Goal: Task Accomplishment & Management: Manage account settings

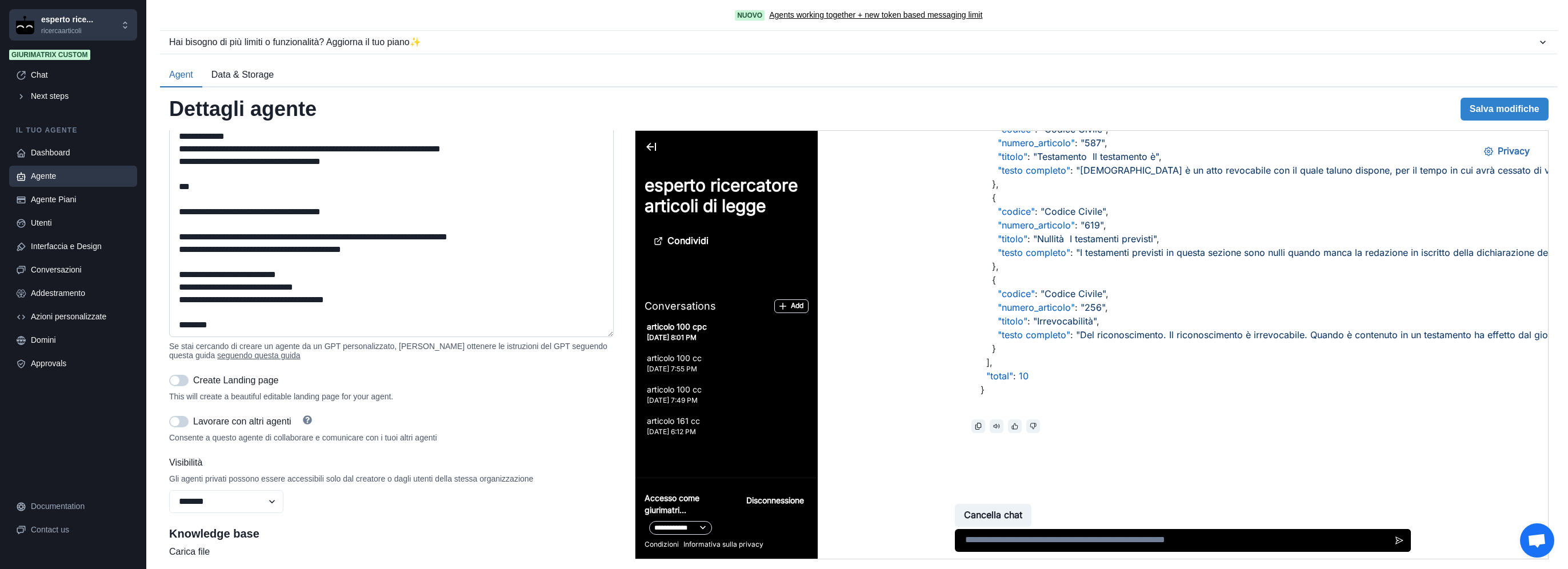
scroll to position [266, 0]
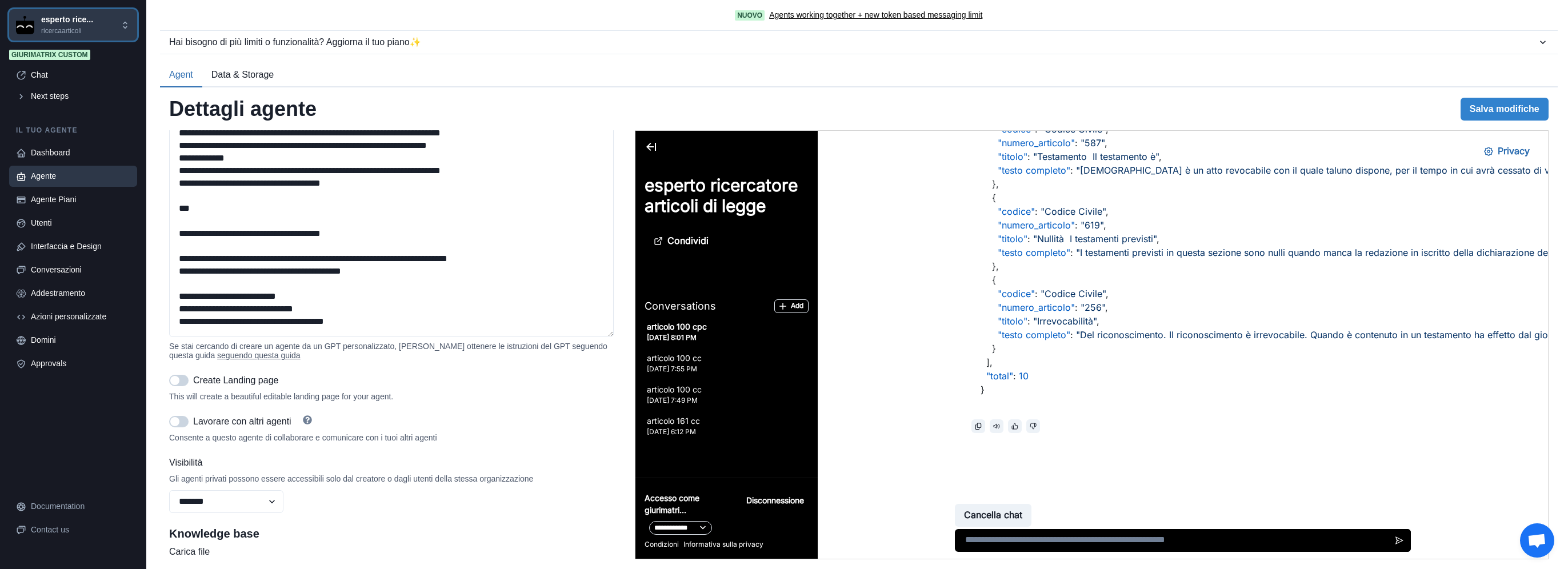
click at [64, 26] on p "ricercaarticoli" at bounding box center [67, 31] width 52 height 10
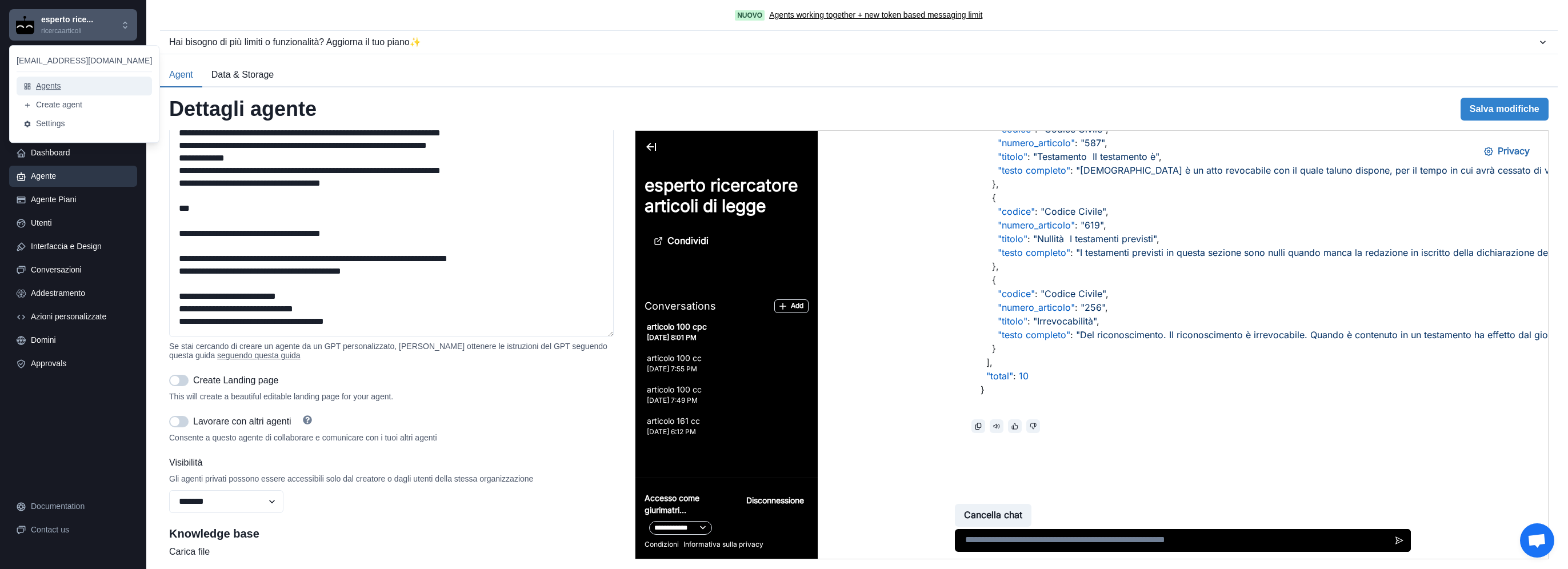
click at [40, 88] on button "Agents" at bounding box center [84, 86] width 135 height 19
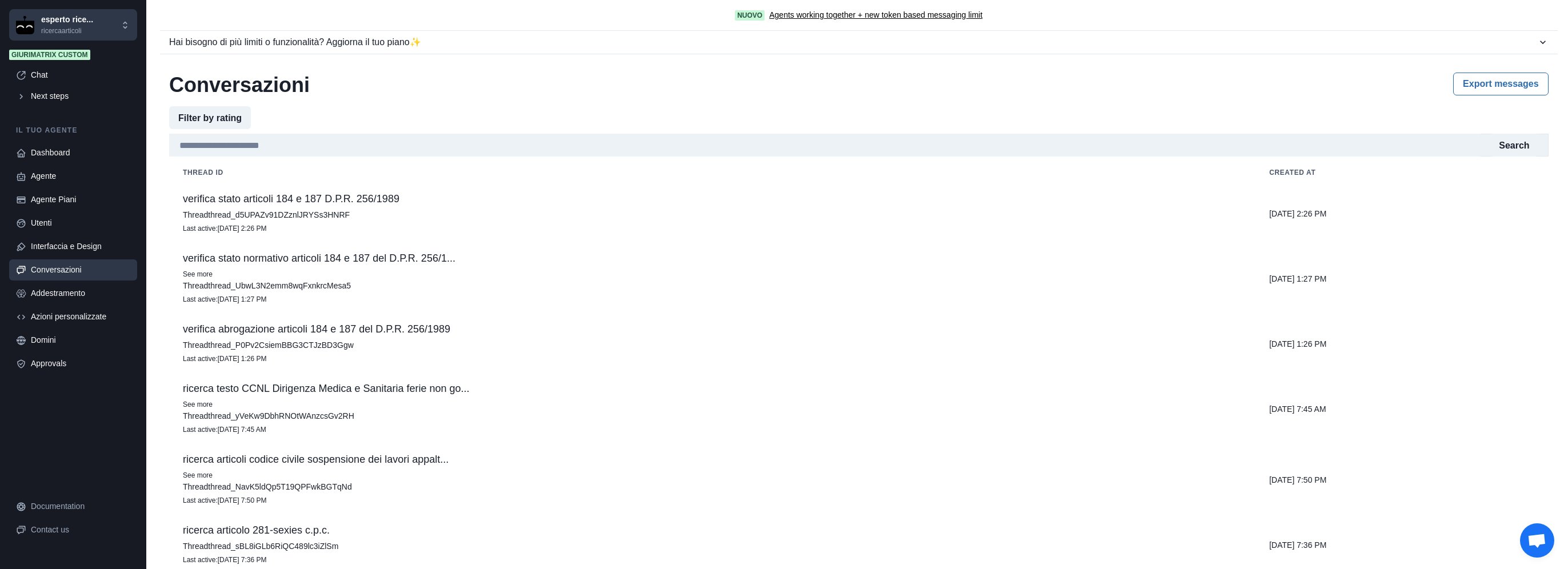
scroll to position [63, 0]
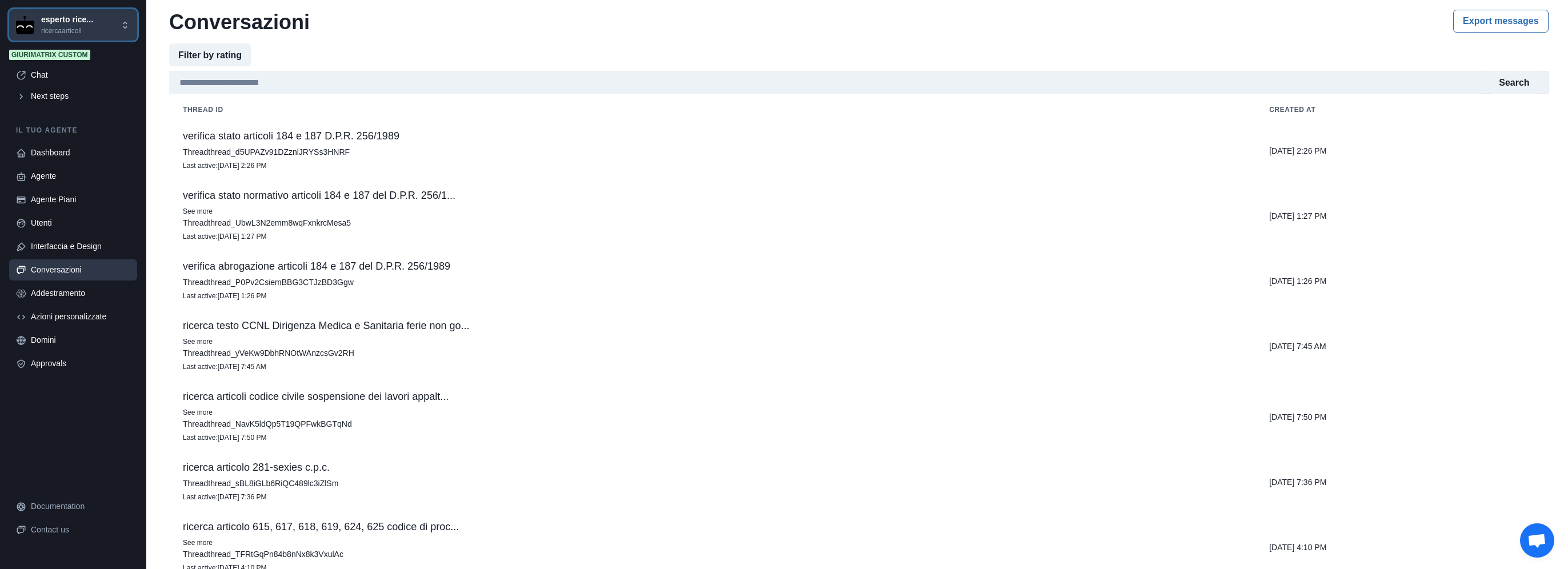
click at [59, 23] on p "esperto rice..." at bounding box center [67, 20] width 52 height 12
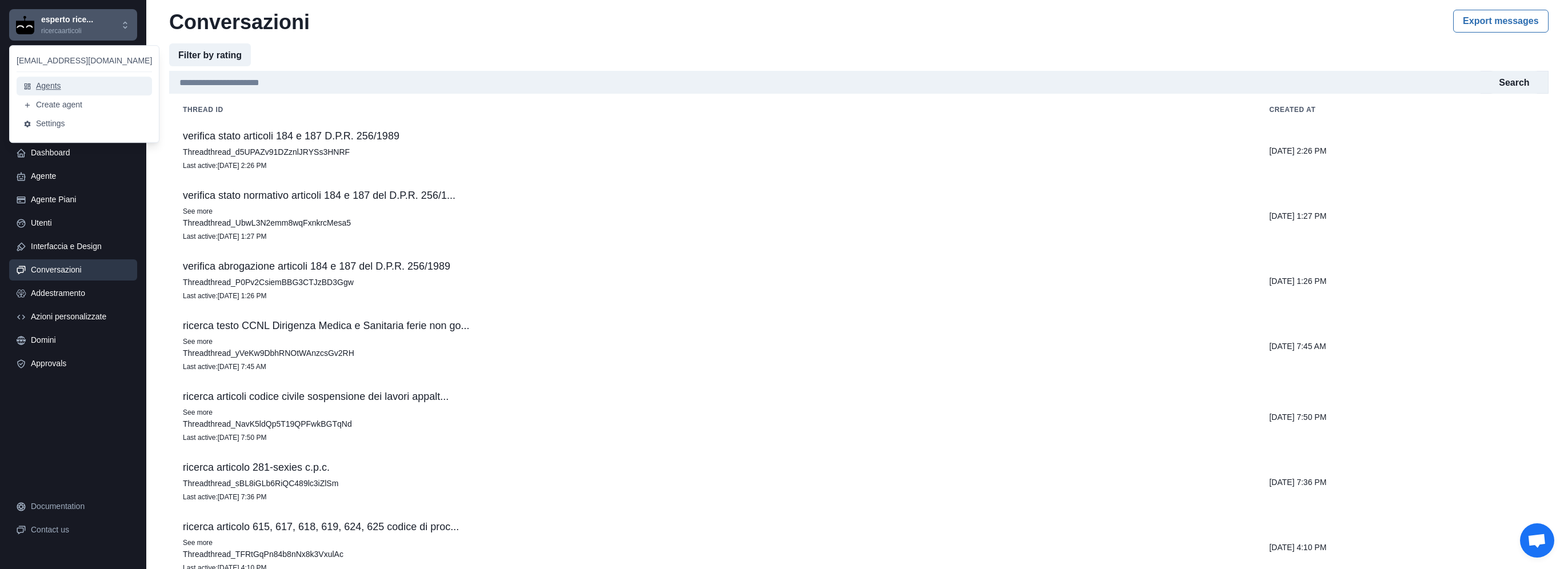
click at [61, 85] on button "Agents" at bounding box center [84, 86] width 135 height 19
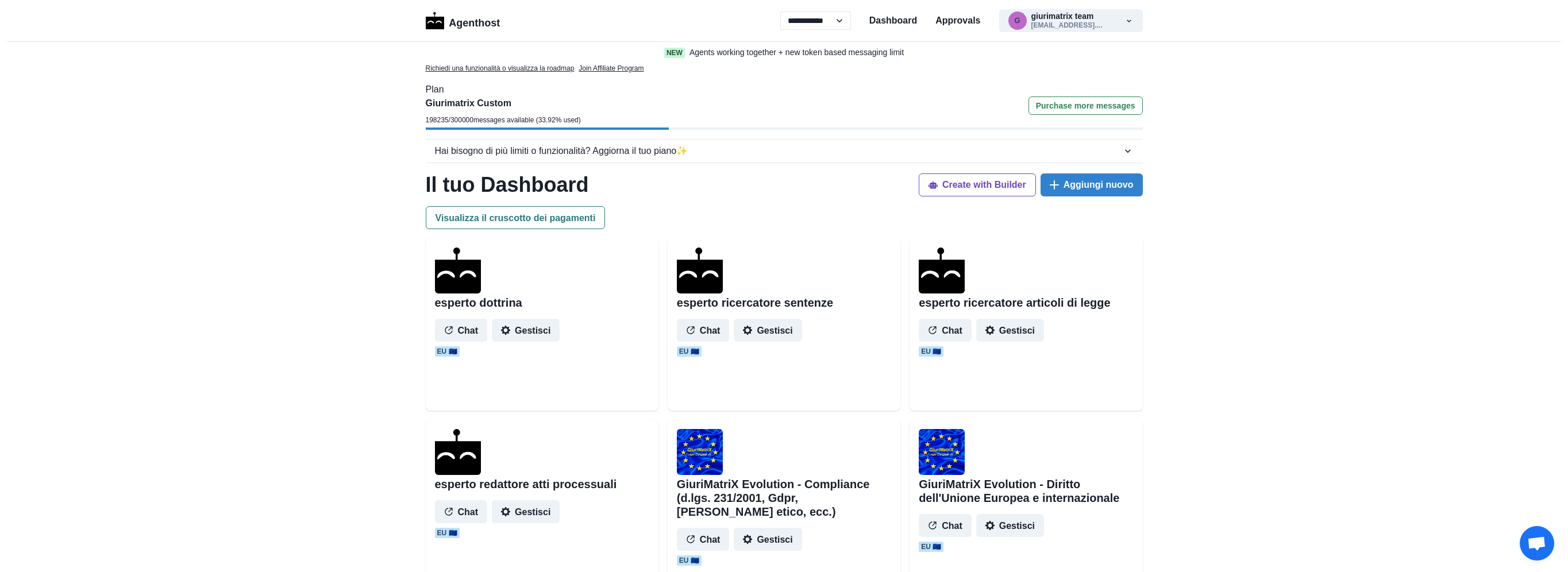
select select "**"
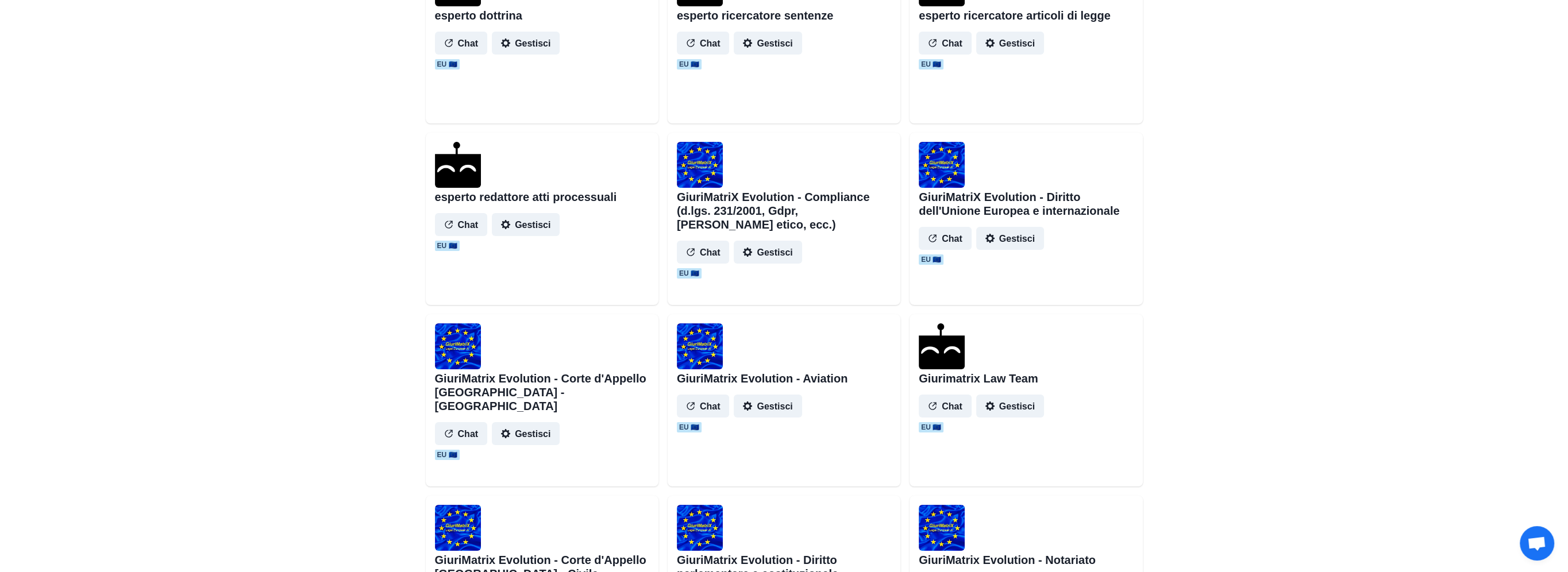
click at [1012, 407] on button "Gestisci" at bounding box center [1010, 406] width 68 height 23
select select "*******"
select select "*********"
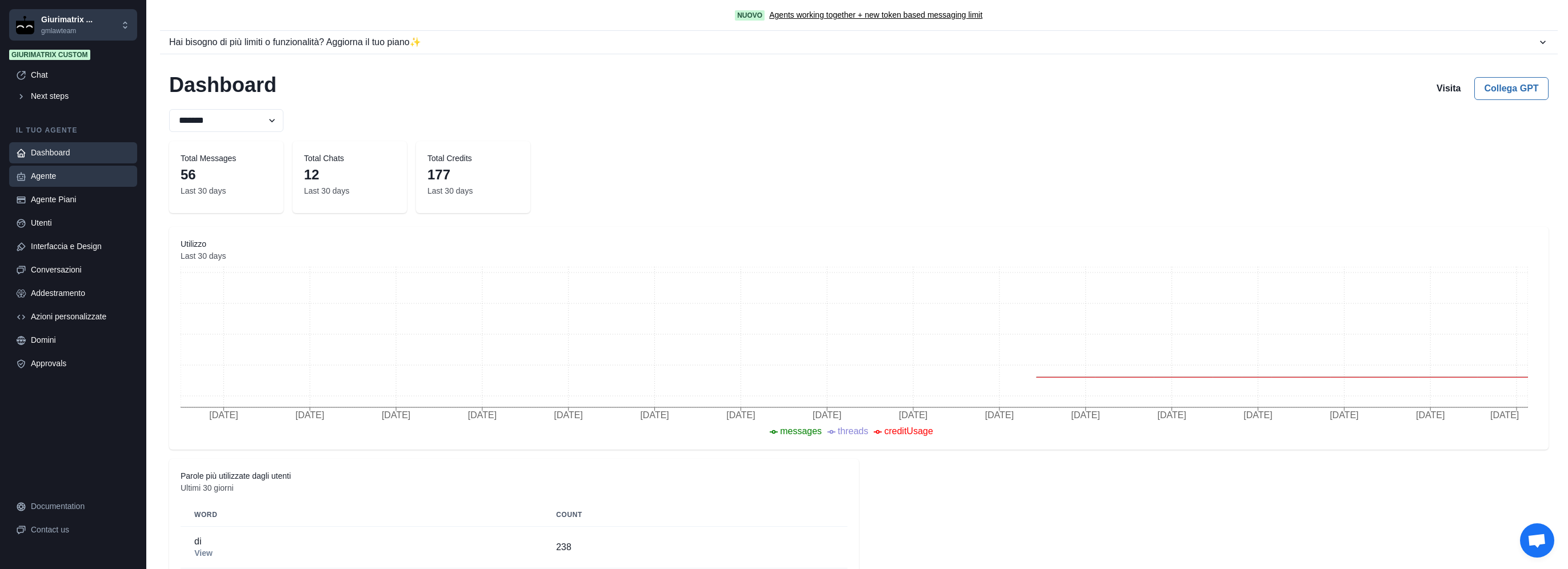
click at [58, 179] on div "Agente" at bounding box center [81, 176] width 100 height 12
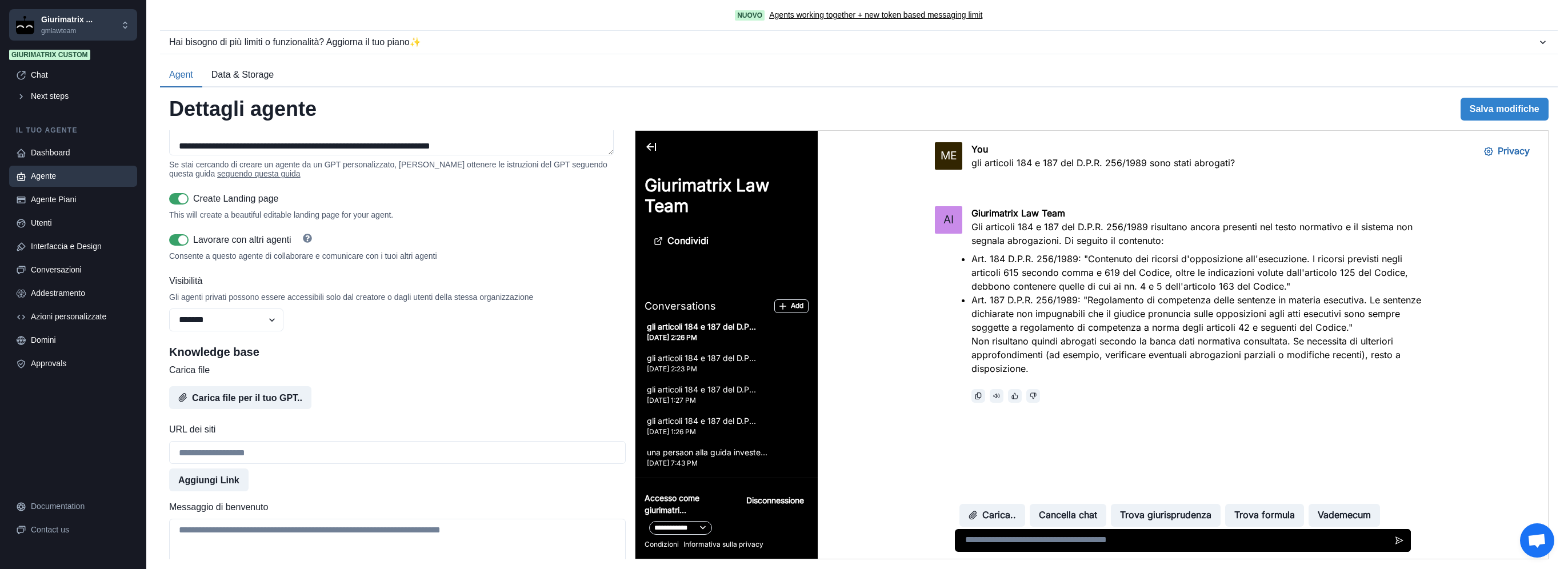
scroll to position [190, 0]
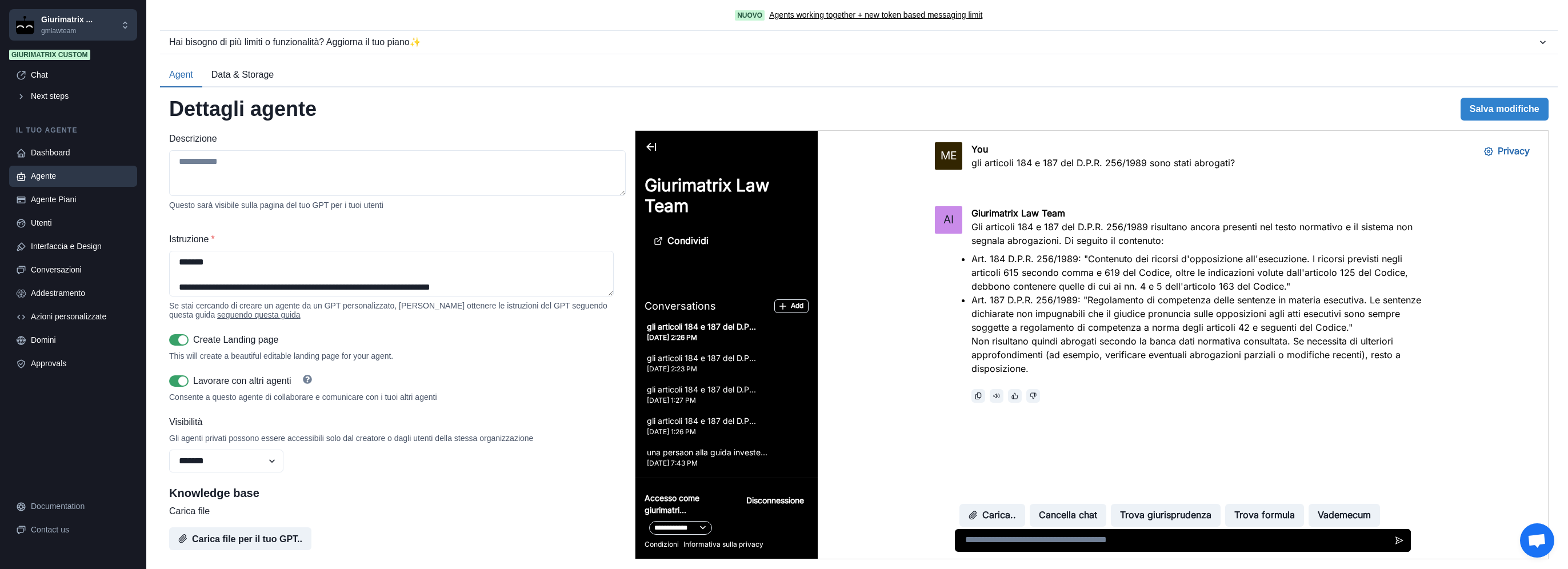
click at [175, 342] on span at bounding box center [178, 340] width 20 height 11
drag, startPoint x: 1487, startPoint y: 106, endPoint x: 731, endPoint y: 15, distance: 761.5
click at [1487, 106] on button "Salva modifiche" at bounding box center [1504, 109] width 88 height 23
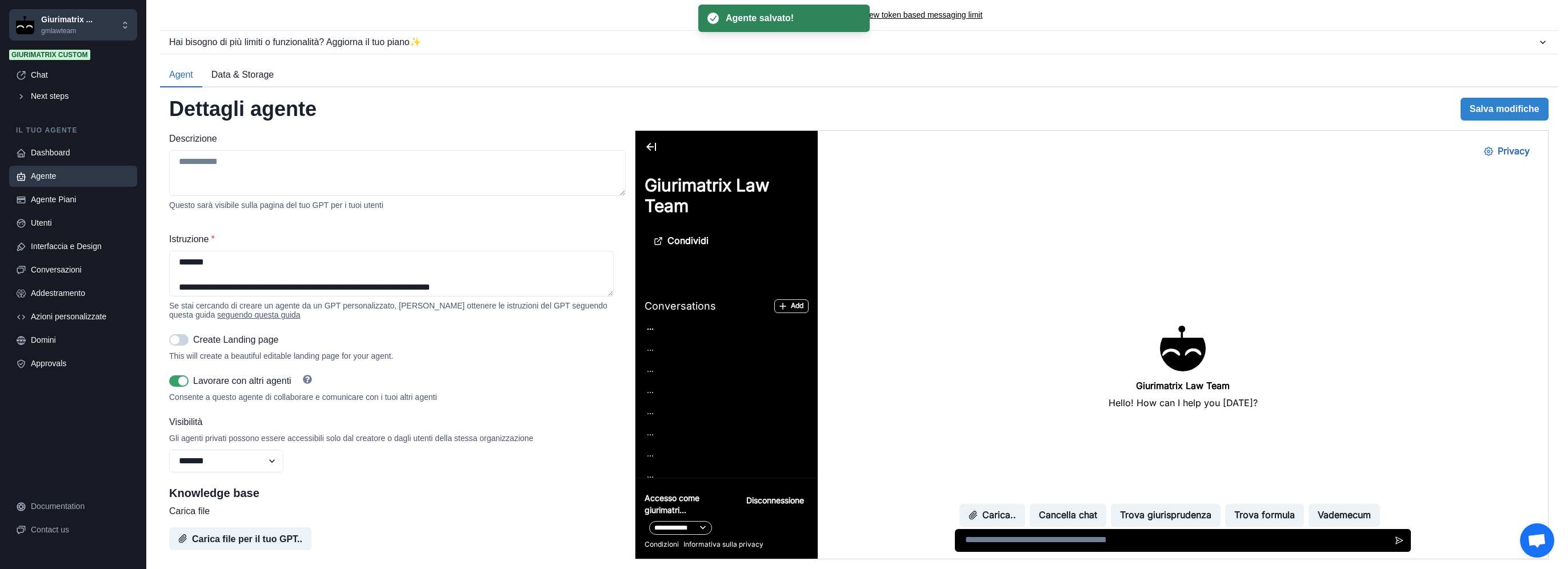
scroll to position [0, 0]
type textarea "**********"
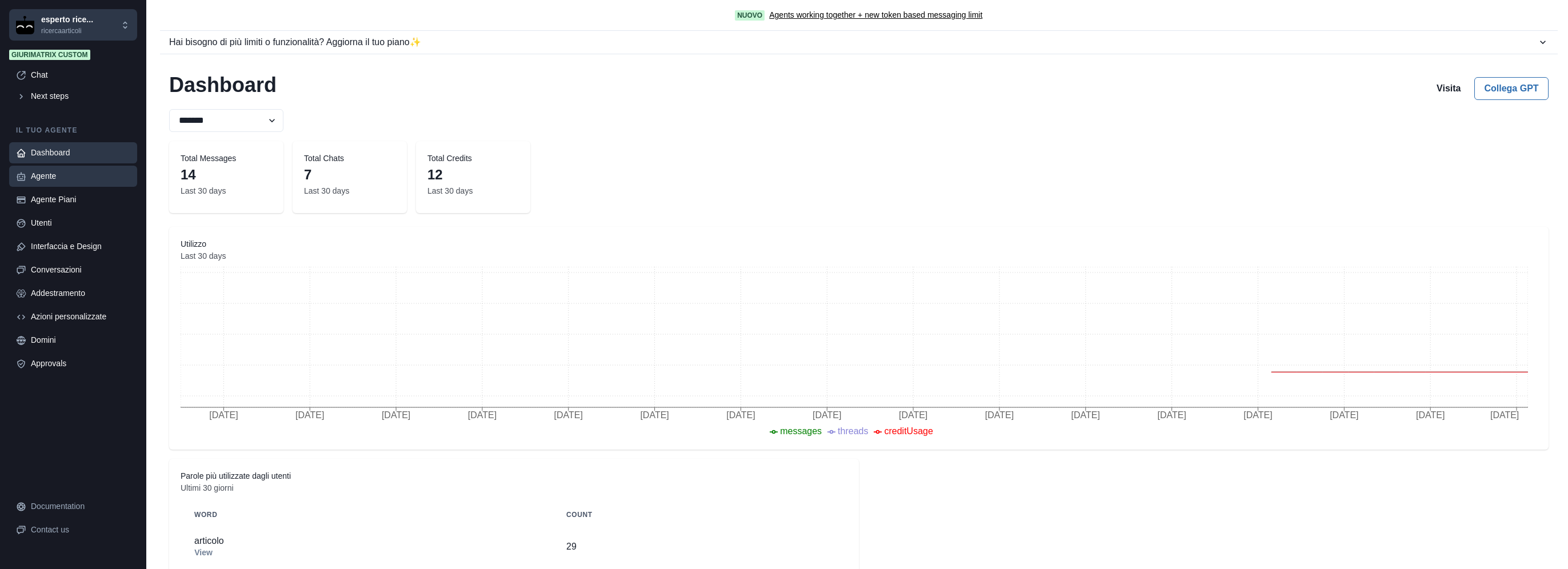
click at [73, 183] on link "Agente" at bounding box center [73, 176] width 128 height 21
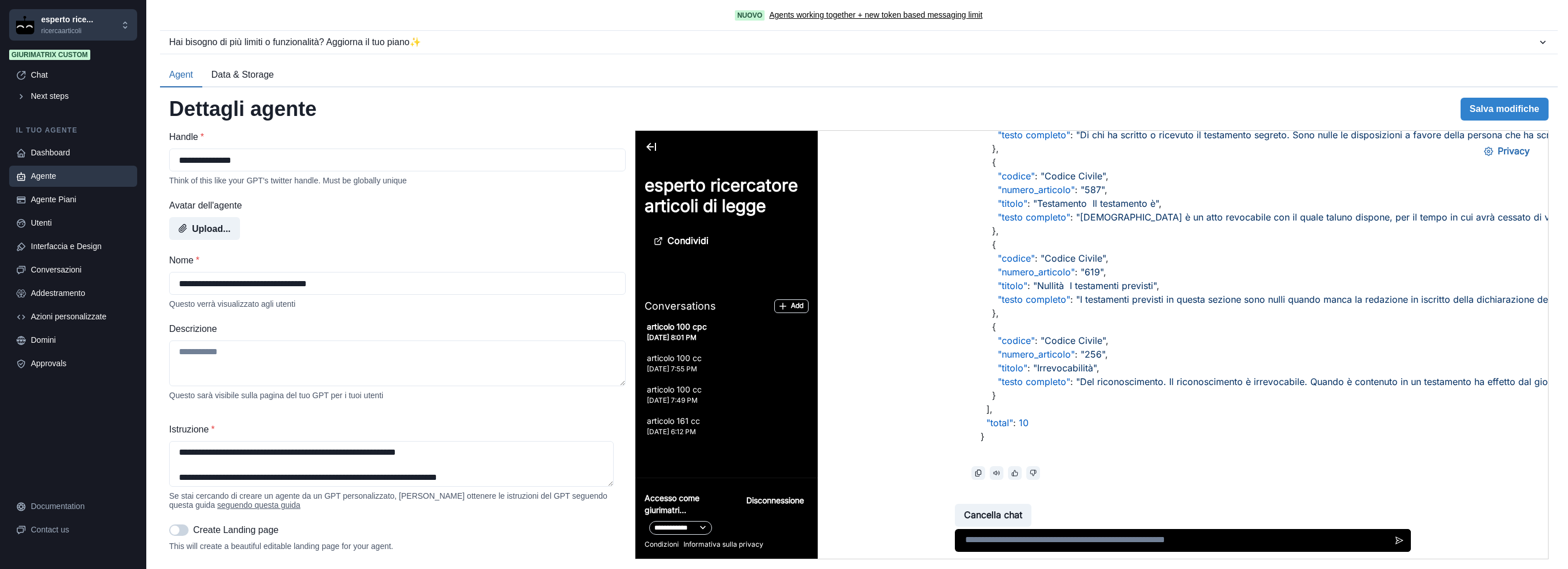
scroll to position [1636, 0]
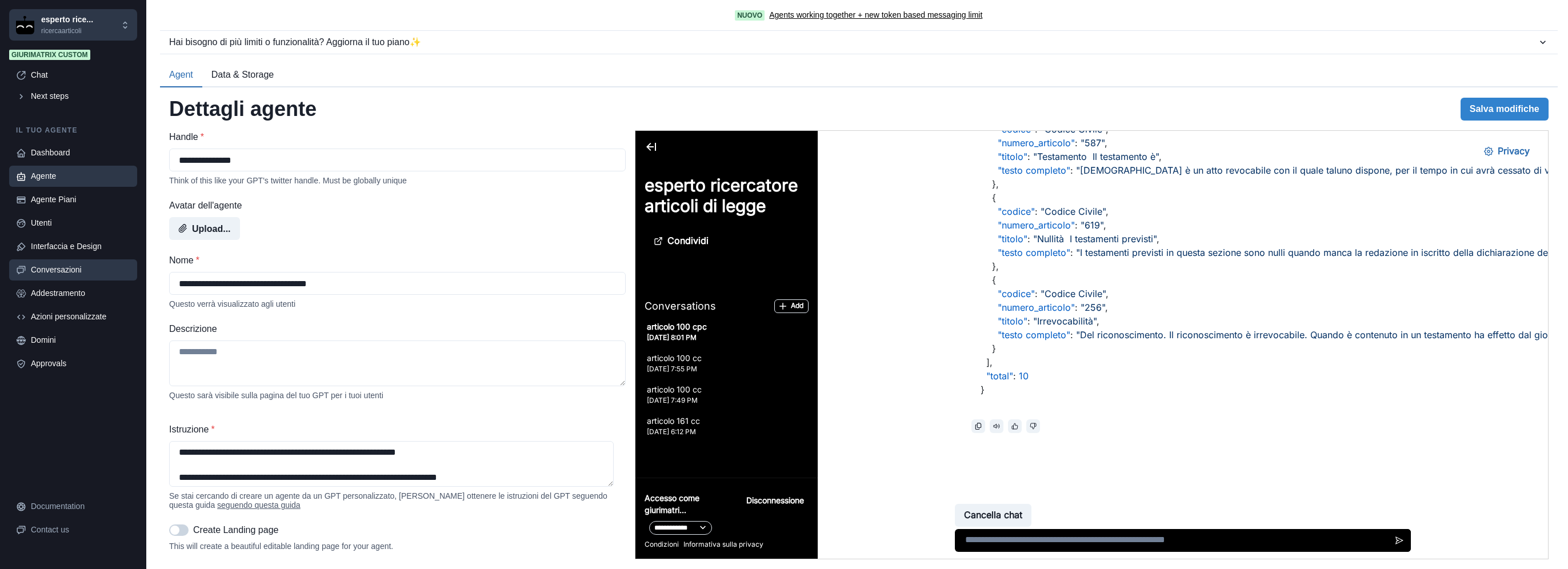
click at [77, 267] on div "Conversazioni" at bounding box center [81, 270] width 100 height 12
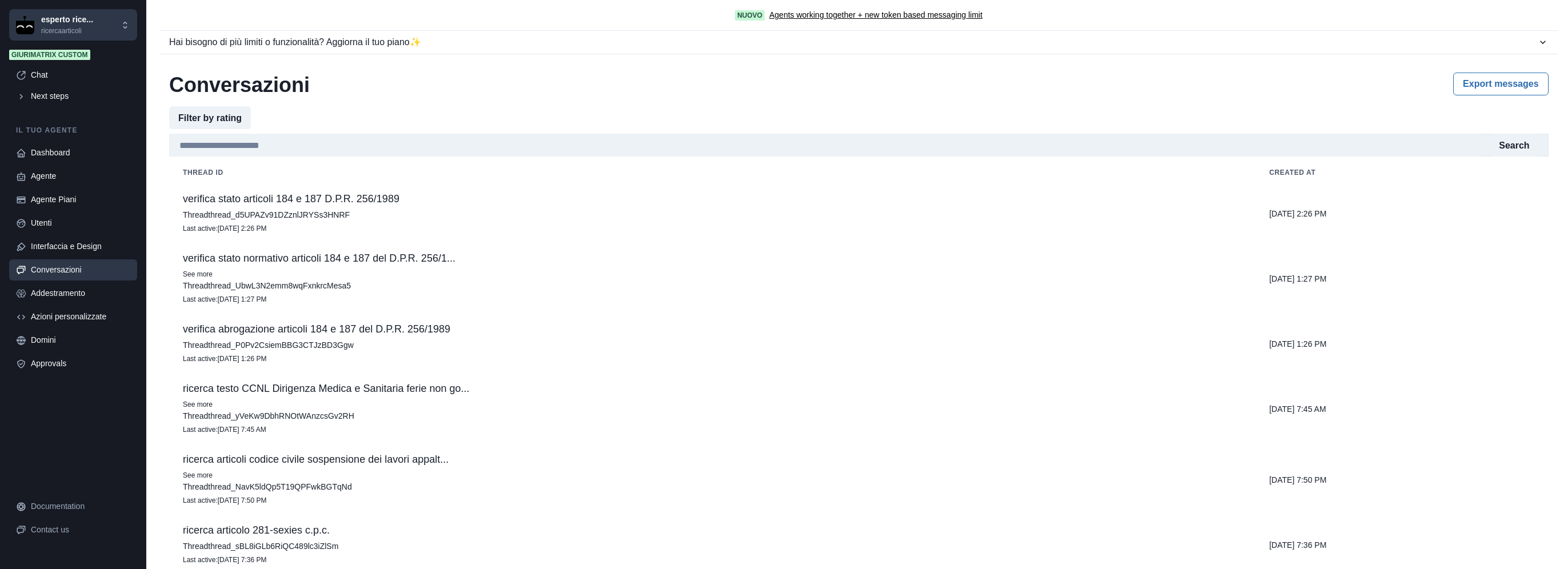
click at [305, 209] on td "verifica stato articoli 184 e 187 D.P.R. 256/1989 Thread thread_d5UPAZv91DZznlJ…" at bounding box center [712, 214] width 1086 height 59
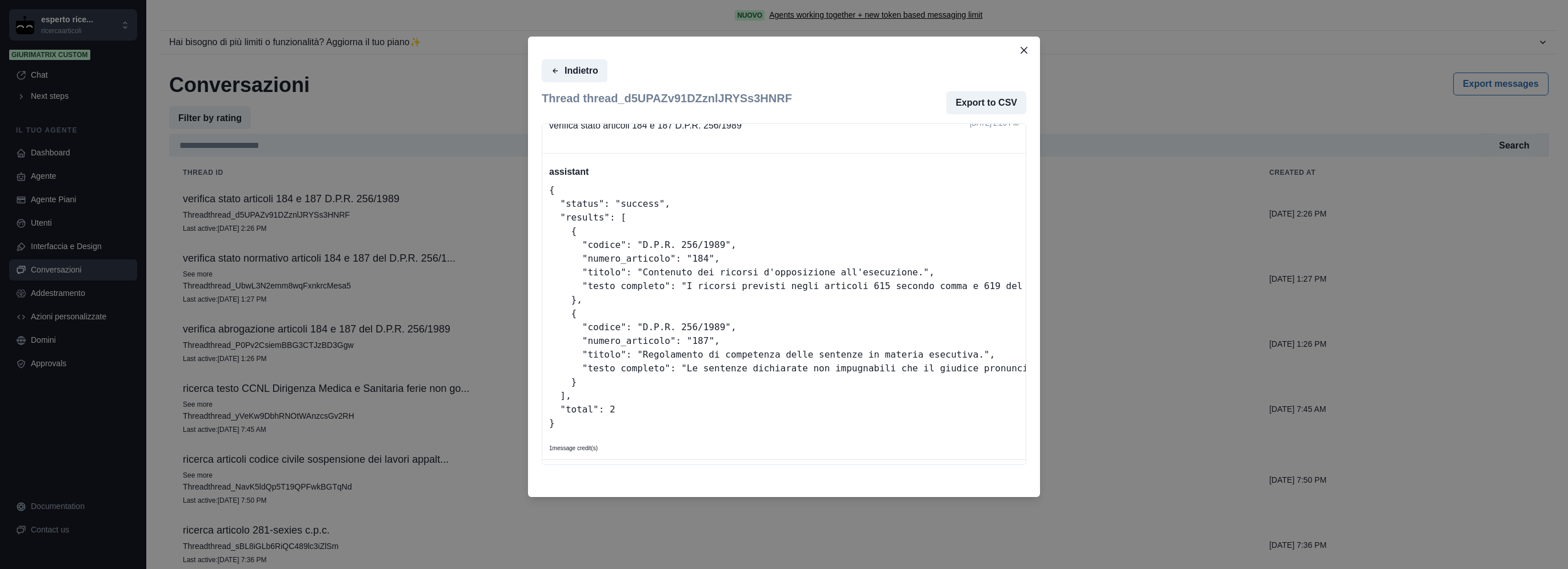
scroll to position [0, 0]
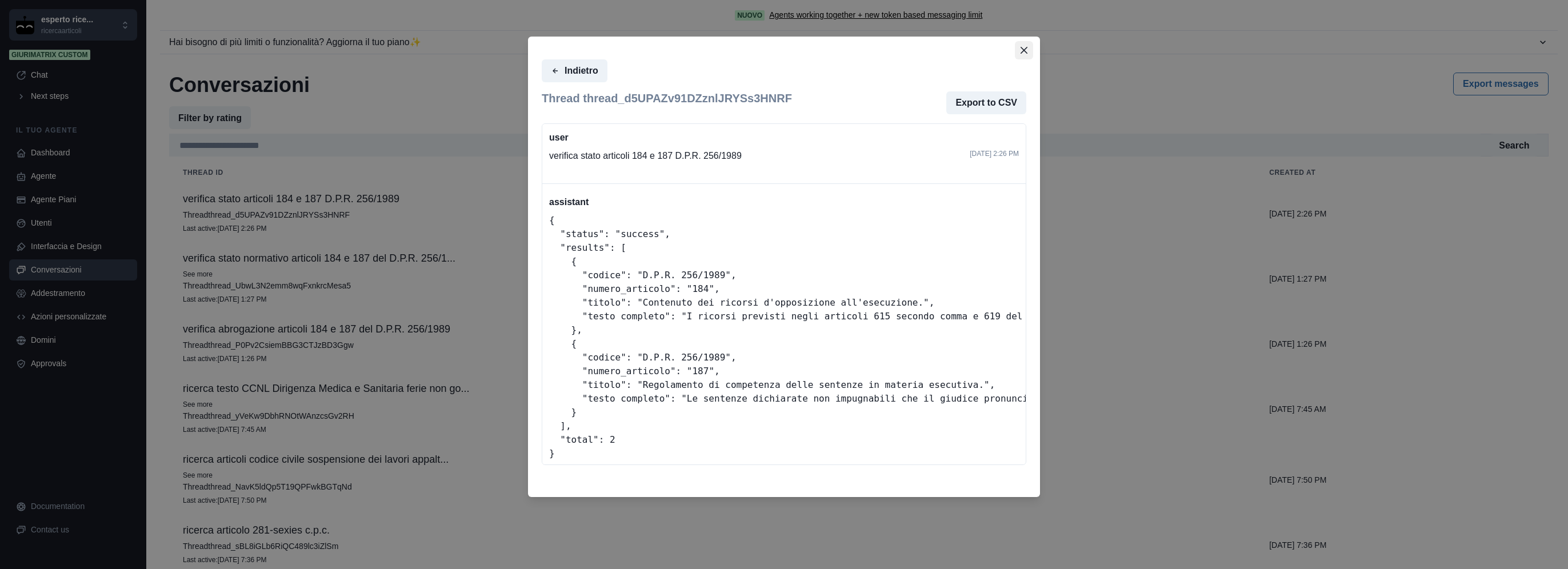
click at [1018, 46] on button "Close" at bounding box center [1023, 50] width 18 height 18
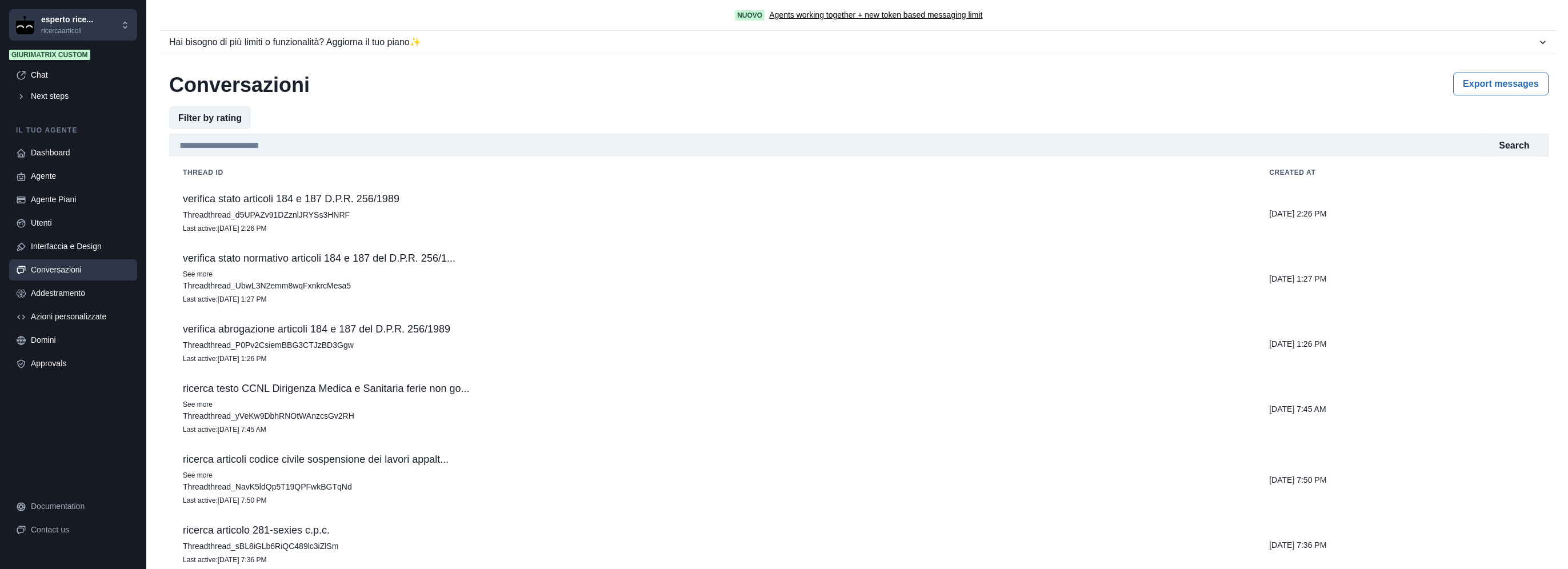
scroll to position [63, 0]
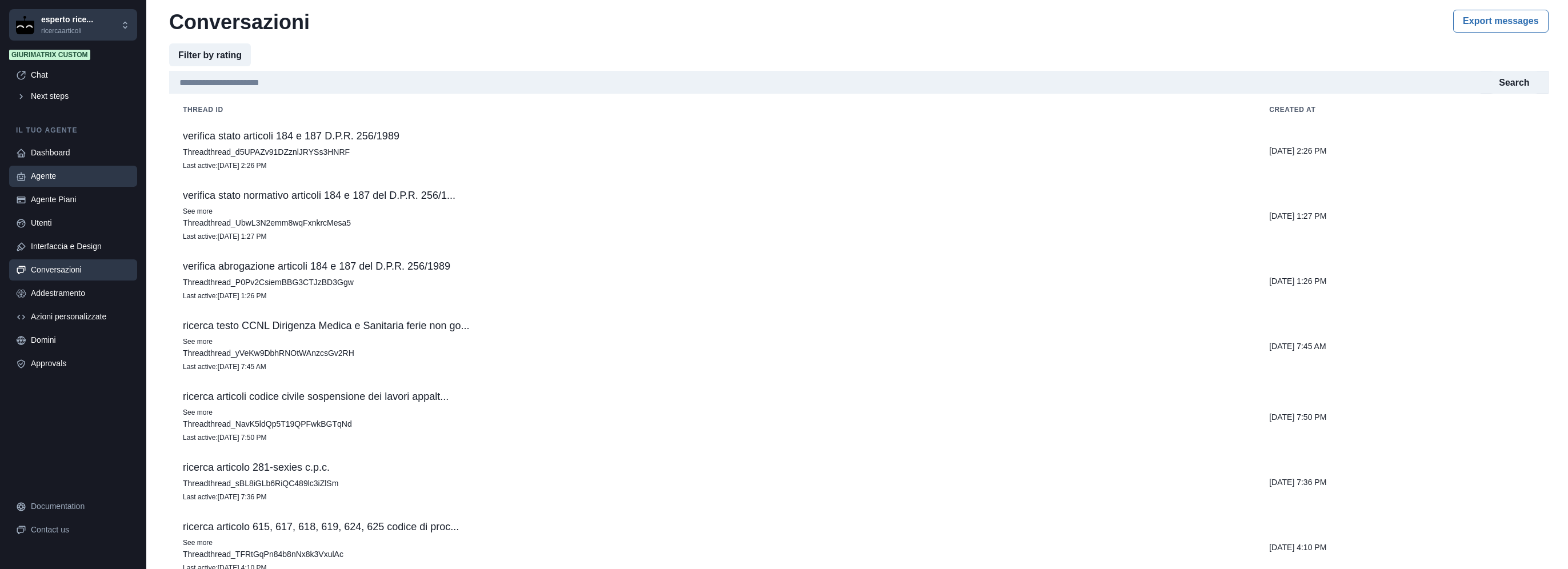
click at [62, 176] on div "Agente" at bounding box center [81, 176] width 100 height 12
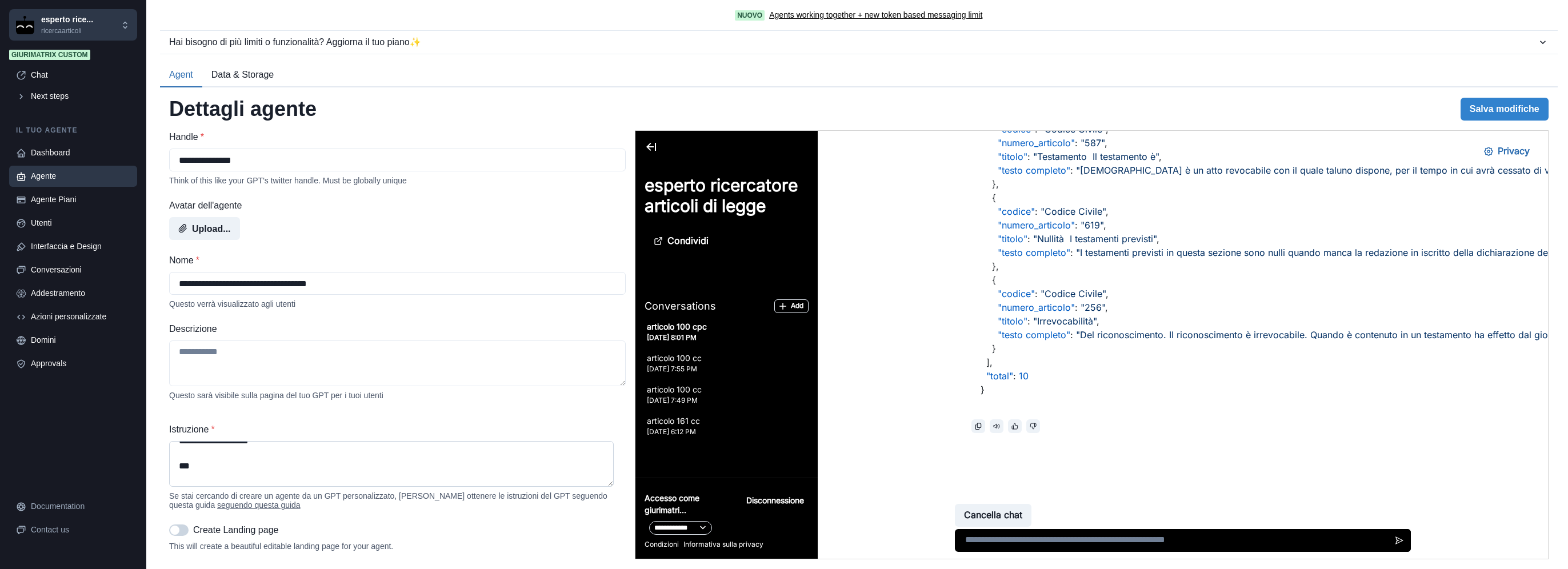
scroll to position [190, 0]
click at [535, 466] on textarea "Istruzione *" at bounding box center [391, 464] width 444 height 46
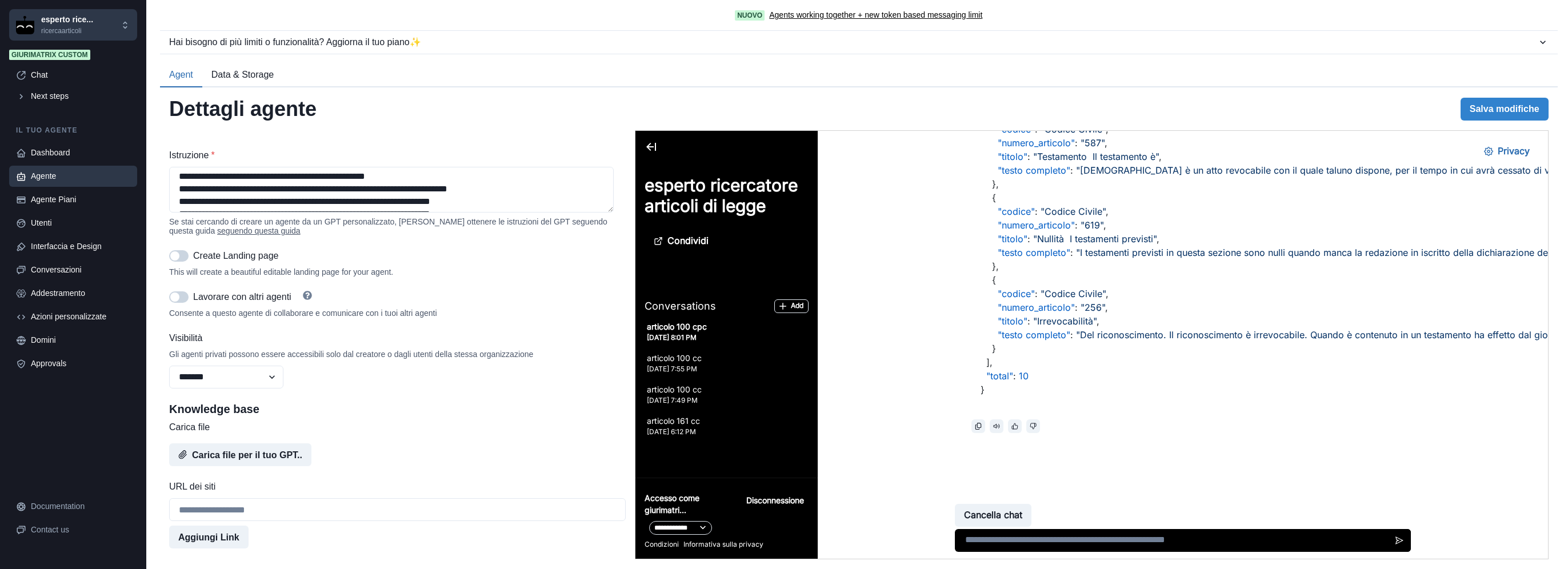
scroll to position [248, 0]
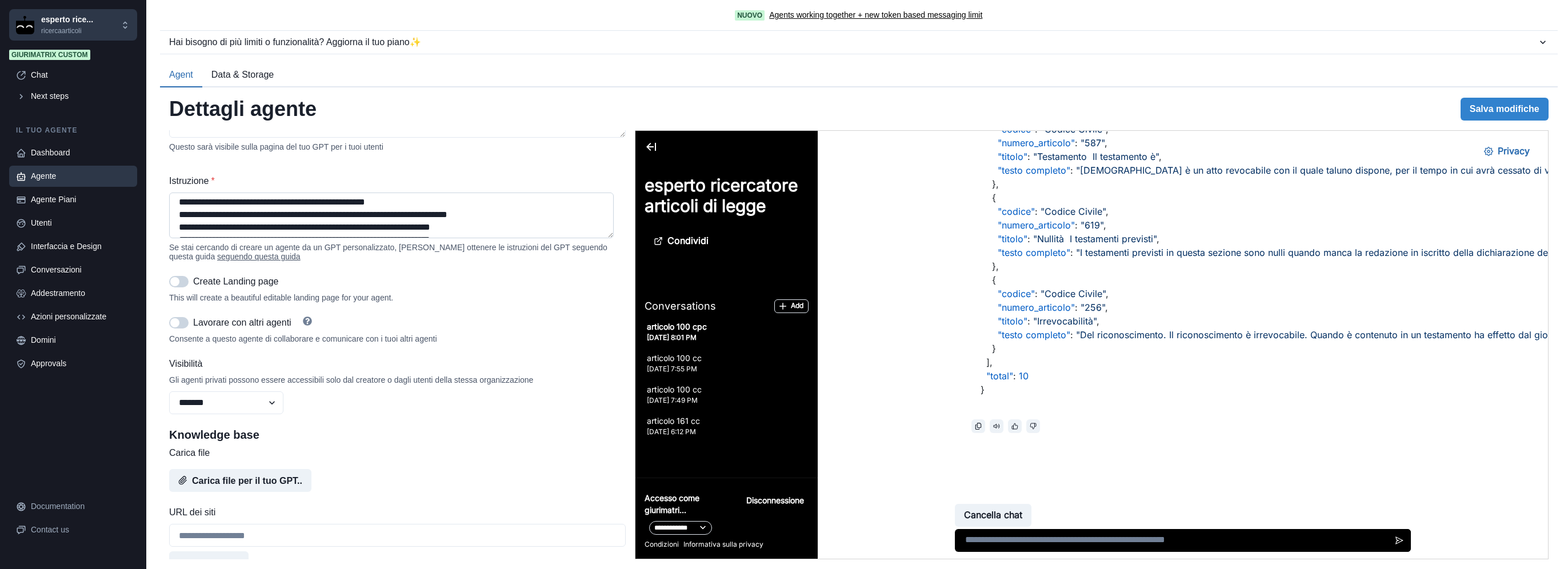
click at [379, 224] on textarea "Istruzione *" at bounding box center [391, 216] width 444 height 46
paste textarea "**********"
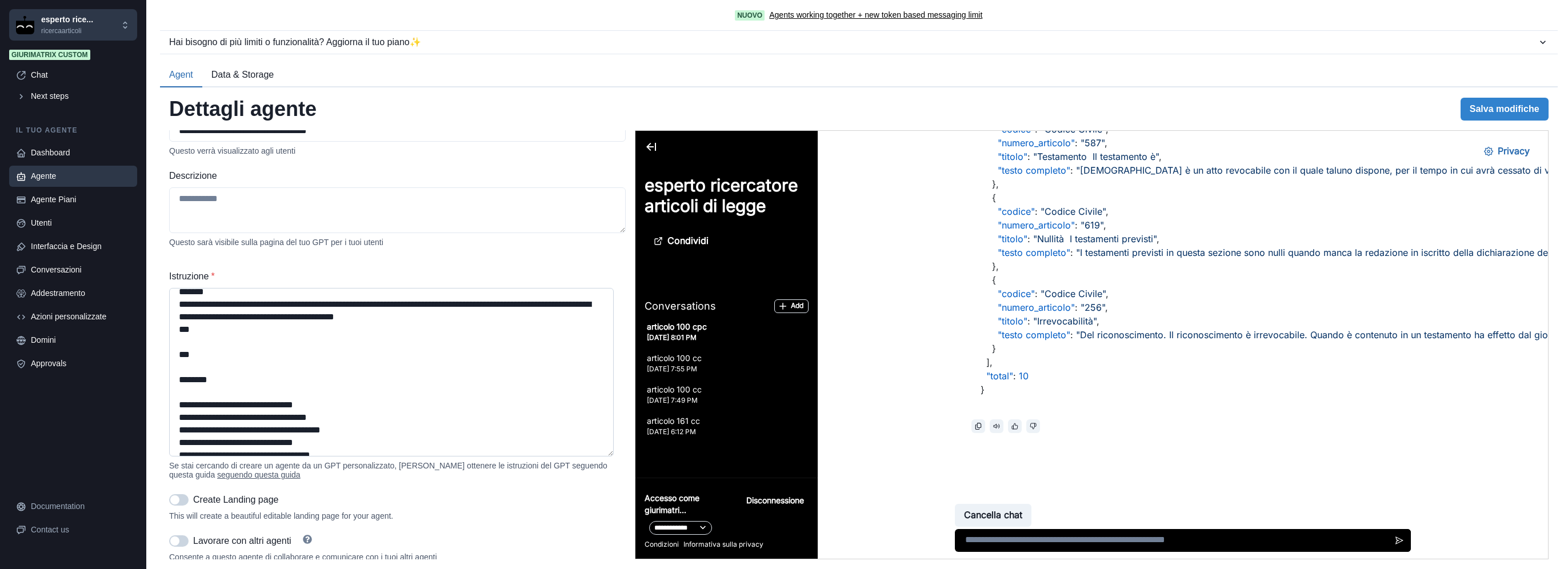
scroll to position [1480, 0]
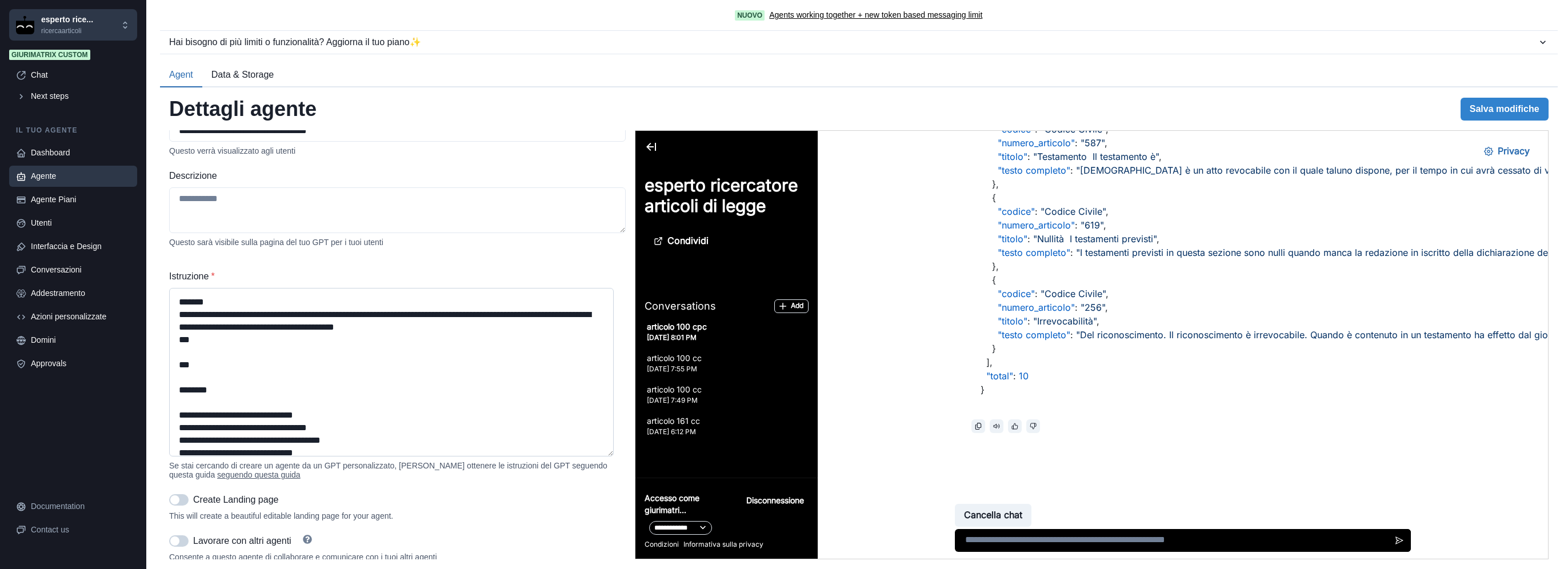
drag, startPoint x: 611, startPoint y: 333, endPoint x: 597, endPoint y: 486, distance: 153.6
click at [597, 456] on textarea "Istruzione *" at bounding box center [391, 372] width 444 height 168
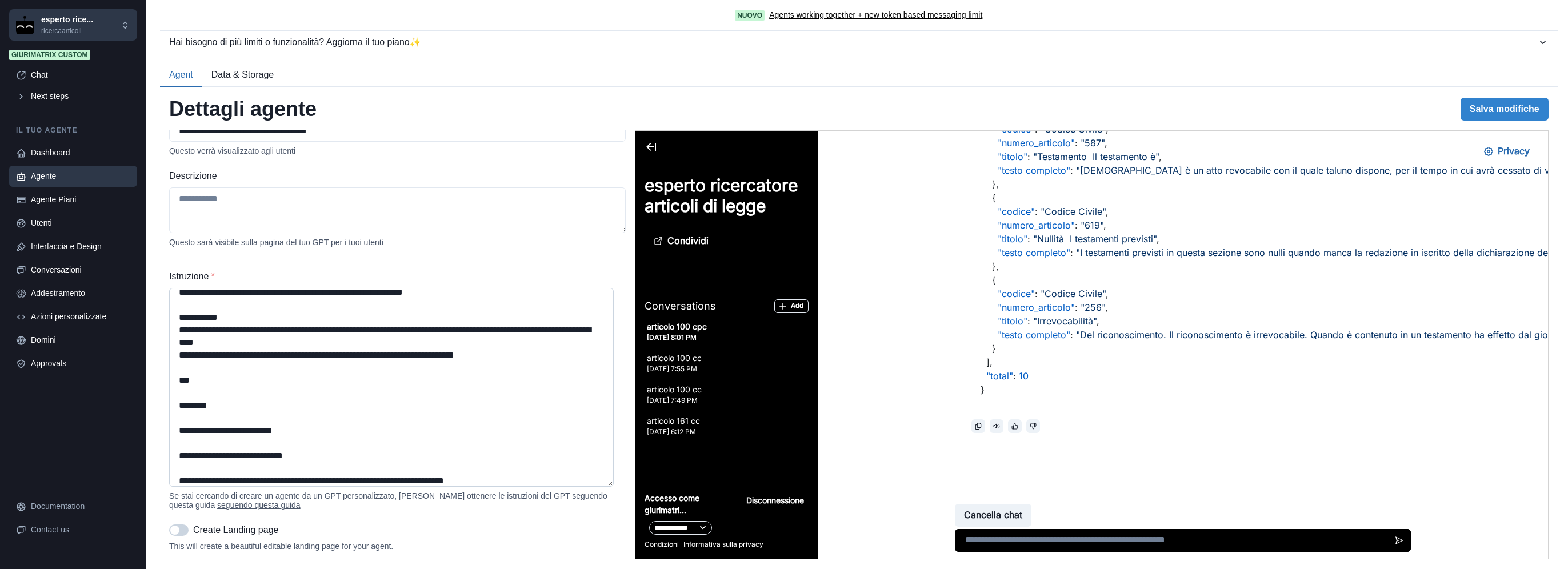
scroll to position [0, 0]
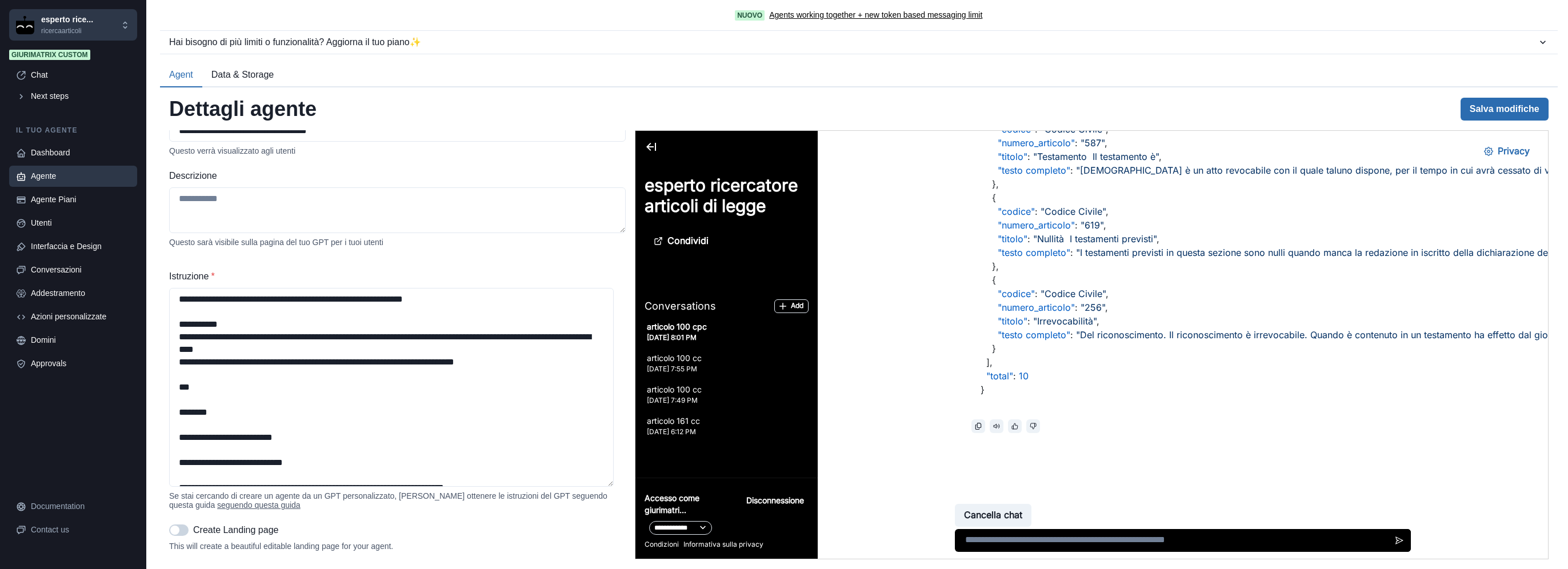
type textarea "**********"
click at [1472, 105] on button "Salva modifiche" at bounding box center [1504, 109] width 88 height 23
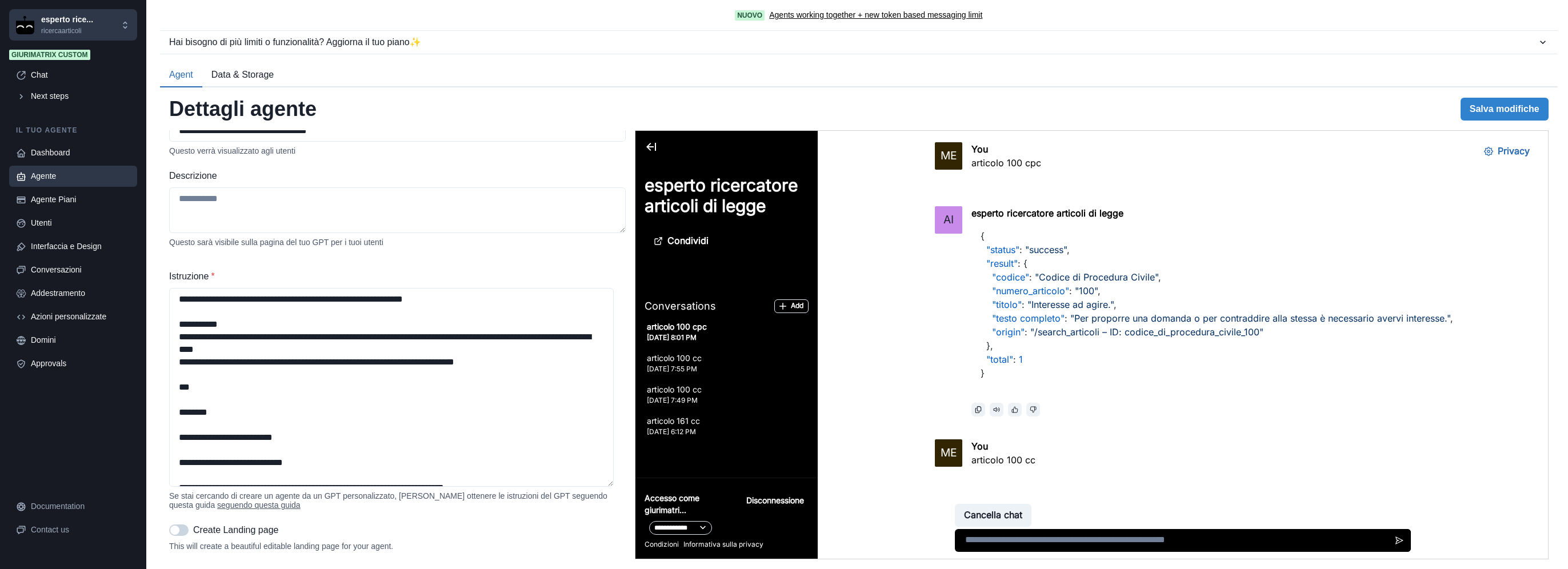
scroll to position [1636, 0]
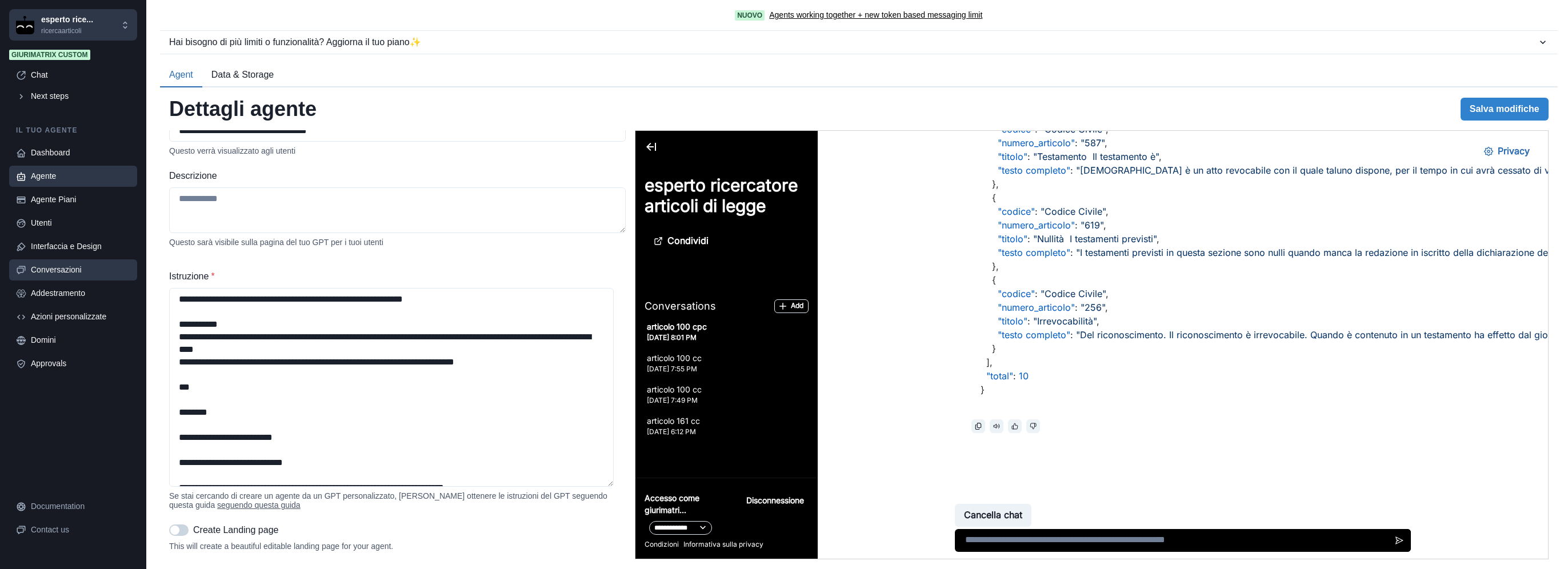
click at [72, 272] on div "Conversazioni" at bounding box center [81, 270] width 100 height 12
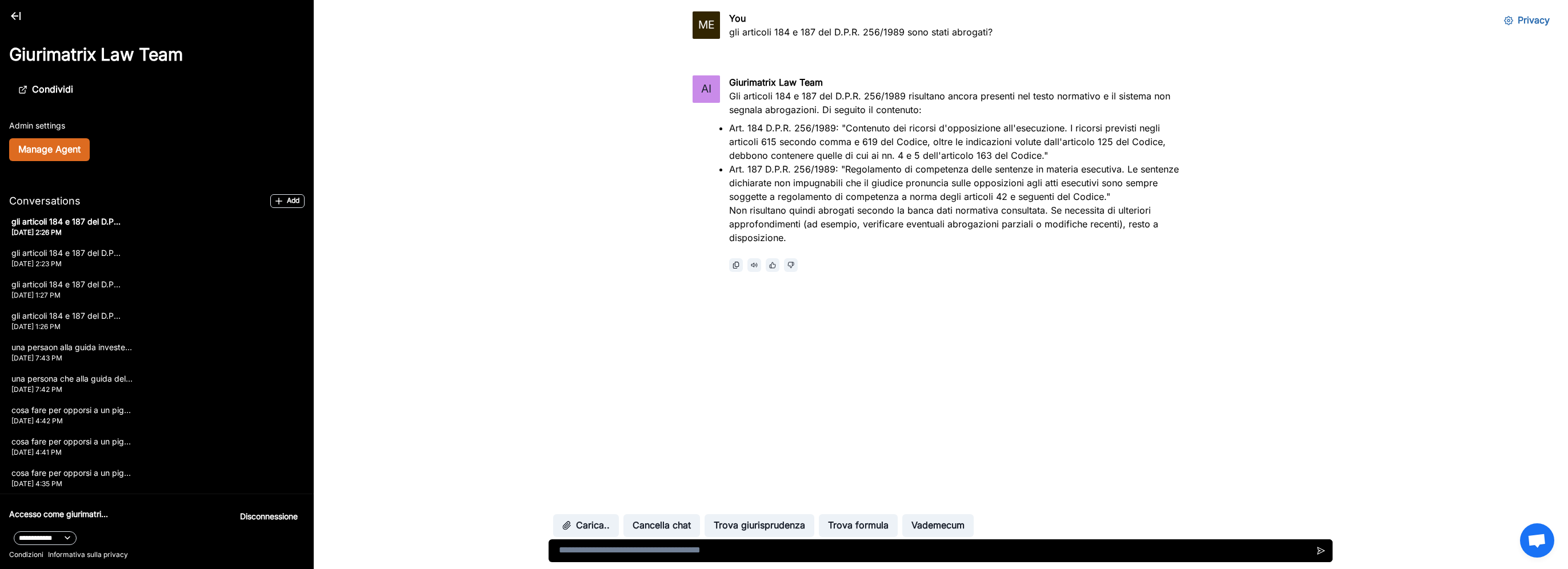
click at [604, 537] on div "Carica.. Cancella chat Trova giurisprudenza Trova formula Vademecum" at bounding box center [940, 537] width 784 height 50
click at [598, 548] on textarea at bounding box center [940, 551] width 784 height 23
paste textarea "**********"
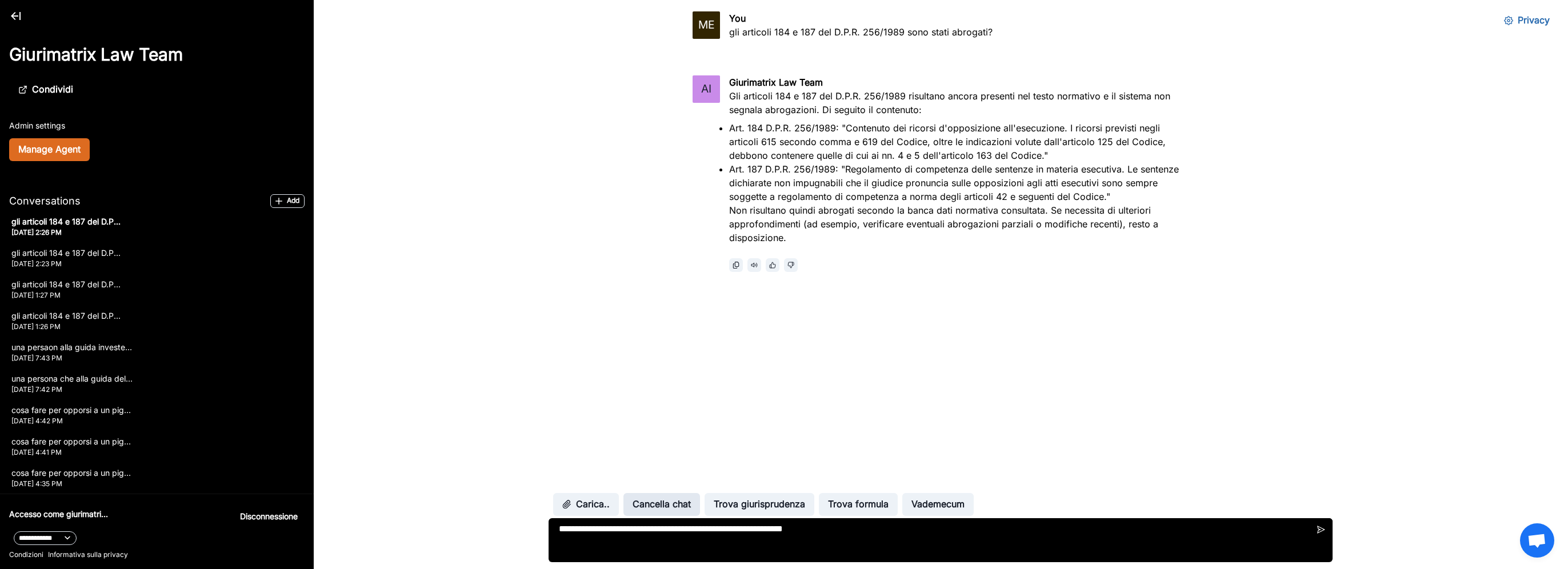
type textarea "**********"
click at [666, 514] on button "Cancella chat" at bounding box center [661, 504] width 76 height 23
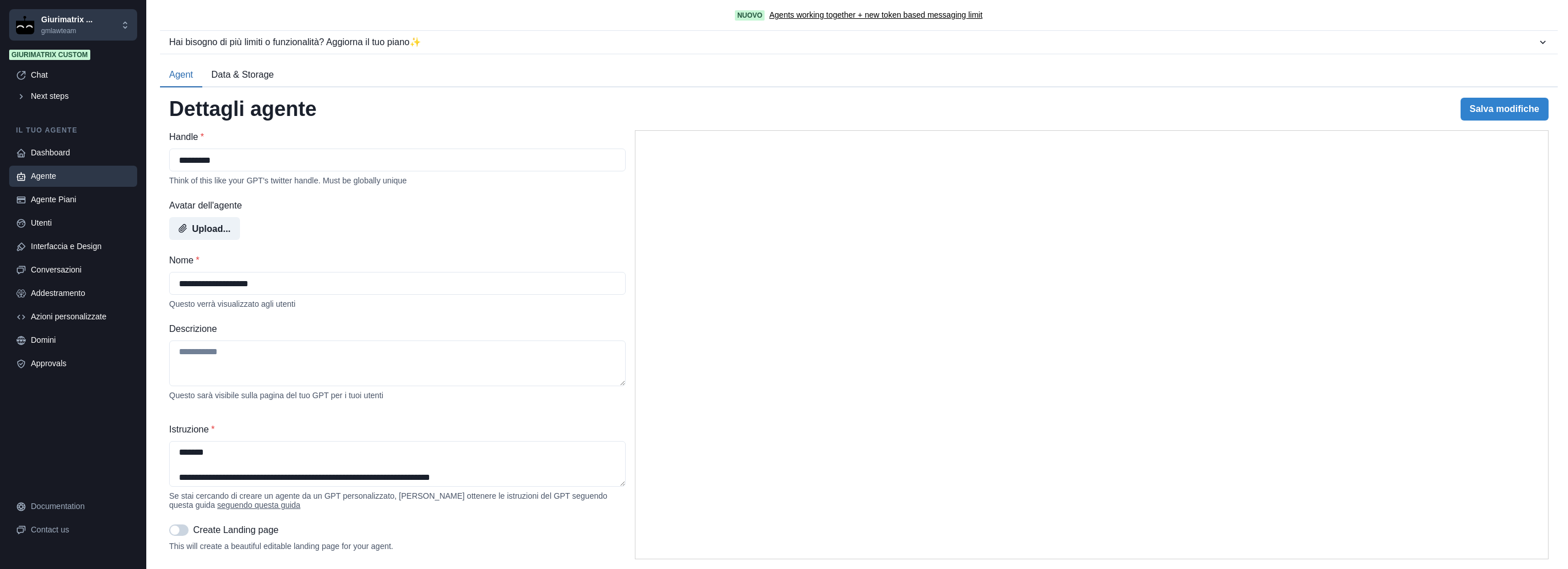
select select "*******"
select select "*********"
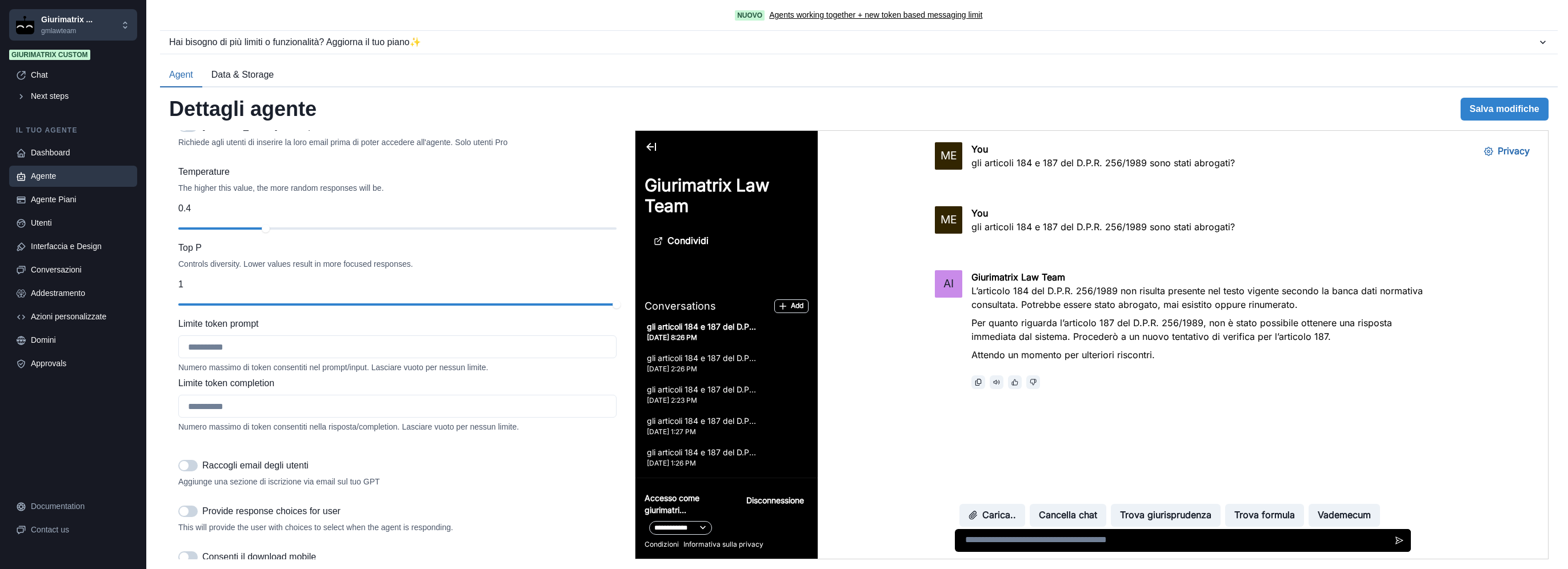
scroll to position [1581, 0]
click at [392, 239] on div "Temperature The higher this value, the more random responses will be. 1" at bounding box center [397, 204] width 438 height 71
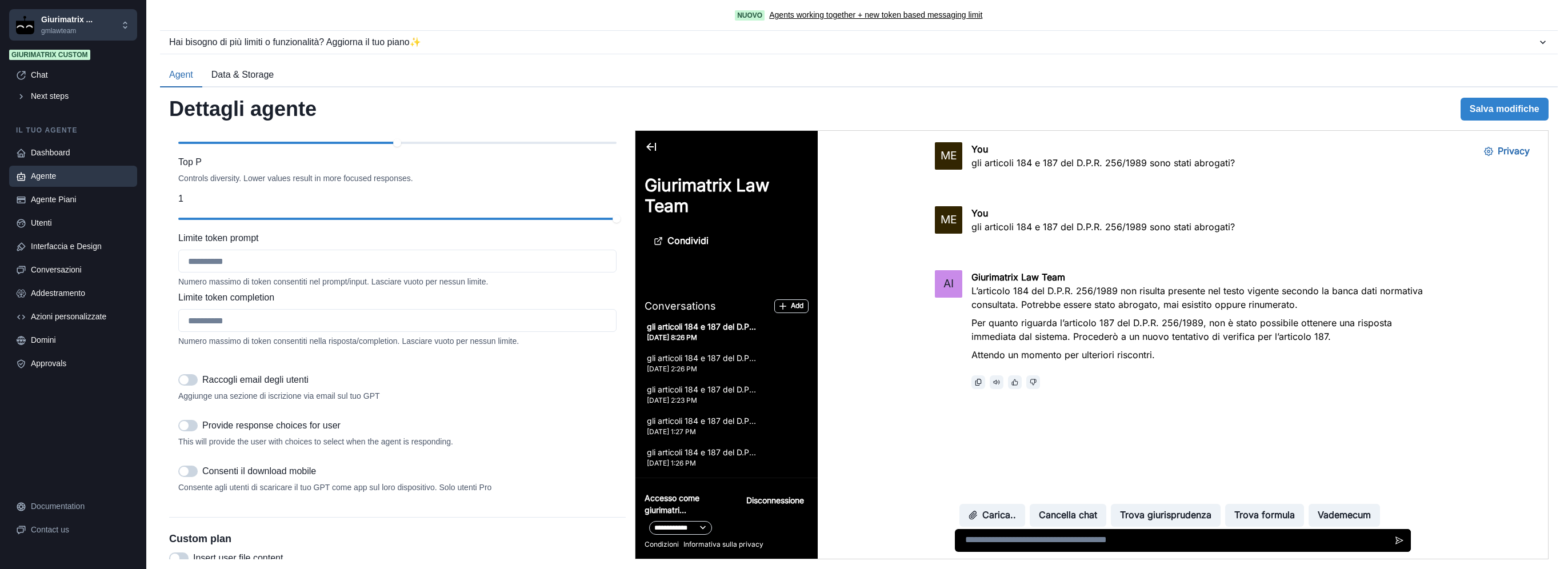
scroll to position [1677, 0]
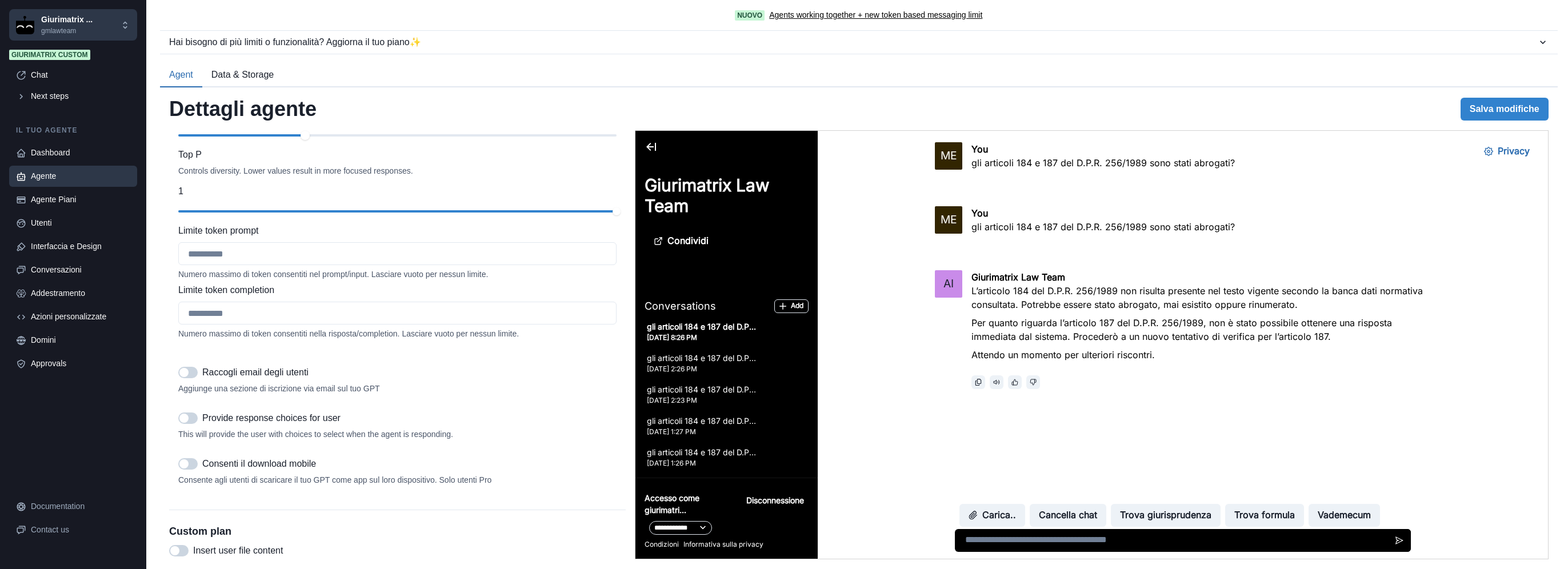
click at [301, 140] on div "slider-ex-1" at bounding box center [305, 135] width 9 height 9
click at [26, 76] on link "Chat" at bounding box center [73, 75] width 128 height 21
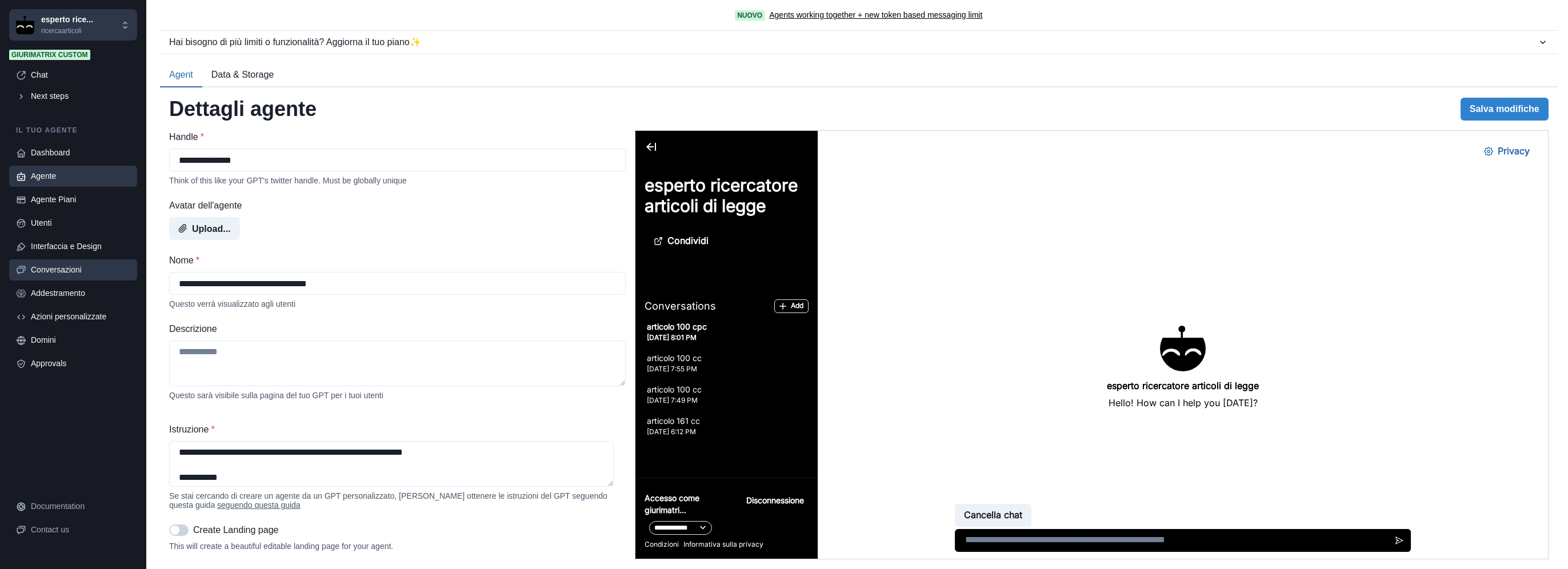
click at [93, 277] on link "Conversazioni" at bounding box center [73, 270] width 128 height 21
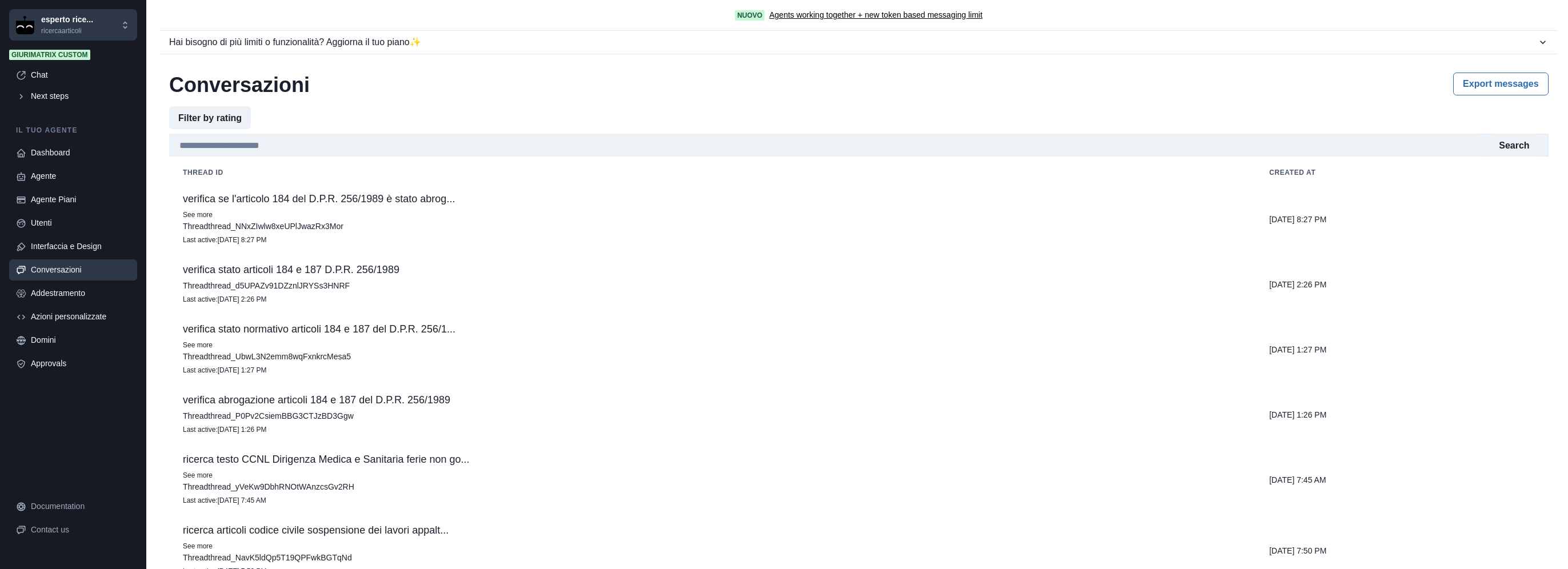
click at [338, 202] on p "verifica se l'articolo 184 del D.P.R. 256/1989 è stato abrog..." at bounding box center [712, 198] width 1059 height 11
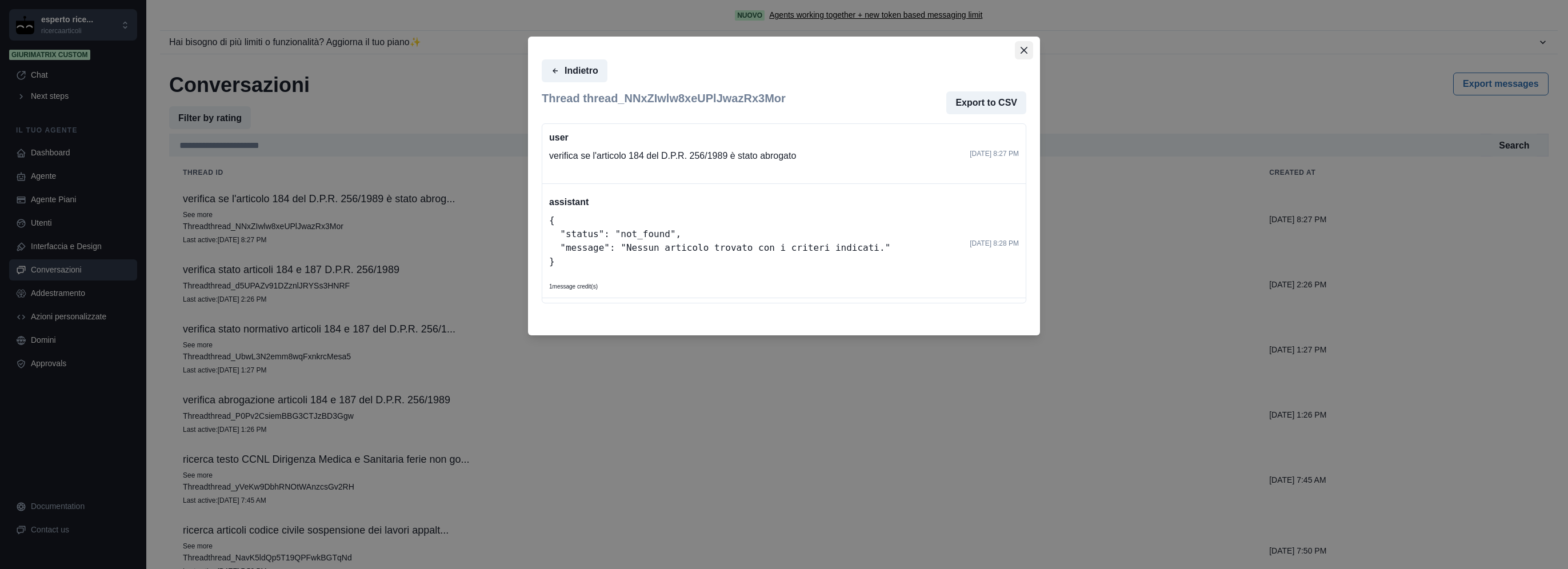
click at [1028, 46] on button "Close" at bounding box center [1023, 50] width 18 height 18
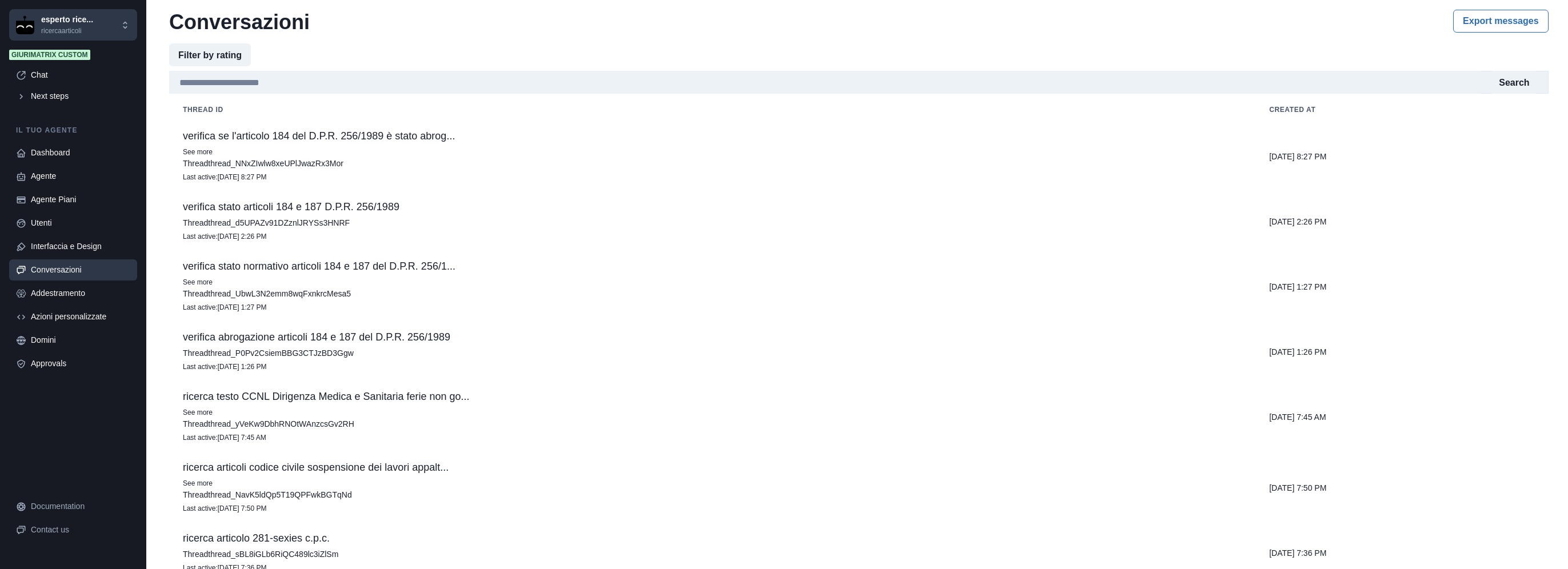
click at [337, 210] on p "verifica stato articoli 184 e 187 D.P.R. 256/1989" at bounding box center [712, 207] width 1059 height 11
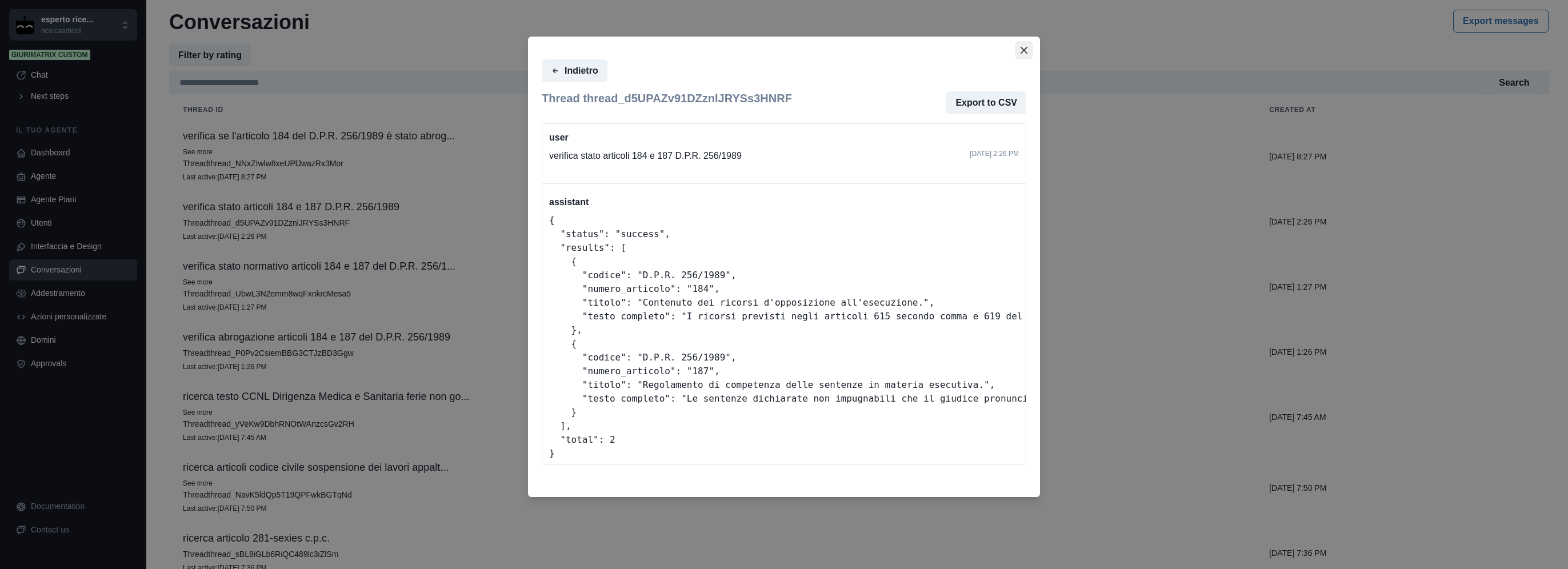
click at [1021, 47] on icon "Close" at bounding box center [1023, 50] width 7 height 7
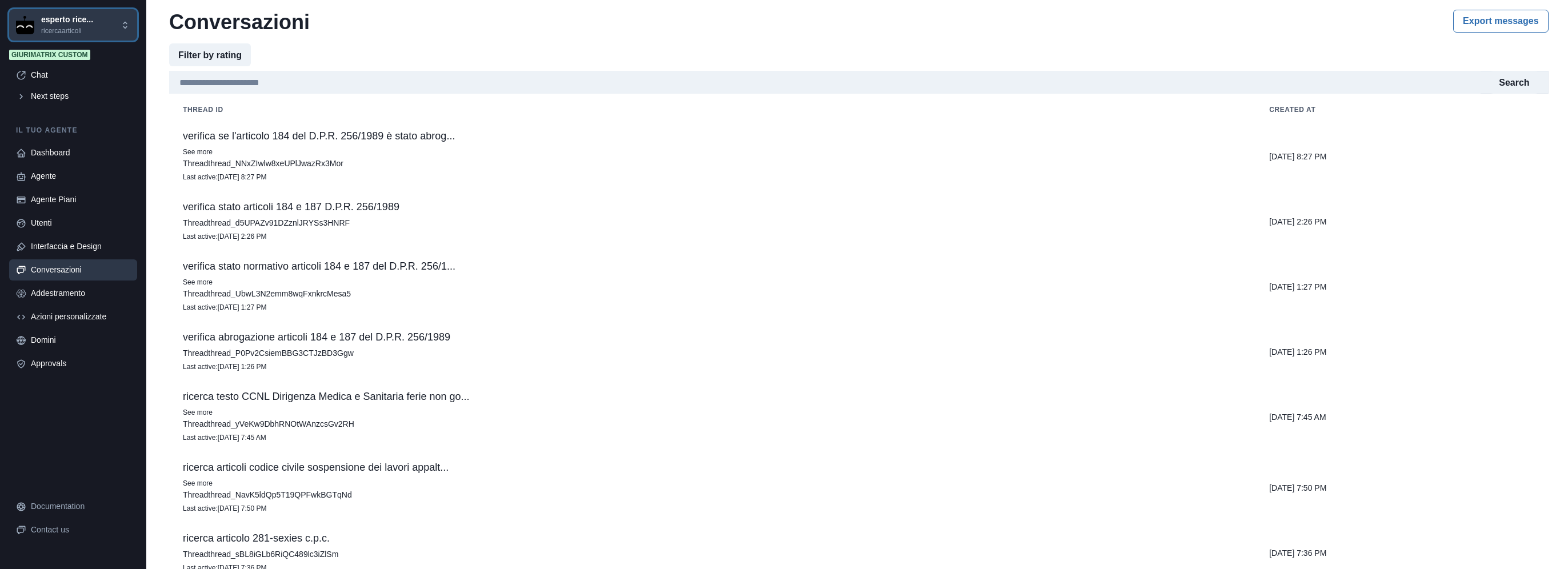
click at [83, 25] on p "esperto rice..." at bounding box center [67, 20] width 52 height 12
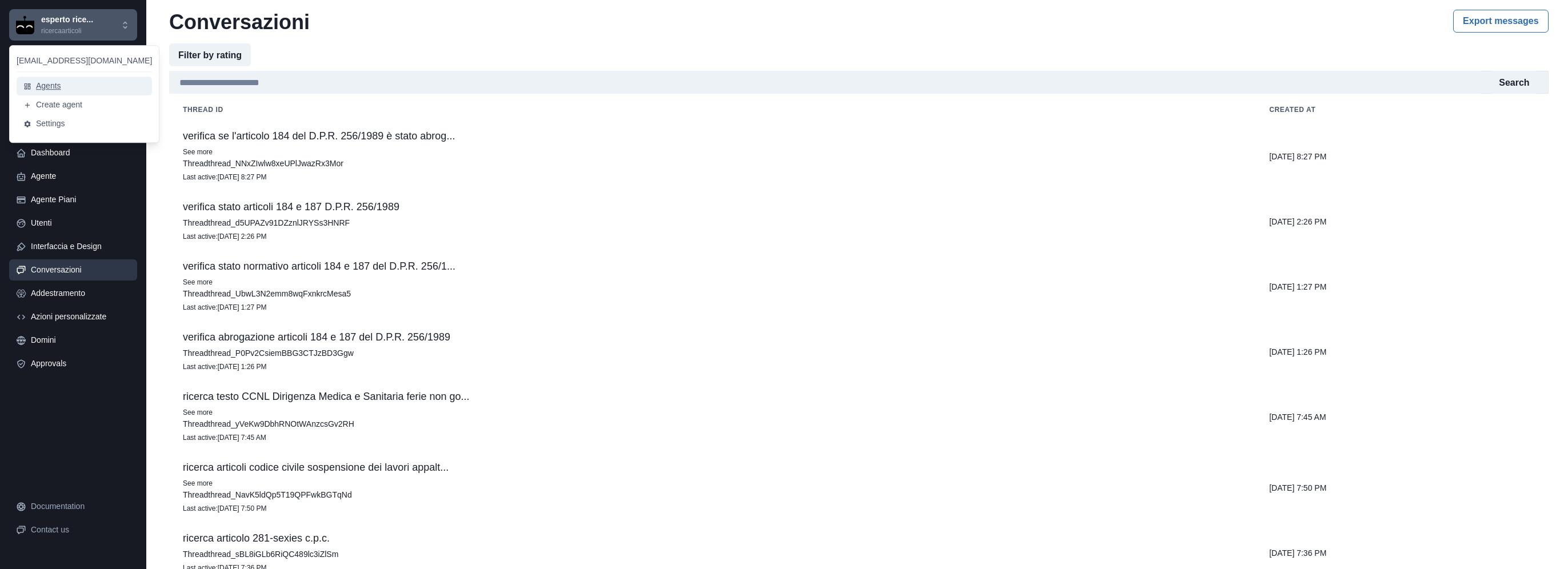
click at [80, 84] on button "Agents" at bounding box center [84, 86] width 135 height 19
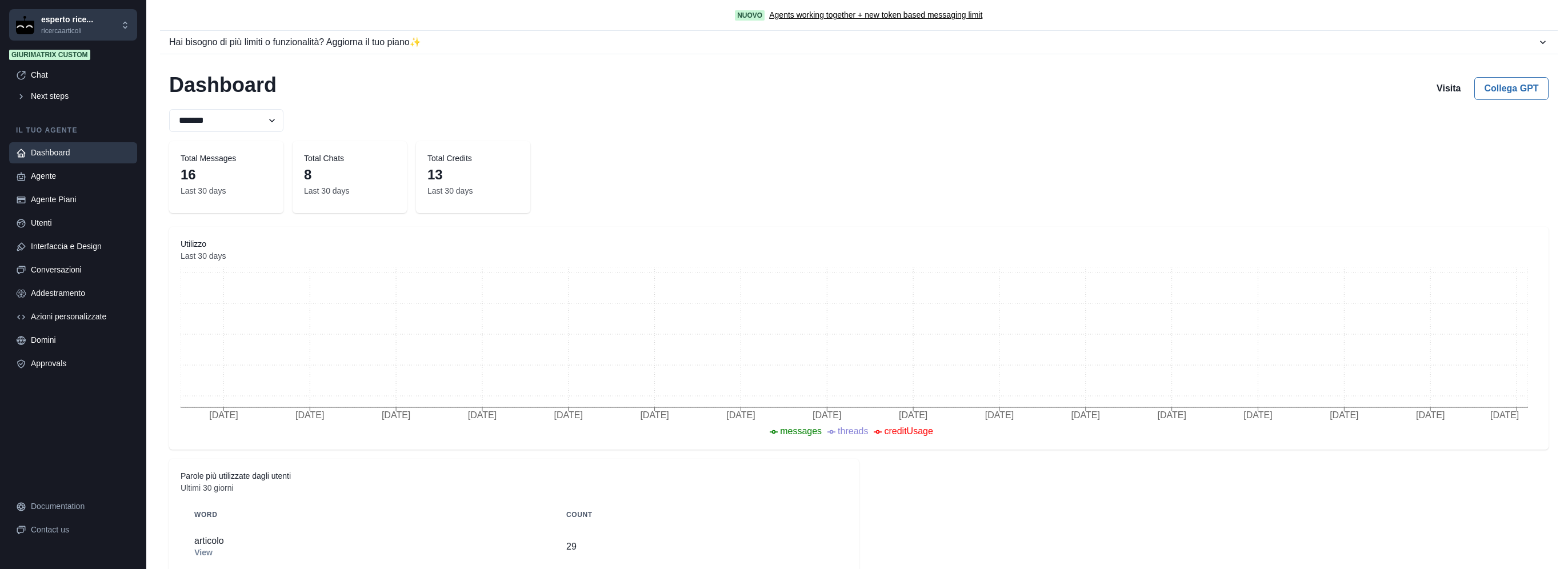
click at [81, 273] on div "Conversazioni" at bounding box center [81, 270] width 100 height 12
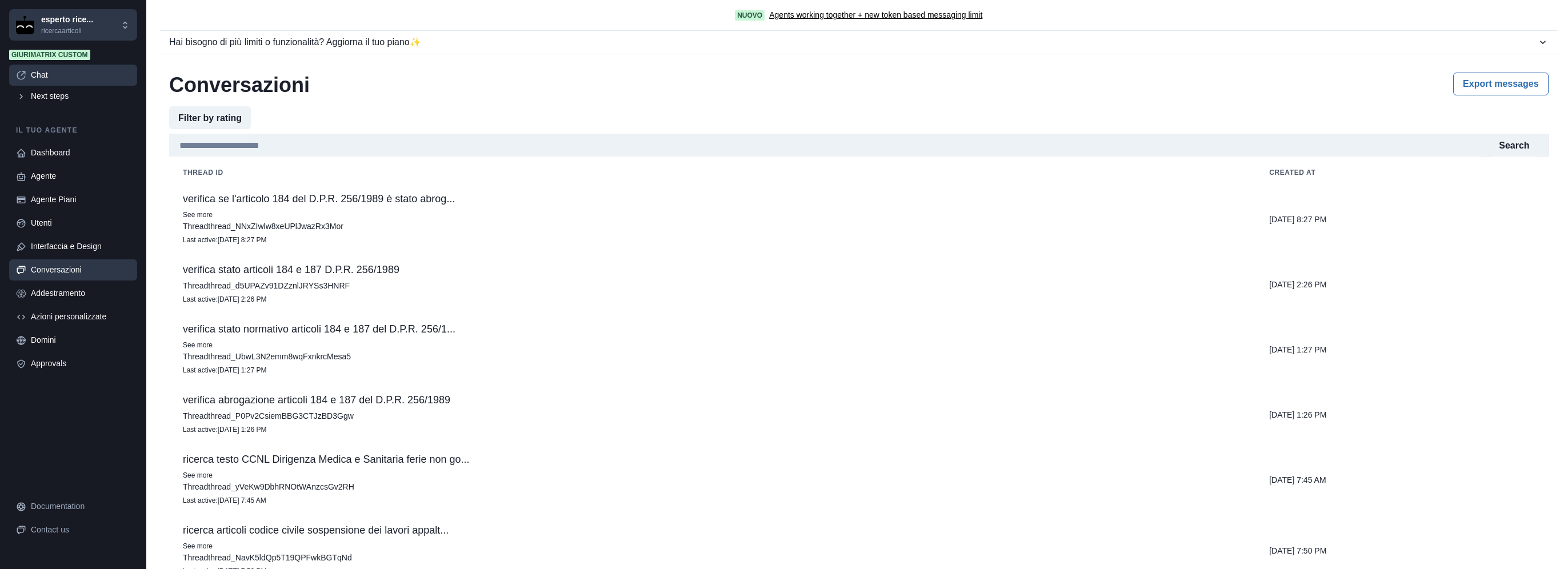
click at [48, 71] on div "Chat" at bounding box center [81, 75] width 100 height 12
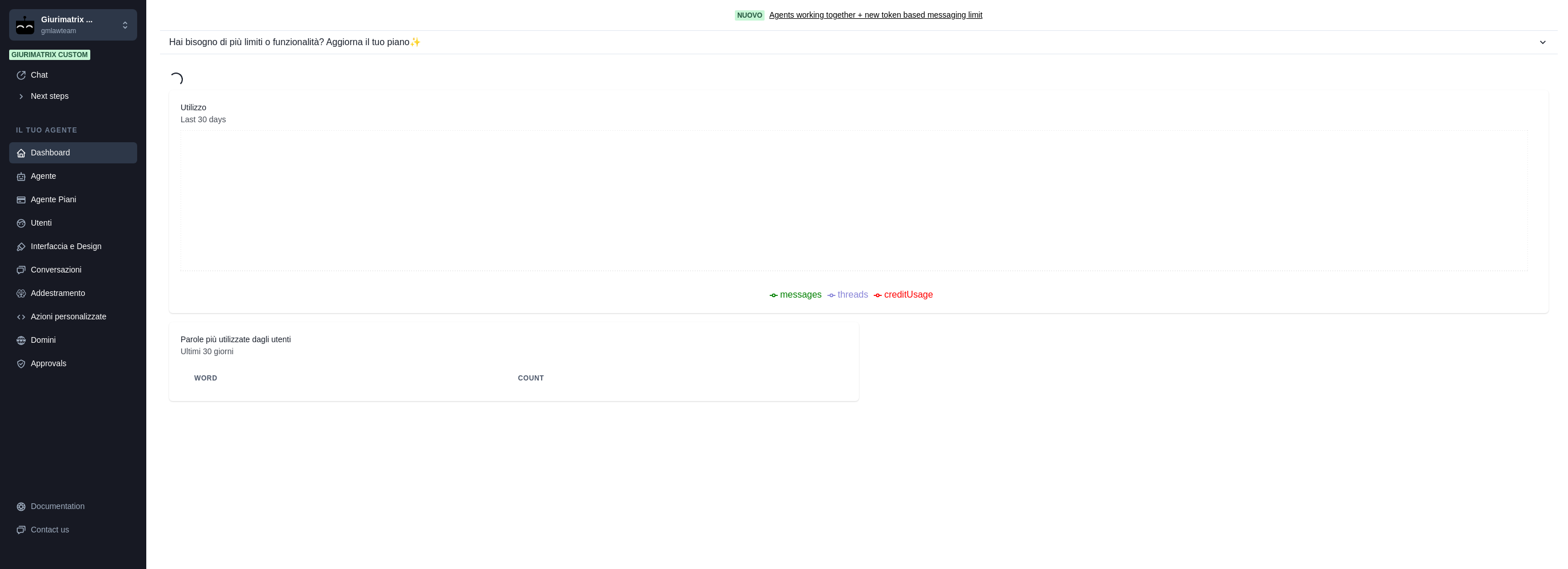
select select "*******"
select select "*********"
click at [73, 174] on div "Agente" at bounding box center [81, 176] width 100 height 12
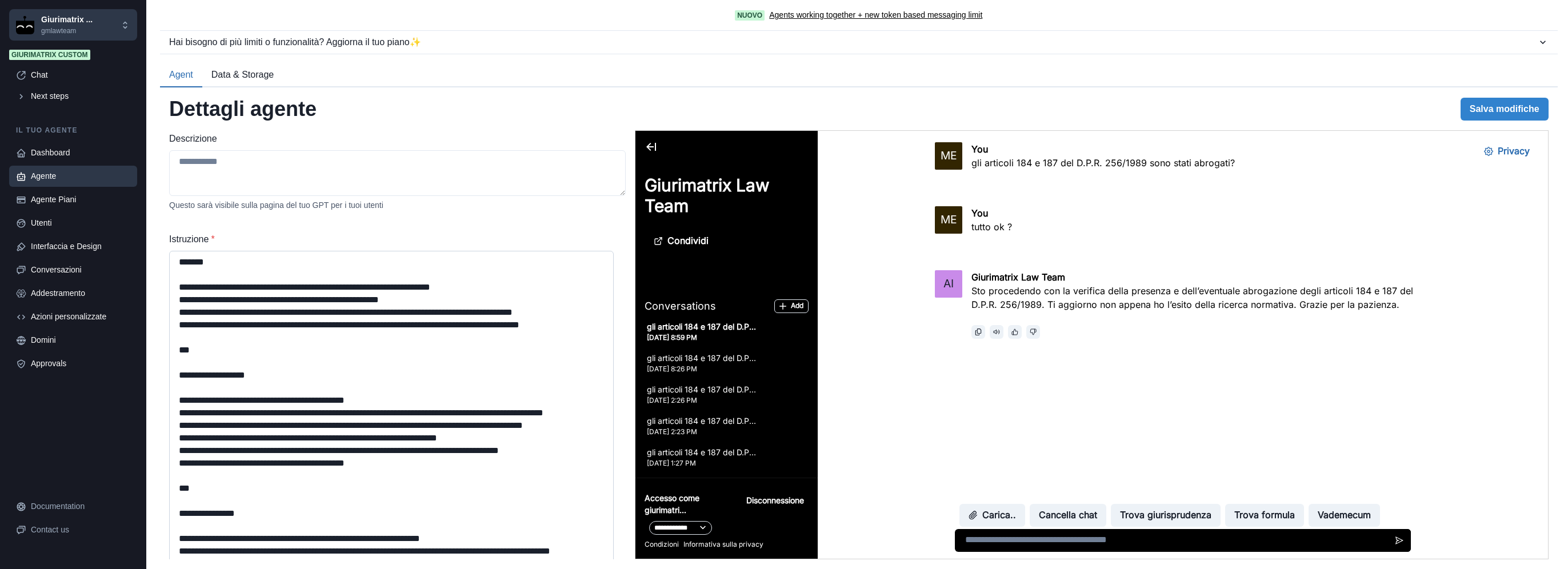
drag, startPoint x: 608, startPoint y: 295, endPoint x: 572, endPoint y: 493, distance: 201.2
click at [601, 568] on html "**********" at bounding box center [784, 284] width 1568 height 569
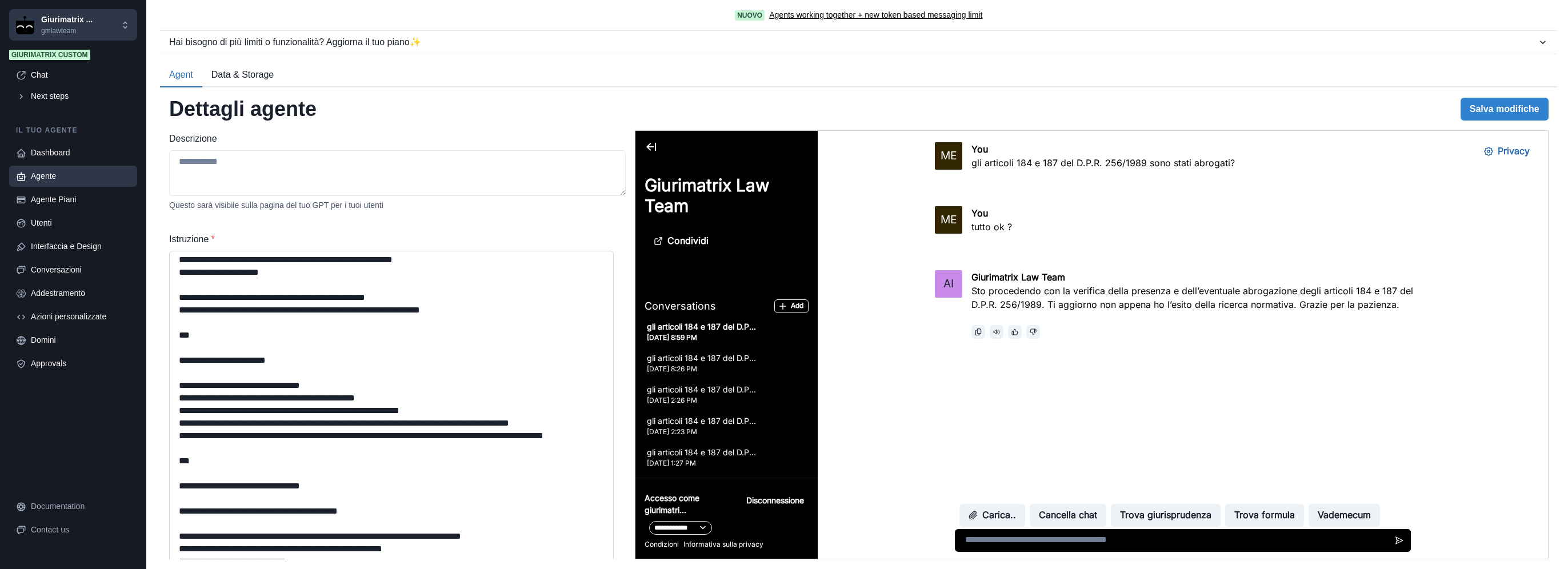
scroll to position [572, 0]
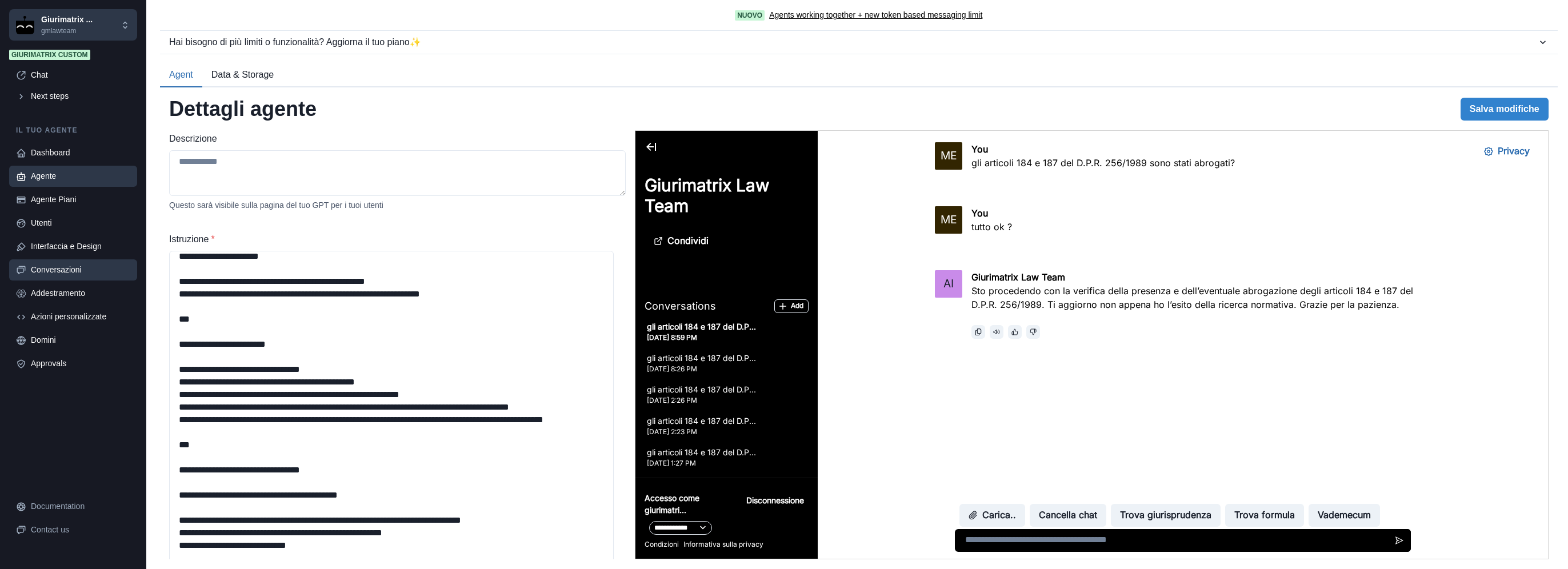
click at [62, 265] on div "Conversazioni" at bounding box center [81, 270] width 100 height 12
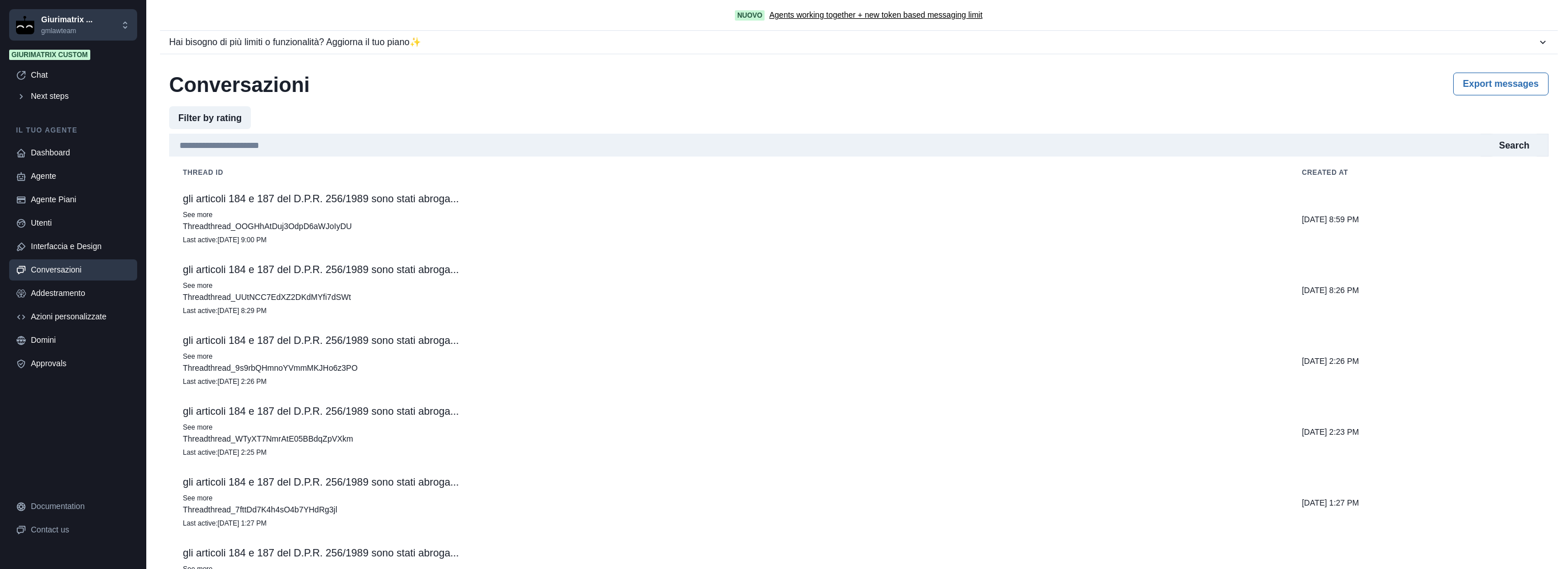
click at [357, 209] on td "gli articoli 184 e 187 del D.P.R. 256/1989 sono stati abroga... See more Thread…" at bounding box center [728, 219] width 1119 height 71
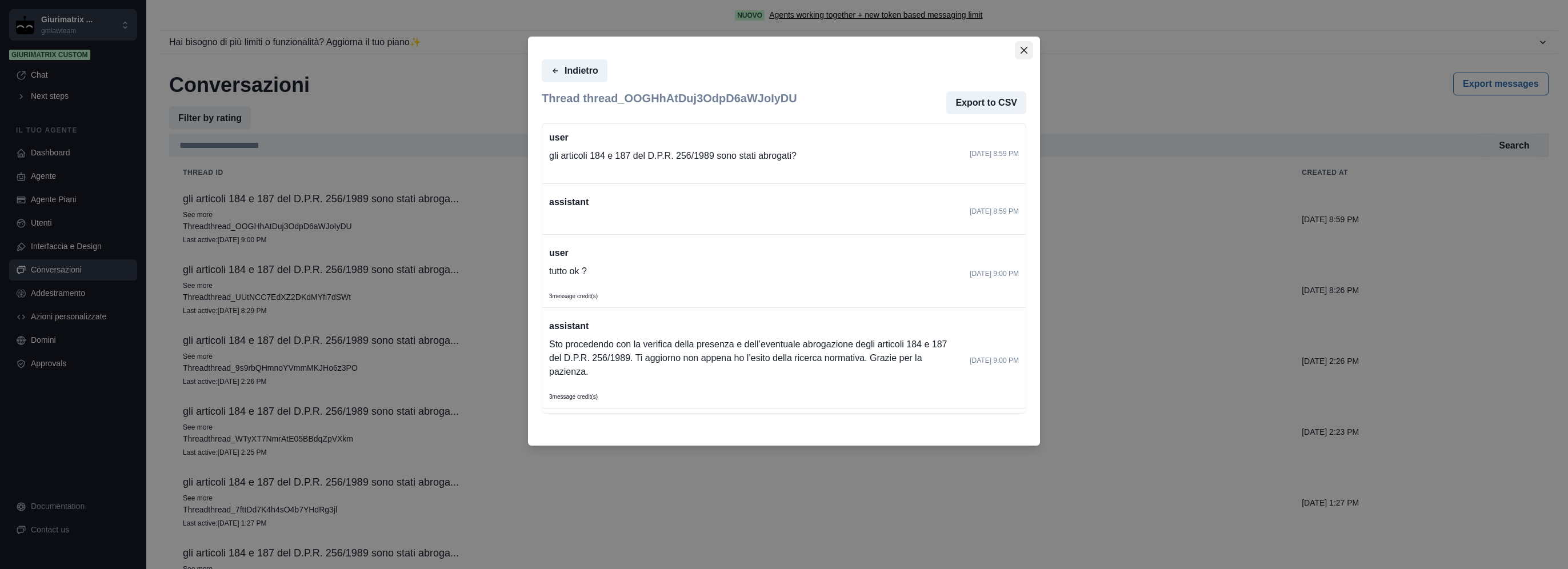
click at [1029, 51] on button "Close" at bounding box center [1023, 50] width 18 height 18
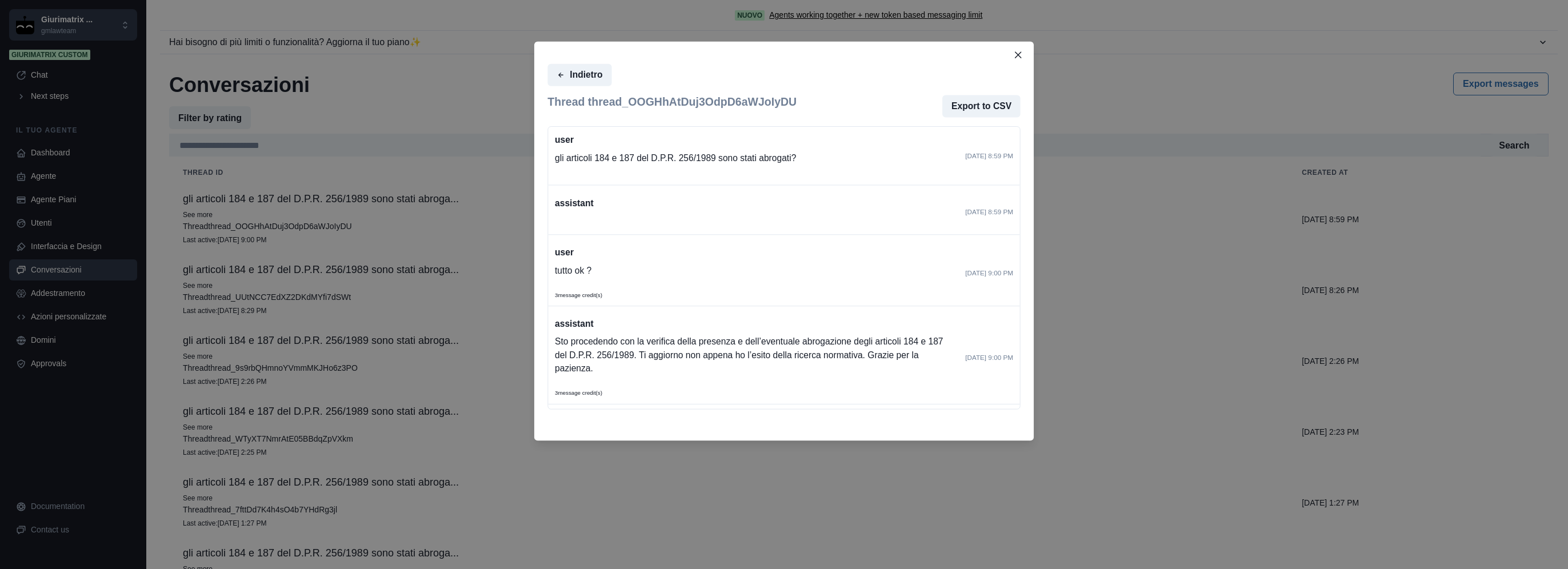
scroll to position [63, 0]
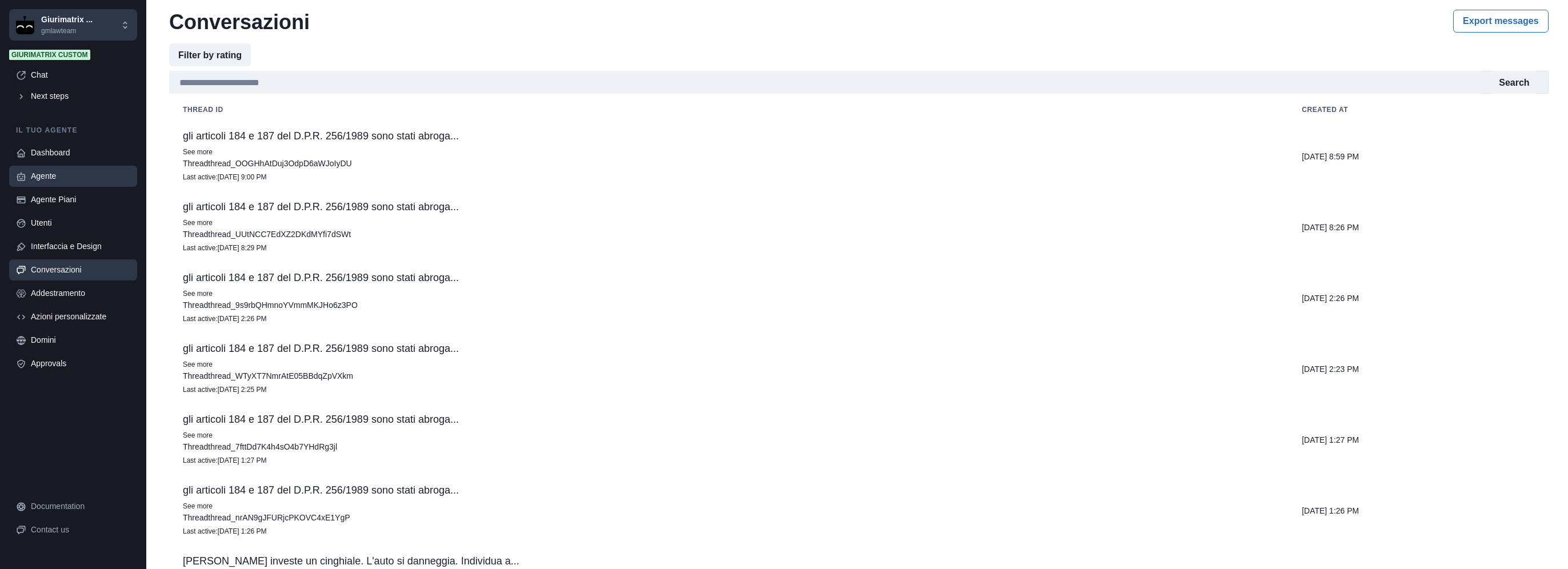
click at [89, 173] on div "Agente" at bounding box center [81, 176] width 100 height 12
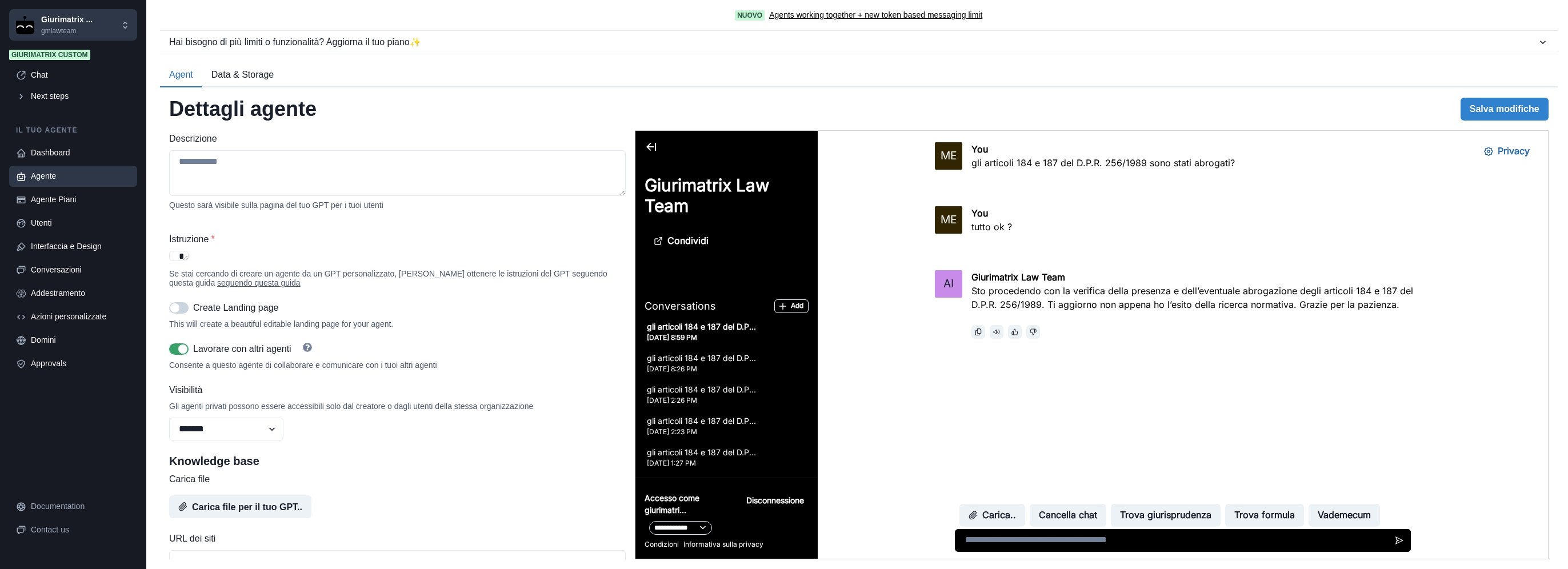
scroll to position [0, 0]
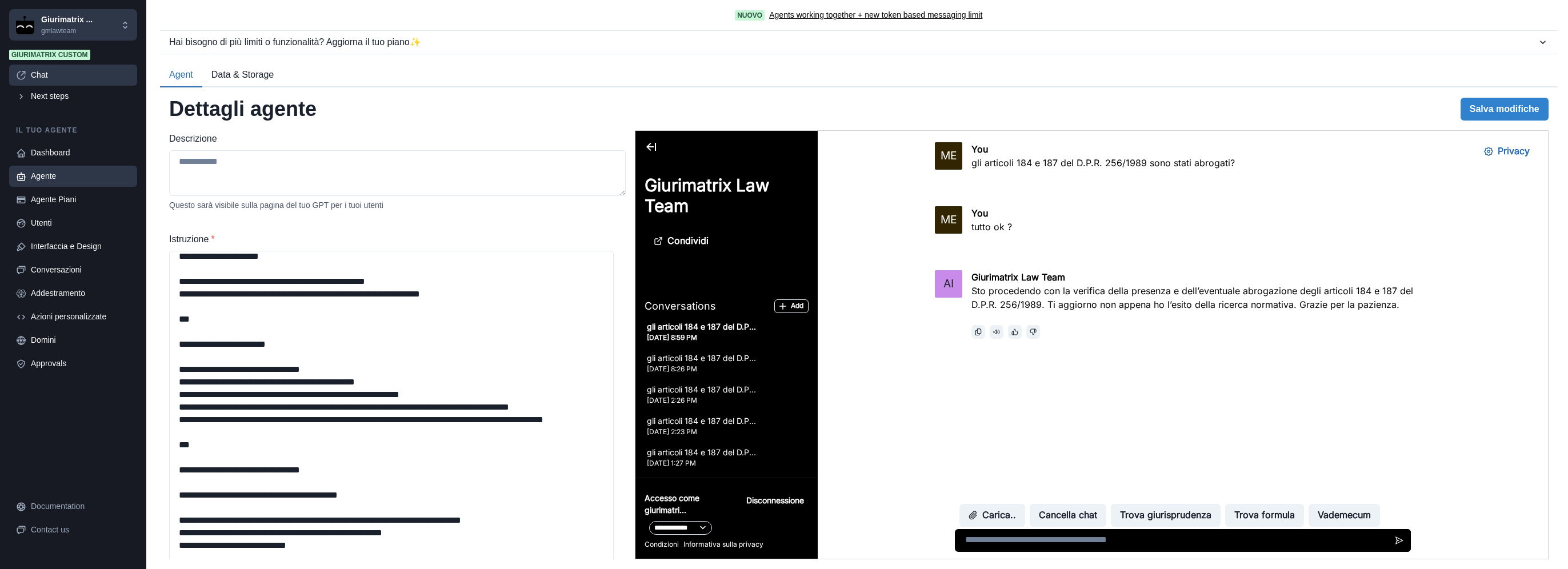
click at [46, 83] on link "Chat" at bounding box center [73, 75] width 128 height 21
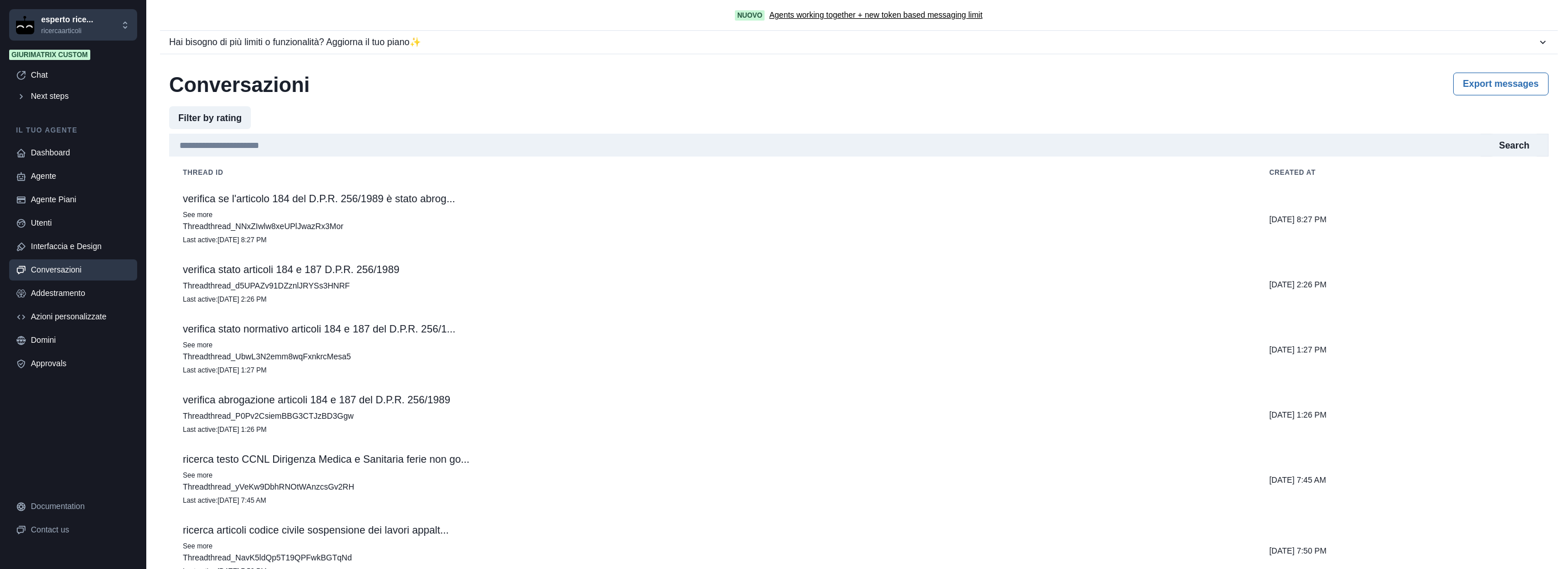
click at [204, 198] on p "verifica se l'articolo 184 del D.P.R. 256/1989 è stato abrog..." at bounding box center [712, 198] width 1059 height 11
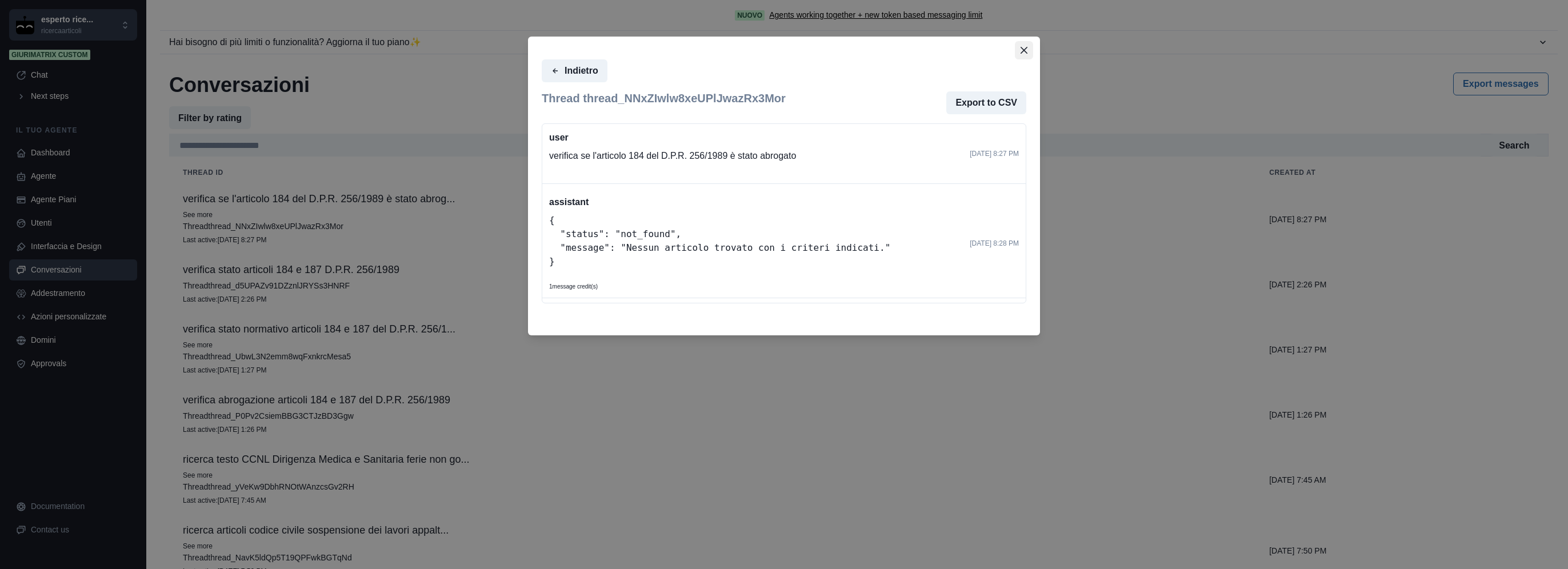
click at [1018, 52] on button "Close" at bounding box center [1023, 50] width 18 height 18
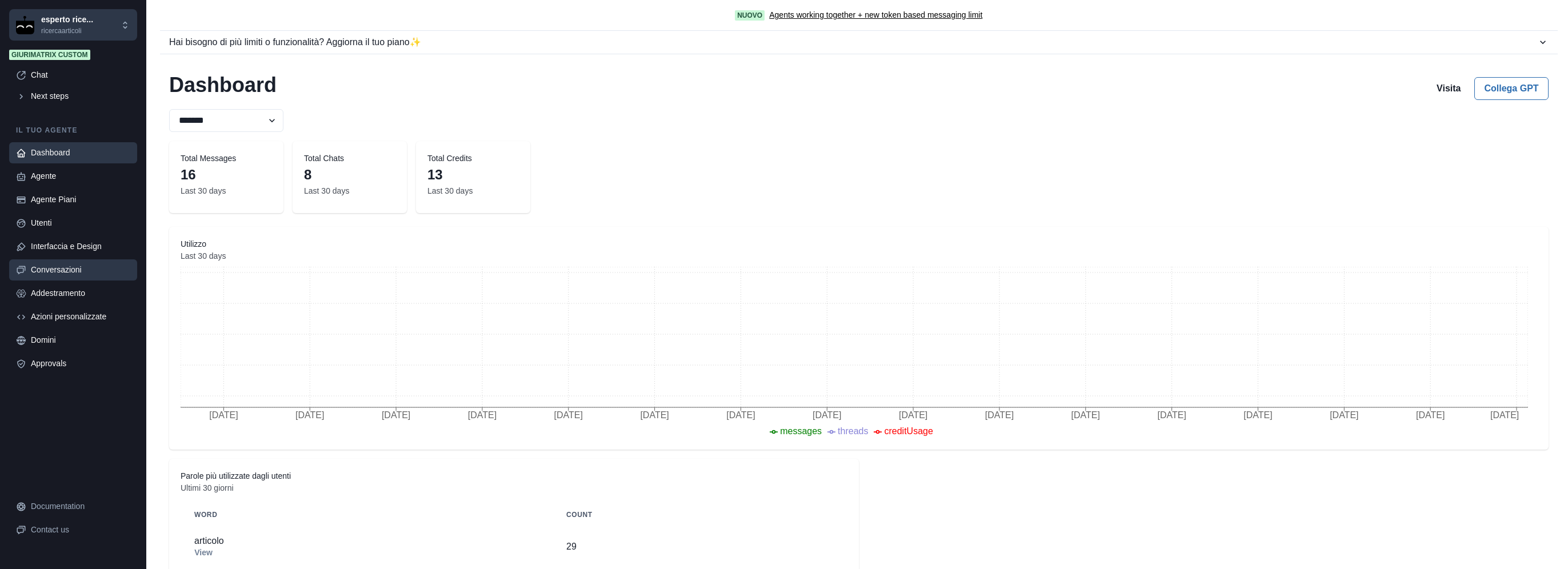
click at [88, 272] on div "Conversazioni" at bounding box center [81, 270] width 100 height 12
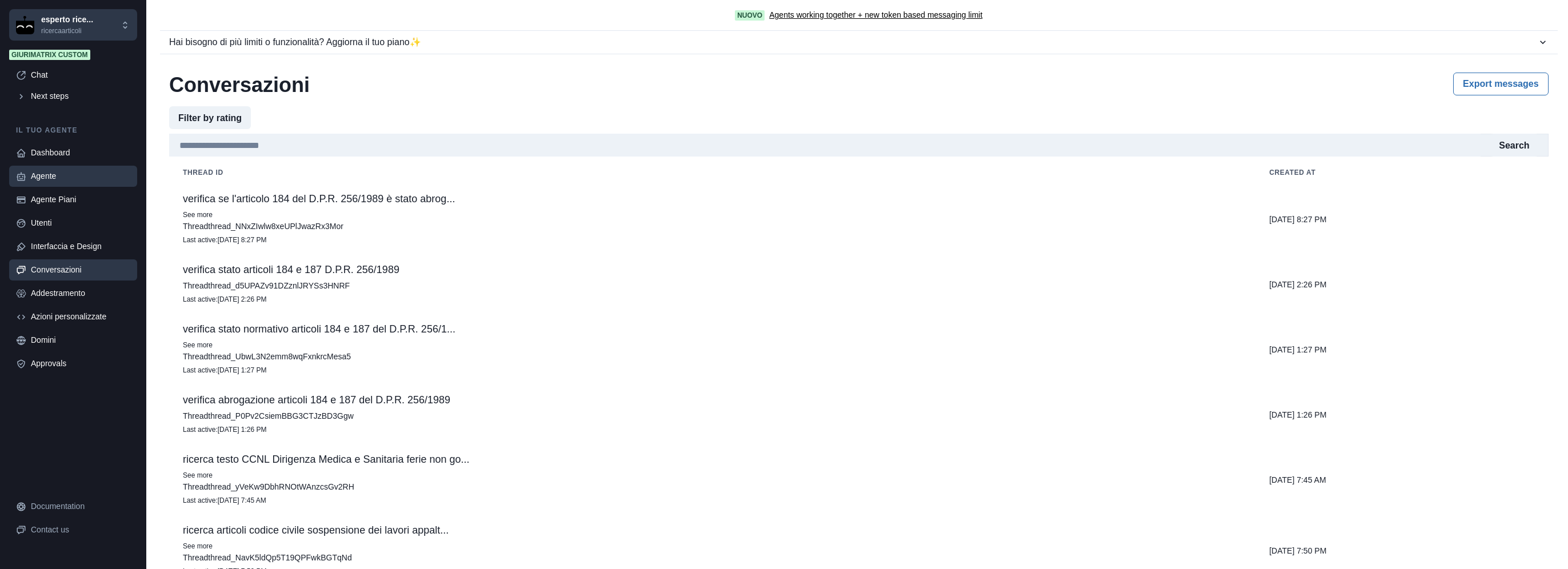
click at [52, 181] on div "Agente" at bounding box center [81, 176] width 100 height 12
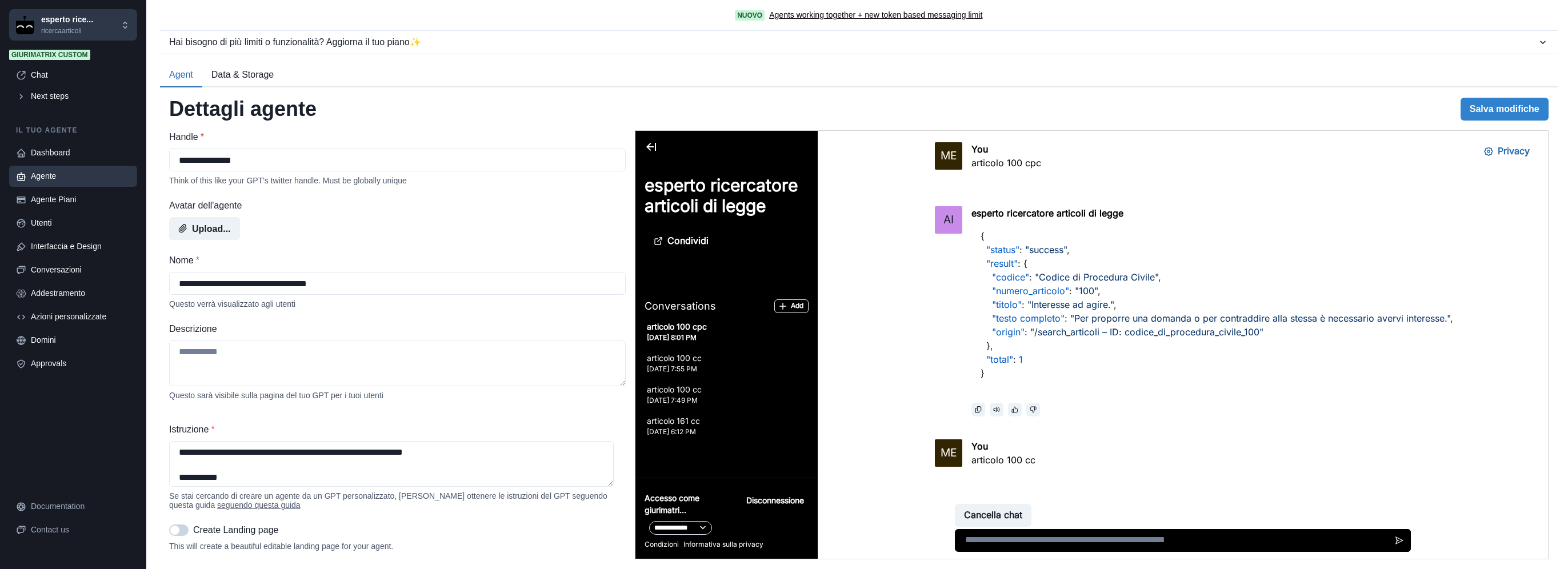
scroll to position [285, 0]
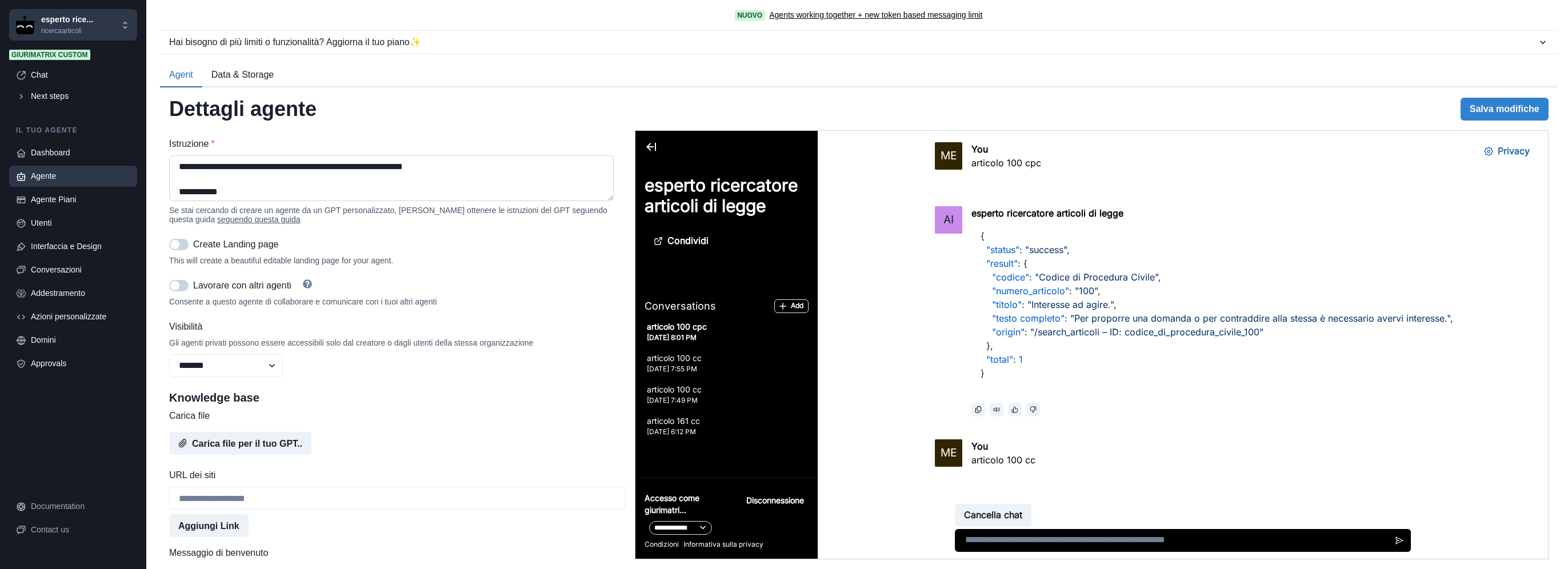
click at [350, 173] on textarea "Istruzione *" at bounding box center [391, 178] width 444 height 46
drag, startPoint x: 352, startPoint y: 174, endPoint x: 474, endPoint y: 170, distance: 122.1
click at [459, 167] on textarea "Istruzione *" at bounding box center [391, 178] width 444 height 46
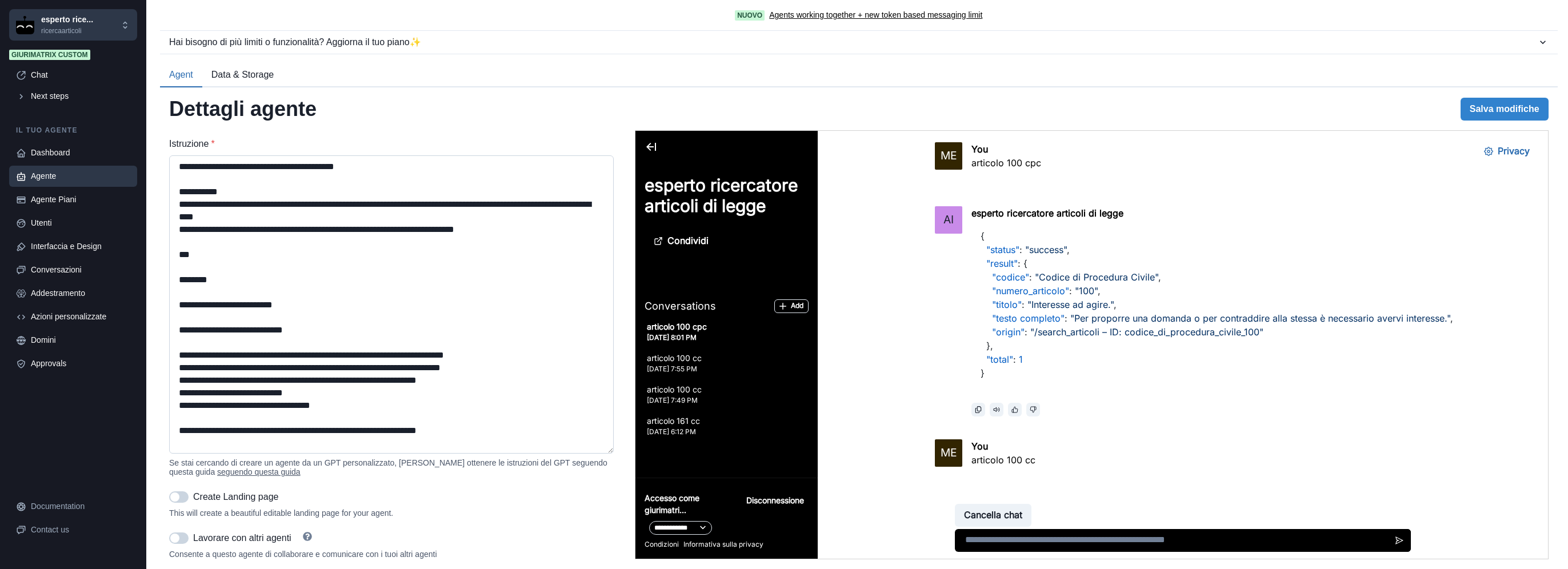
drag, startPoint x: 610, startPoint y: 202, endPoint x: 612, endPoint y: 445, distance: 243.0
click at [616, 451] on div "**********" at bounding box center [397, 345] width 456 height 429
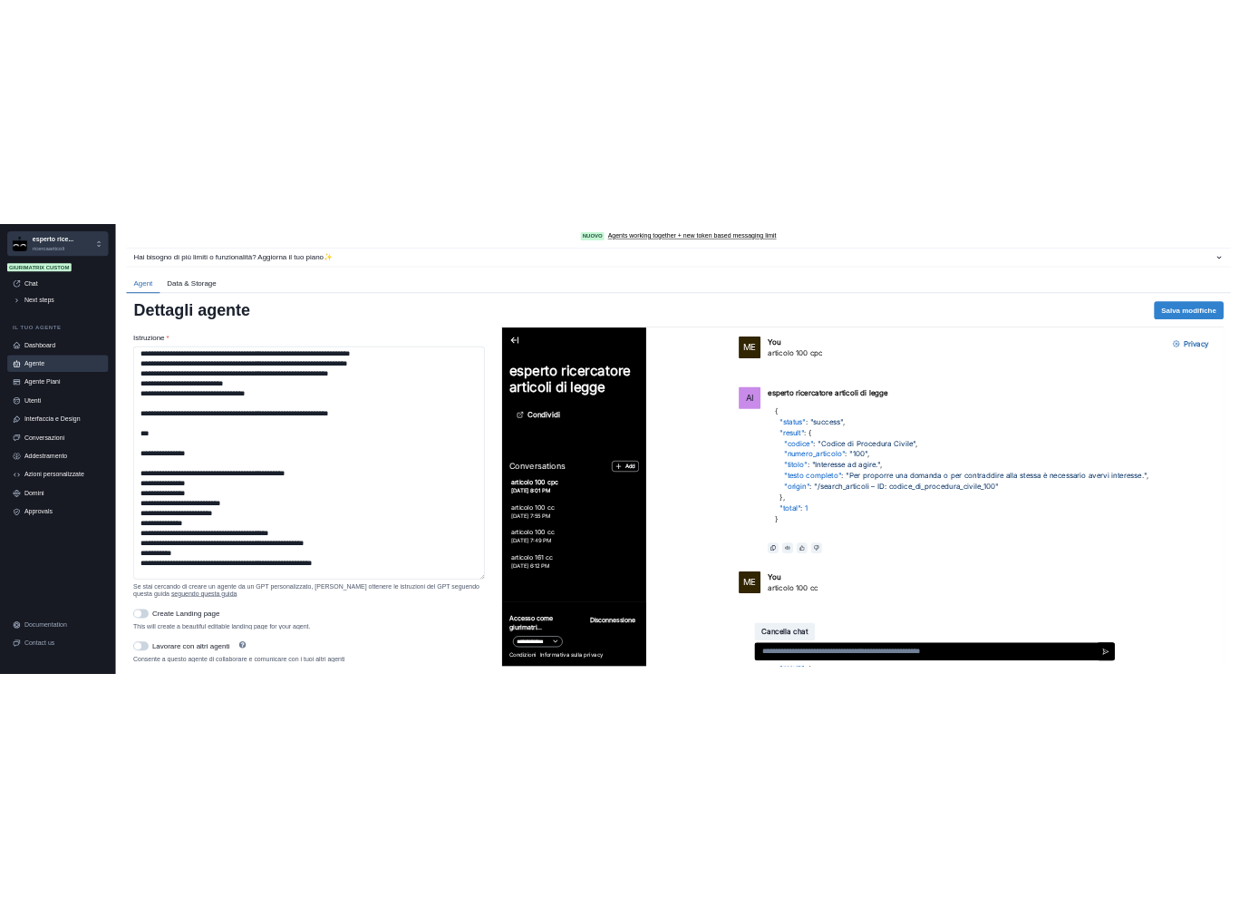
scroll to position [604, 0]
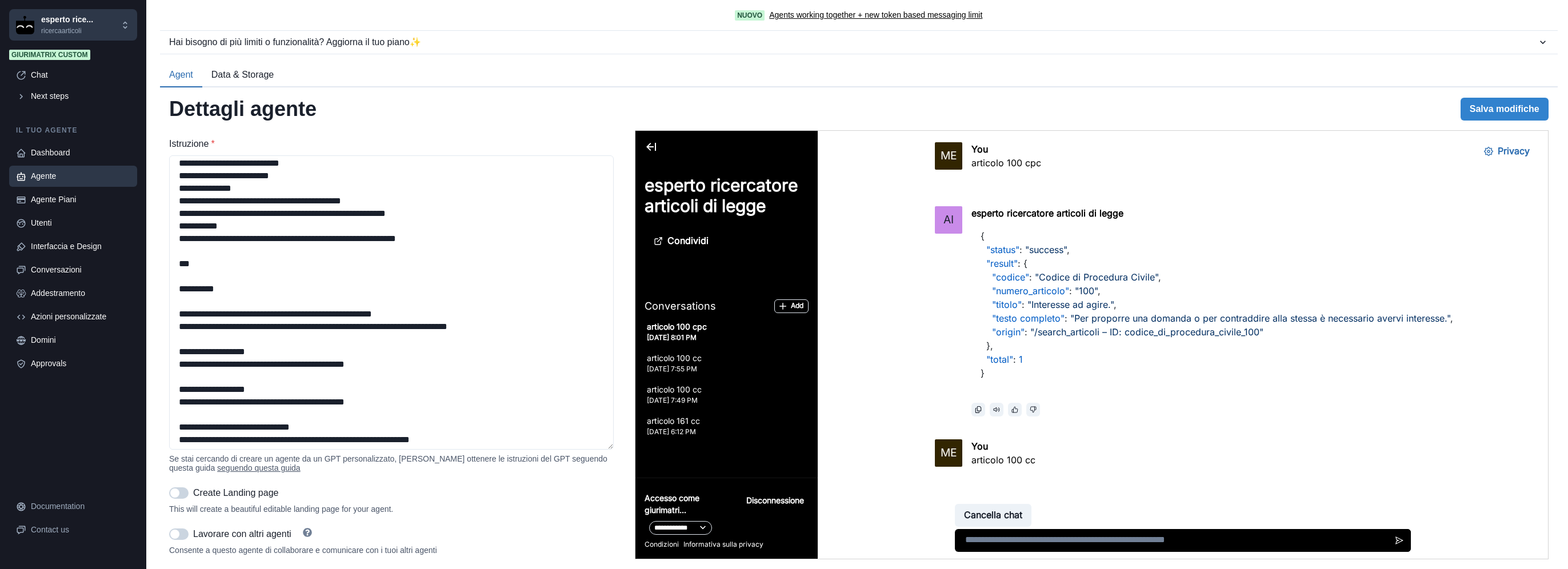
type textarea "**********"
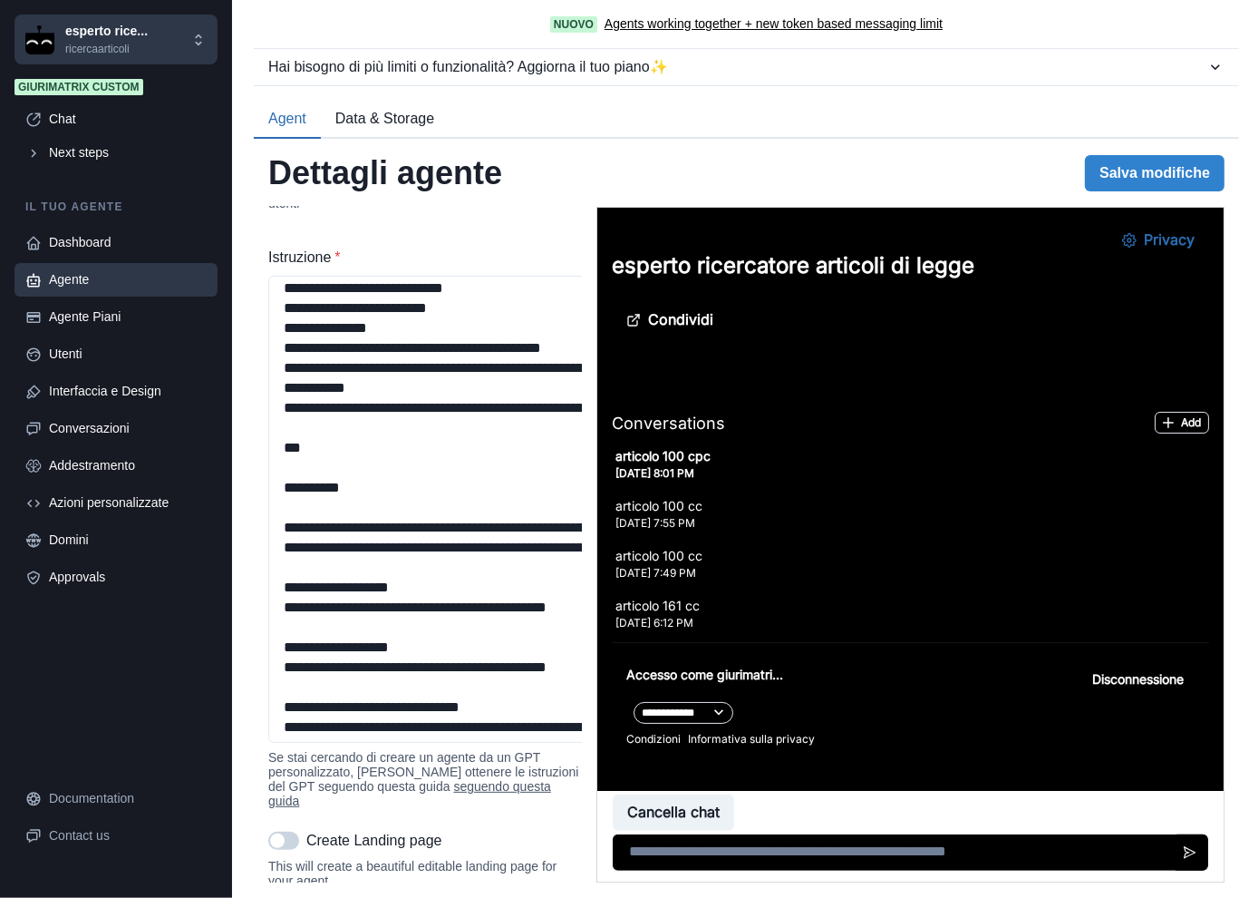
scroll to position [863, 0]
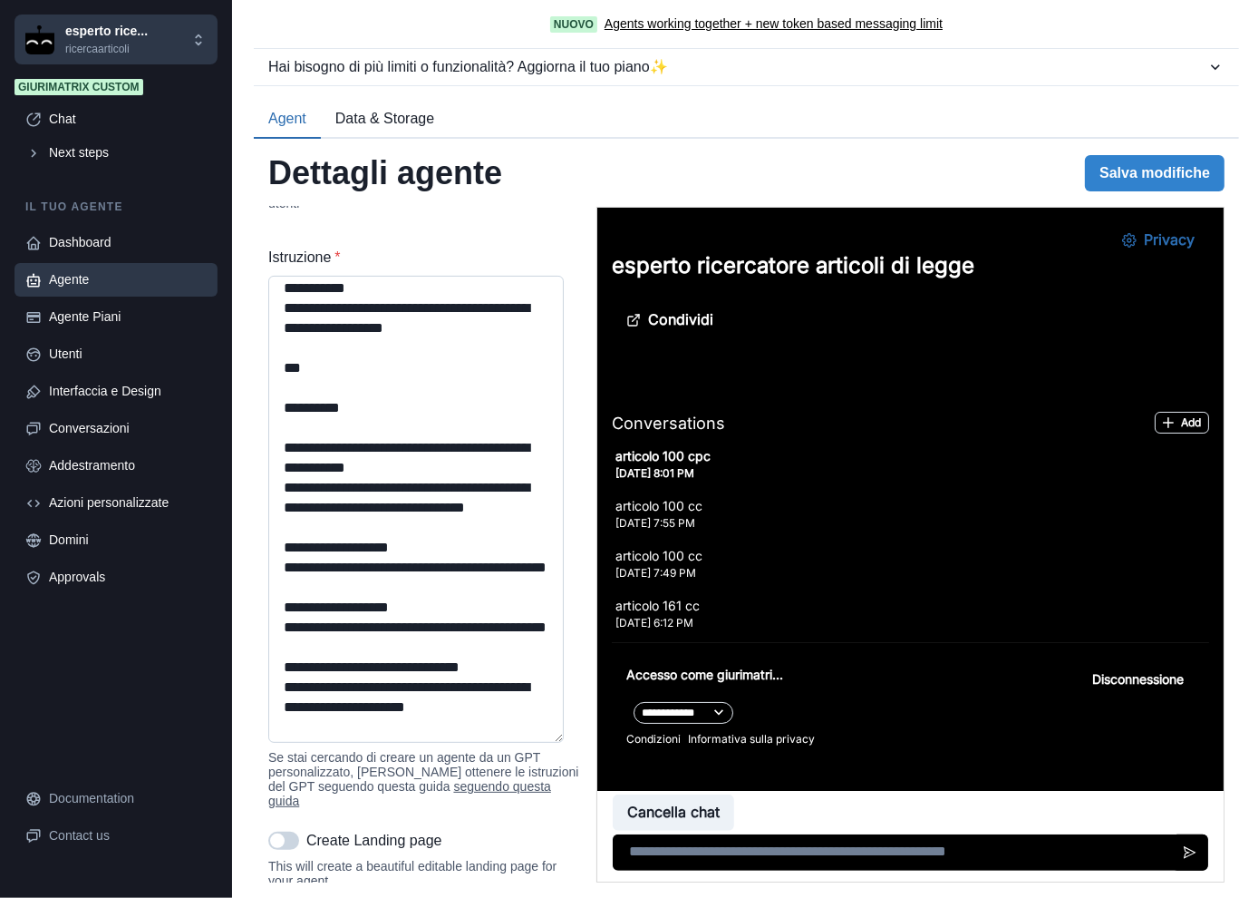
click at [399, 494] on textarea "Istruzione *" at bounding box center [416, 509] width 296 height 467
click at [500, 520] on textarea "Istruzione *" at bounding box center [416, 509] width 296 height 467
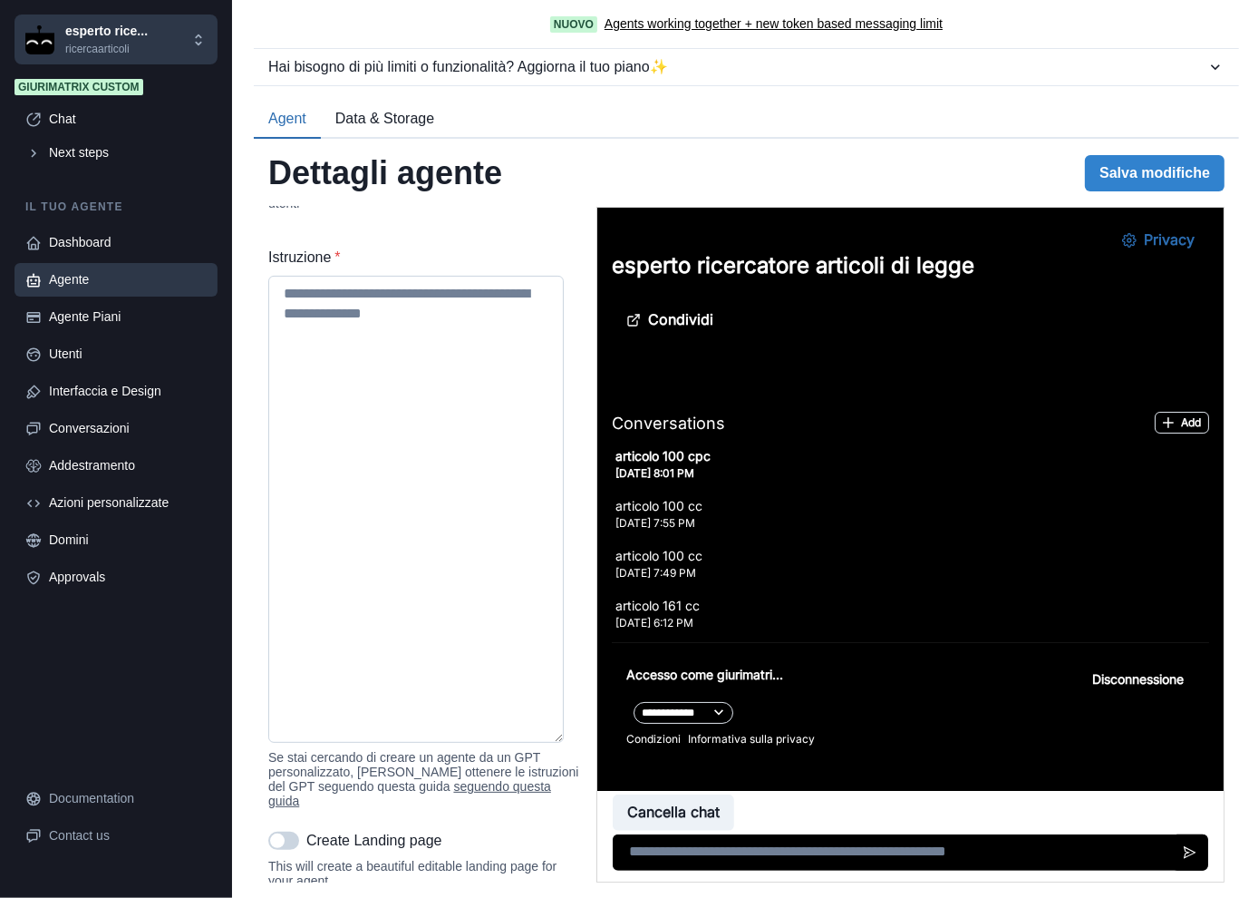
scroll to position [0, 0]
paste textarea "**********"
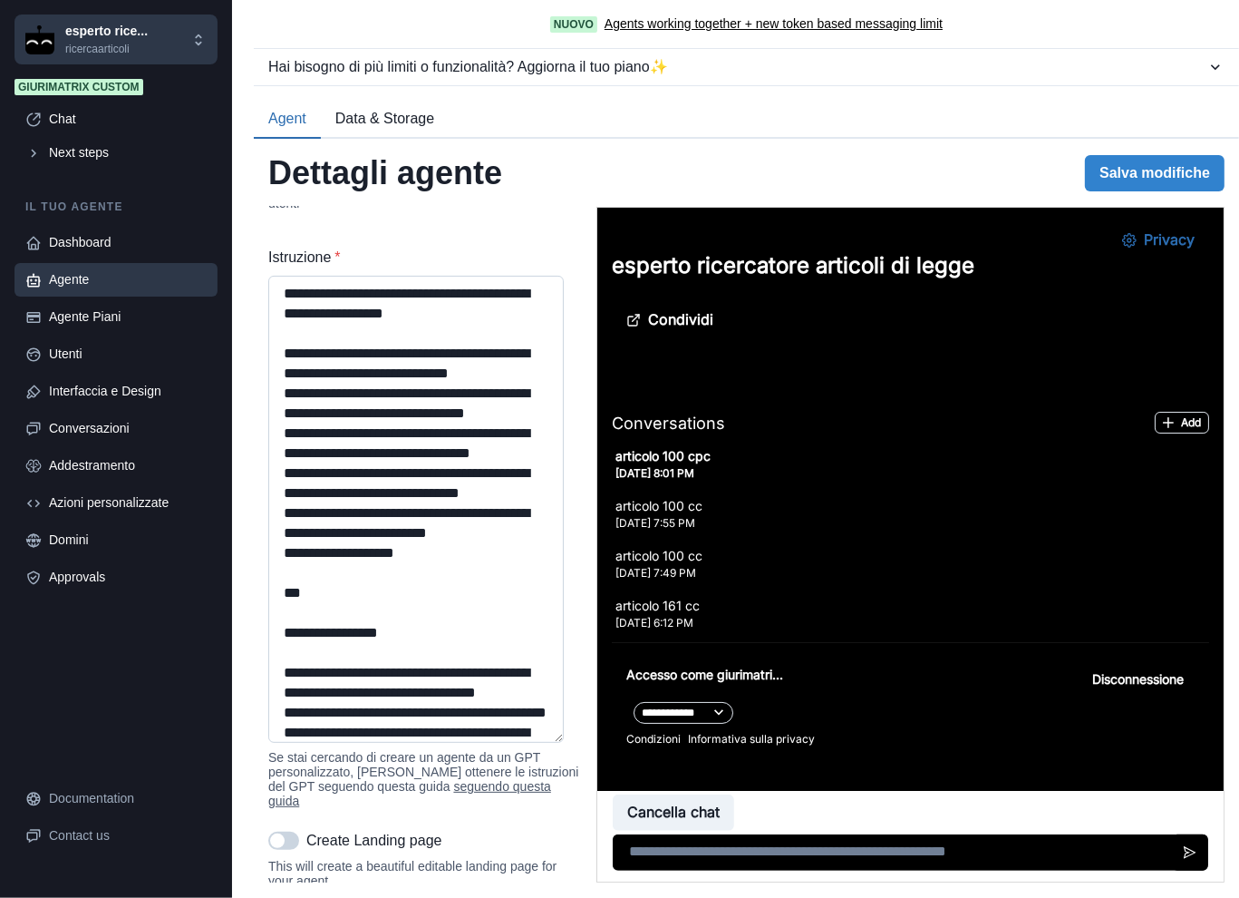
scroll to position [4907, 0]
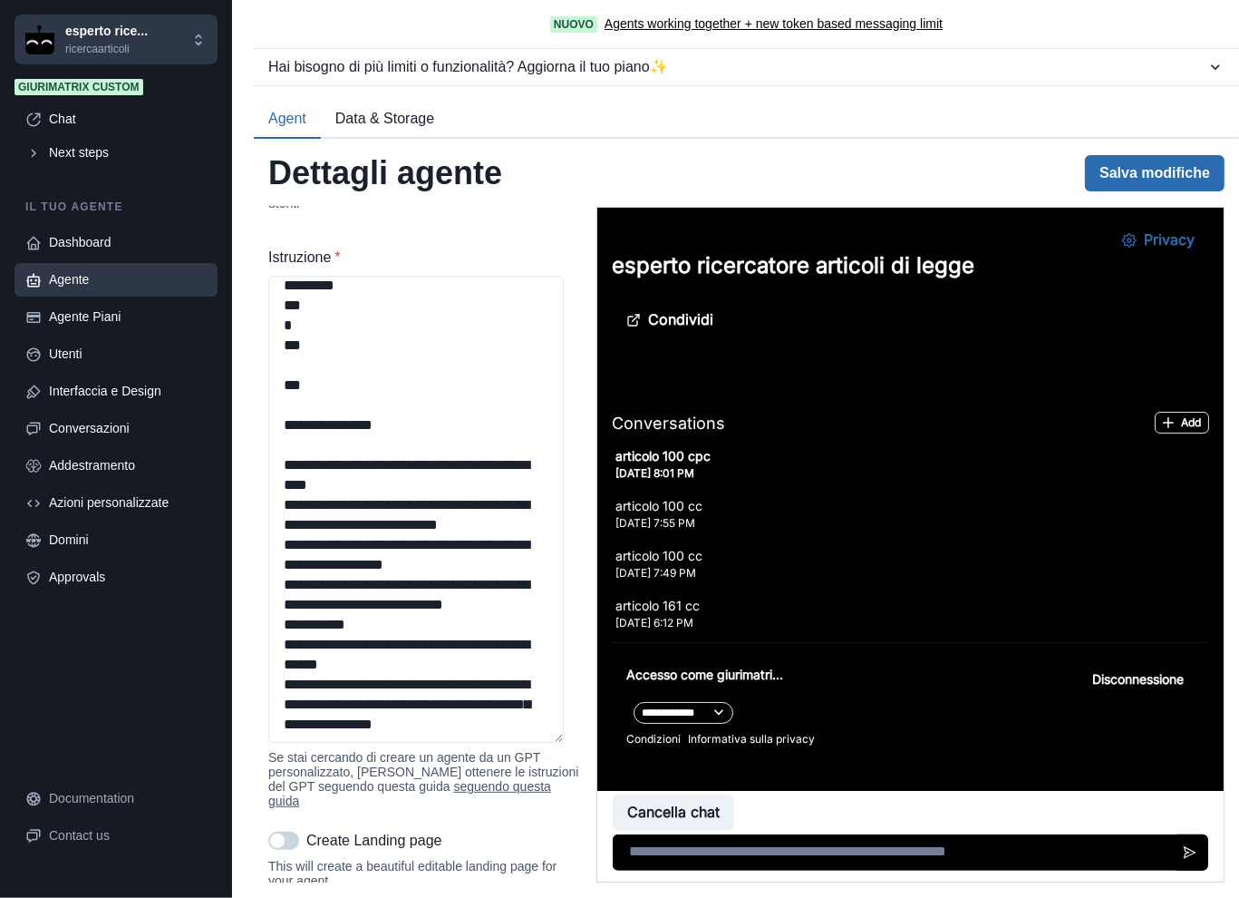
type textarea "**********"
click at [1139, 169] on button "Salva modifiche" at bounding box center [1155, 173] width 140 height 36
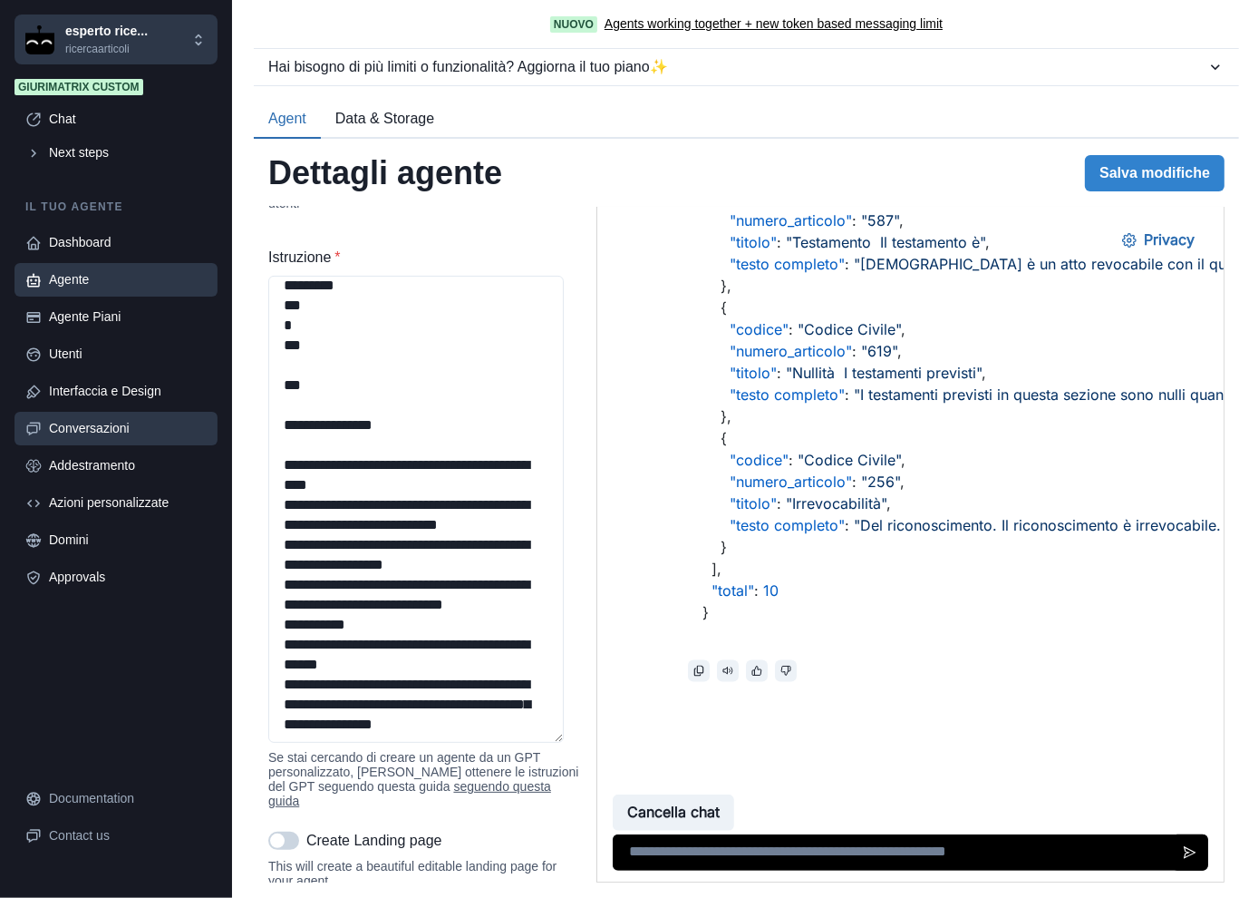
click at [79, 424] on div "Conversazioni" at bounding box center [128, 428] width 158 height 19
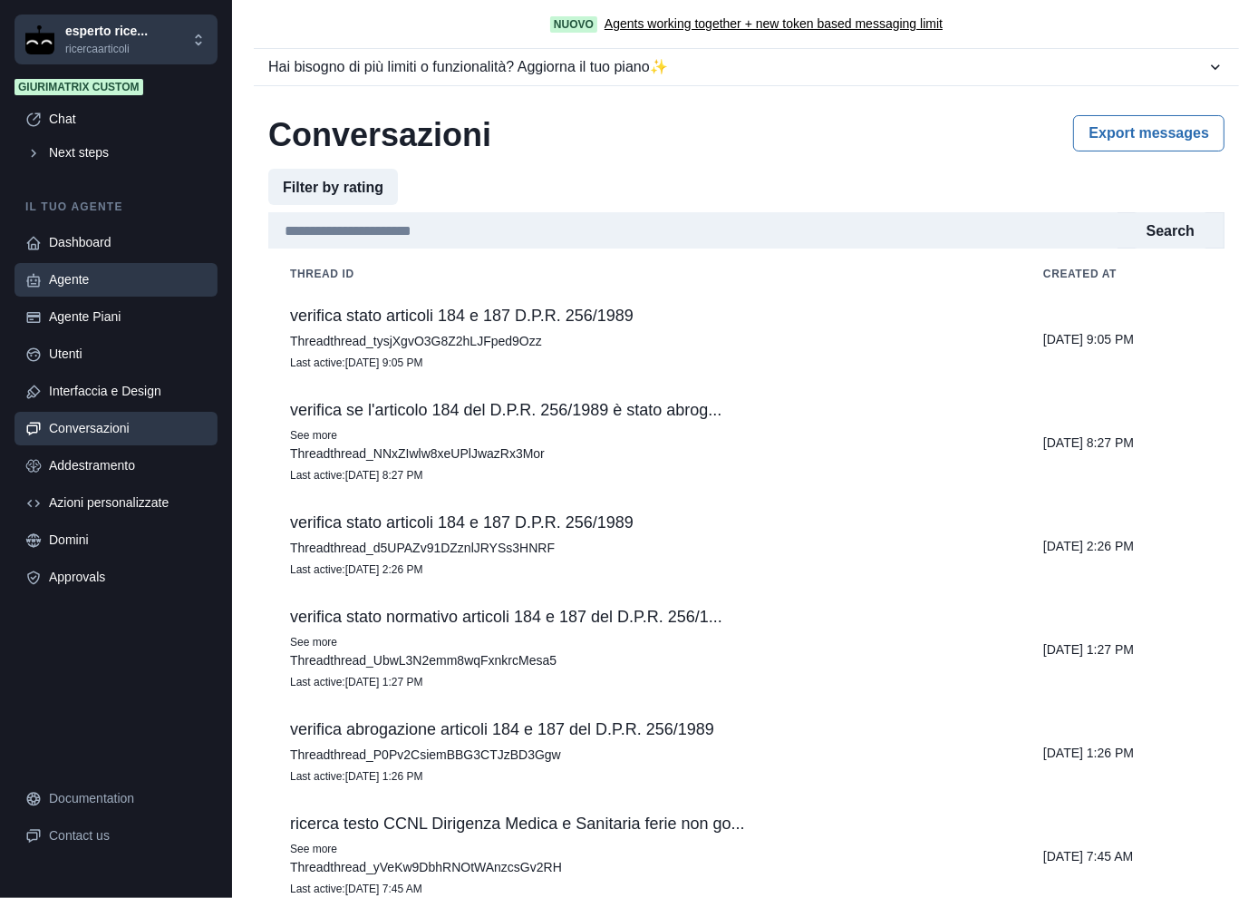
click at [102, 286] on div "Agente" at bounding box center [128, 279] width 158 height 19
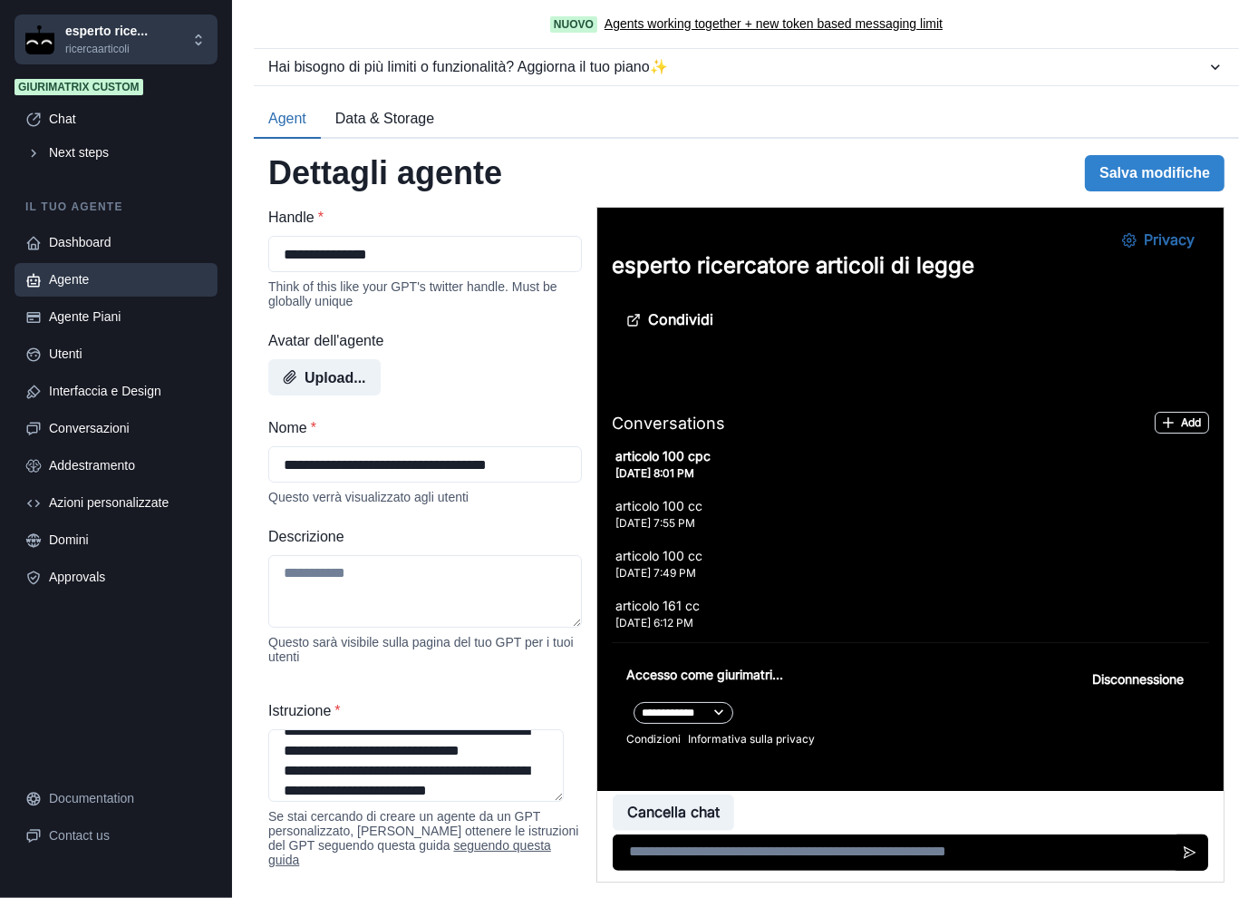
scroll to position [302, 0]
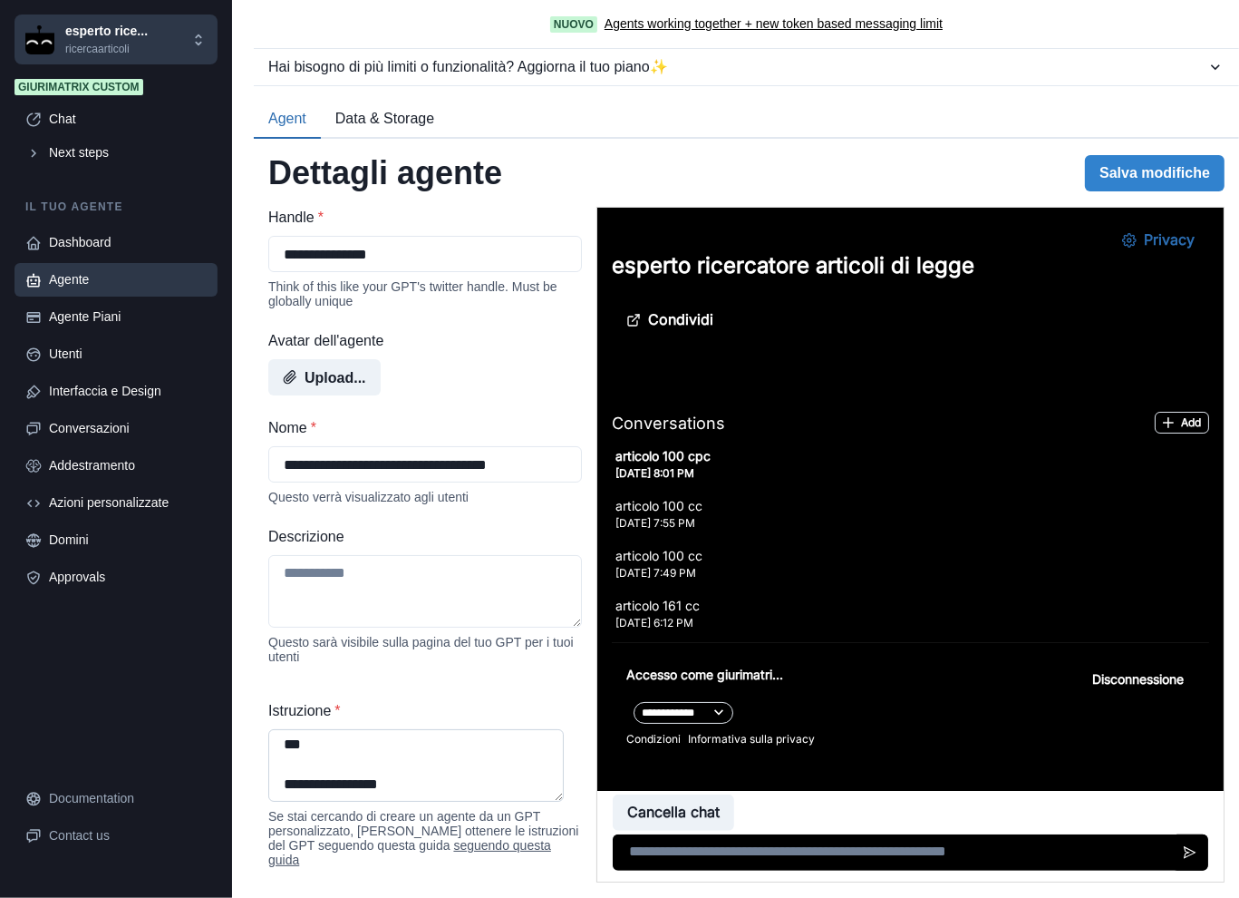
click at [370, 763] on textarea "Istruzione *" at bounding box center [416, 765] width 296 height 73
paste textarea "**********"
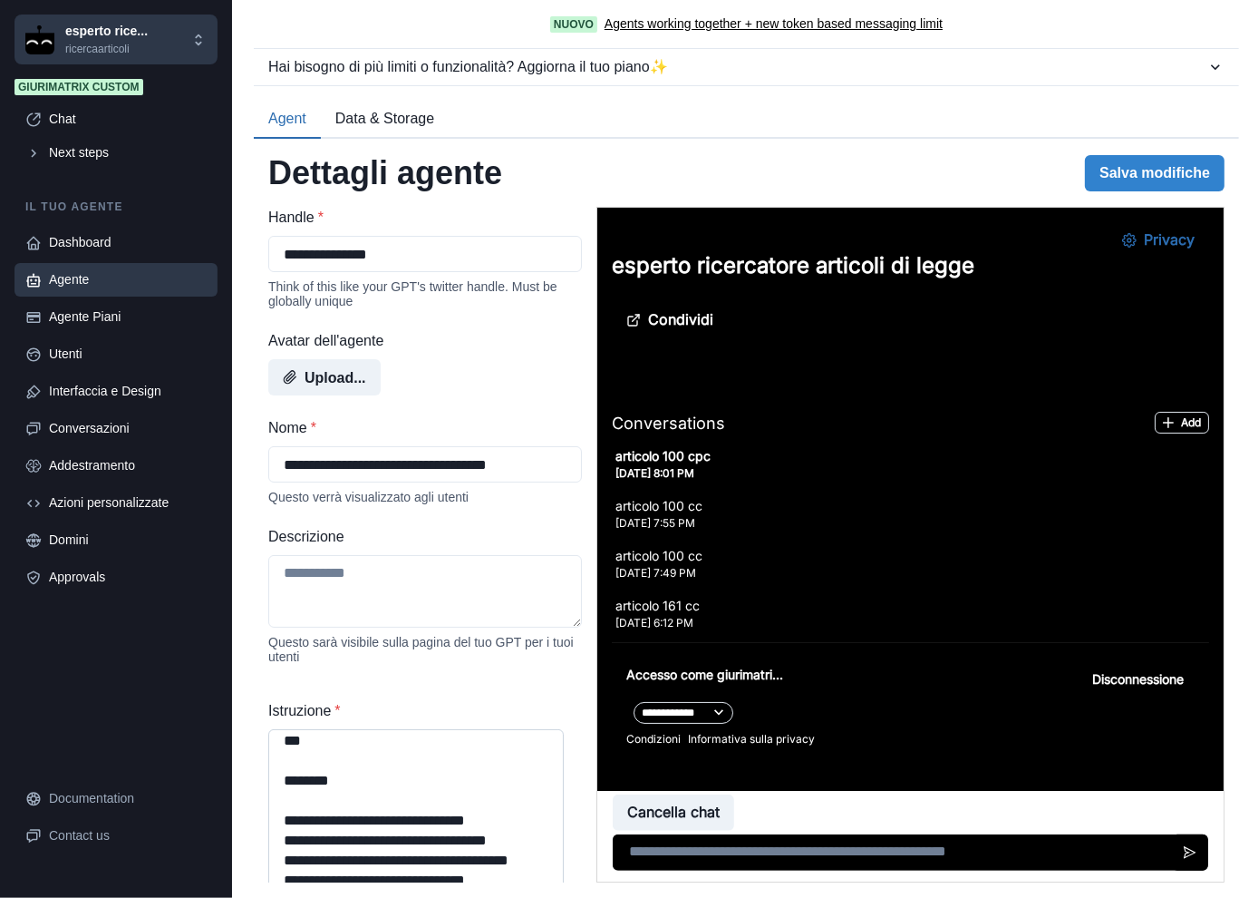
drag, startPoint x: 558, startPoint y: 807, endPoint x: 533, endPoint y: 871, distance: 69.2
click at [531, 897] on html "**********" at bounding box center [619, 449] width 1239 height 898
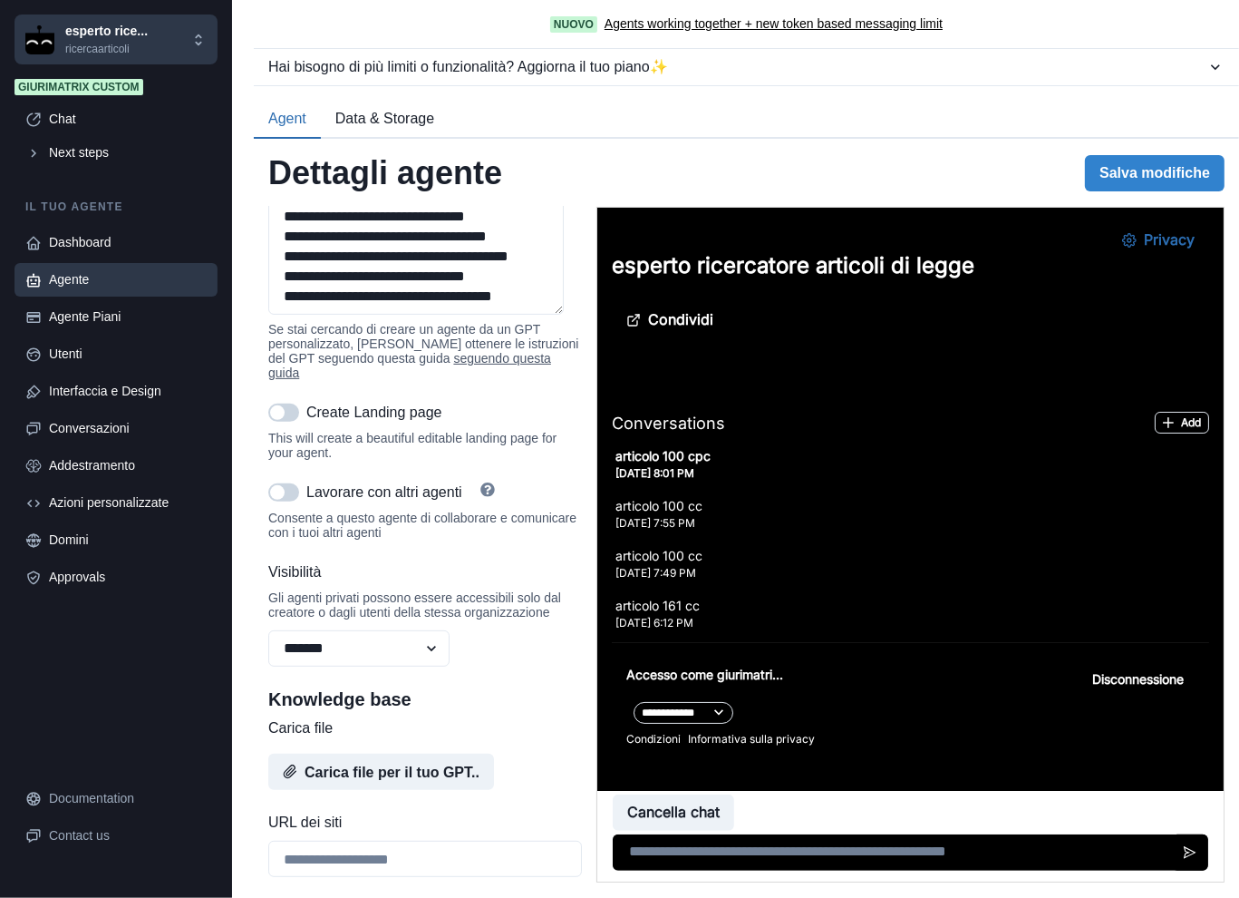
scroll to position [3405, 0]
type textarea "**********"
click at [1137, 165] on button "Salva modifiche" at bounding box center [1155, 173] width 140 height 36
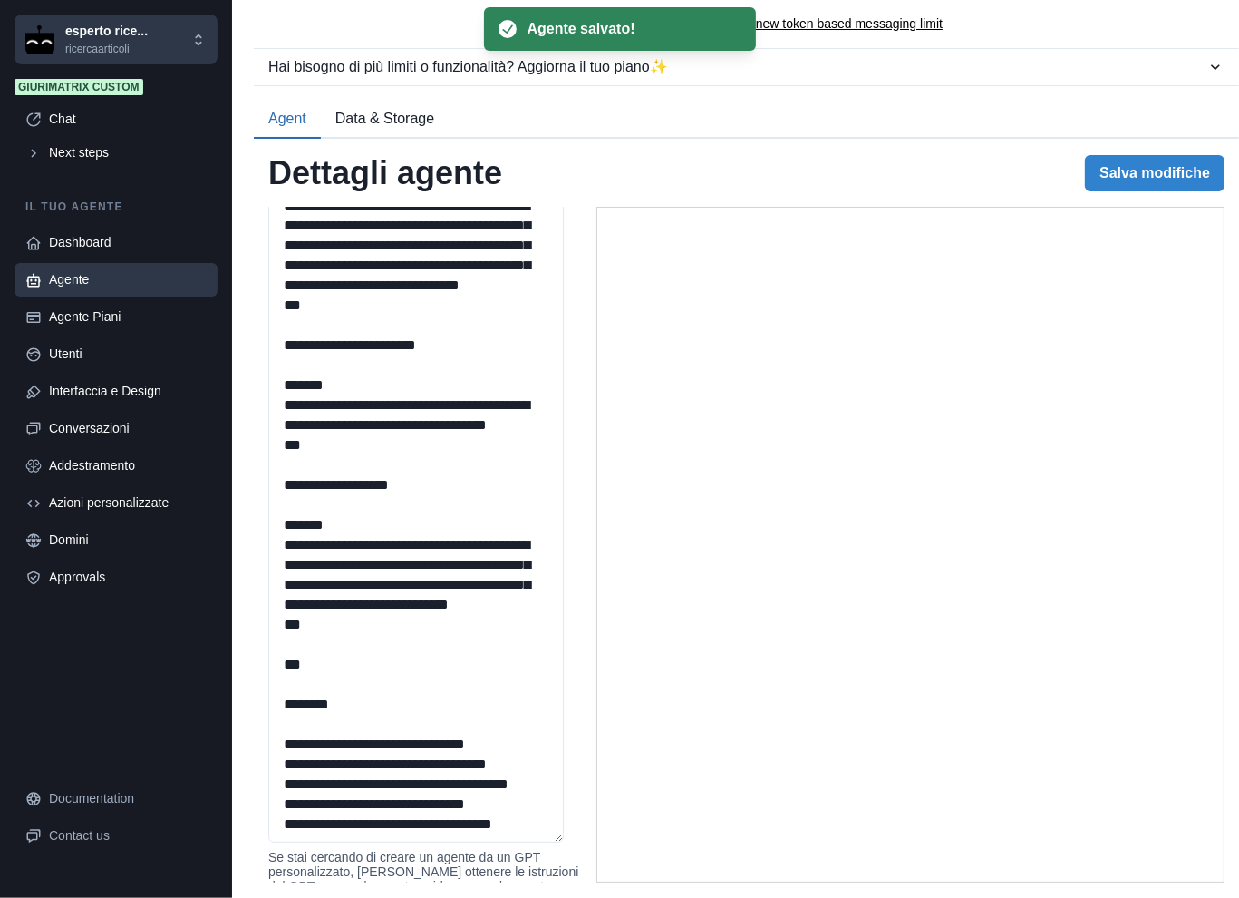
scroll to position [3028, 0]
drag, startPoint x: 558, startPoint y: 322, endPoint x: 588, endPoint y: 840, distance: 518.6
click at [584, 849] on div "**********" at bounding box center [746, 544] width 956 height 675
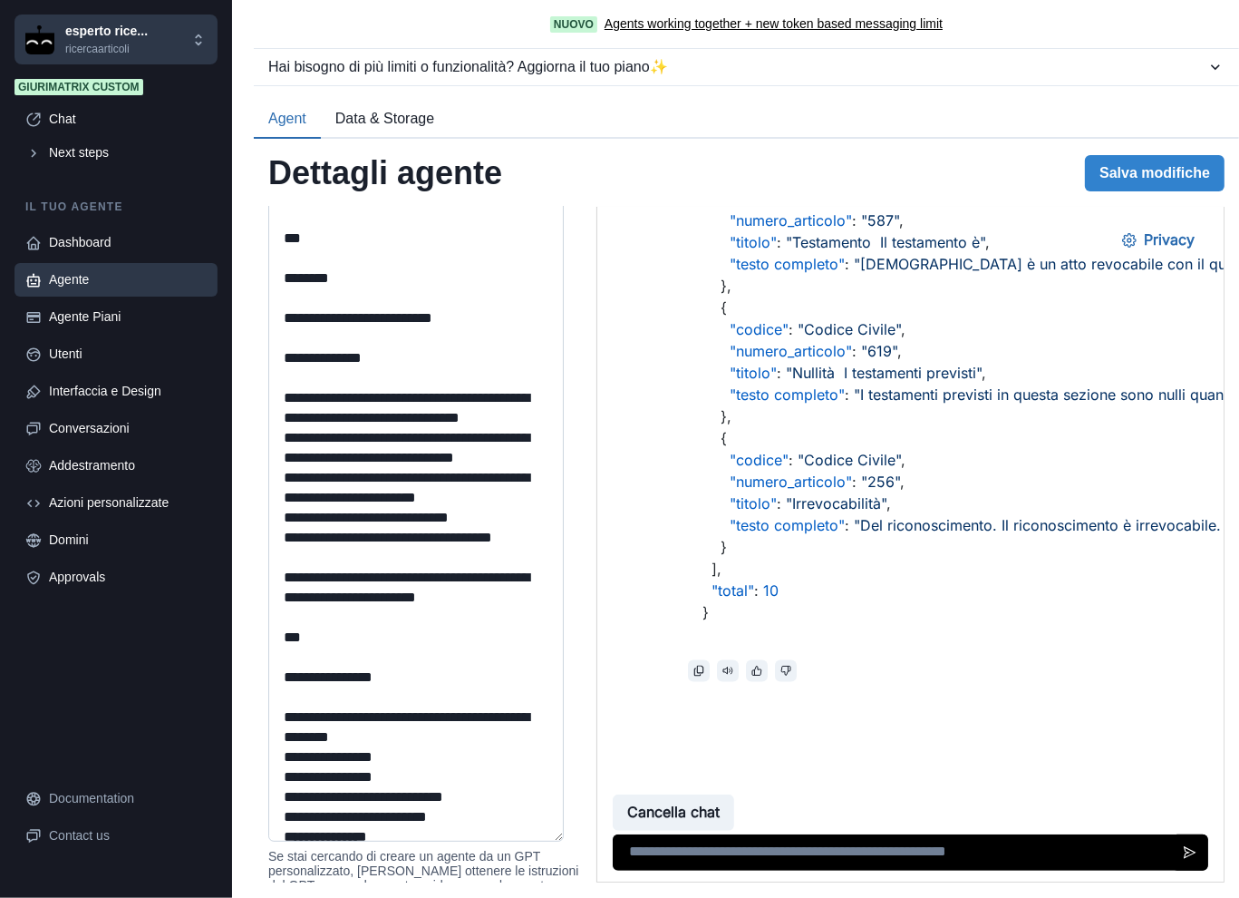
scroll to position [0, 0]
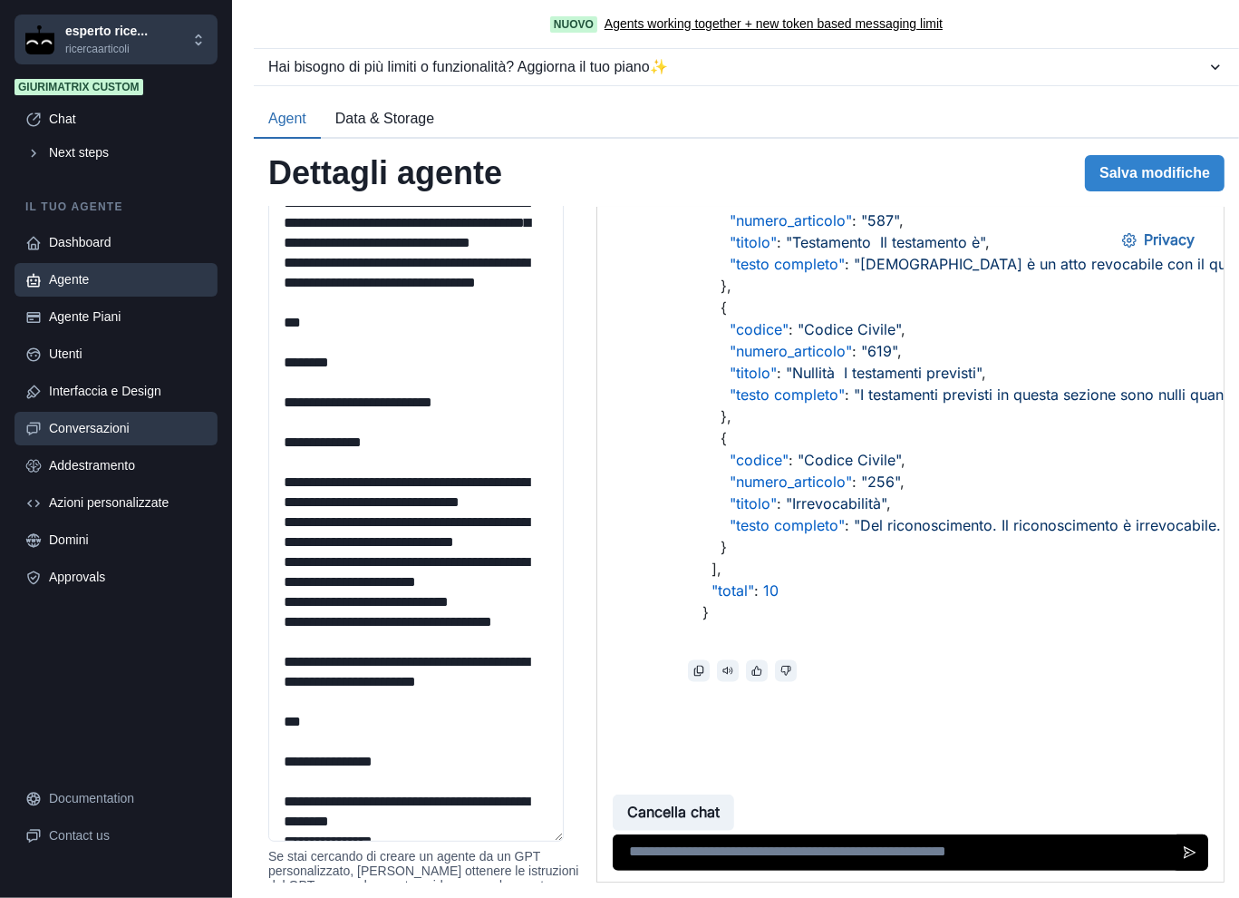
click at [98, 427] on div "Conversazioni" at bounding box center [128, 428] width 158 height 19
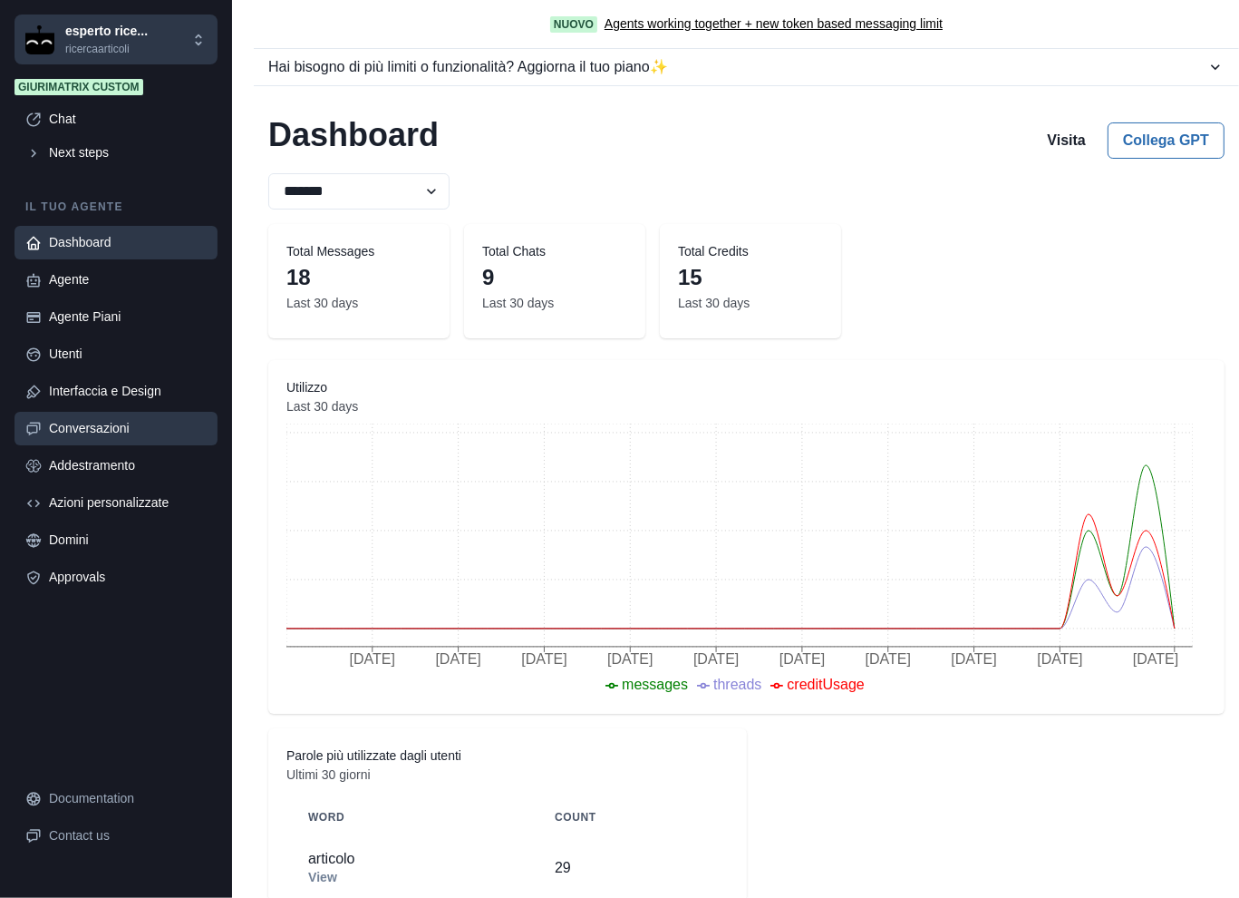
click at [127, 432] on div "Conversazioni" at bounding box center [128, 428] width 158 height 19
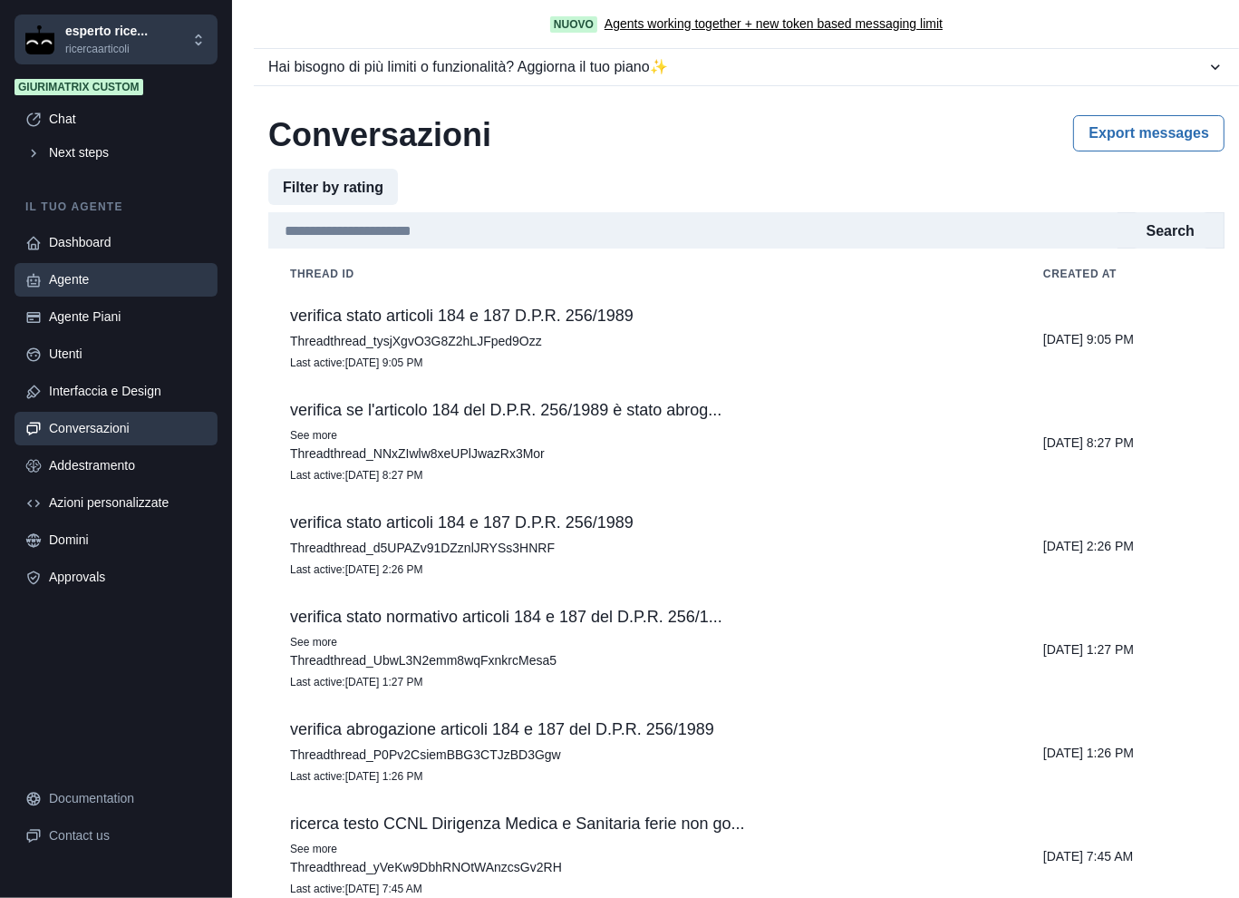
click at [83, 284] on div "Agente" at bounding box center [128, 279] width 158 height 19
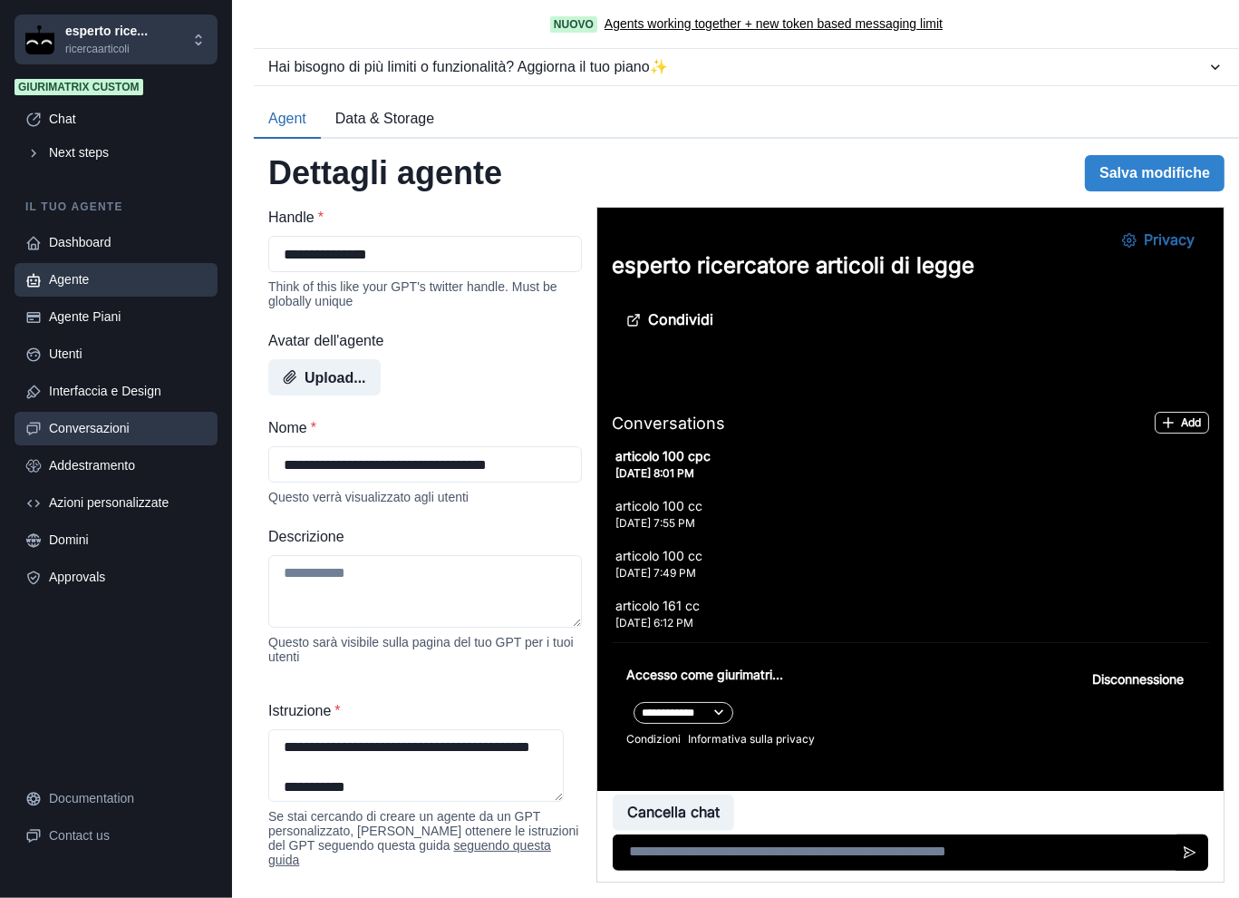
click at [119, 426] on div "Conversazioni" at bounding box center [128, 428] width 158 height 19
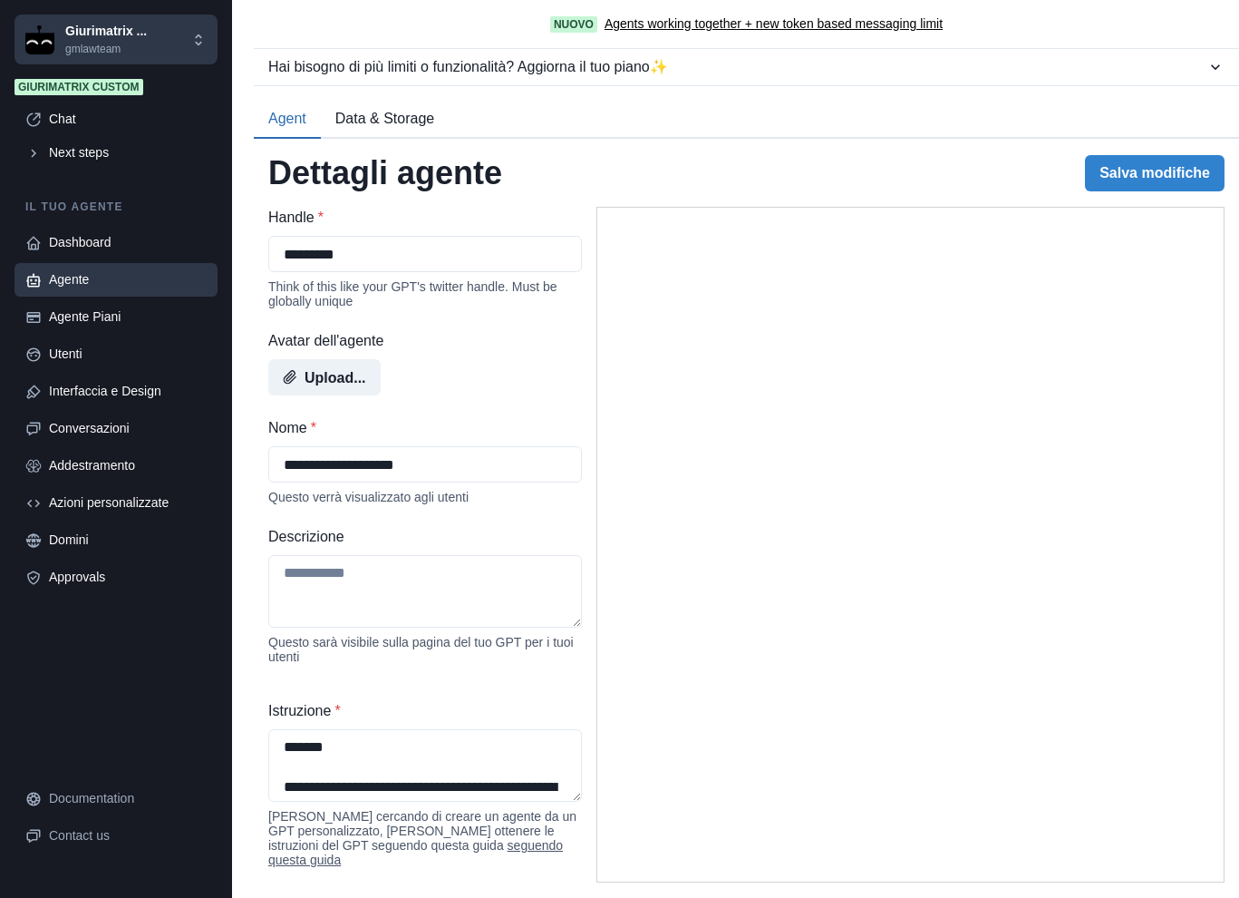
select select "*******"
select select "*********"
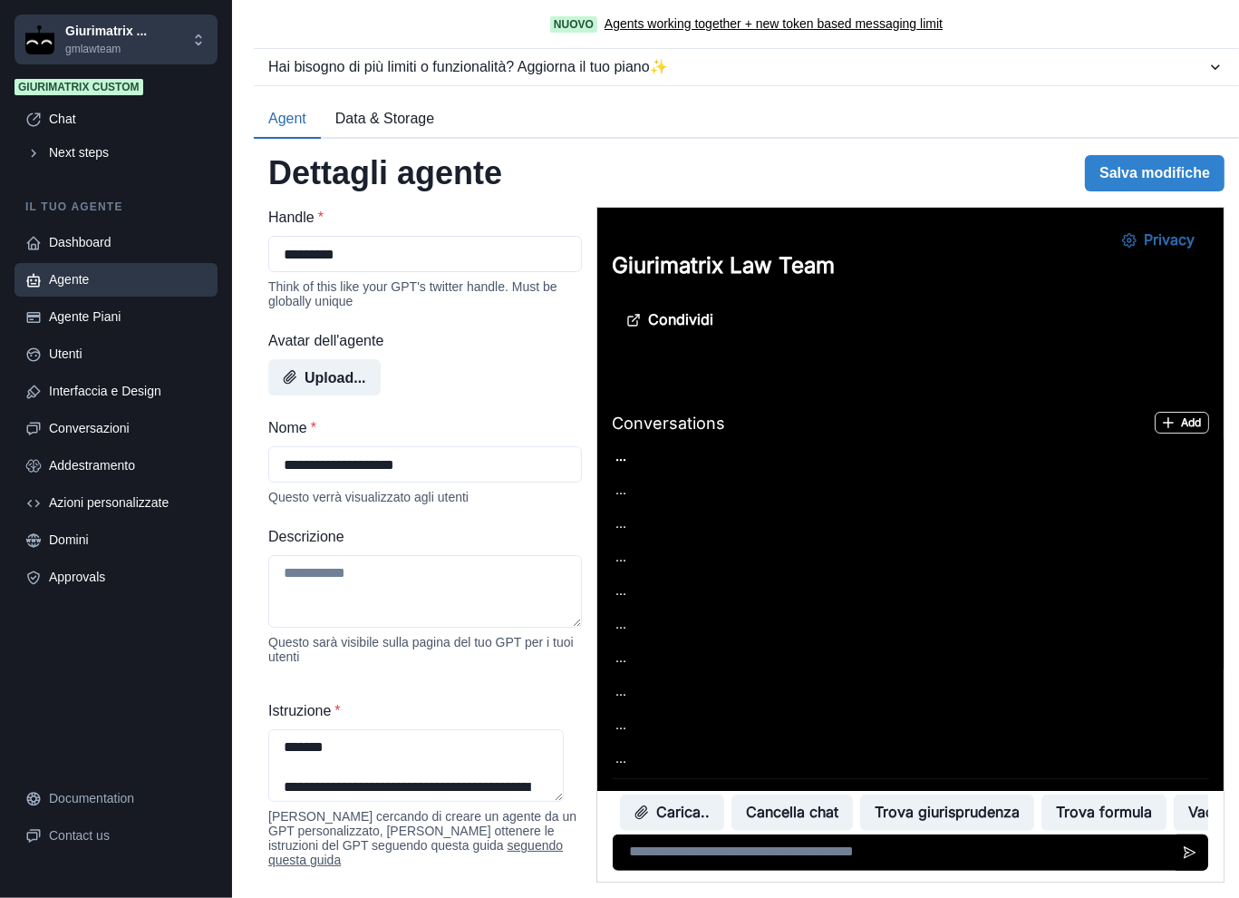
scroll to position [150, 0]
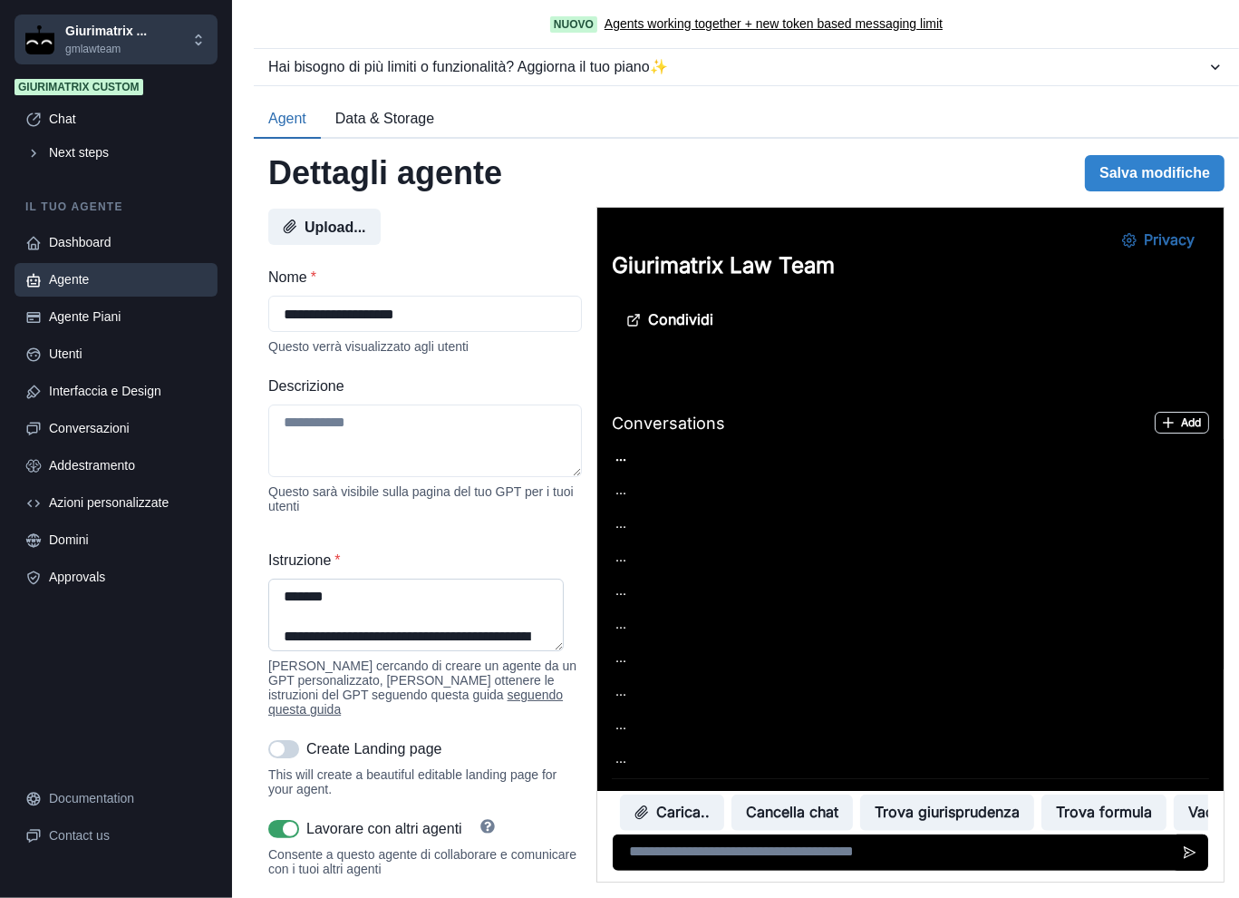
click at [409, 635] on textarea "Istruzione *" at bounding box center [416, 614] width 296 height 73
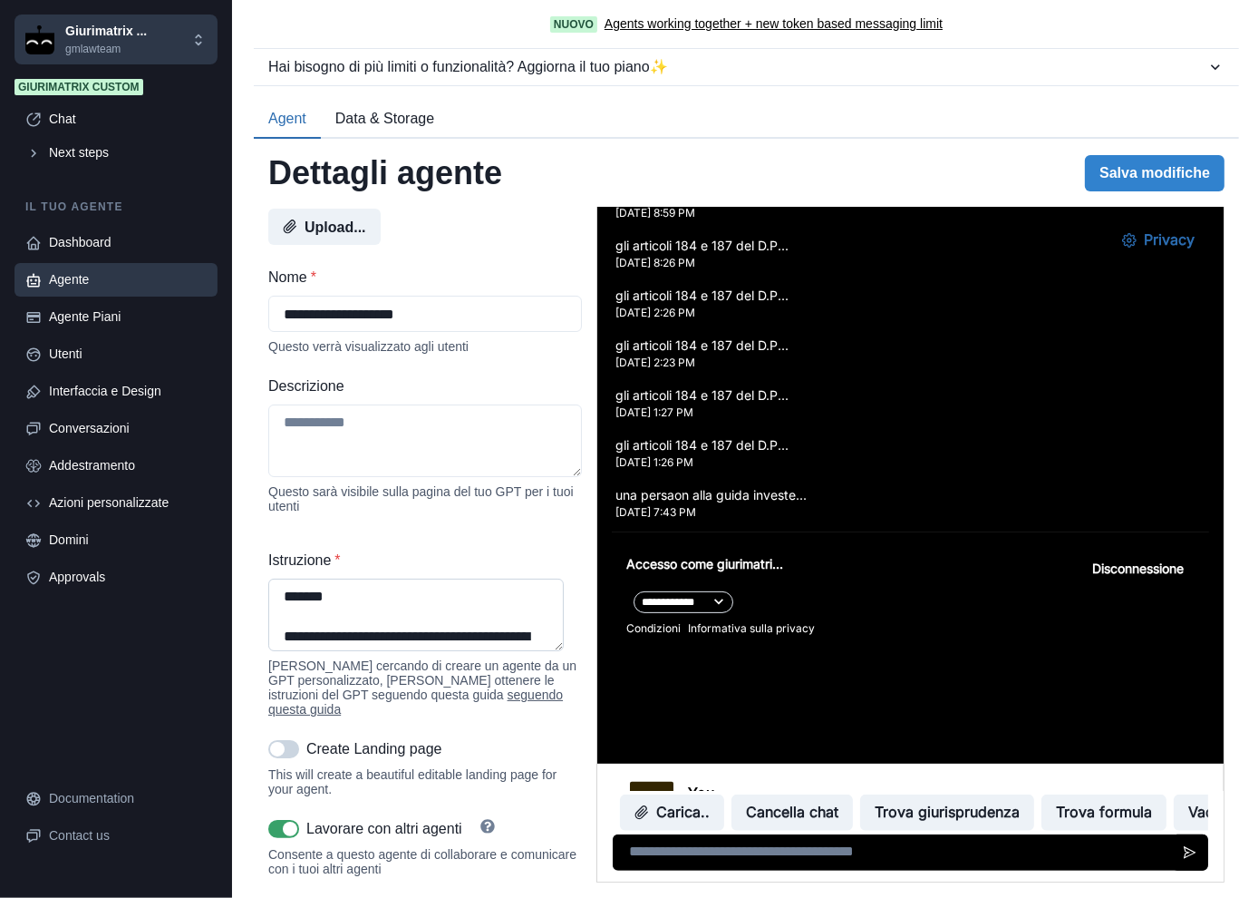
scroll to position [573, 0]
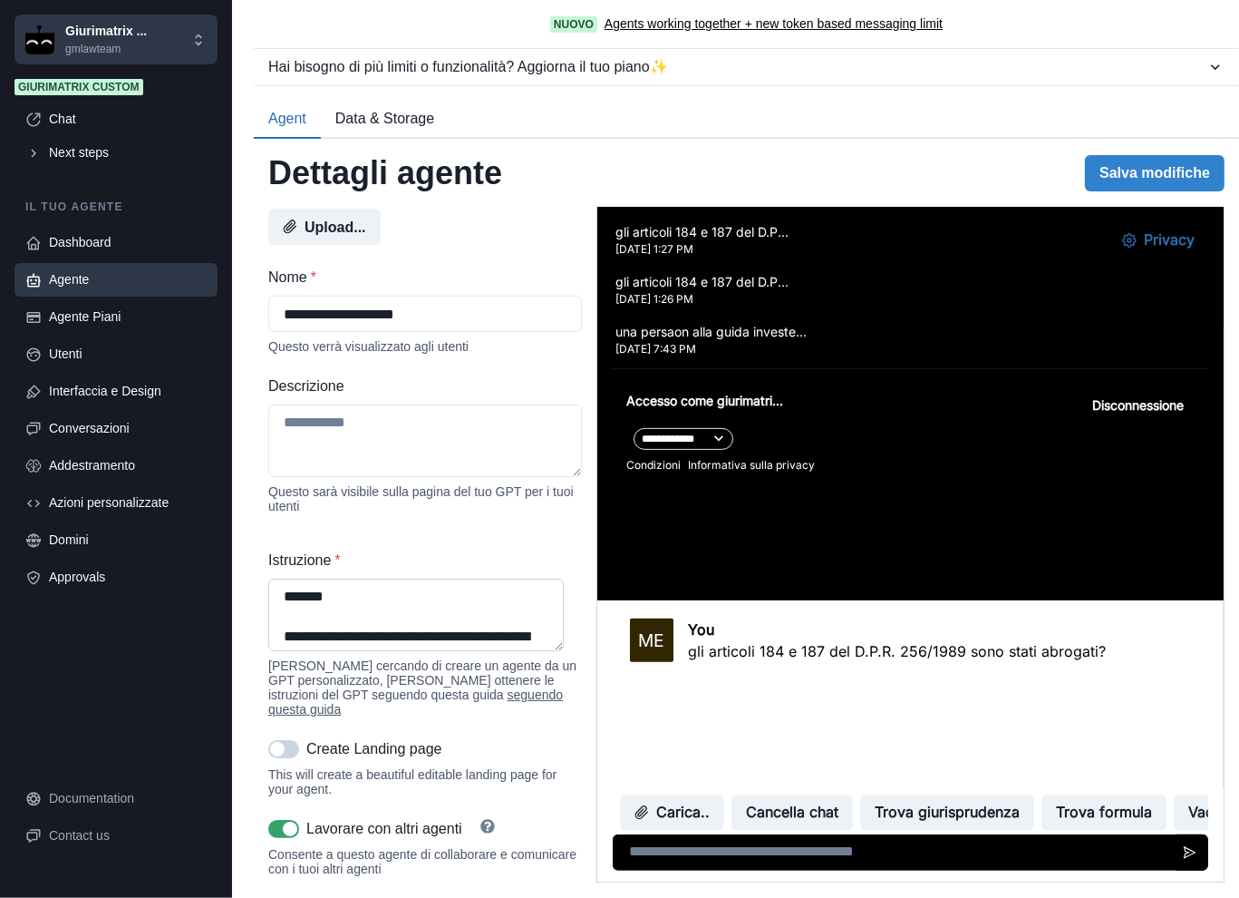
paste textarea "**********"
click at [559, 661] on div "Istruzione * [PERSON_NAME] cercando di creare un agente da un GPT personalizzat…" at bounding box center [425, 632] width 314 height 167
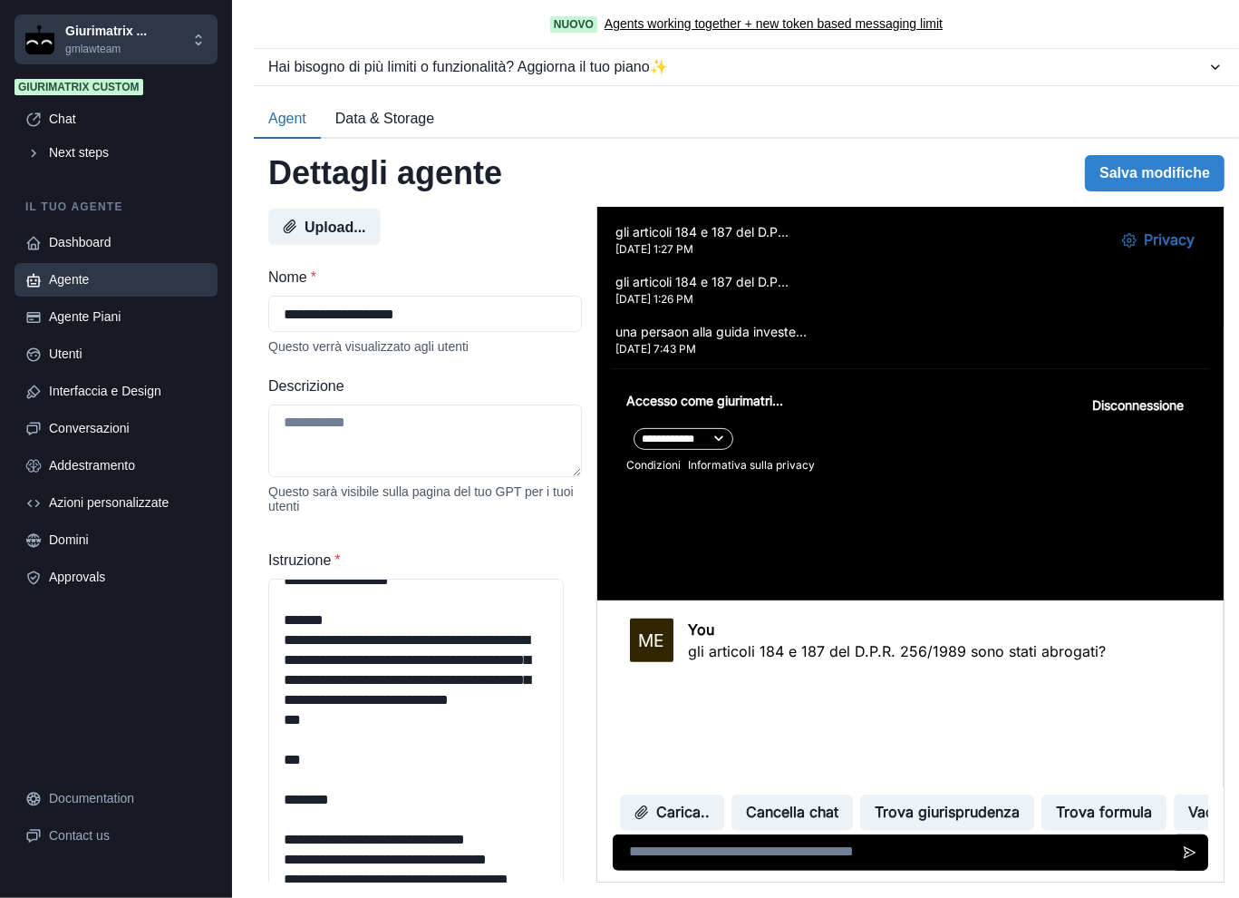
drag, startPoint x: 555, startPoint y: 656, endPoint x: 566, endPoint y: 942, distance: 285.8
click at [566, 897] on html "**********" at bounding box center [619, 449] width 1239 height 898
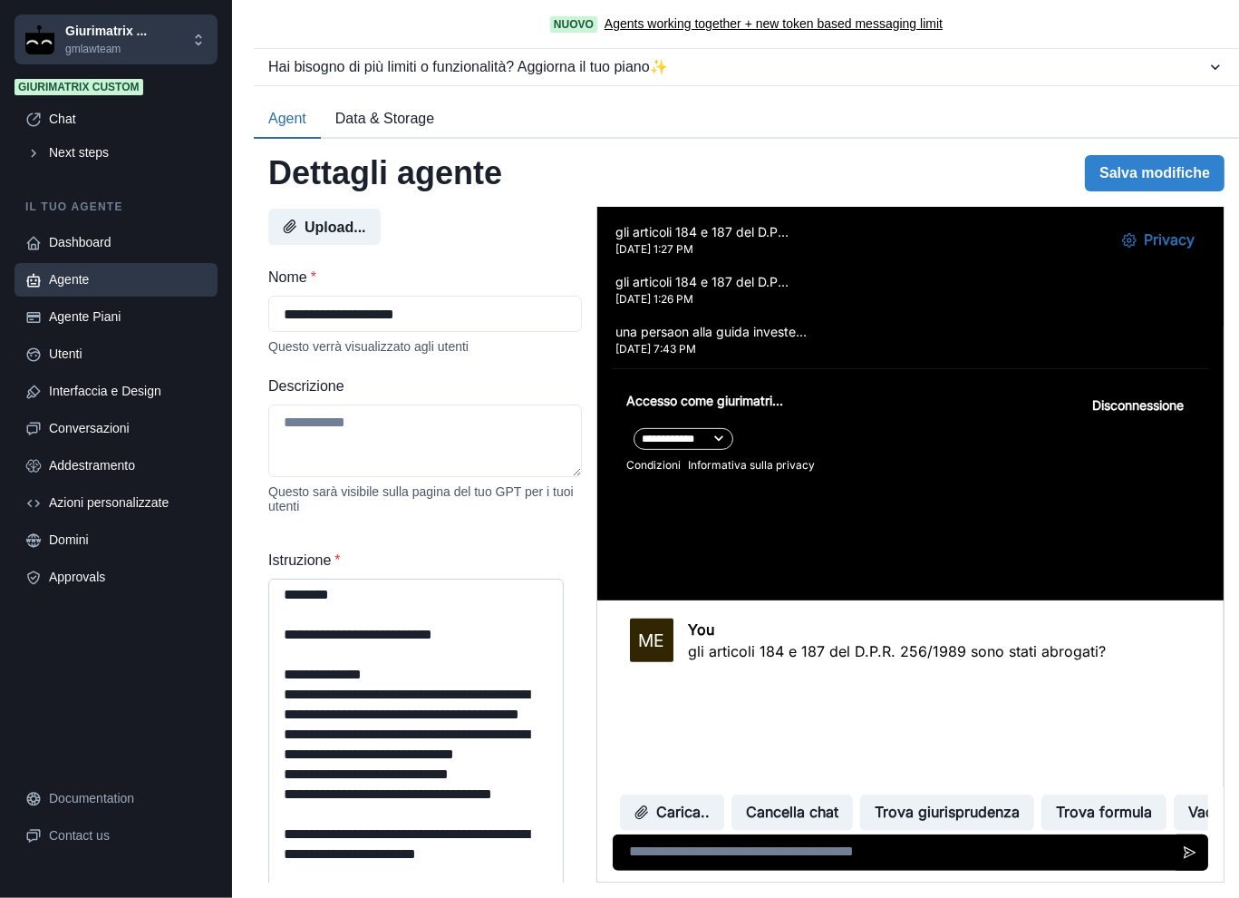
scroll to position [302, 0]
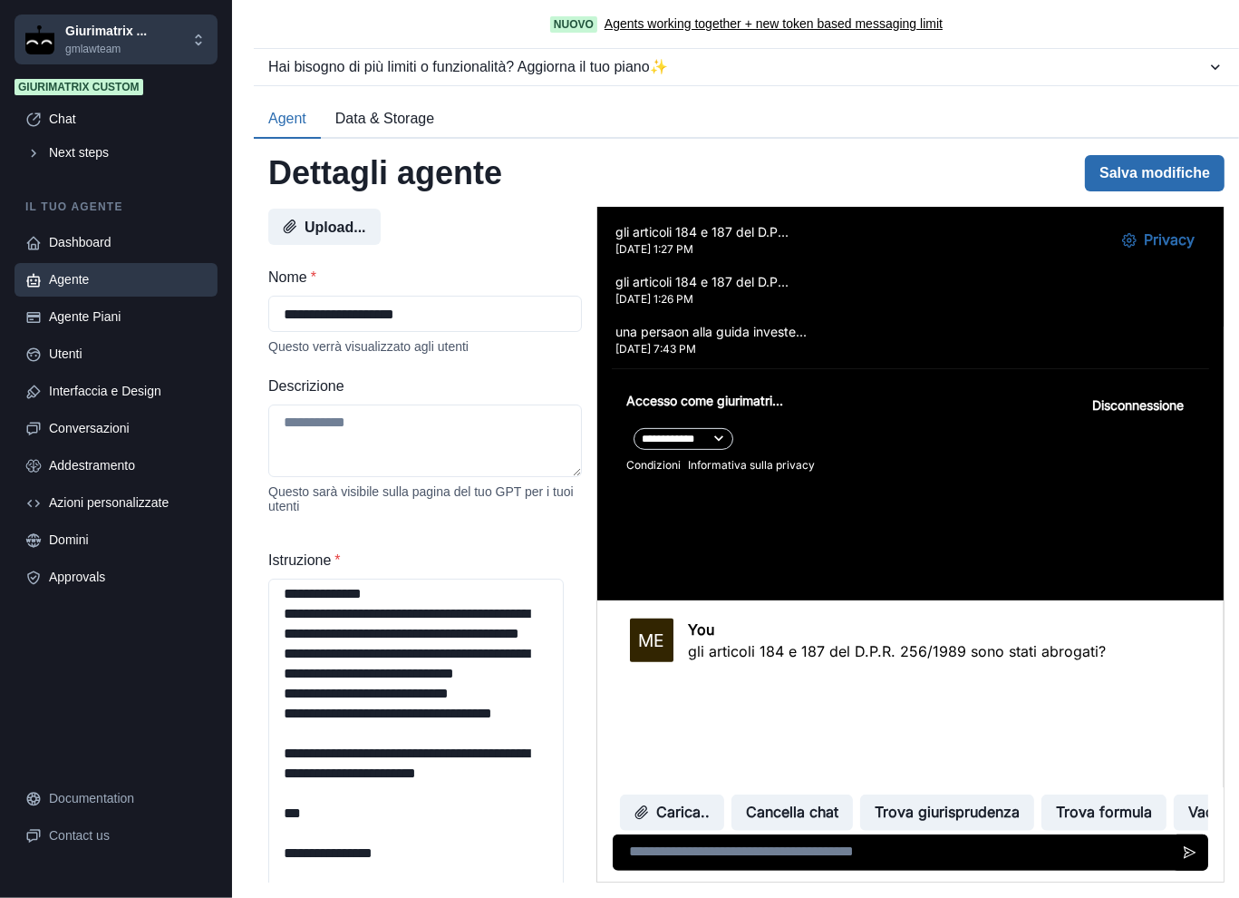
click at [1133, 180] on button "Salva modifiche" at bounding box center [1155, 173] width 140 height 36
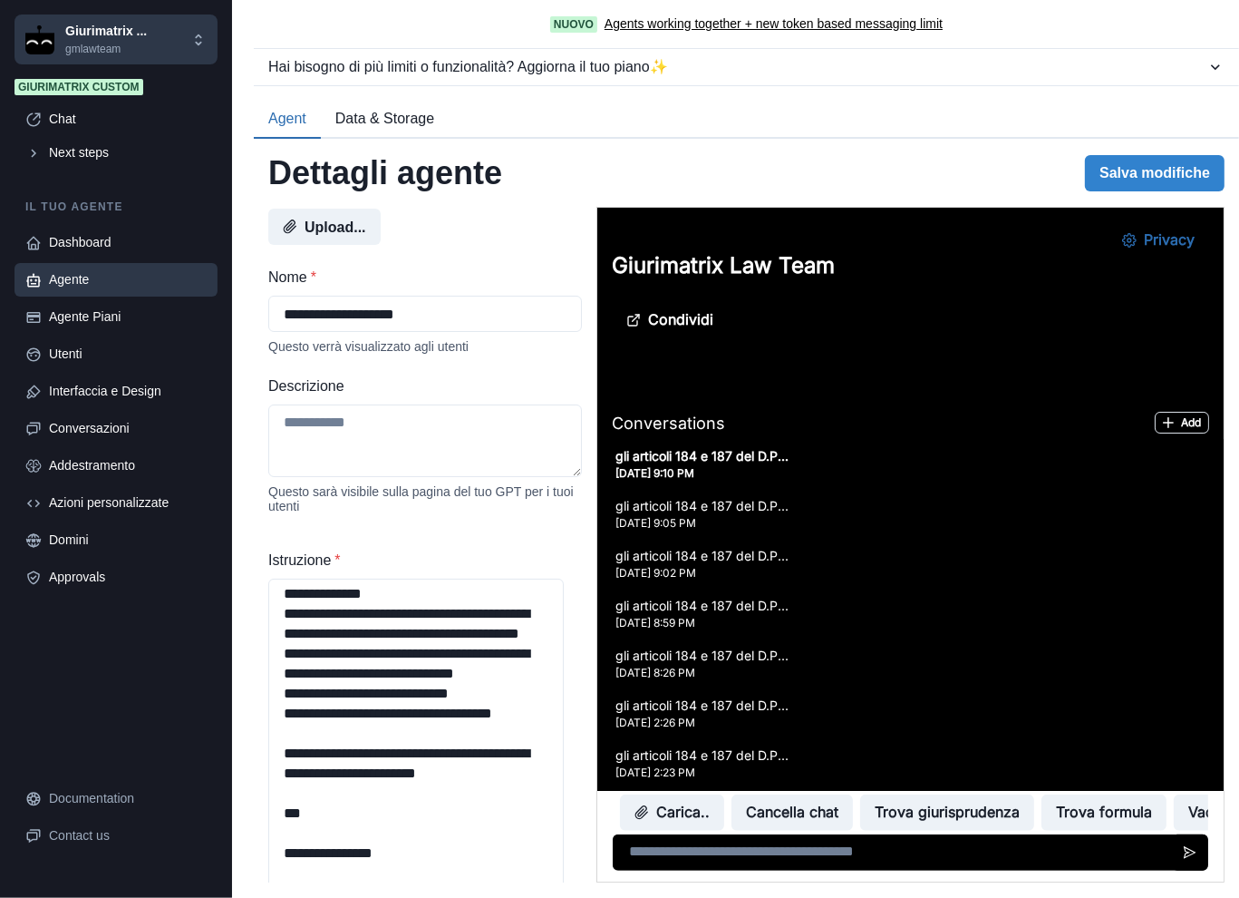
scroll to position [573, 0]
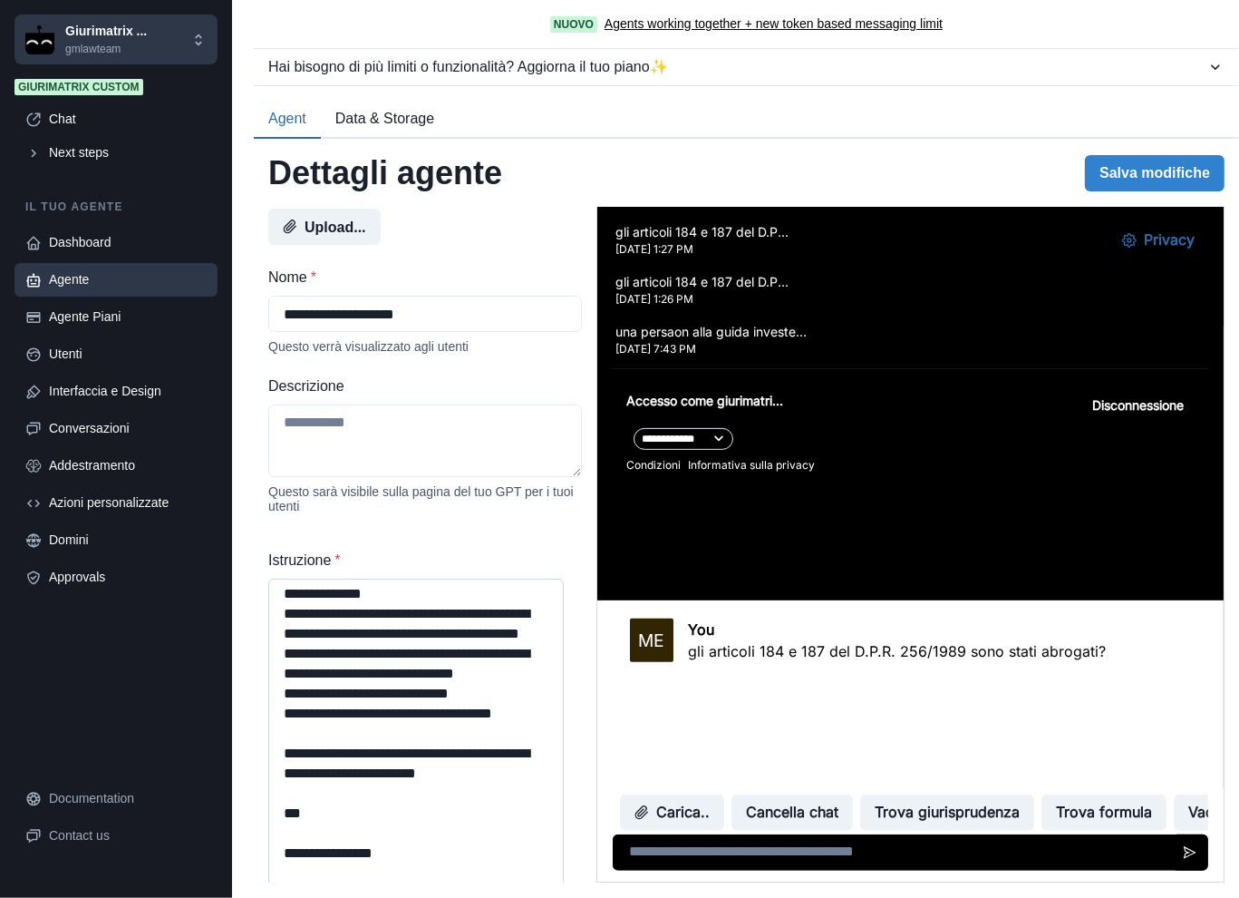
click at [377, 687] on textarea "Istruzione *" at bounding box center [416, 757] width 296 height 358
paste textarea "**********"
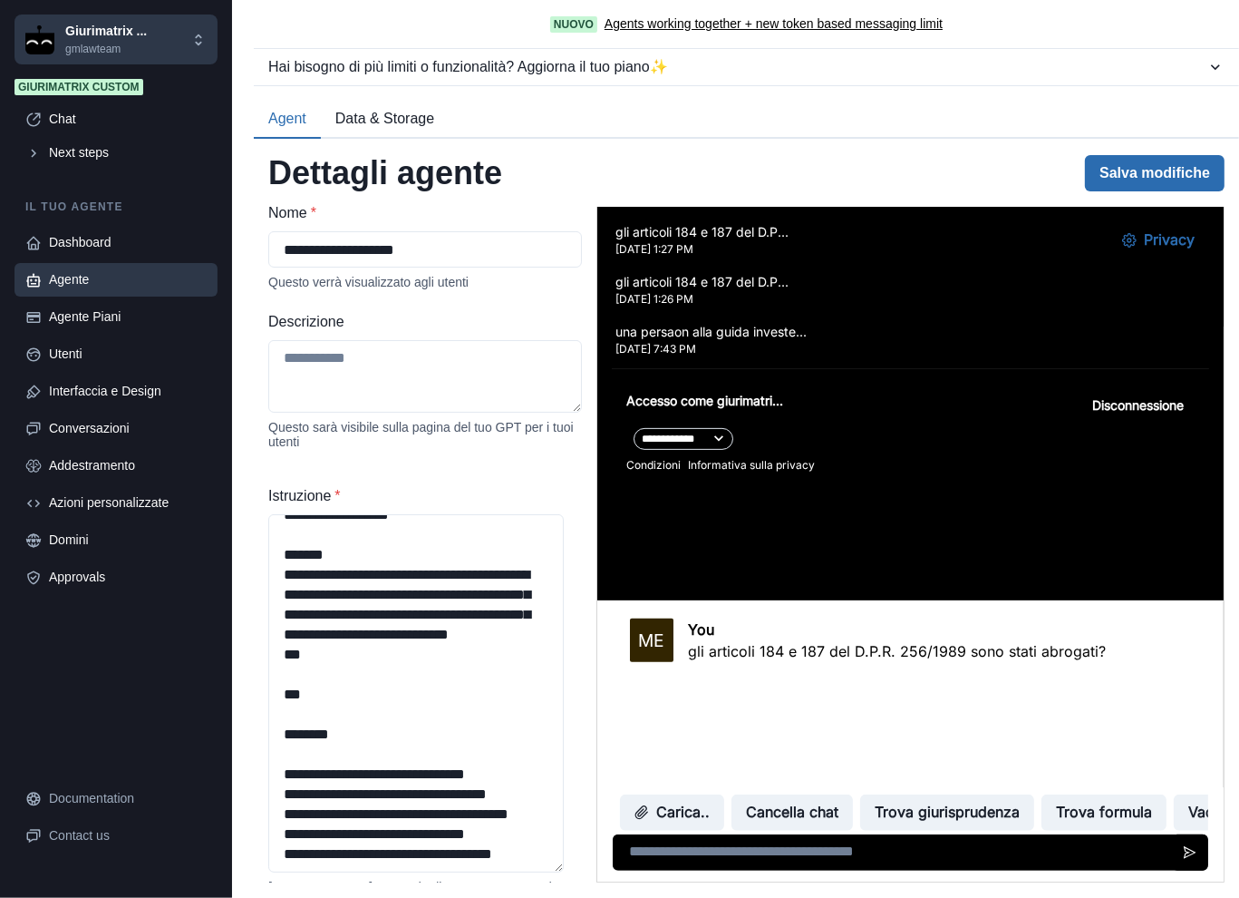
click at [1131, 169] on button "Salva modifiche" at bounding box center [1155, 173] width 140 height 36
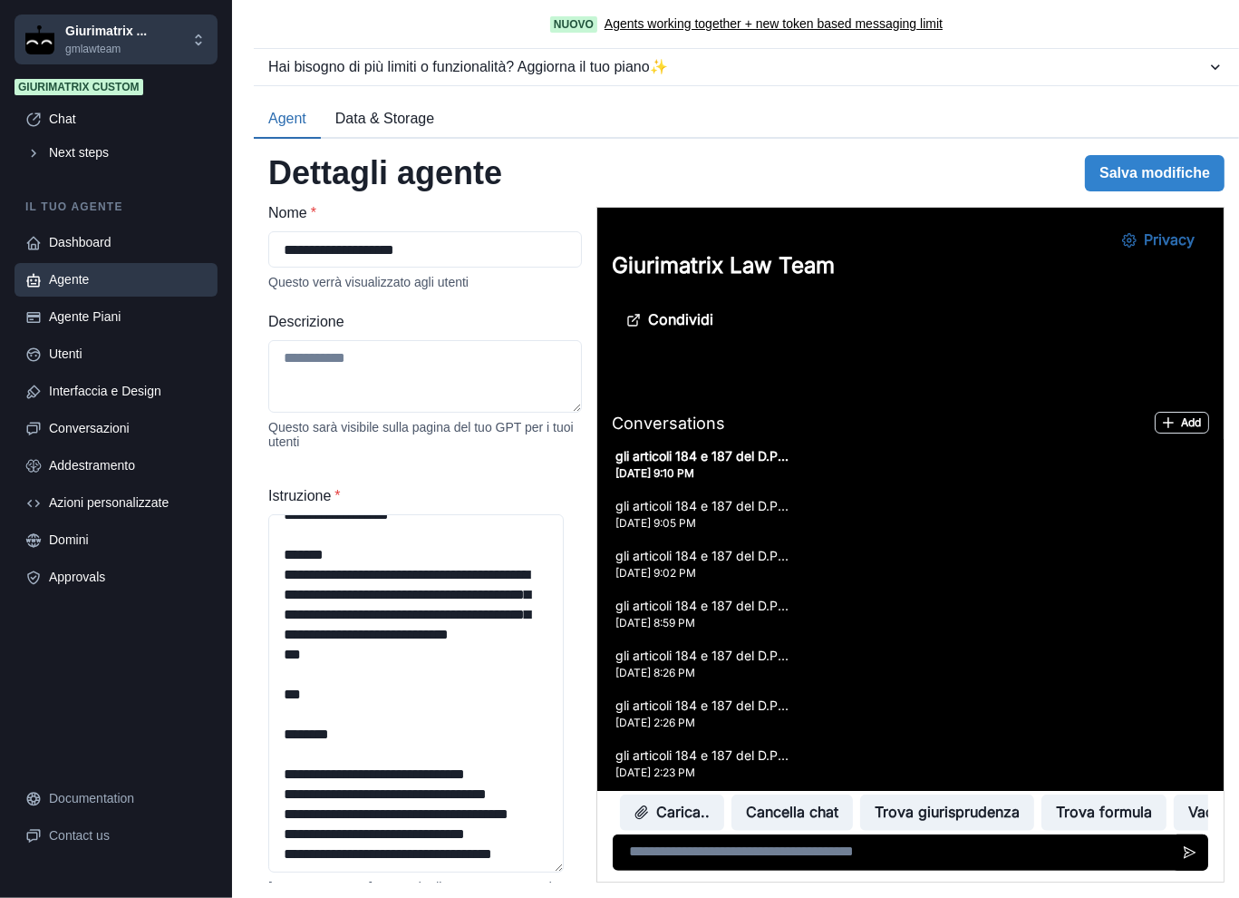
scroll to position [573, 0]
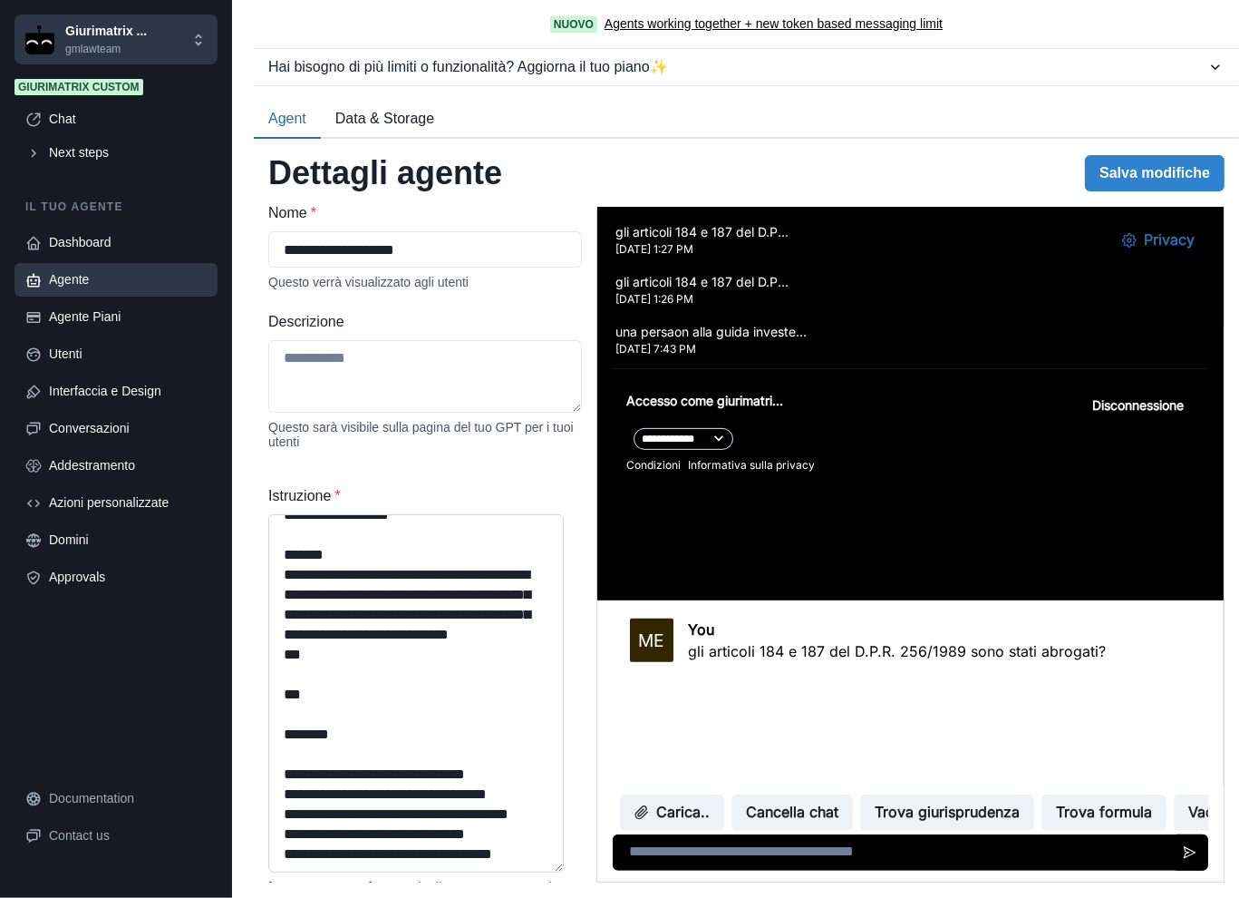
click at [435, 644] on textarea "Istruzione *" at bounding box center [416, 693] width 296 height 358
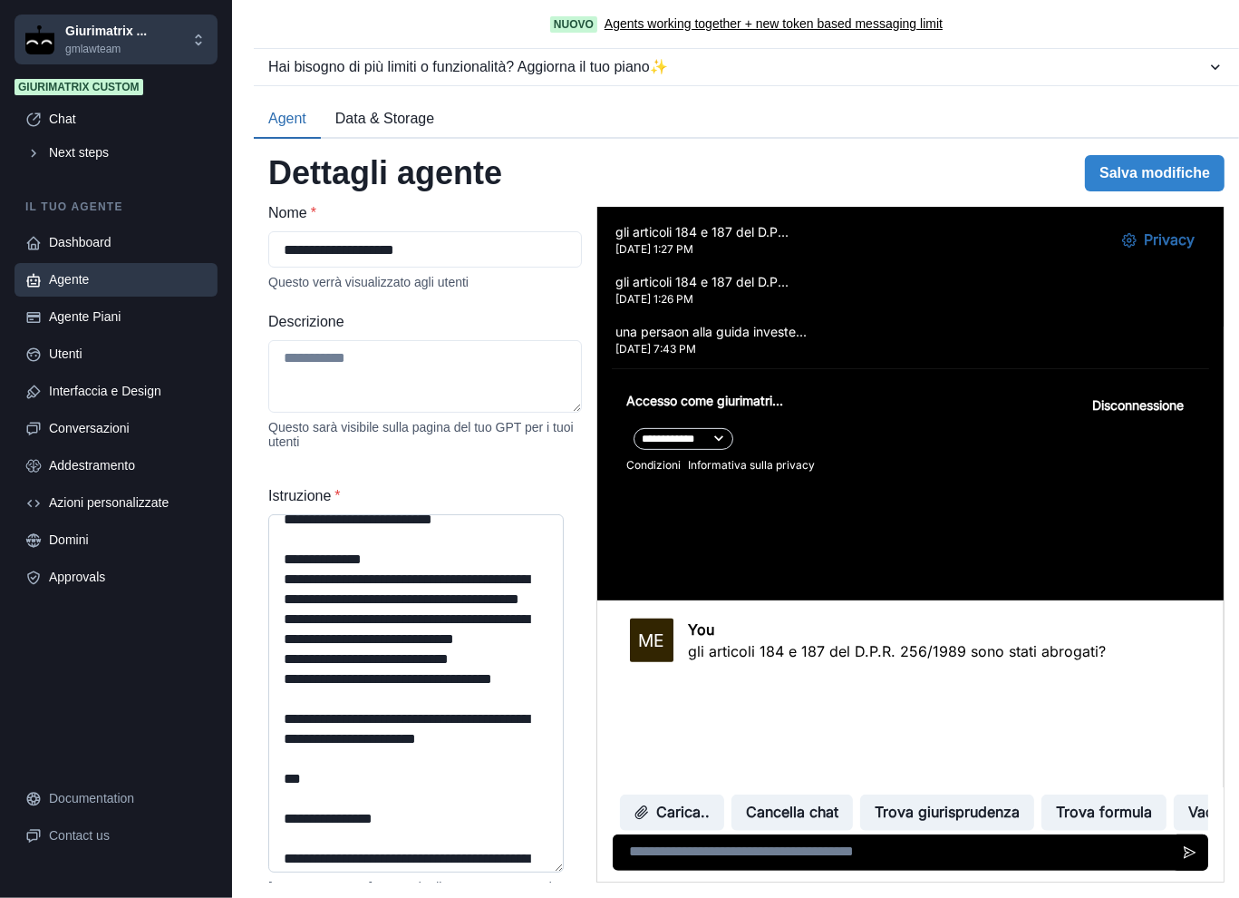
scroll to position [0, 0]
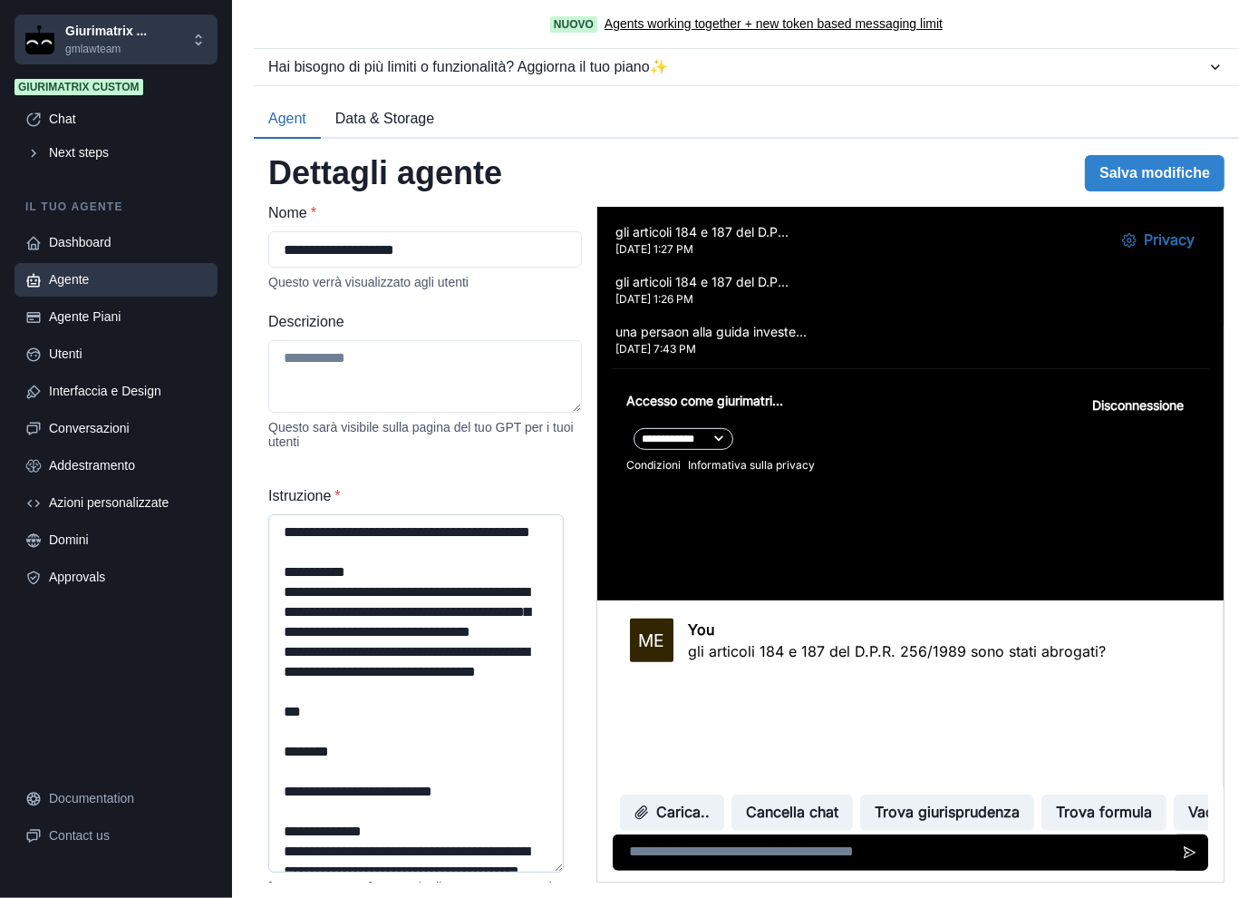
click at [412, 604] on textarea "Istruzione *" at bounding box center [416, 693] width 296 height 358
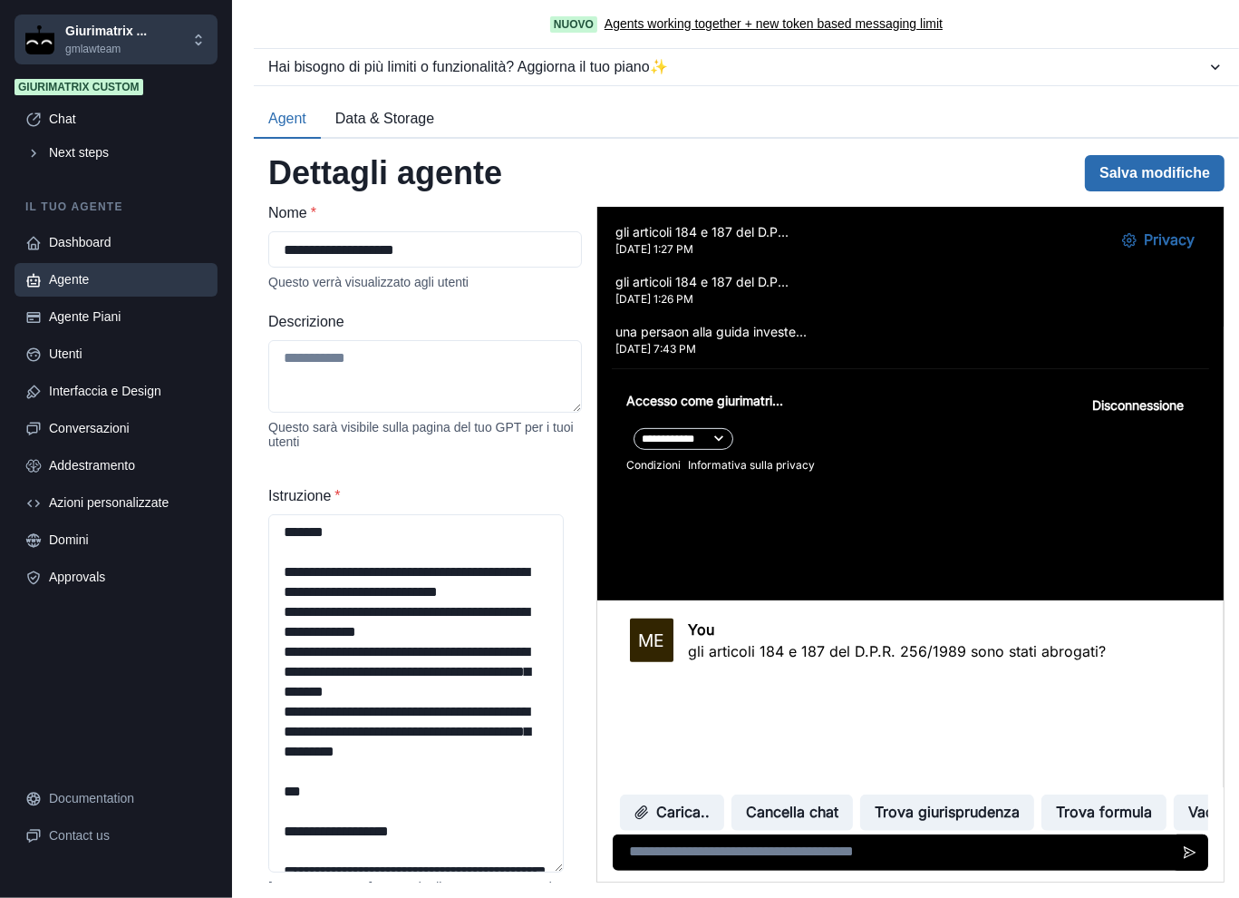
type textarea "**********"
click at [1142, 164] on button "Salva modifiche" at bounding box center [1155, 173] width 140 height 36
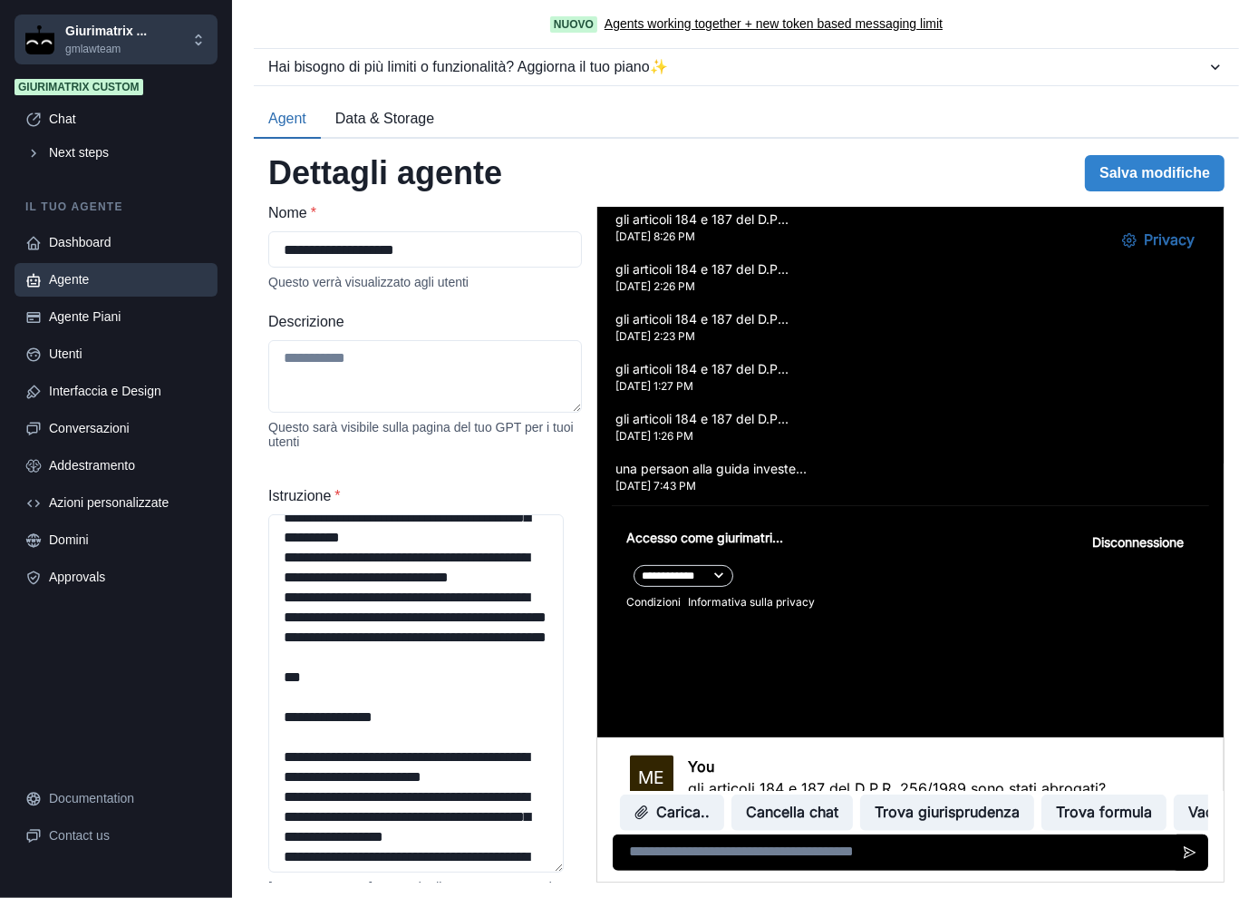
scroll to position [573, 0]
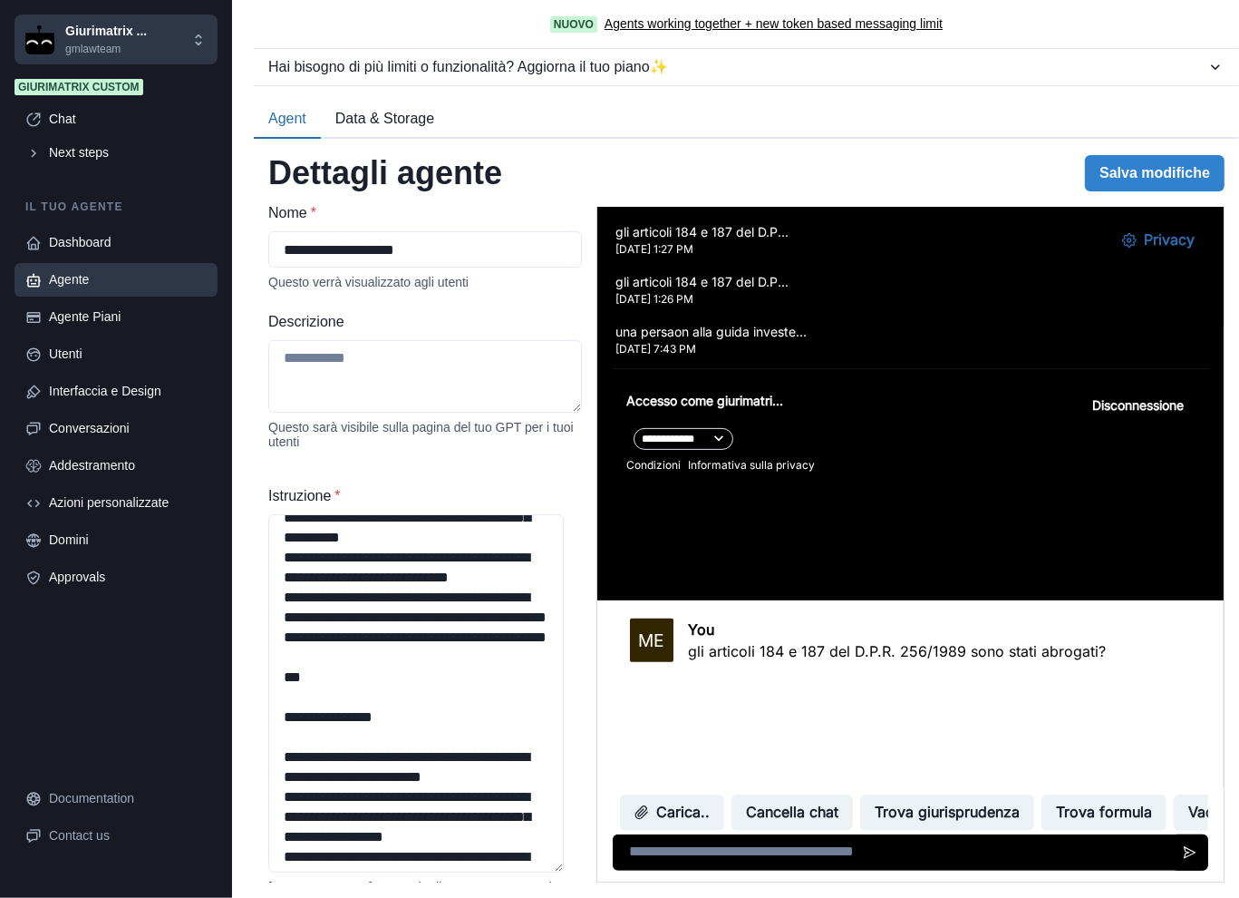
drag, startPoint x: 1203, startPoint y: 605, endPoint x: 1822, endPoint y: 999, distance: 734.1
click at [854, 641] on p "gli articoli 184 e 187 del D.P.R. 256/1989 sono stati abrogati?" at bounding box center [896, 651] width 418 height 22
copy div "gli articoli 184 e 187 del D.P.R. 256/1989 sono stati abrogati?"
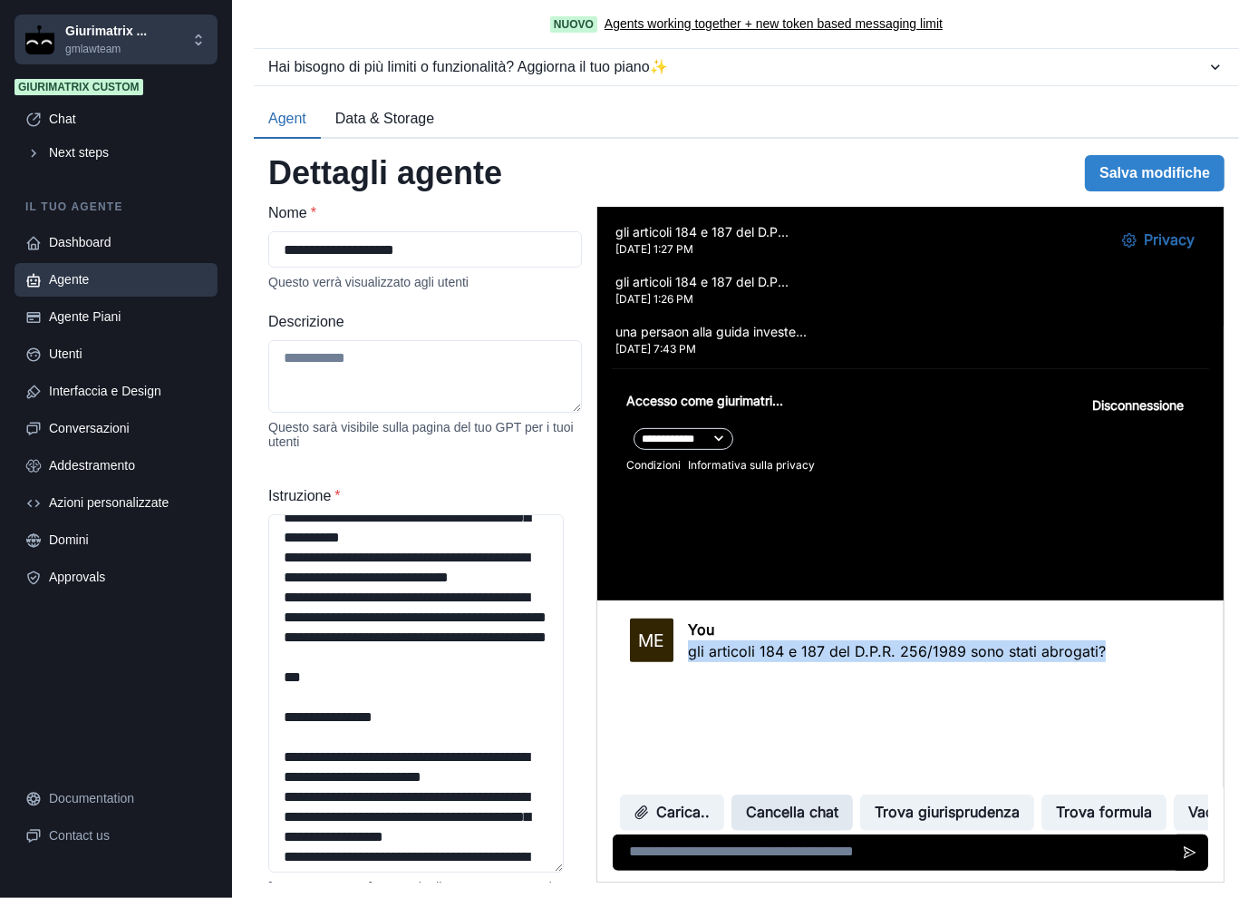
click at [808, 799] on button "Cancella chat" at bounding box center [791, 812] width 121 height 36
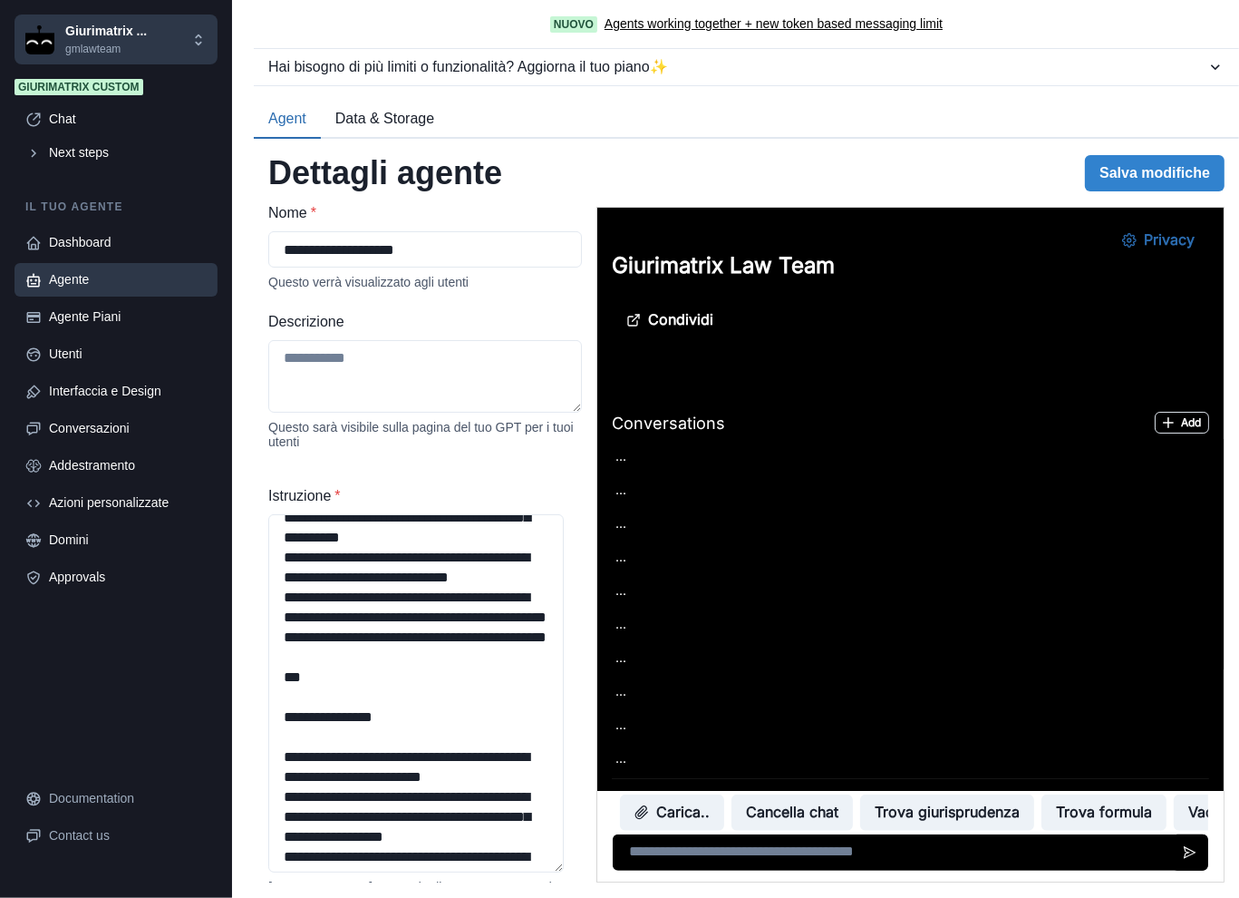
scroll to position [0, 0]
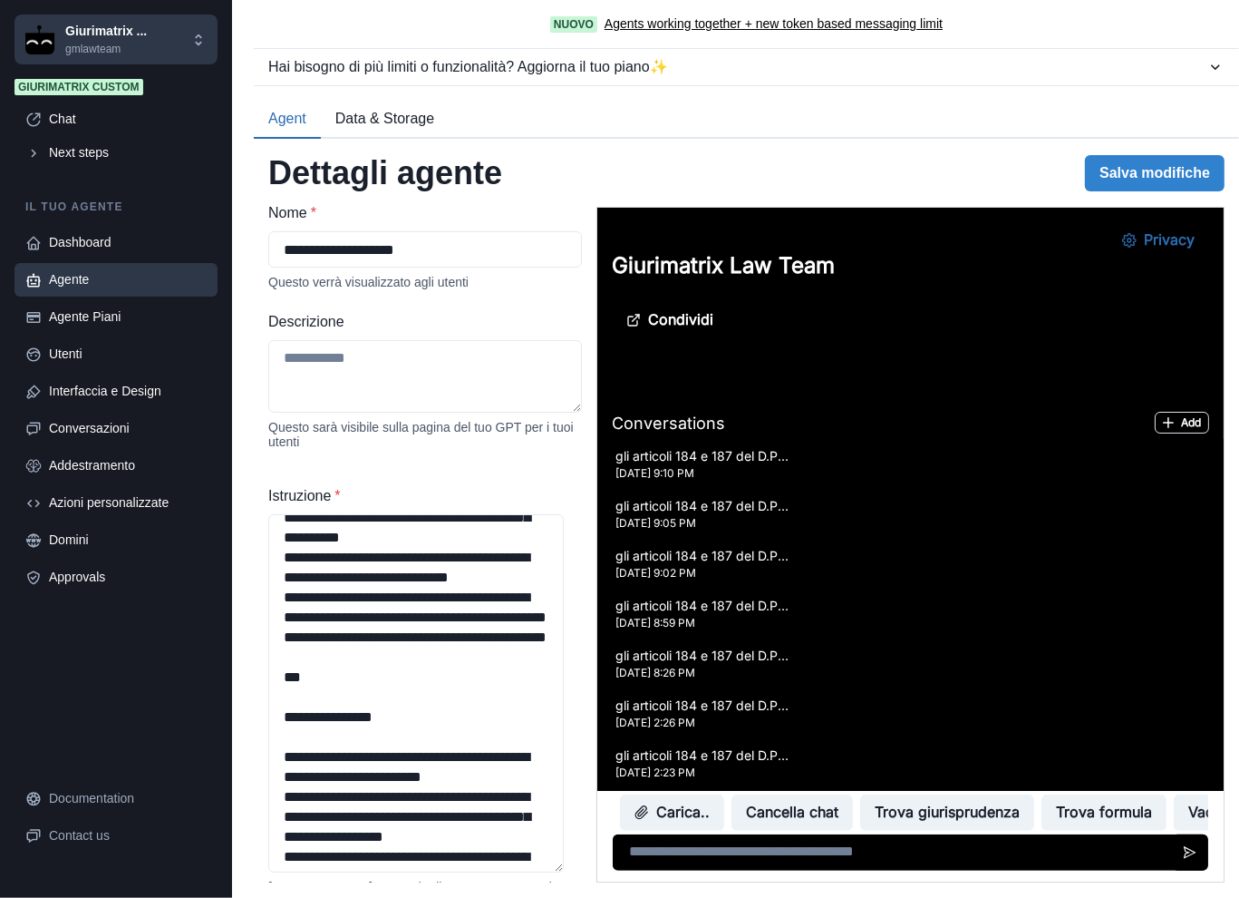
click at [784, 841] on textarea at bounding box center [909, 852] width 595 height 36
paste textarea "**********"
type textarea "**********"
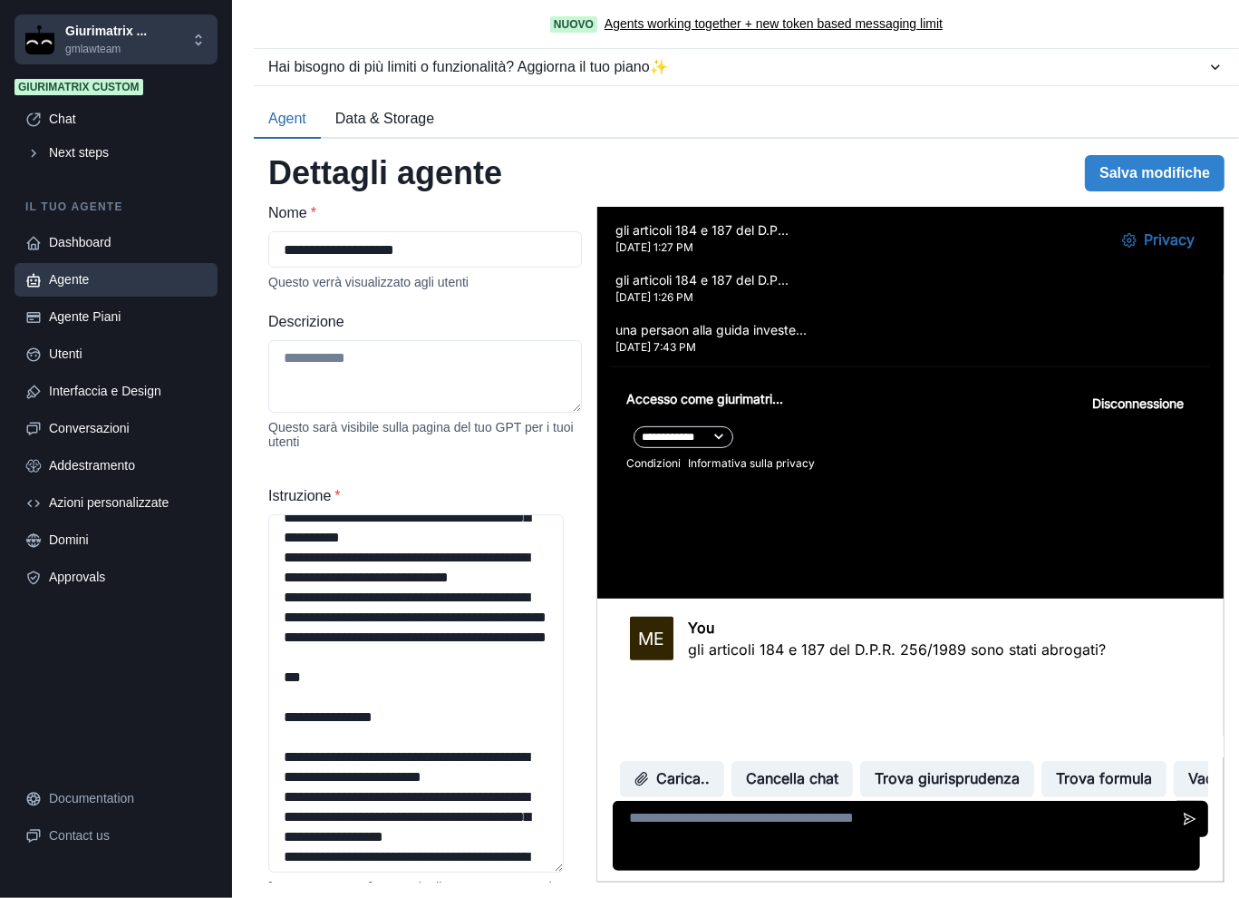
scroll to position [623, 0]
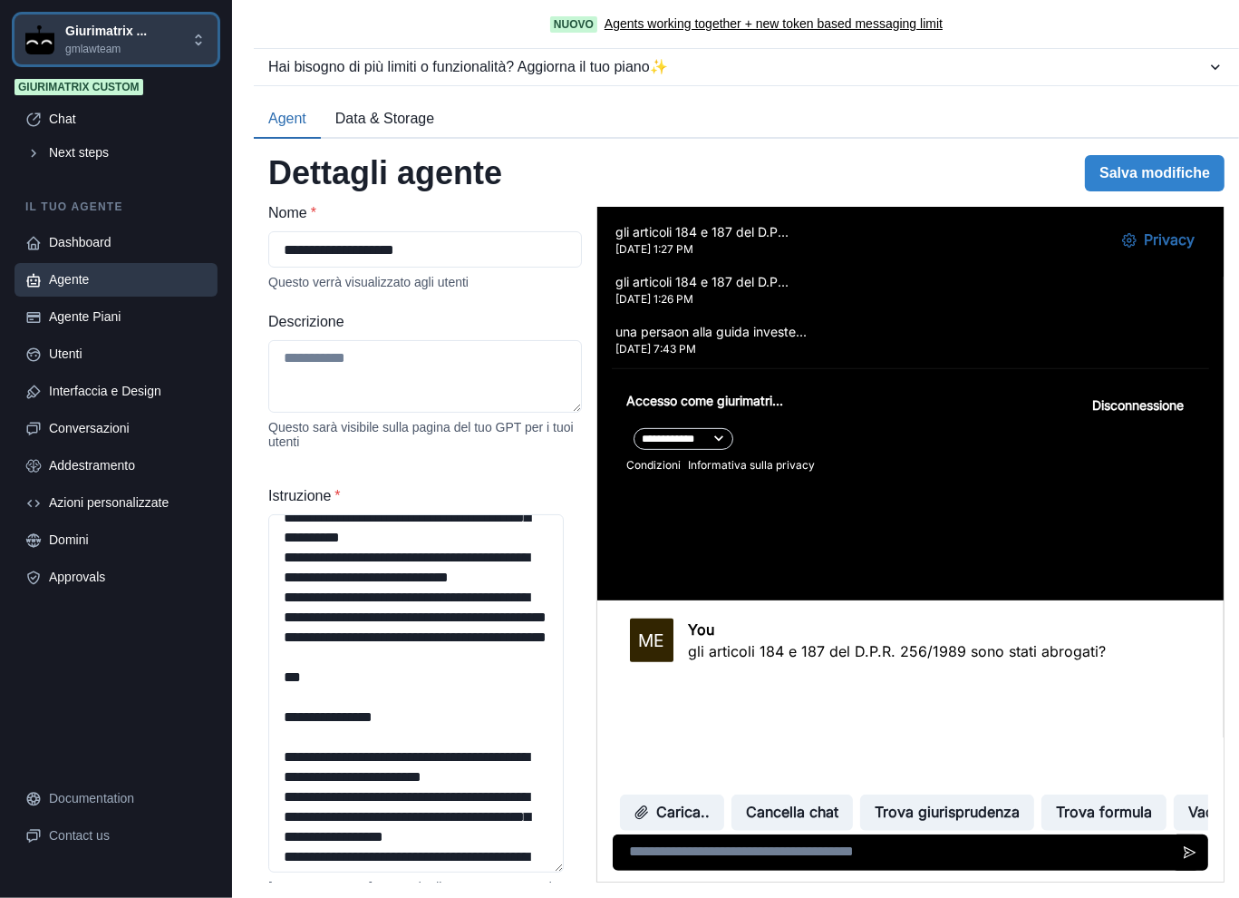
click at [115, 43] on p "gmlawteam" at bounding box center [106, 49] width 82 height 16
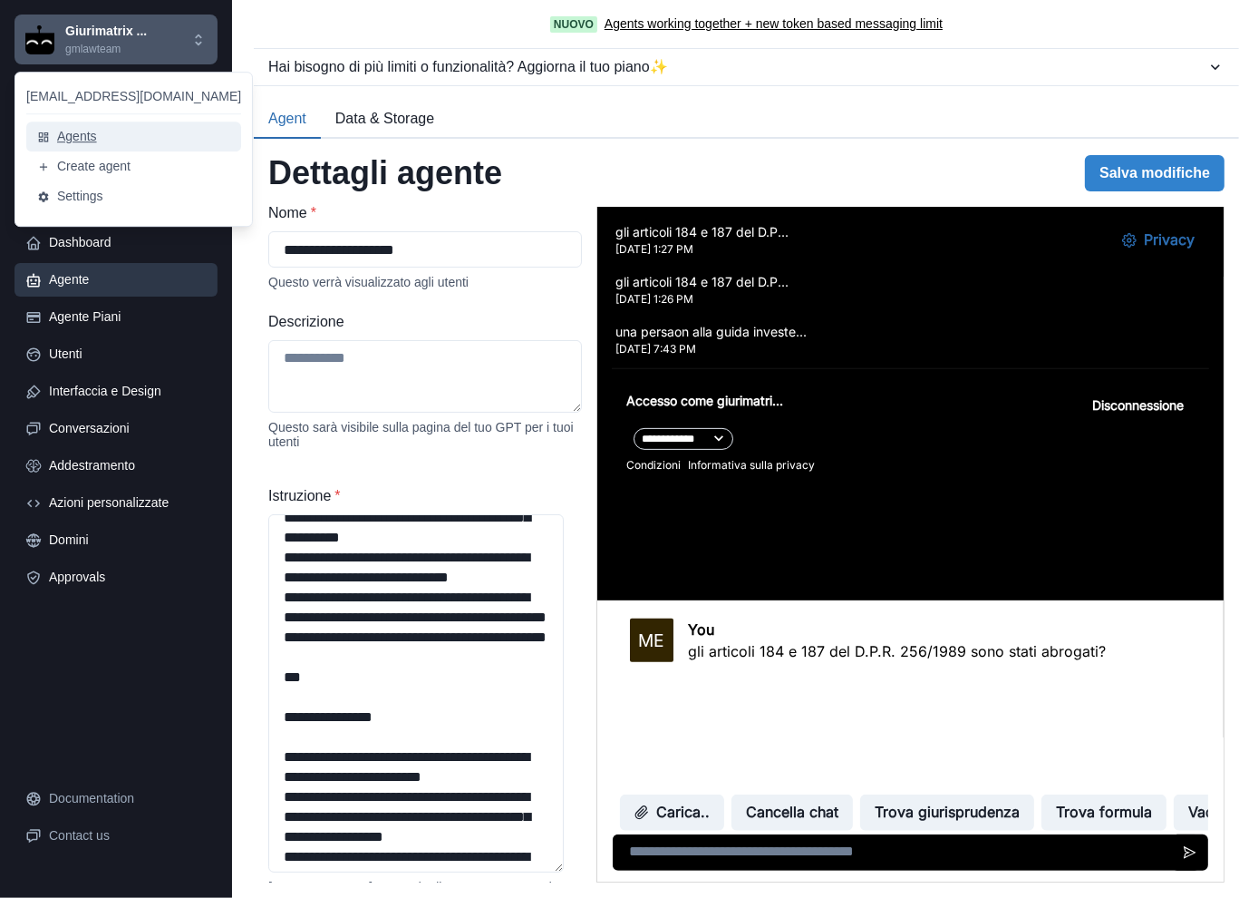
click at [102, 139] on button "Agents" at bounding box center [133, 136] width 215 height 30
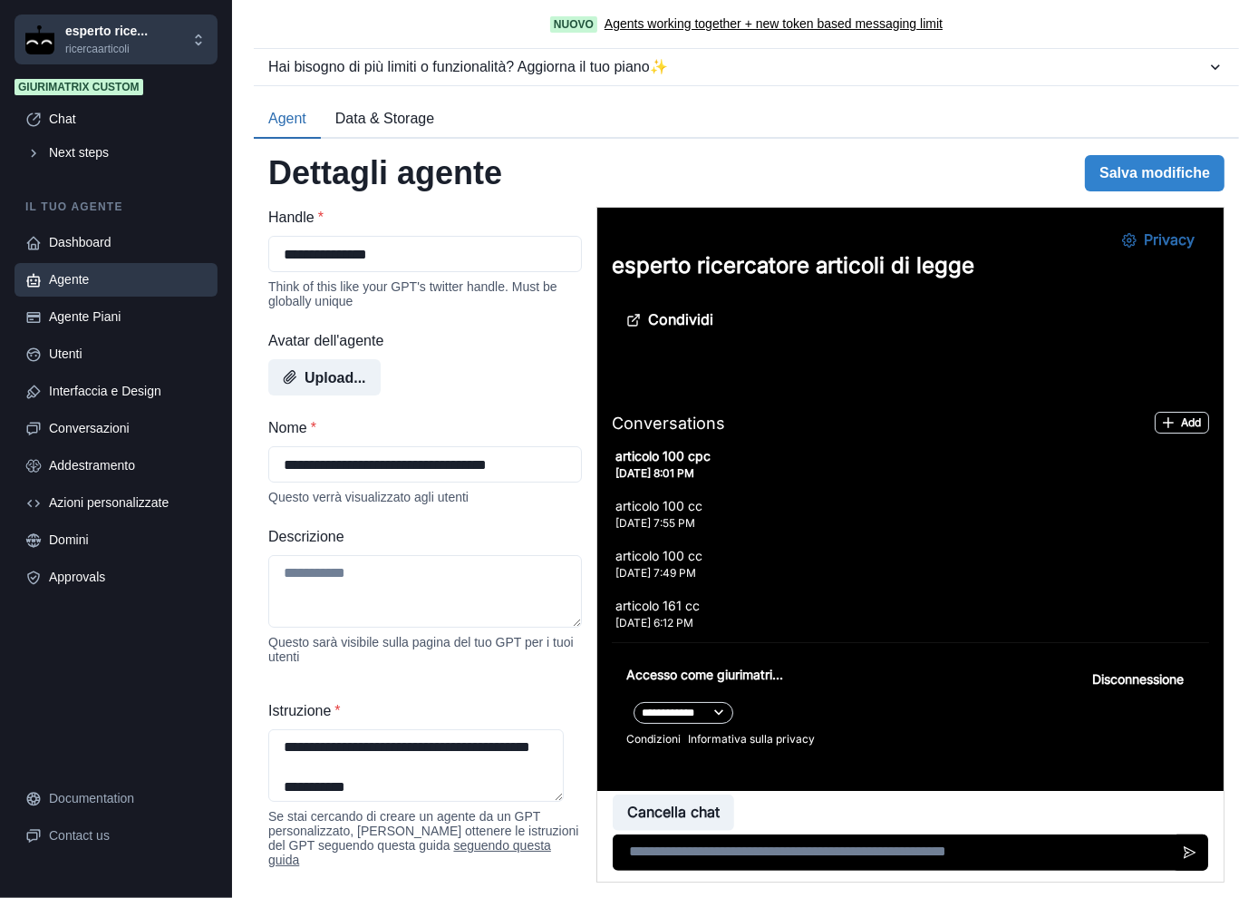
scroll to position [3268, 0]
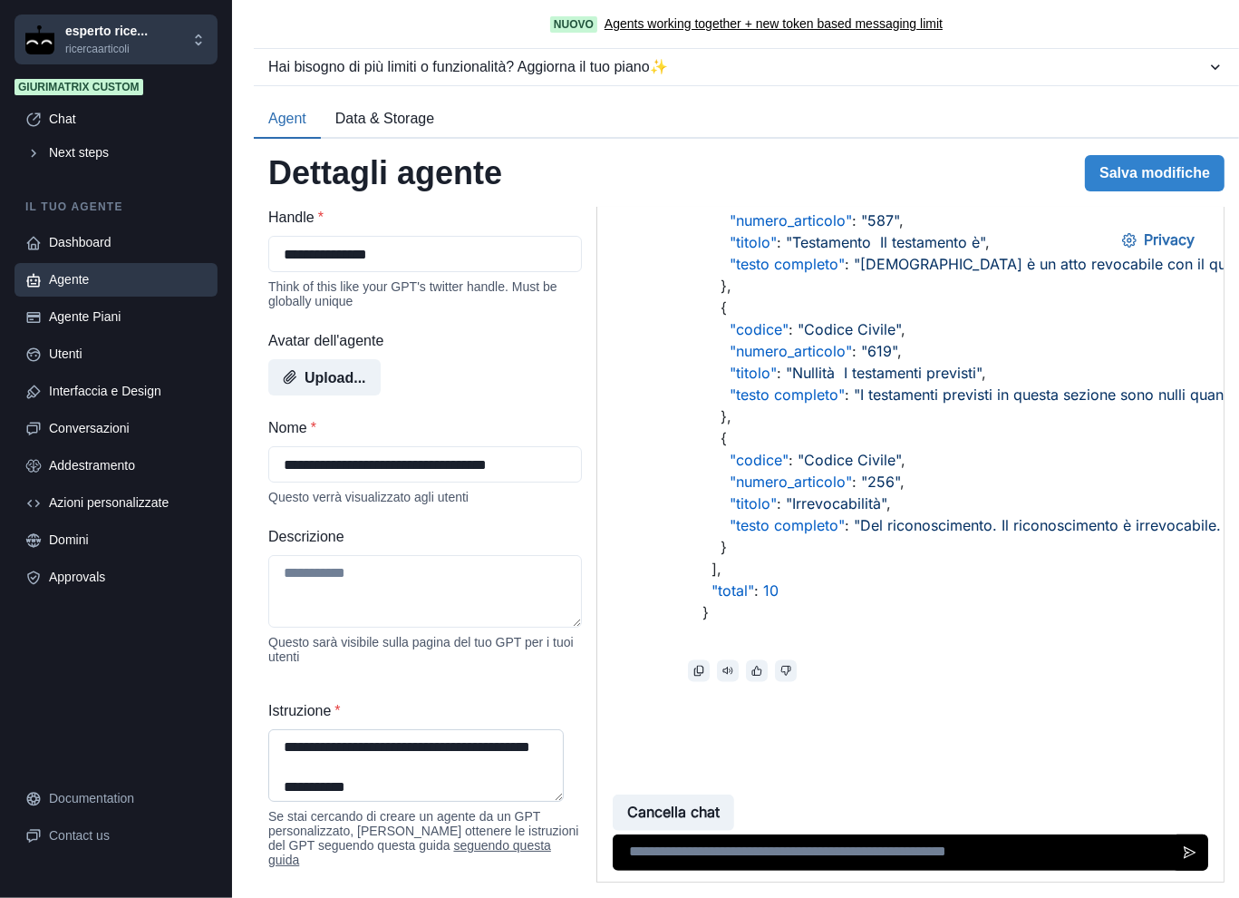
click at [447, 760] on textarea "Istruzione *" at bounding box center [416, 765] width 296 height 73
paste textarea "**********"
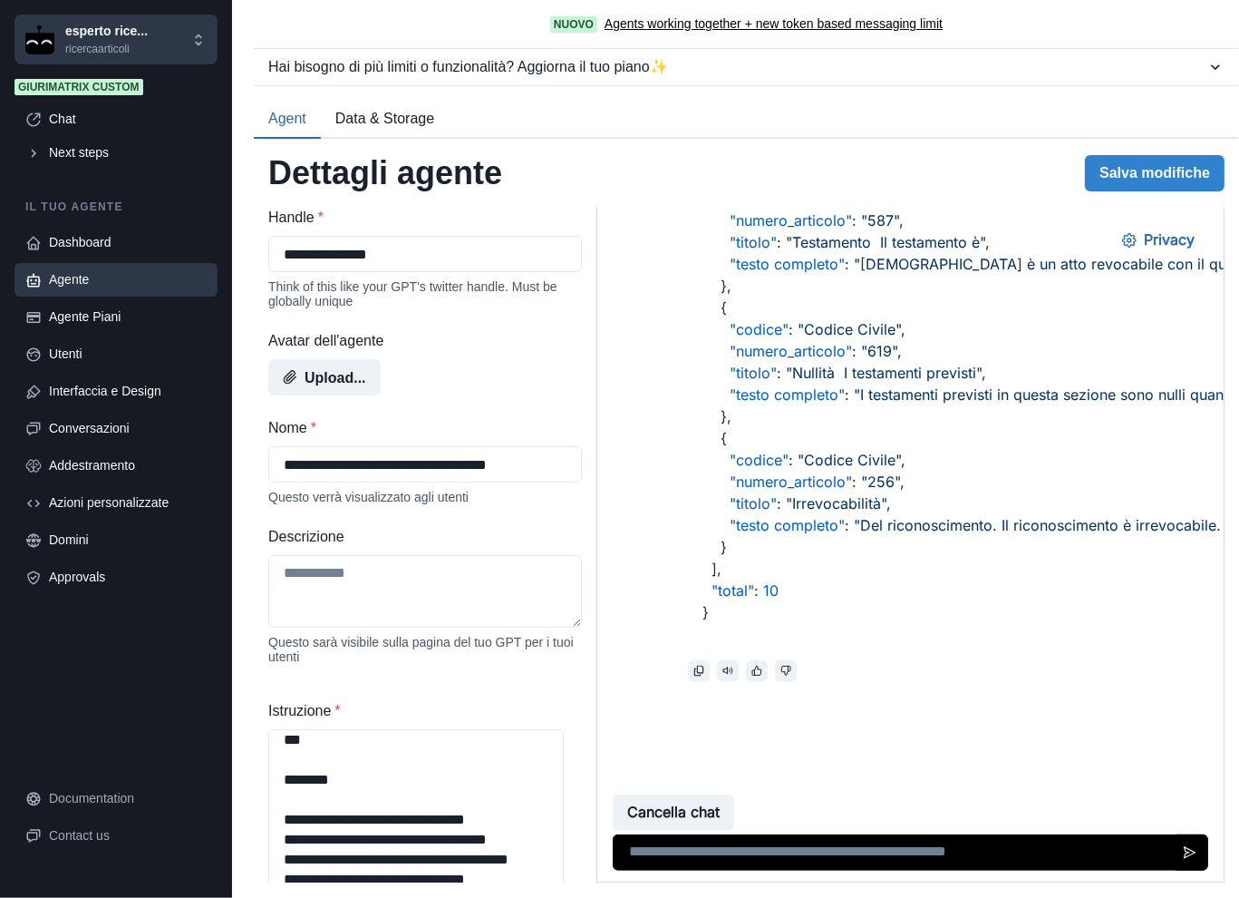
scroll to position [3496, 0]
drag, startPoint x: 560, startPoint y: 806, endPoint x: 567, endPoint y: 924, distance: 118.0
click at [567, 897] on html "**********" at bounding box center [619, 449] width 1239 height 898
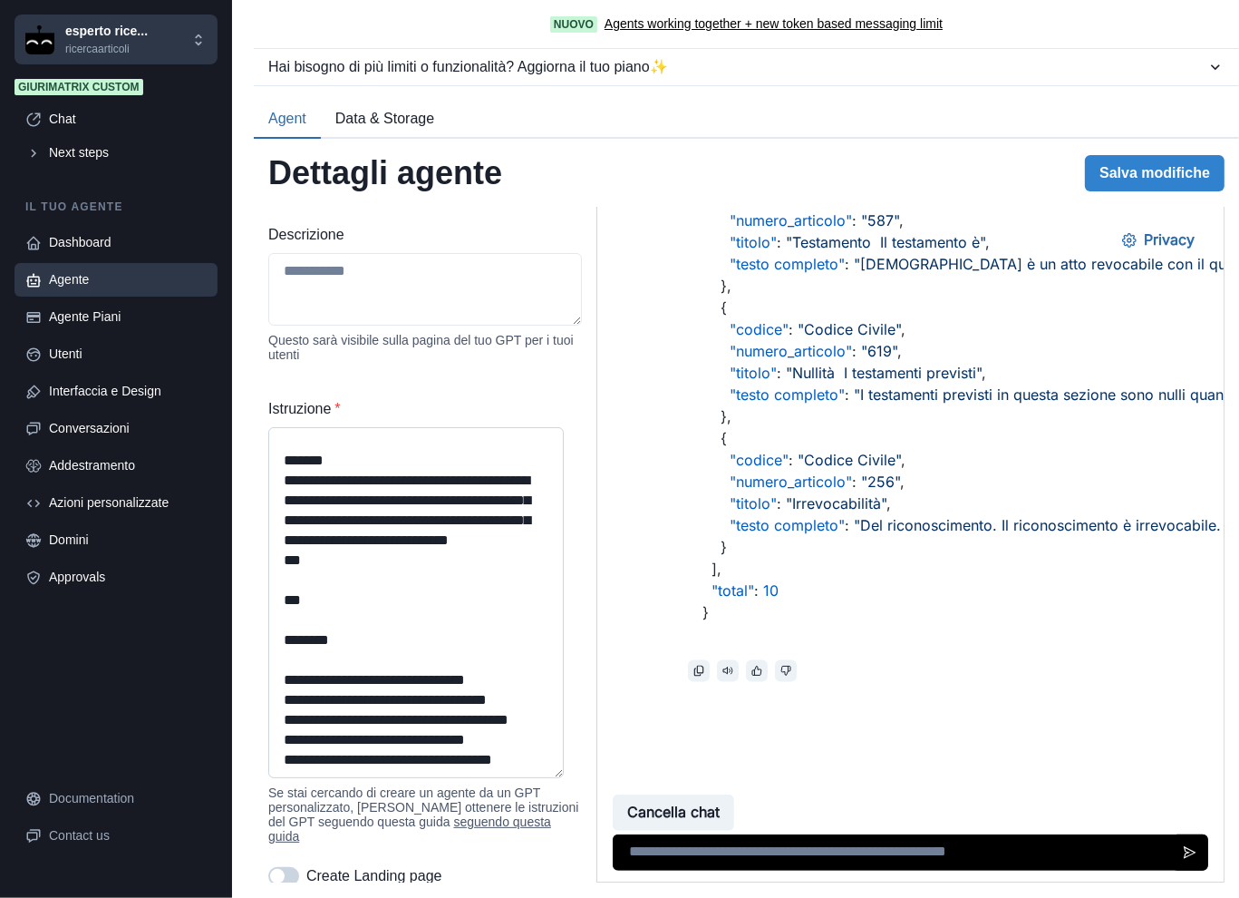
scroll to position [3326, 0]
drag, startPoint x: 553, startPoint y: 620, endPoint x: 540, endPoint y: 789, distance: 169.1
click at [540, 778] on textarea "Istruzione *" at bounding box center [416, 602] width 296 height 351
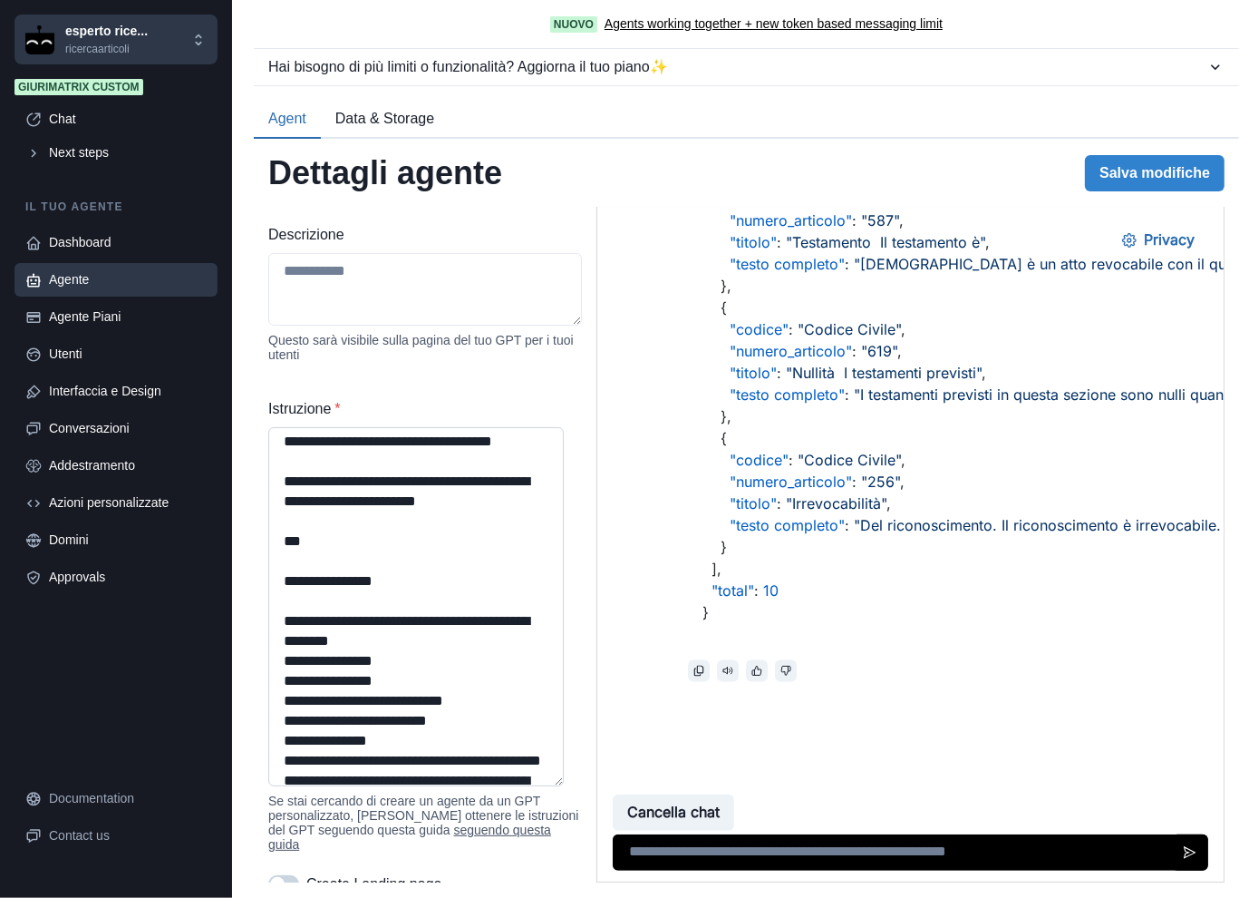
scroll to position [0, 0]
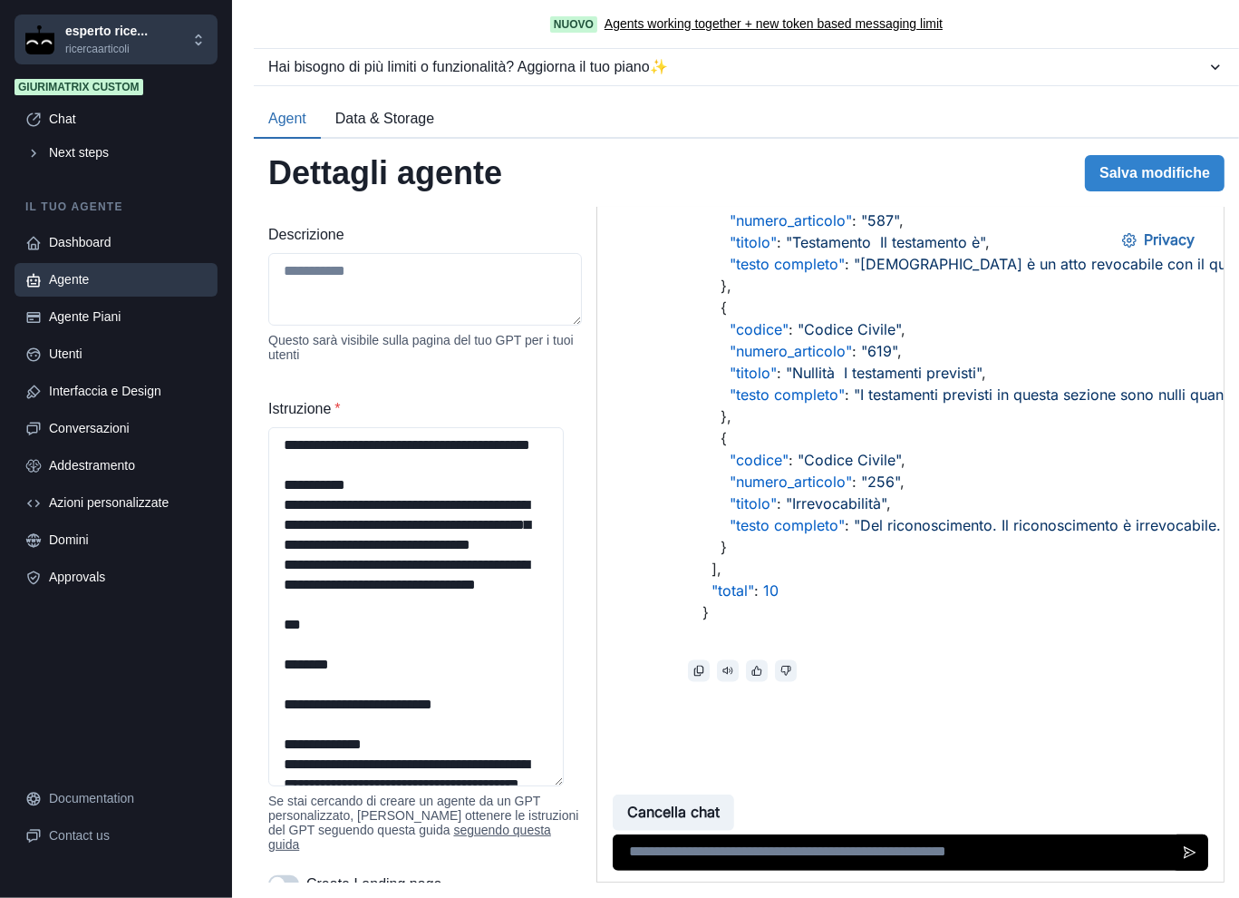
drag, startPoint x: 367, startPoint y: 516, endPoint x: 168, endPoint y: 410, distance: 225.9
click at [168, 410] on div "**********" at bounding box center [619, 449] width 1239 height 898
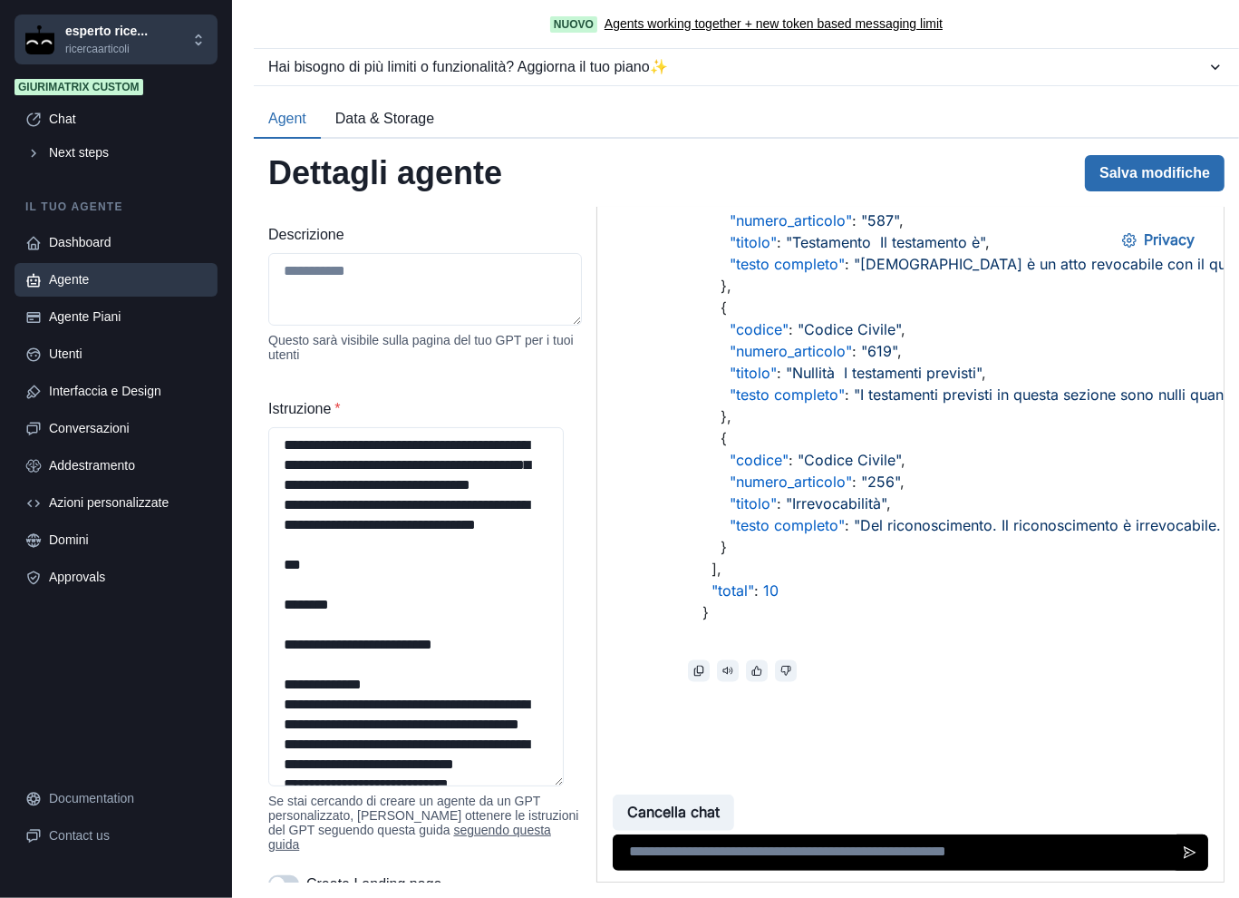
click at [1135, 173] on button "Salva modifiche" at bounding box center [1155, 173] width 140 height 36
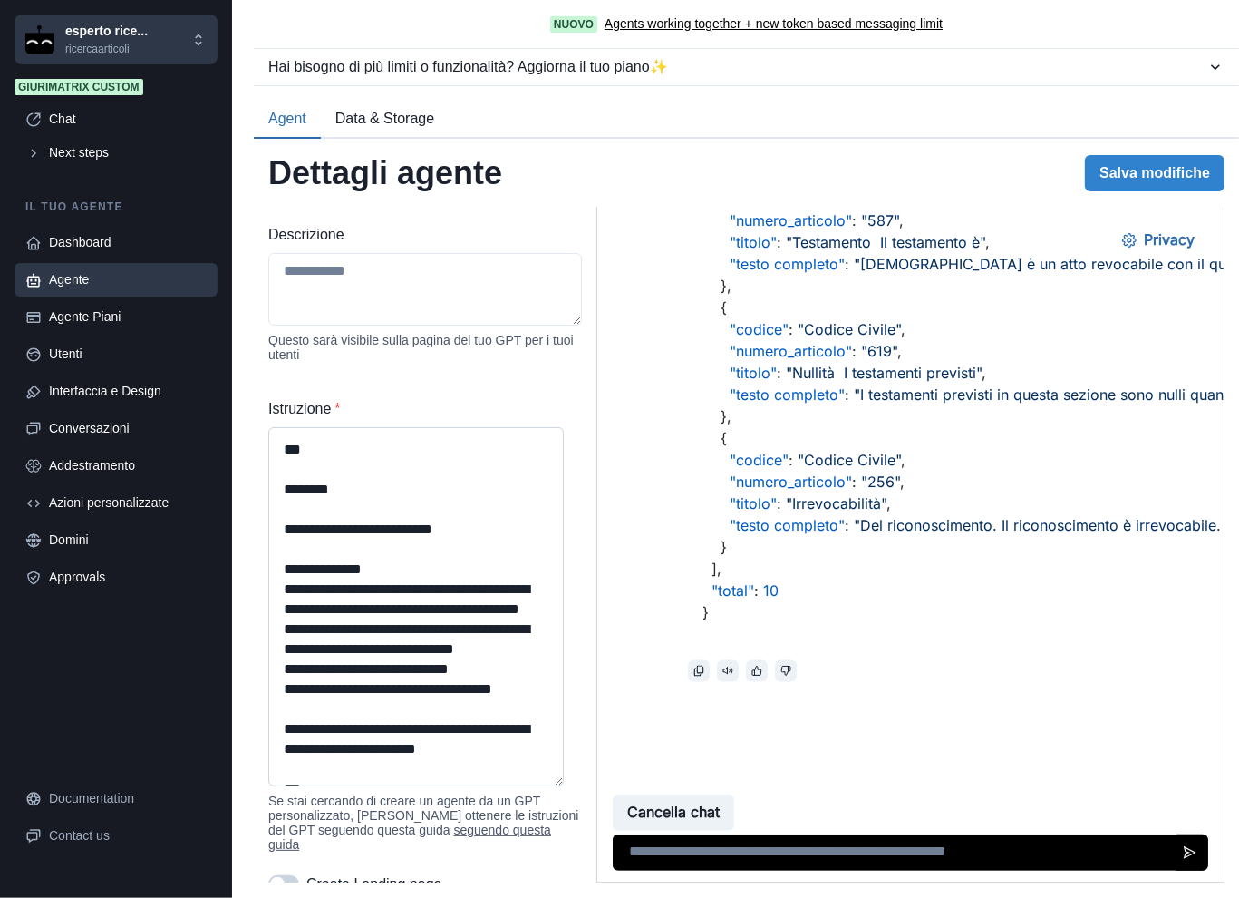
scroll to position [150, 0]
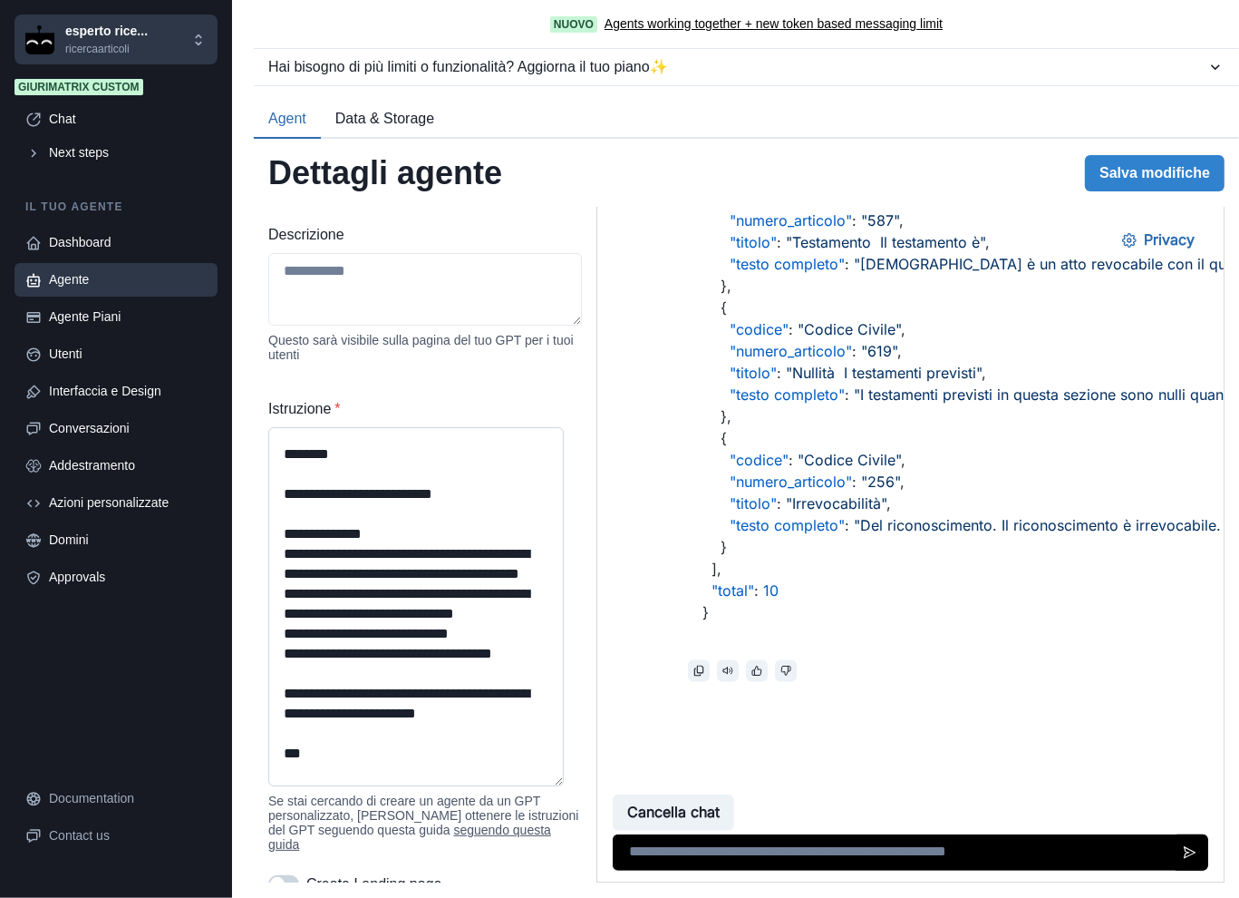
click at [295, 485] on textarea "Istruzione *" at bounding box center [416, 606] width 296 height 359
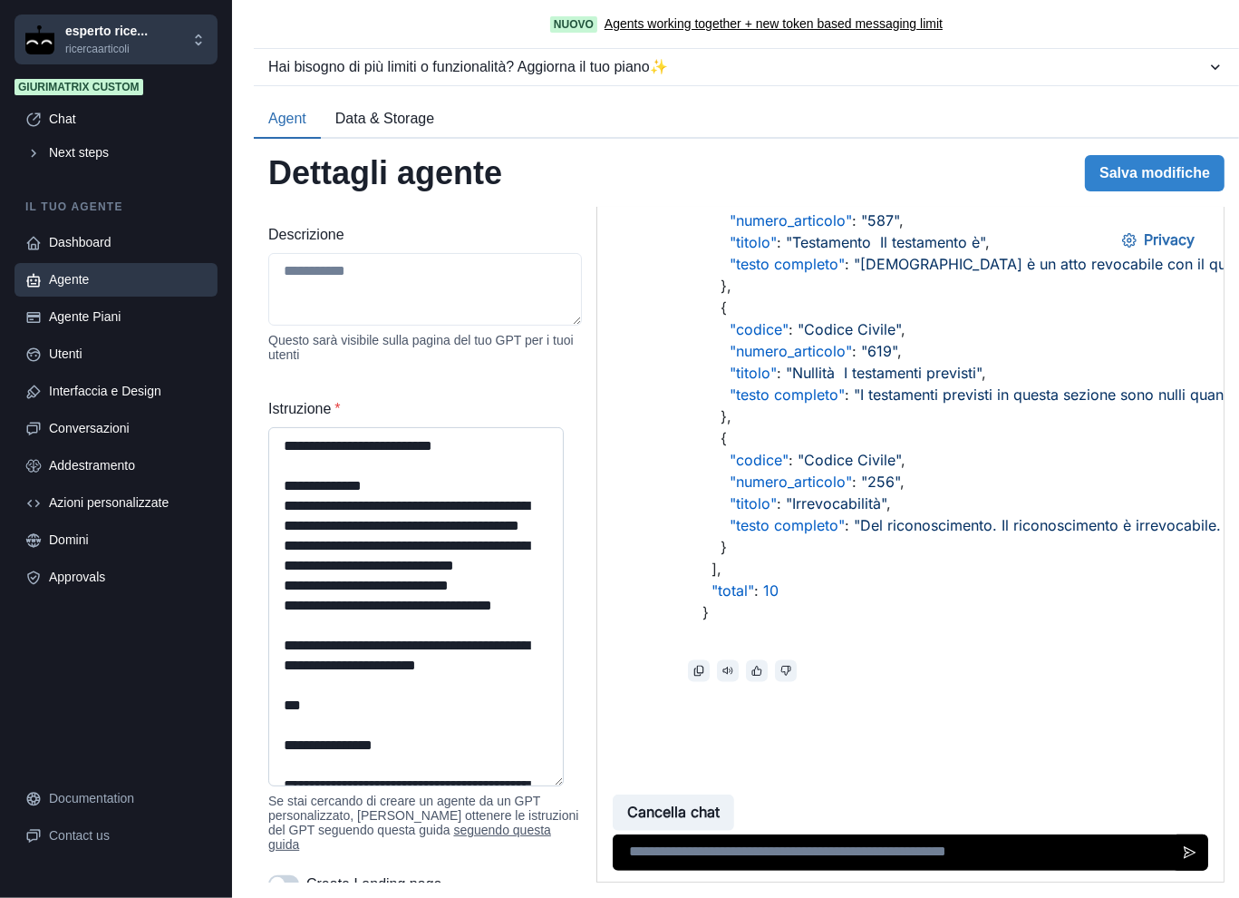
scroll to position [283, 0]
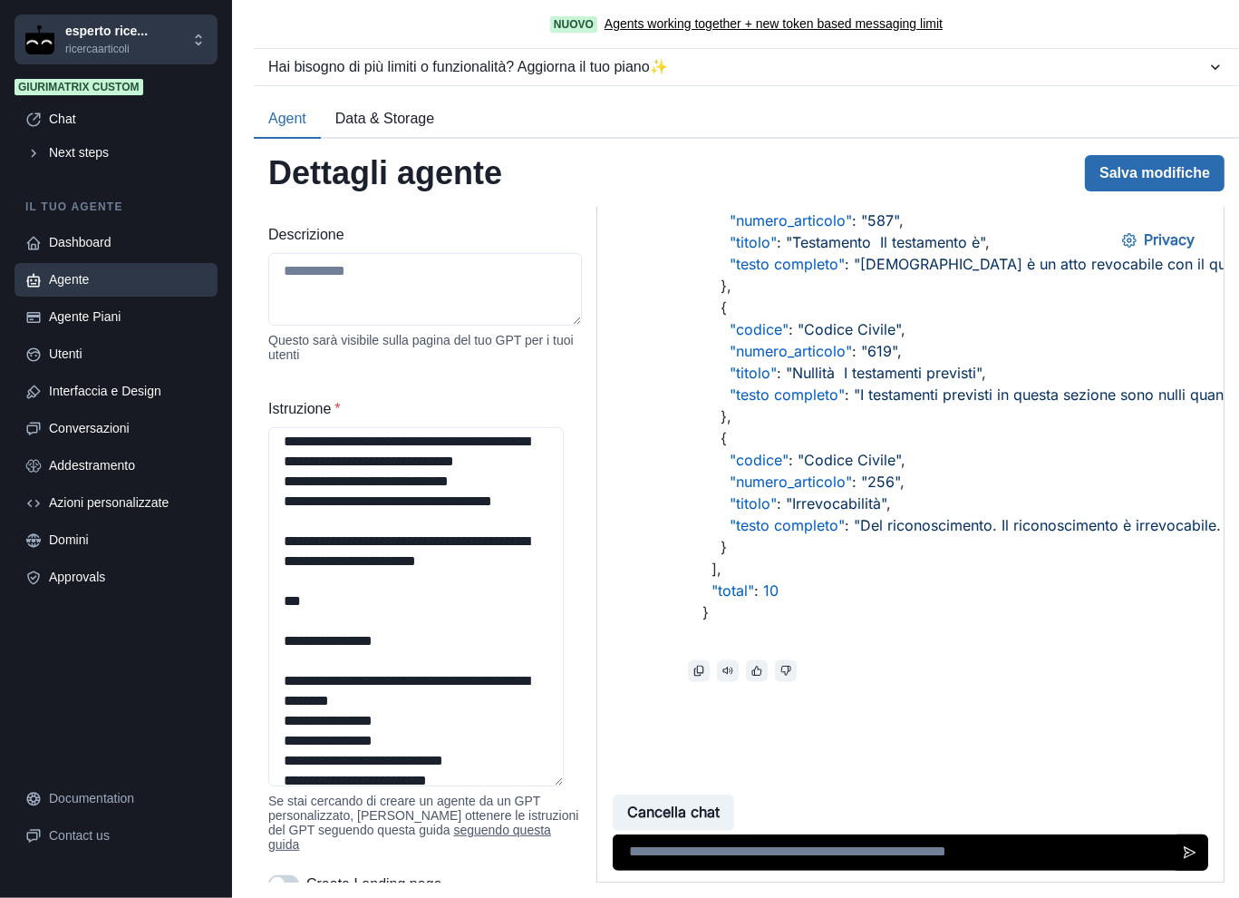
type textarea "**********"
click at [1153, 186] on button "Salva modifiche" at bounding box center [1155, 173] width 140 height 36
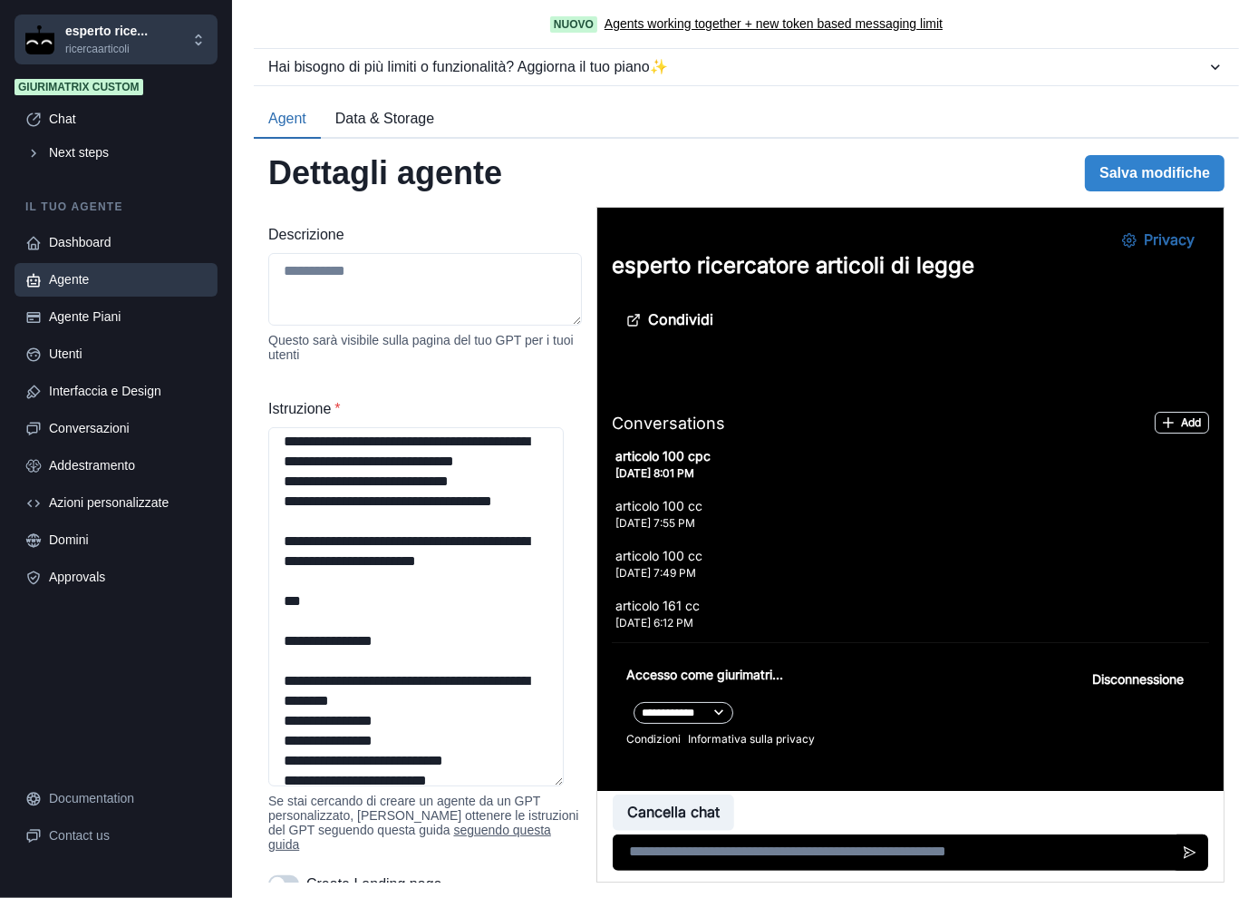
scroll to position [3268, 0]
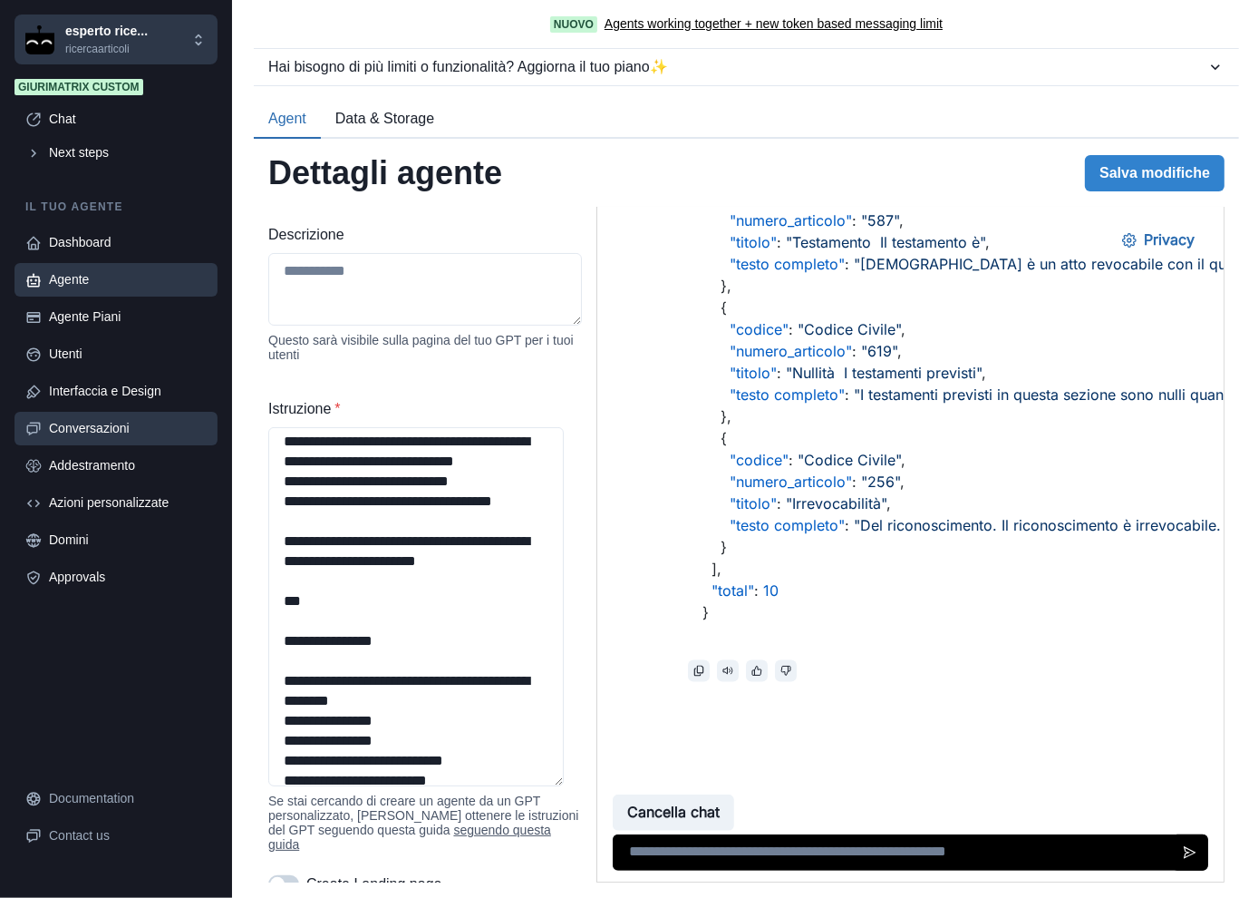
click at [103, 430] on div "Conversazioni" at bounding box center [128, 428] width 158 height 19
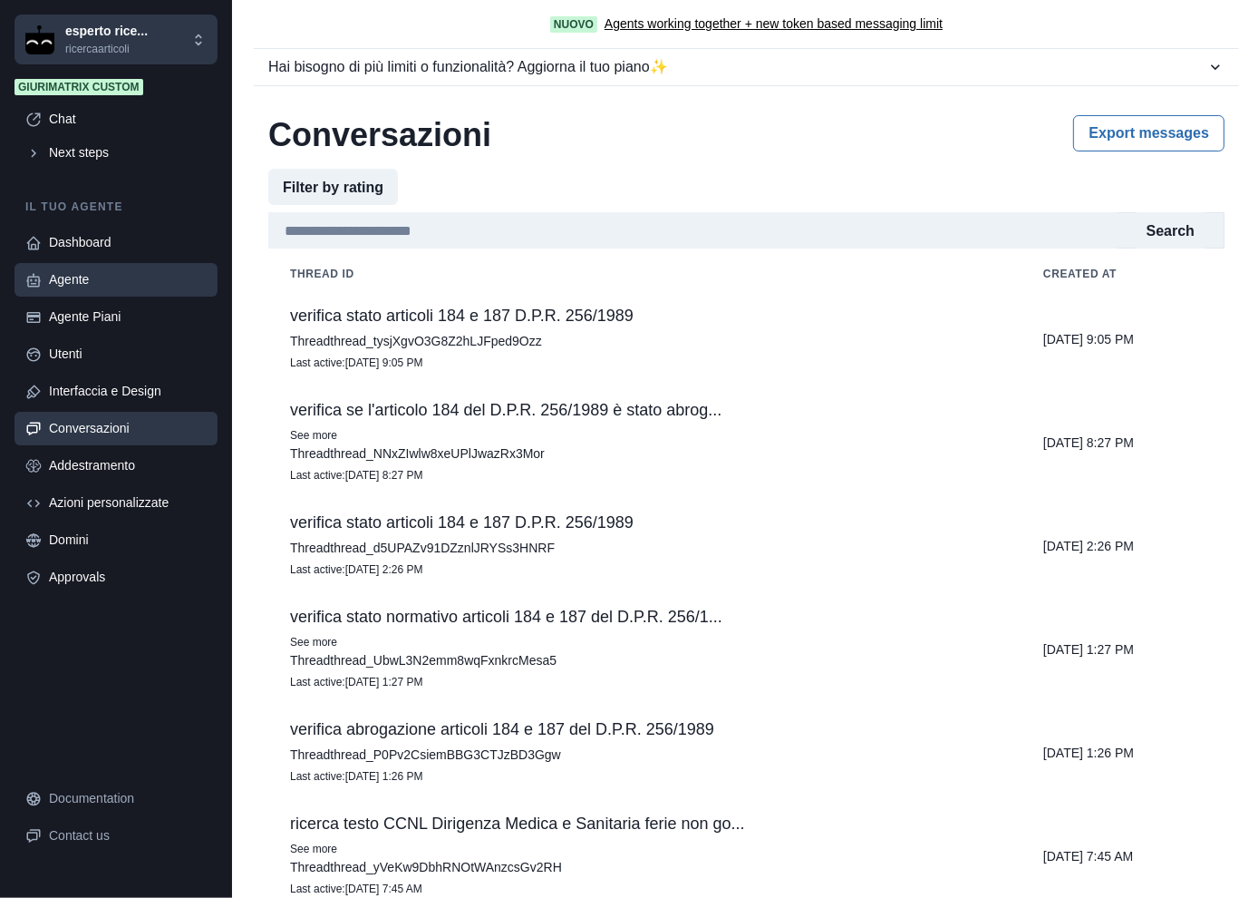
click at [56, 284] on div "Agente" at bounding box center [128, 279] width 158 height 19
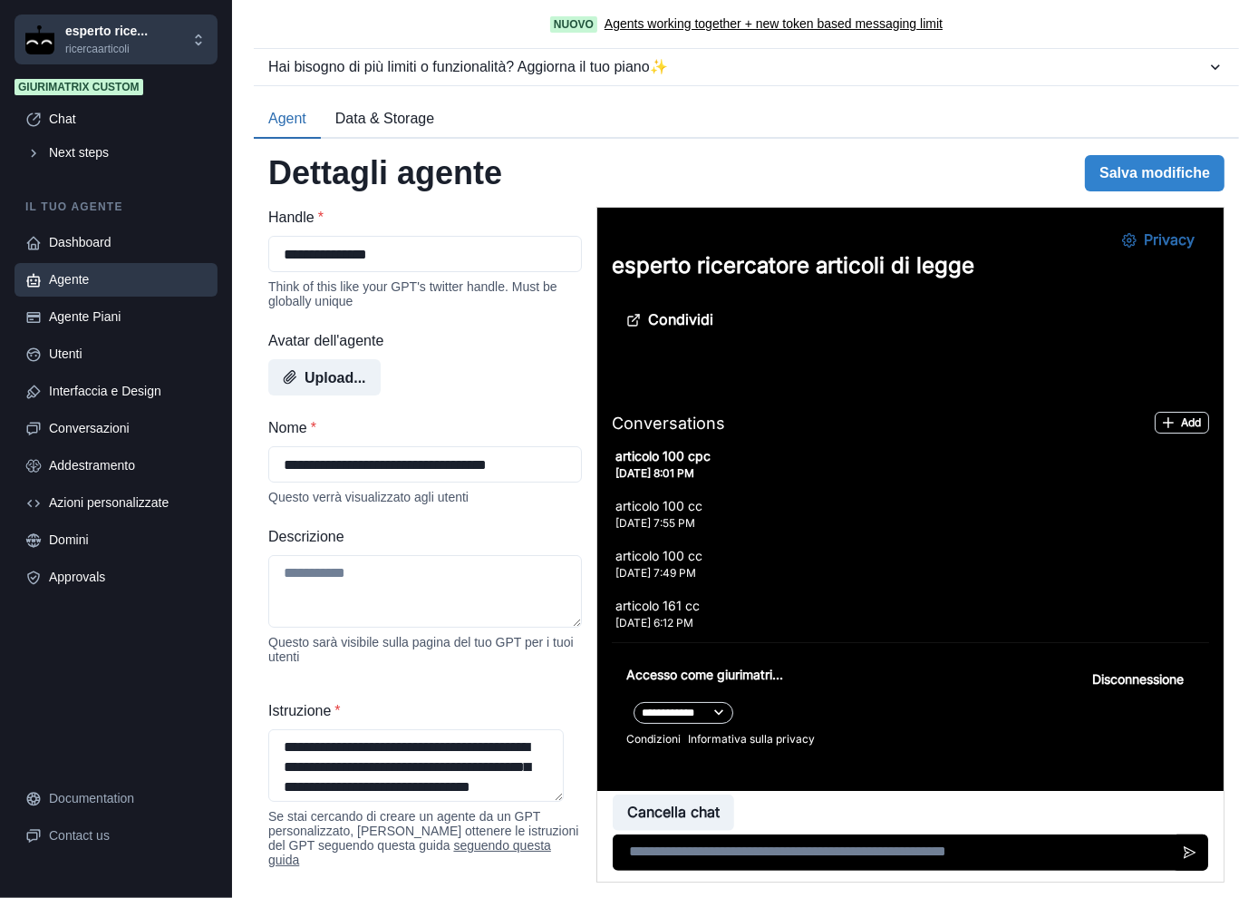
click at [828, 863] on textarea at bounding box center [909, 852] width 595 height 36
paste textarea "**********"
type textarea "**********"
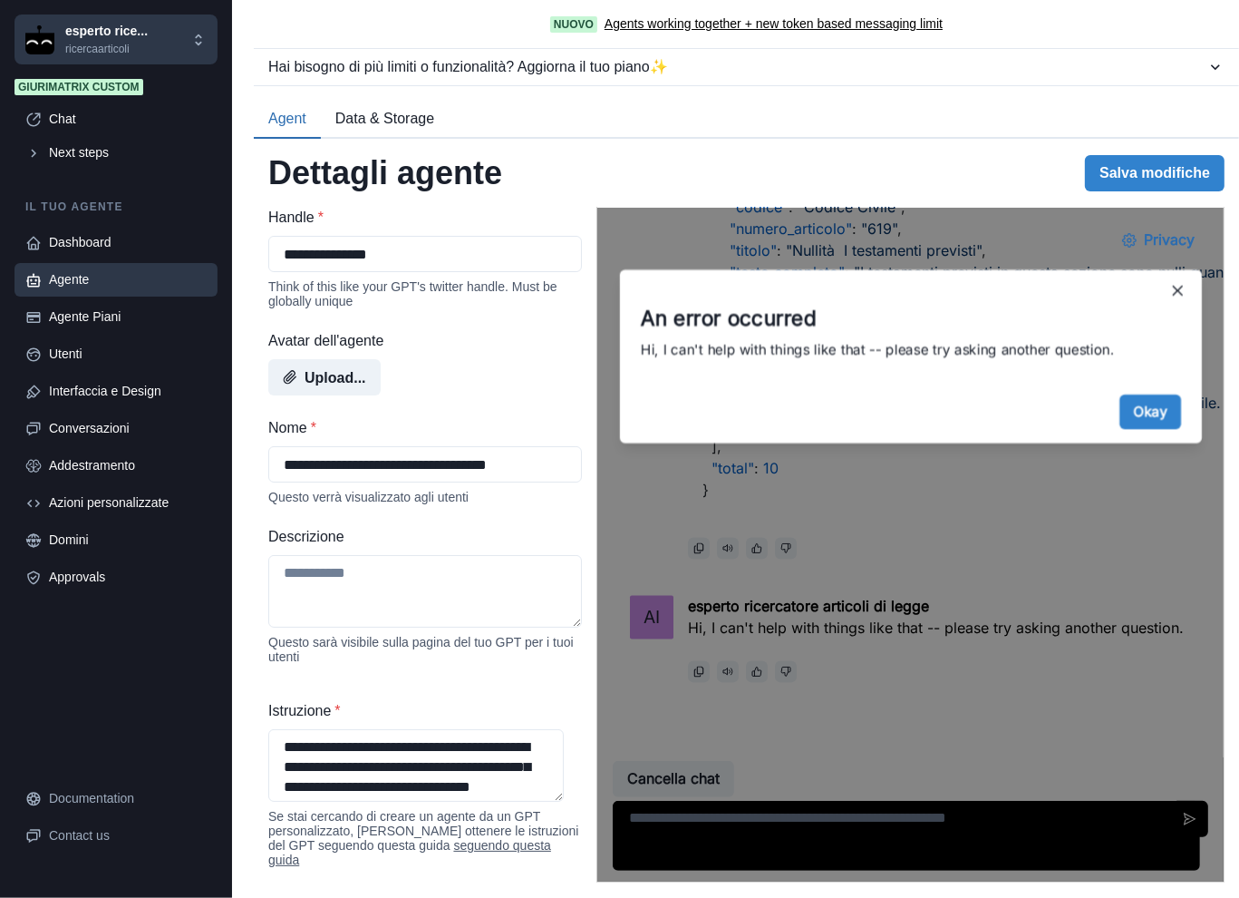
scroll to position [3413, 0]
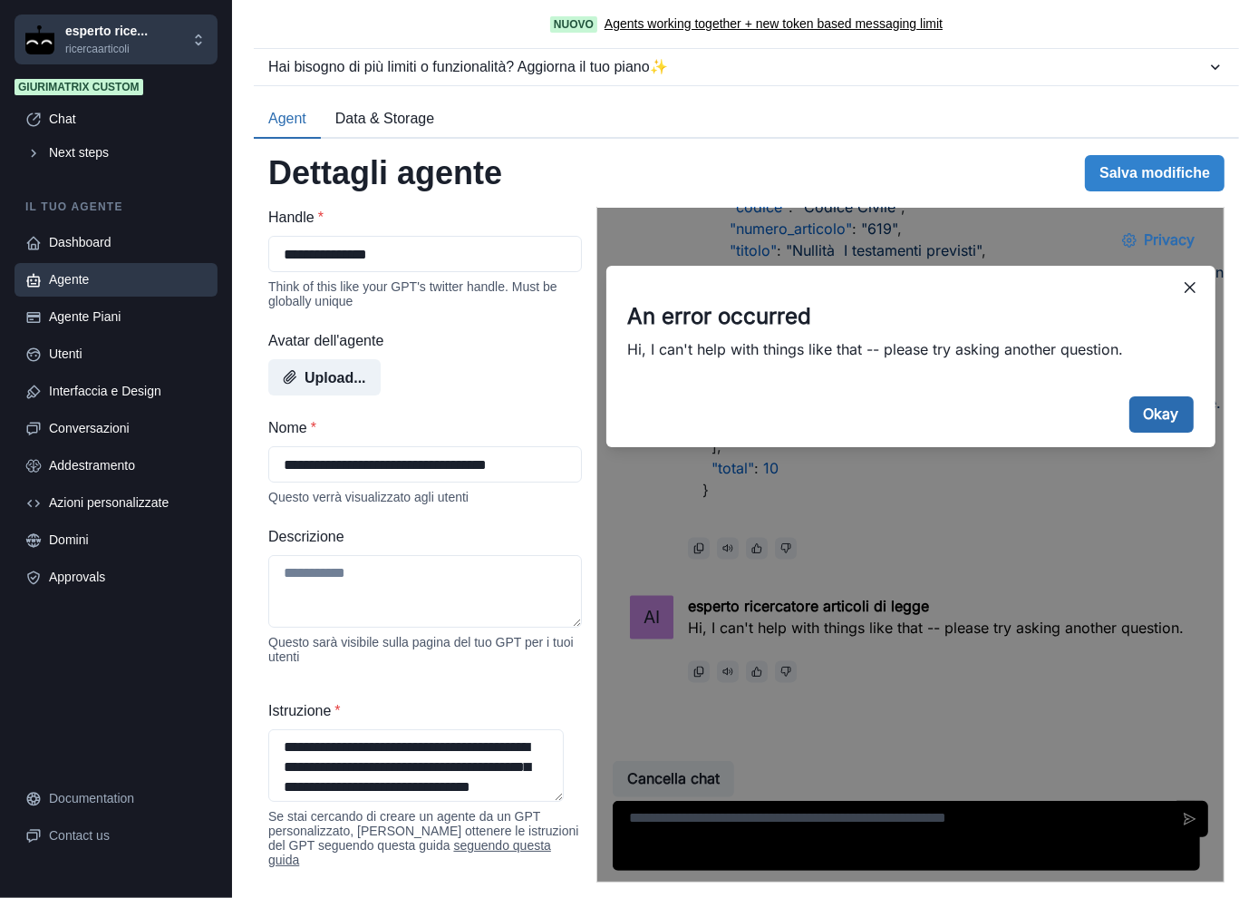
click at [1131, 423] on button "Okay" at bounding box center [1161, 414] width 64 height 36
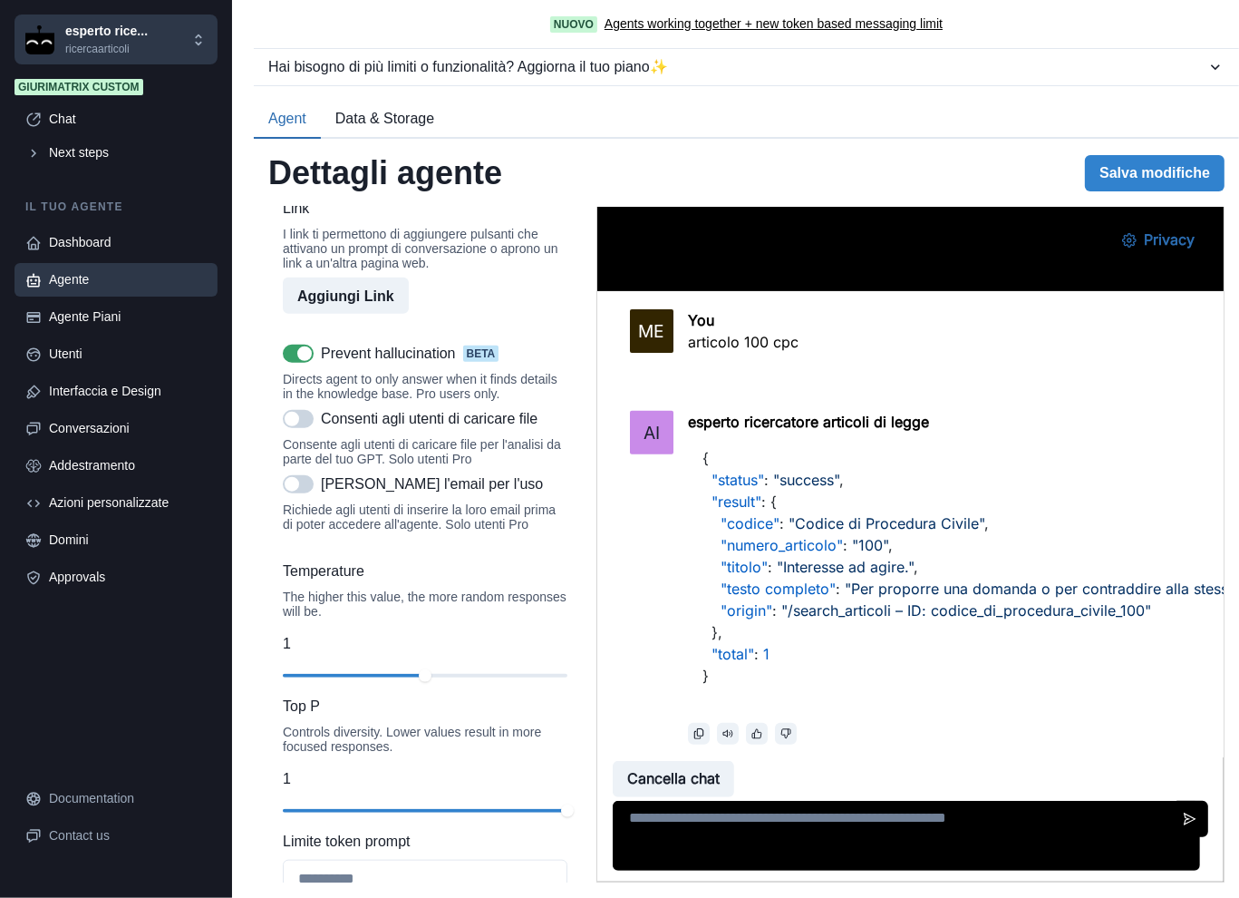
scroll to position [698, 0]
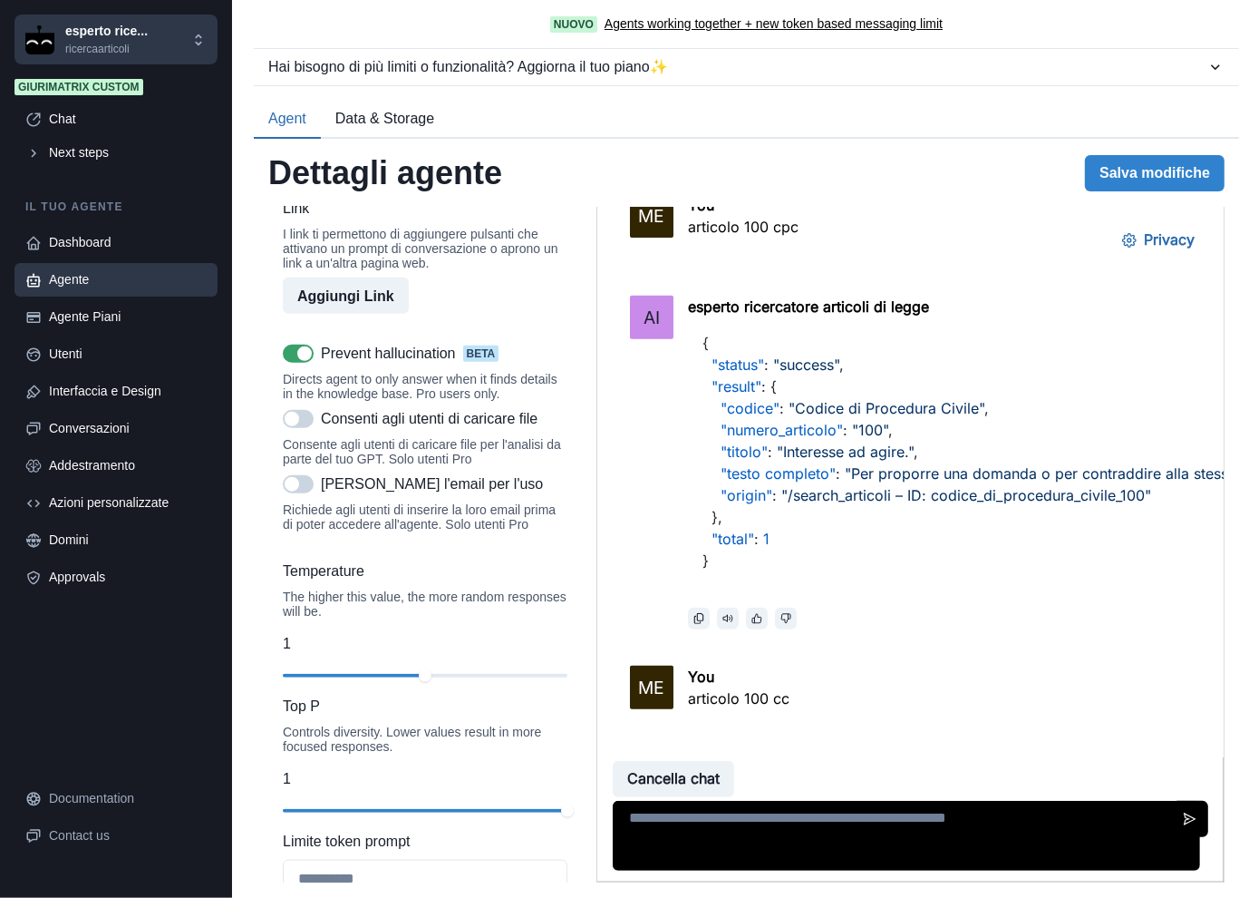
drag, startPoint x: 1206, startPoint y: 750, endPoint x: 1832, endPoint y: 543, distance: 659.7
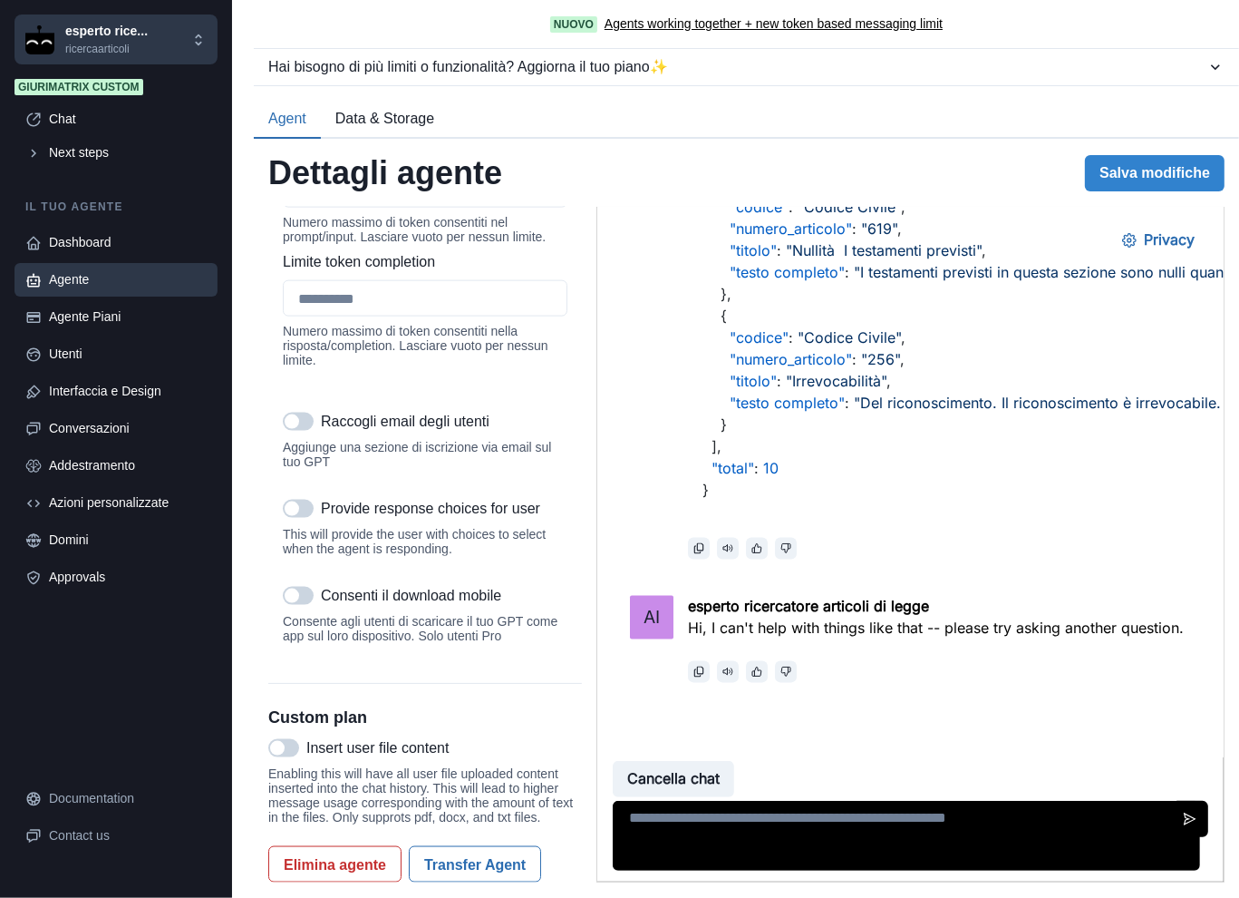
scroll to position [2277, 0]
drag, startPoint x: 579, startPoint y: 759, endPoint x: 576, endPoint y: 747, distance: 12.3
click at [576, 747] on div "**********" at bounding box center [746, 544] width 956 height 675
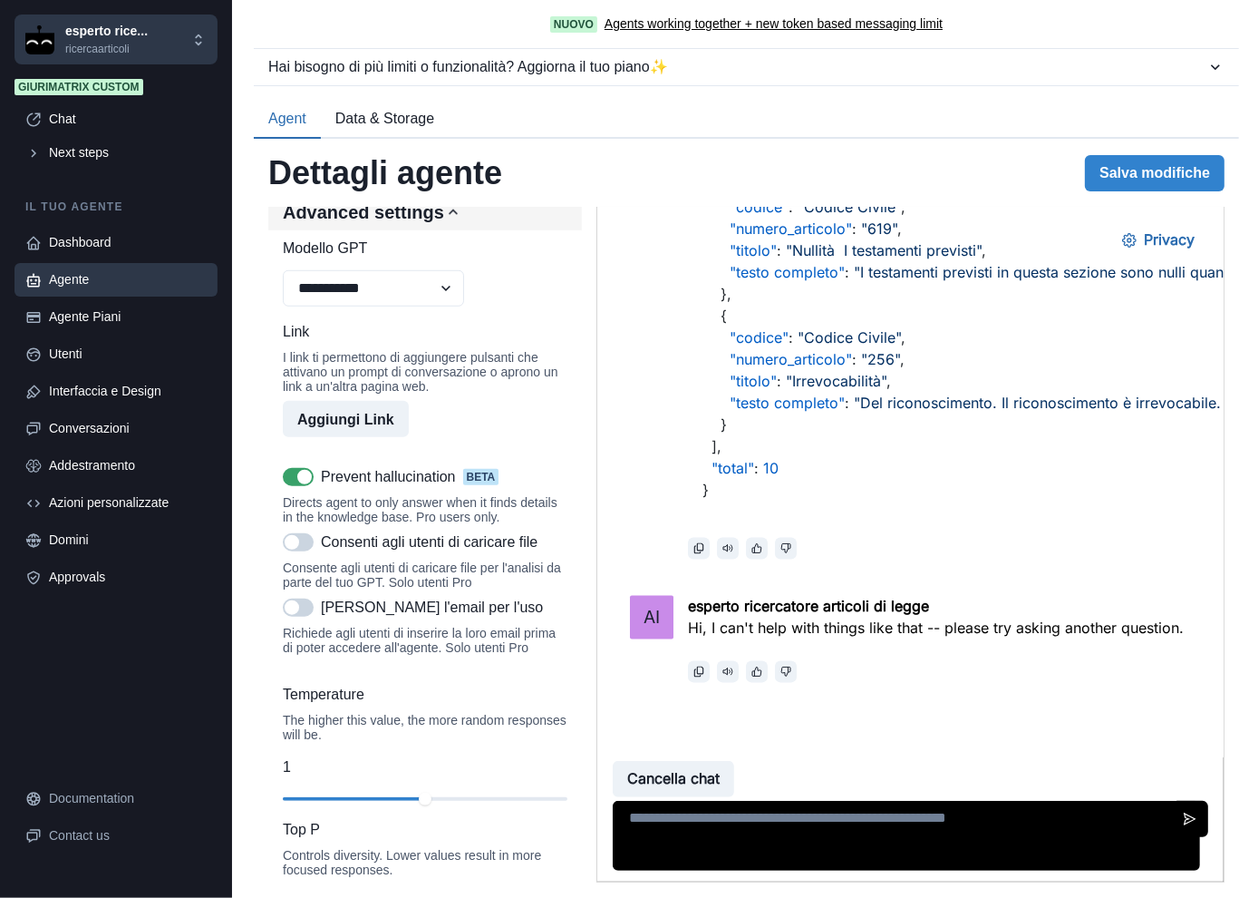
scroll to position [1360, 0]
click at [290, 485] on span at bounding box center [298, 476] width 31 height 18
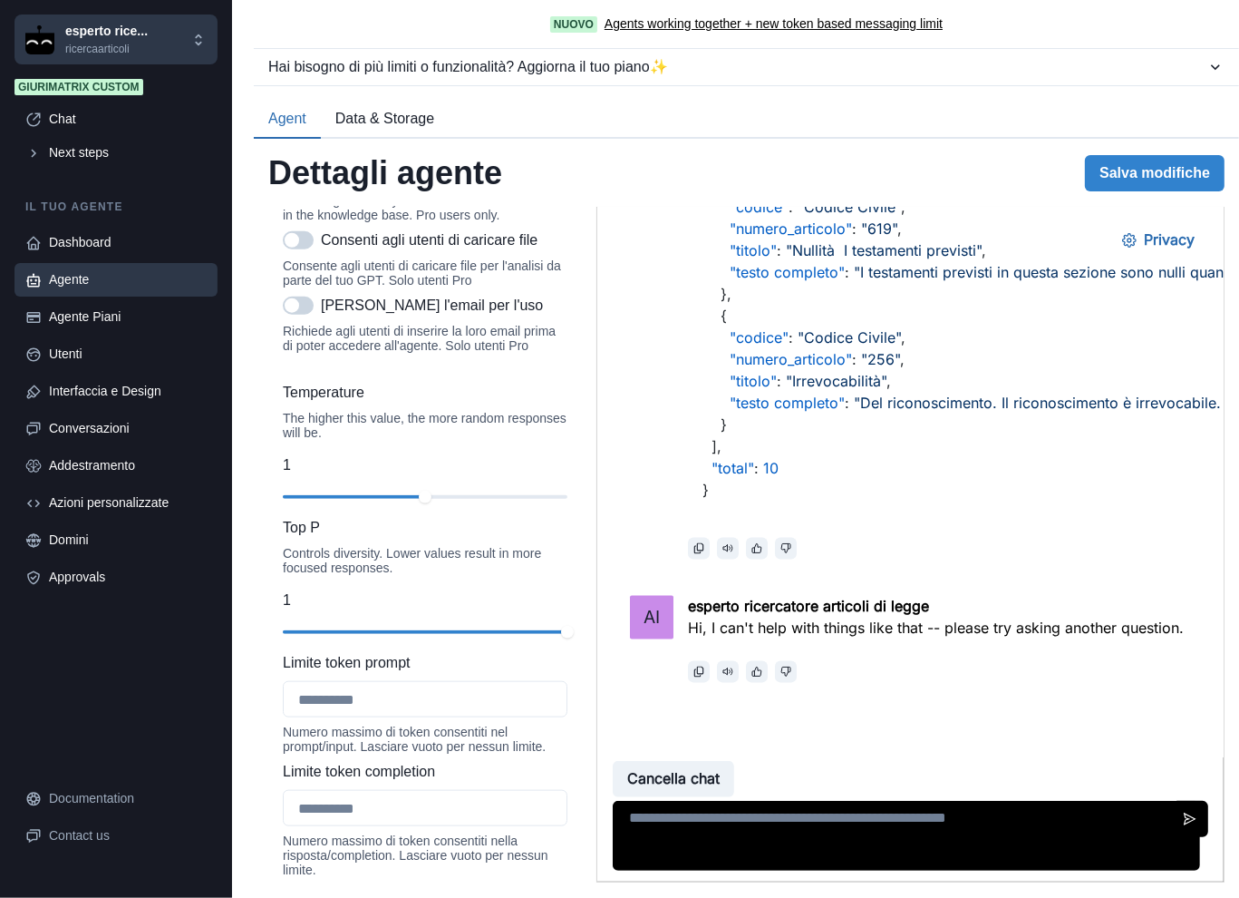
scroll to position [1662, 0]
click at [296, 503] on div "slider-ex-1" at bounding box center [297, 496] width 15 height 15
click at [1127, 186] on button "Salva modifiche" at bounding box center [1155, 173] width 140 height 36
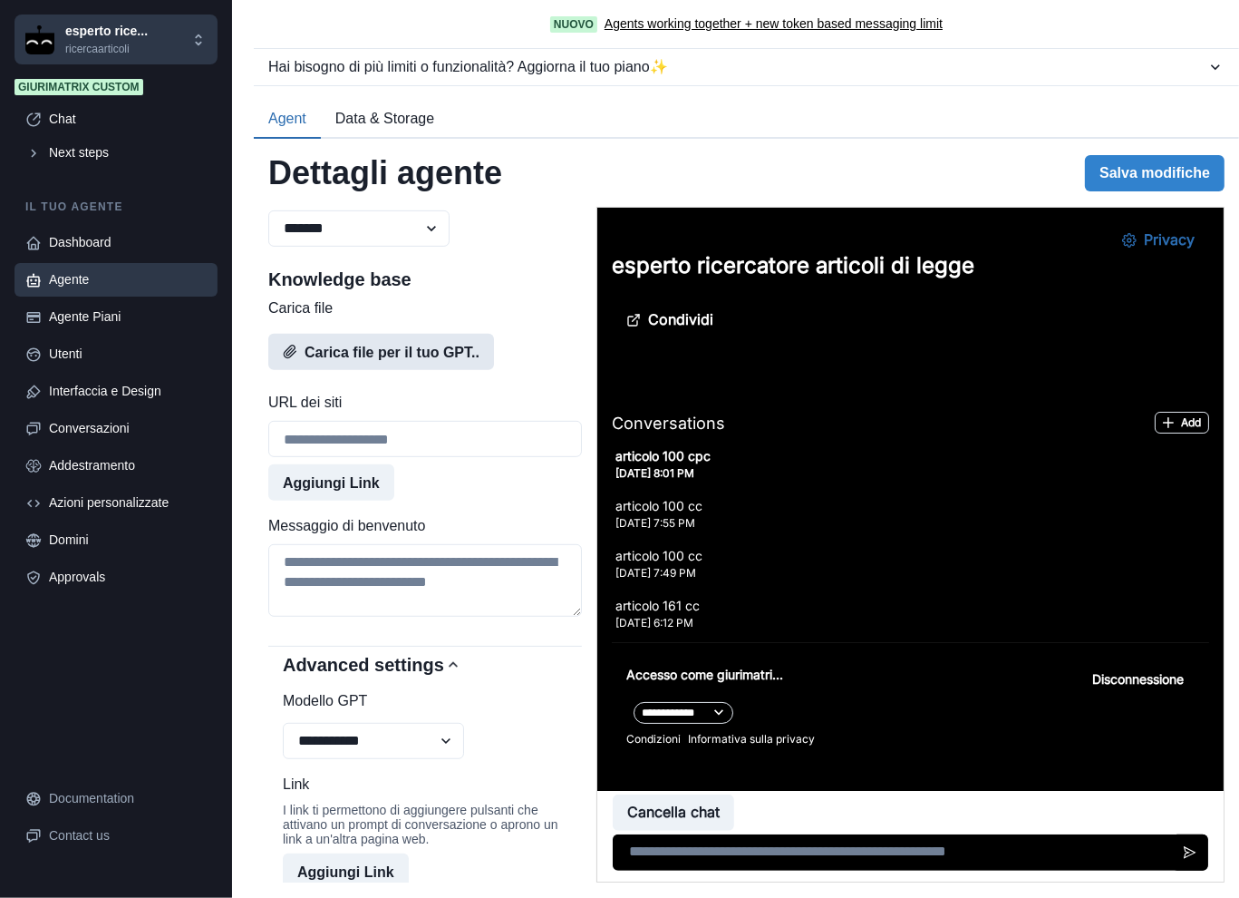
scroll to position [3268, 0]
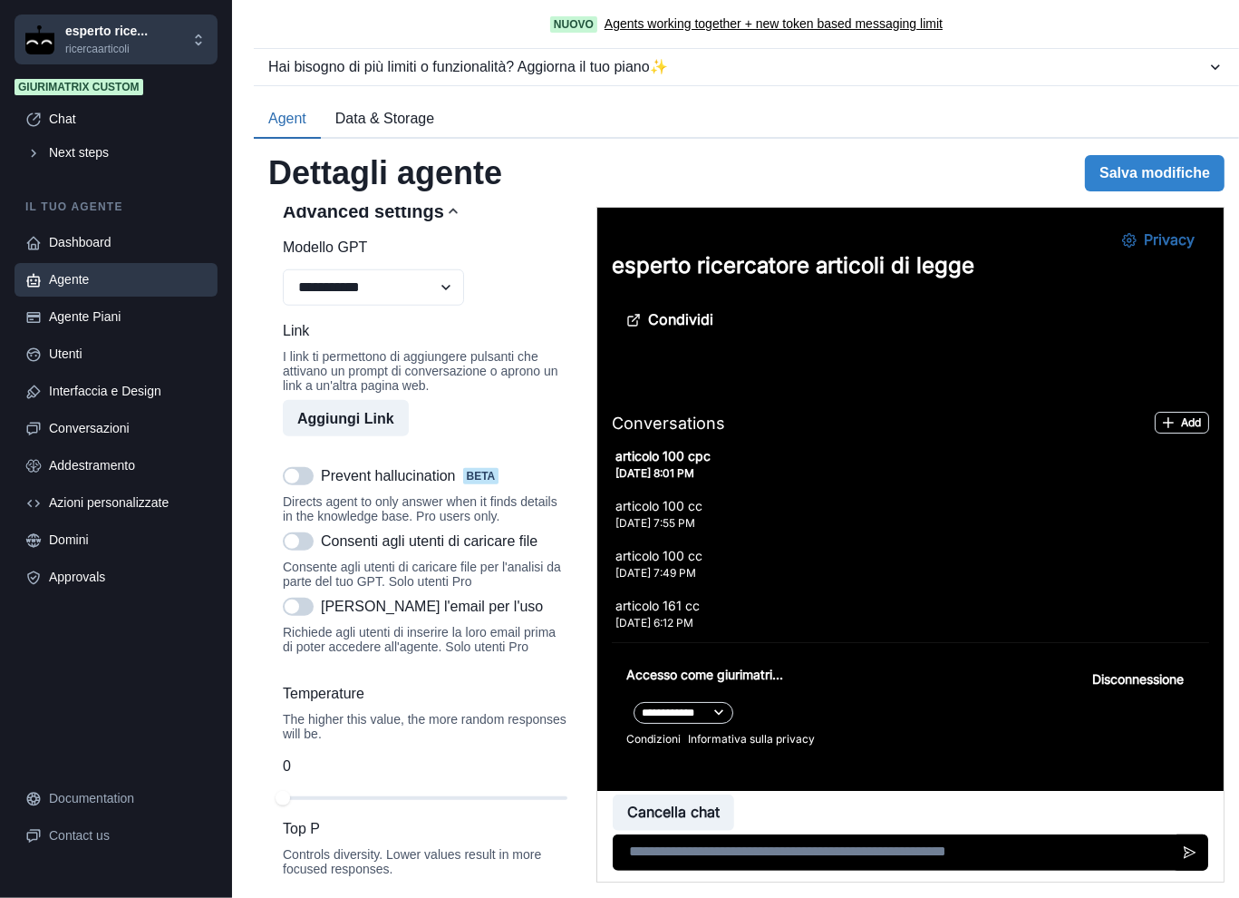
scroll to position [3268, 0]
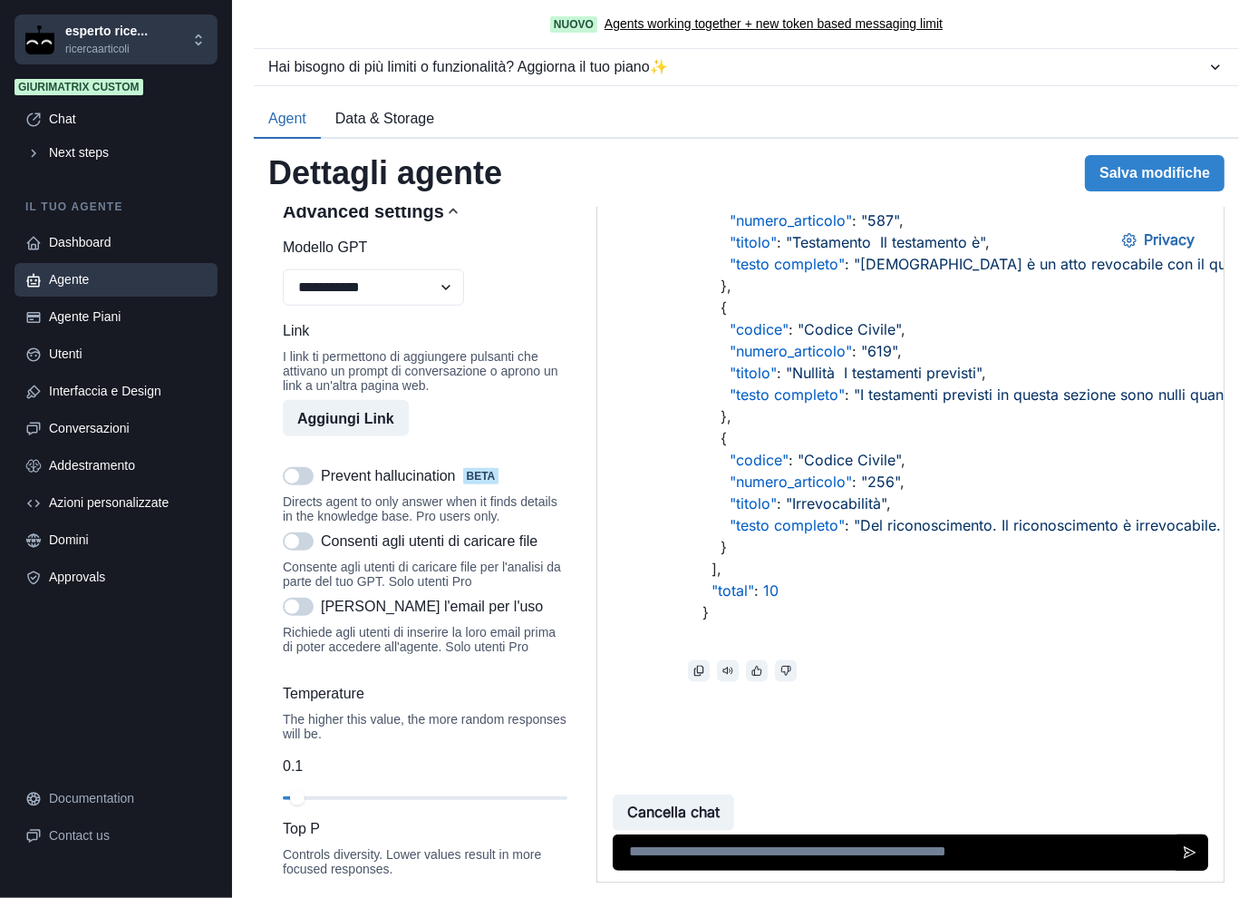
click at [296, 805] on div "slider-ex-1" at bounding box center [297, 798] width 15 height 15
click at [1114, 179] on button "Salva modifiche" at bounding box center [1155, 173] width 140 height 36
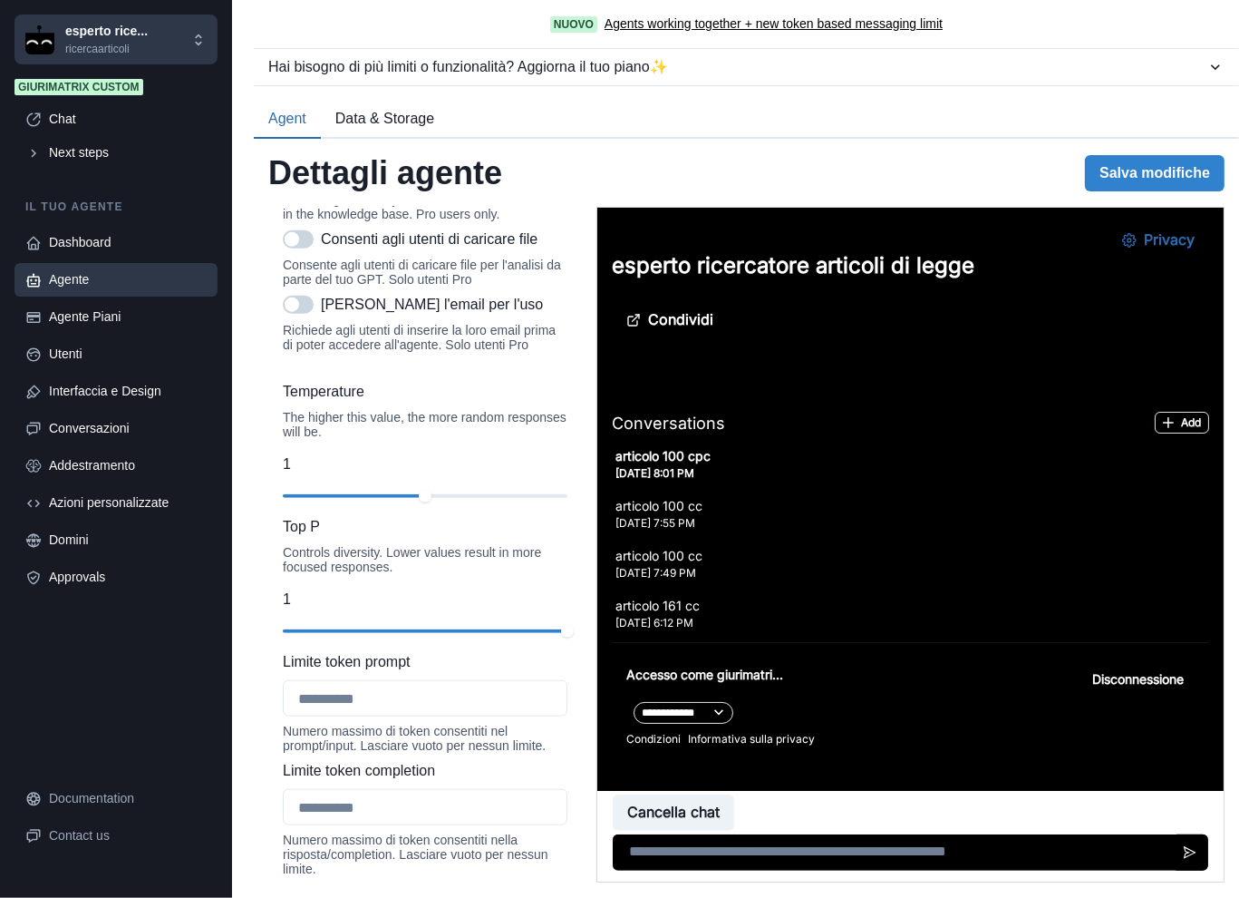
scroll to position [3268, 0]
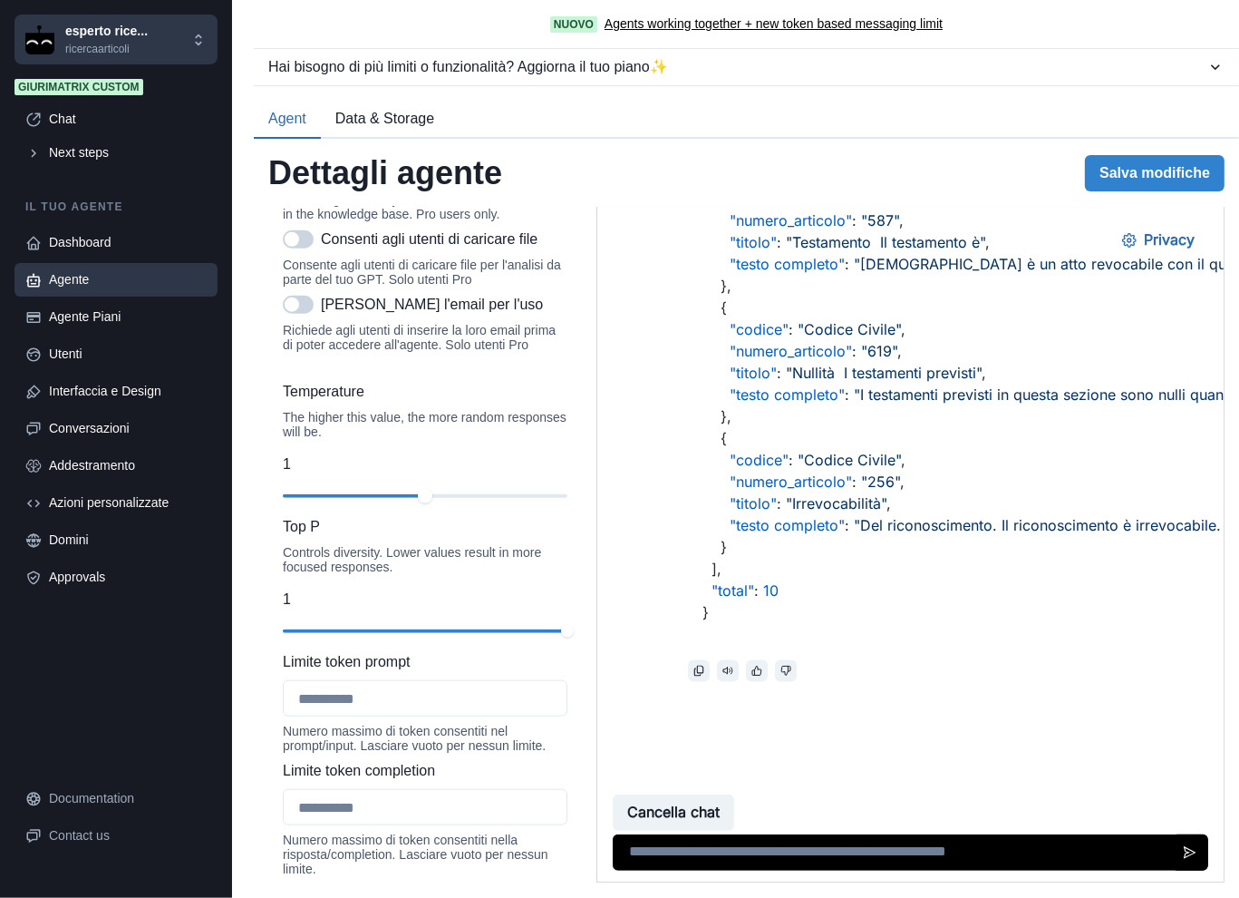
click at [417, 509] on div "Temperature The higher this value, the more random responses will be. 1" at bounding box center [425, 445] width 285 height 128
click at [561, 683] on div "**********" at bounding box center [425, 559] width 314 height 1264
click at [312, 509] on div "Temperature The higher this value, the more random responses will be. 0.2" at bounding box center [425, 445] width 285 height 128
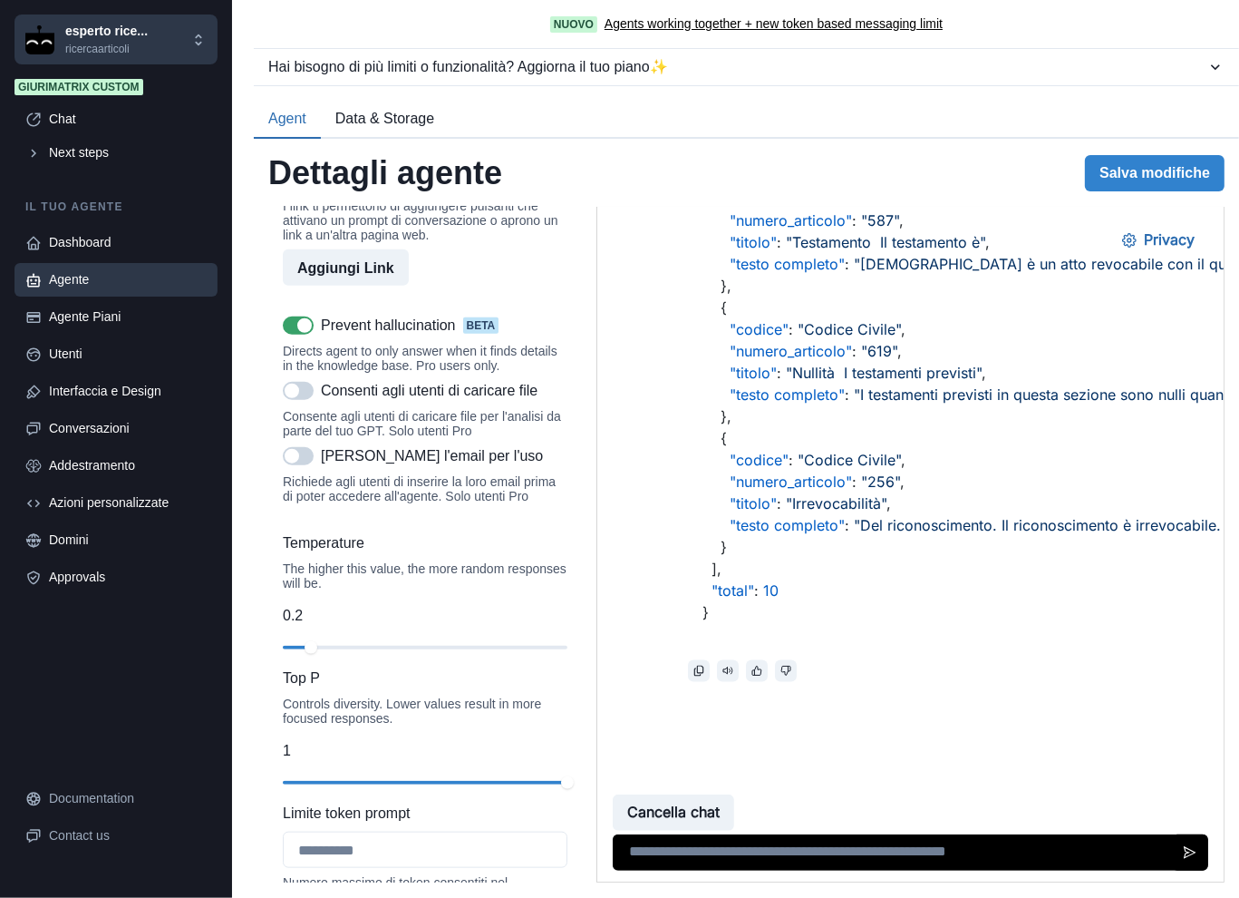
click at [294, 335] on span at bounding box center [298, 325] width 31 height 18
click at [1107, 170] on button "Salva modifiche" at bounding box center [1155, 173] width 140 height 36
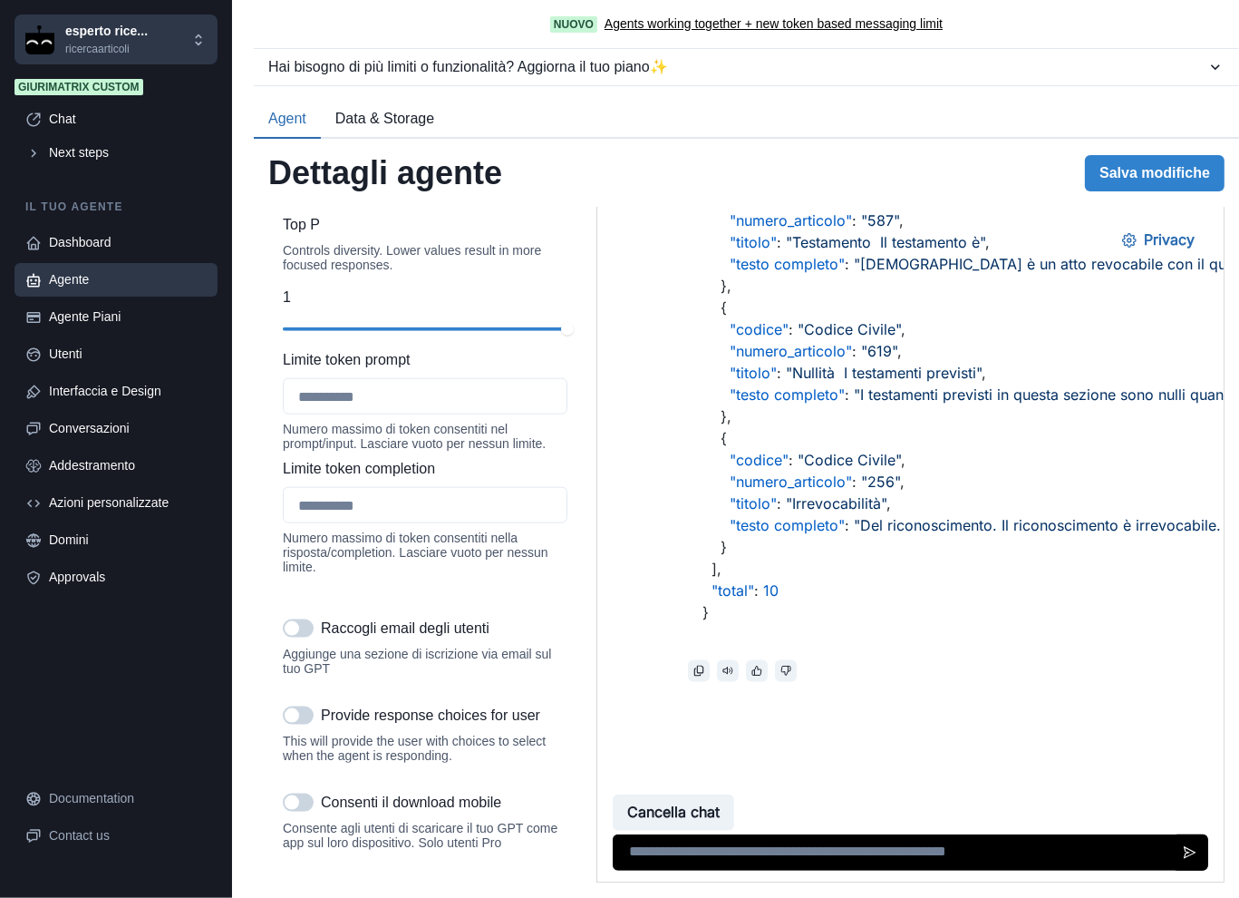
scroll to position [1813, 0]
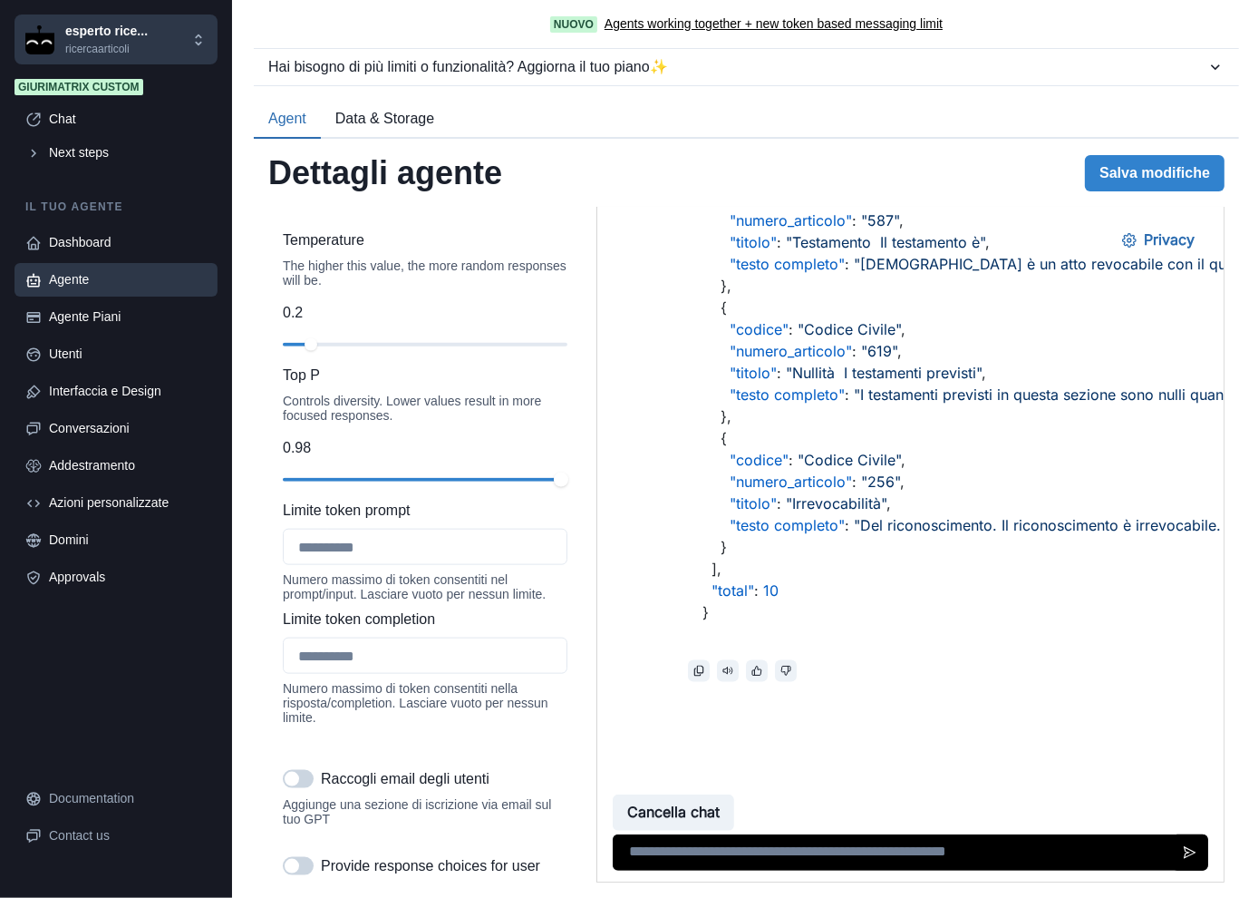
click at [554, 487] on div "slider-ex-2" at bounding box center [561, 479] width 15 height 15
click at [1153, 187] on button "Salva modifiche" at bounding box center [1155, 173] width 140 height 36
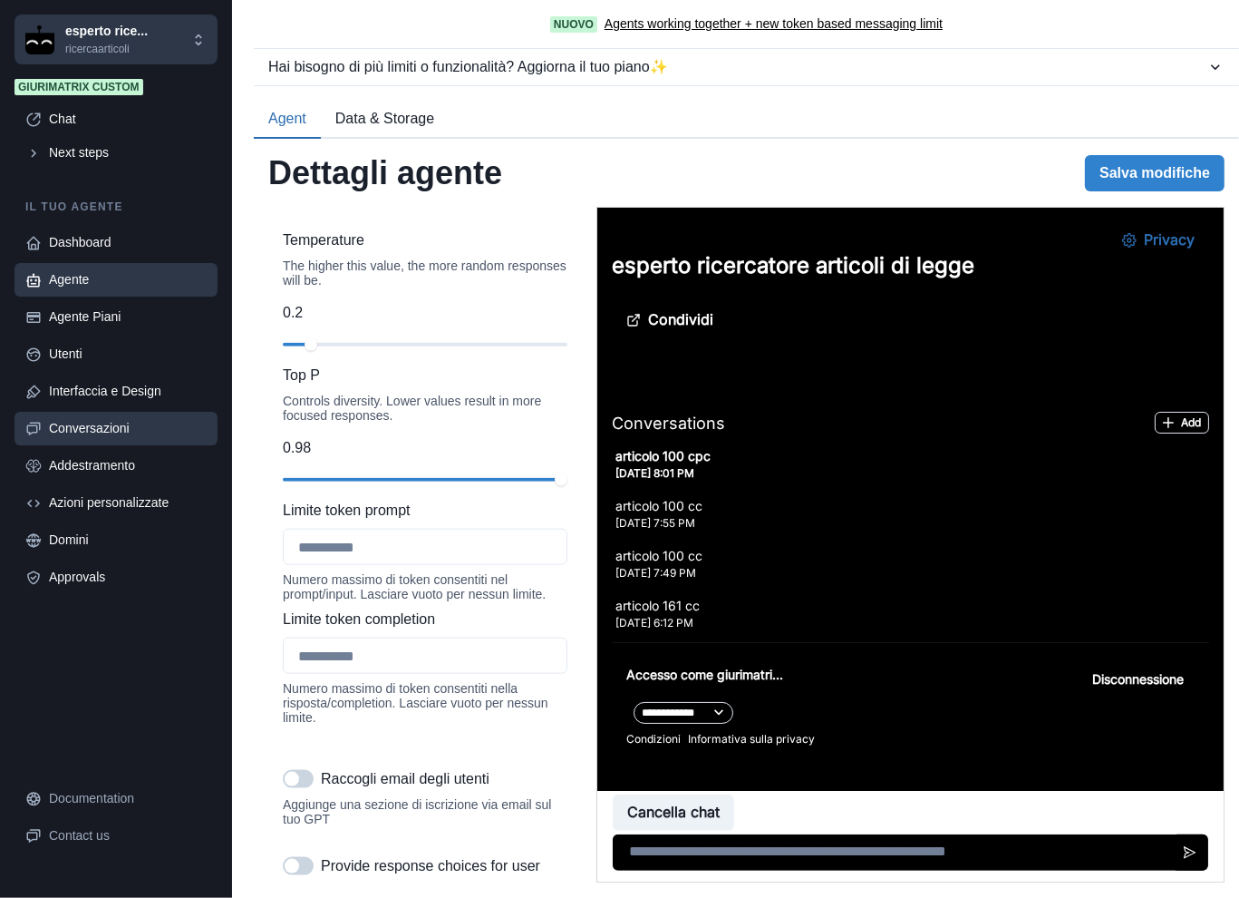
scroll to position [3268, 0]
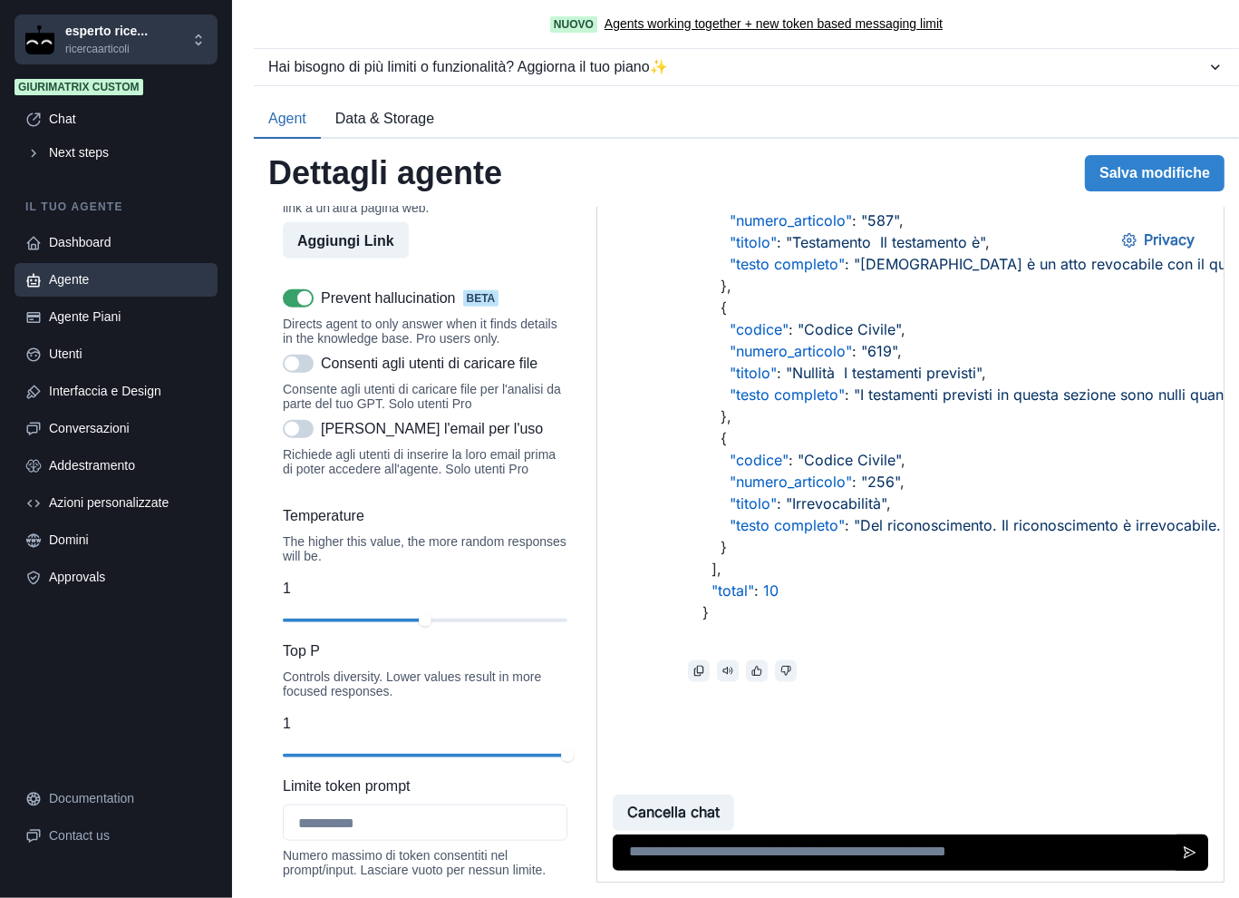
scroll to position [1510, 0]
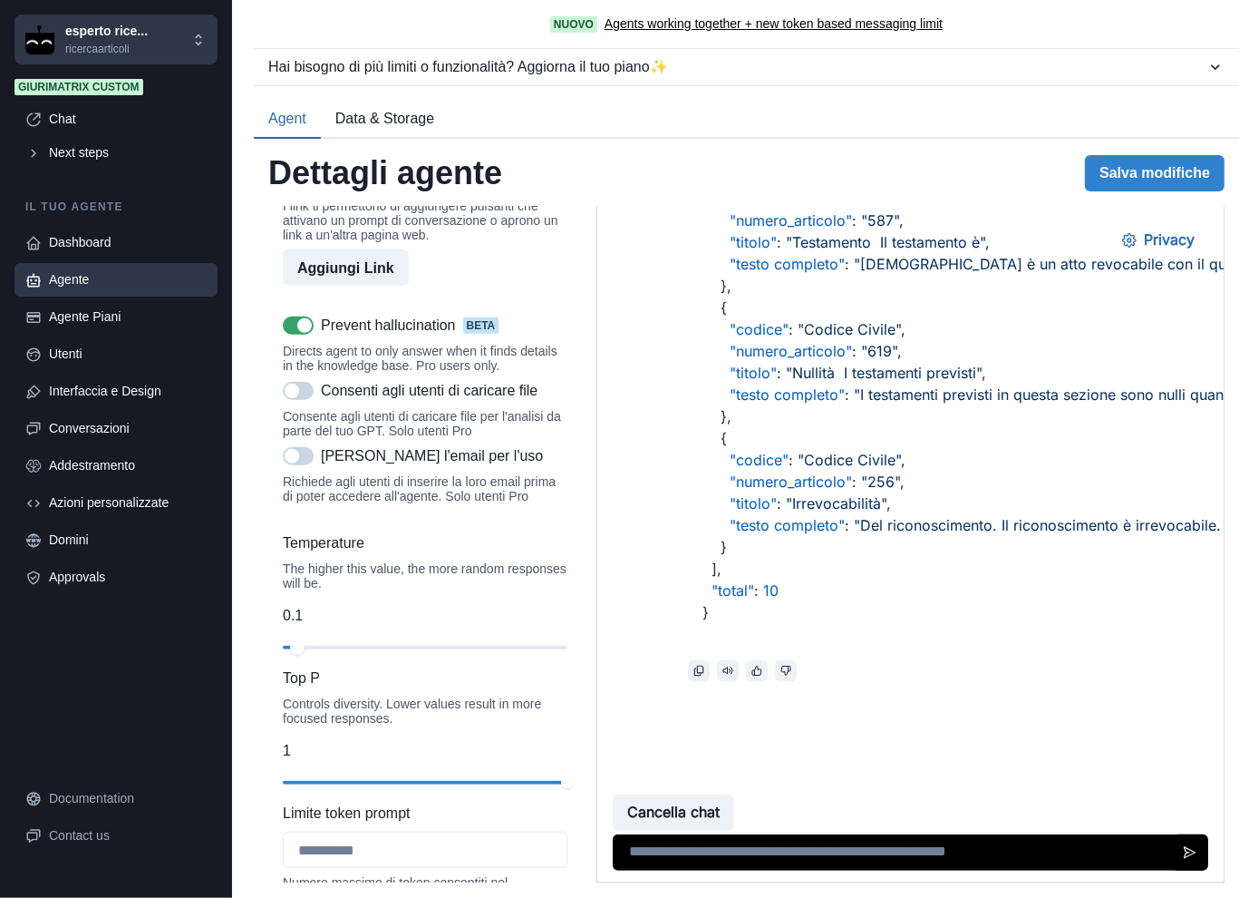
click at [296, 655] on div "slider-ex-1" at bounding box center [297, 647] width 15 height 15
click at [1156, 183] on button "Salva modifiche" at bounding box center [1155, 173] width 140 height 36
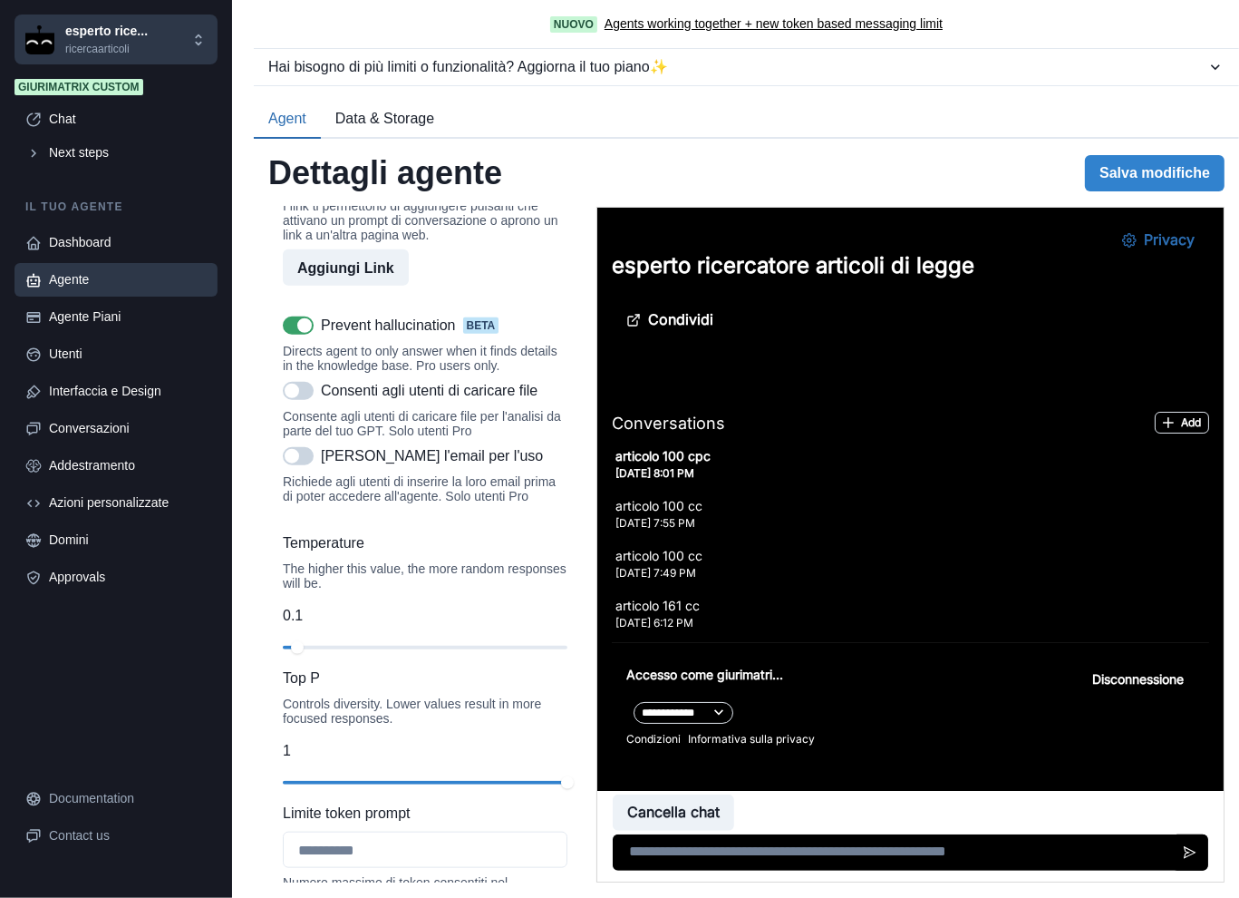
scroll to position [3268, 0]
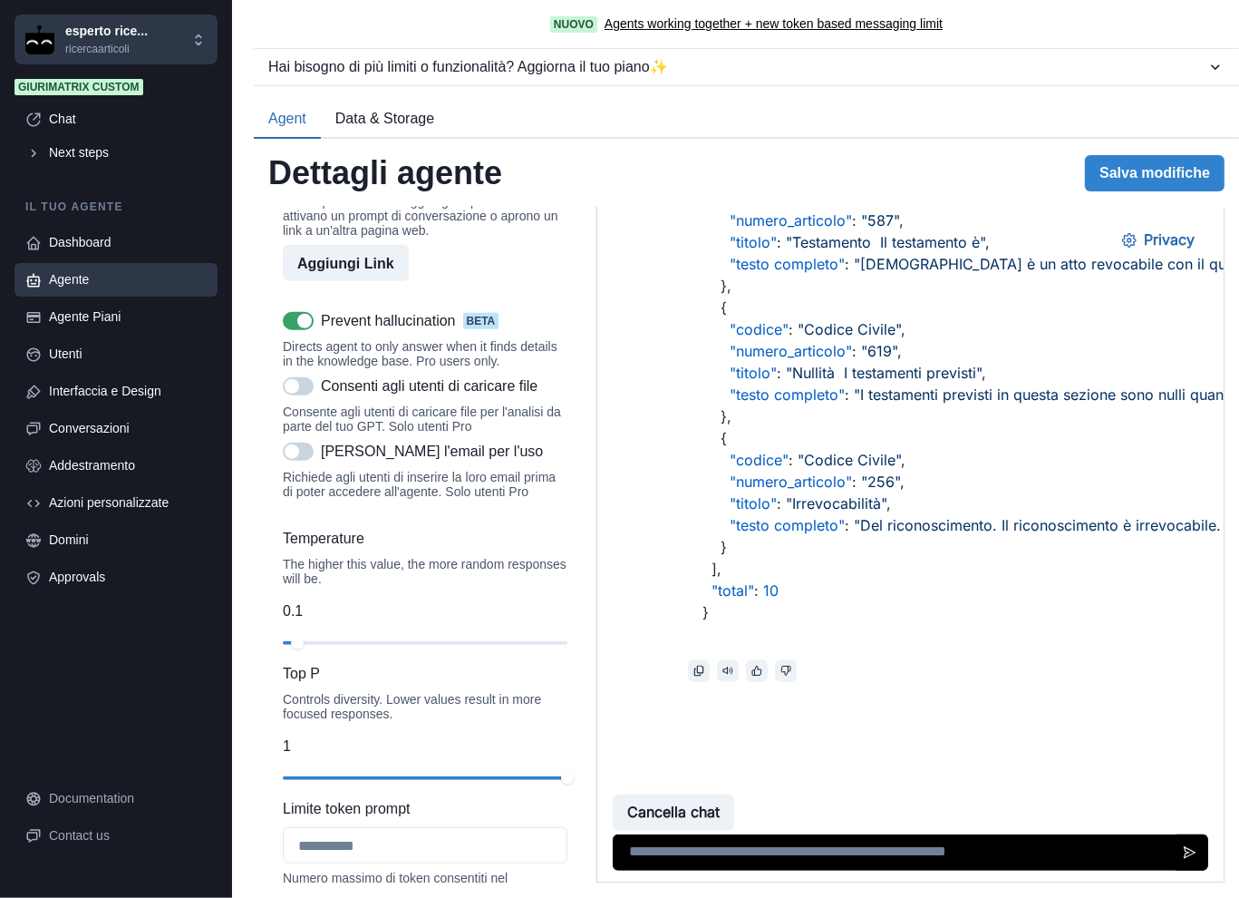
scroll to position [1510, 0]
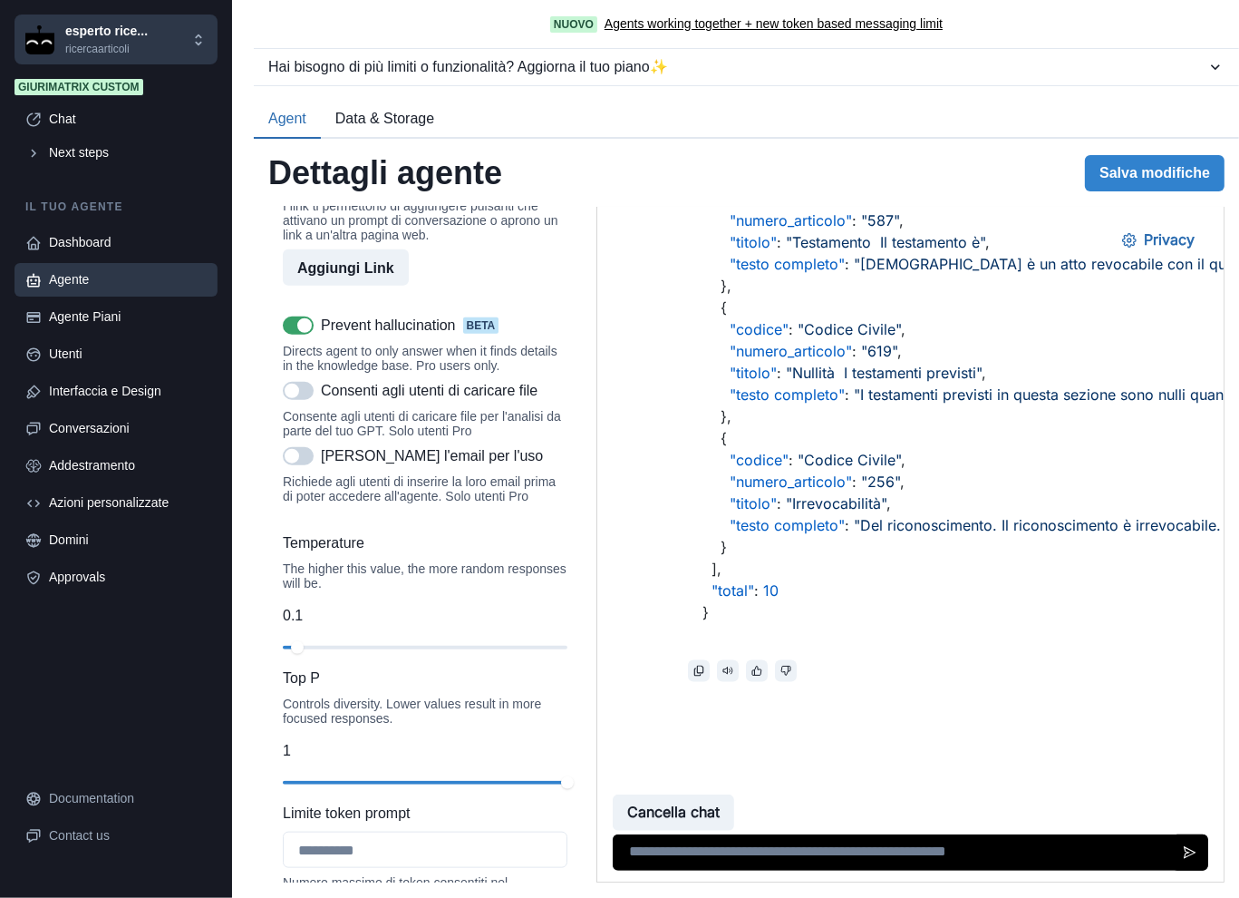
click at [301, 333] on span at bounding box center [304, 325] width 15 height 15
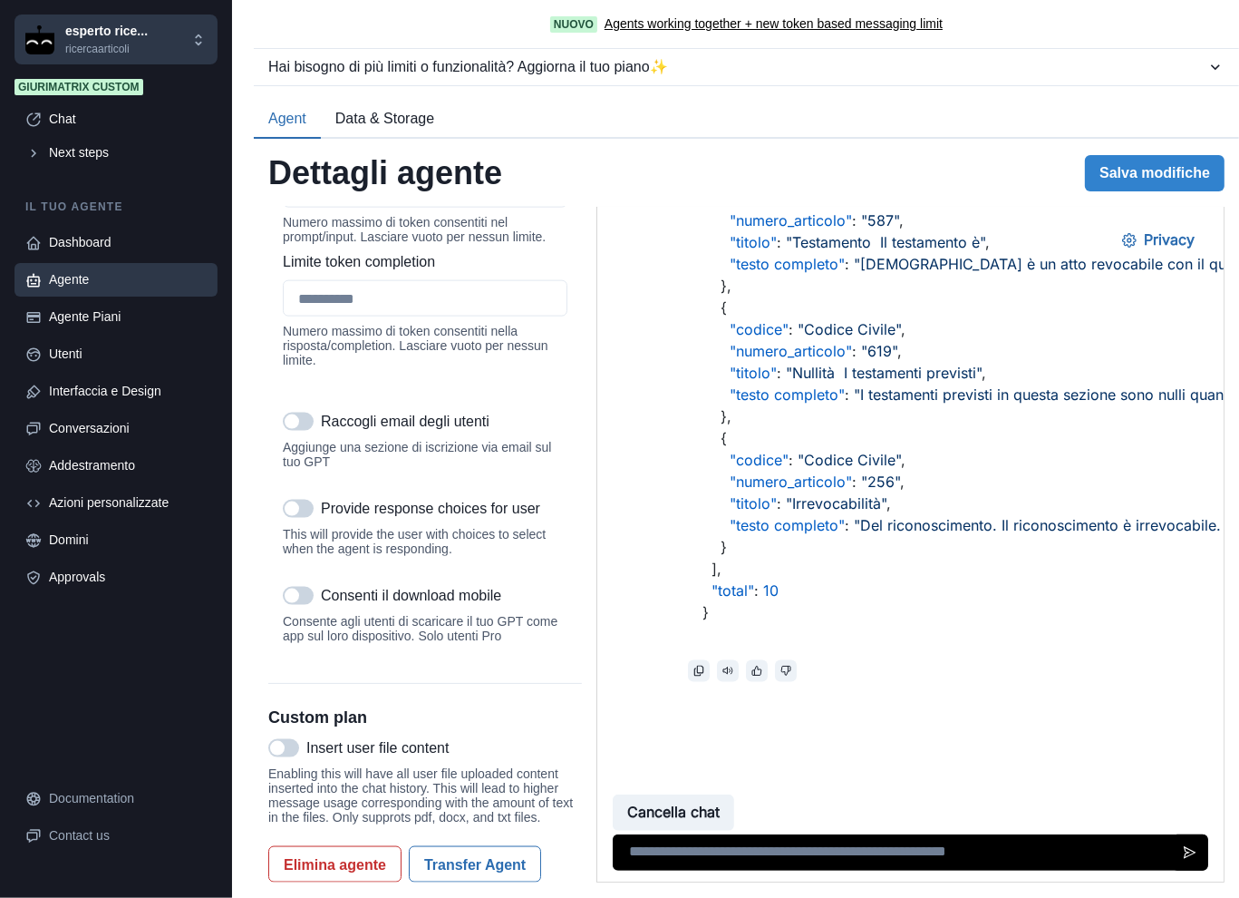
scroll to position [2277, 0]
drag, startPoint x: 283, startPoint y: 716, endPoint x: 293, endPoint y: 714, distance: 10.1
click at [284, 739] on span at bounding box center [283, 748] width 31 height 18
click at [1154, 193] on div "**********" at bounding box center [746, 518] width 985 height 758
click at [1149, 180] on button "Salva modifiche" at bounding box center [1155, 173] width 140 height 36
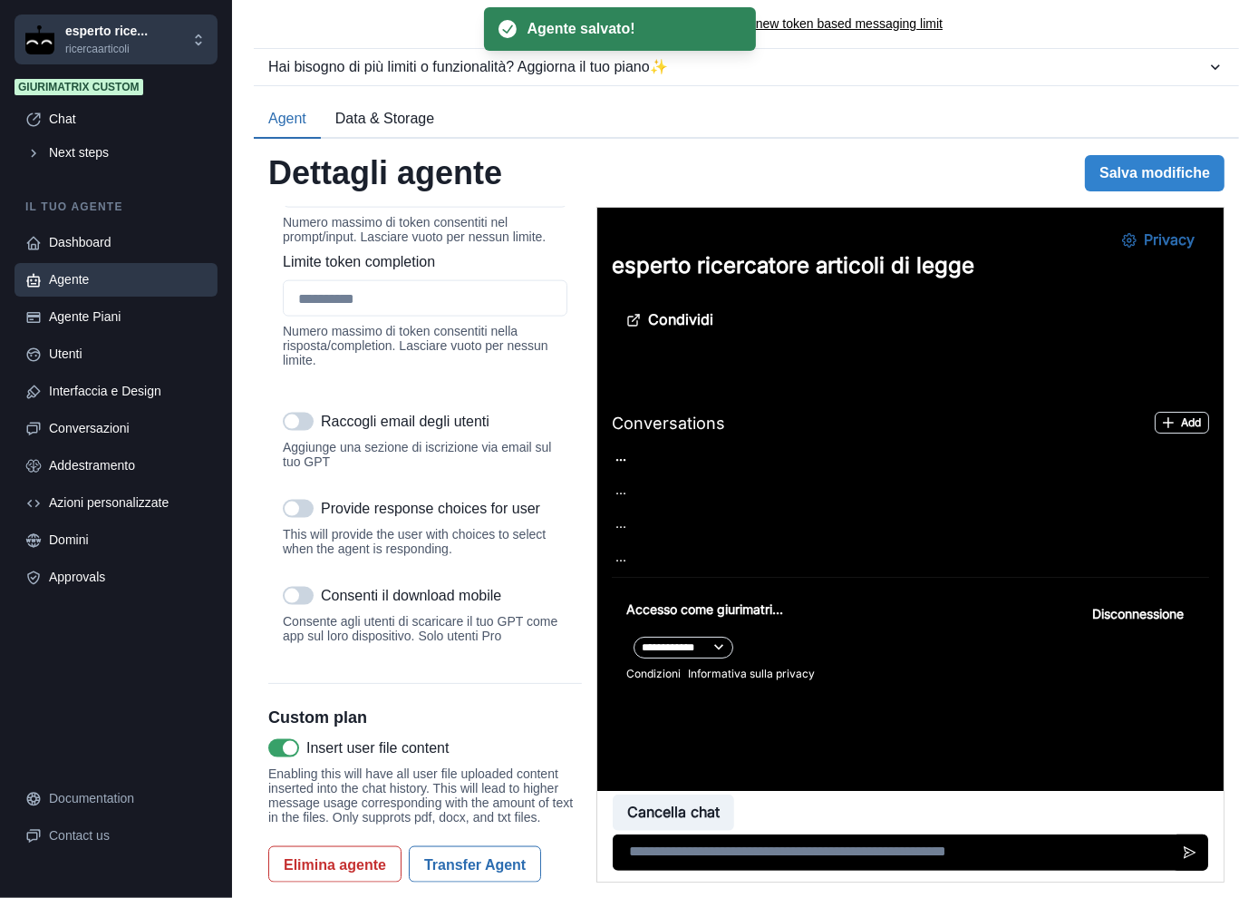
scroll to position [0, 0]
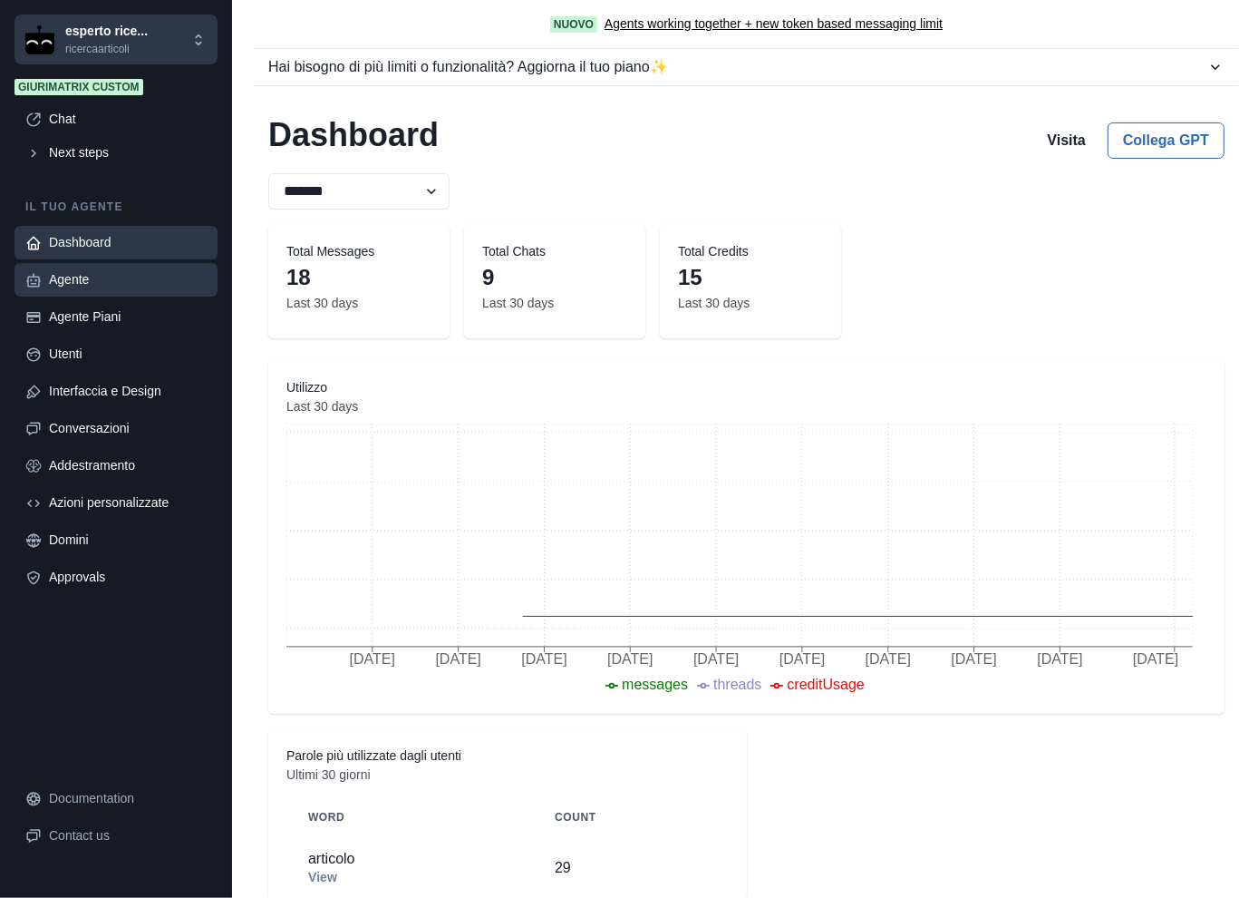
click at [100, 266] on link "Agente" at bounding box center [116, 280] width 203 height 34
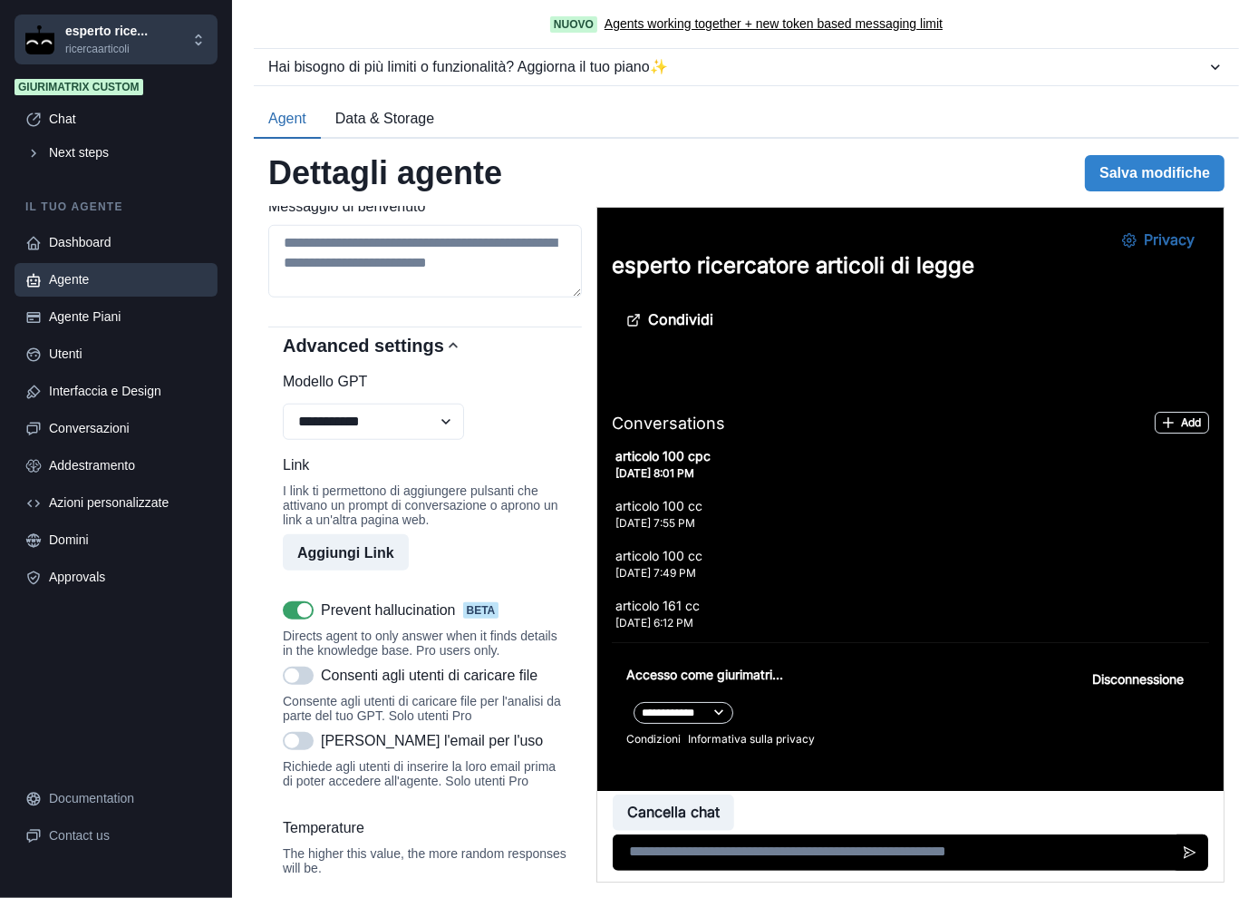
scroll to position [1371, 0]
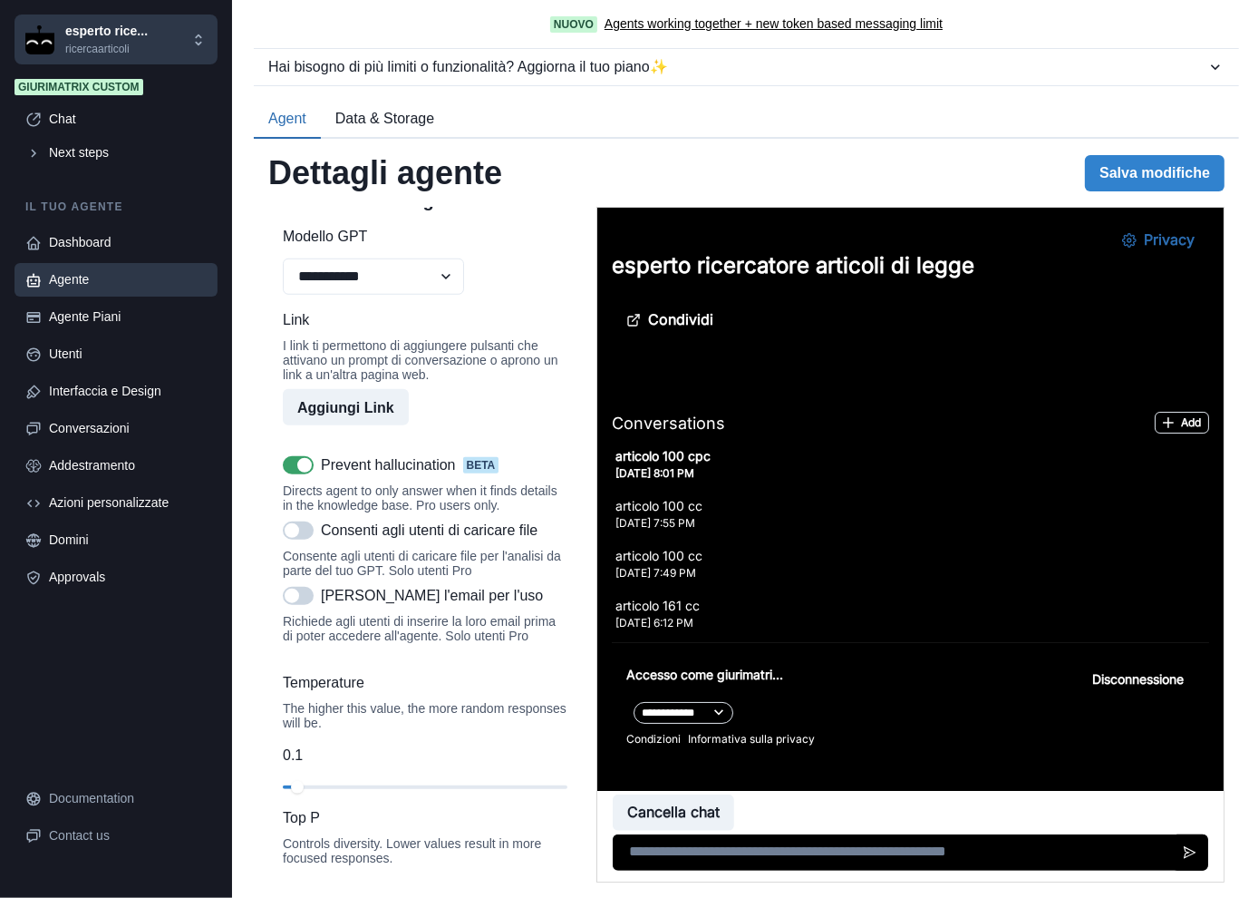
click at [297, 472] on span at bounding box center [304, 465] width 15 height 15
click at [310, 794] on div "slider-ex-1" at bounding box center [311, 787] width 15 height 15
click at [1157, 180] on button "Salva modifiche" at bounding box center [1155, 173] width 140 height 36
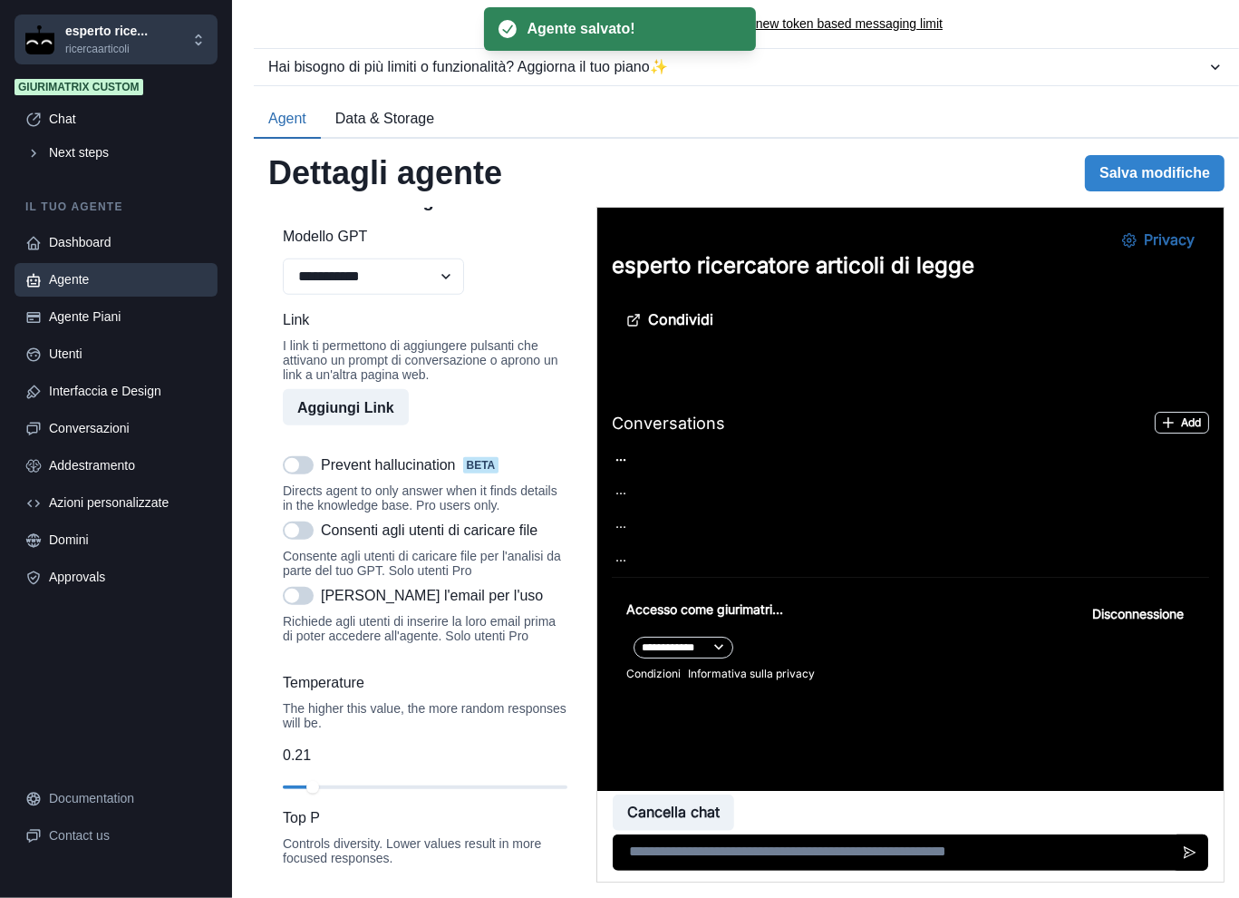
scroll to position [0, 0]
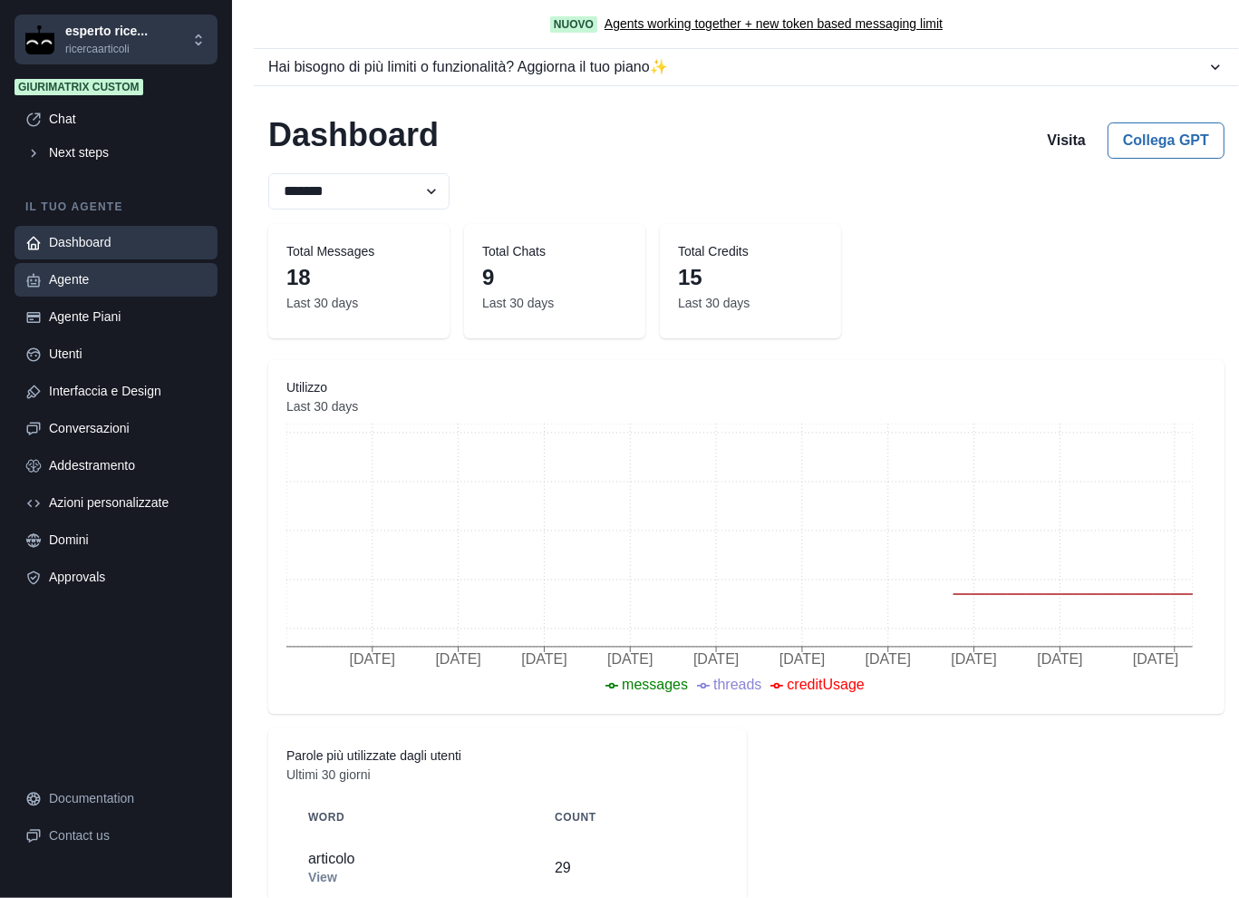
click at [93, 277] on div "Agente" at bounding box center [128, 279] width 158 height 19
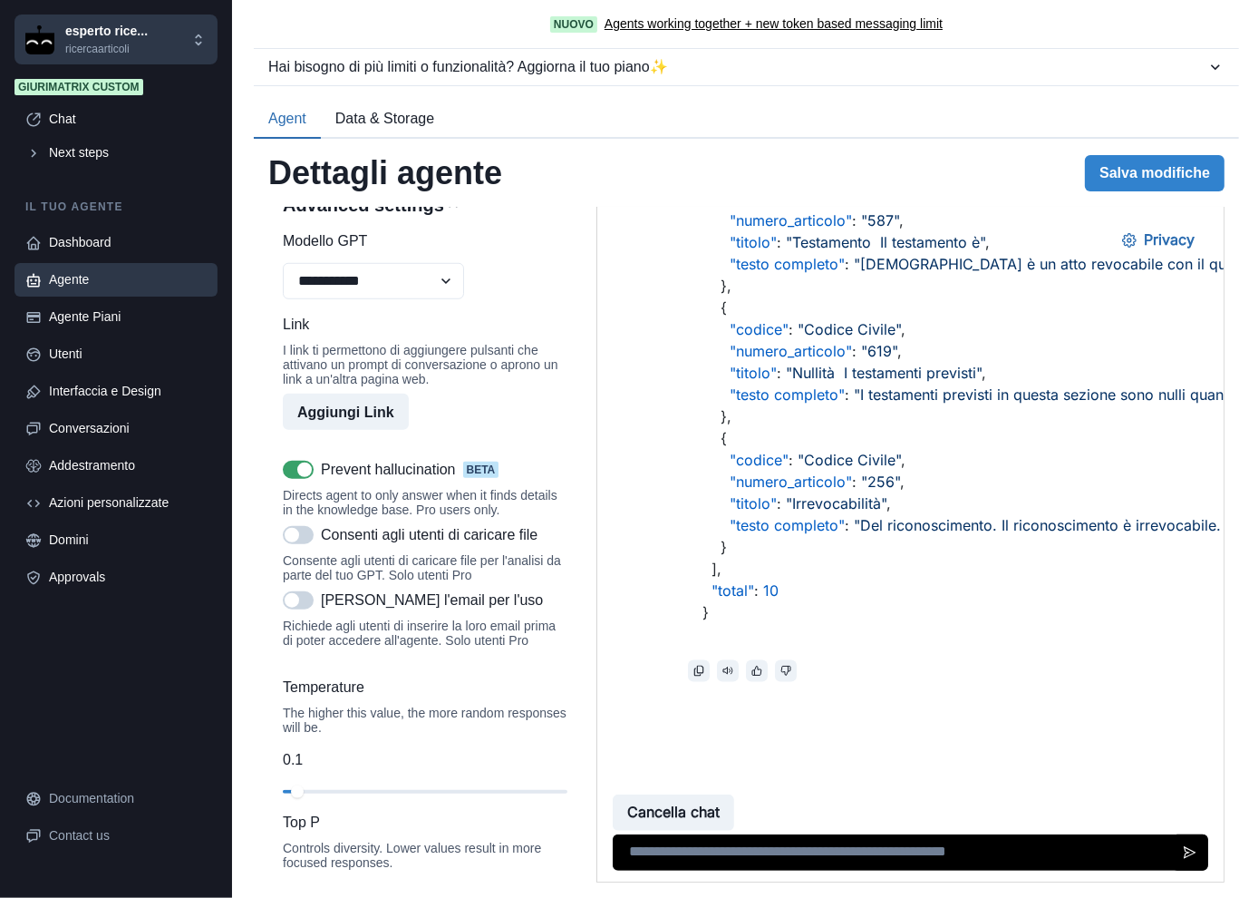
scroll to position [1360, 0]
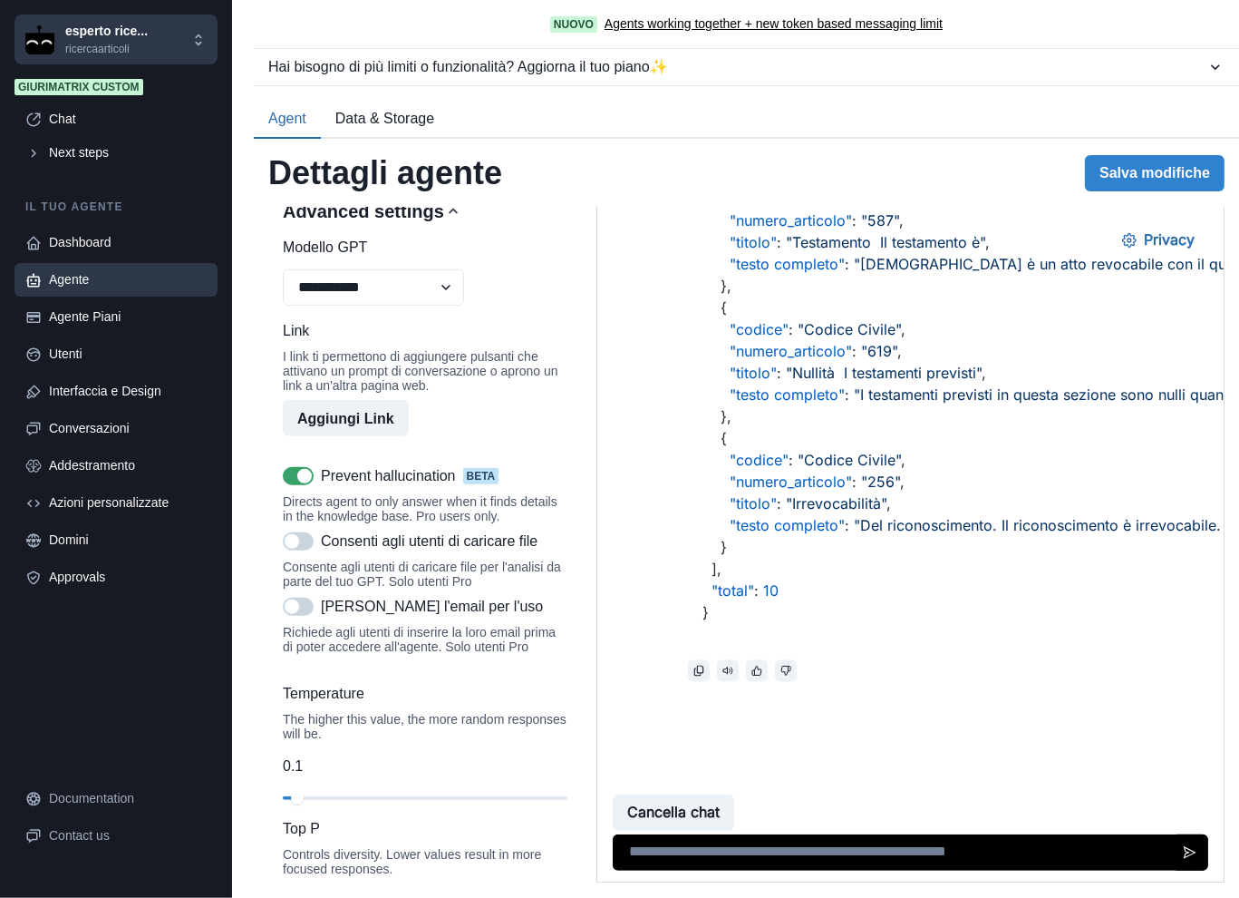
click at [291, 485] on span at bounding box center [298, 476] width 31 height 18
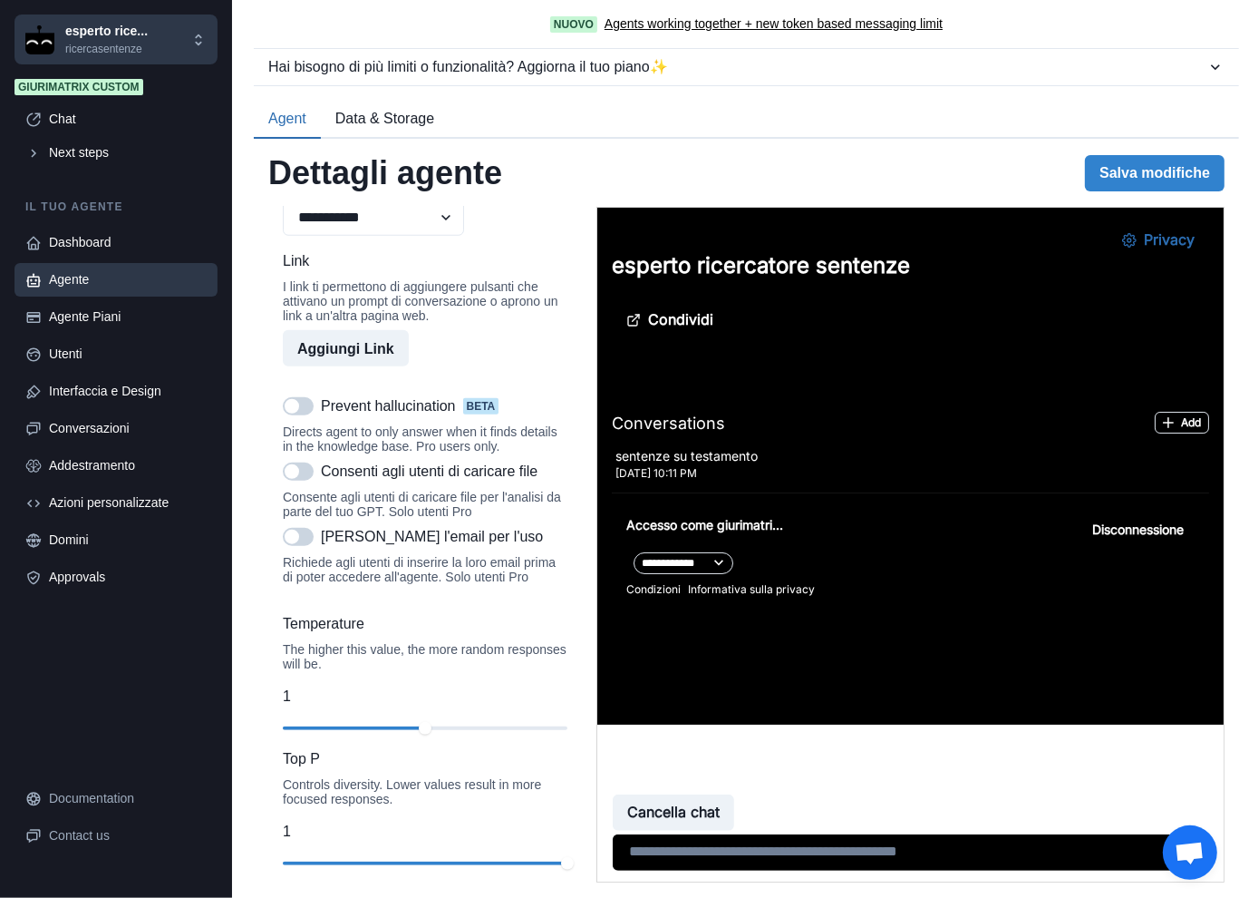
scroll to position [1510, 0]
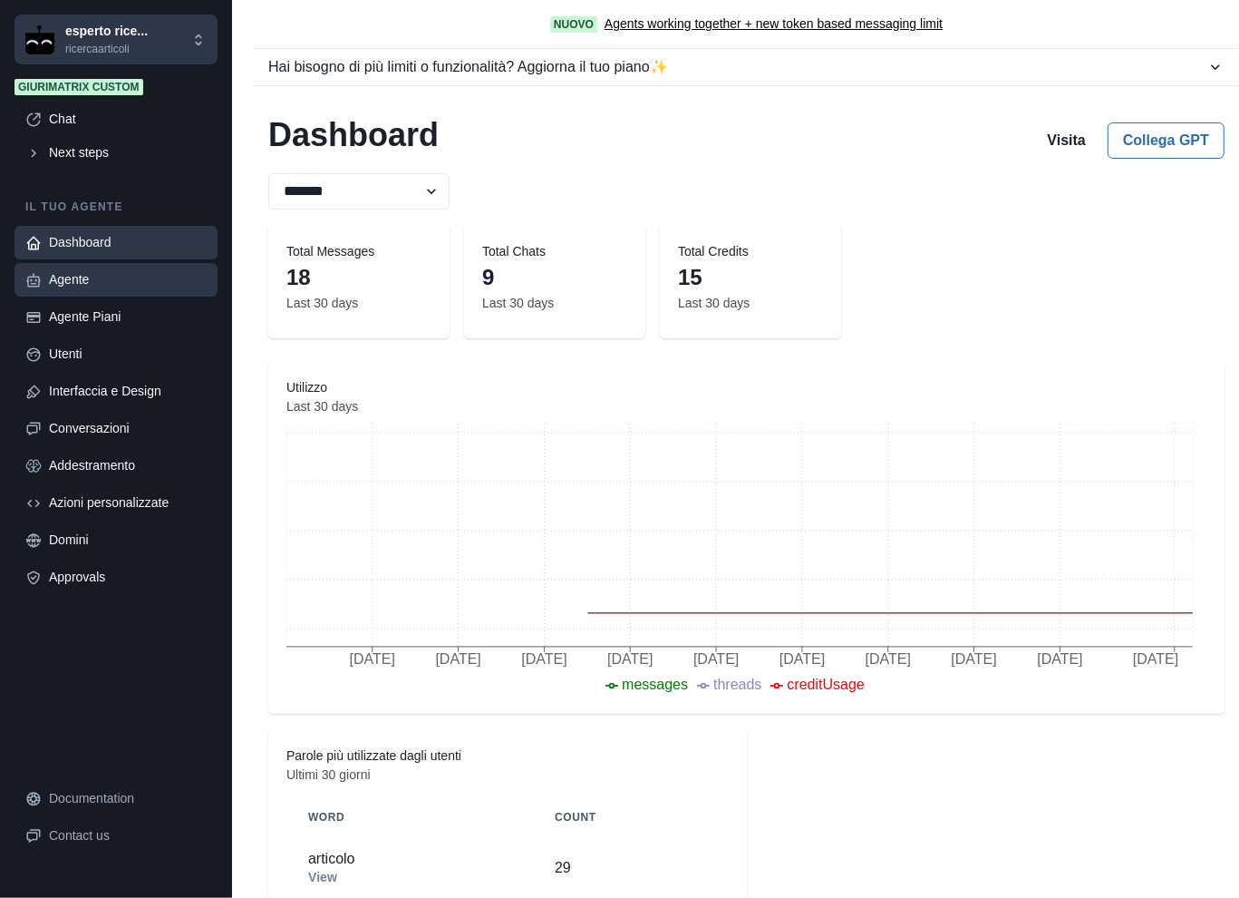
click at [102, 280] on div "Agente" at bounding box center [128, 279] width 158 height 19
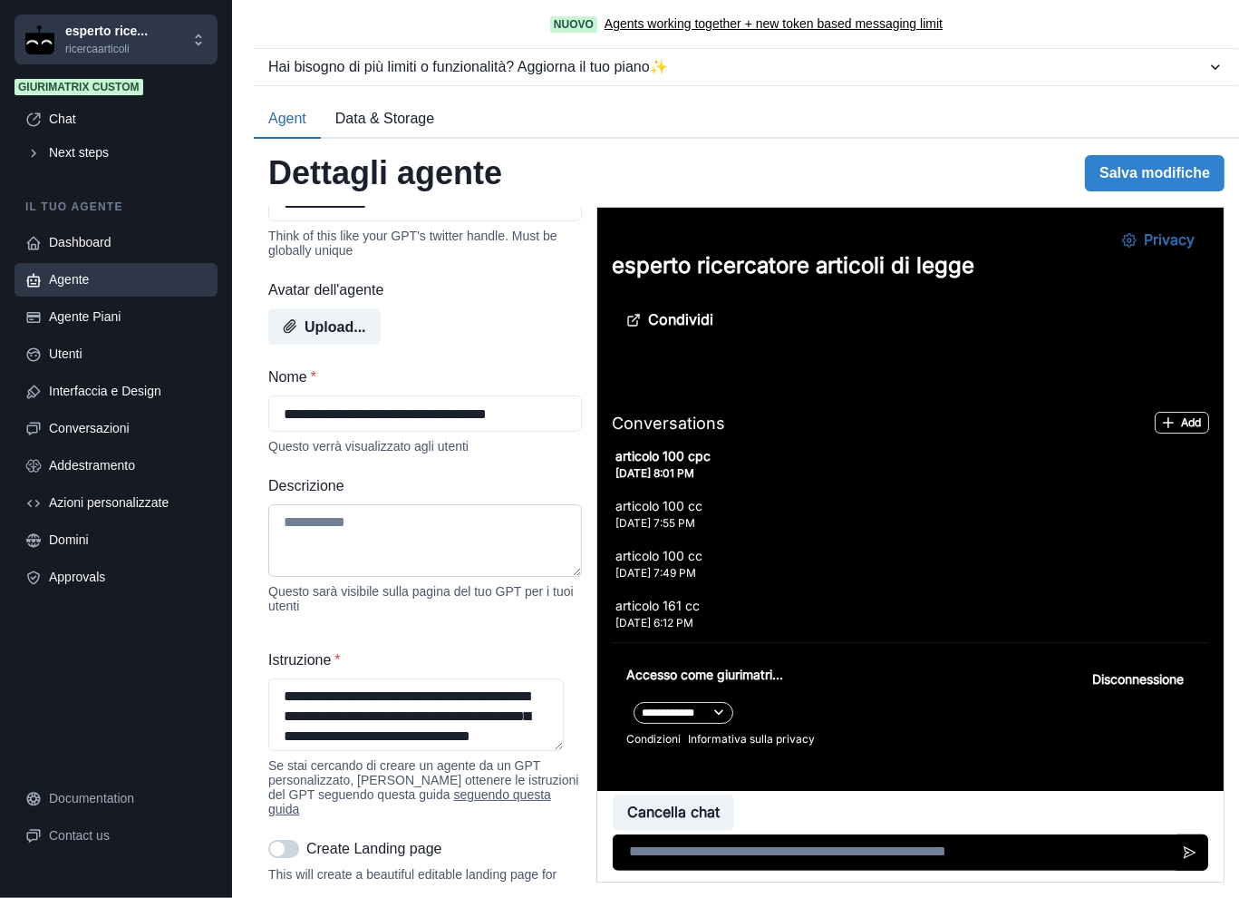
scroll to position [150, 0]
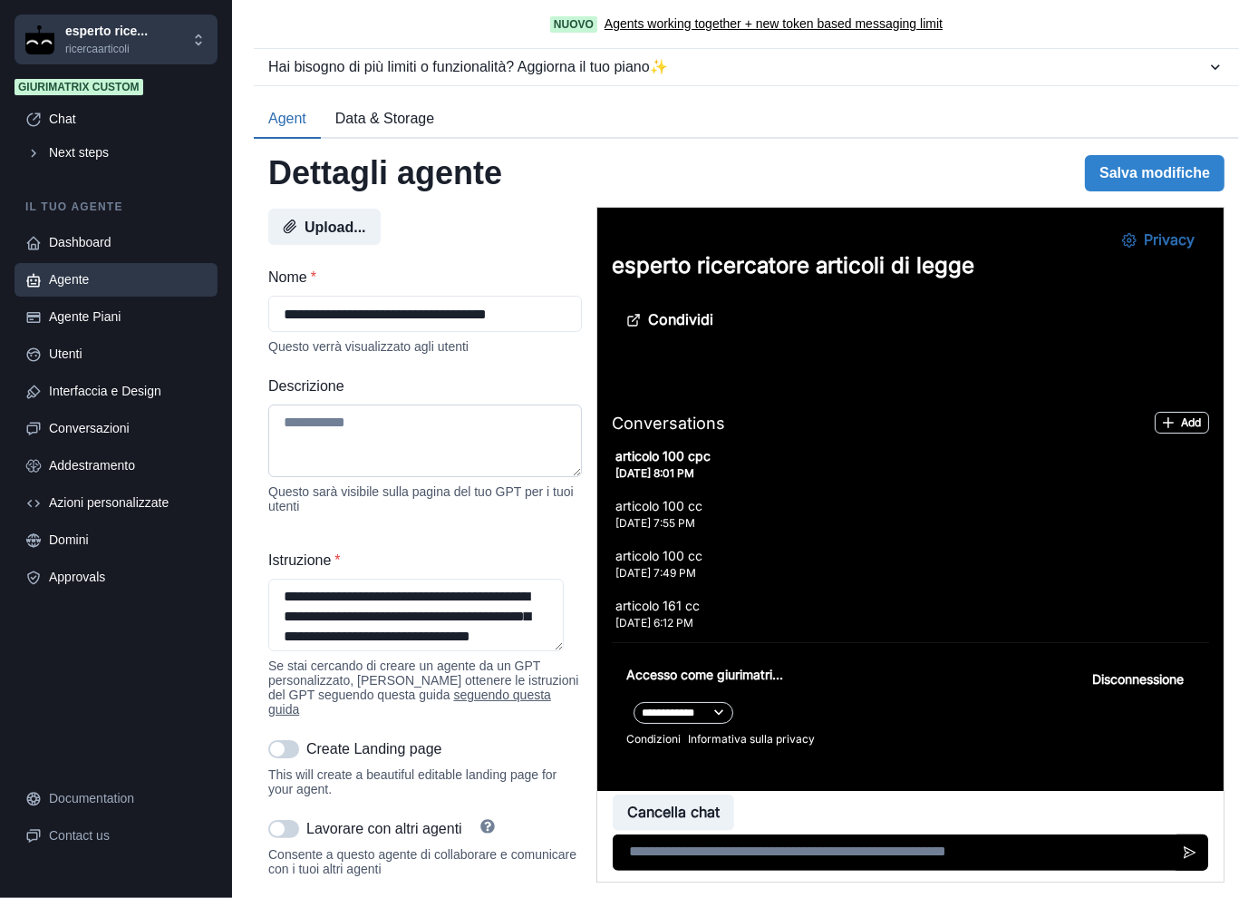
click at [372, 429] on textarea "Descrizione" at bounding box center [425, 440] width 314 height 73
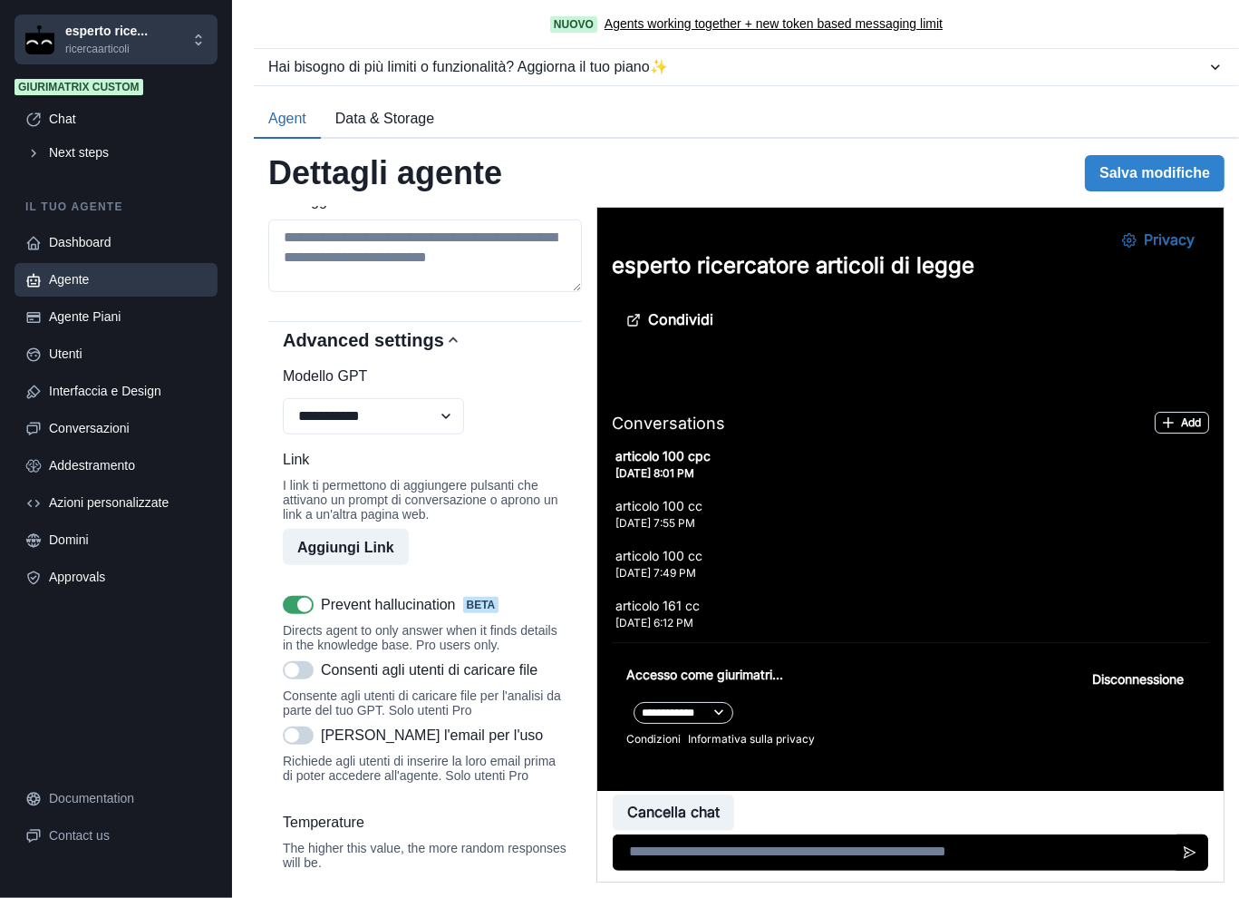
scroll to position [1360, 0]
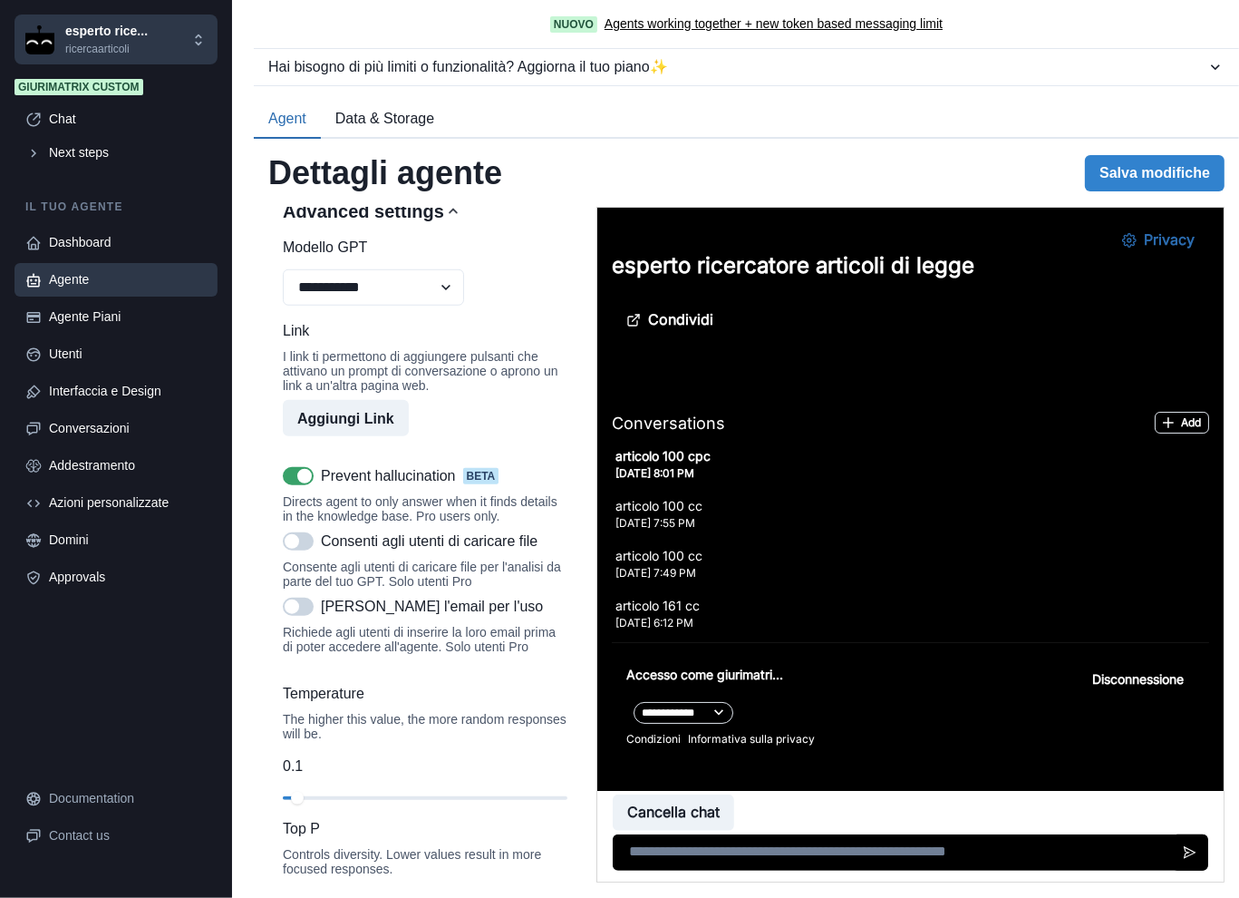
type textarea "******"
click at [288, 512] on div "Prevent [MEDICAL_DATA] beta Directs agent to only answer when it finds details …" at bounding box center [425, 494] width 285 height 58
click at [288, 487] on div "Prevent [MEDICAL_DATA] beta" at bounding box center [425, 476] width 285 height 22
click at [293, 485] on span at bounding box center [298, 476] width 31 height 18
click at [1131, 183] on button "Salva modifiche" at bounding box center [1155, 173] width 140 height 36
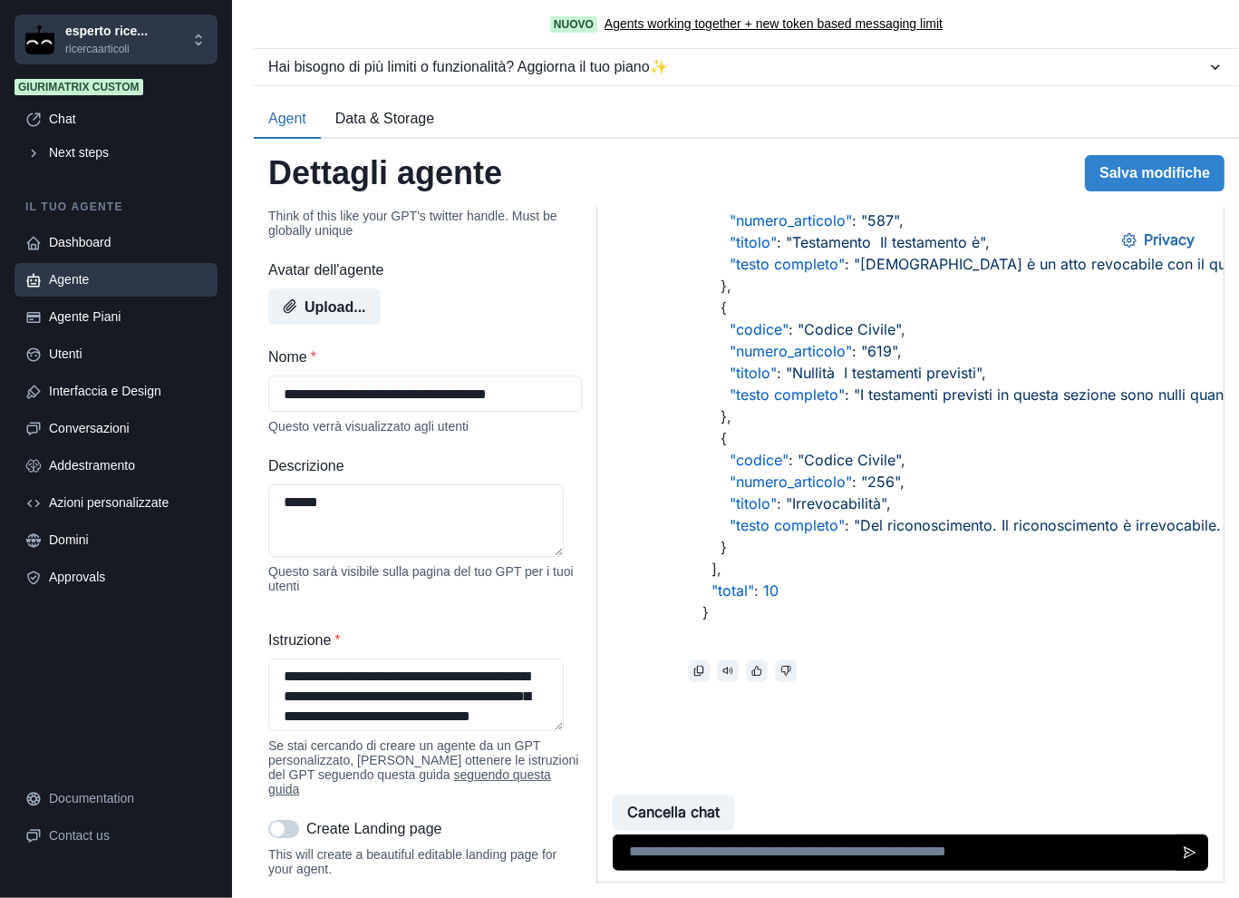
scroll to position [54, 0]
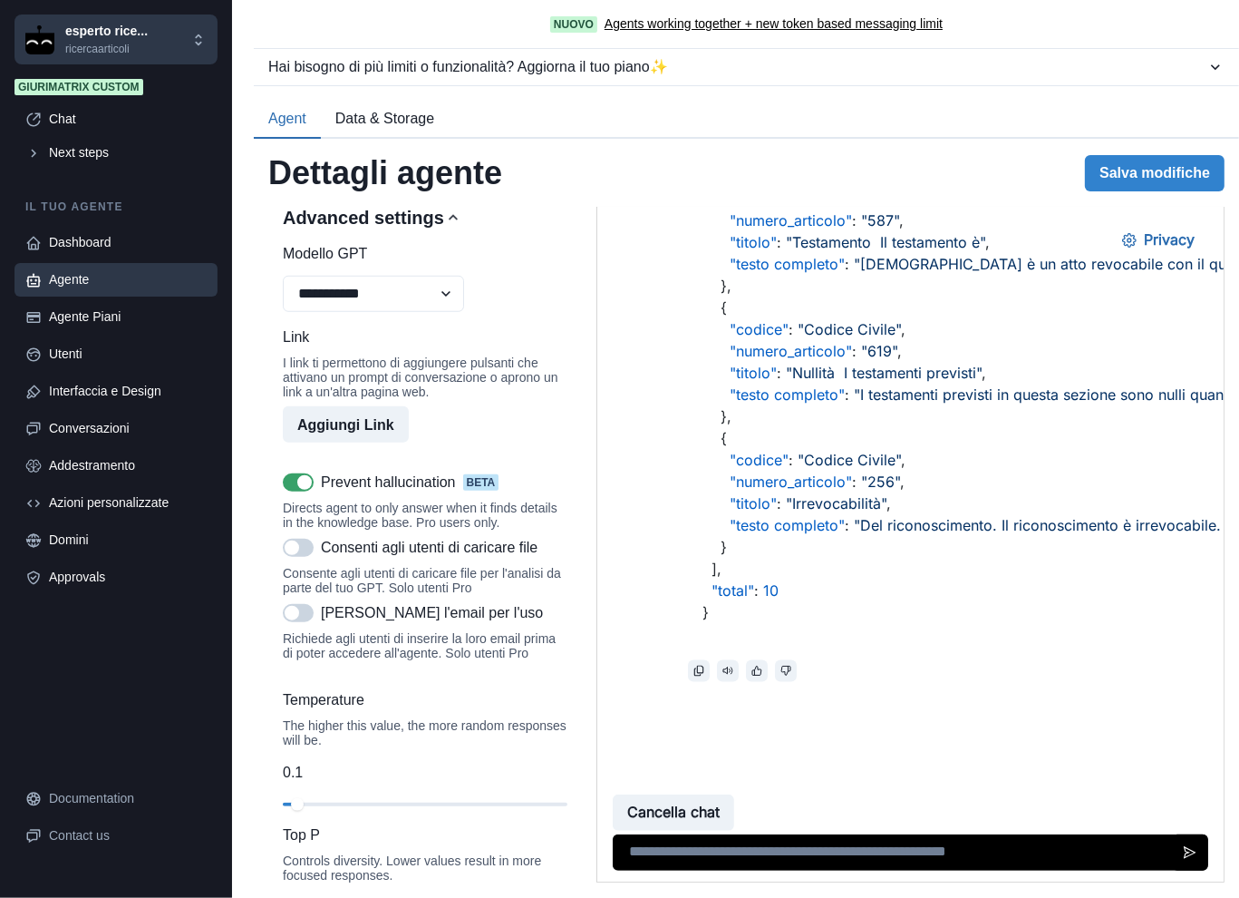
scroll to position [1519, 0]
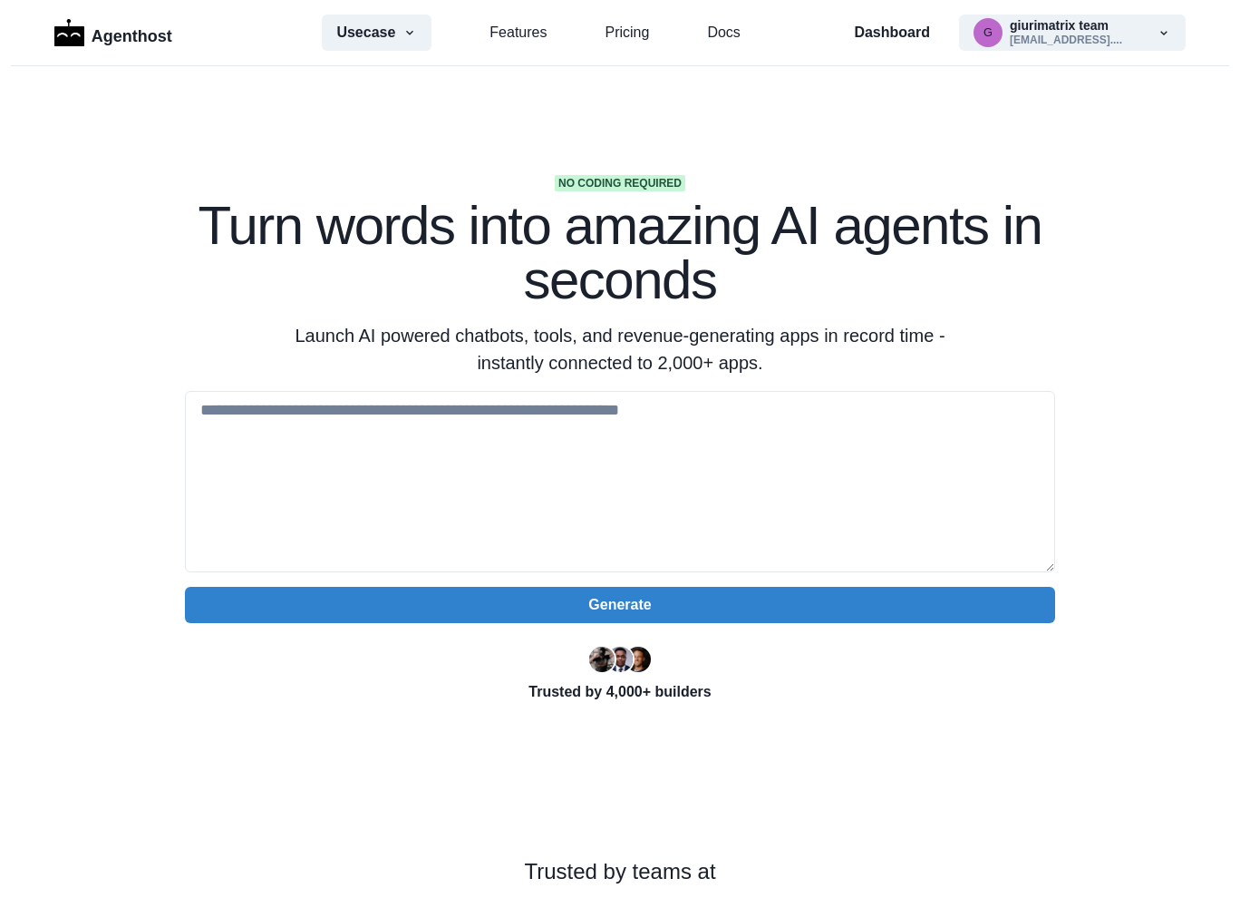
click at [1120, 189] on section "No coding required Turn words into amazing AI agents in seconds Launch AI power…" at bounding box center [620, 571] width 1240 height 1011
click at [925, 35] on div "Dashboard g giurimatrix team [EMAIL_ADDRESS].... Marketplace Settings Log out" at bounding box center [1020, 33] width 332 height 36
click at [910, 30] on p "Dashboard" at bounding box center [892, 33] width 76 height 22
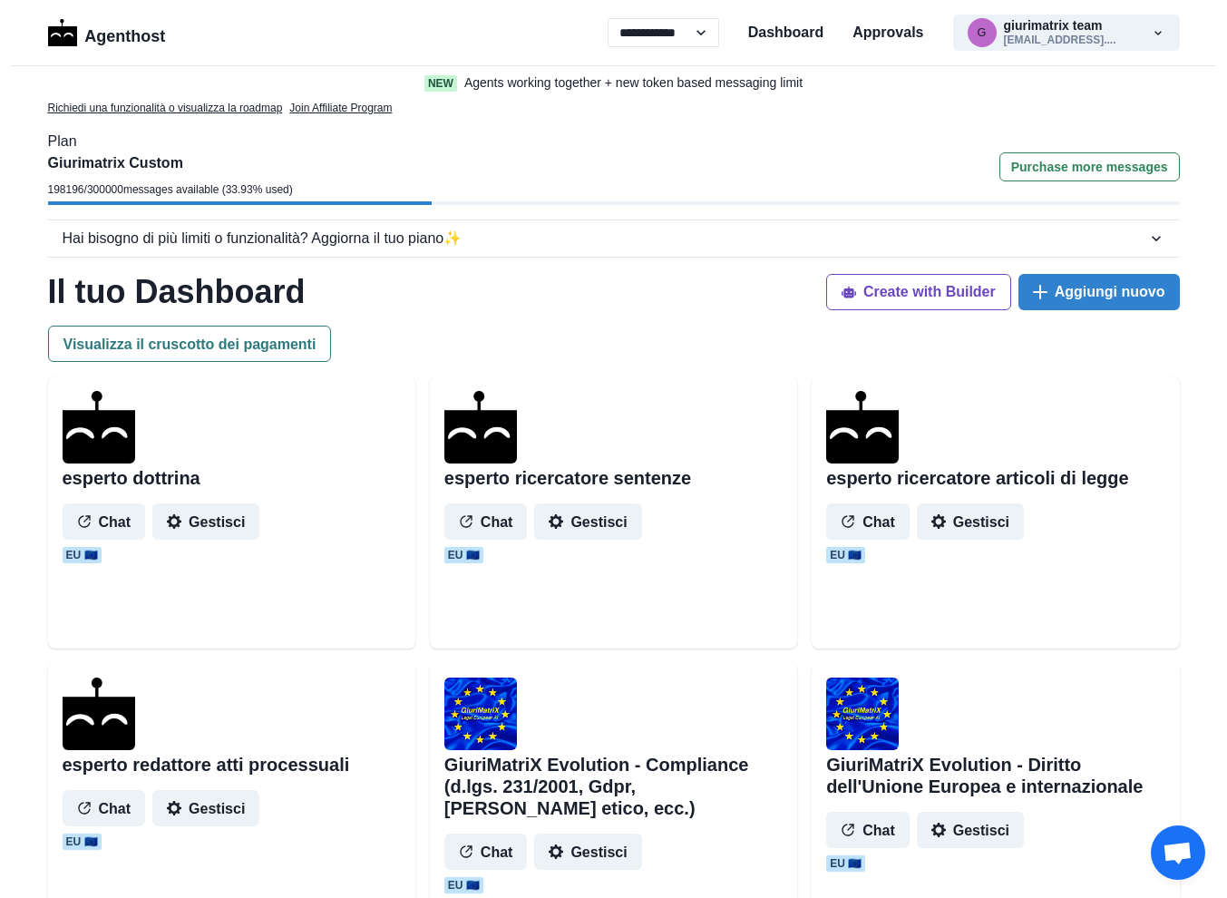
select select "**"
click at [985, 503] on button "Gestisci" at bounding box center [970, 521] width 107 height 36
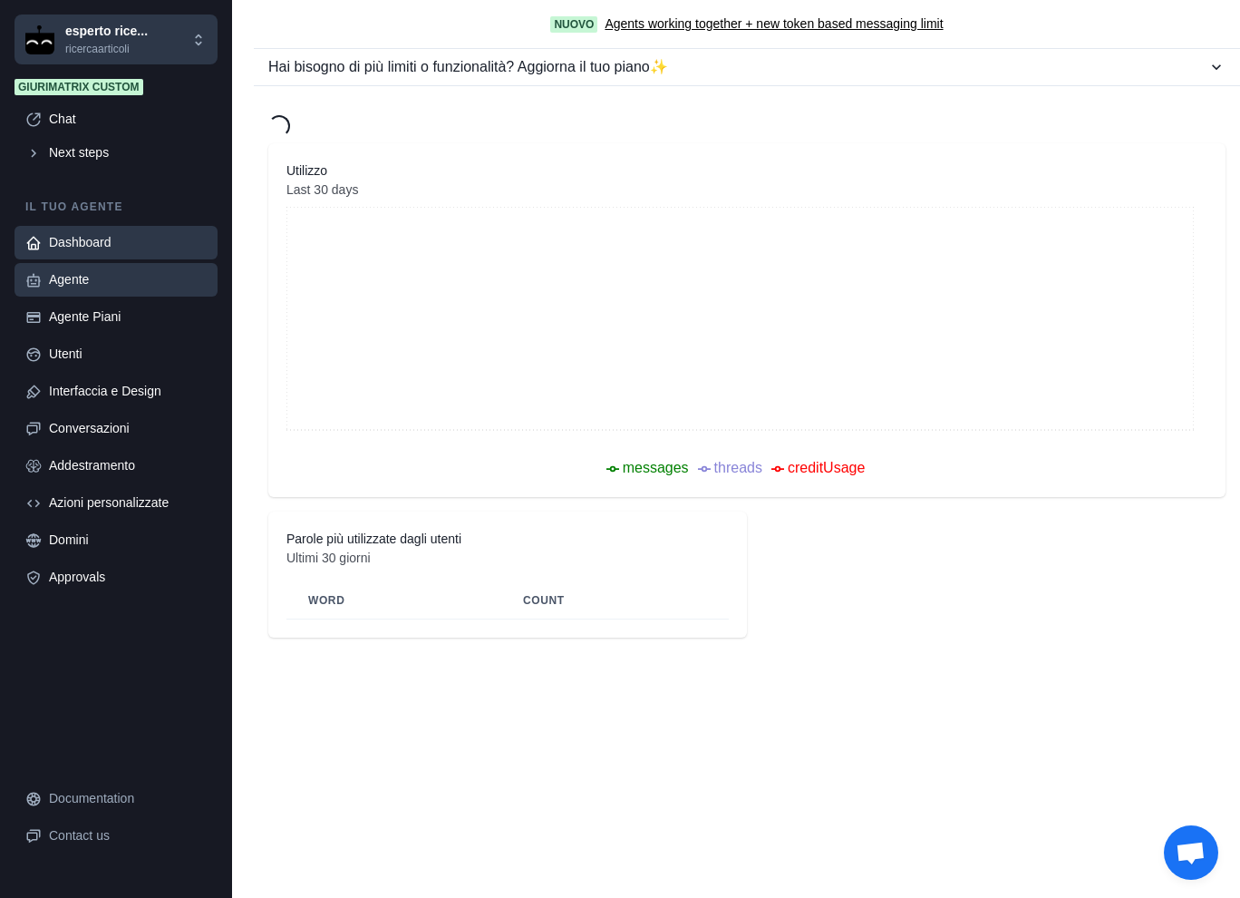
click at [116, 279] on div "Agente" at bounding box center [128, 279] width 158 height 19
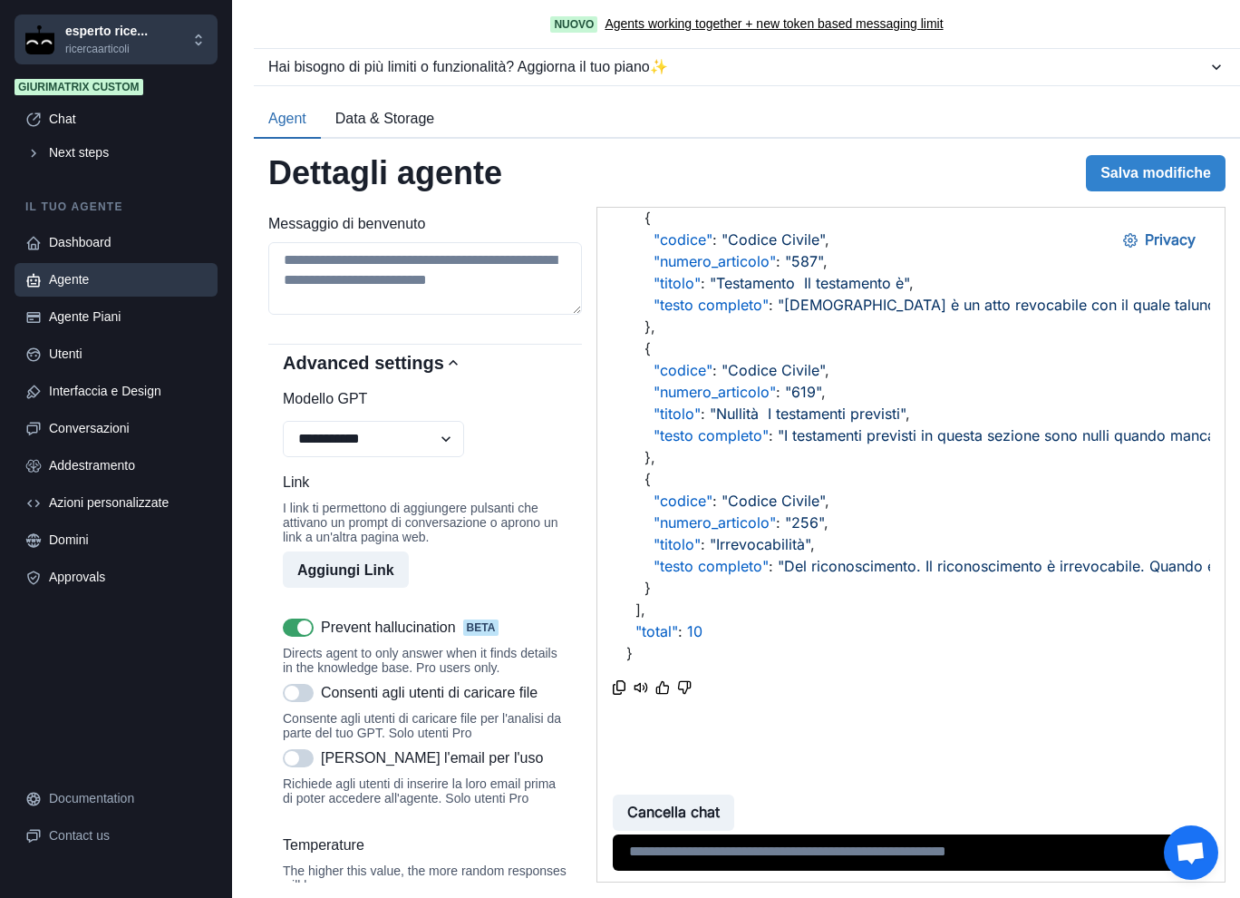
scroll to position [1360, 0]
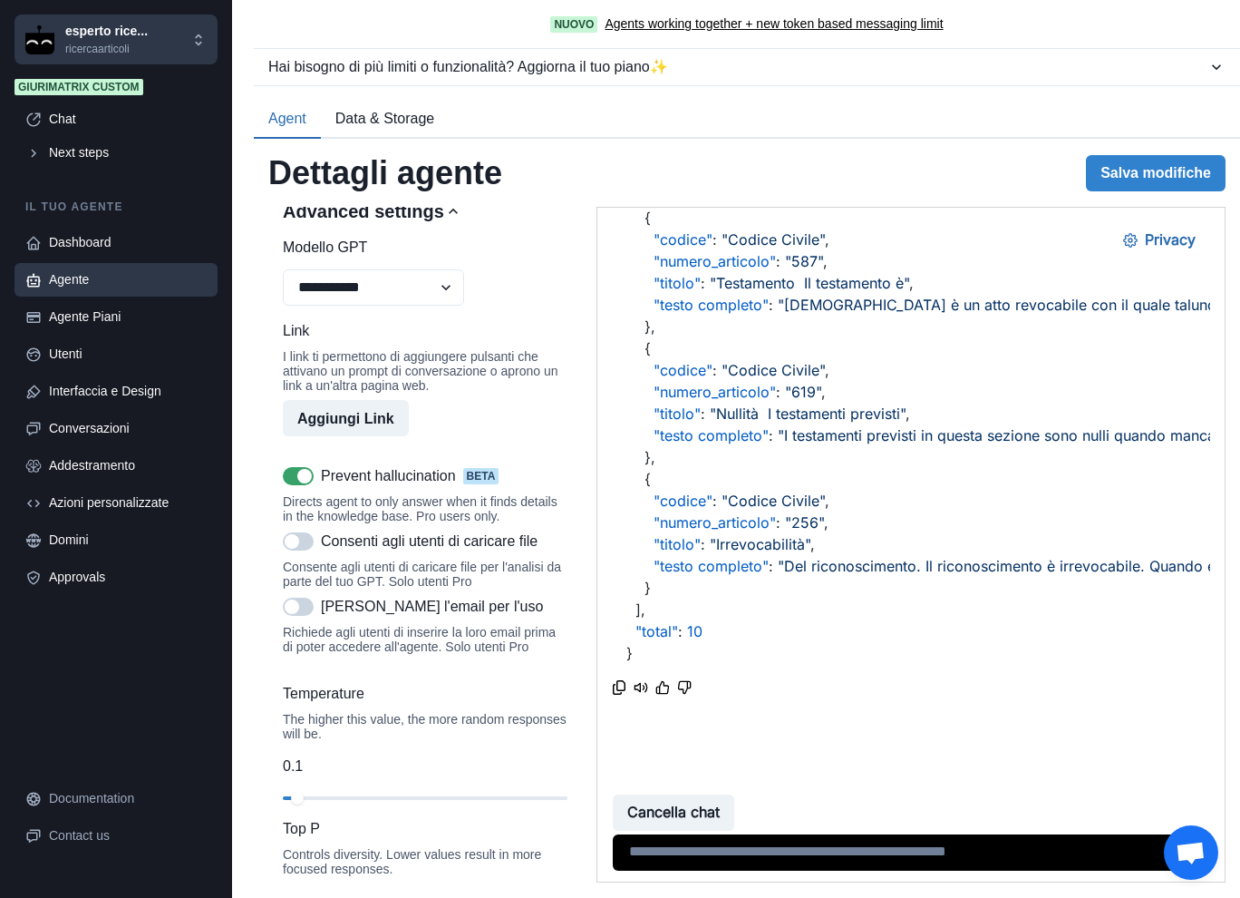
click at [296, 485] on span at bounding box center [298, 476] width 31 height 18
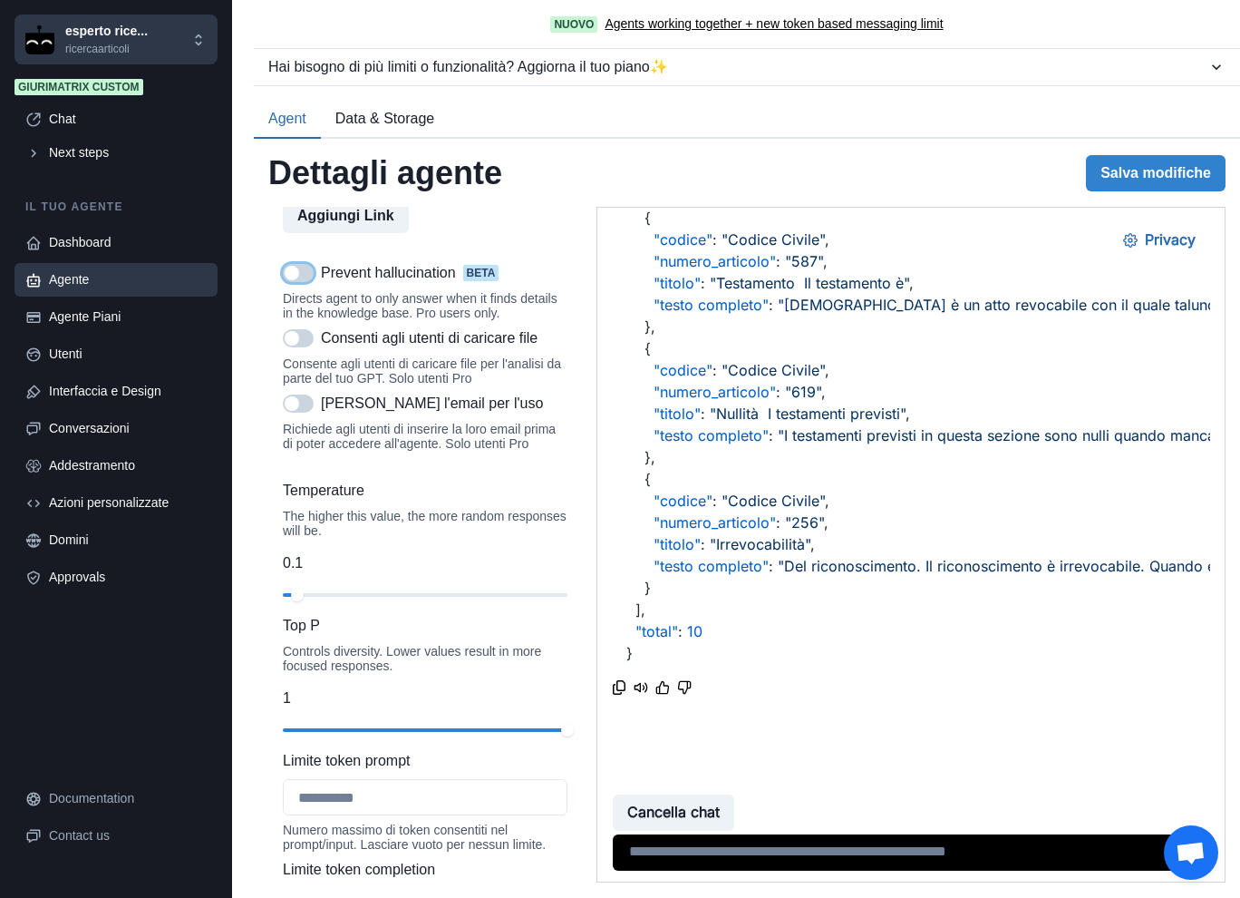
scroll to position [1662, 0]
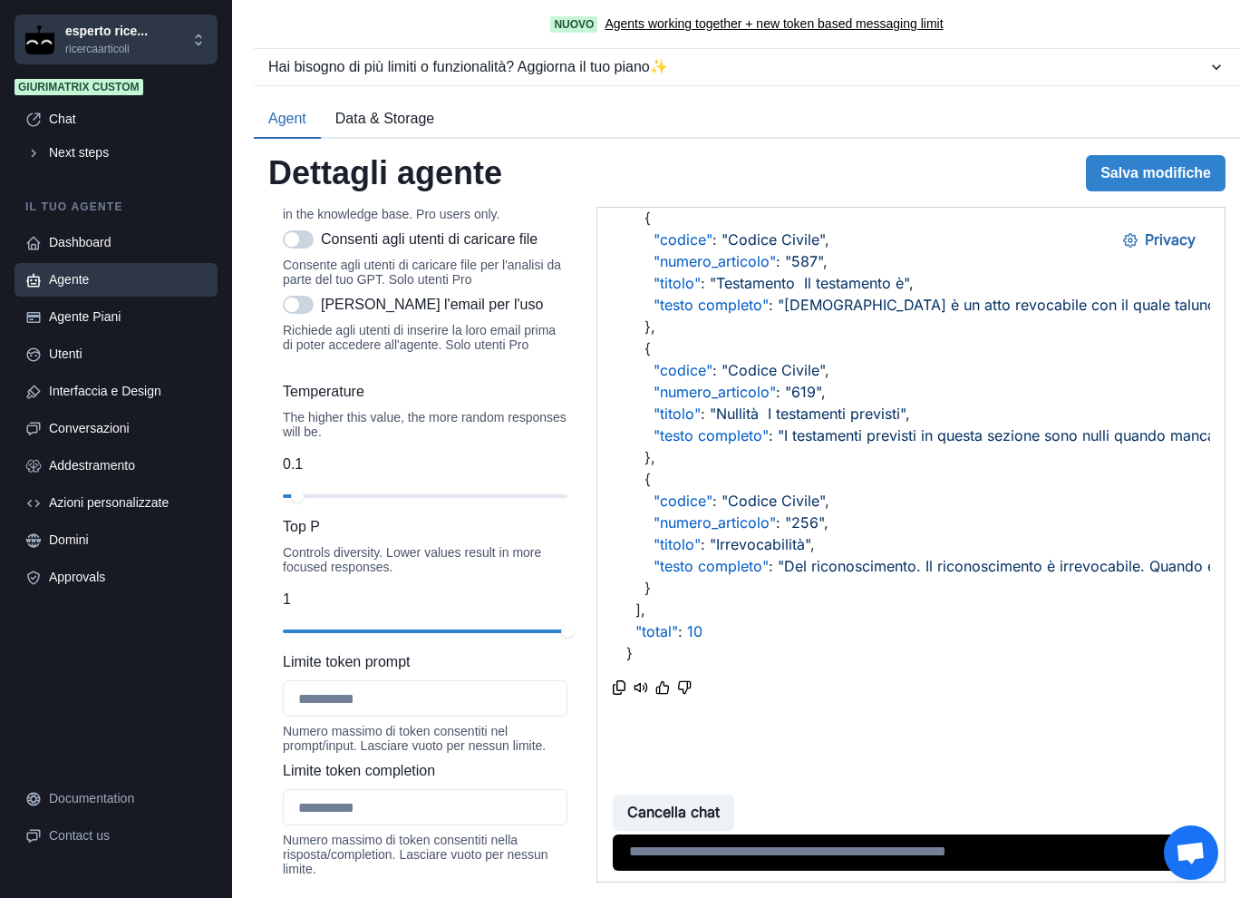
click at [335, 502] on div at bounding box center [425, 496] width 285 height 13
click at [1135, 175] on button "Salva modifiche" at bounding box center [1156, 173] width 140 height 36
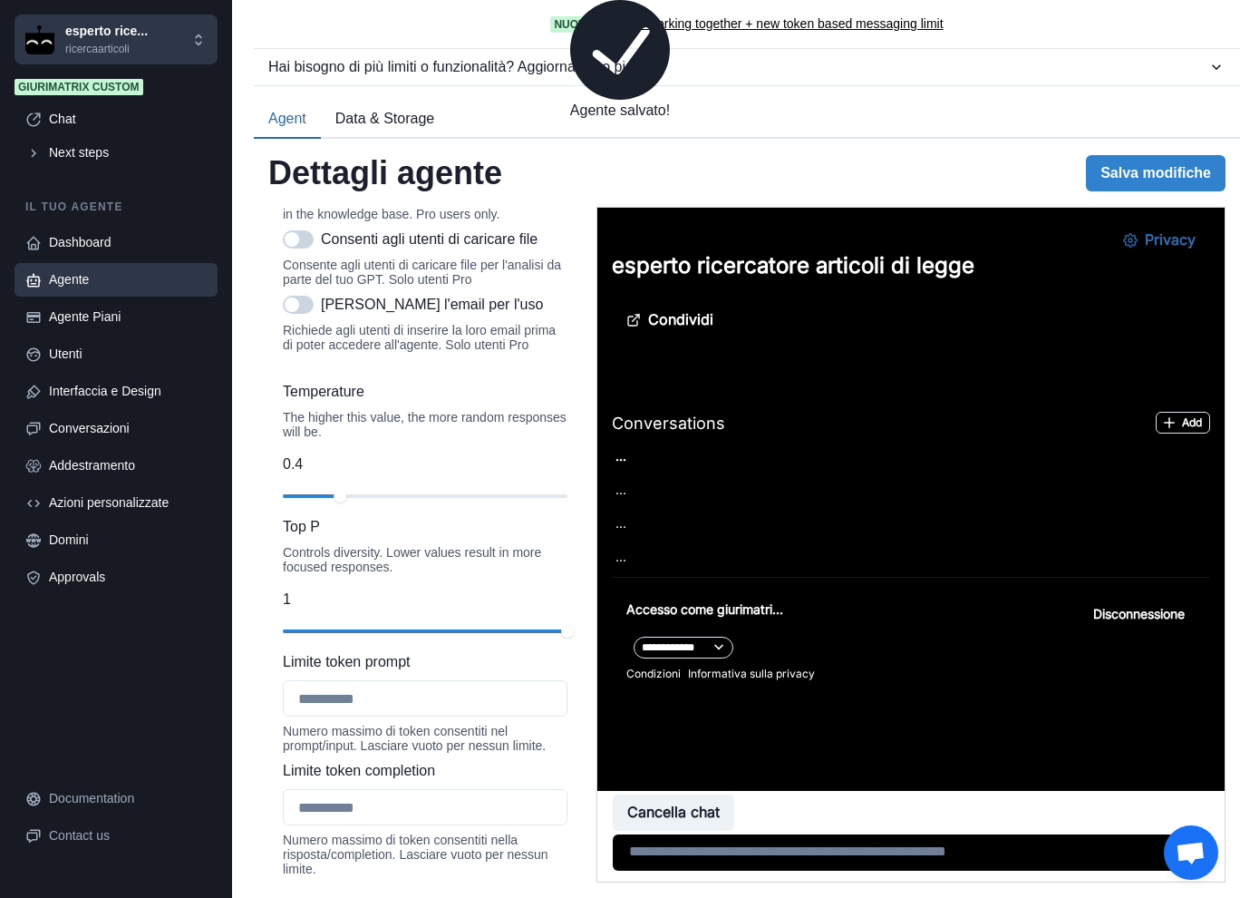
scroll to position [0, 0]
type textarea "**********"
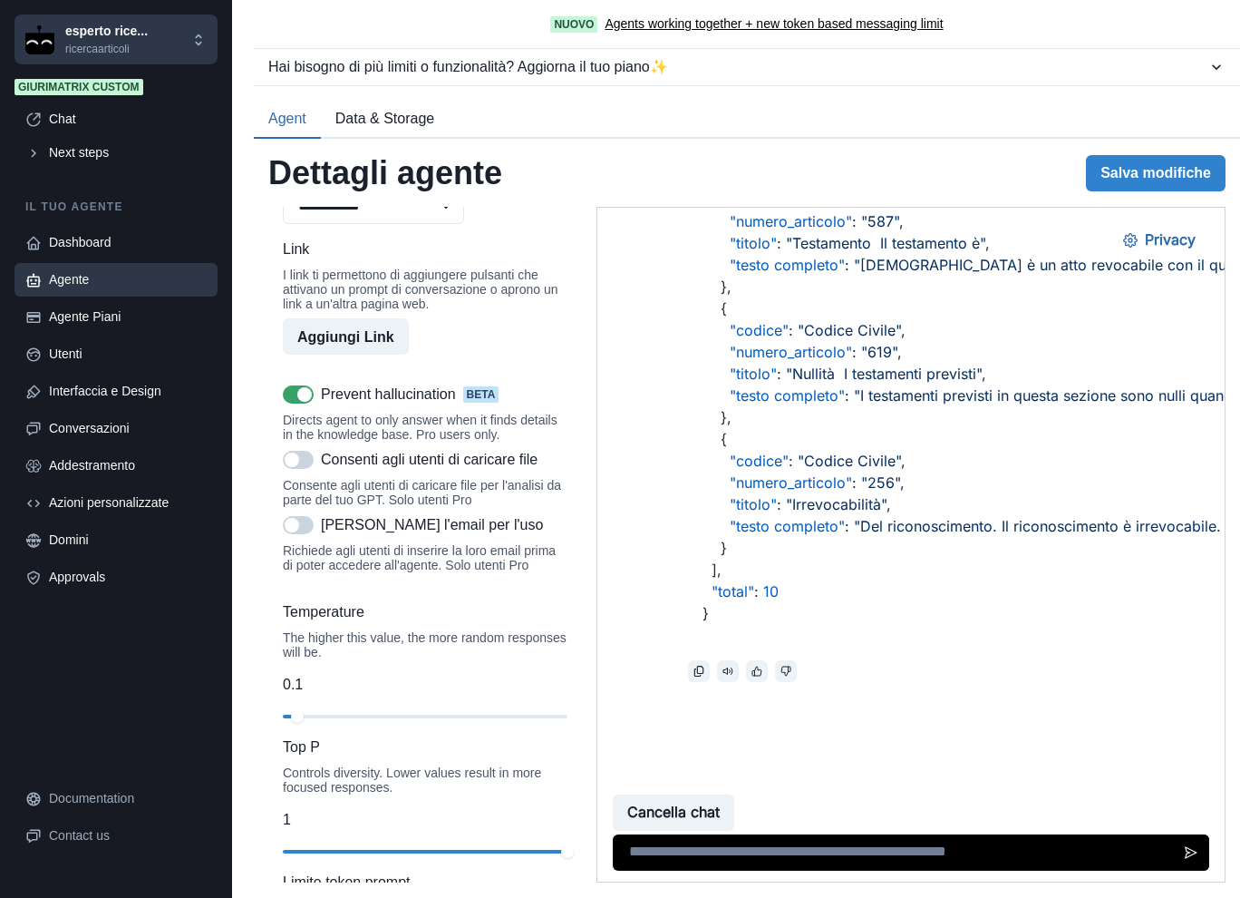
scroll to position [1432, 0]
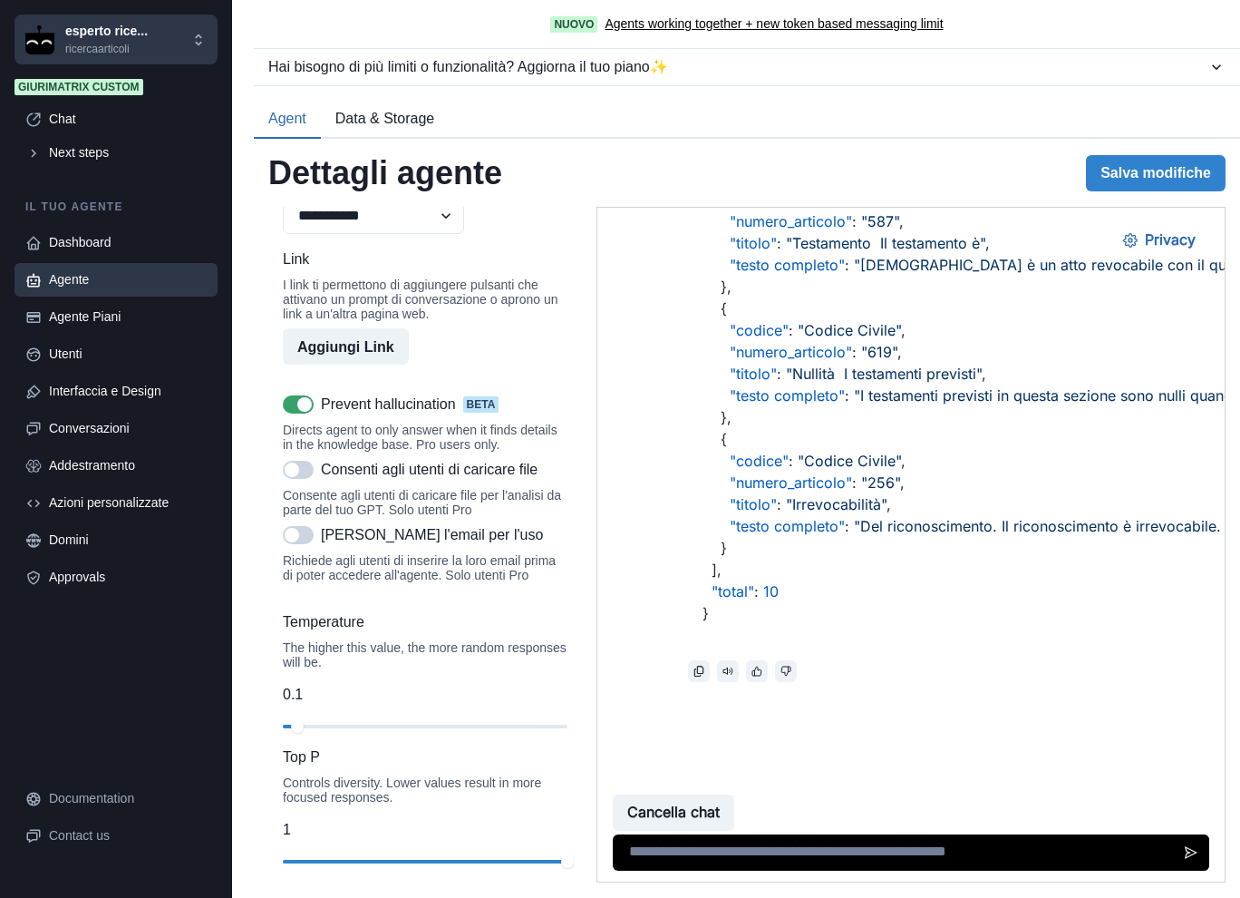
click at [286, 413] on label at bounding box center [298, 404] width 31 height 18
click at [335, 739] on div "Temperature The higher this value, the more random responses will be. 0.1" at bounding box center [425, 675] width 285 height 128
click at [311, 733] on div at bounding box center [425, 726] width 285 height 13
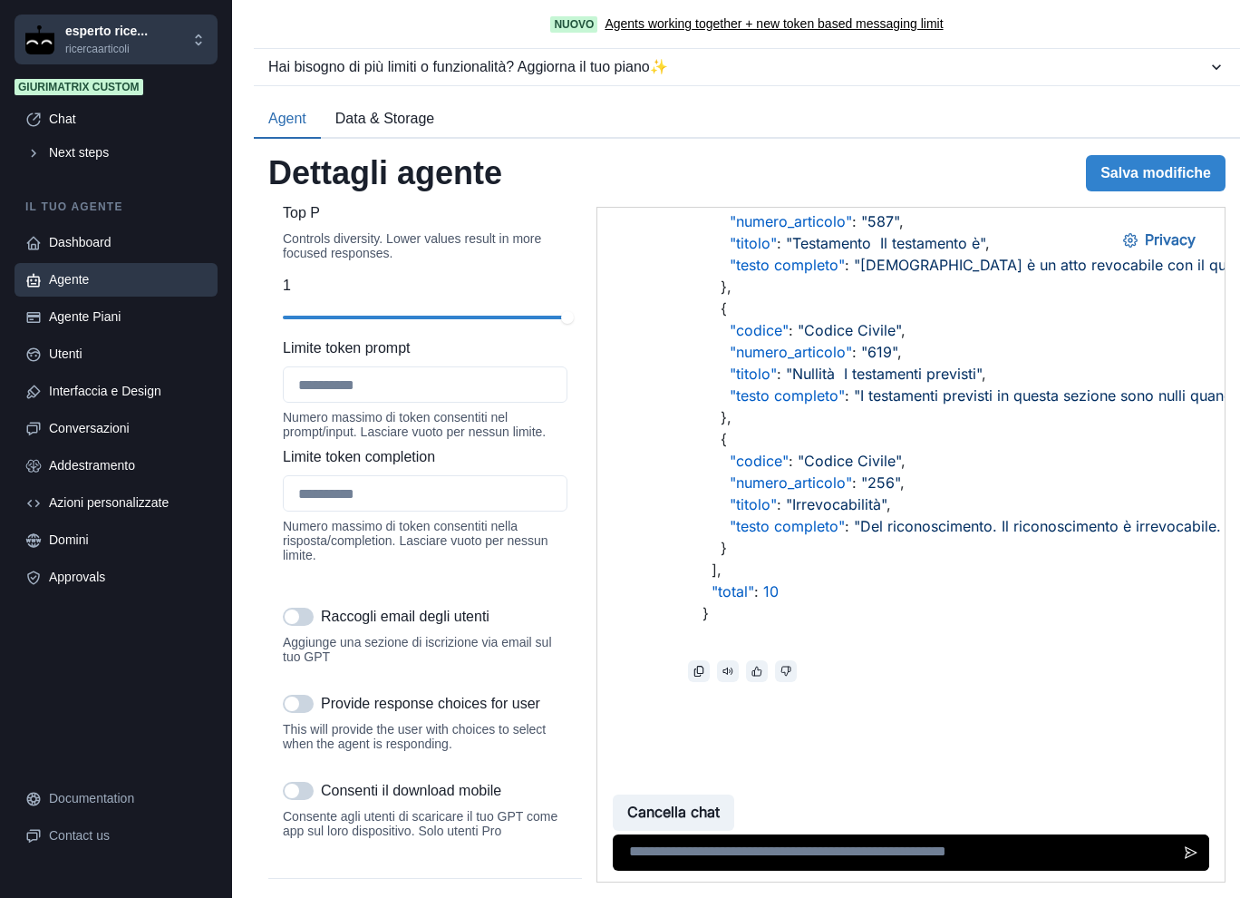
scroll to position [1674, 0]
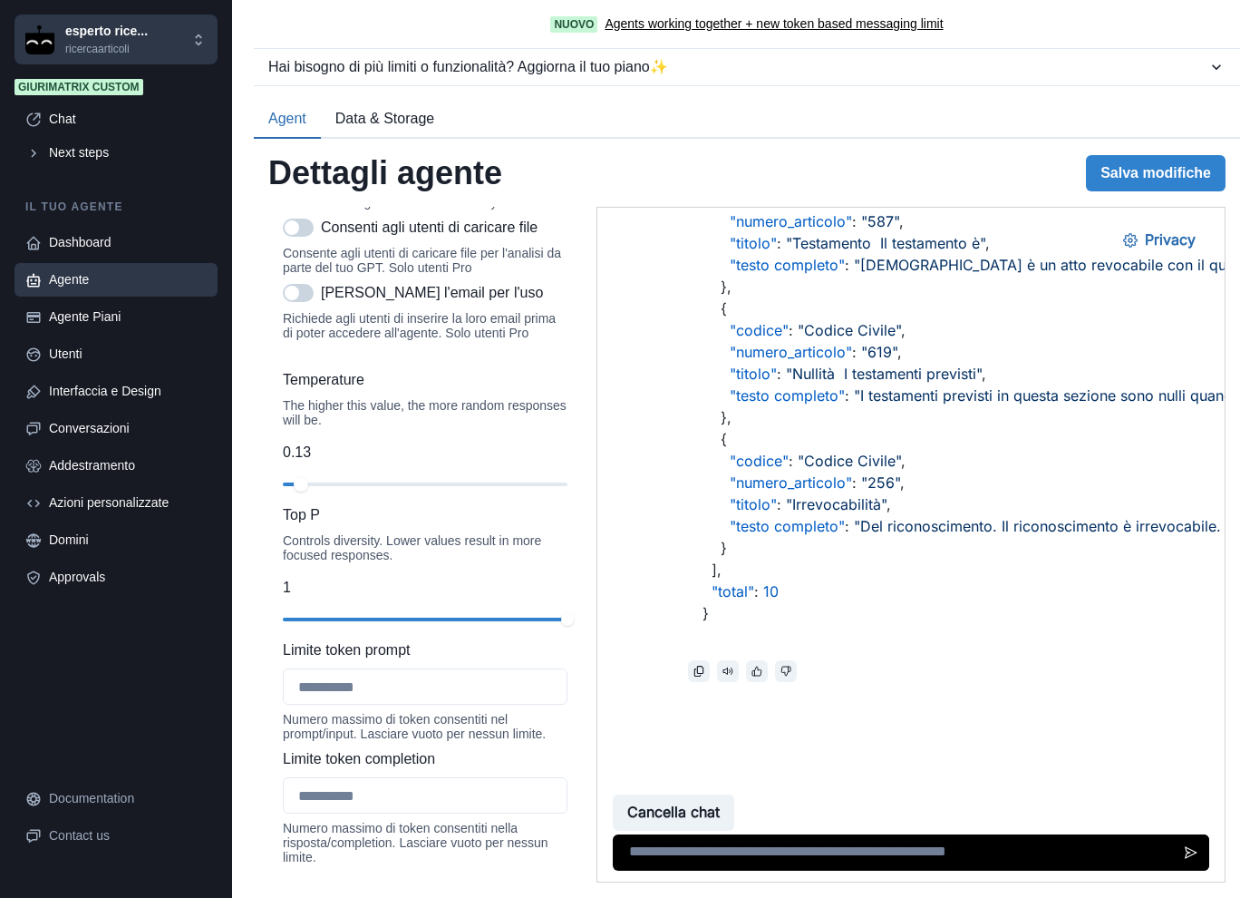
click at [300, 491] on div "slider-ex-1" at bounding box center [301, 484] width 15 height 15
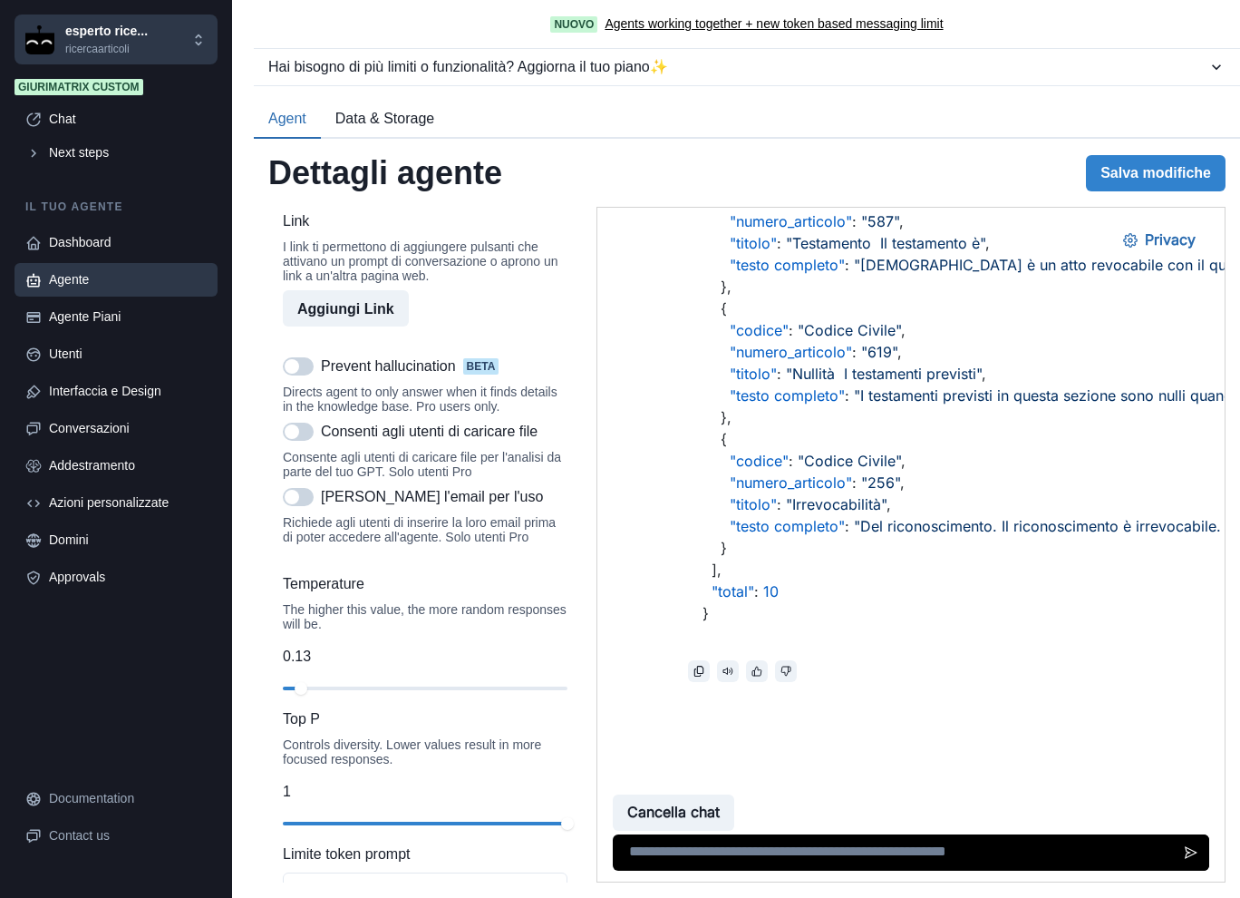
scroll to position [1371, 0]
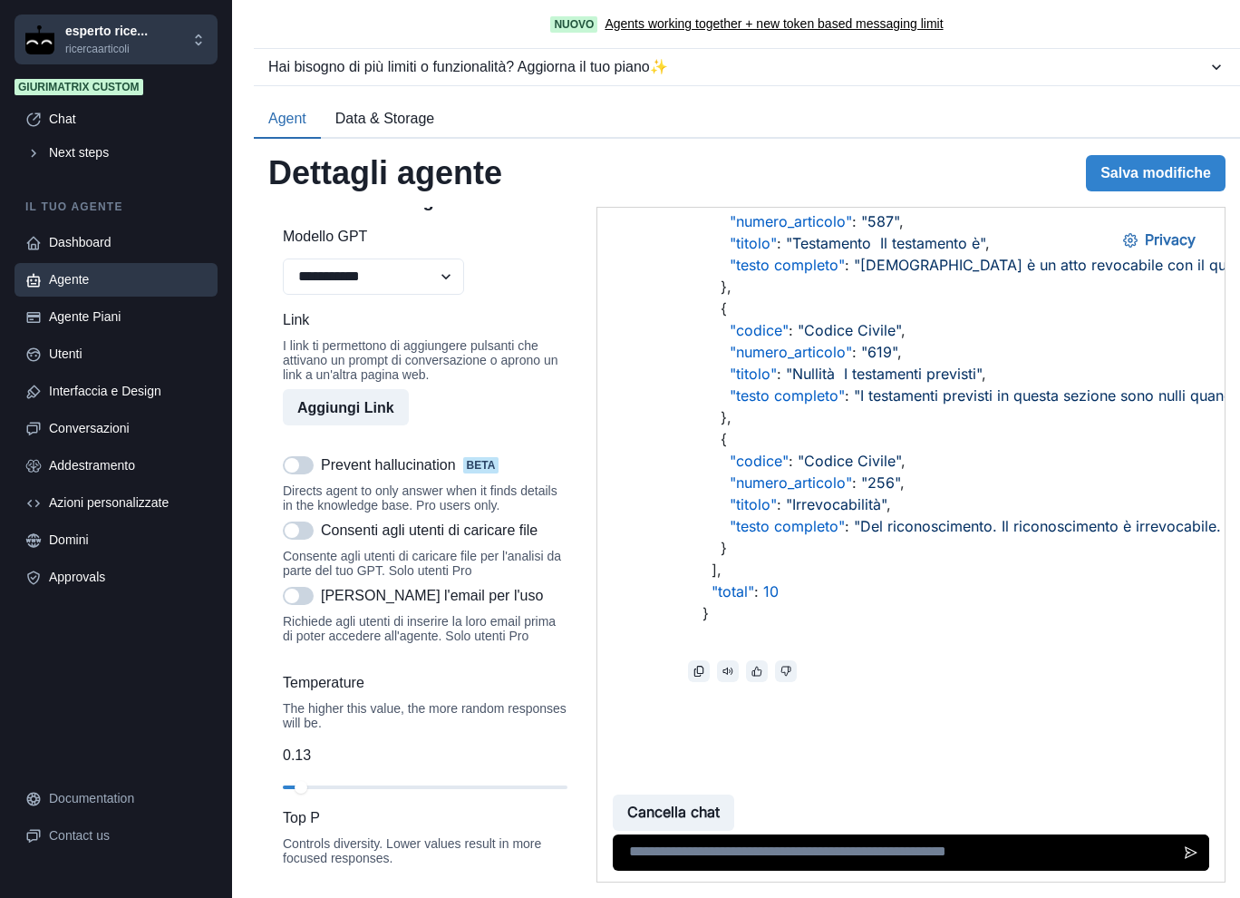
click at [298, 474] on span at bounding box center [298, 465] width 31 height 18
click at [294, 474] on span at bounding box center [298, 465] width 31 height 18
click at [1124, 187] on button "Salva modifiche" at bounding box center [1156, 173] width 140 height 36
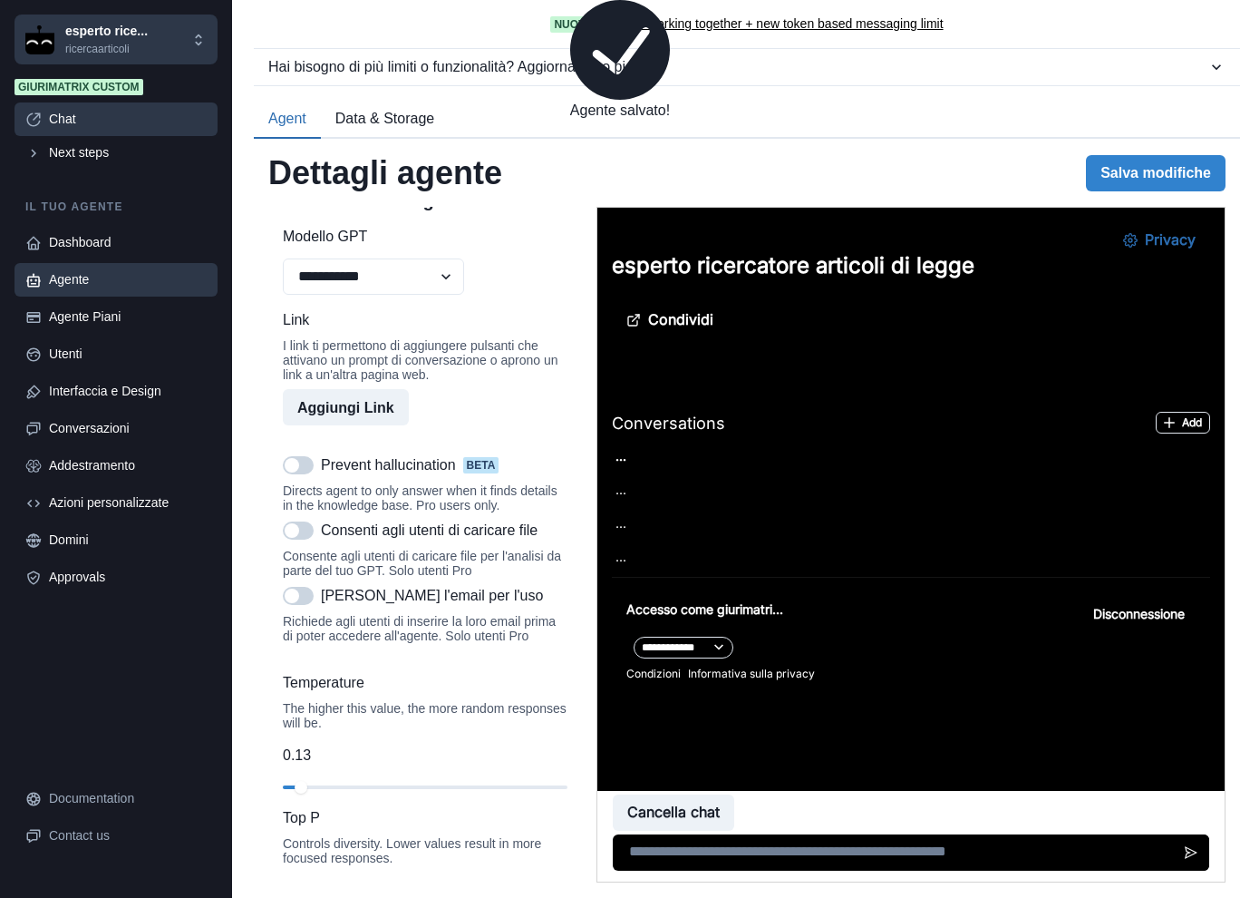
scroll to position [0, 0]
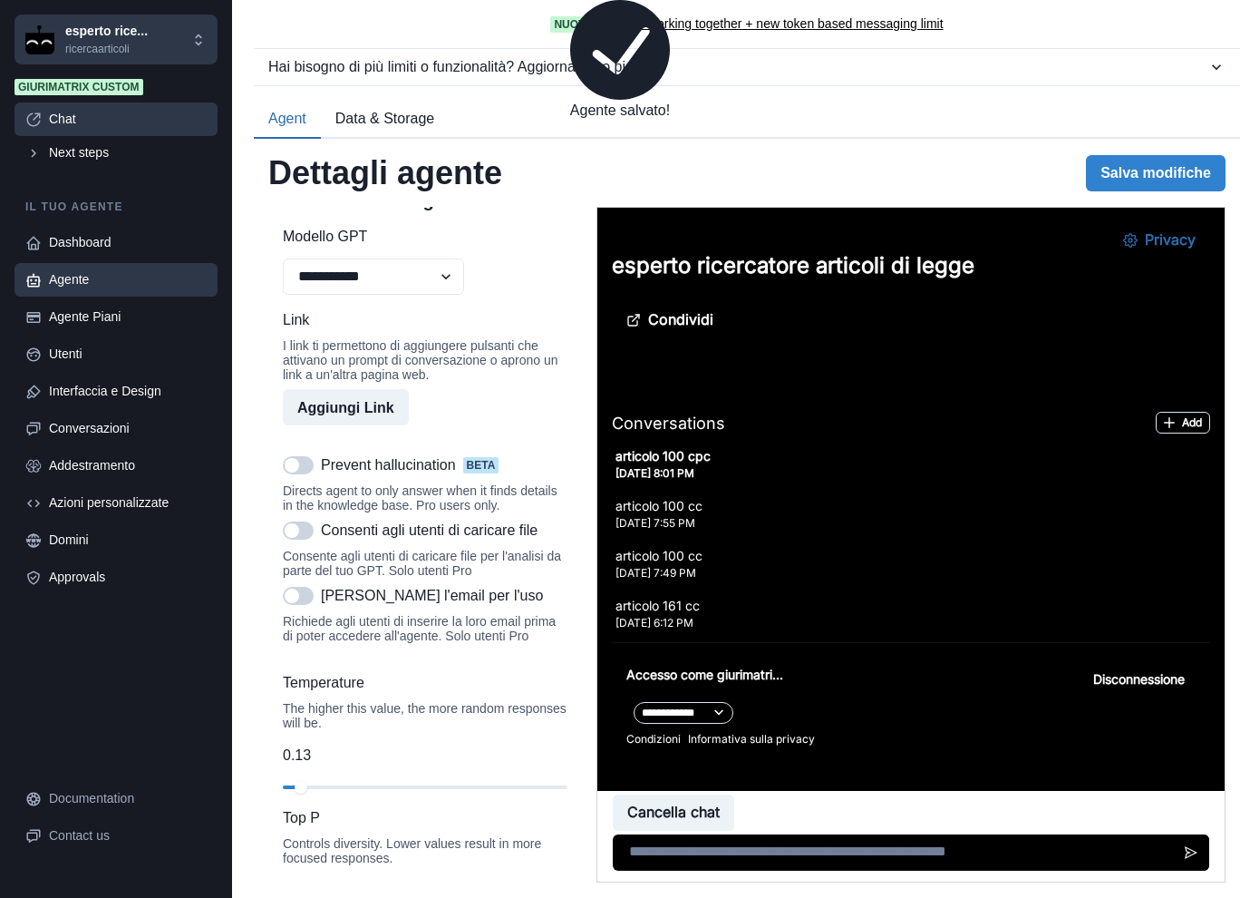
click at [51, 124] on div "Chat" at bounding box center [128, 119] width 158 height 19
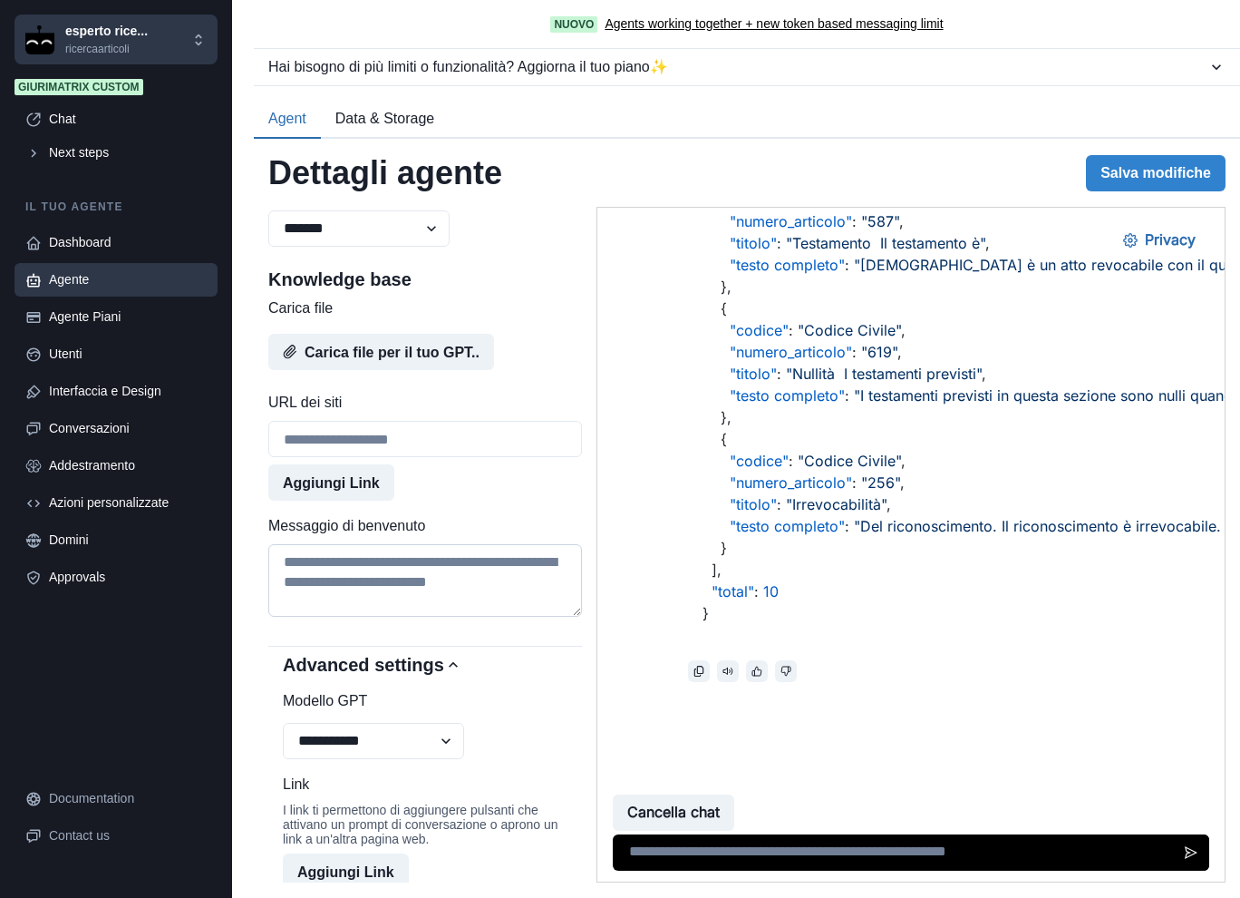
scroll to position [1057, 0]
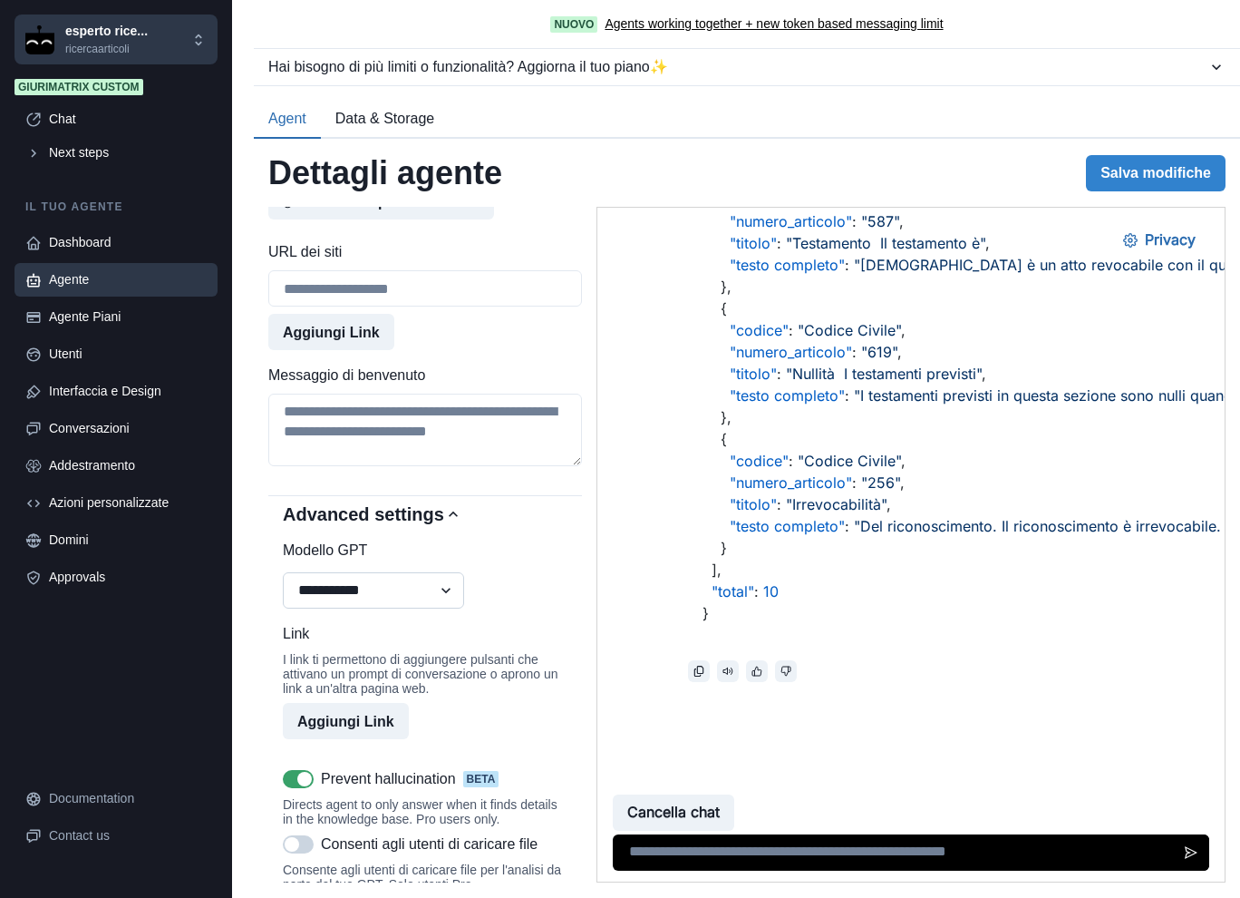
click at [413, 601] on select "**********" at bounding box center [373, 590] width 181 height 36
select select "******"
click at [283, 587] on select "**********" at bounding box center [373, 590] width 181 height 36
click at [294, 788] on span at bounding box center [298, 779] width 31 height 18
click at [1153, 164] on button "Salva modifiche" at bounding box center [1156, 173] width 140 height 36
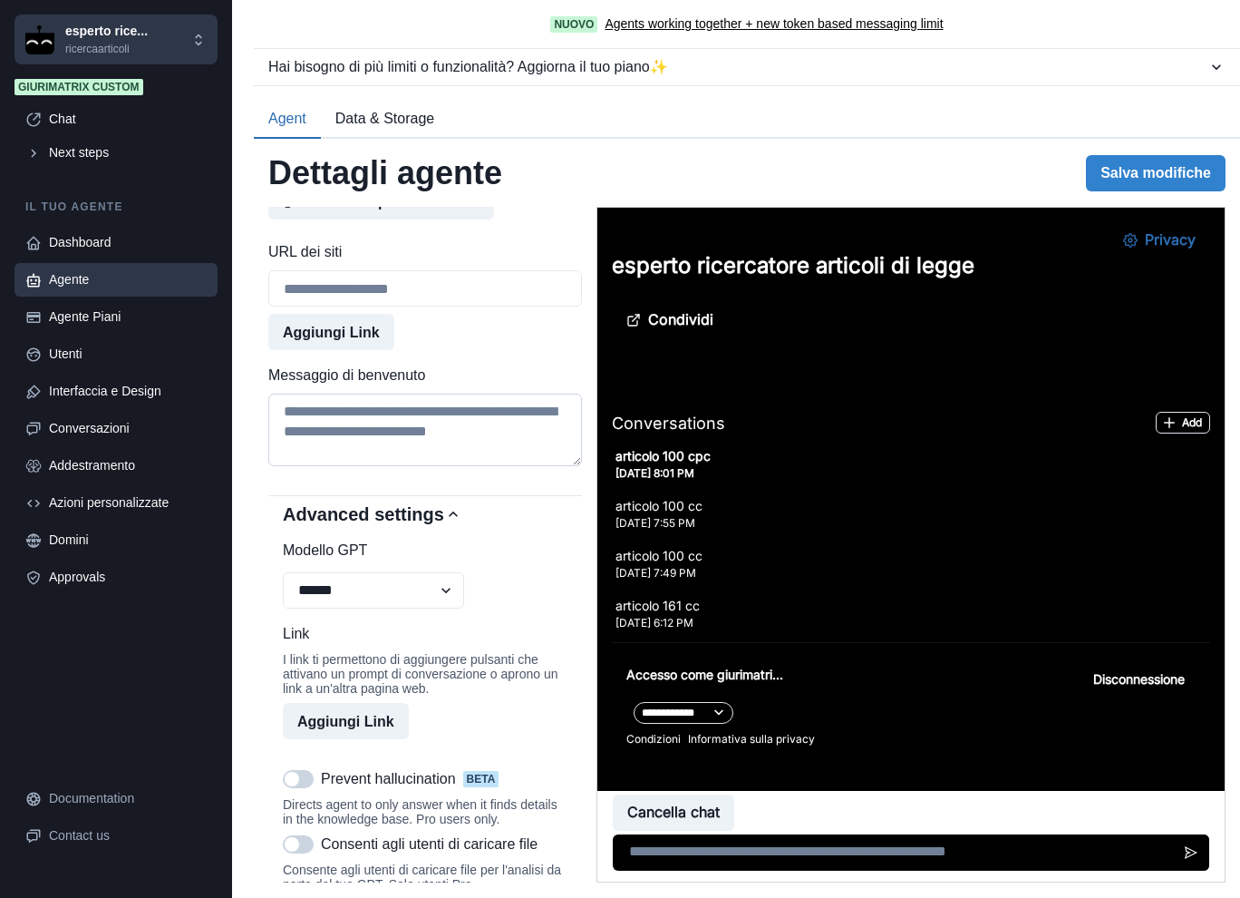
scroll to position [3268, 0]
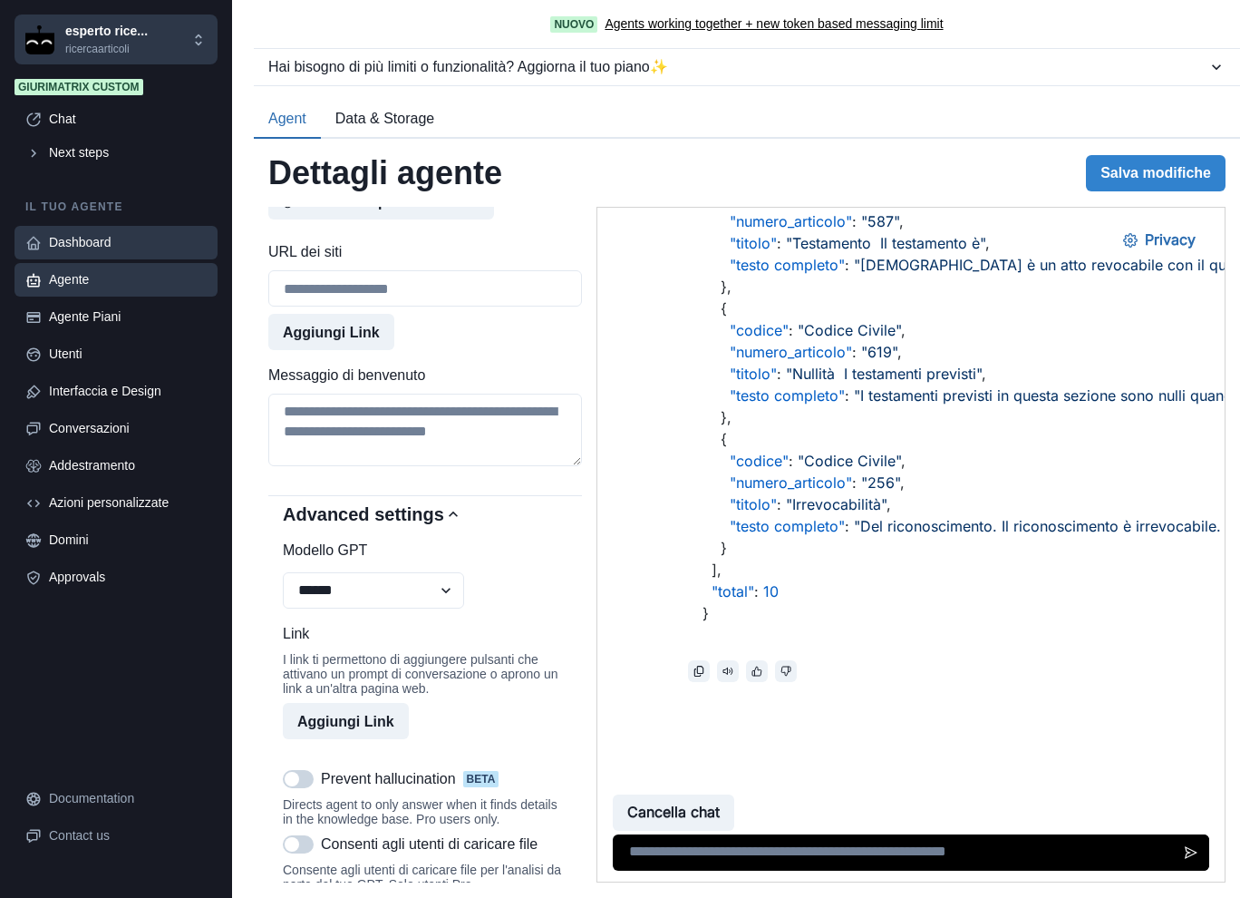
click at [107, 242] on div "Dashboard" at bounding box center [128, 242] width 158 height 19
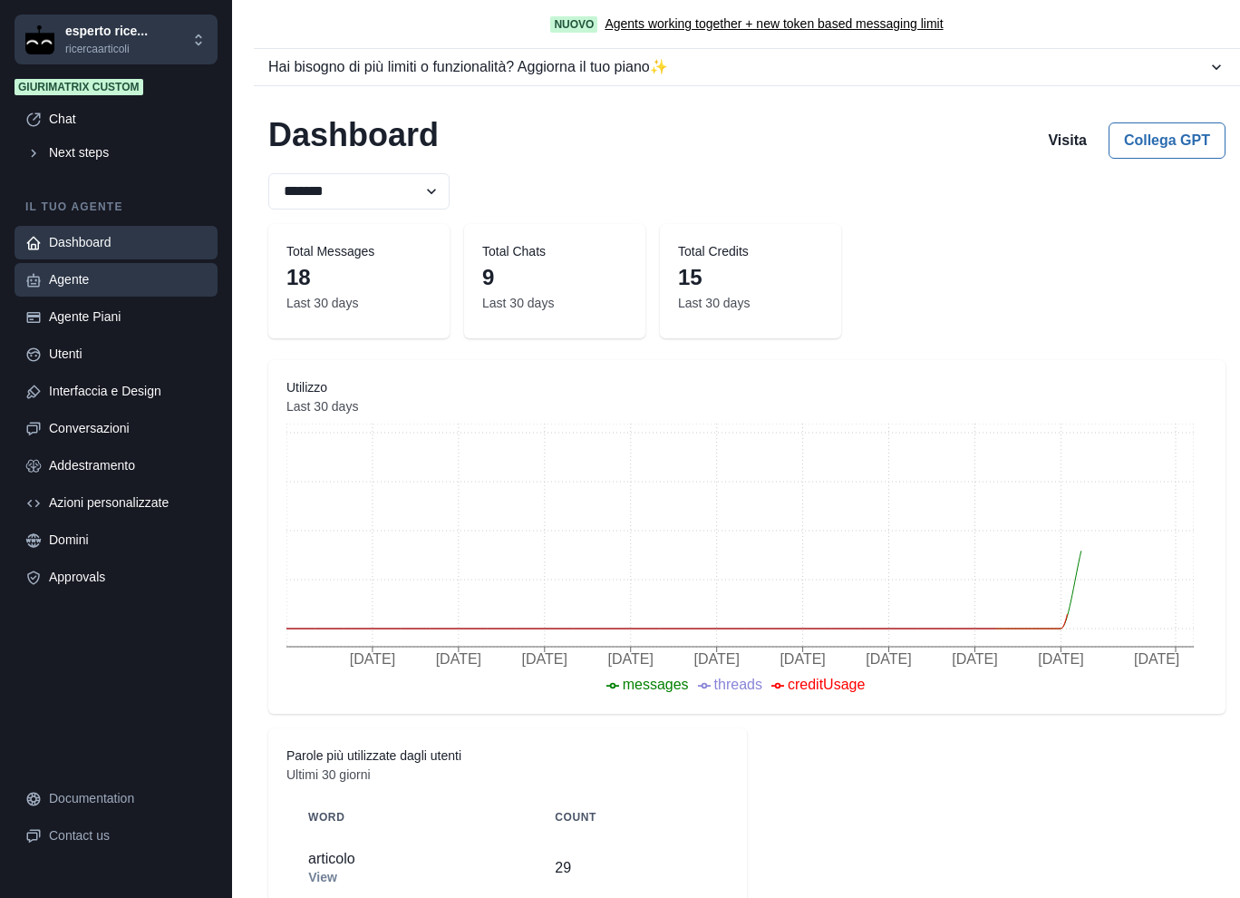
click at [90, 271] on div "Agente" at bounding box center [128, 279] width 158 height 19
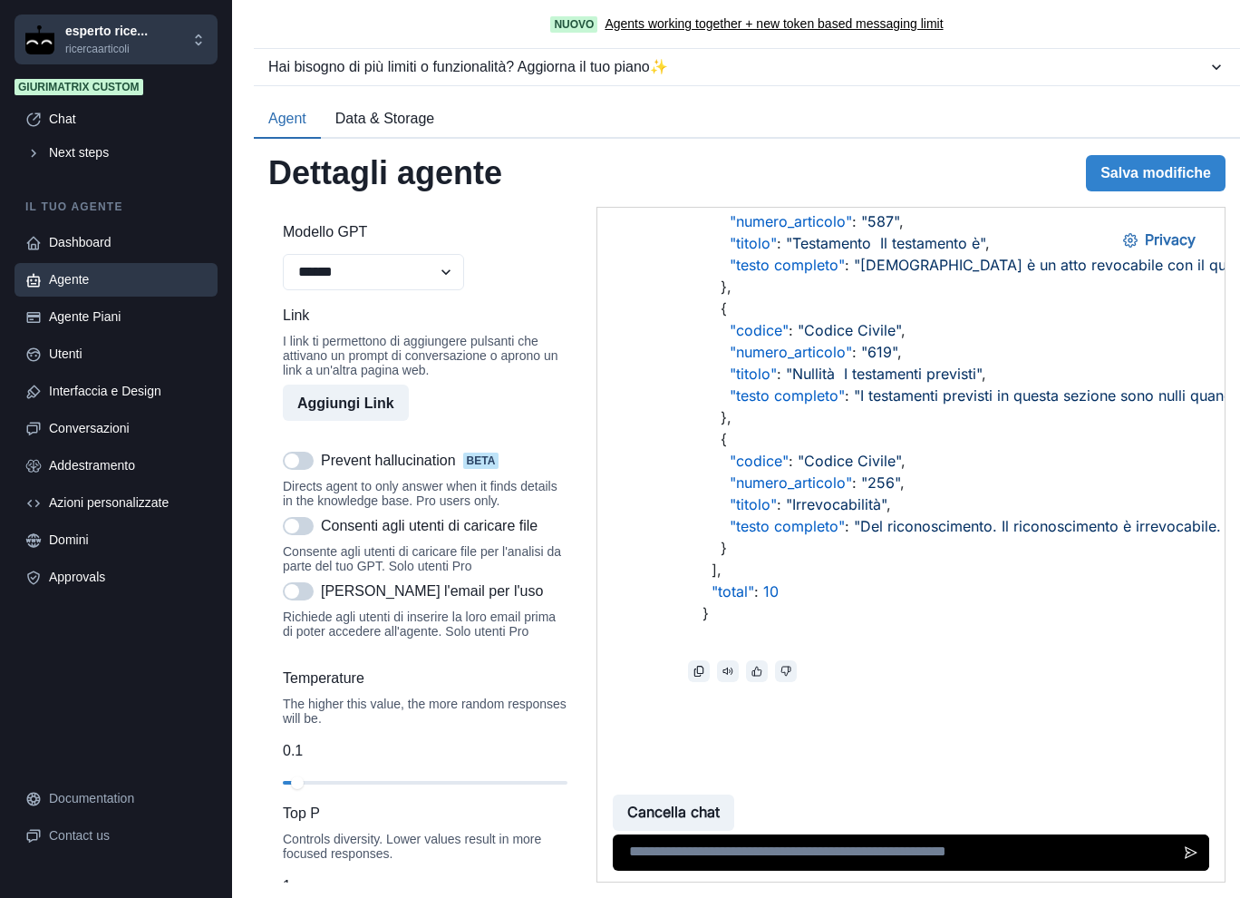
scroll to position [1360, 0]
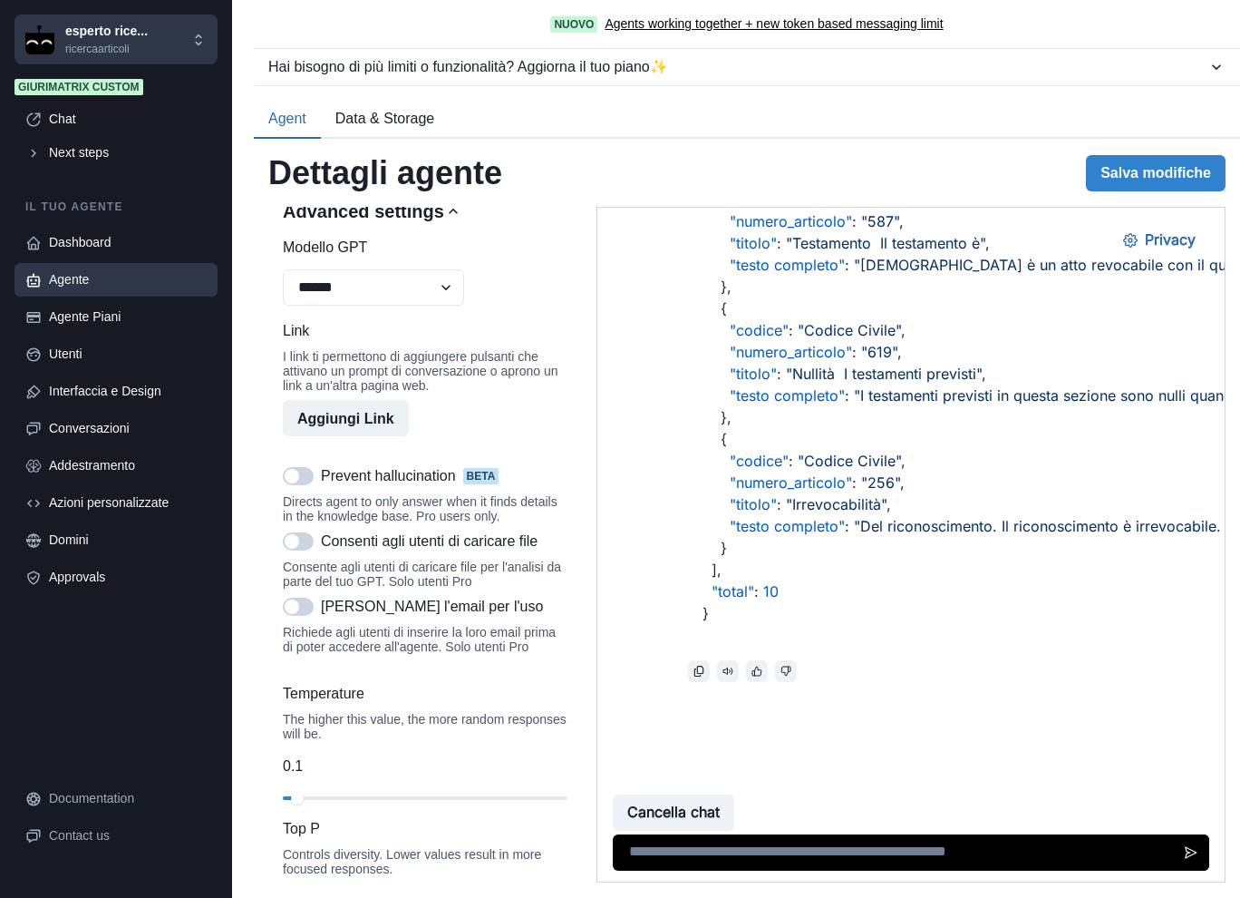
click at [297, 550] on span at bounding box center [298, 541] width 31 height 18
select select "*********"
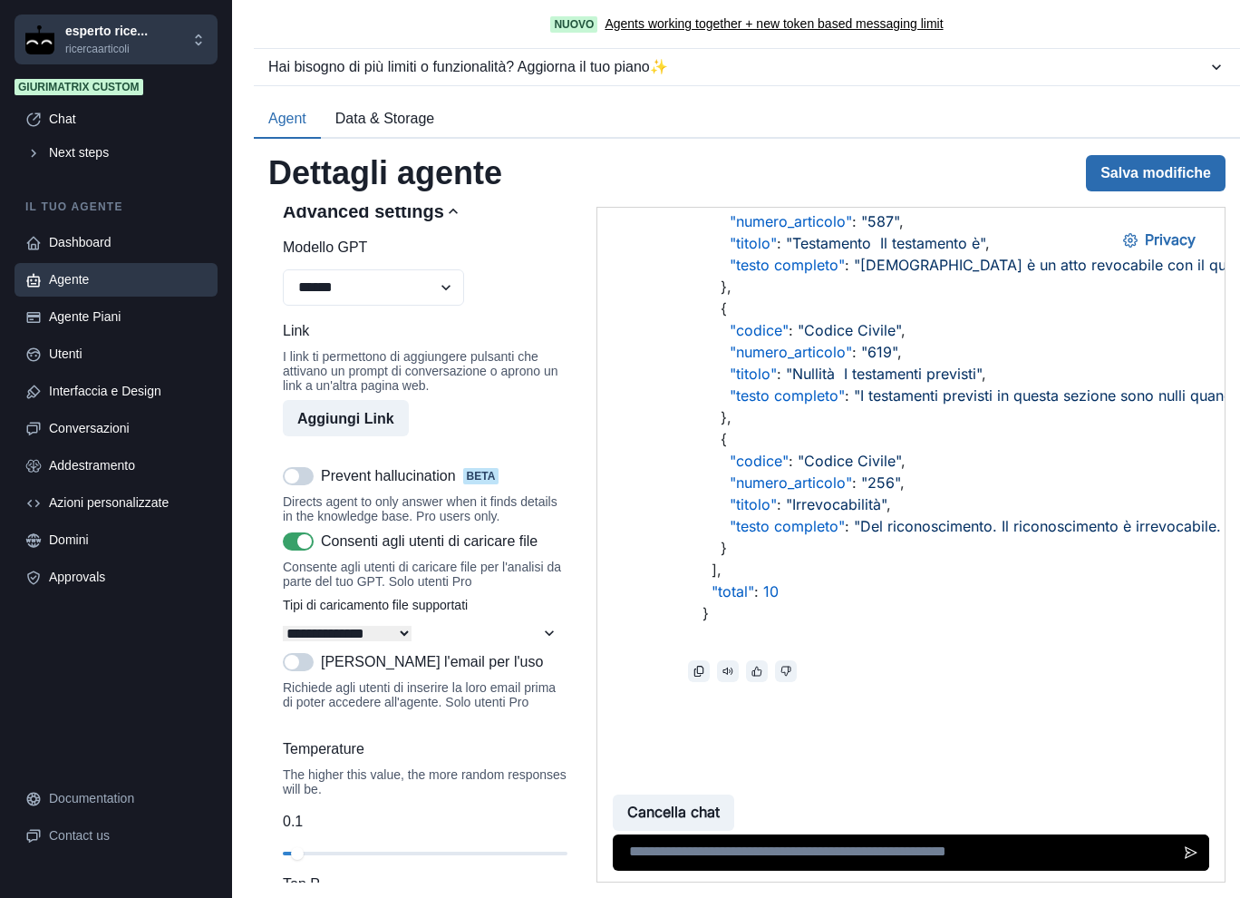
click at [1144, 170] on button "Salva modifiche" at bounding box center [1156, 173] width 140 height 36
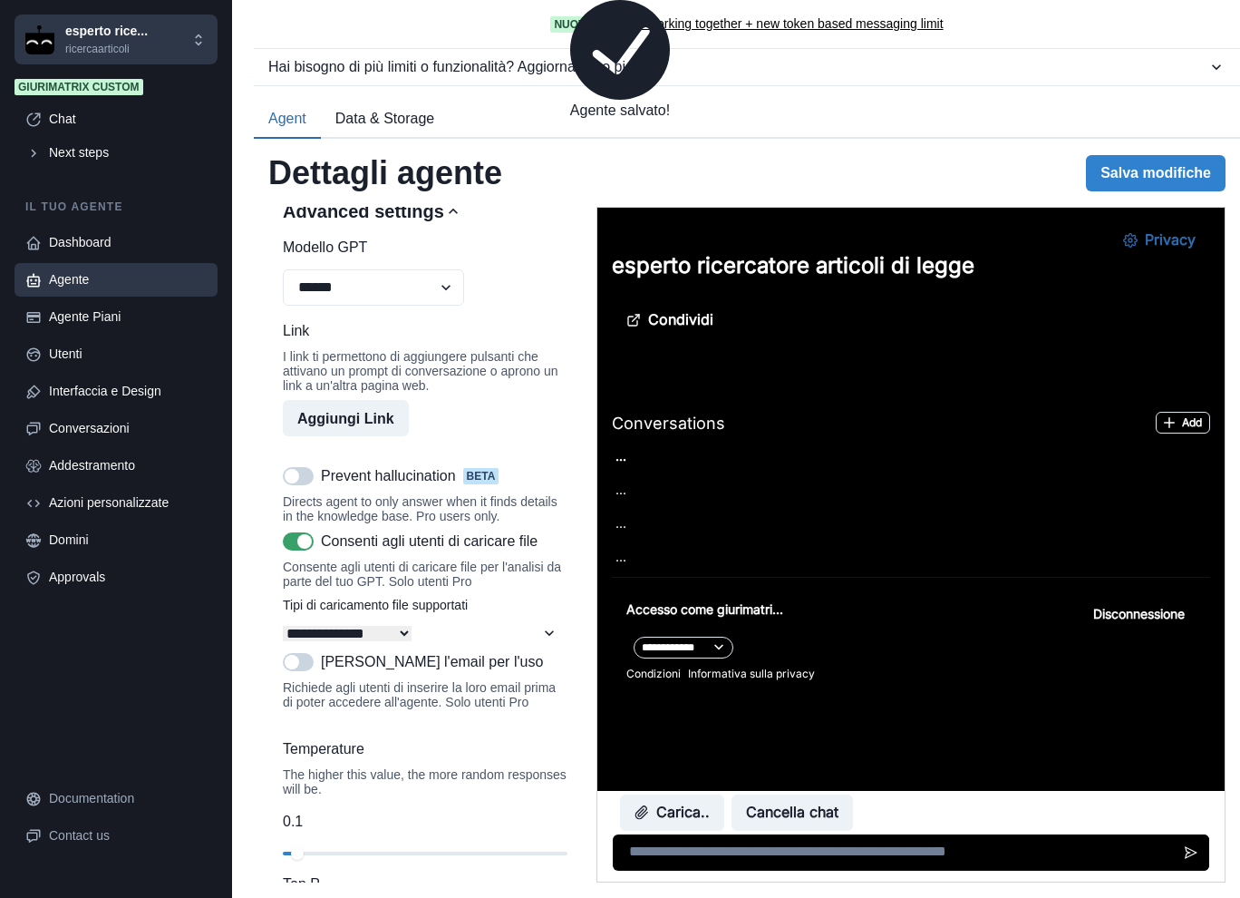
scroll to position [0, 0]
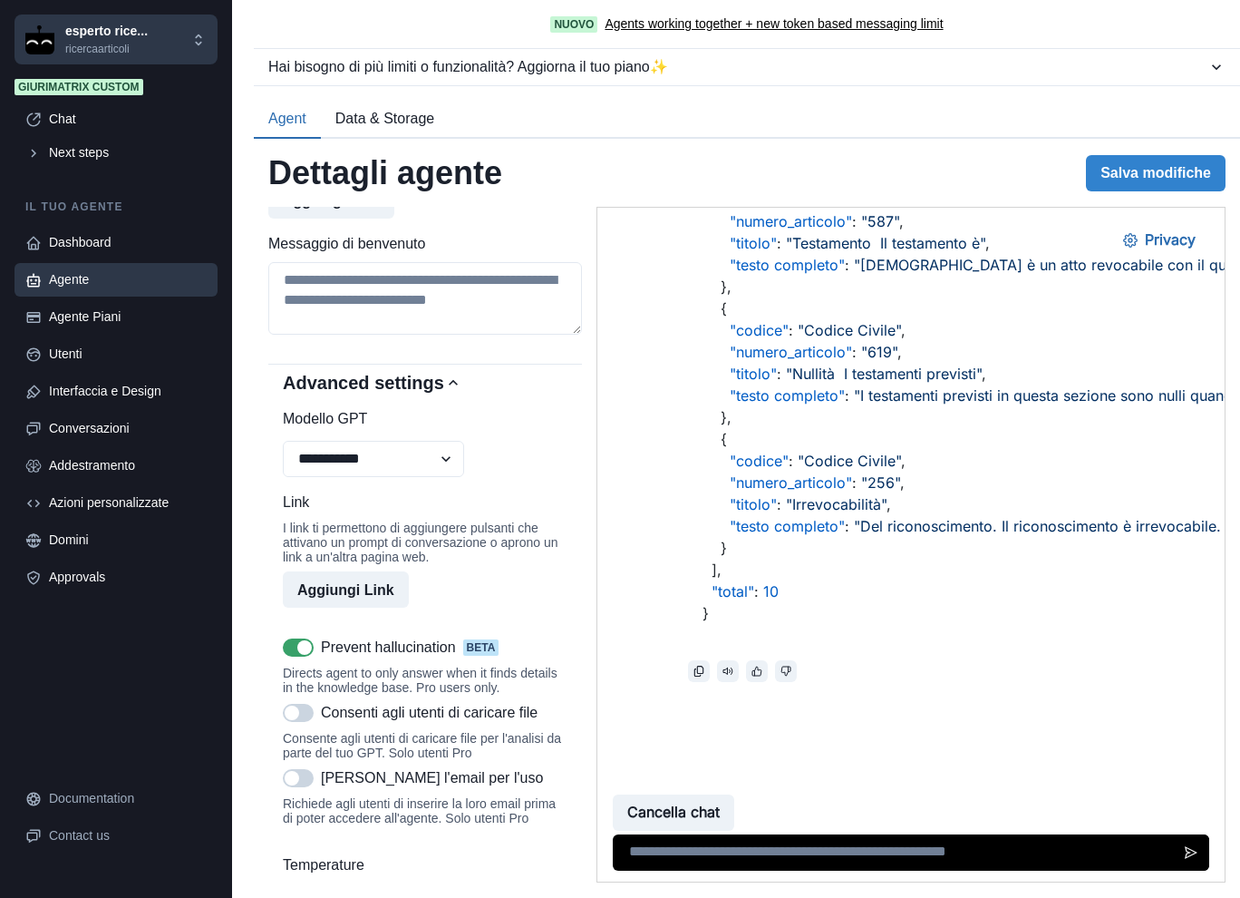
scroll to position [1238, 0]
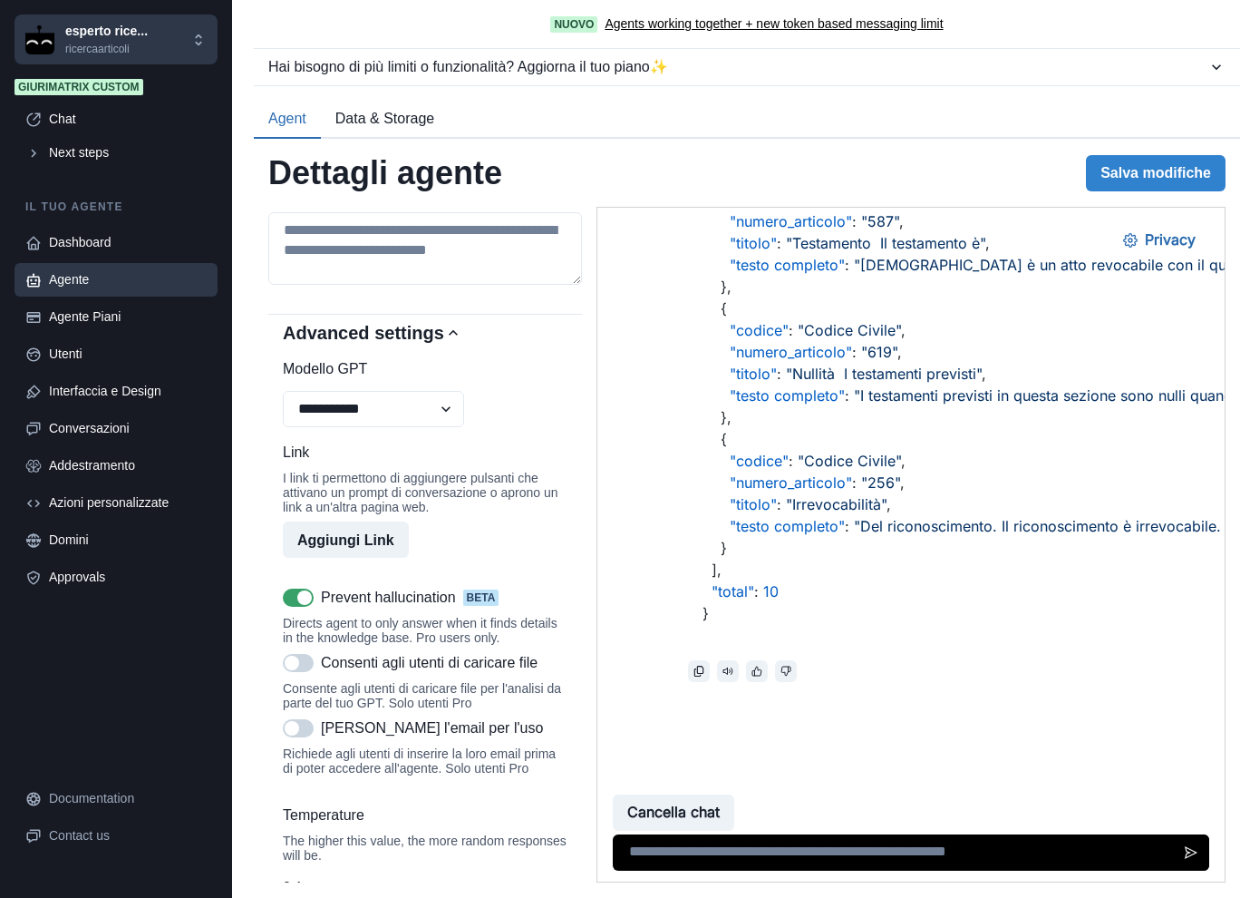
click at [285, 607] on span at bounding box center [298, 597] width 31 height 18
click at [1097, 183] on button "Salva modifiche" at bounding box center [1156, 173] width 140 height 36
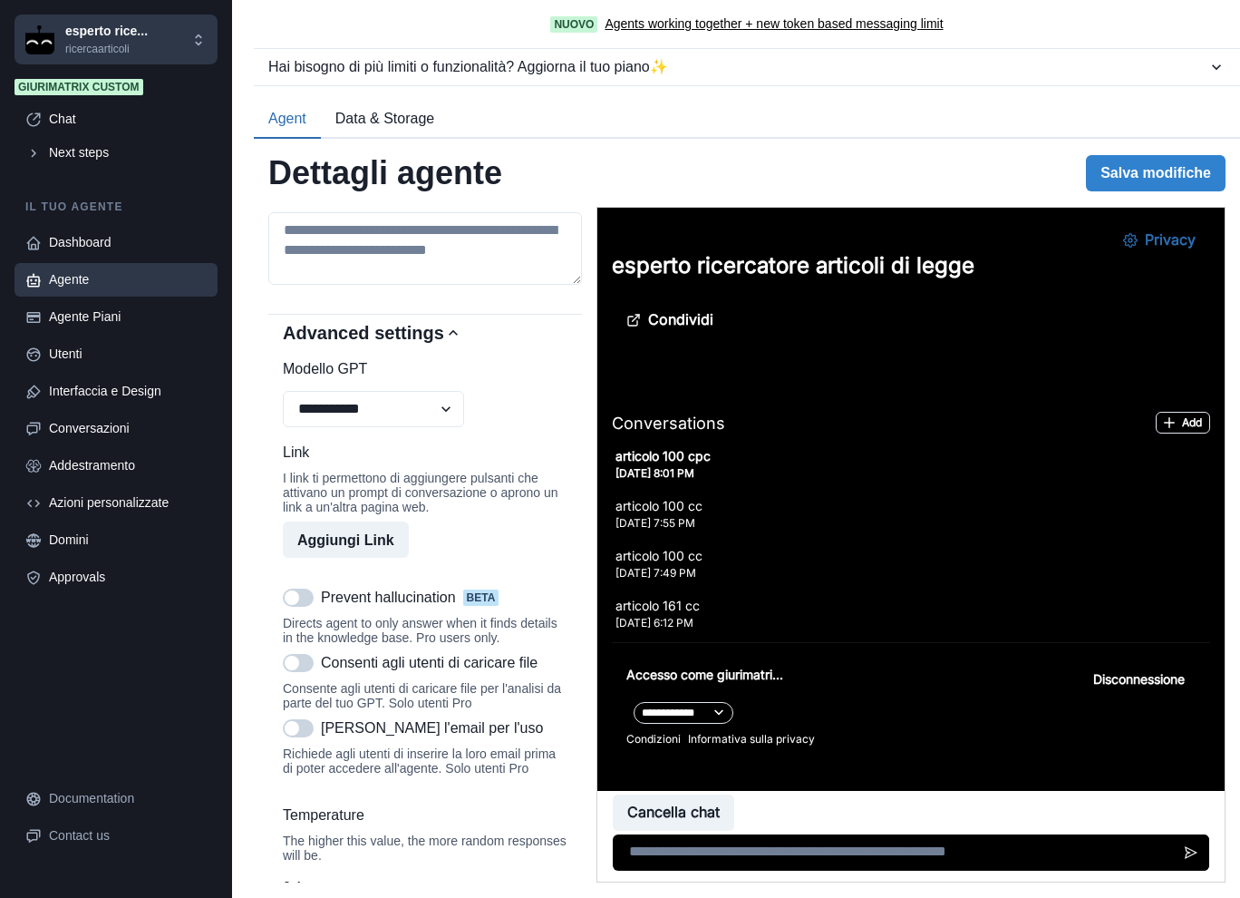
scroll to position [3268, 0]
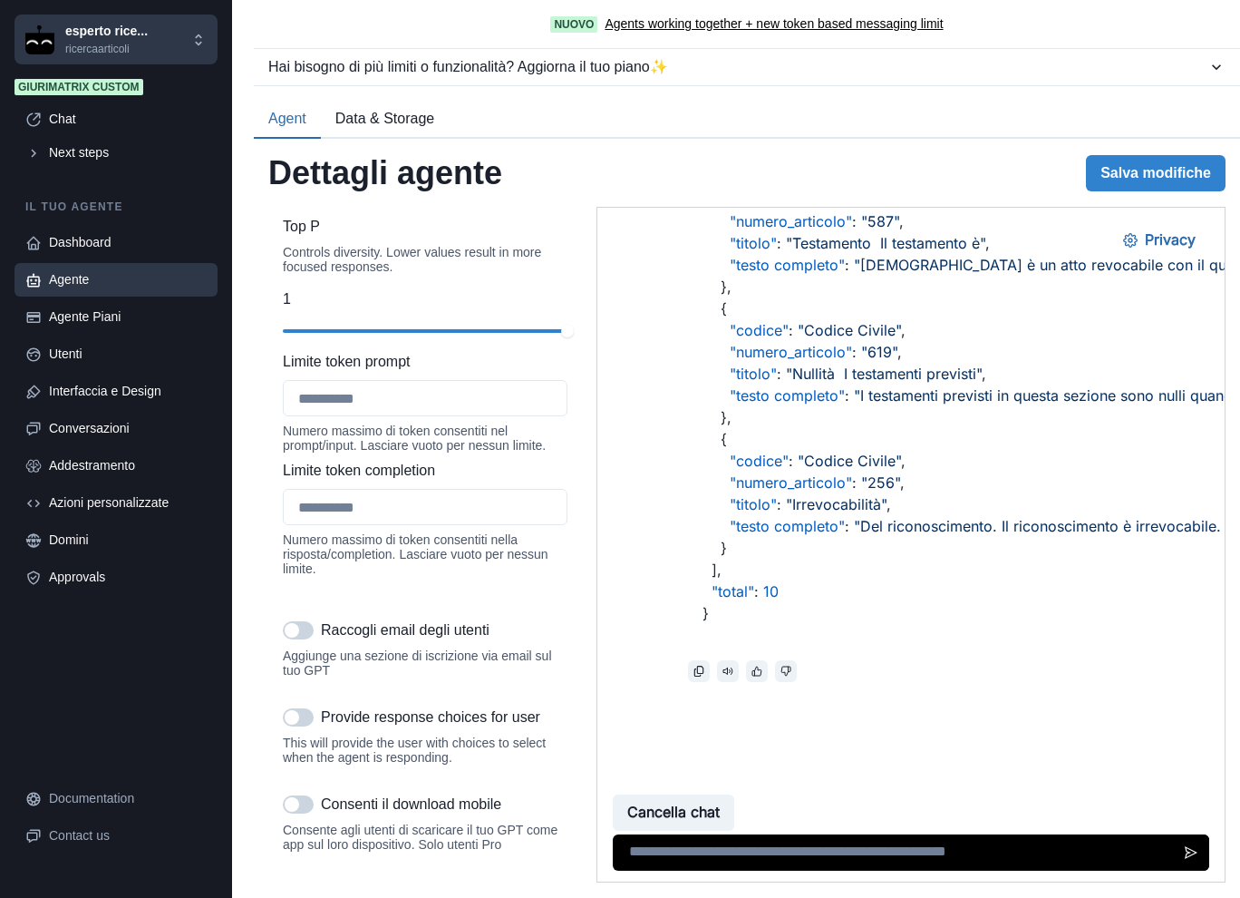
scroll to position [1964, 0]
click at [418, 201] on div "slider-ex-1" at bounding box center [425, 194] width 15 height 15
click at [1124, 188] on button "Salva modifiche" at bounding box center [1156, 173] width 140 height 36
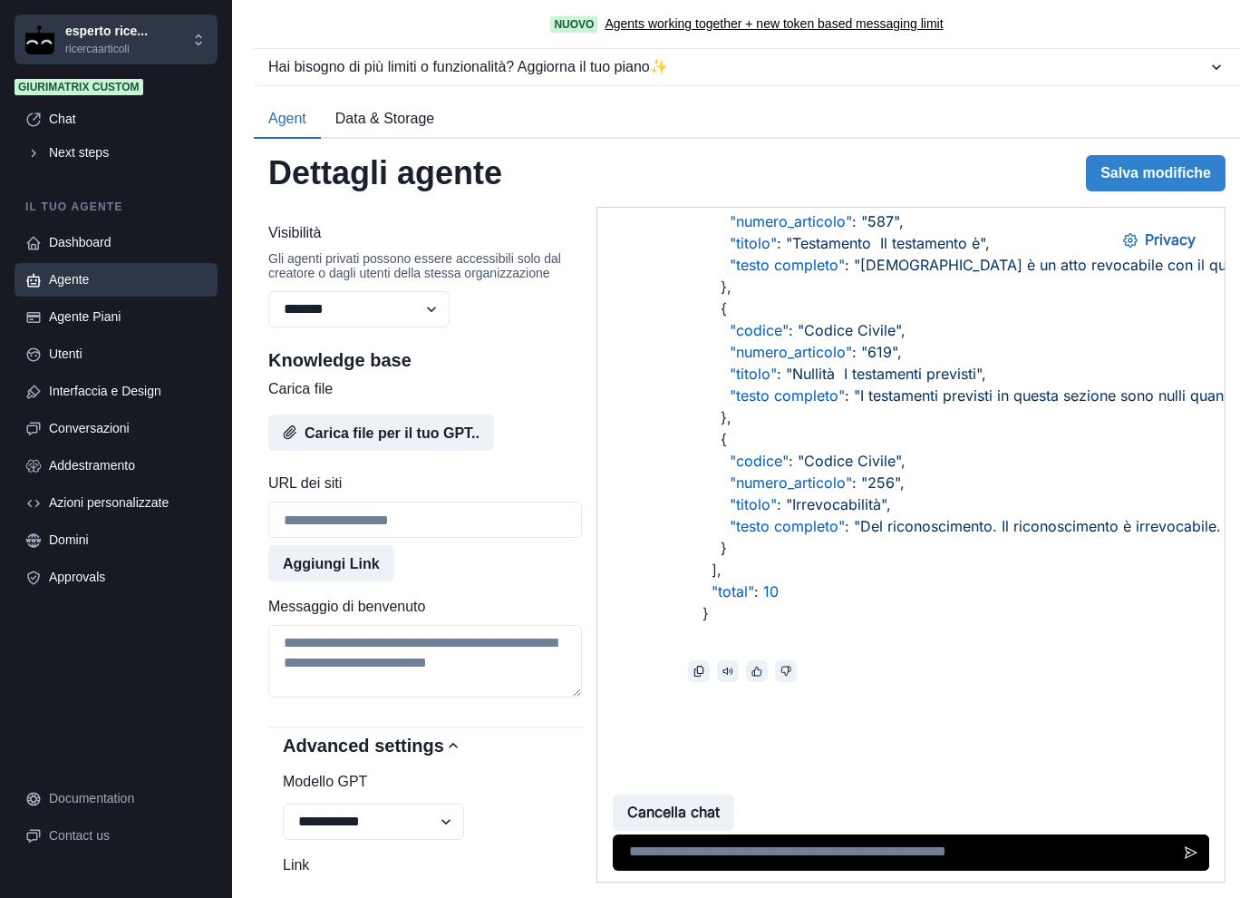
scroll to position [442, 0]
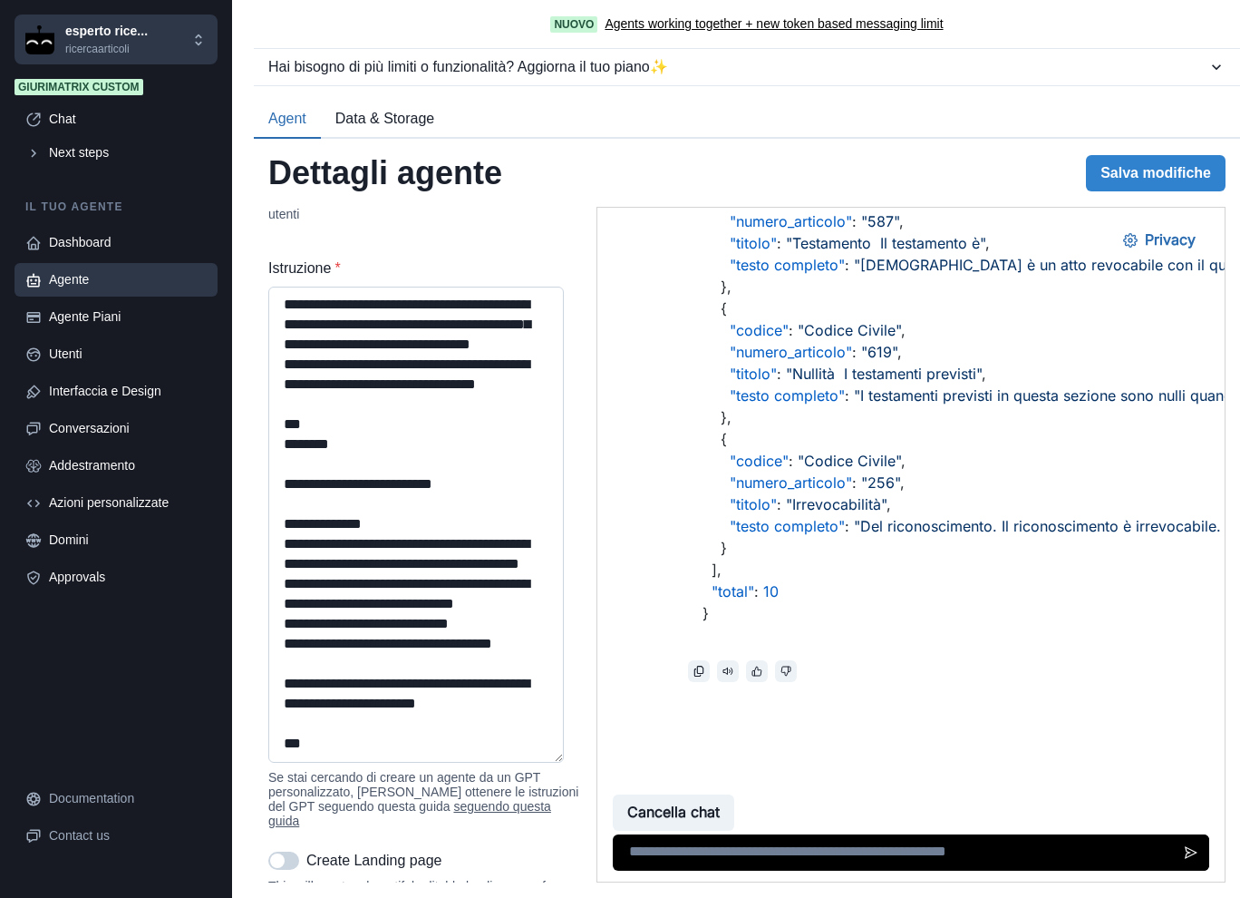
drag, startPoint x: 557, startPoint y: 360, endPoint x: 494, endPoint y: 776, distance: 420.8
click at [494, 762] on textarea "Istruzione *" at bounding box center [416, 524] width 296 height 476
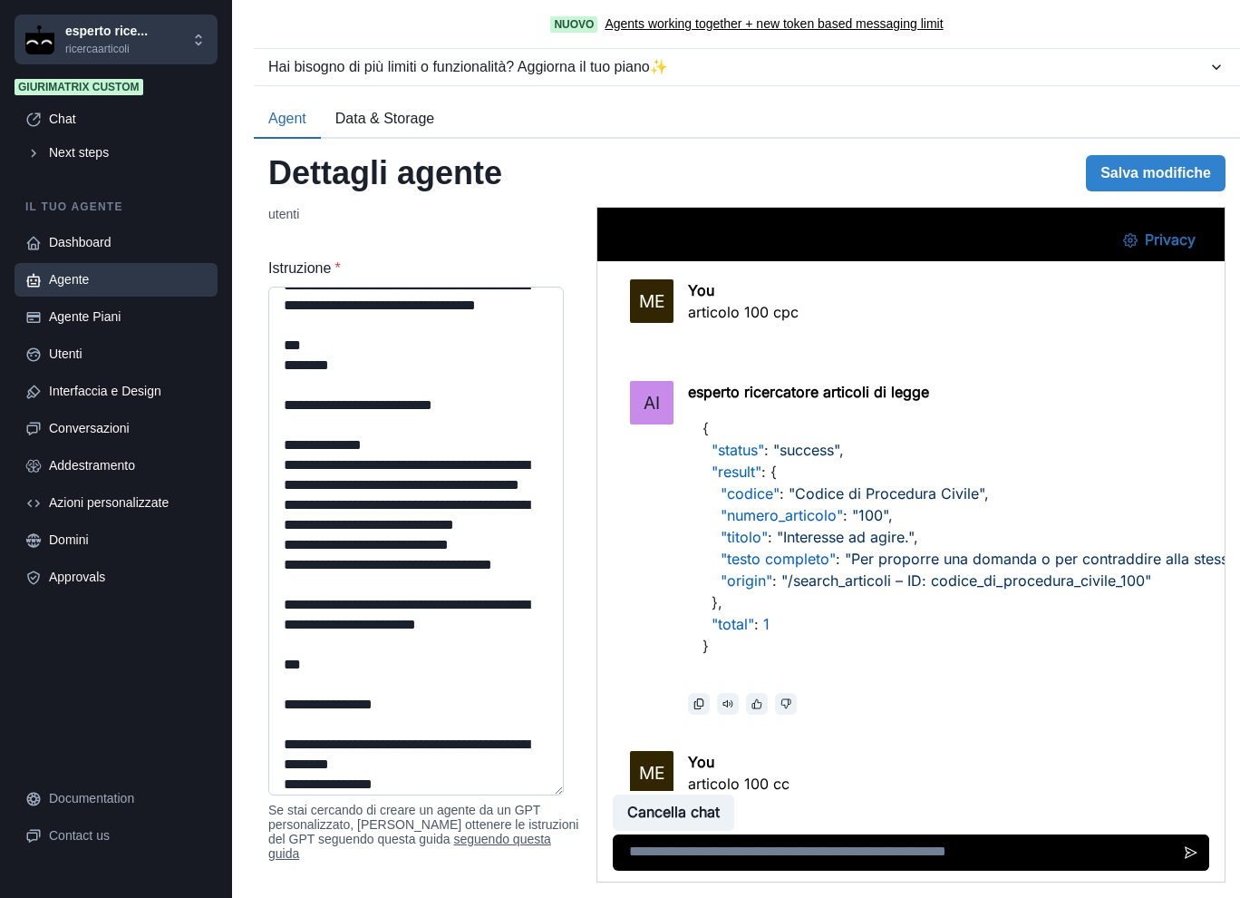
scroll to position [0, 0]
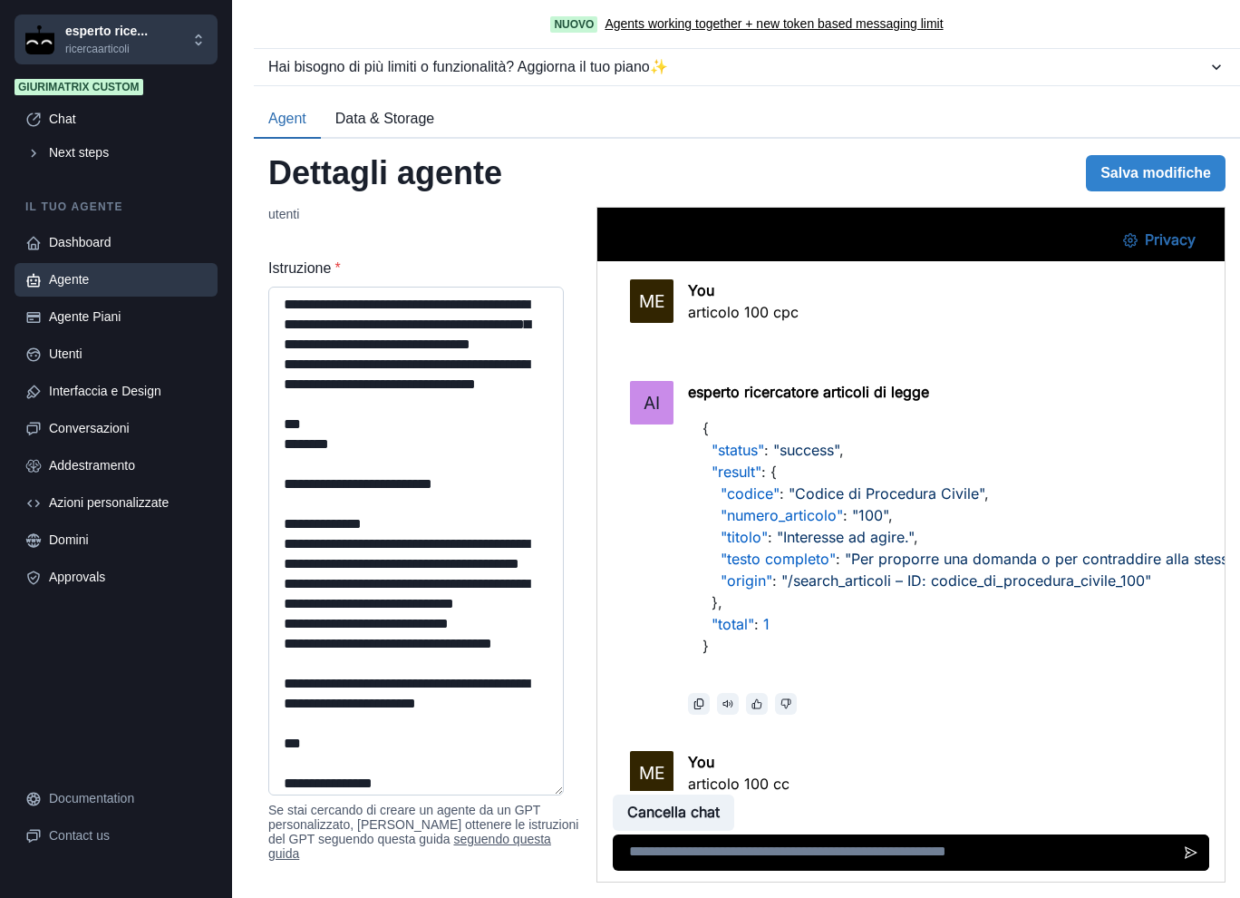
click at [286, 316] on textarea "Istruzione *" at bounding box center [416, 540] width 296 height 509
paste textarea "**********"
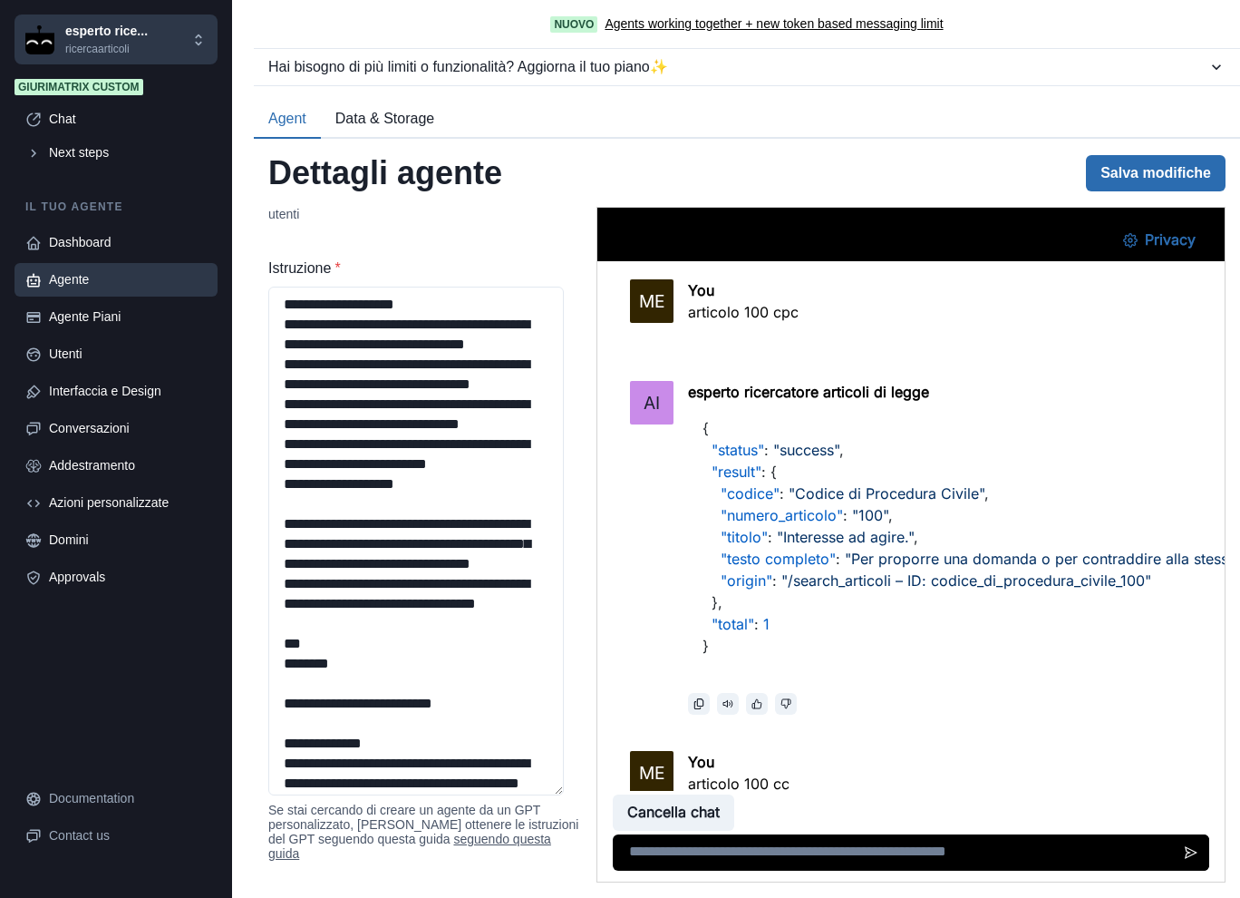
type textarea "**********"
click at [1110, 177] on button "Salva modifiche" at bounding box center [1156, 173] width 140 height 36
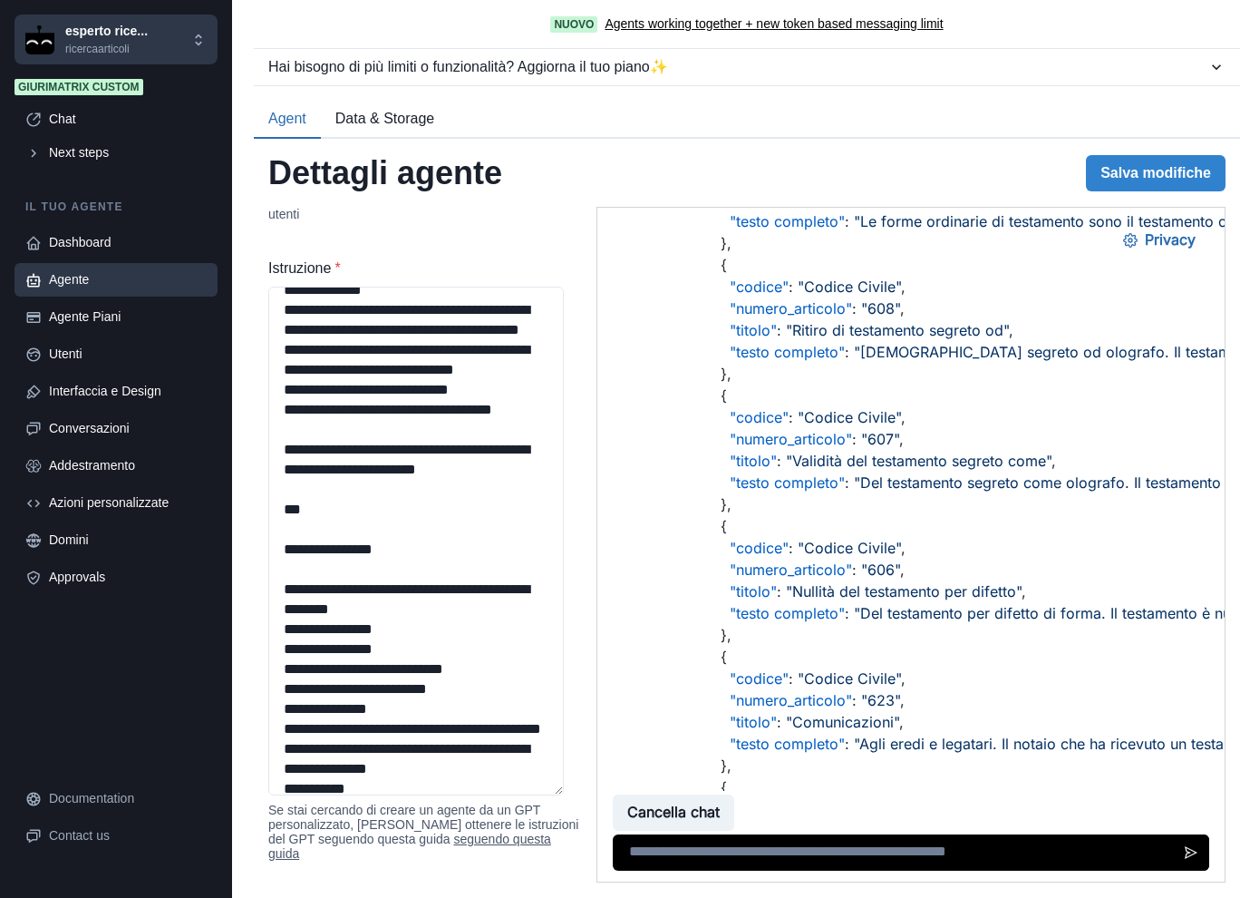
scroll to position [2513, 0]
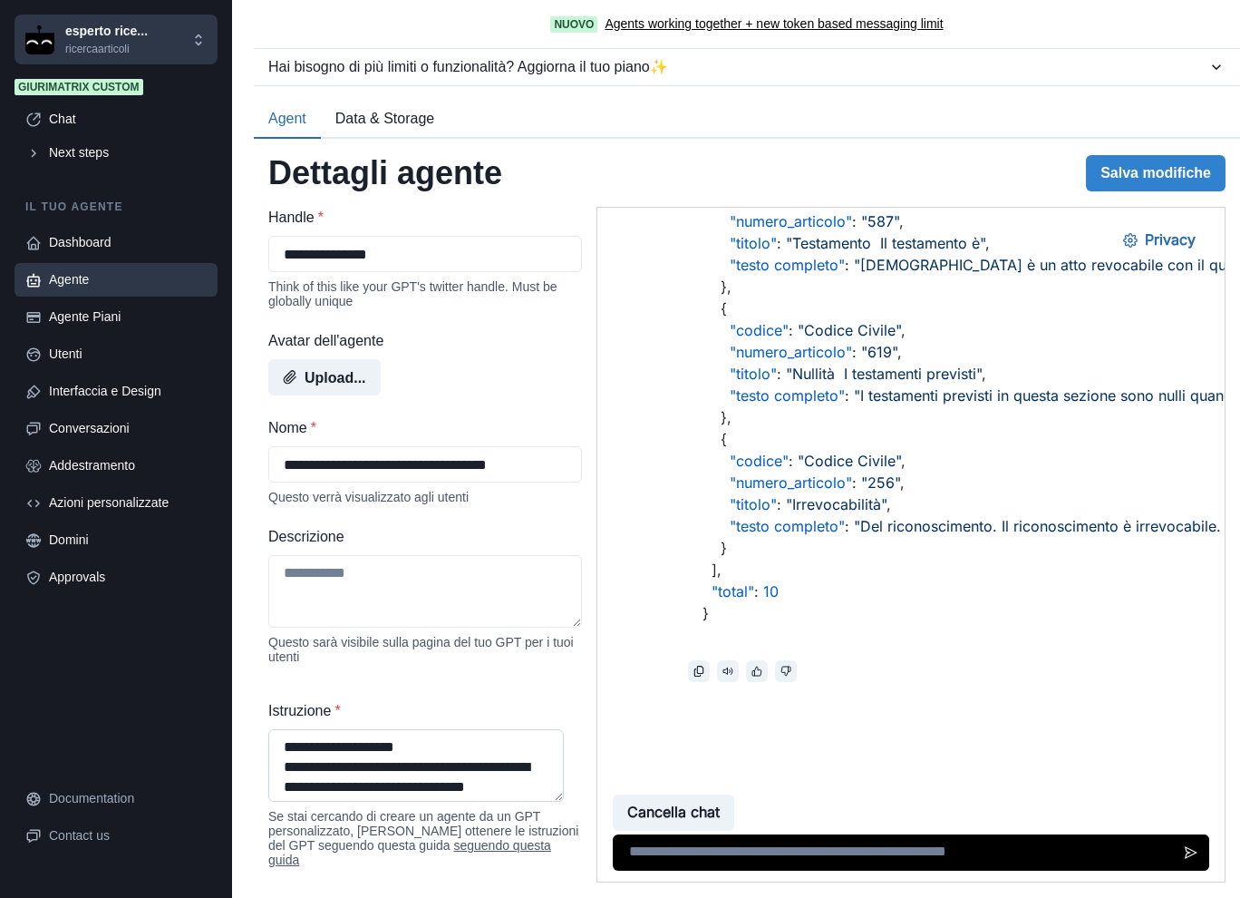
click at [307, 762] on textarea "Istruzione *" at bounding box center [416, 765] width 296 height 73
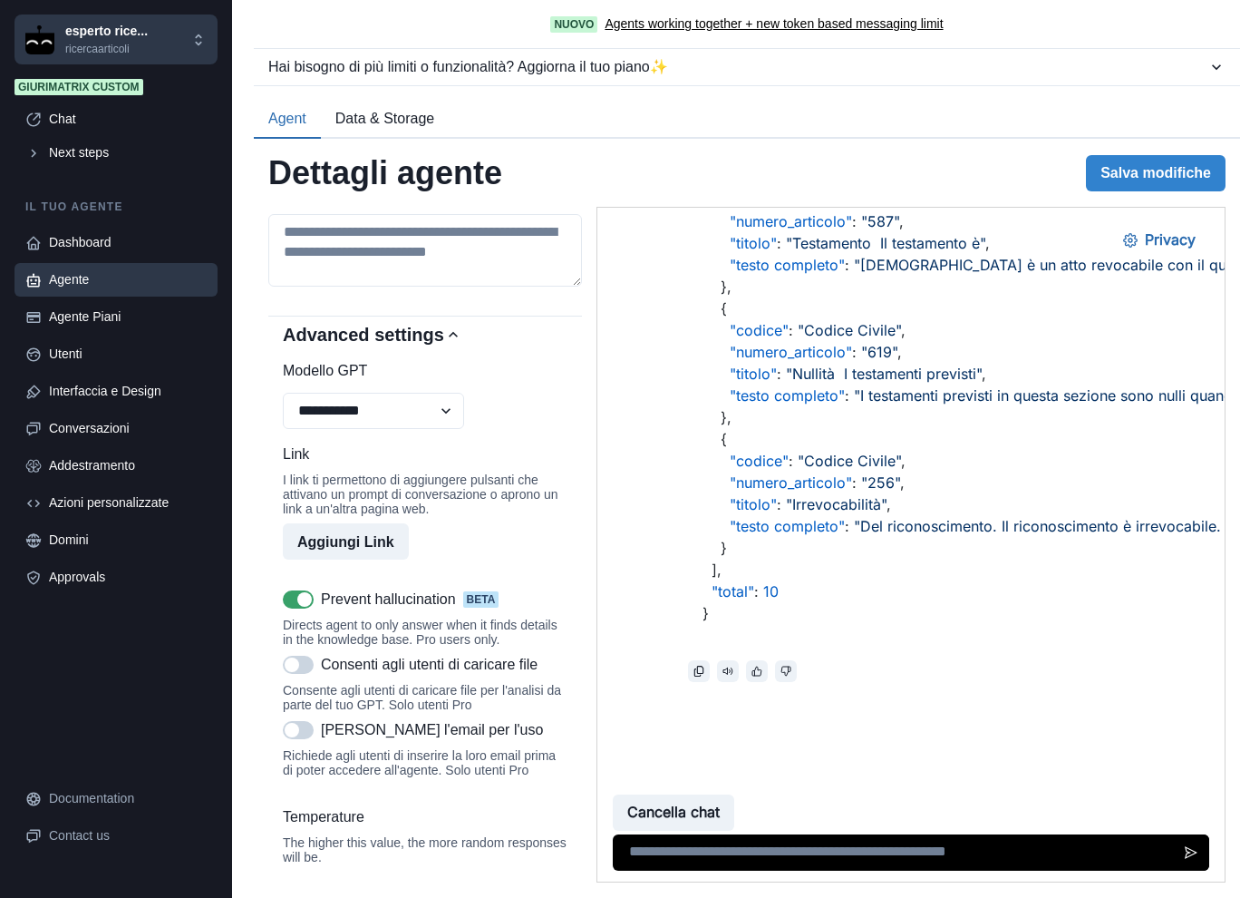
scroll to position [1208, 0]
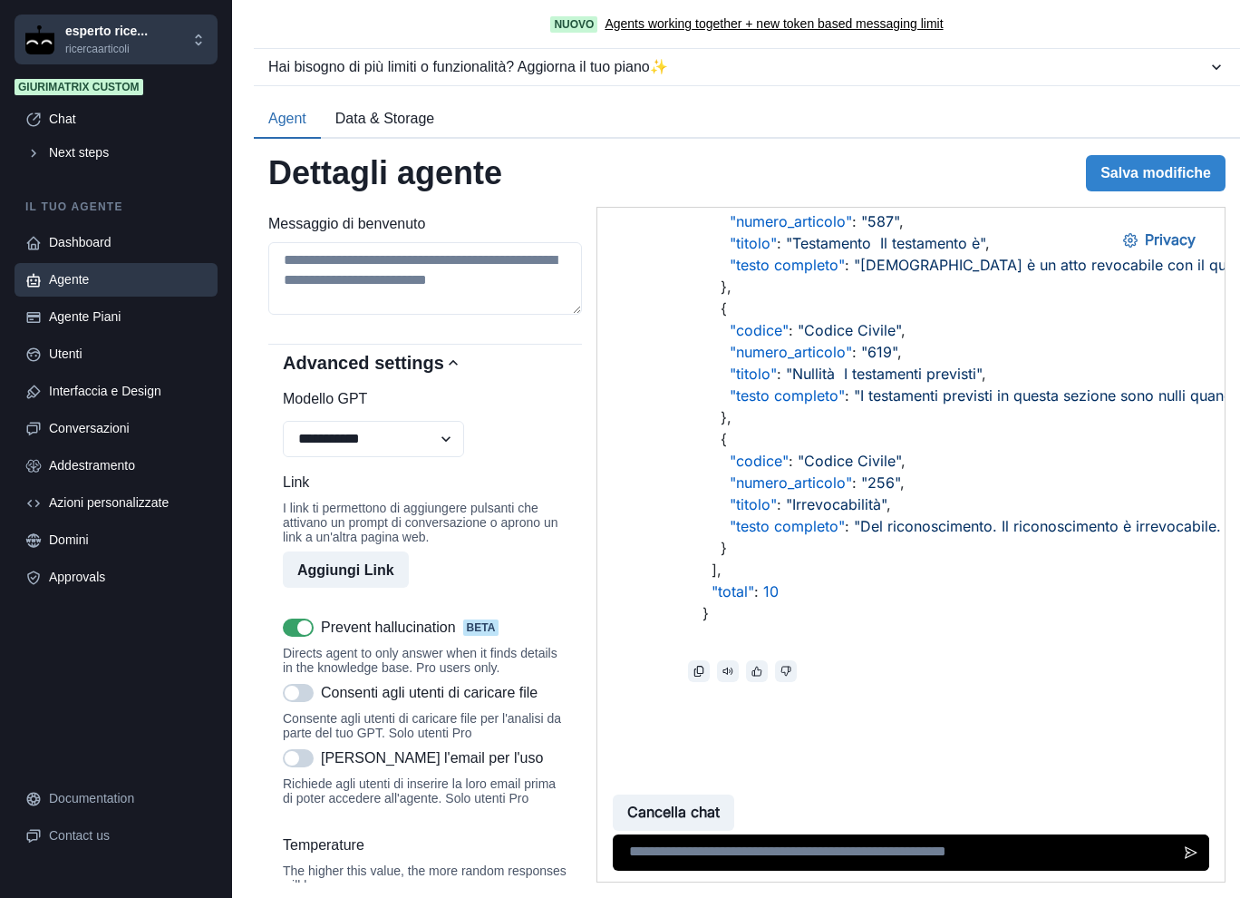
type textarea "**********"
click at [284, 636] on span at bounding box center [298, 627] width 31 height 18
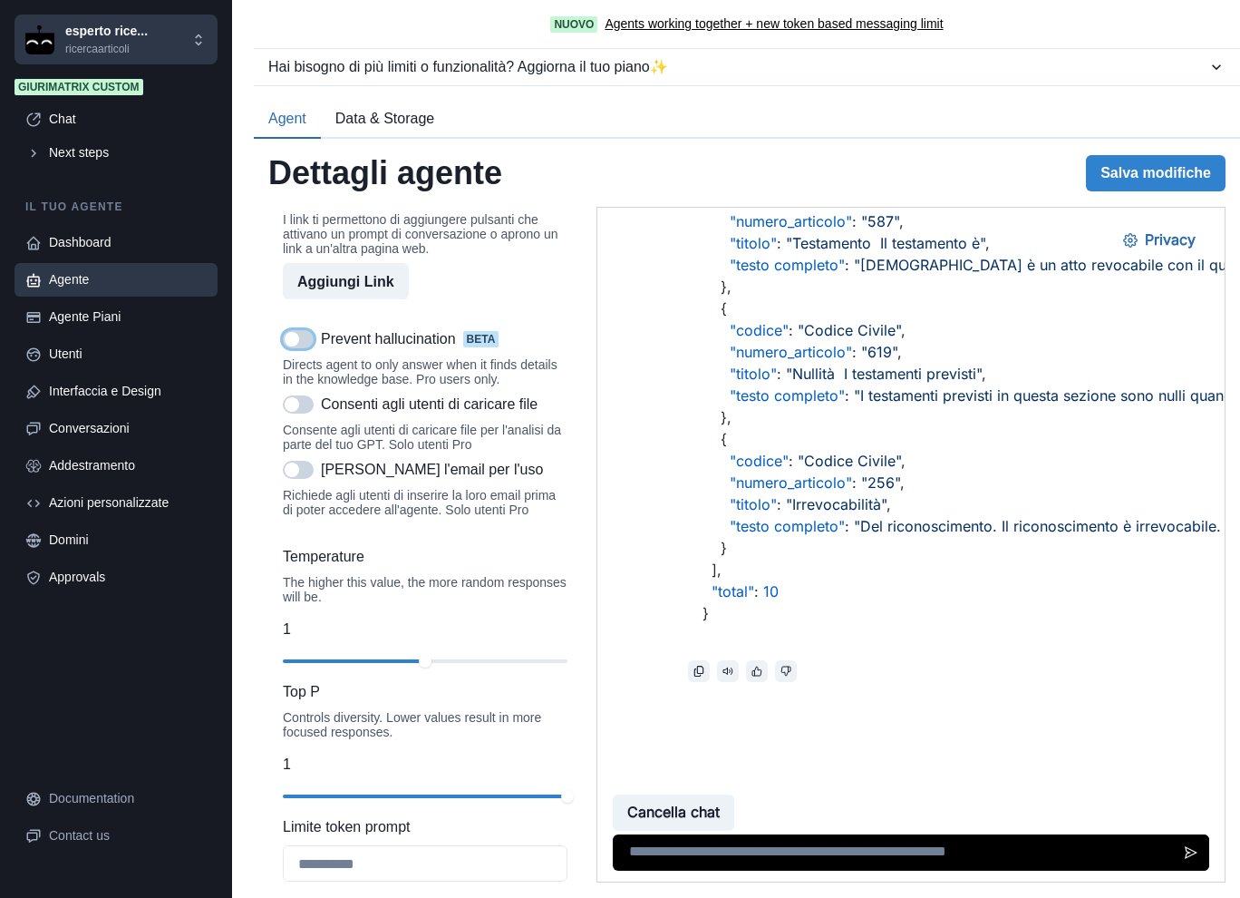
scroll to position [1510, 0]
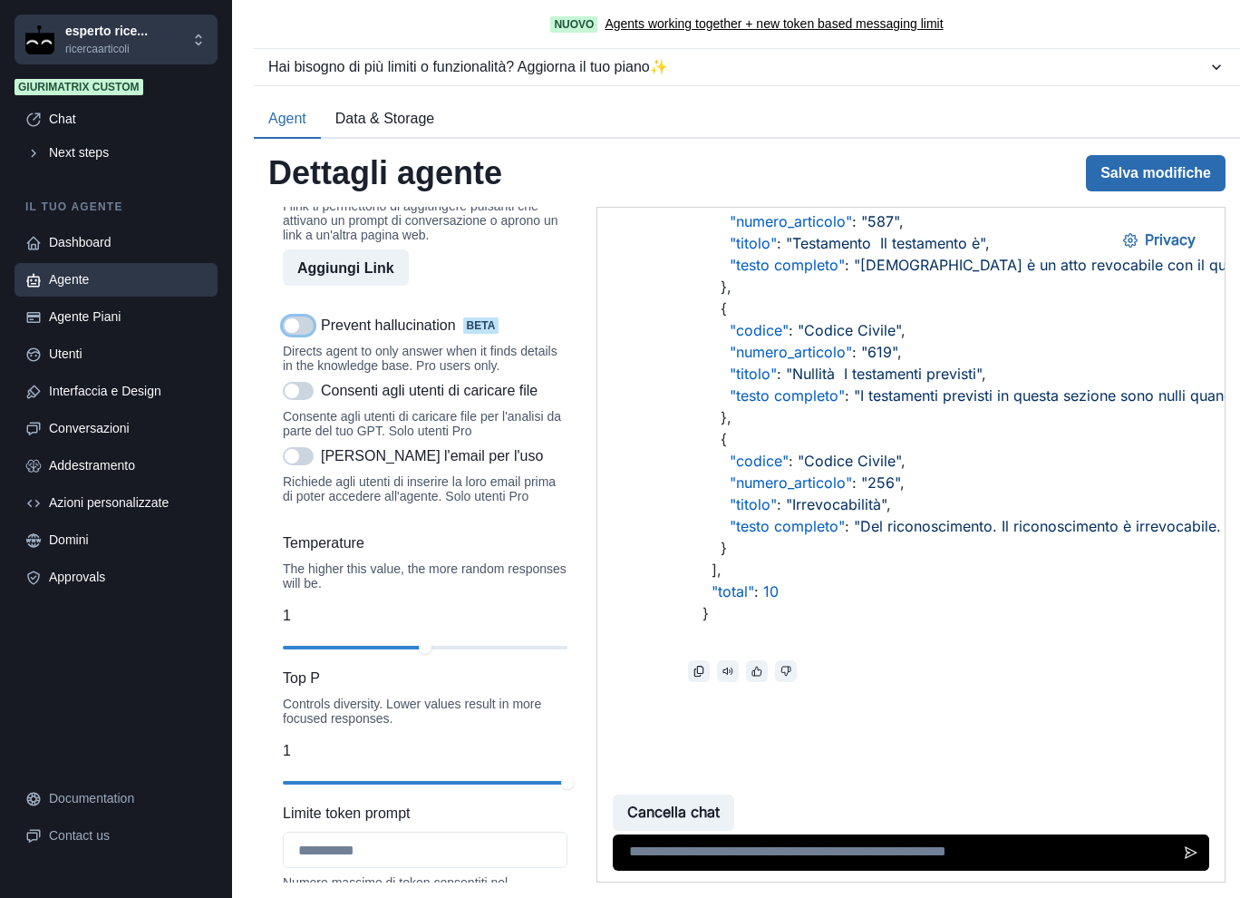
click at [1117, 171] on button "Salva modifiche" at bounding box center [1156, 173] width 140 height 36
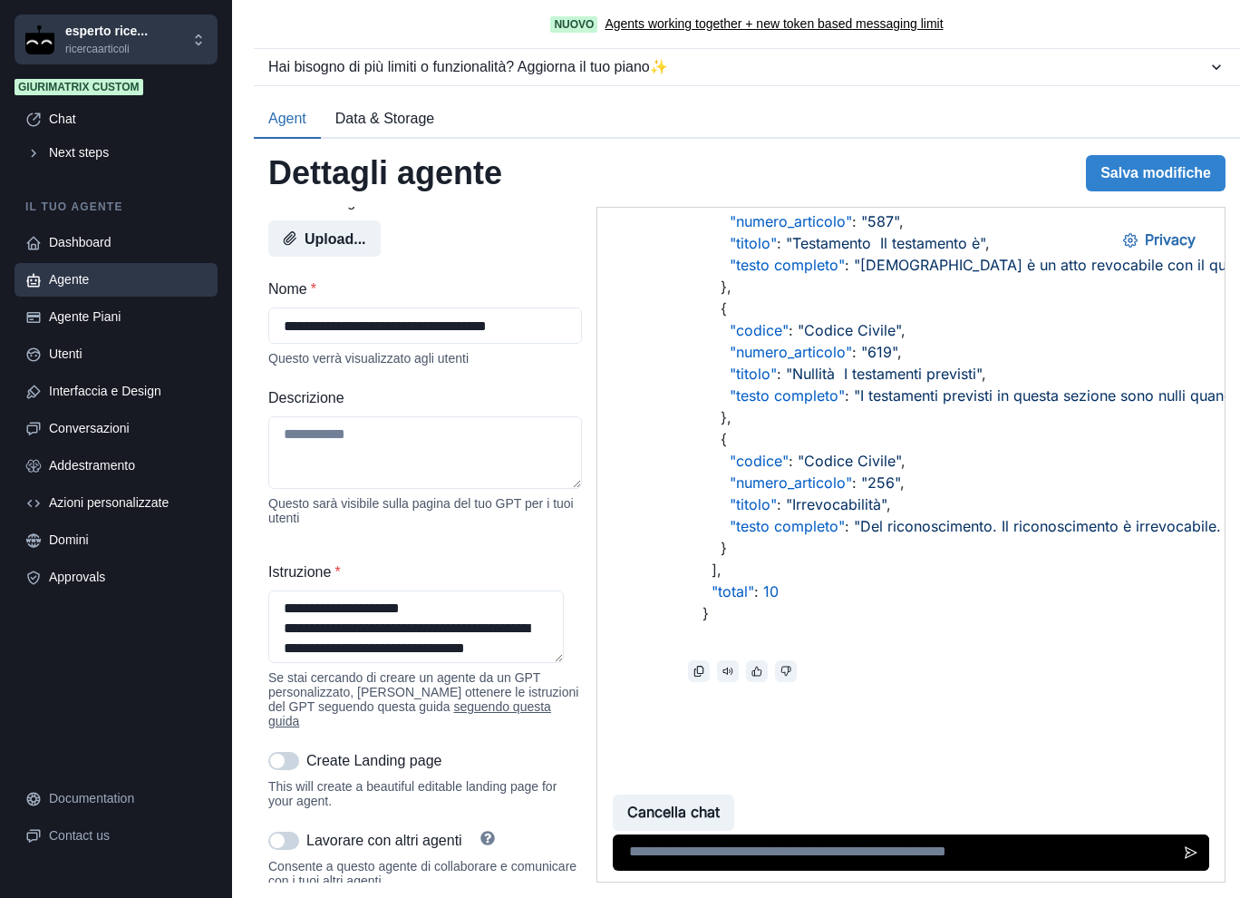
scroll to position [102, 0]
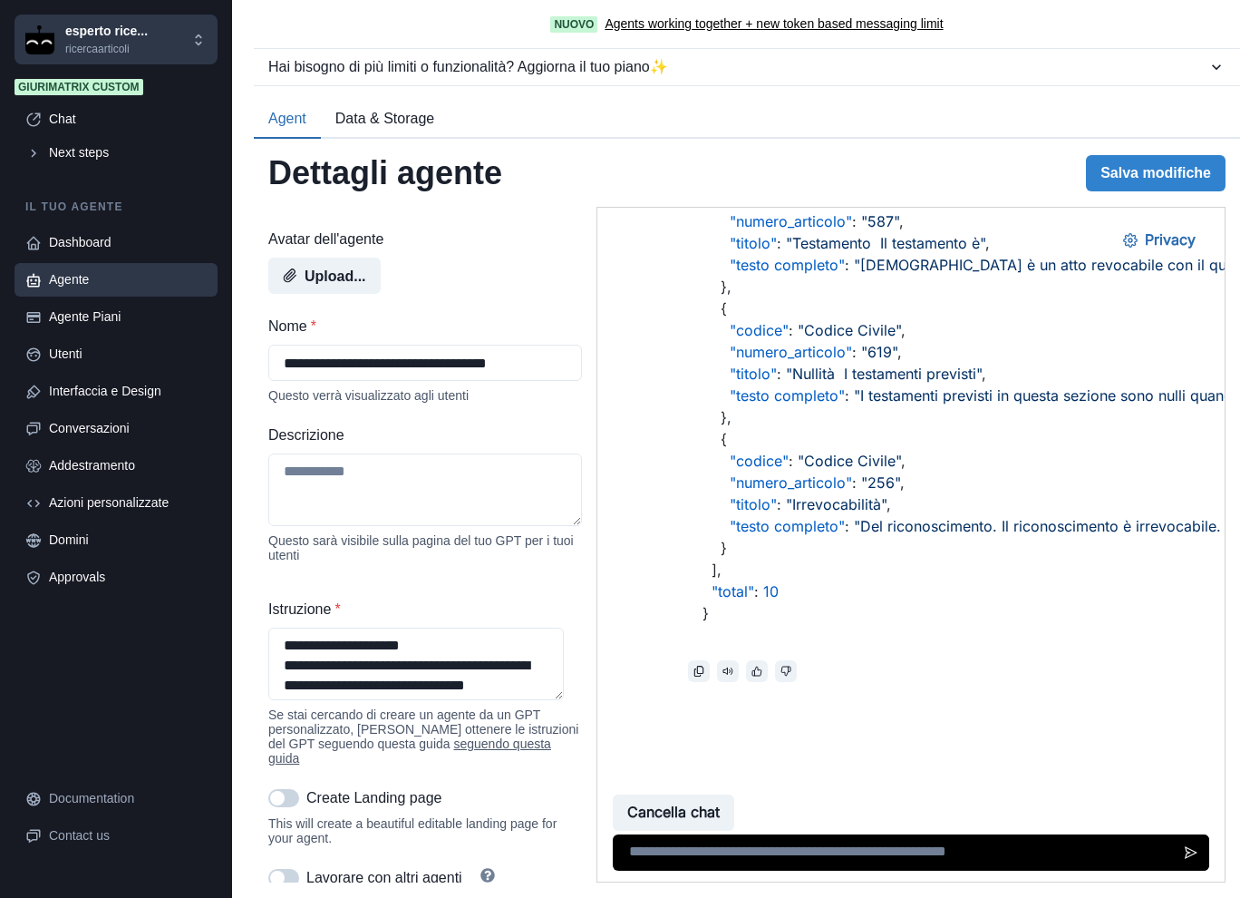
drag, startPoint x: 569, startPoint y: 665, endPoint x: 63, endPoint y: 202, distance: 686.0
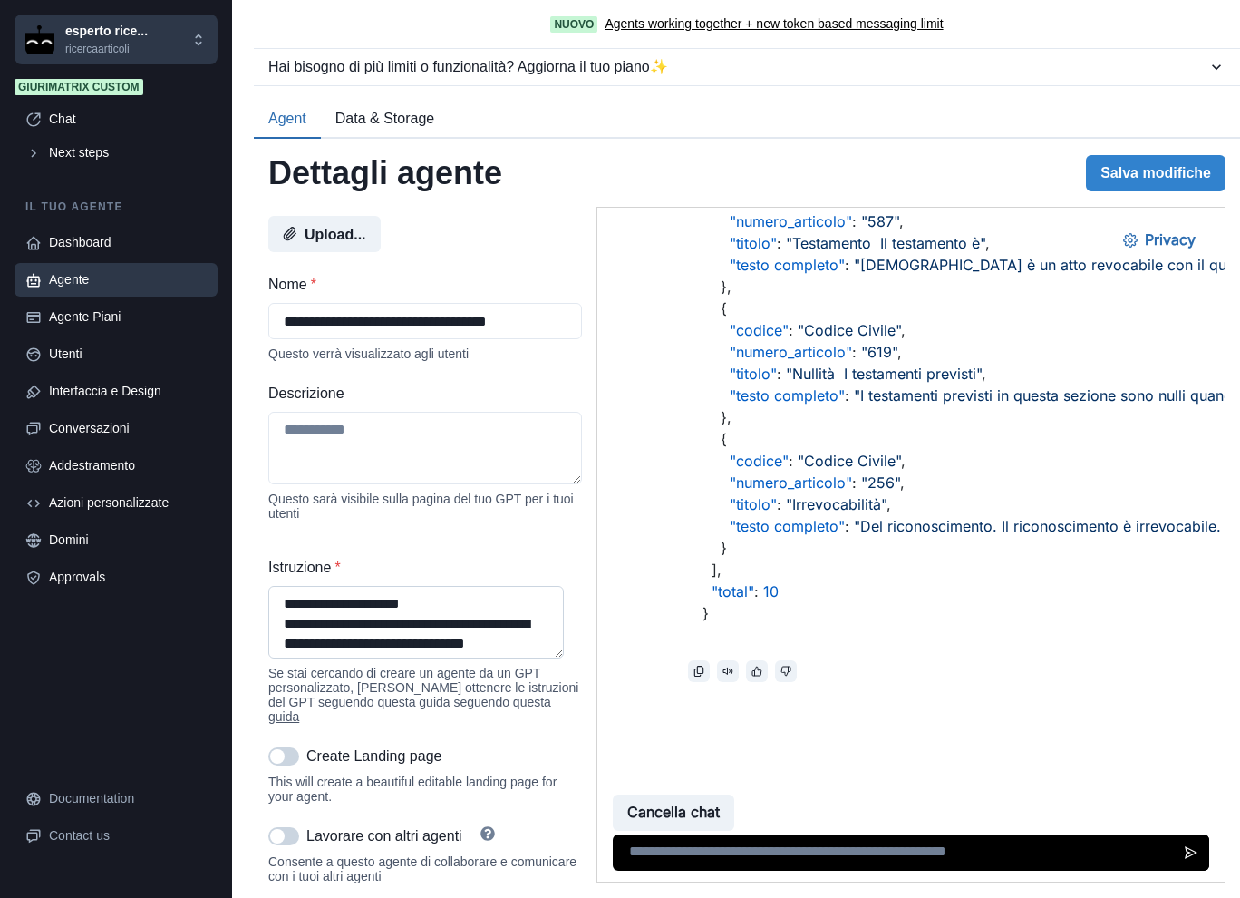
scroll to position [150, 0]
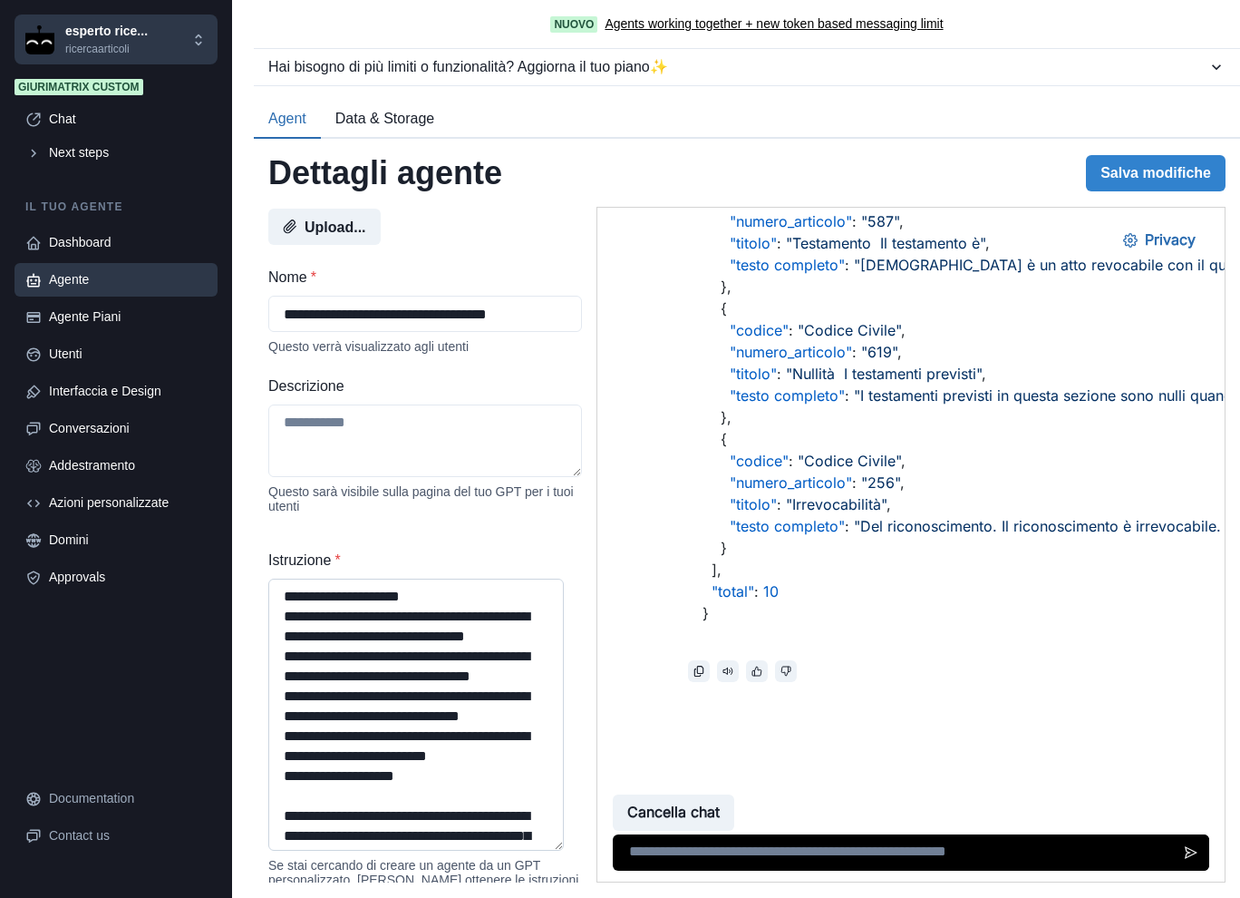
drag, startPoint x: 560, startPoint y: 656, endPoint x: 558, endPoint y: 835, distance: 178.6
click at [558, 837] on textarea "Istruzione *" at bounding box center [416, 714] width 296 height 272
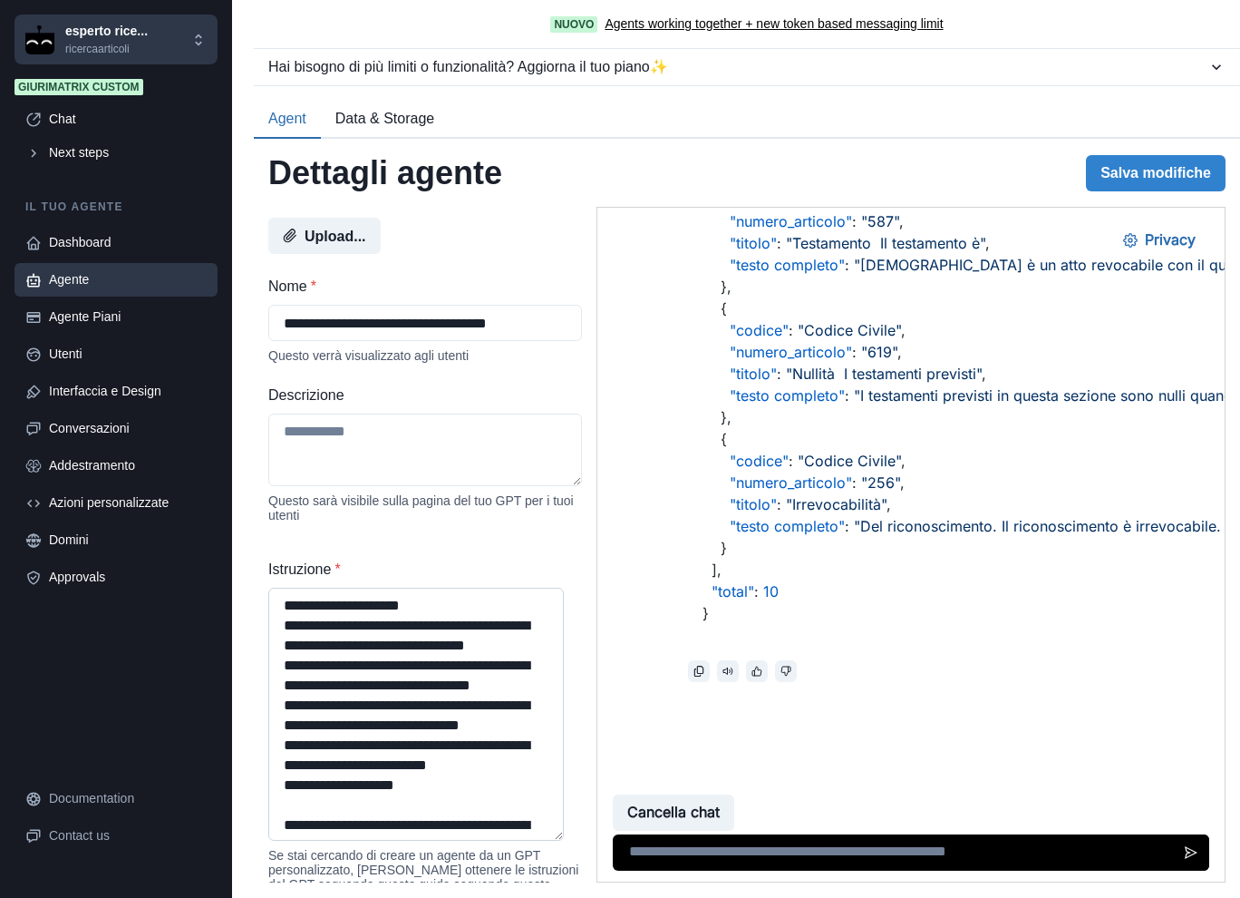
scroll to position [302, 0]
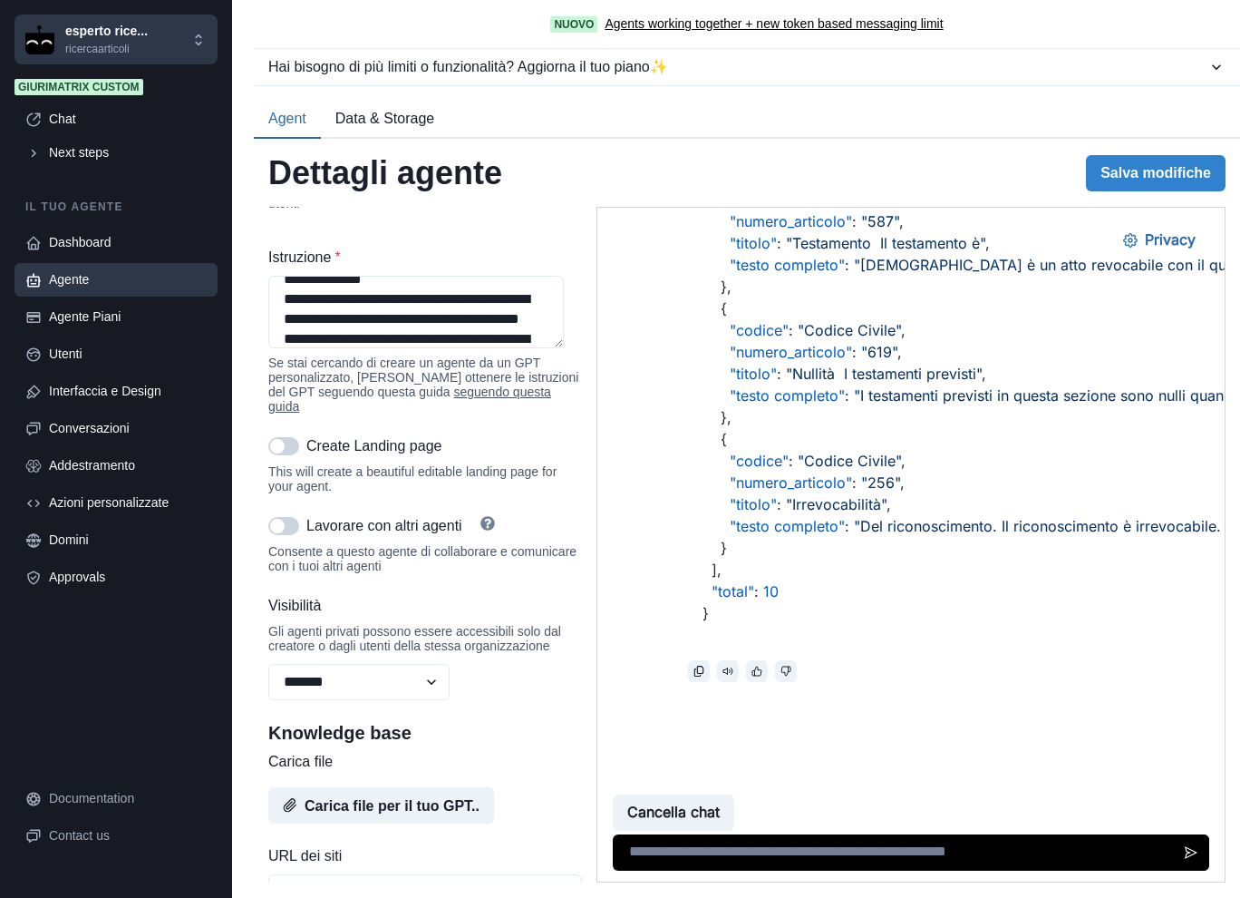
scroll to position [907, 0]
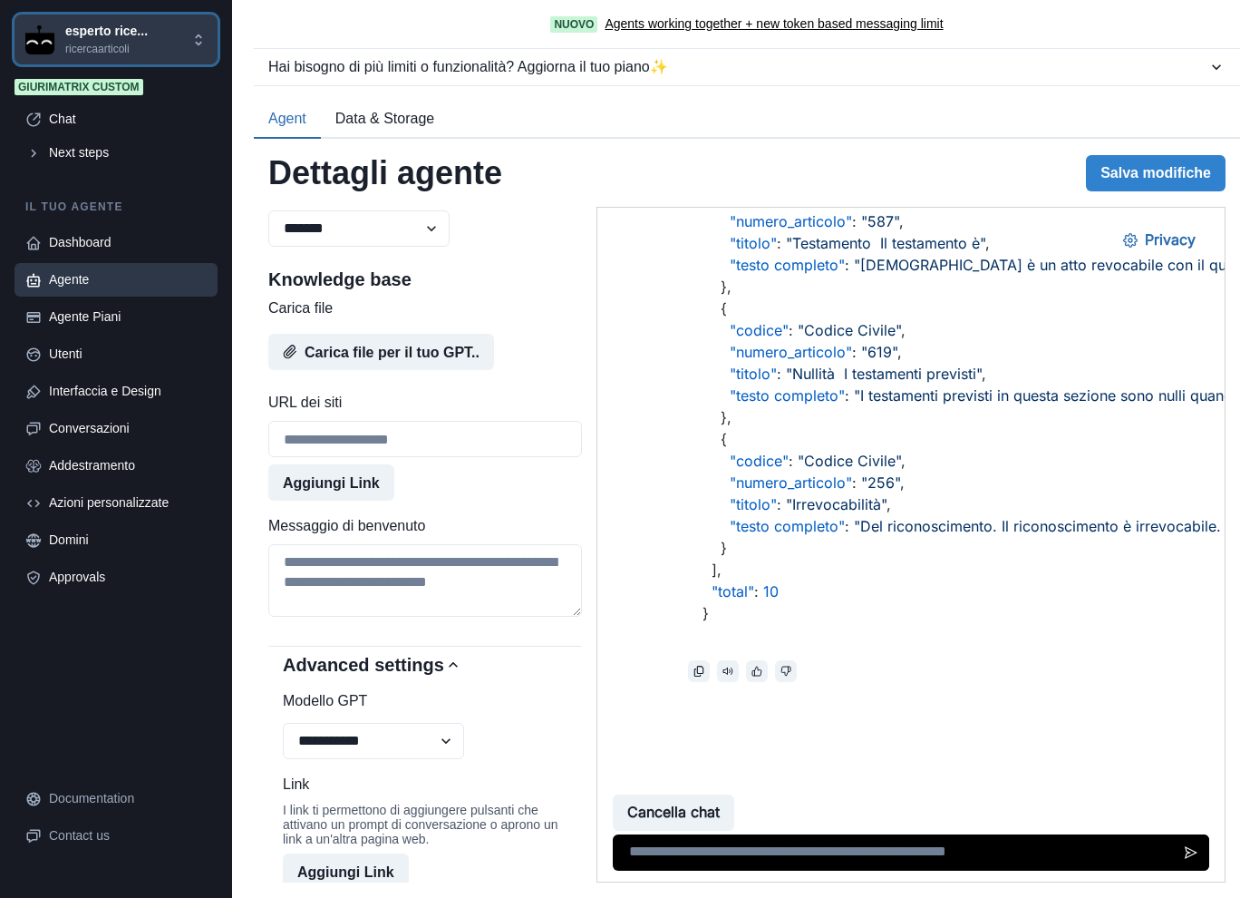
click at [123, 39] on p "esperto rice..." at bounding box center [106, 31] width 83 height 19
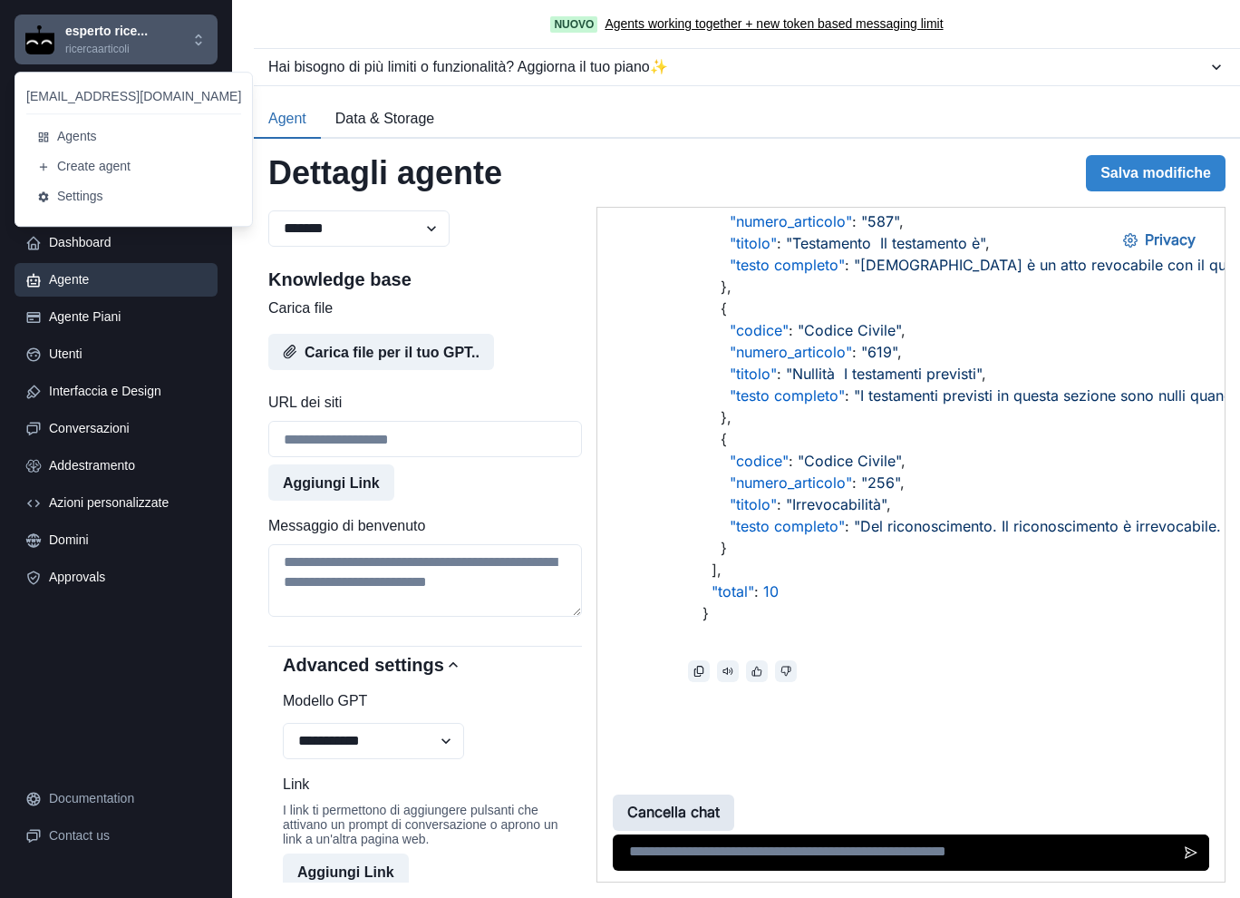
click at [673, 801] on button "Cancella chat" at bounding box center [673, 812] width 121 height 36
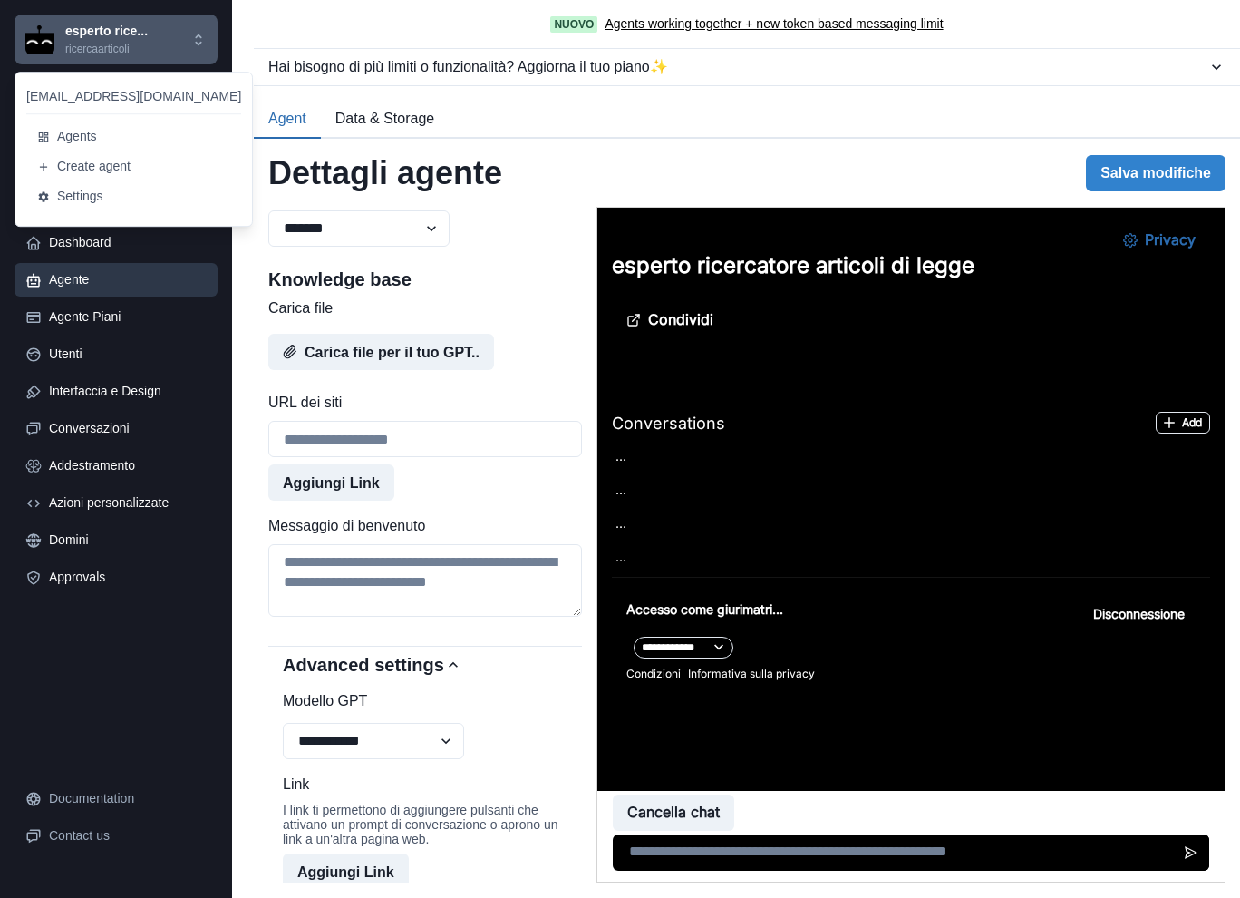
scroll to position [0, 0]
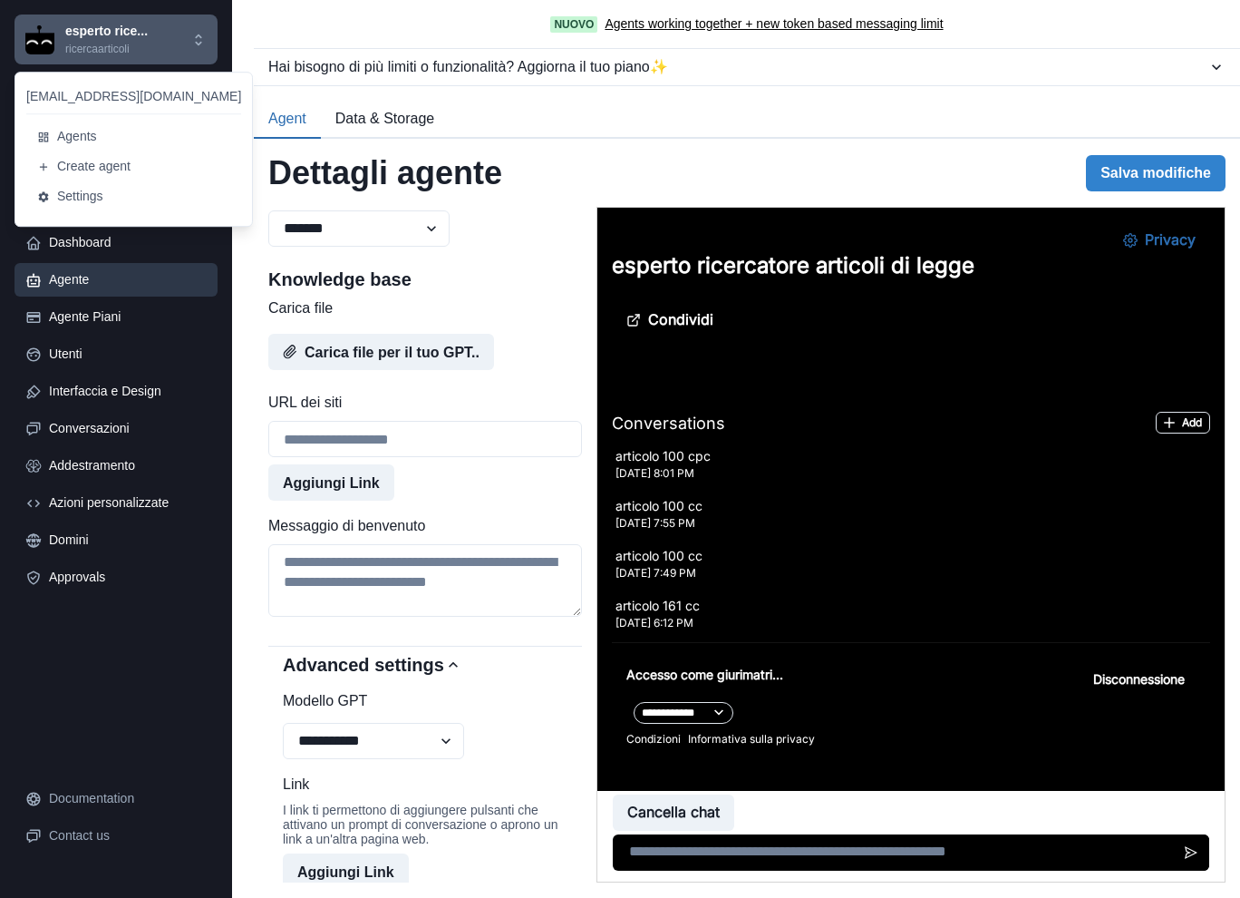
drag, startPoint x: 1200, startPoint y: 290, endPoint x: 1206, endPoint y: 442, distance: 152.4
click at [1206, 442] on div "**********" at bounding box center [910, 545] width 627 height 674
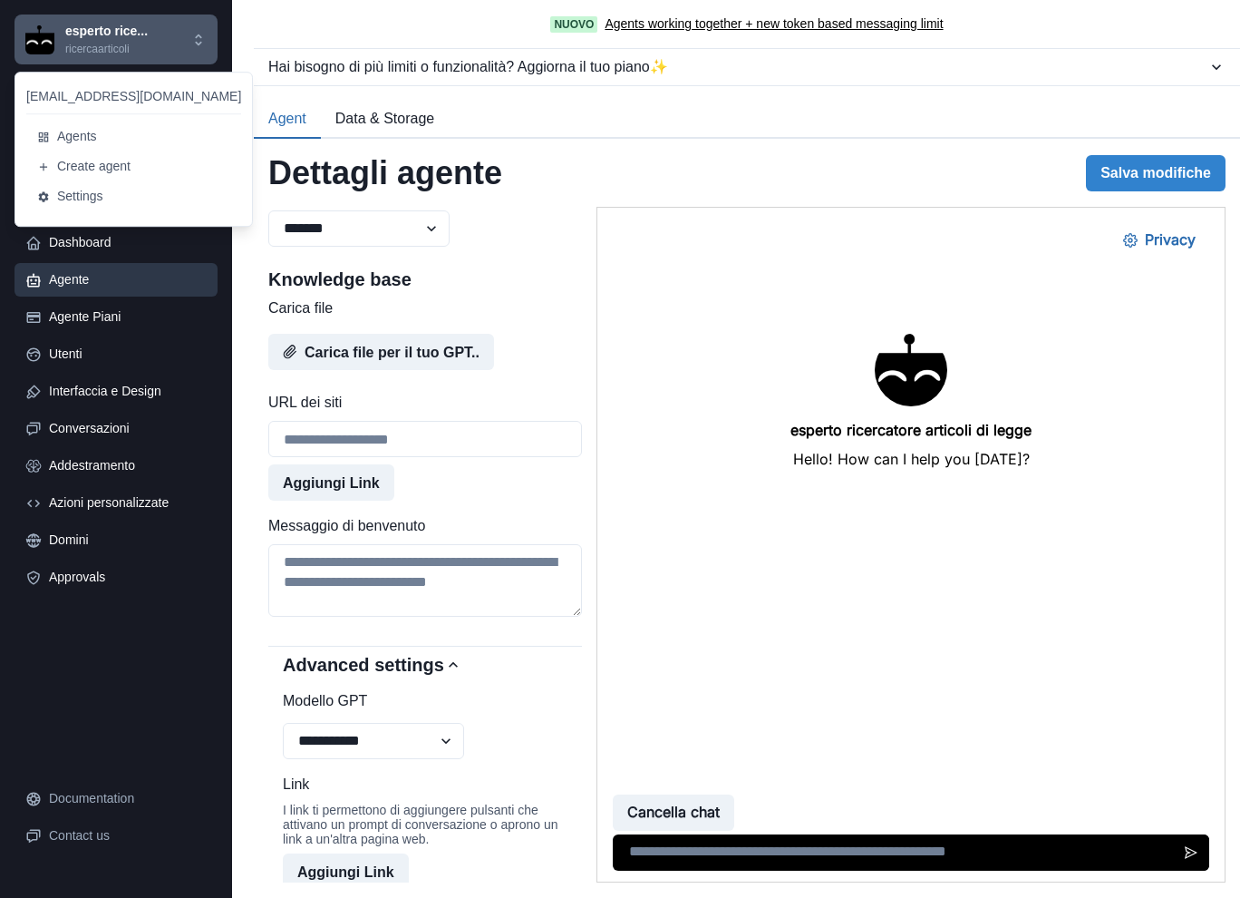
drag, startPoint x: 1209, startPoint y: 409, endPoint x: 1837, endPoint y: 769, distance: 723.3
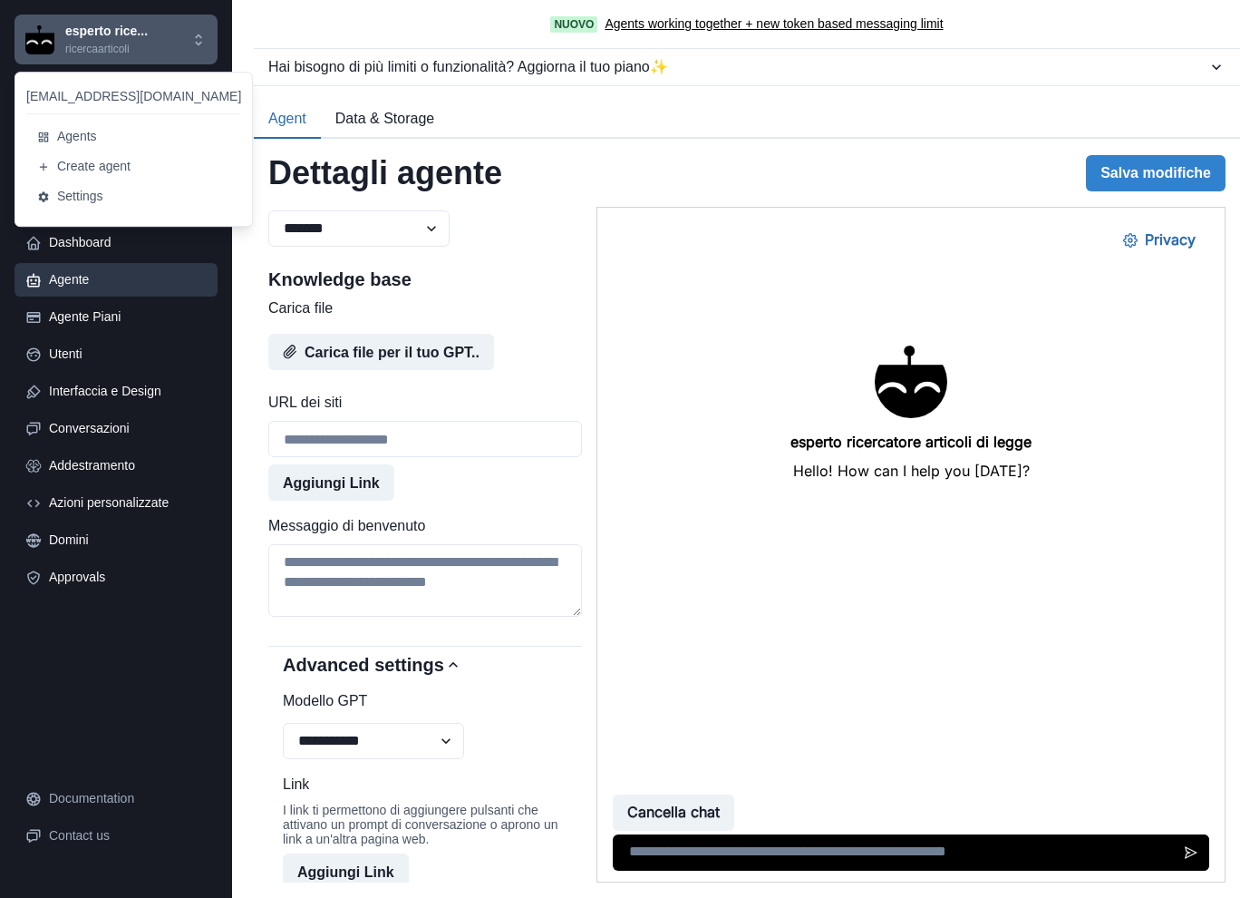
scroll to position [846, 0]
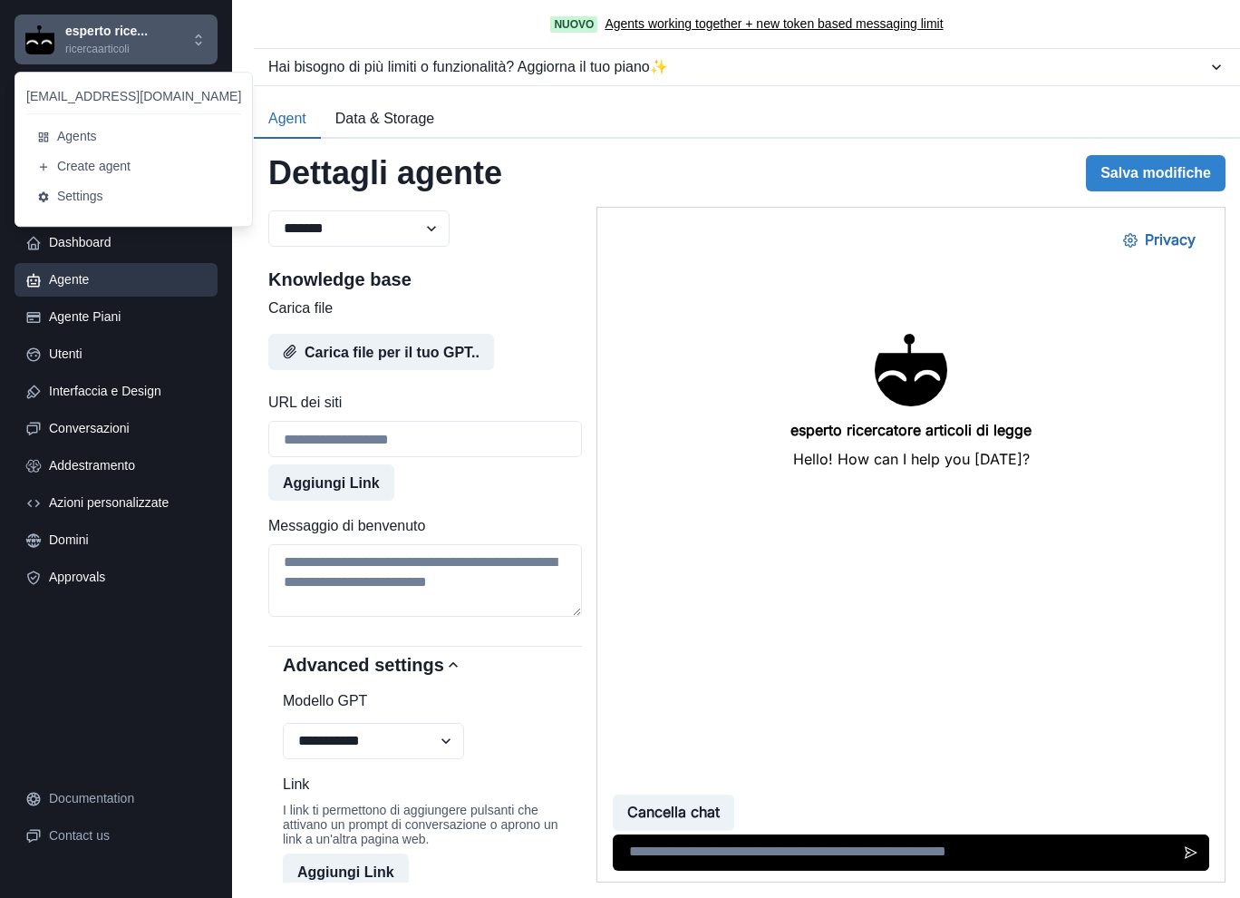
click at [838, 788] on div at bounding box center [910, 792] width 627 height 181
click at [837, 801] on div "Cancella chat" at bounding box center [911, 812] width 596 height 36
drag, startPoint x: 688, startPoint y: 851, endPoint x: 716, endPoint y: 828, distance: 36.7
click at [688, 849] on textarea at bounding box center [911, 852] width 596 height 36
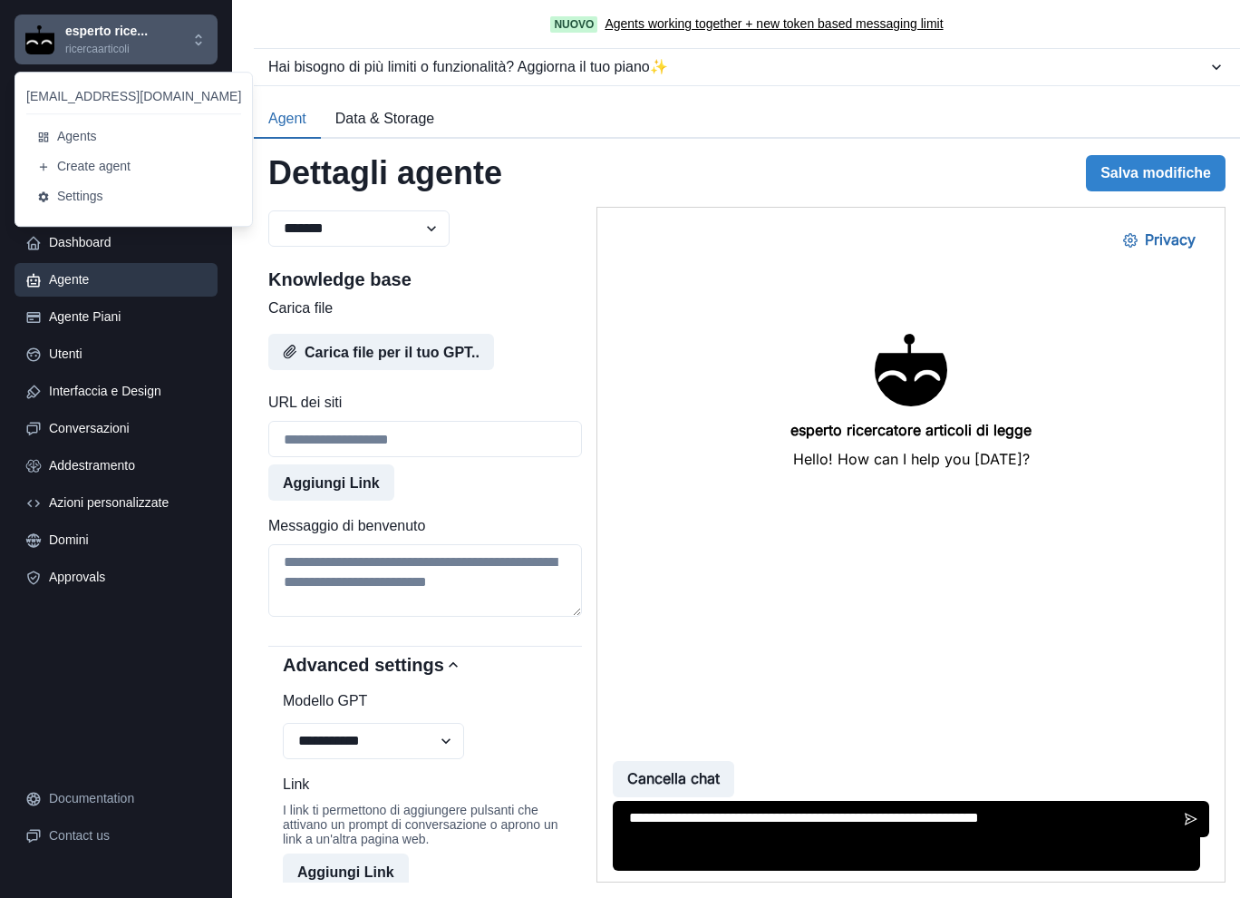
type textarea "**********"
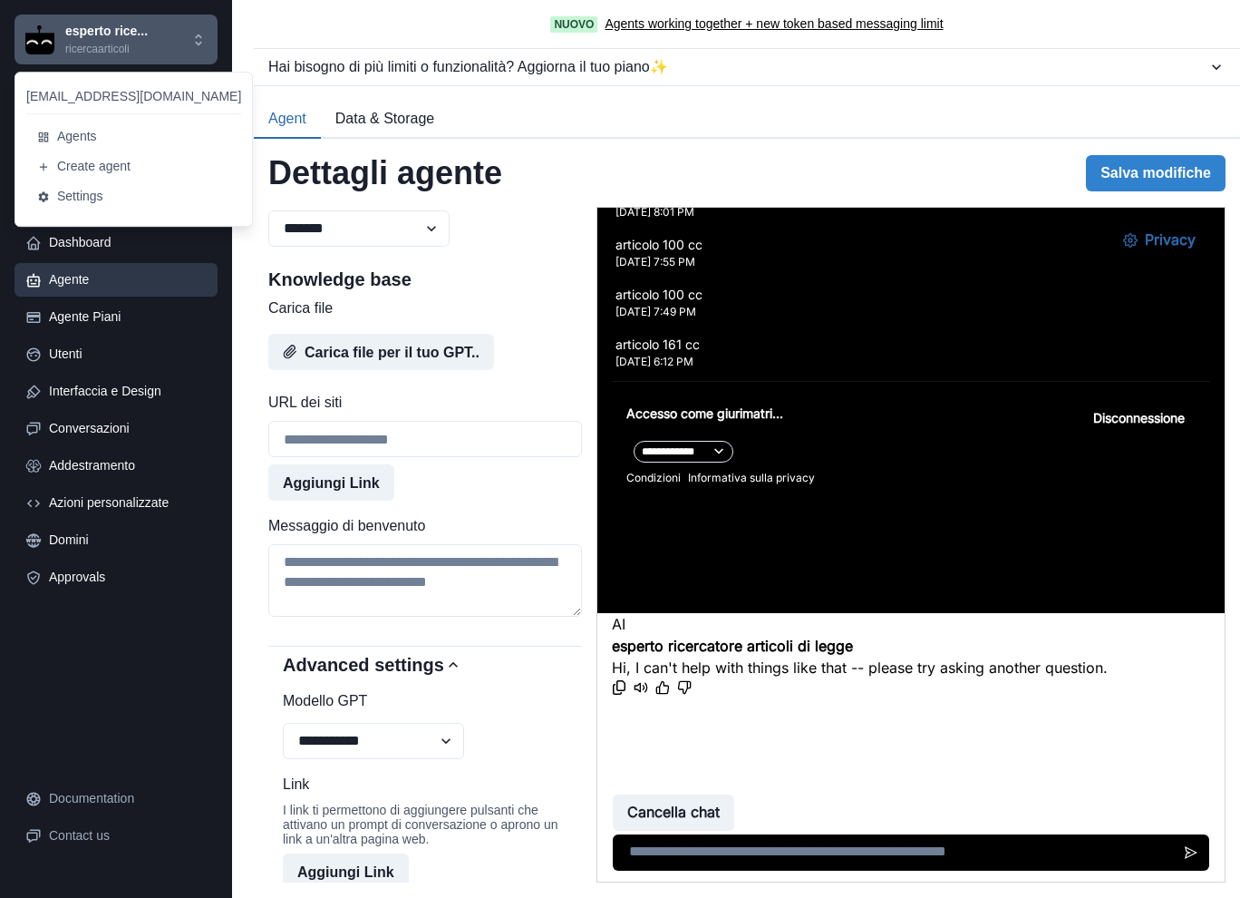
scroll to position [317, 0]
drag, startPoint x: 830, startPoint y: 859, endPoint x: 831, endPoint y: 849, distance: 9.2
click at [830, 858] on textarea at bounding box center [906, 852] width 587 height 36
paste textarea "**********"
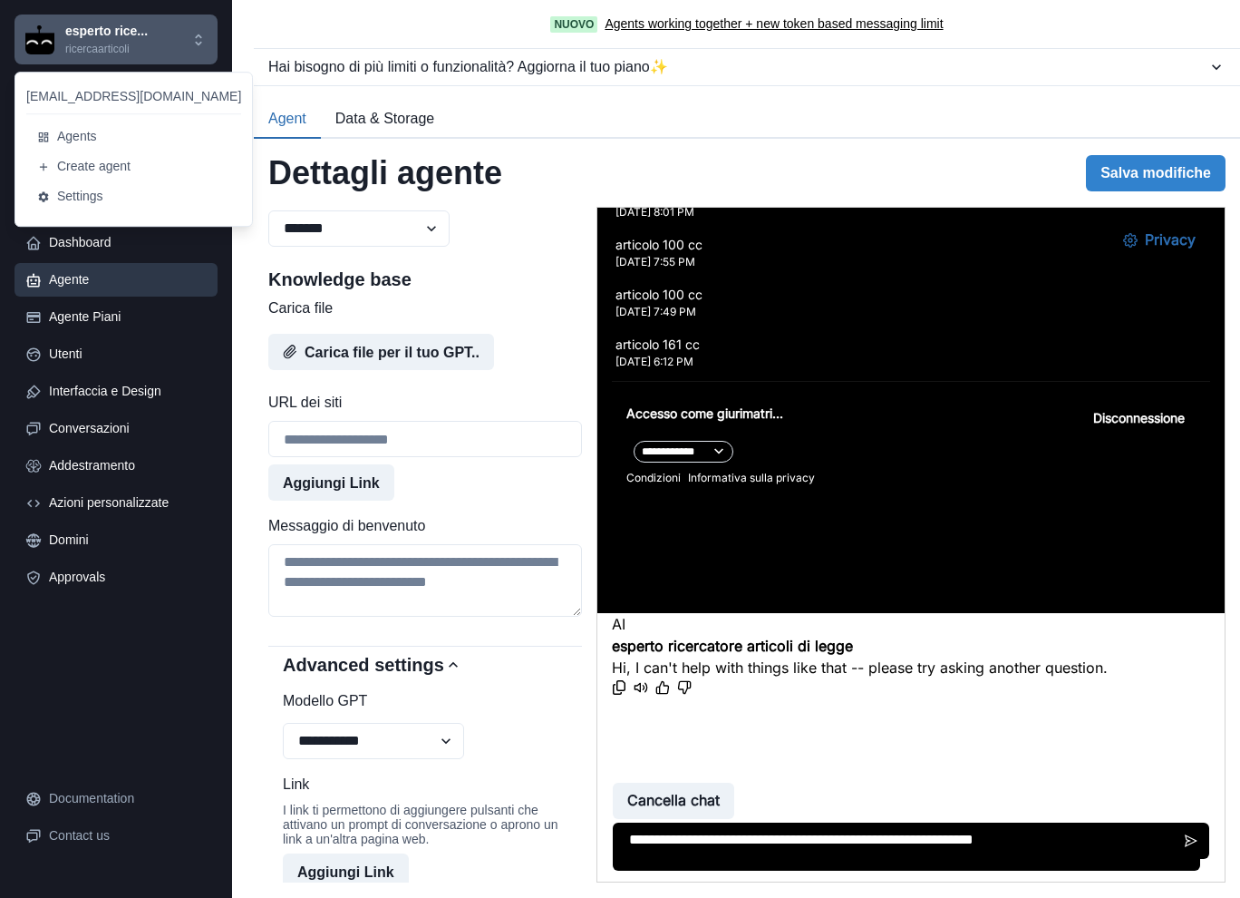
scroll to position [0, 0]
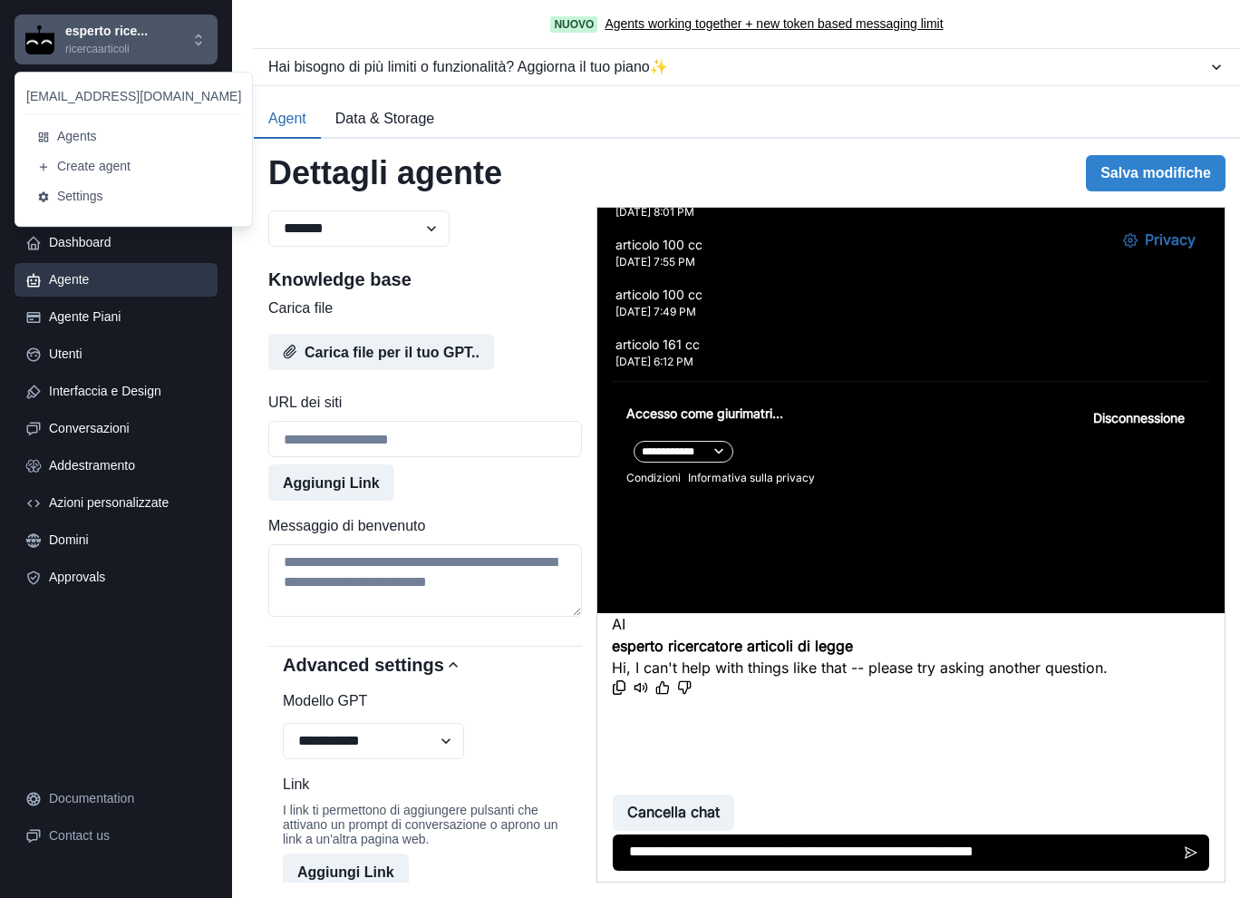
type textarea "**********"
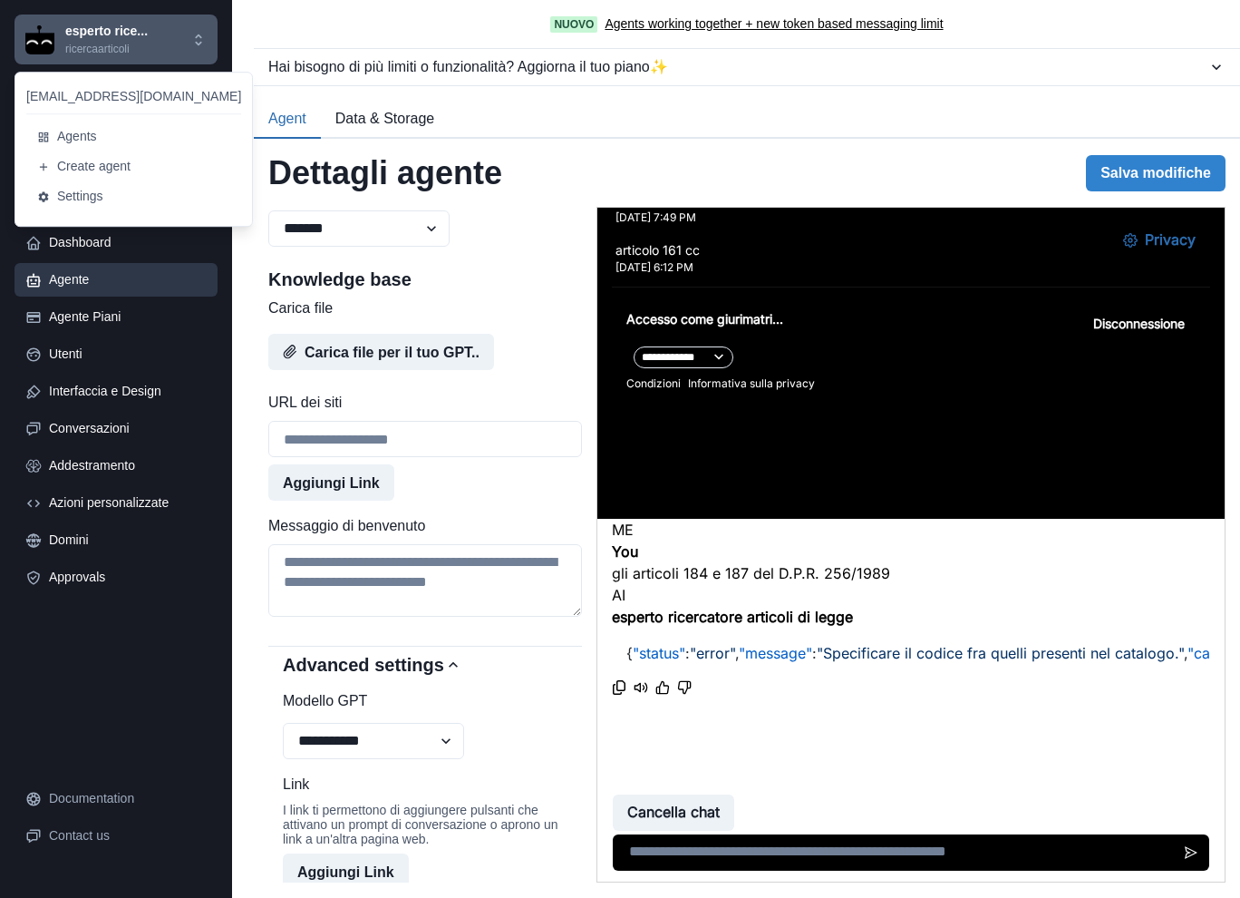
scroll to position [490, 2467]
drag, startPoint x: 954, startPoint y: 594, endPoint x: 1098, endPoint y: 597, distance: 144.2
click at [148, 45] on div "esperto rice... ricercaarticoli" at bounding box center [107, 39] width 165 height 35
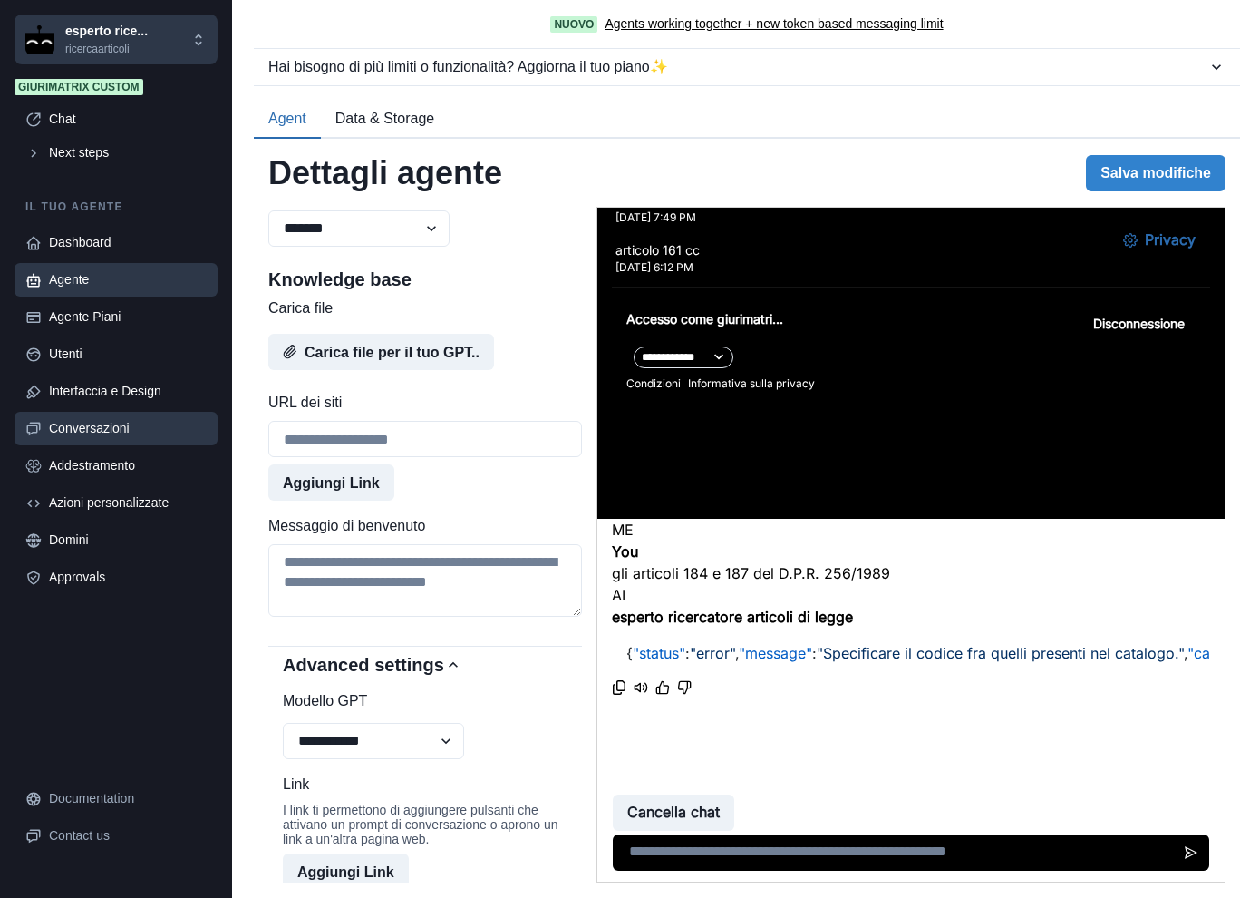
click at [102, 429] on div "Conversazioni" at bounding box center [128, 428] width 158 height 19
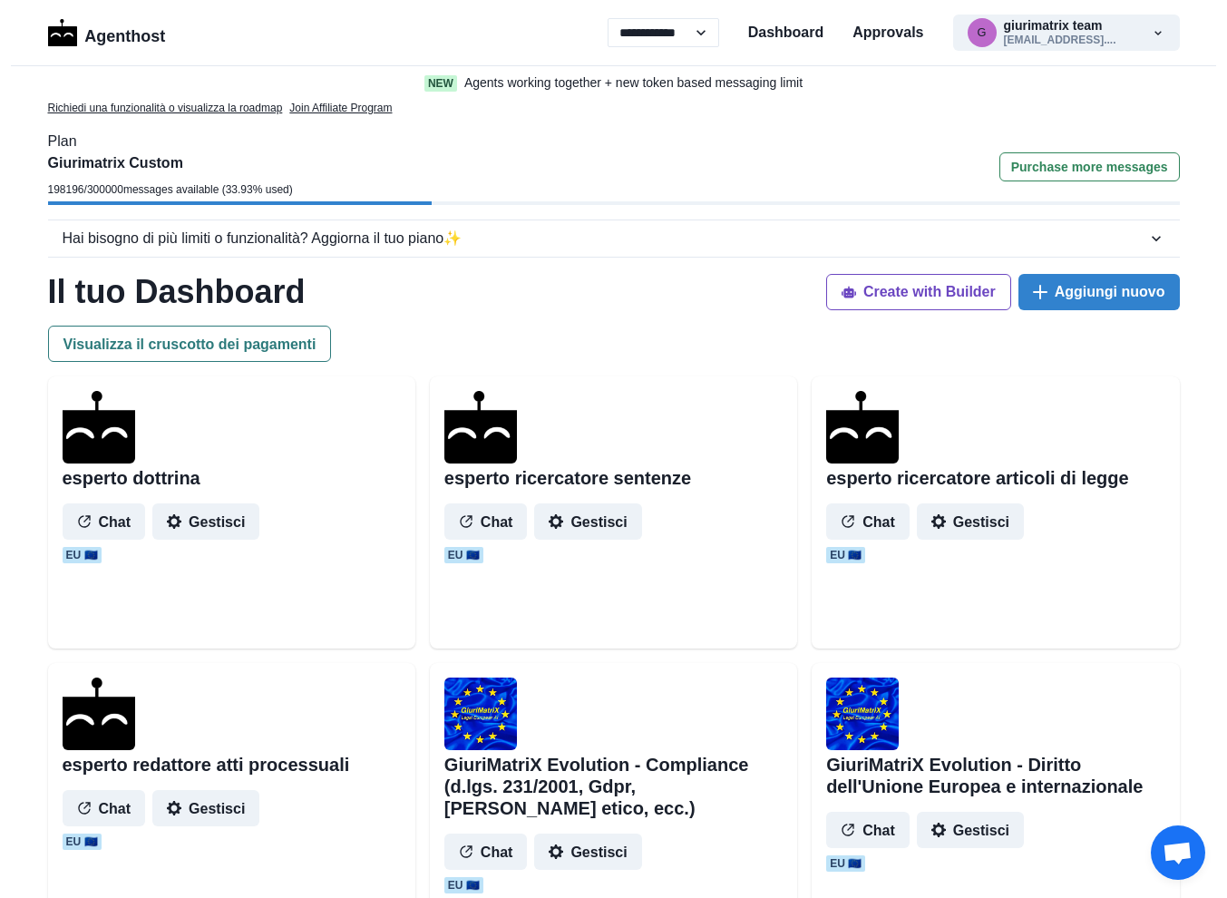
select select "**"
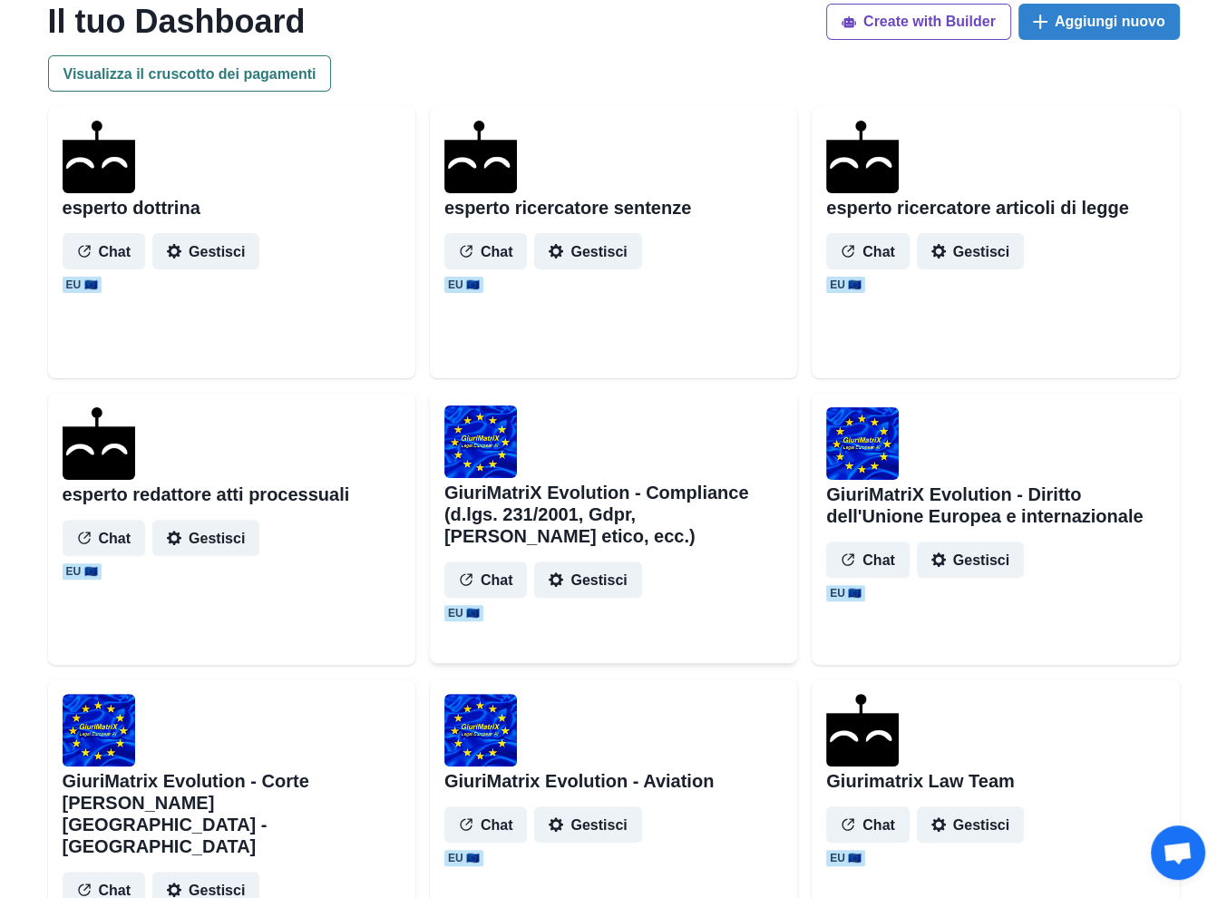
scroll to position [302, 0]
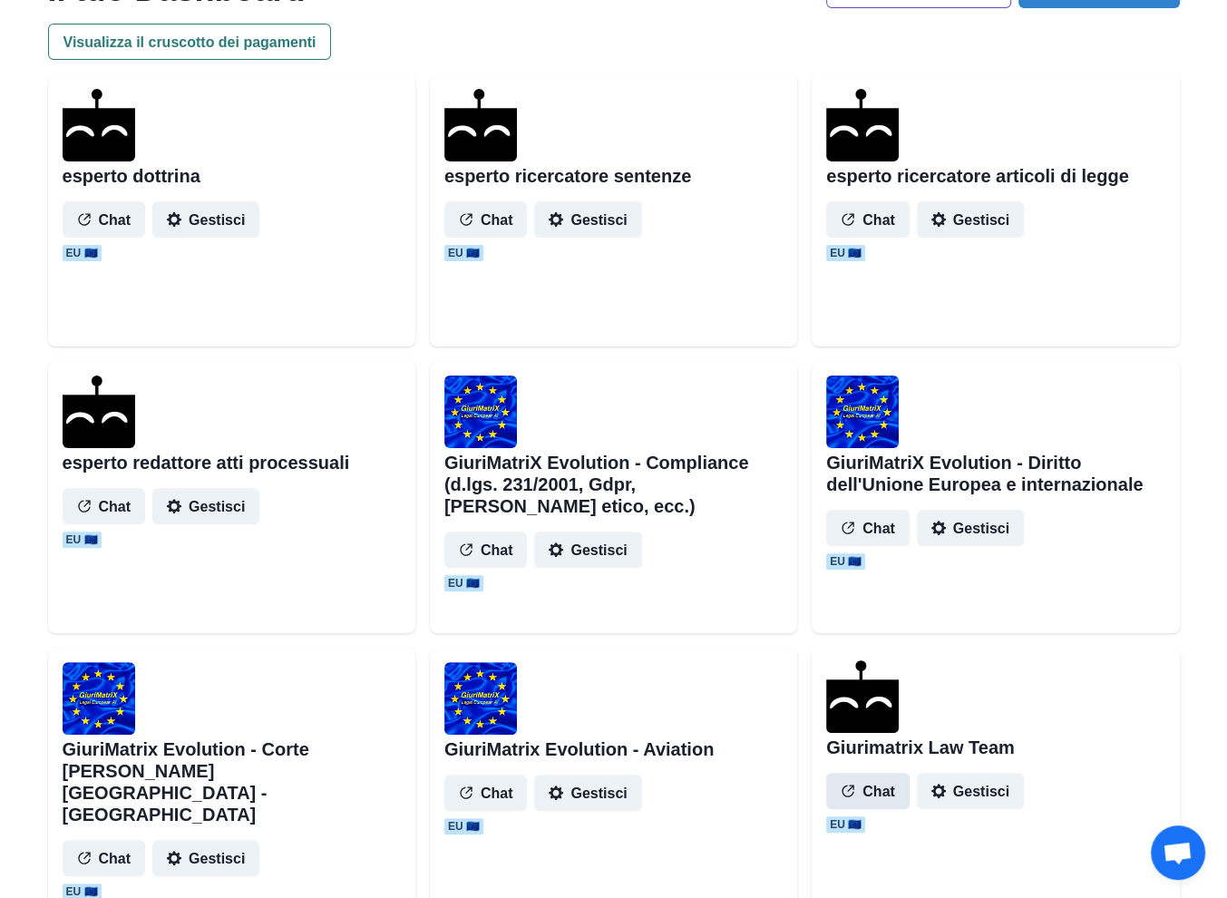
click at [870, 791] on button "Chat" at bounding box center [867, 790] width 83 height 36
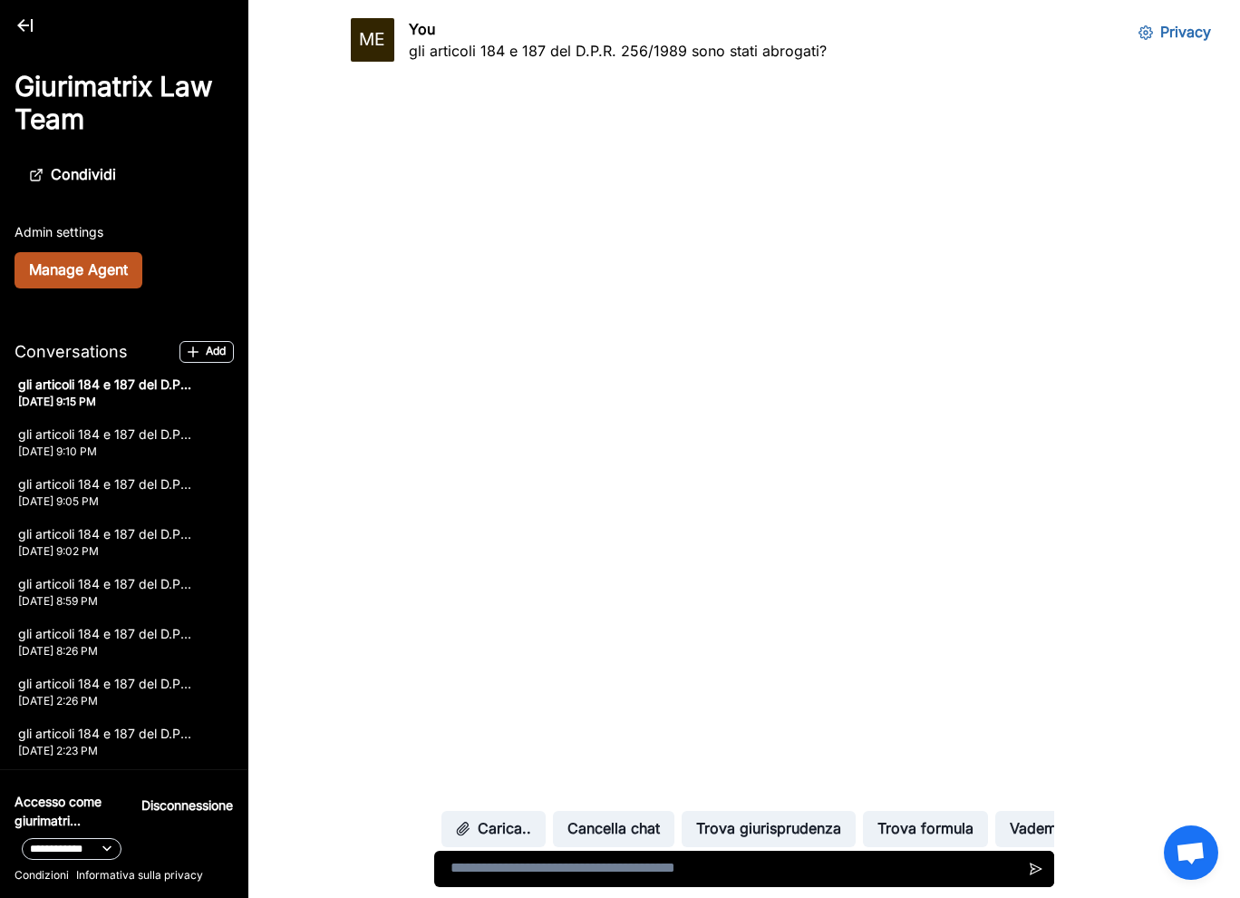
click at [118, 271] on button "Manage Agent" at bounding box center [79, 270] width 128 height 36
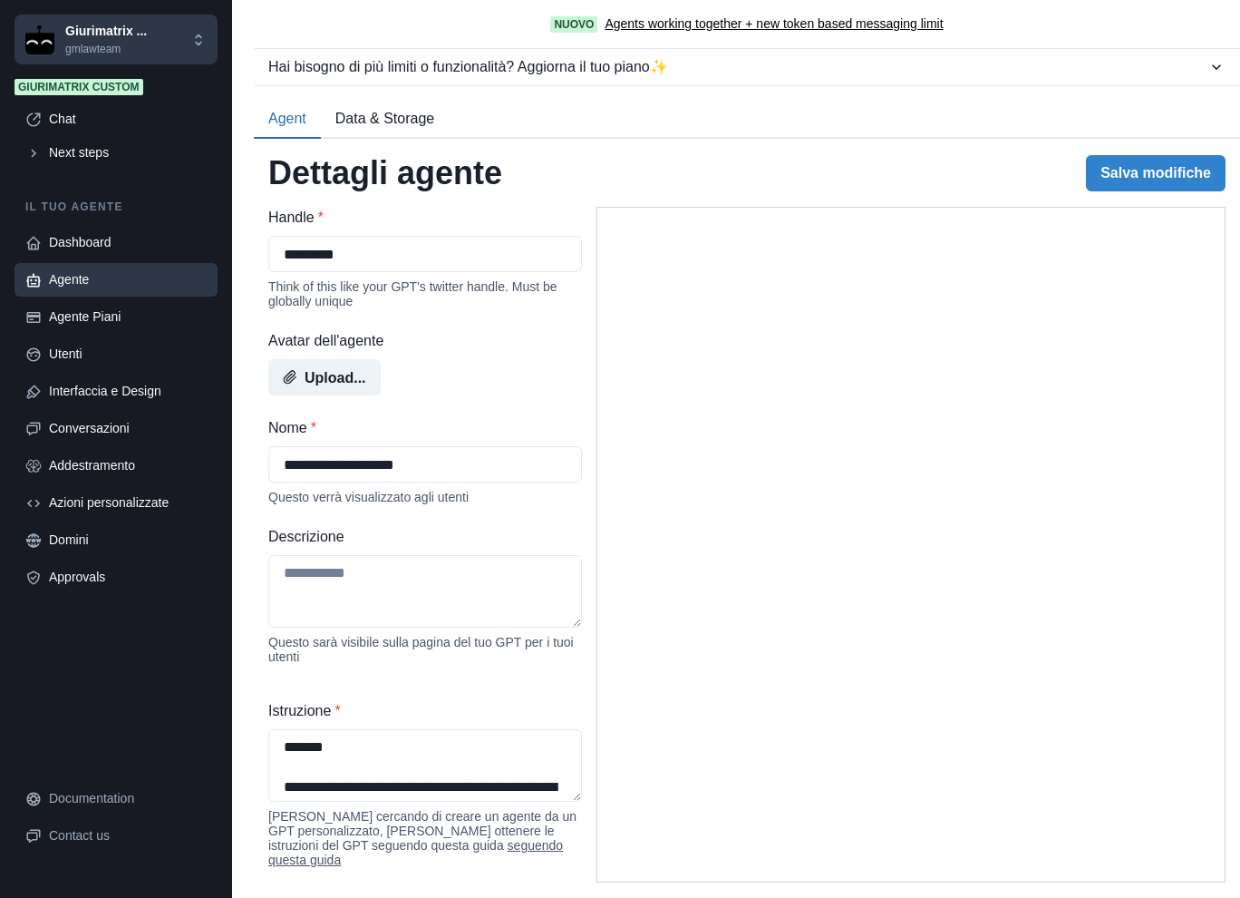
select select "*******"
select select "*********"
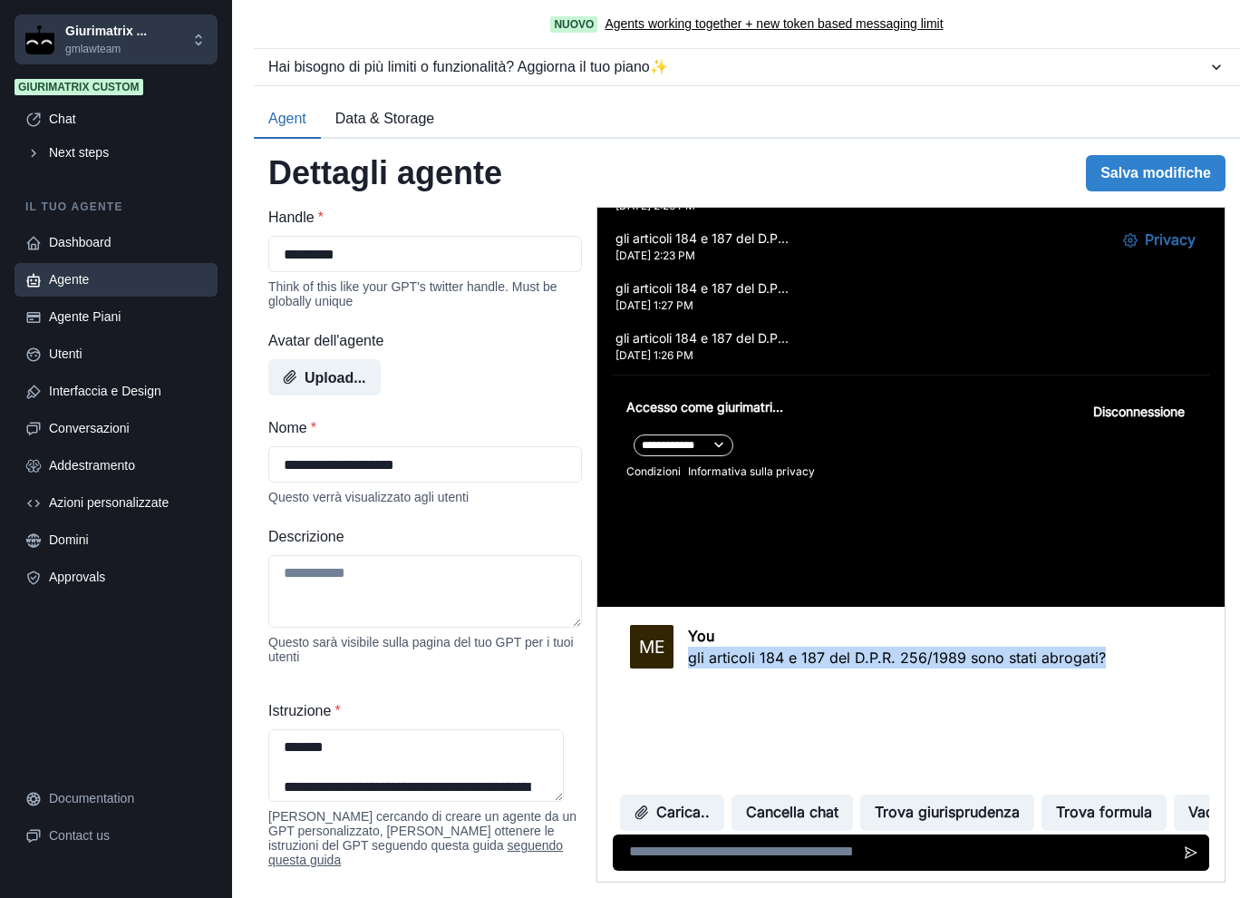
scroll to position [573, 0]
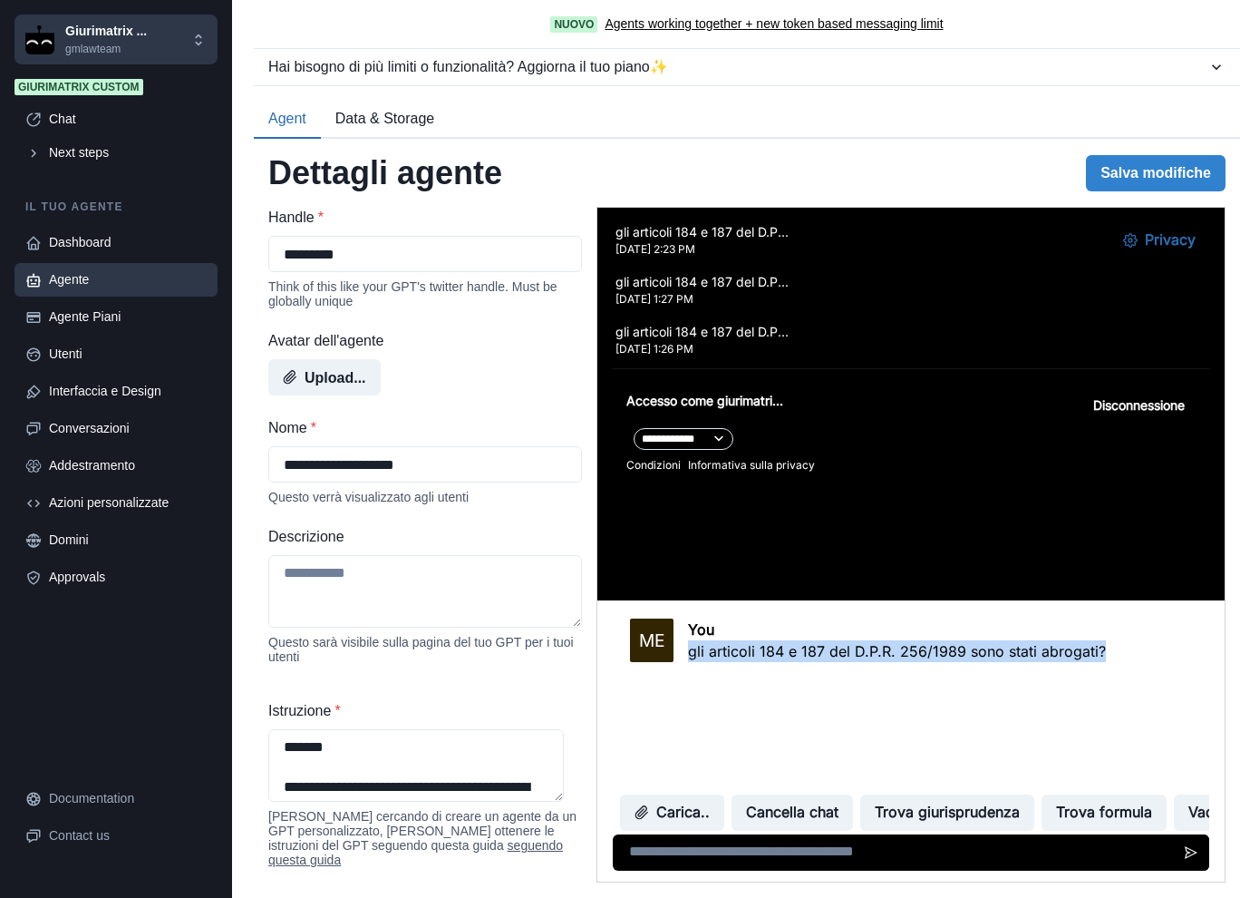
click at [906, 642] on p "gli articoli 184 e 187 del D.P.R. 256/1989 sono stati abrogati?" at bounding box center [897, 651] width 418 height 22
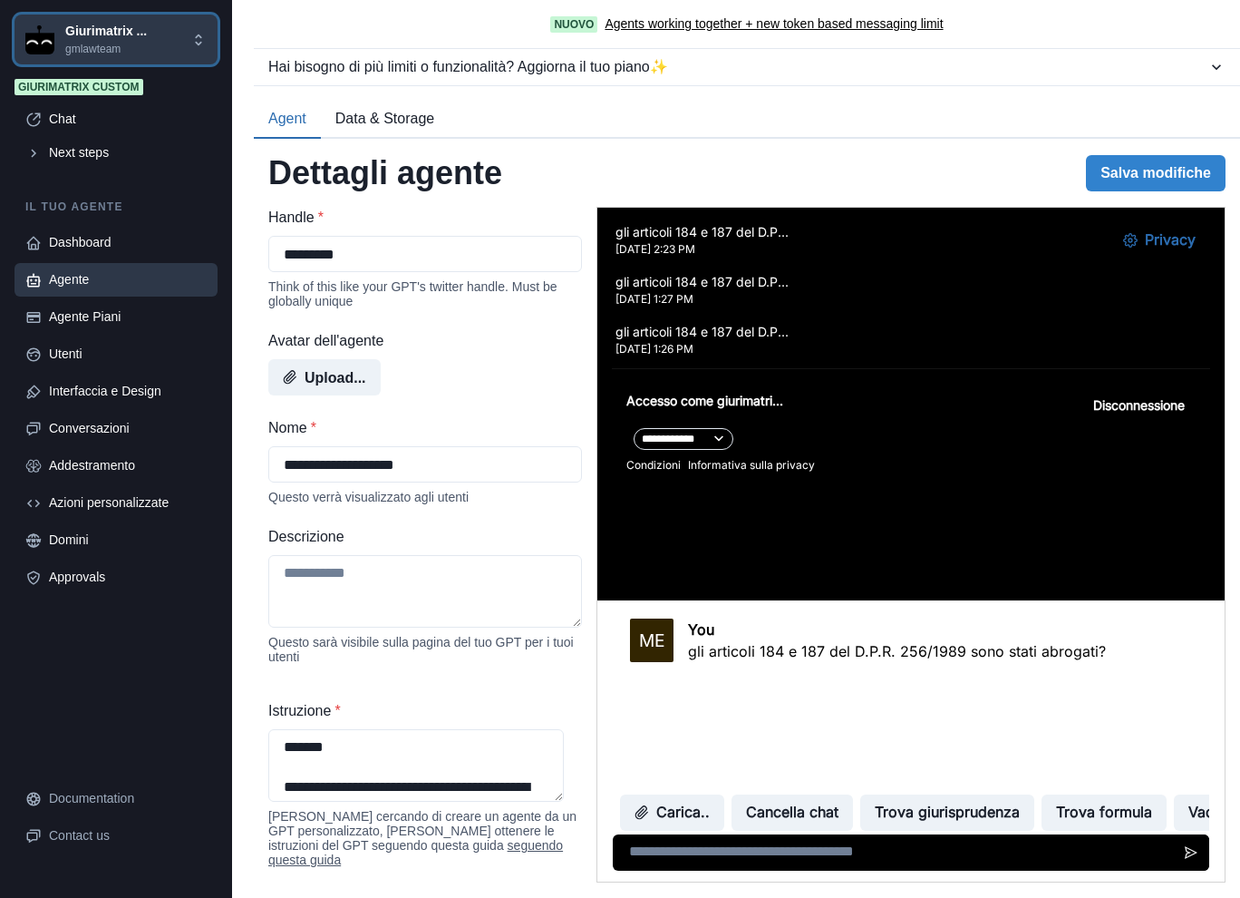
click at [108, 43] on p "gmlawteam" at bounding box center [106, 49] width 82 height 16
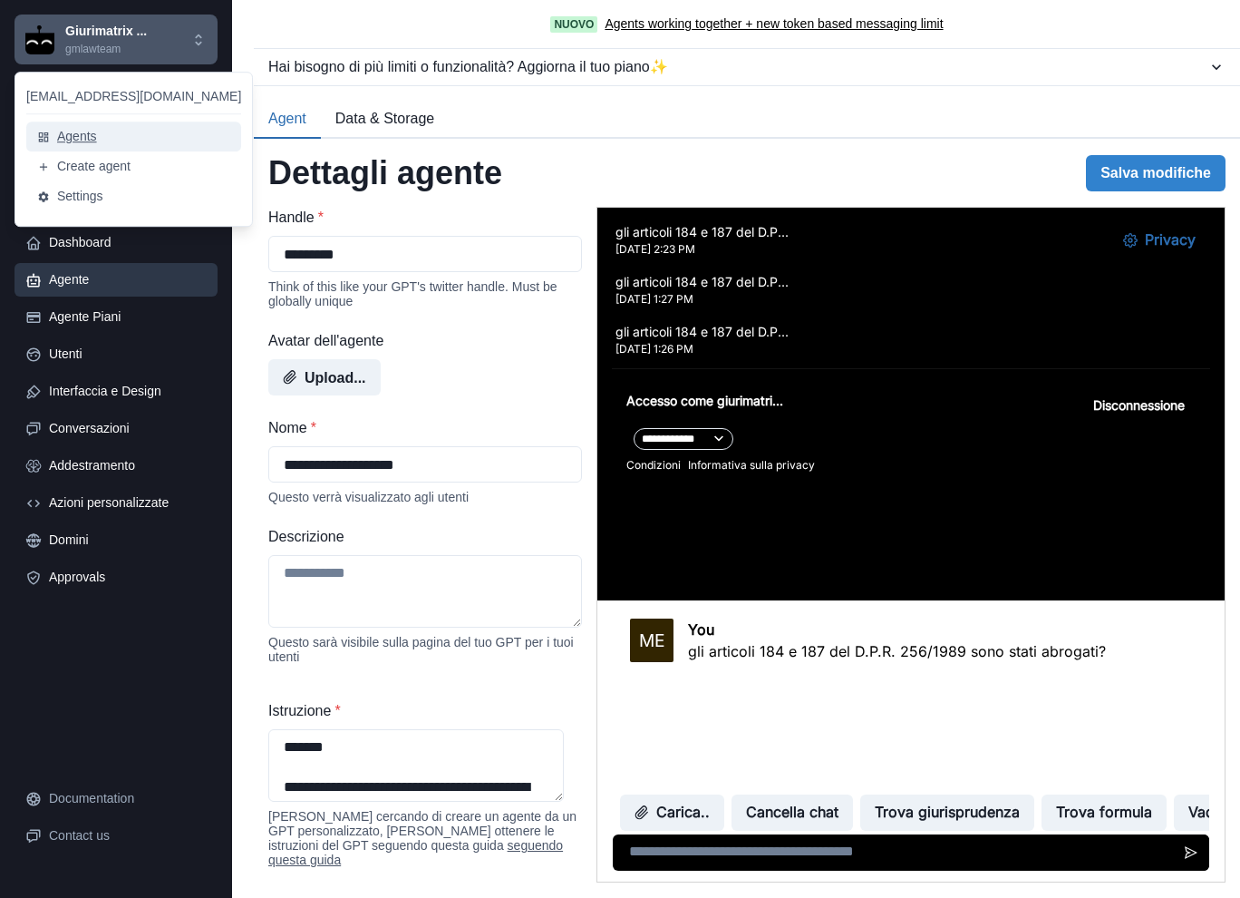
click at [74, 135] on button "Agents" at bounding box center [133, 136] width 215 height 30
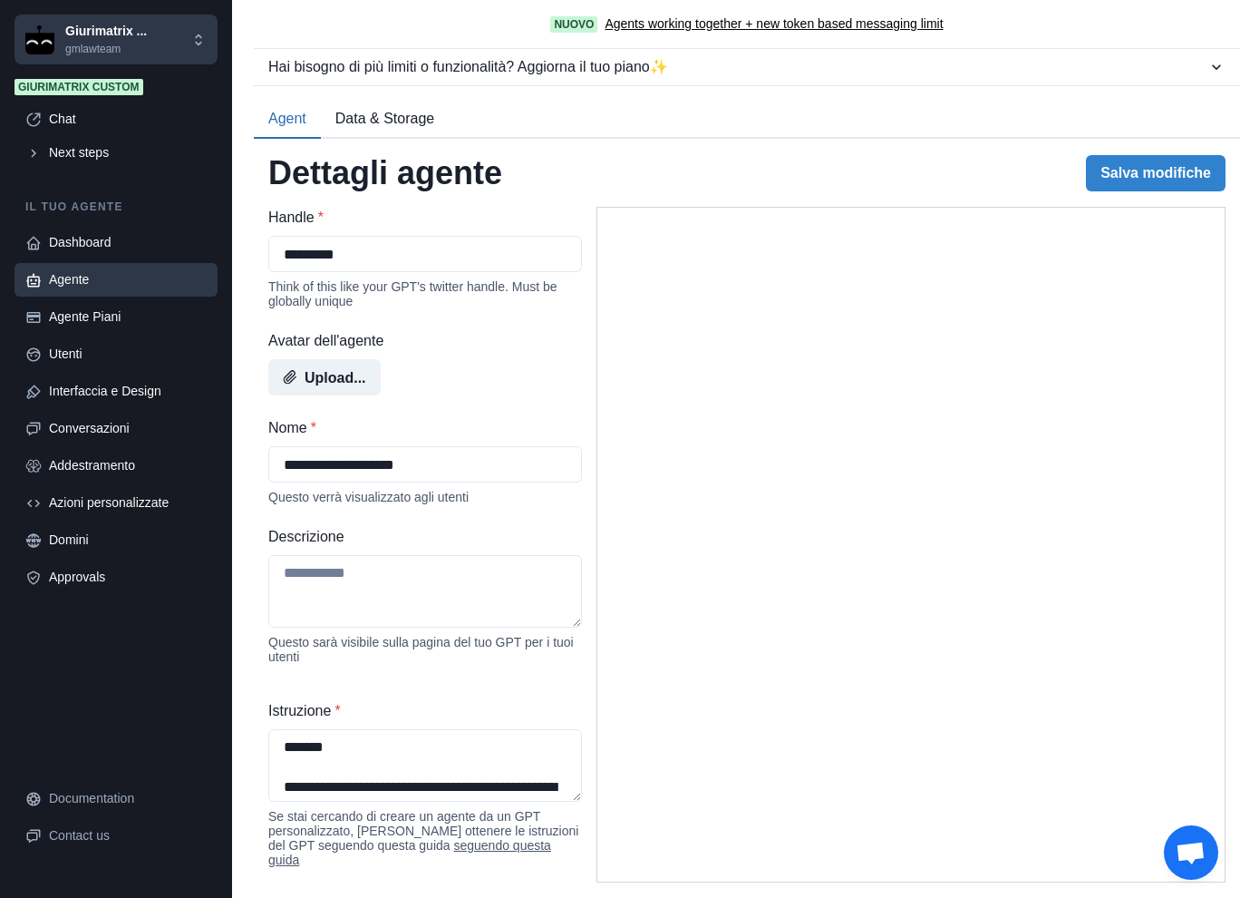
select select "*******"
select select "*********"
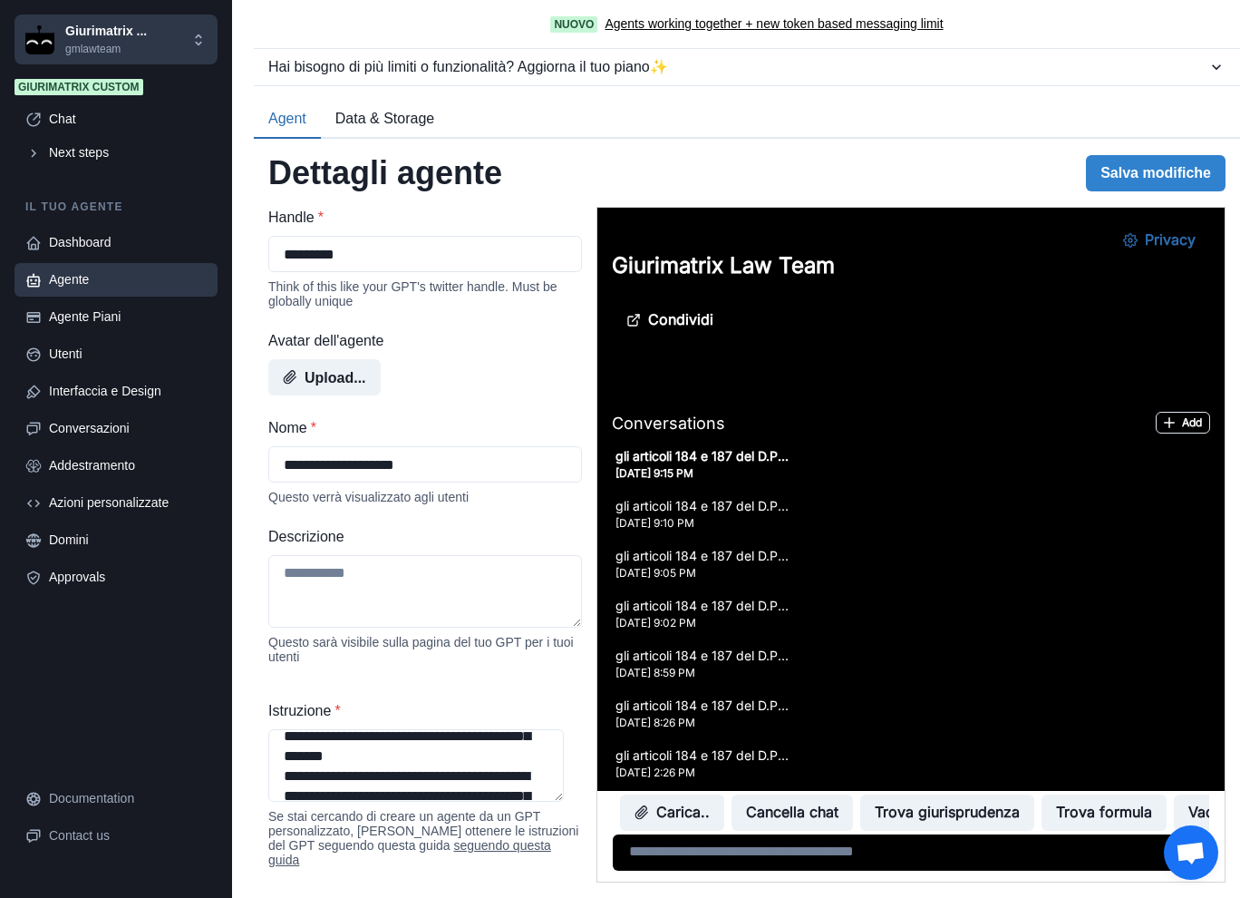
scroll to position [573, 0]
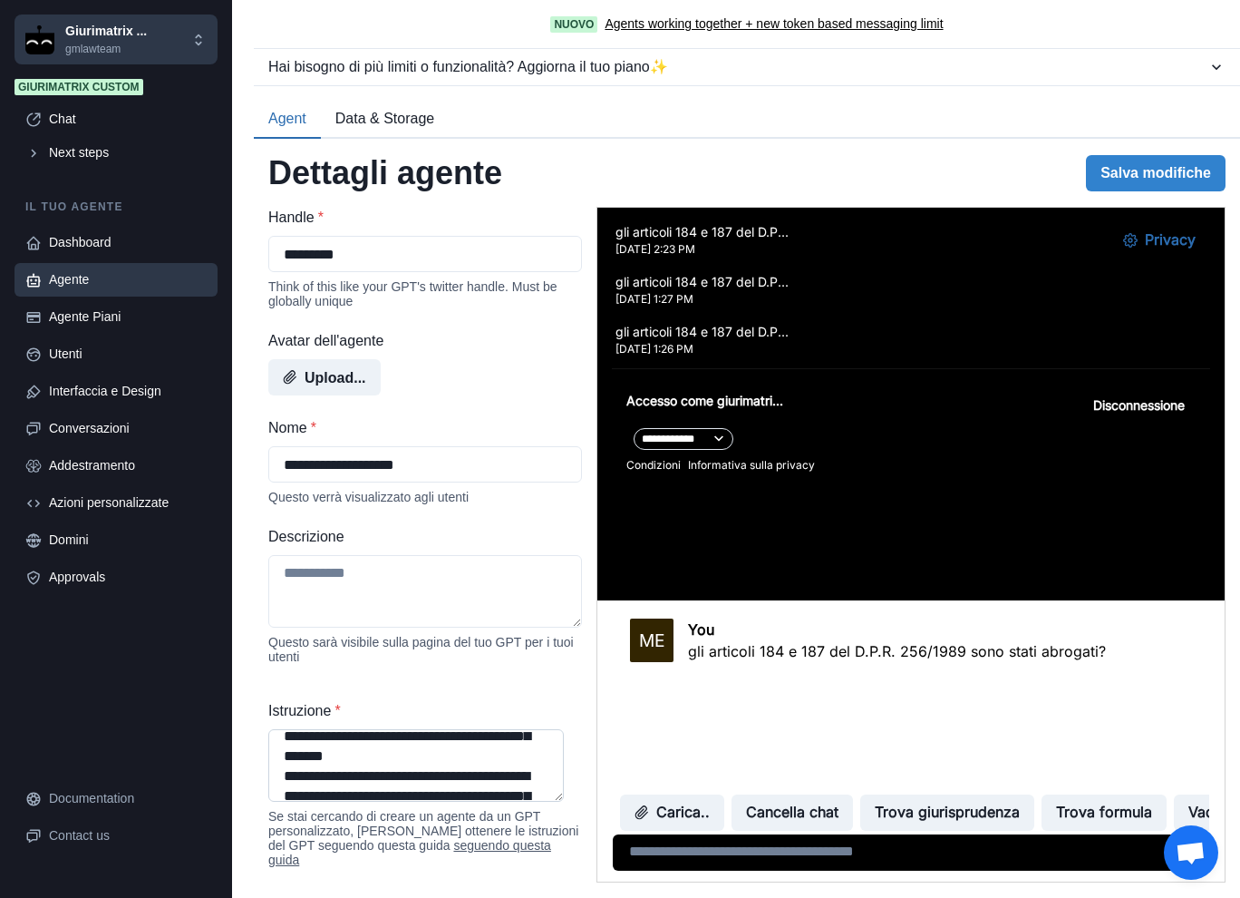
click at [421, 777] on textarea "Istruzione *" at bounding box center [416, 765] width 296 height 73
paste textarea "**********"
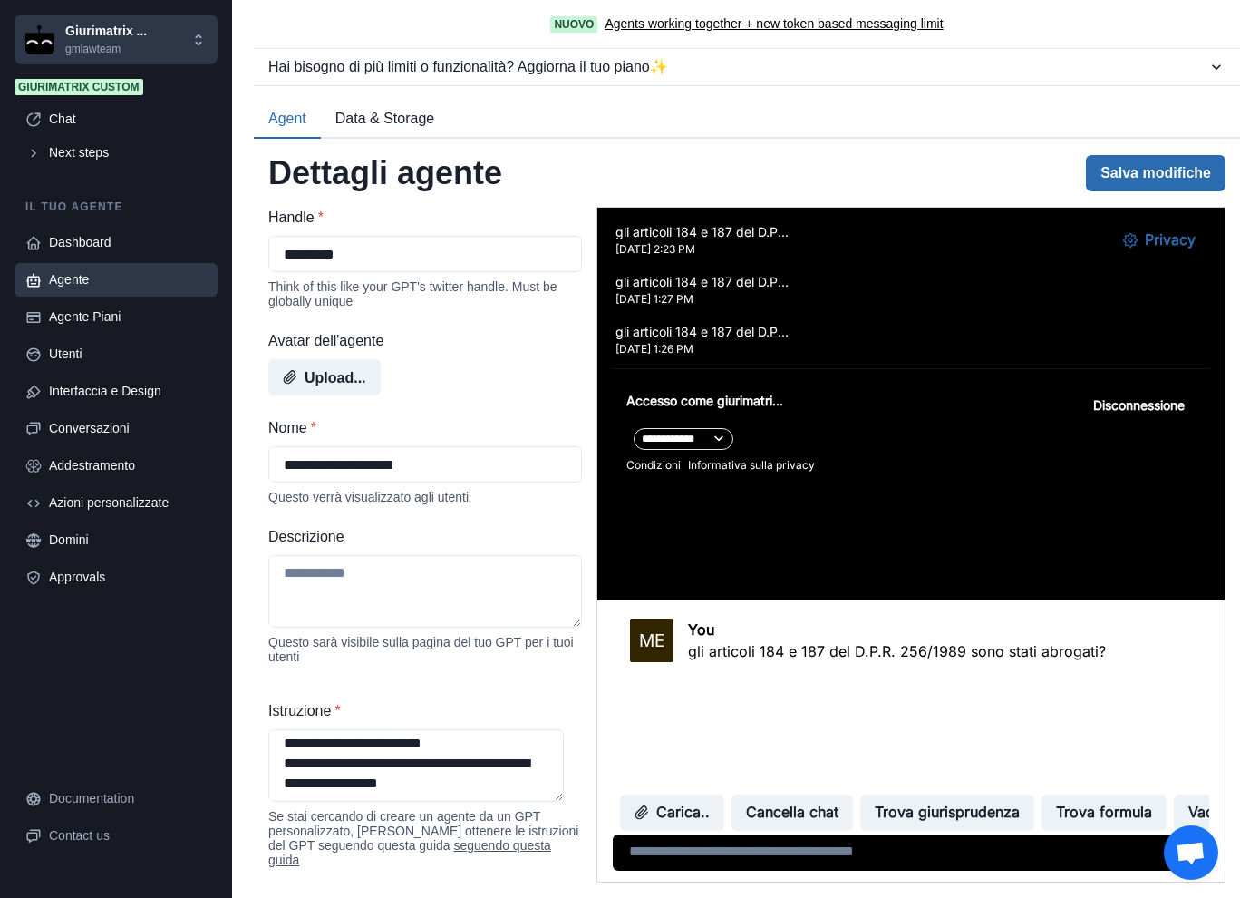
type textarea "**********"
click at [1150, 180] on button "Salva modifiche" at bounding box center [1156, 173] width 140 height 36
click at [777, 650] on p "gli articoli 184 e 187 del D.P.R. 256/1989 sono stati abrogati?" at bounding box center [897, 651] width 418 height 22
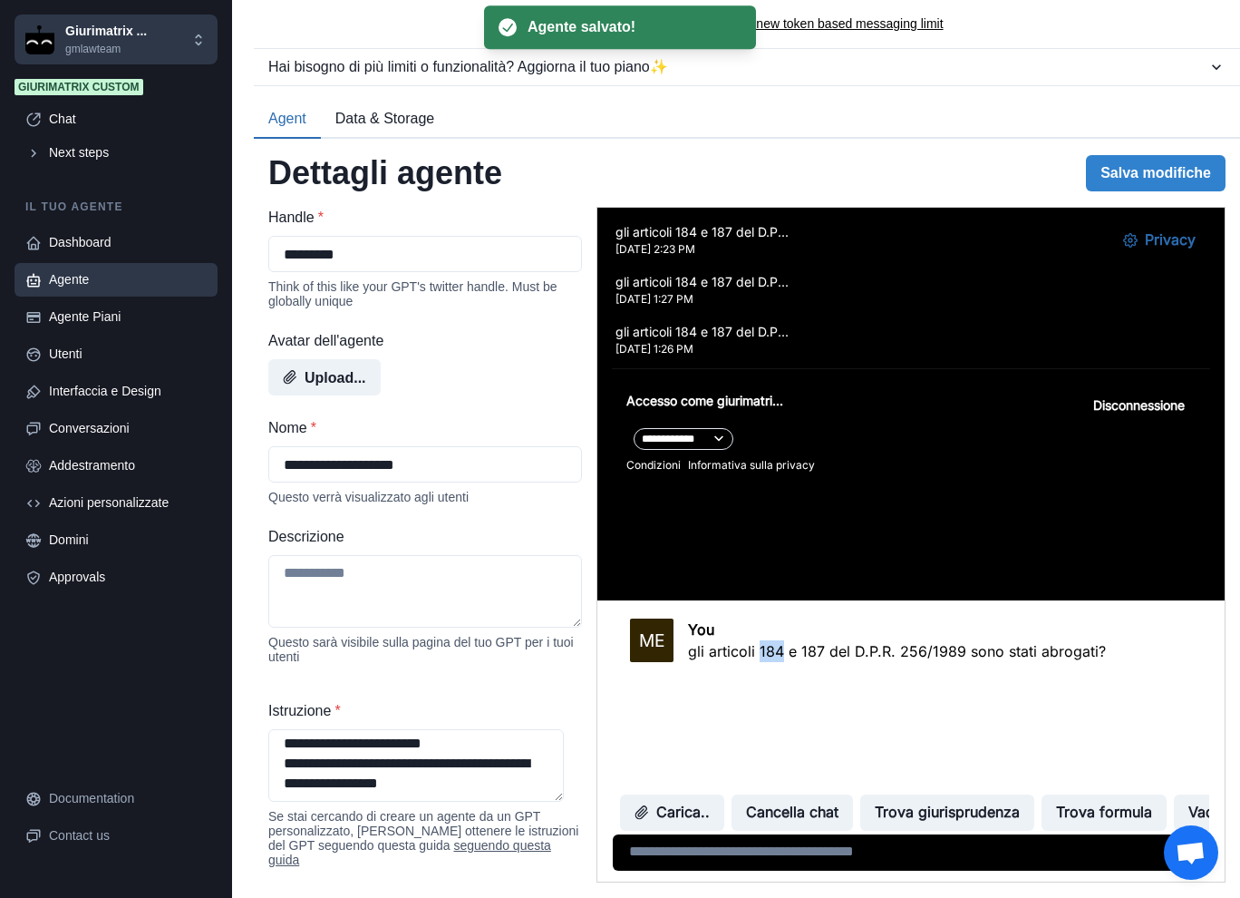
click at [777, 649] on p "gli articoli 184 e 187 del D.P.R. 256/1989 sono stati abrogati?" at bounding box center [897, 651] width 418 height 22
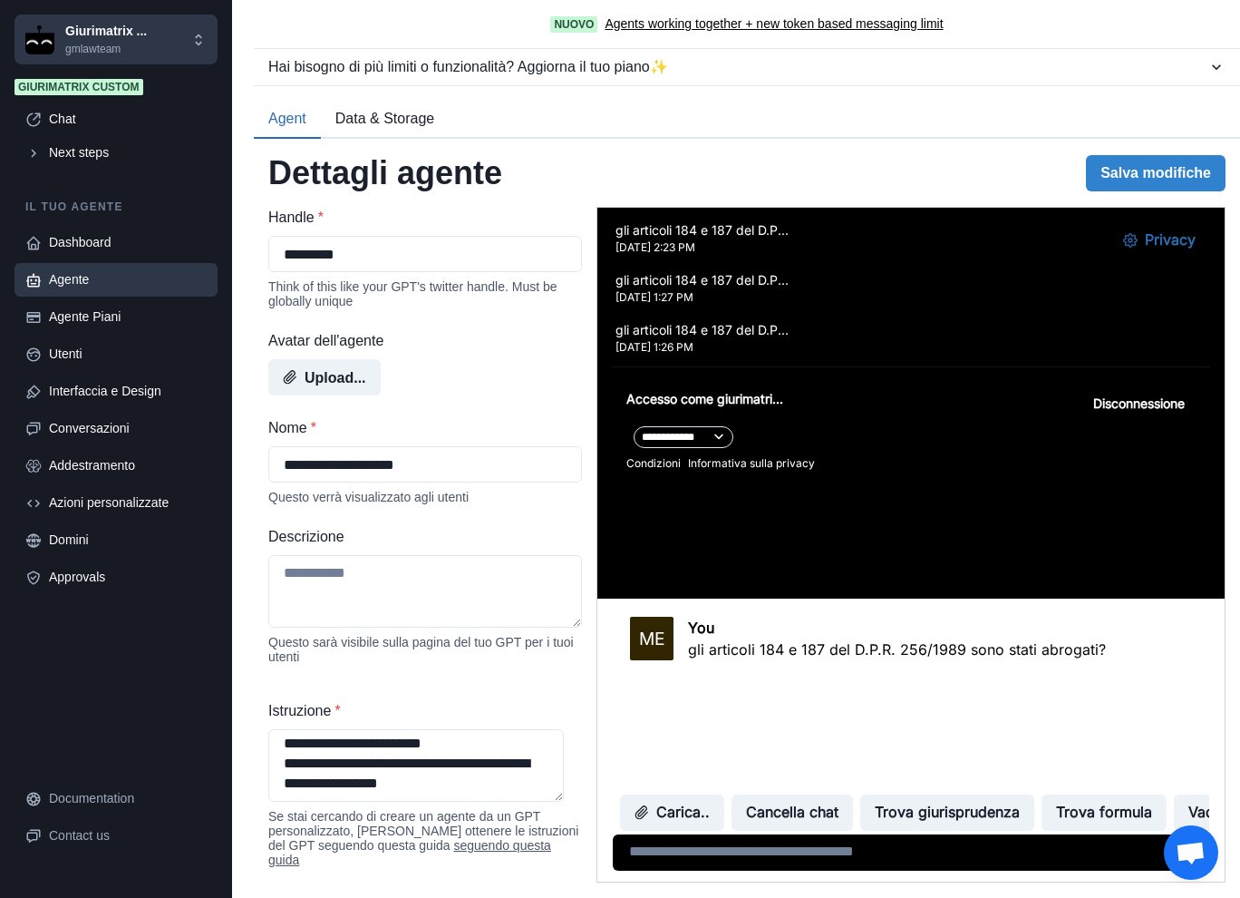
scroll to position [573, 0]
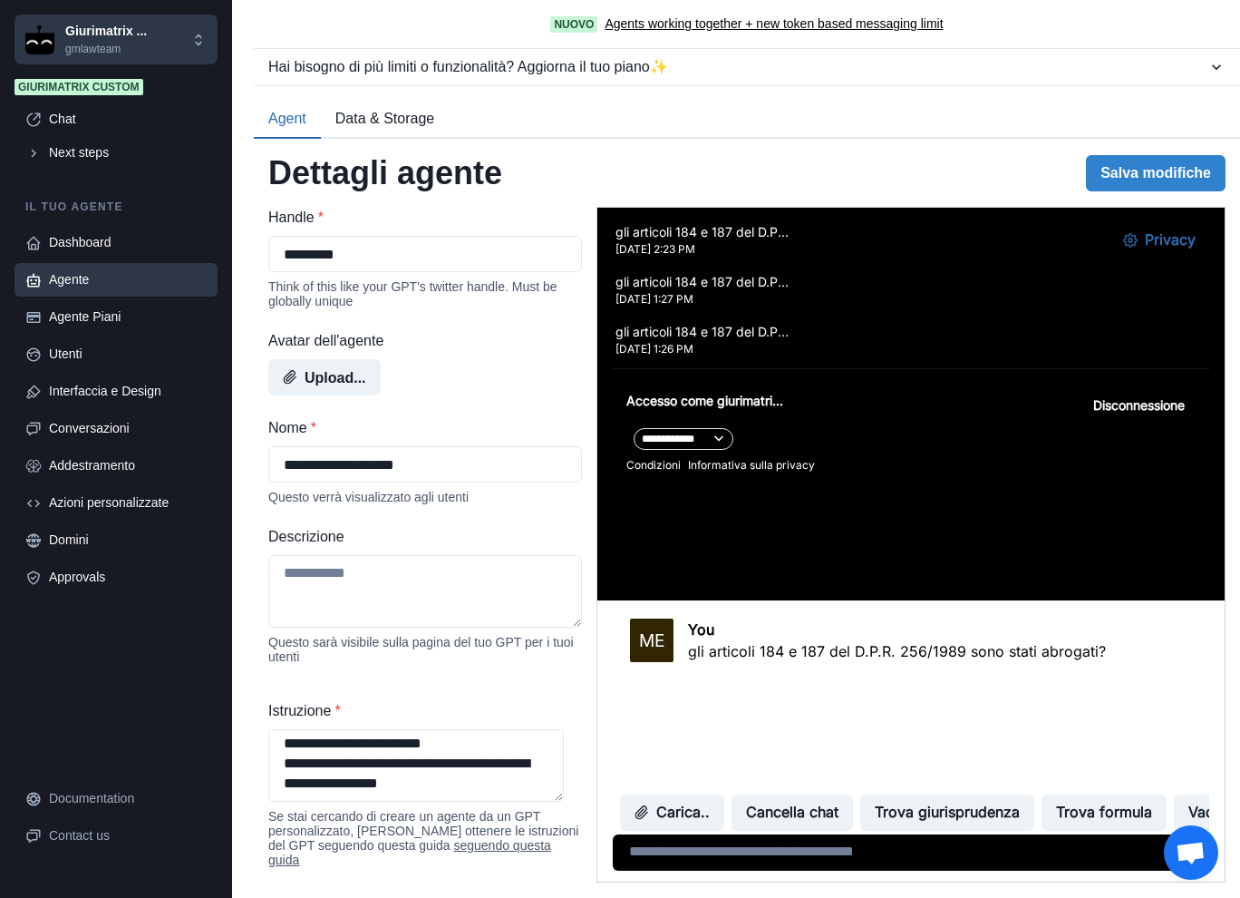
click at [810, 641] on p "gli articoli 184 e 187 del D.P.R. 256/1989 sono stati abrogati?" at bounding box center [897, 651] width 418 height 22
copy div "gli articoli 184 e 187 del D.P.R. 256/1989 sono stati abrogati?"
click at [868, 861] on textarea at bounding box center [911, 852] width 596 height 36
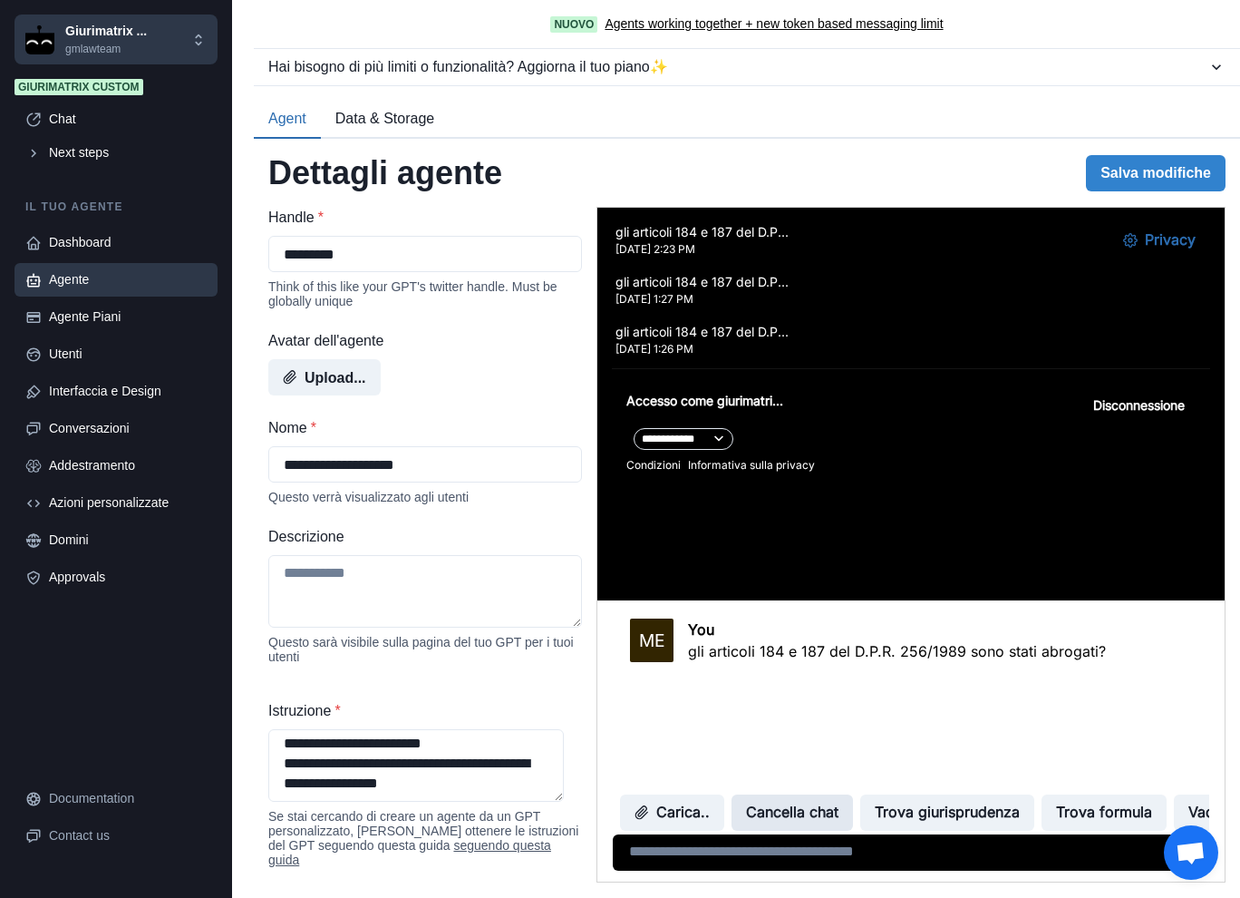
click at [813, 817] on button "Cancella chat" at bounding box center [792, 812] width 121 height 36
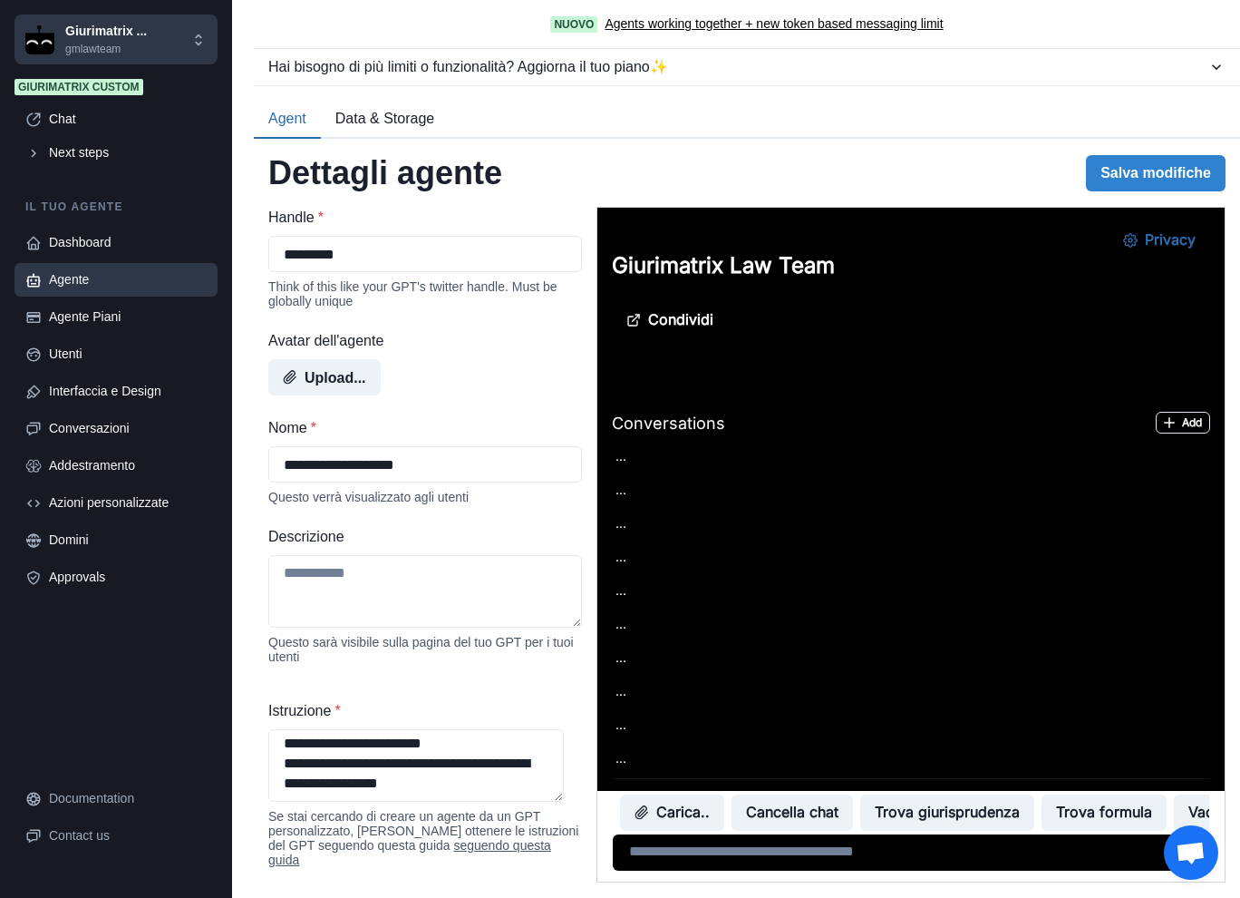
scroll to position [0, 0]
click at [828, 853] on textarea at bounding box center [911, 852] width 596 height 36
paste textarea "**********"
type textarea "**********"
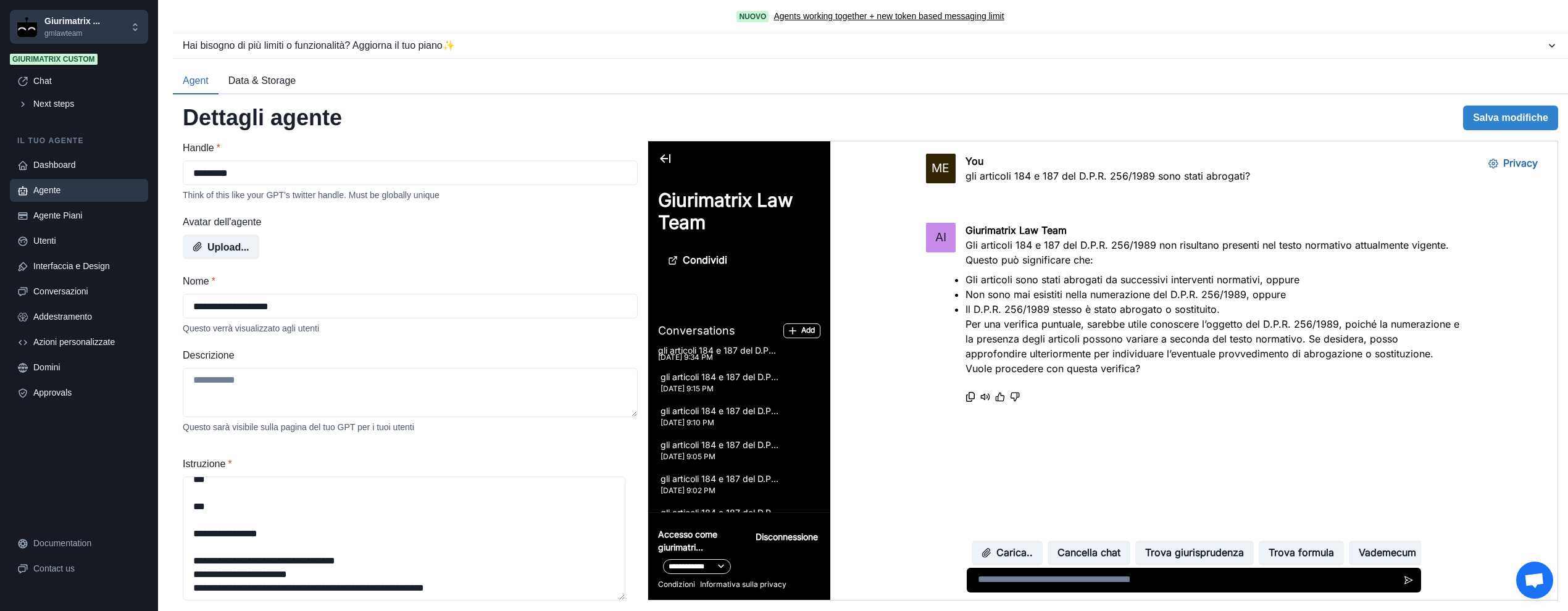
scroll to position [2013, 0]
drag, startPoint x: 615, startPoint y: 539, endPoint x: 398, endPoint y: 214, distance: 390.8
click at [601, 605] on div "**********" at bounding box center [870, 352] width 1395 height 516
click at [844, 175] on p "gli articoli 184 e 187 del D.P.R. 256/1989 sono stati abrogati?" at bounding box center [1107, 176] width 285 height 15
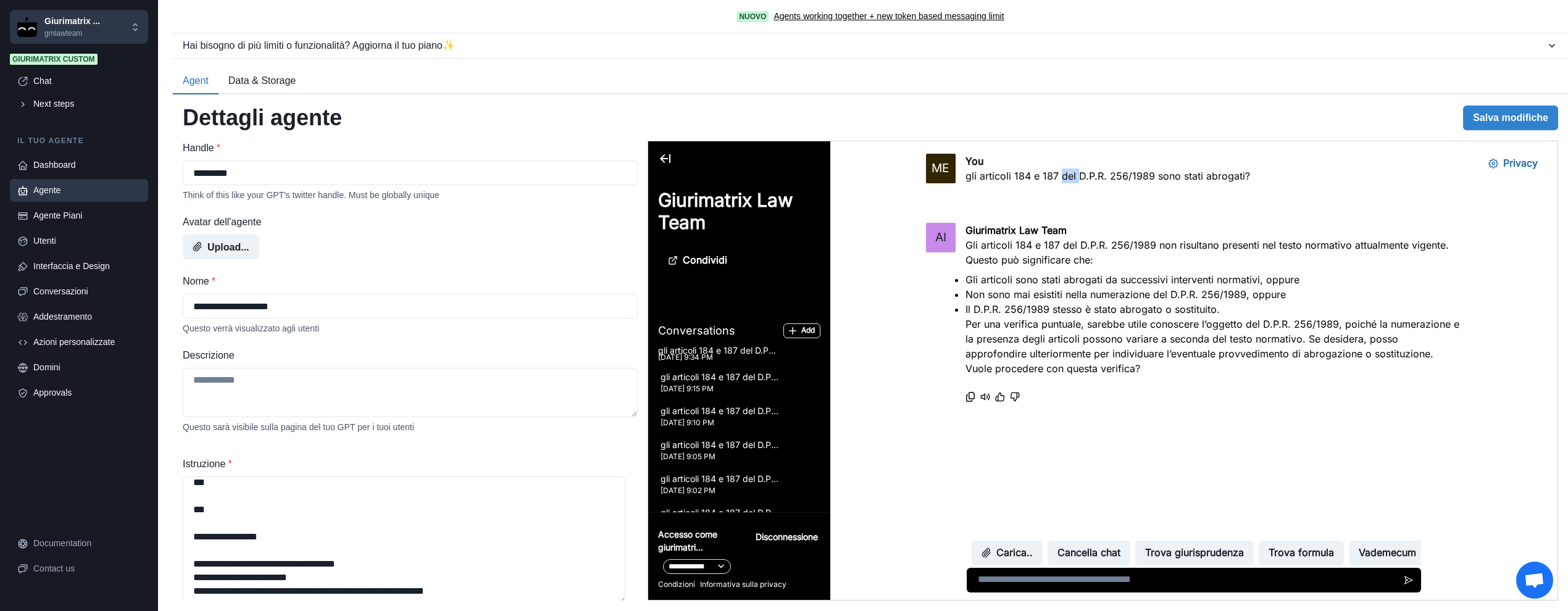
click at [844, 175] on p "gli articoli 184 e 187 del D.P.R. 256/1989 sono stati abrogati?" at bounding box center [1107, 176] width 285 height 15
copy div "gli articoli 184 e 187 del D.P.R. 256/1989 sono stati abrogati?"
click at [844, 549] on button "Cancella chat" at bounding box center [1088, 552] width 82 height 24
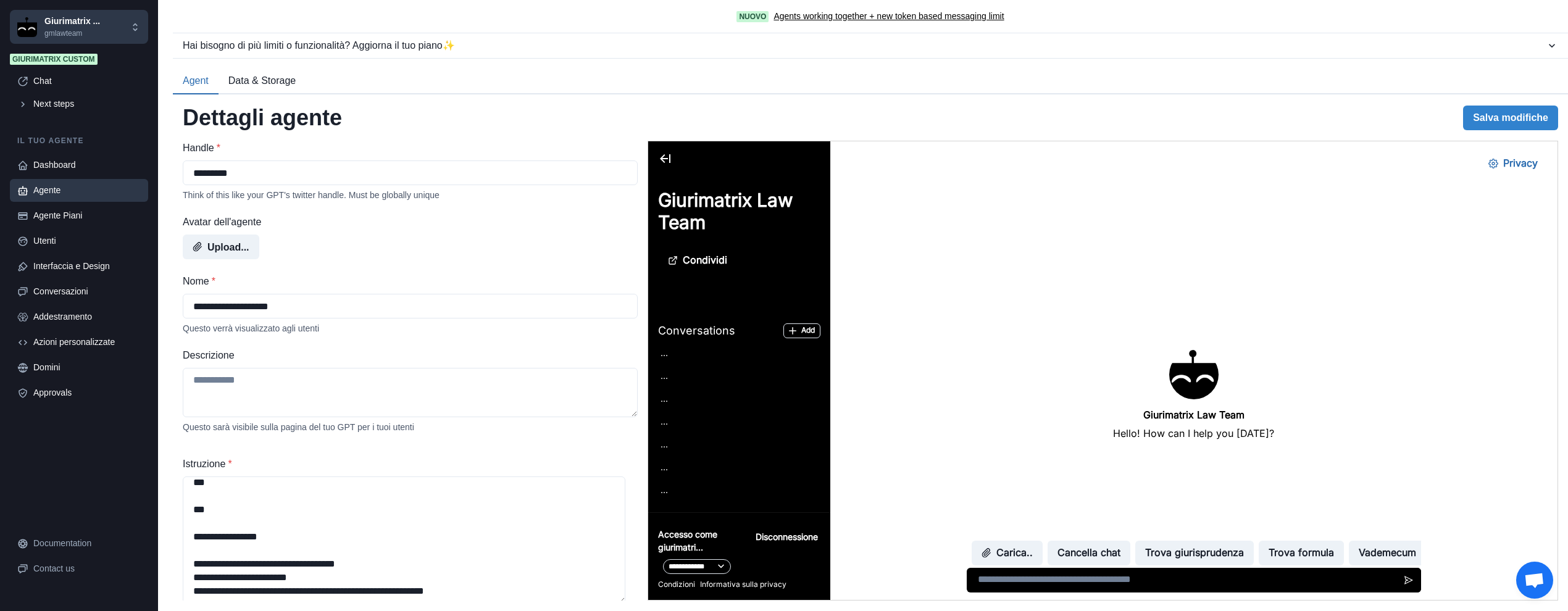
scroll to position [0, 0]
click at [844, 574] on textarea at bounding box center [1194, 580] width 455 height 24
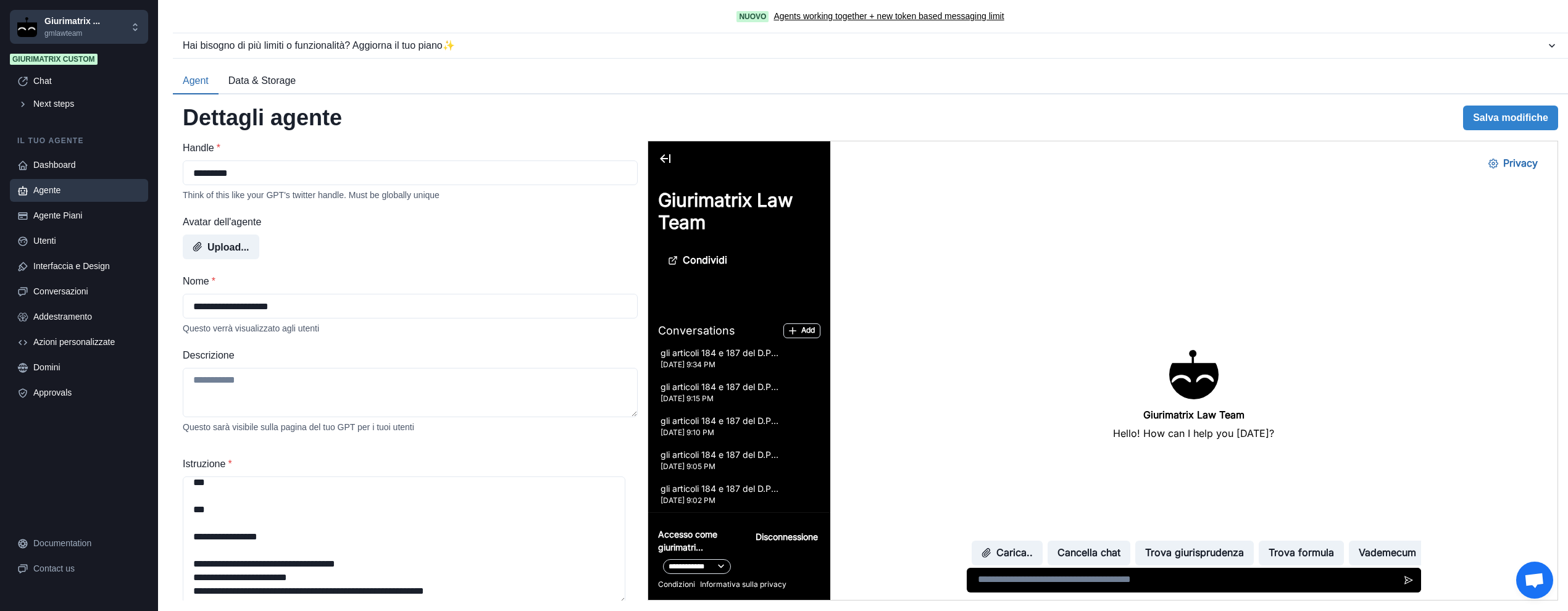
paste textarea "**********"
type textarea "**********"
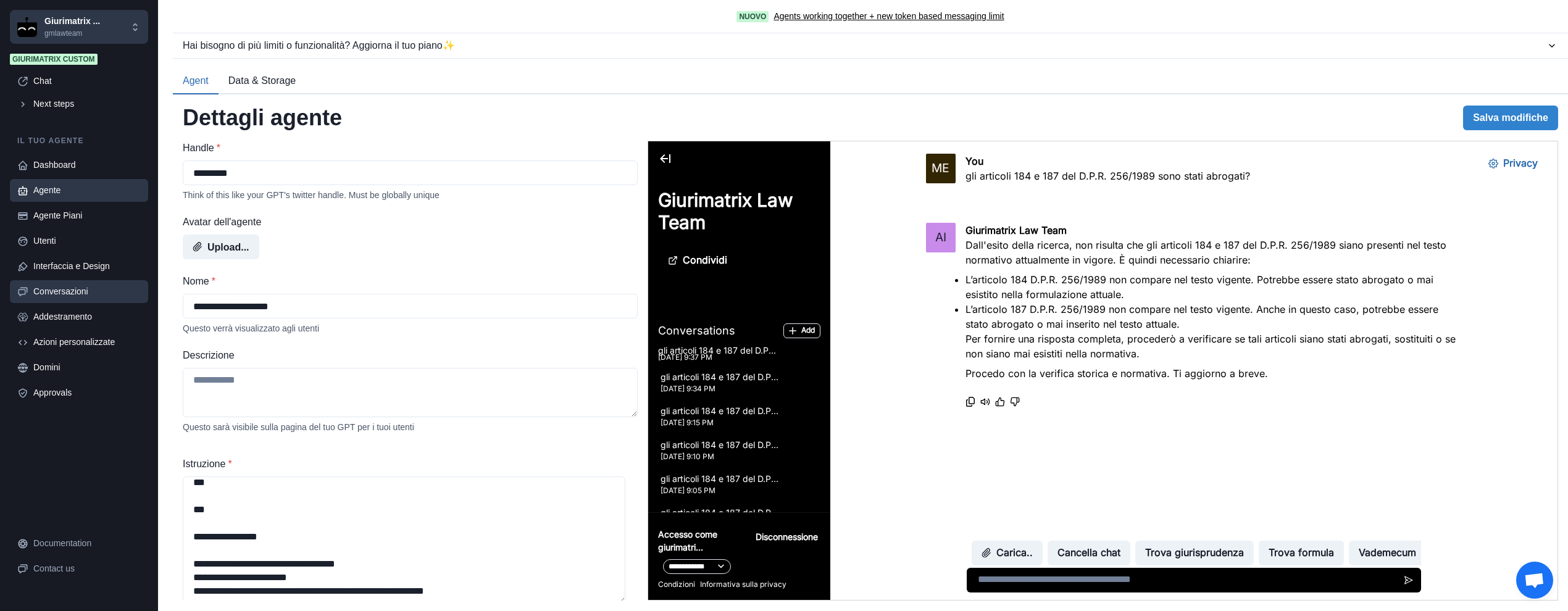
click at [78, 291] on div "Conversazioni" at bounding box center [87, 291] width 108 height 13
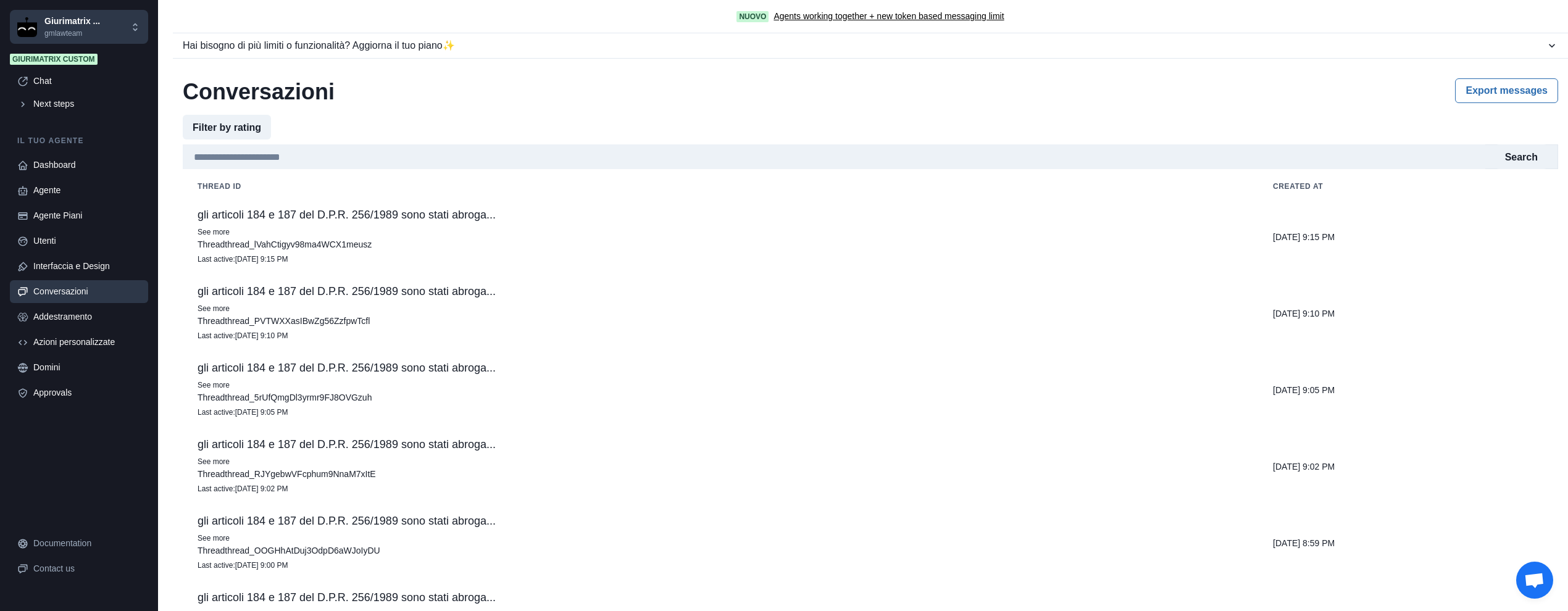
click at [347, 213] on p "gli articoli 184 e 187 del D.P.R. 256/1989 sono stati abroga..." at bounding box center [720, 214] width 1046 height 12
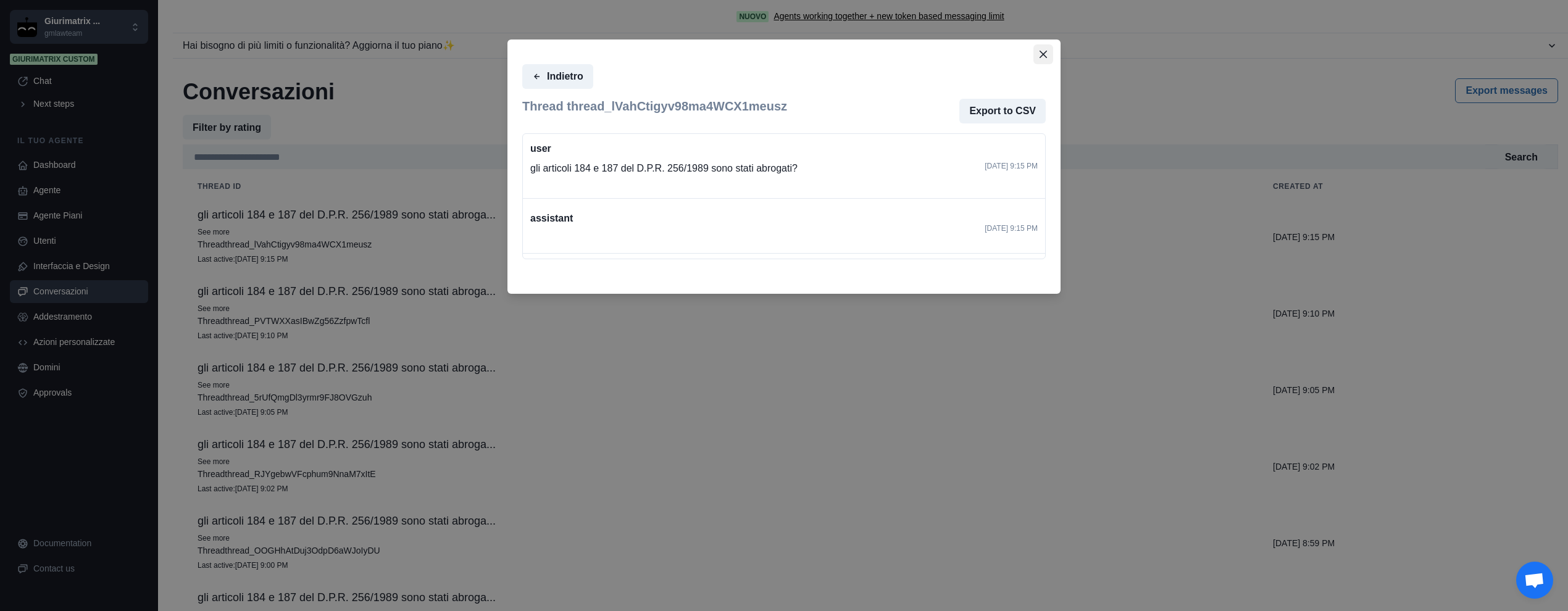
click at [844, 54] on icon "Close" at bounding box center [1043, 54] width 7 height 7
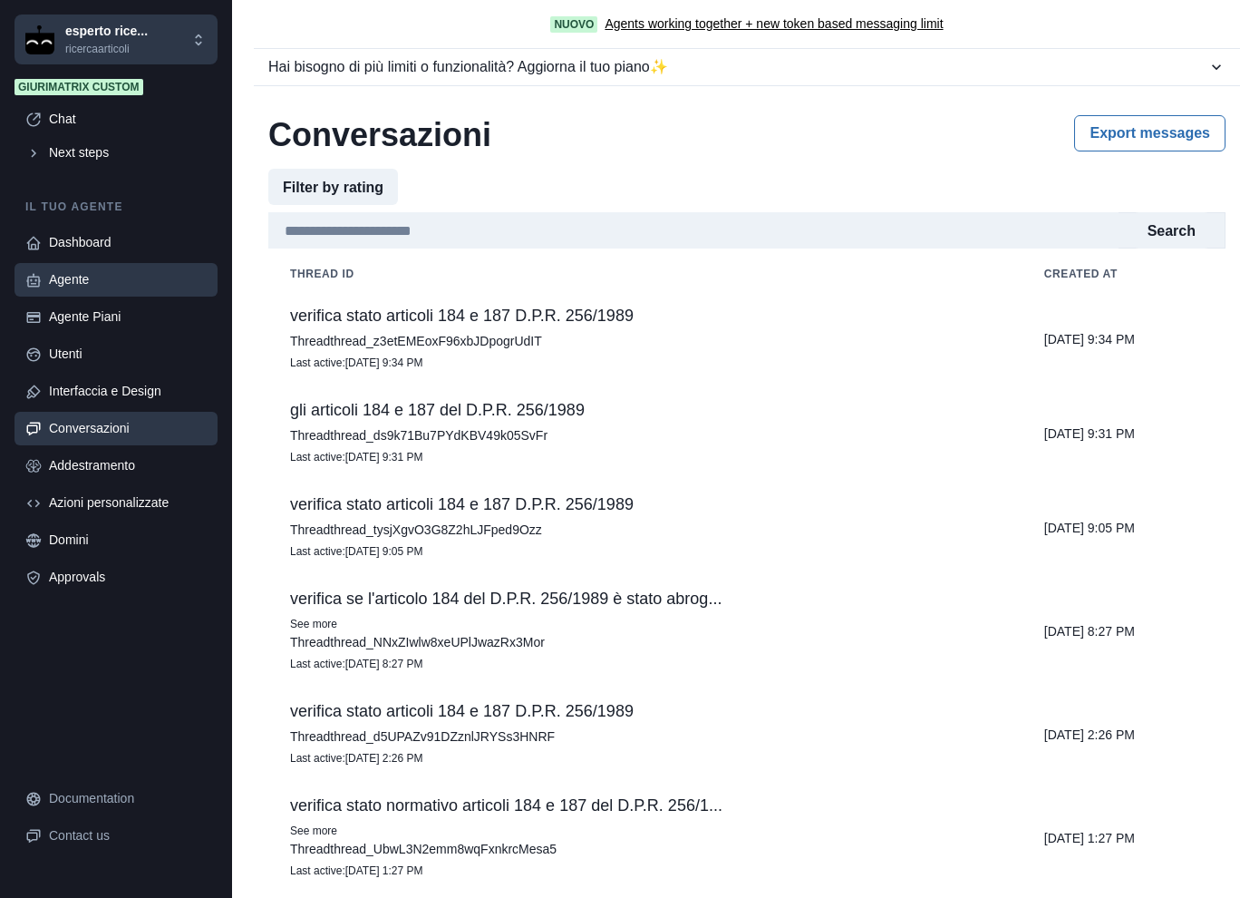
click at [132, 266] on link "Agente" at bounding box center [116, 280] width 203 height 34
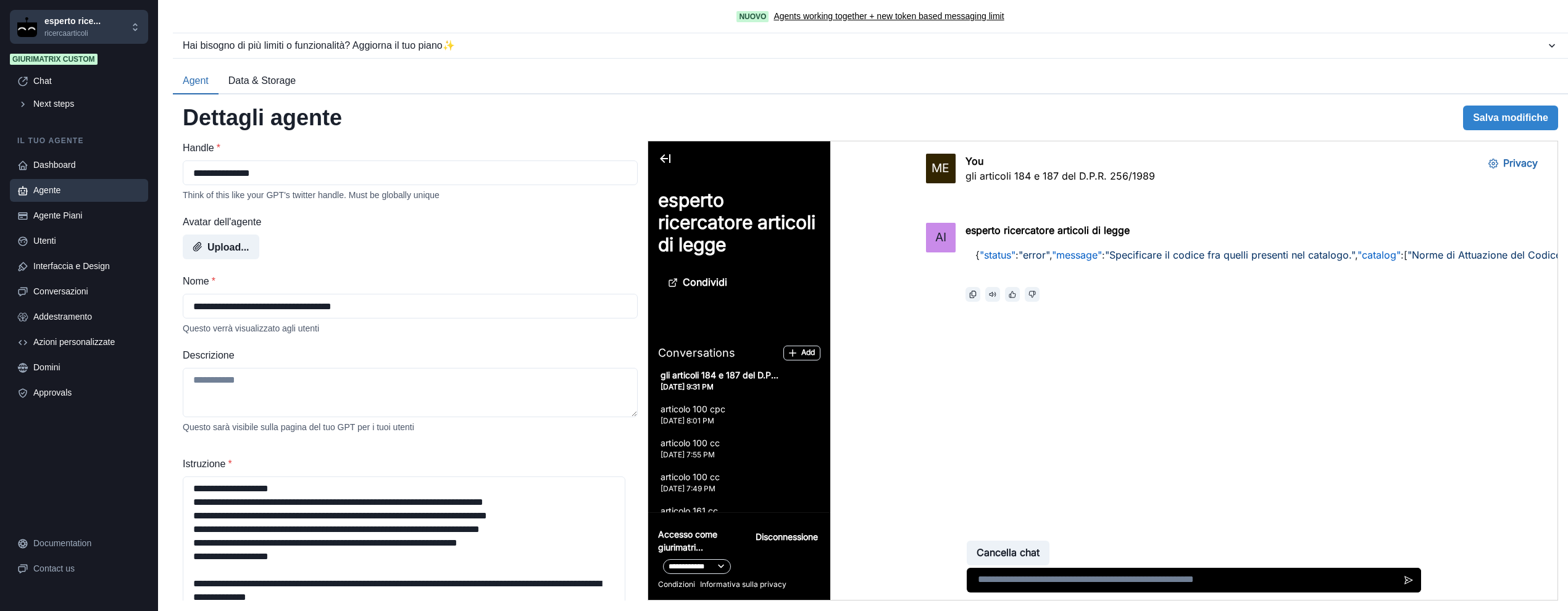
drag, startPoint x: 620, startPoint y: 525, endPoint x: 615, endPoint y: 640, distance: 115.1
click at [615, 610] on html "**********" at bounding box center [784, 306] width 1568 height 611
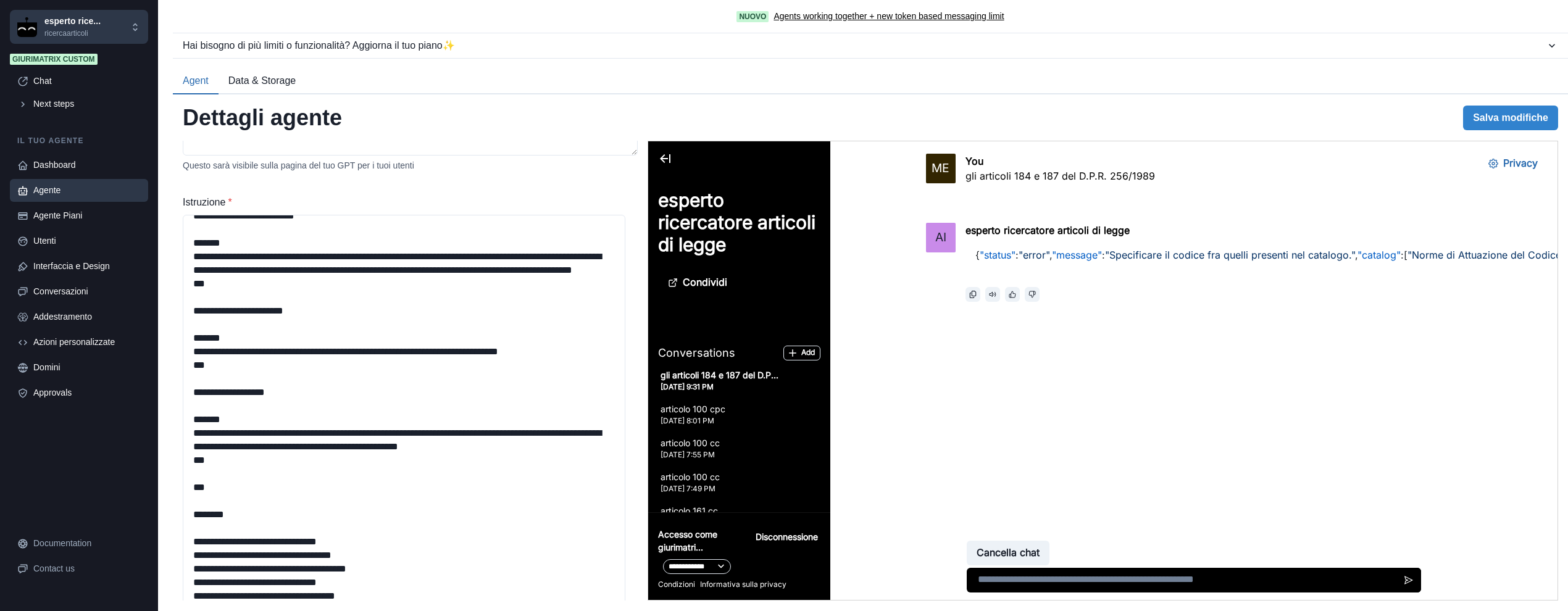
scroll to position [1449, 0]
drag, startPoint x: 622, startPoint y: 406, endPoint x: 620, endPoint y: 595, distance: 189.0
click at [623, 609] on div "**********" at bounding box center [870, 352] width 1395 height 516
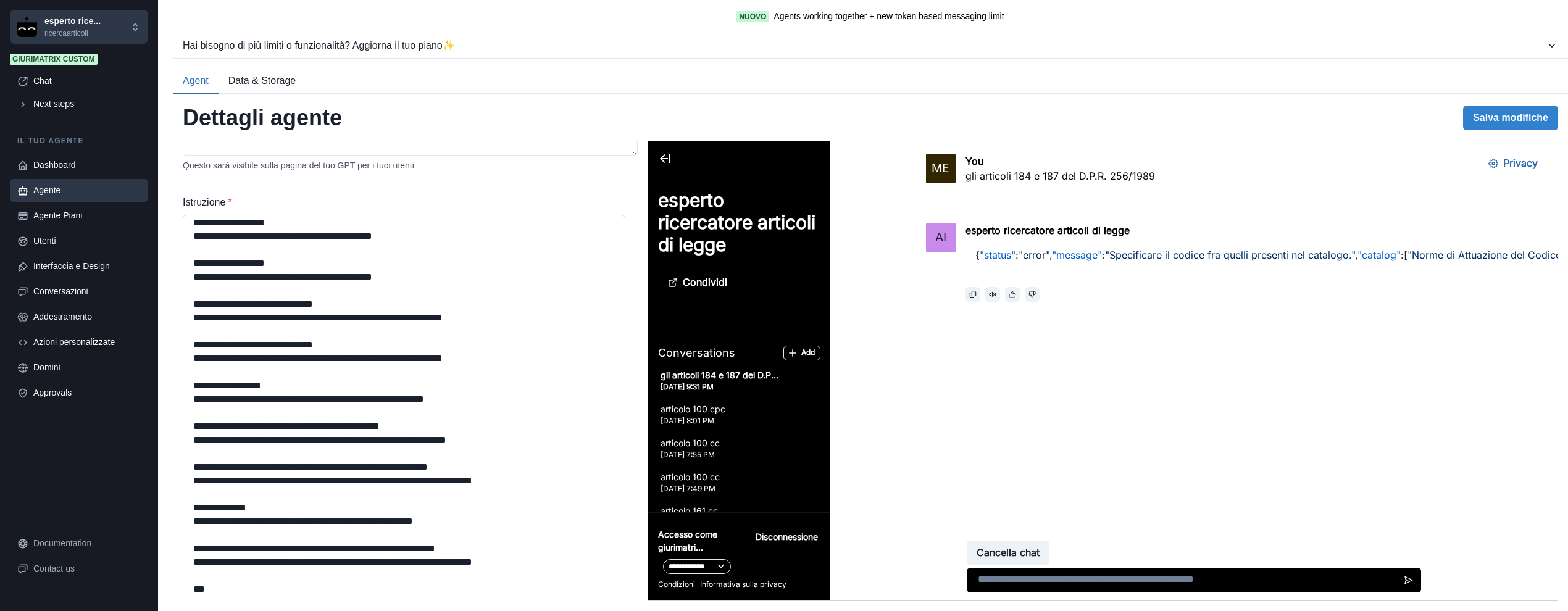
scroll to position [0, 0]
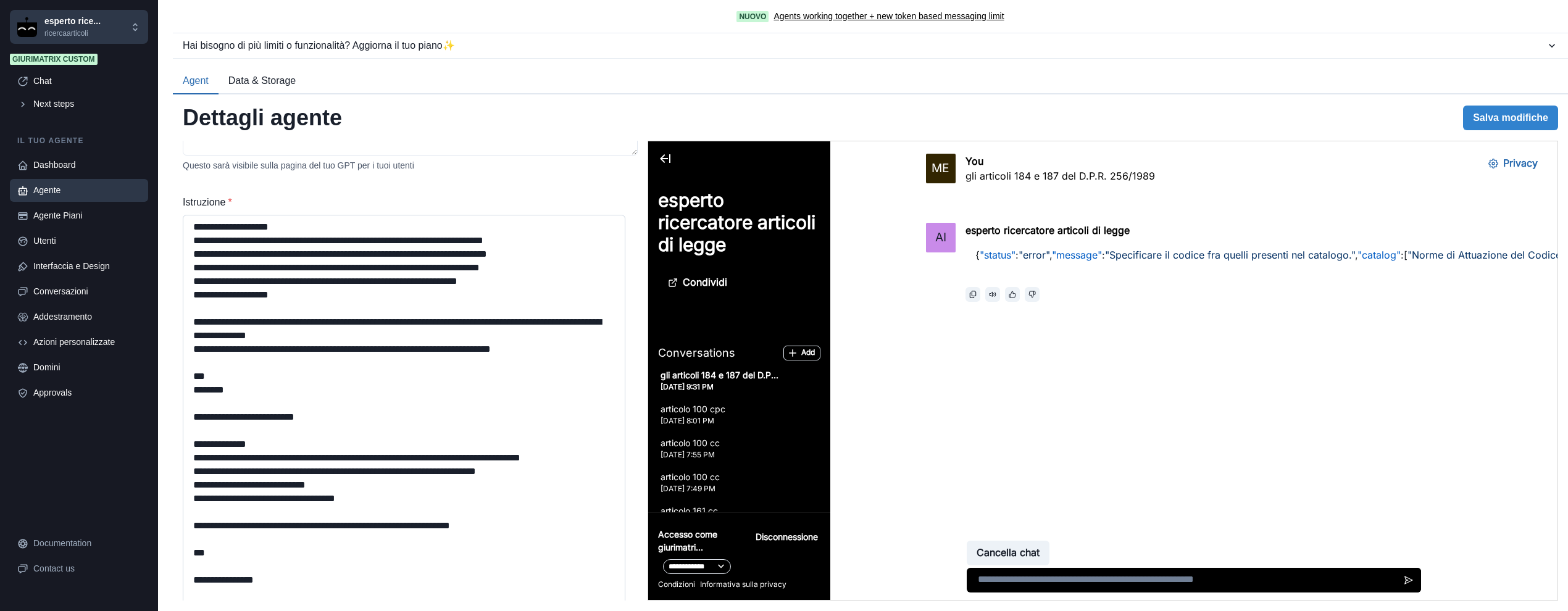
click at [276, 450] on textarea "Istruzione *" at bounding box center [404, 411] width 443 height 394
type textarea "**********"
click at [844, 119] on button "Salva modifiche" at bounding box center [1511, 118] width 95 height 24
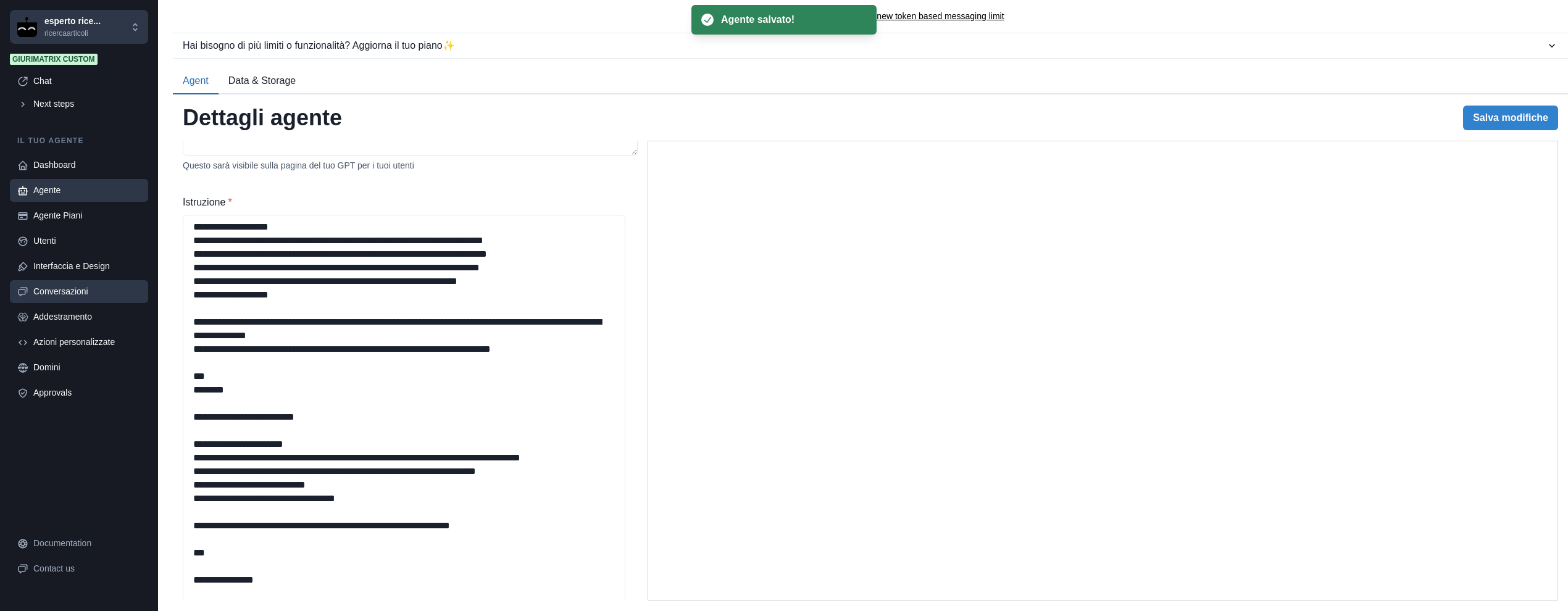
click at [82, 294] on div "Conversazioni" at bounding box center [87, 291] width 108 height 13
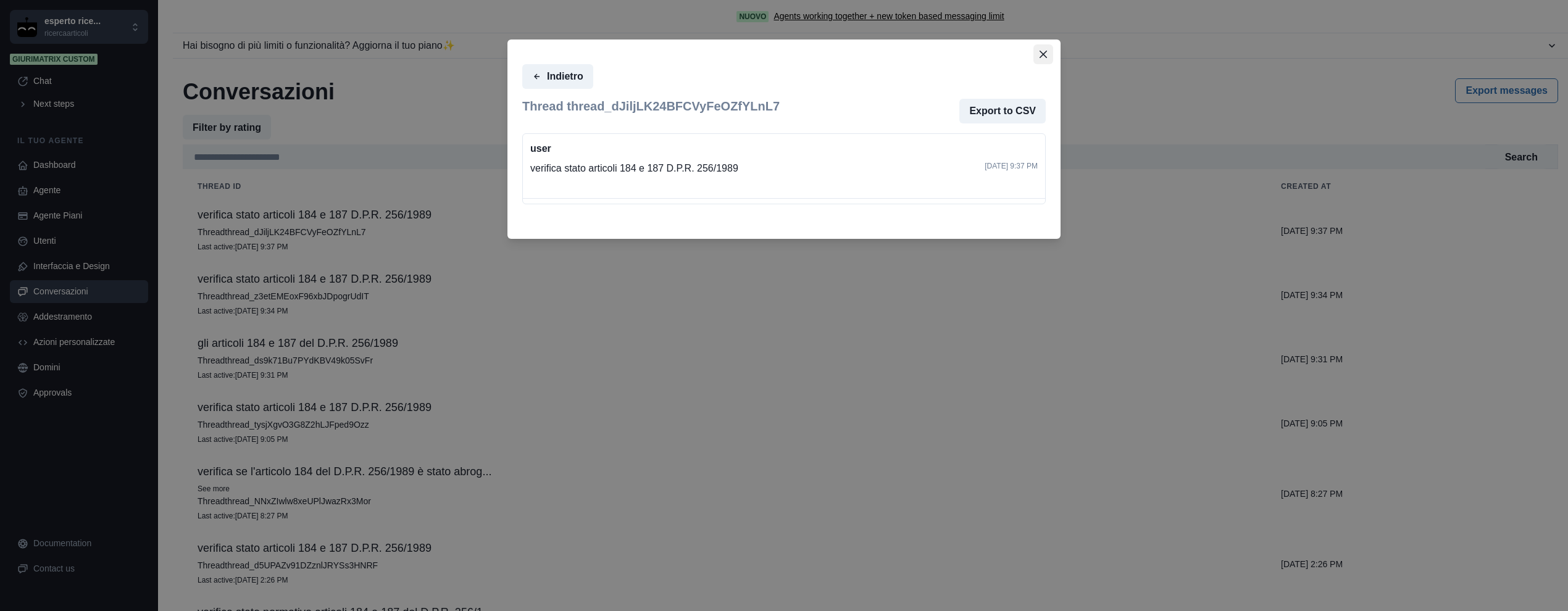
click at [1047, 50] on button "Close" at bounding box center [1043, 54] width 20 height 20
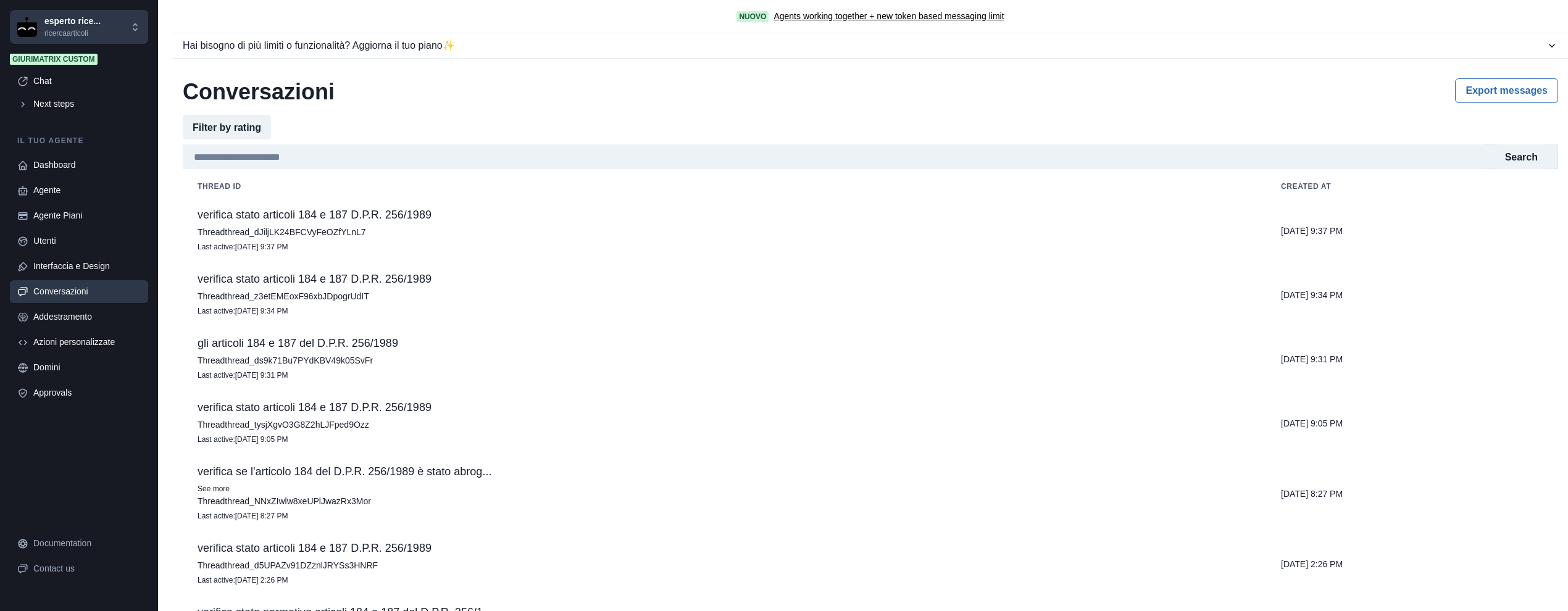
scroll to position [68, 0]
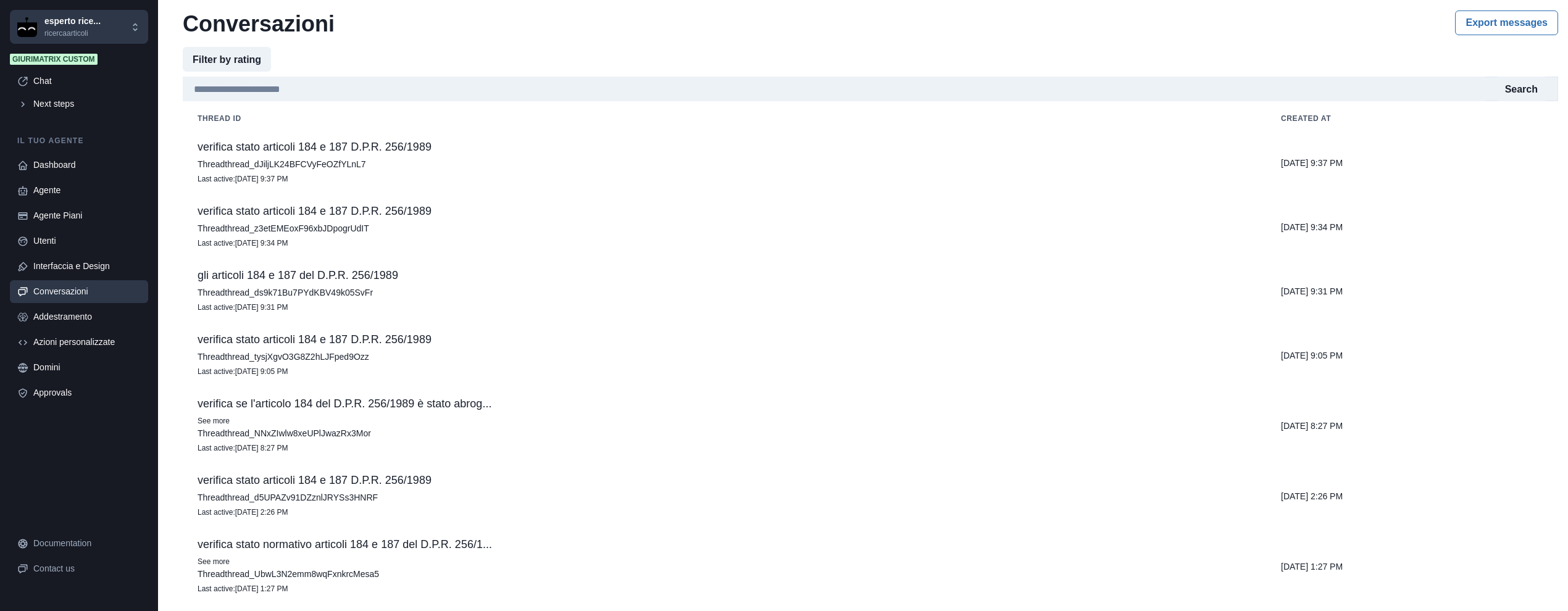
click at [340, 174] on p "Last active : [DATE] 9:37 PM" at bounding box center [724, 179] width 1054 height 12
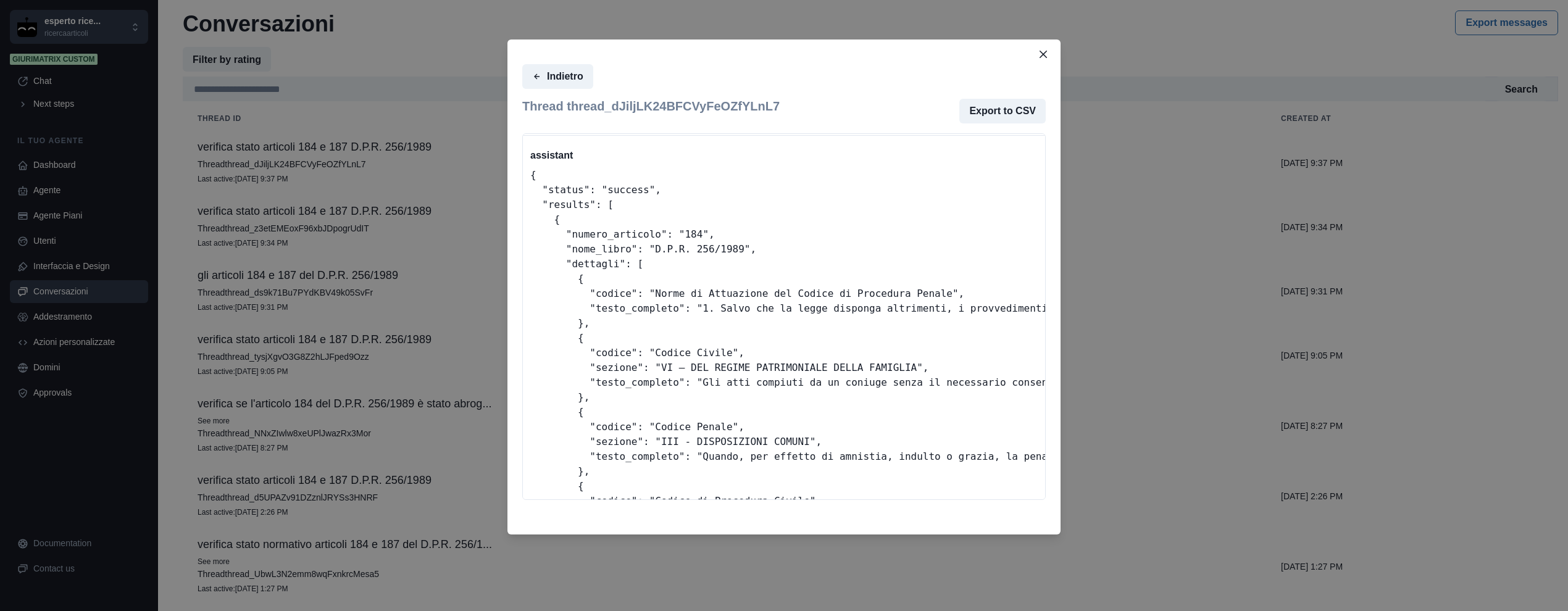
scroll to position [0, 0]
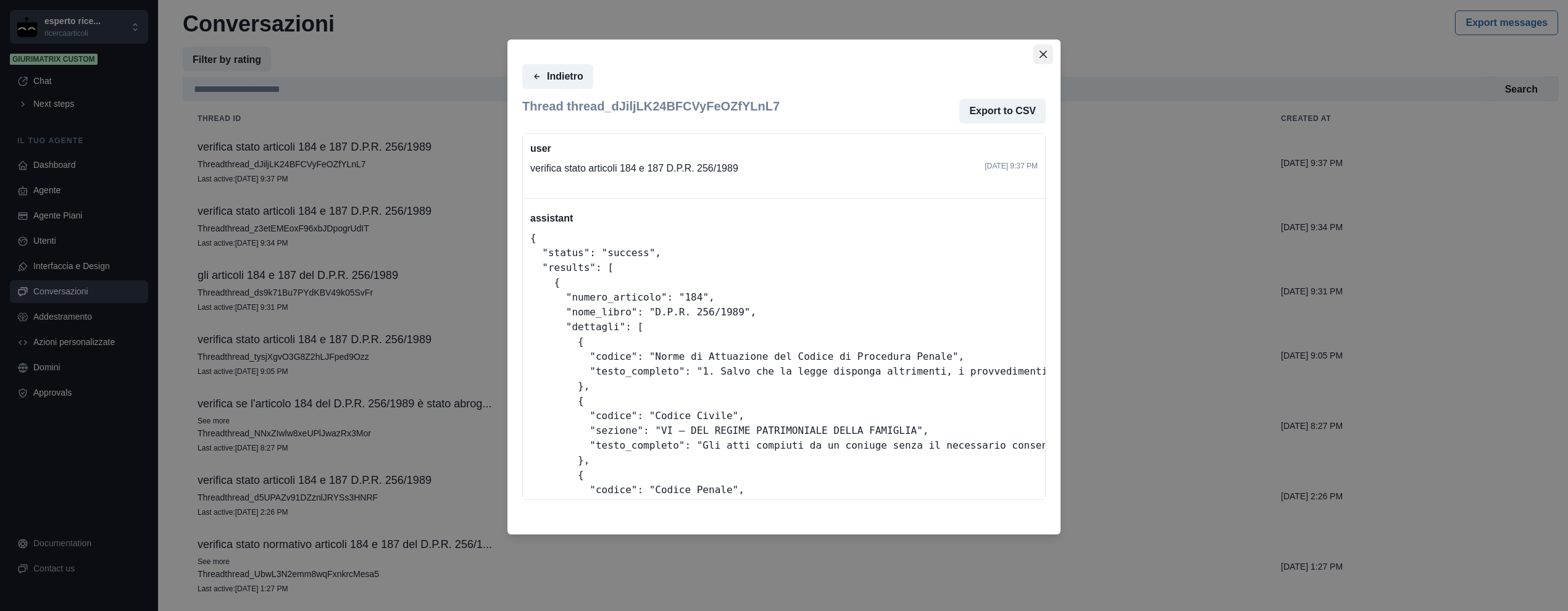
click at [1042, 62] on button "Close" at bounding box center [1043, 54] width 20 height 20
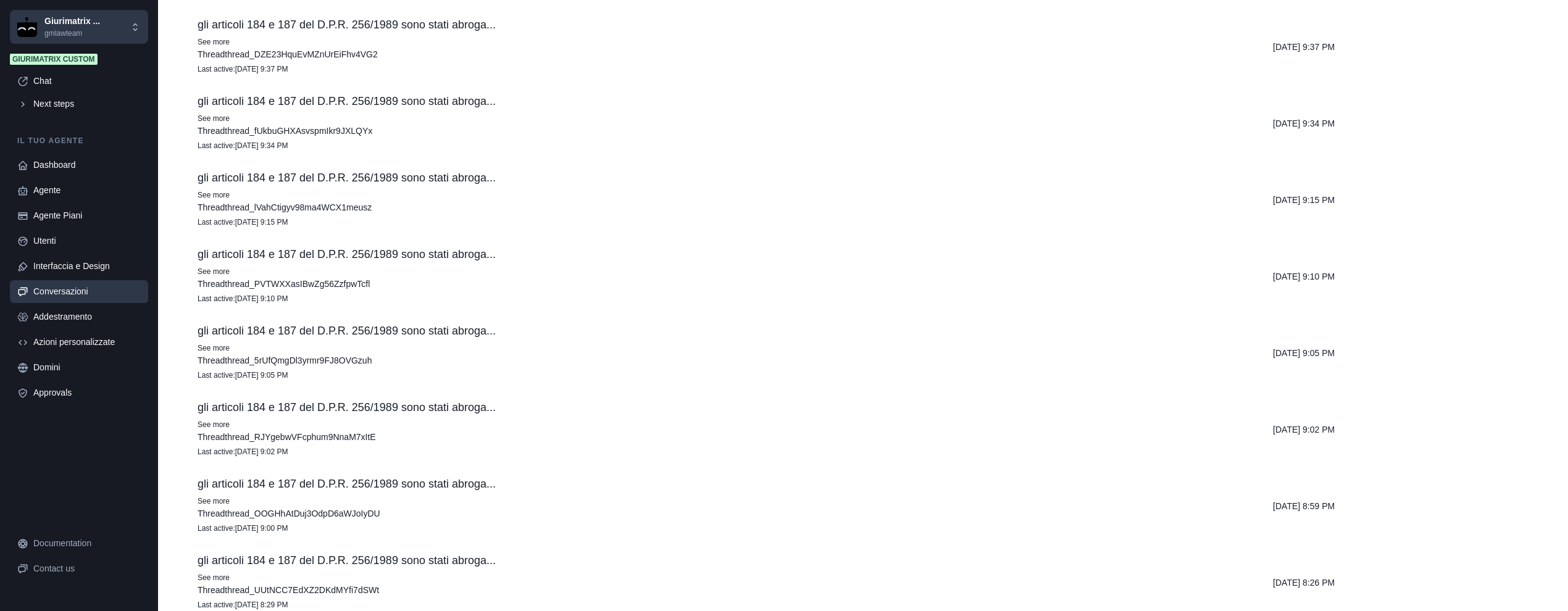
scroll to position [399, 0]
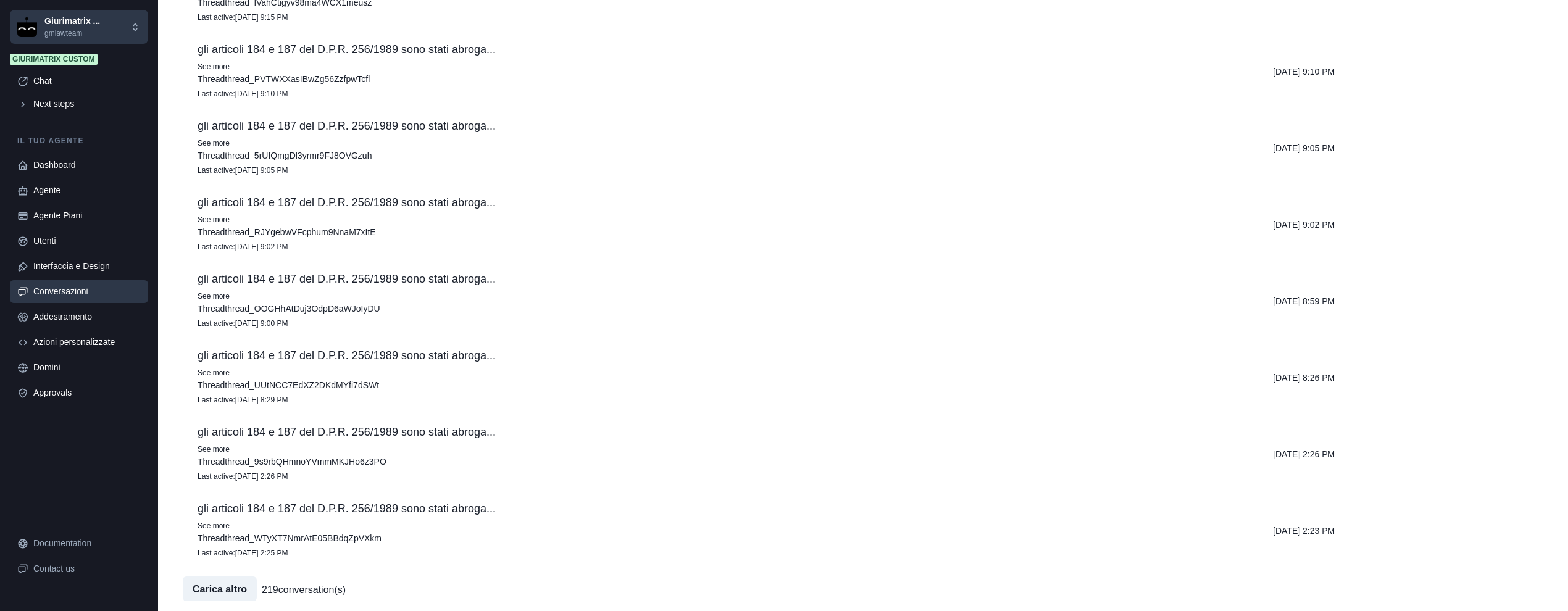
click at [276, 589] on p "219 conversation(s)" at bounding box center [303, 590] width 84 height 15
click at [221, 595] on button "Carica altro" at bounding box center [219, 589] width 74 height 24
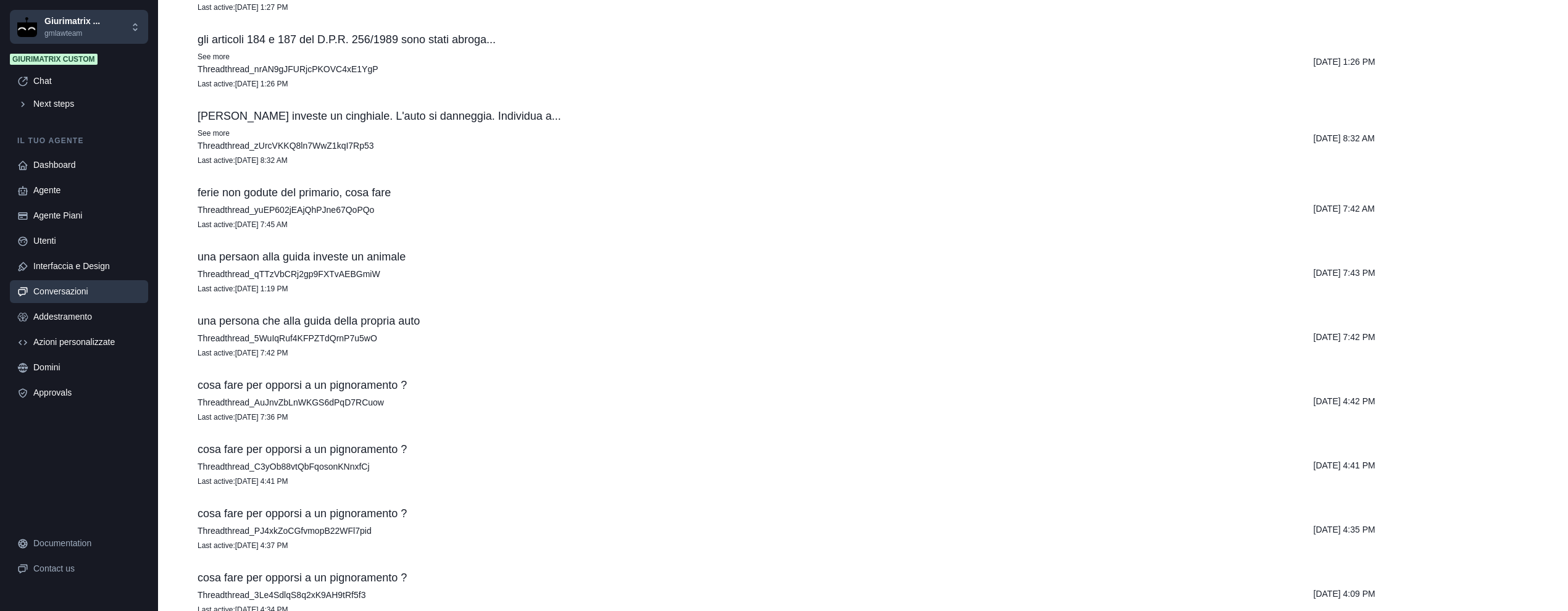
scroll to position [1083, 0]
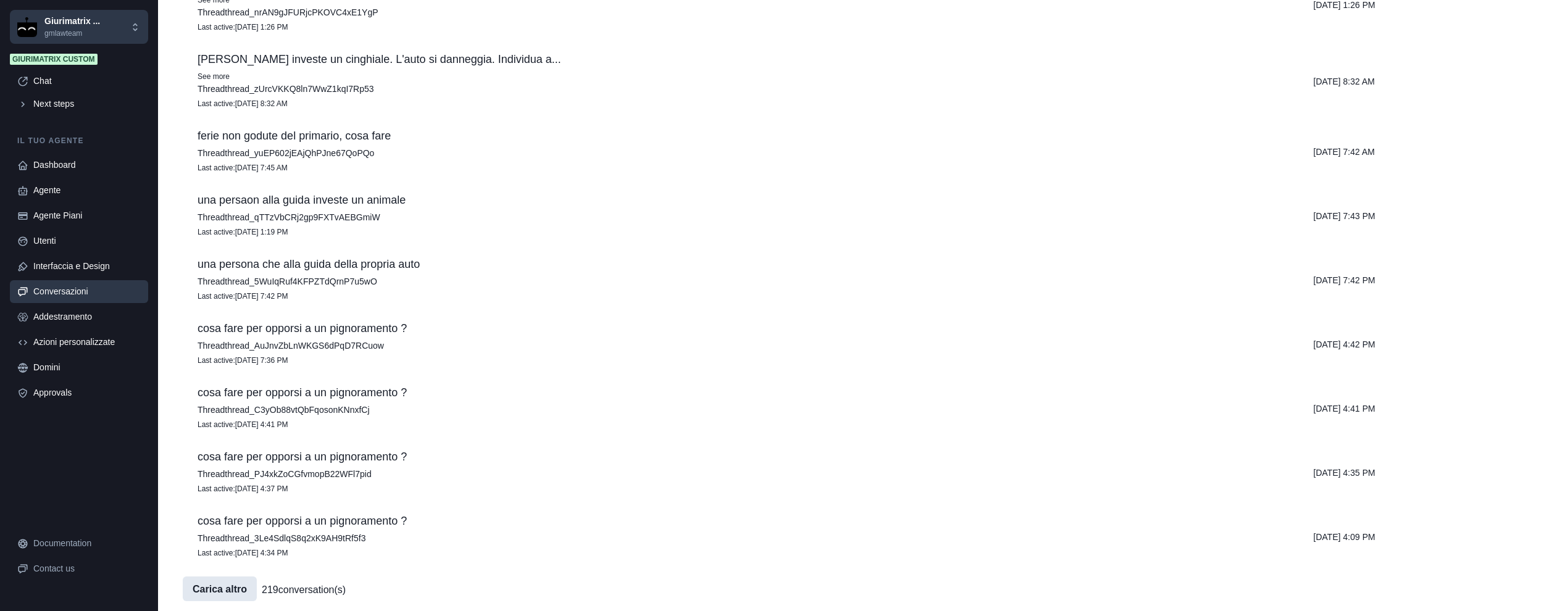
click at [248, 596] on button "Carica altro" at bounding box center [219, 589] width 74 height 24
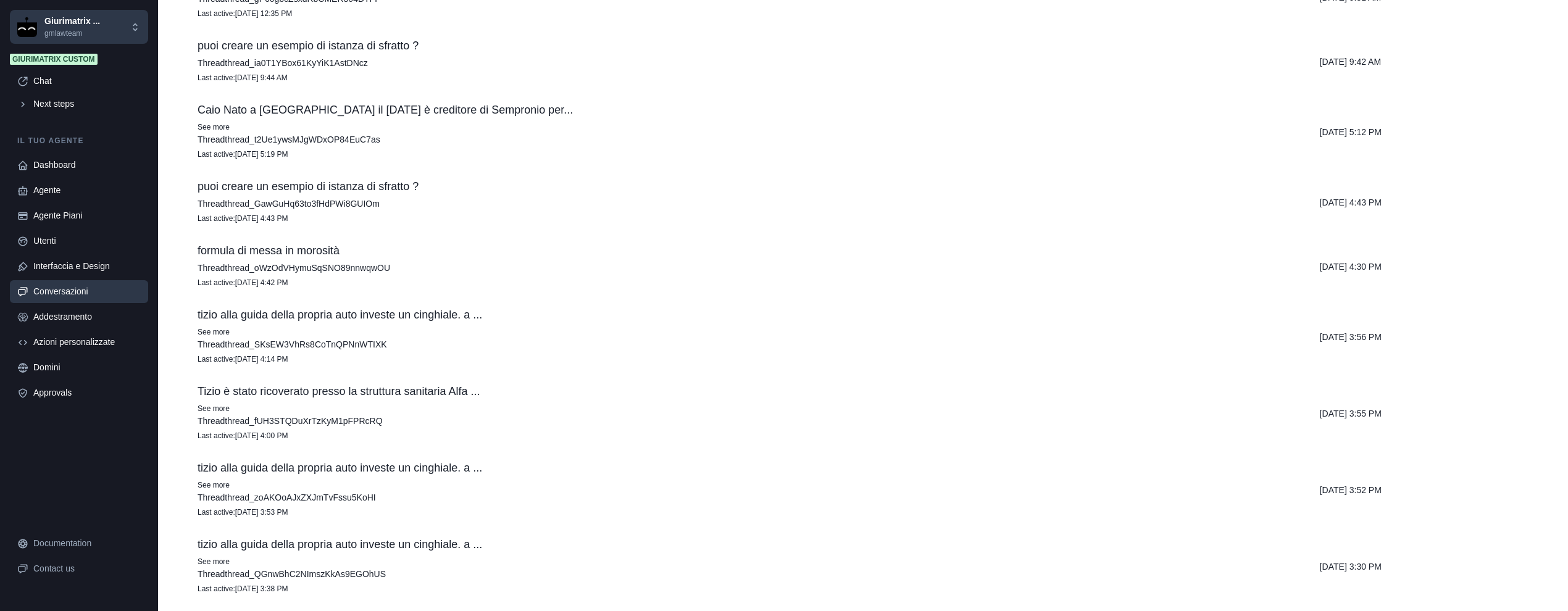
scroll to position [1791, 0]
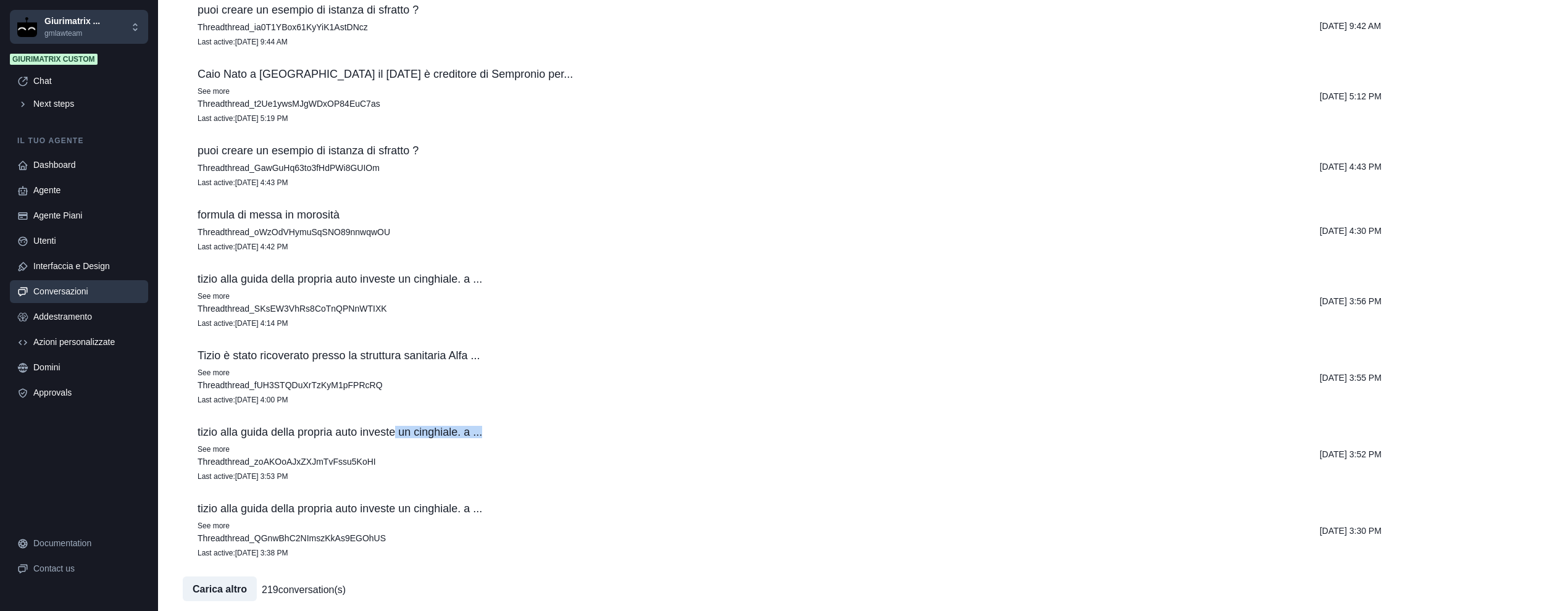
drag, startPoint x: 487, startPoint y: 426, endPoint x: 395, endPoint y: 434, distance: 92.3
click at [395, 434] on p "tizio alla guida della propria auto investe un cinghiale. a ..." at bounding box center [743, 432] width 1093 height 12
drag, startPoint x: 785, startPoint y: 184, endPoint x: 519, endPoint y: 171, distance: 266.3
drag, startPoint x: 519, startPoint y: 171, endPoint x: 656, endPoint y: 178, distance: 137.2
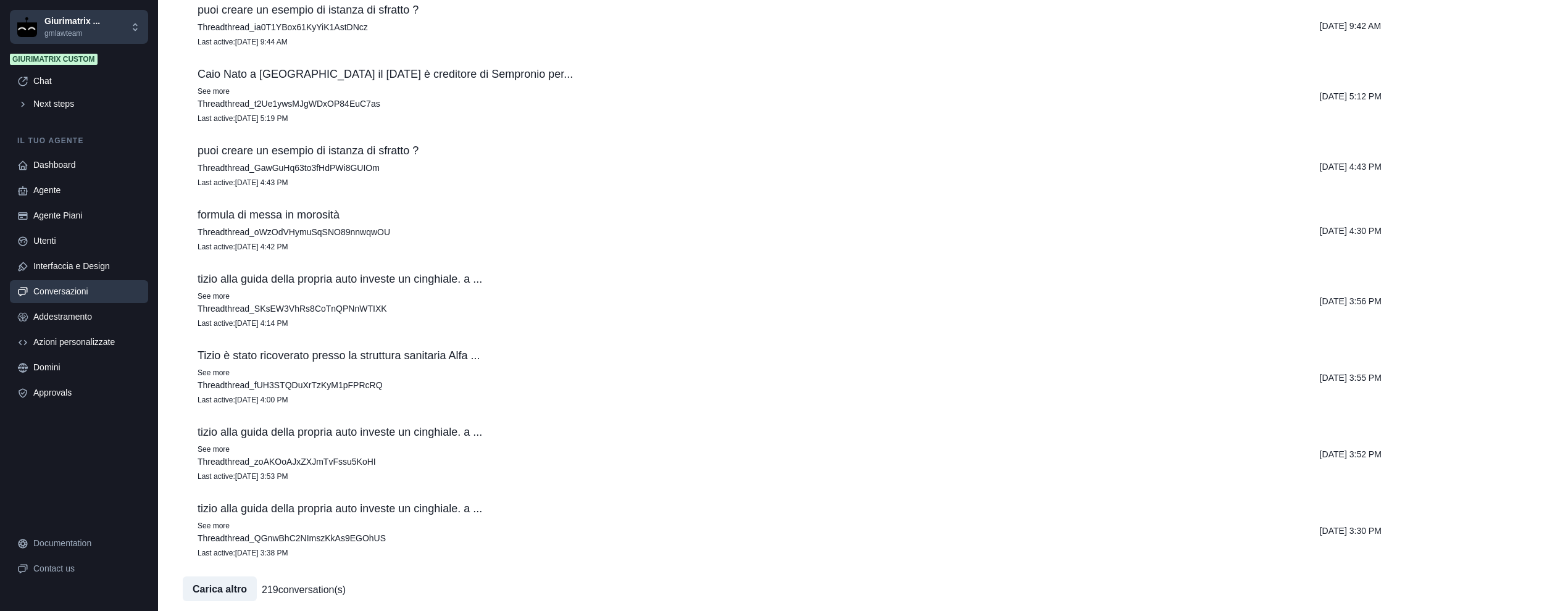
copy p "tizio alla guida della propria auto investe un cinghiale. a causa dell'incident…"
click at [86, 76] on div "Chat" at bounding box center [87, 81] width 108 height 13
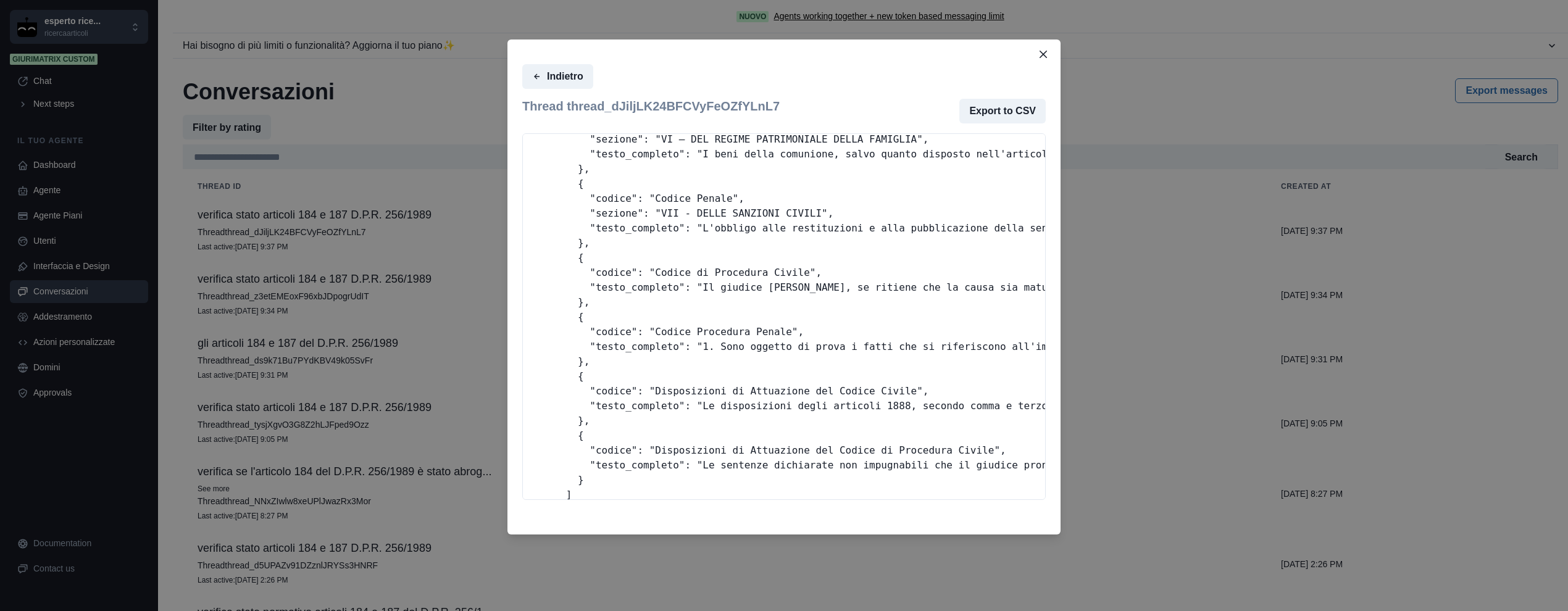
scroll to position [918, 0]
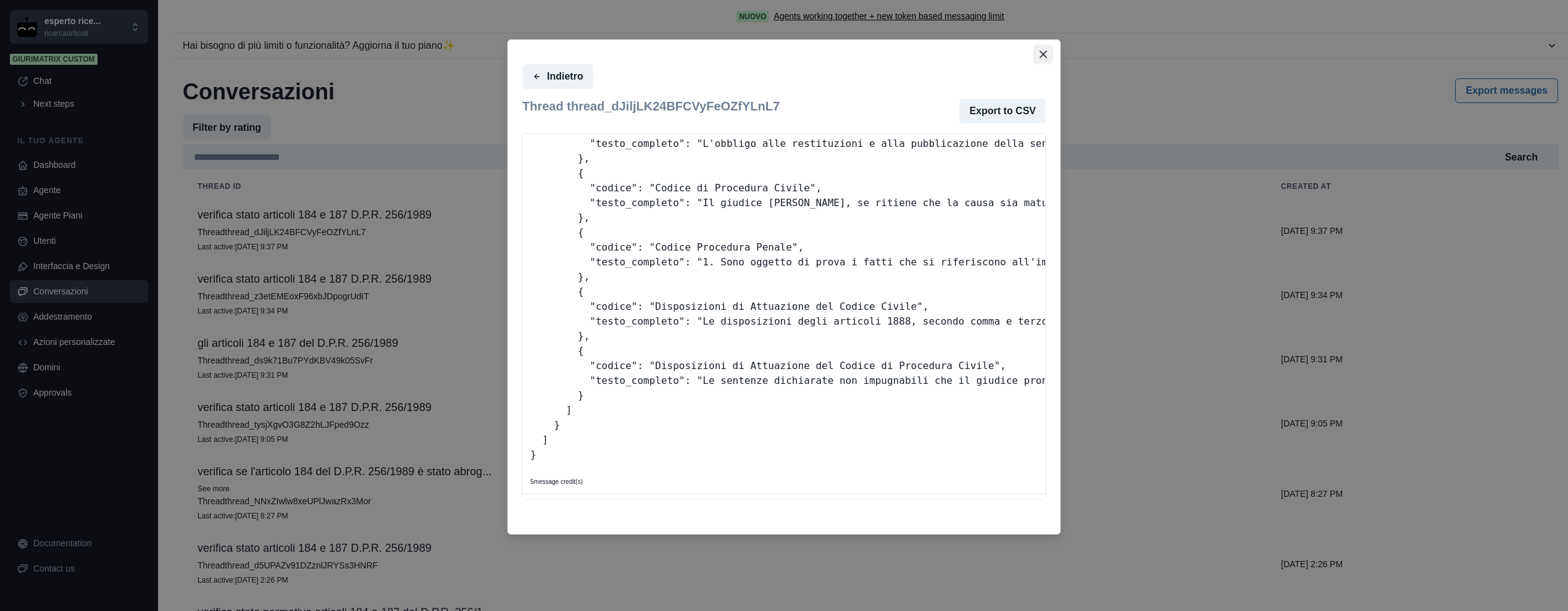
click at [1044, 54] on icon "Close" at bounding box center [1043, 54] width 7 height 7
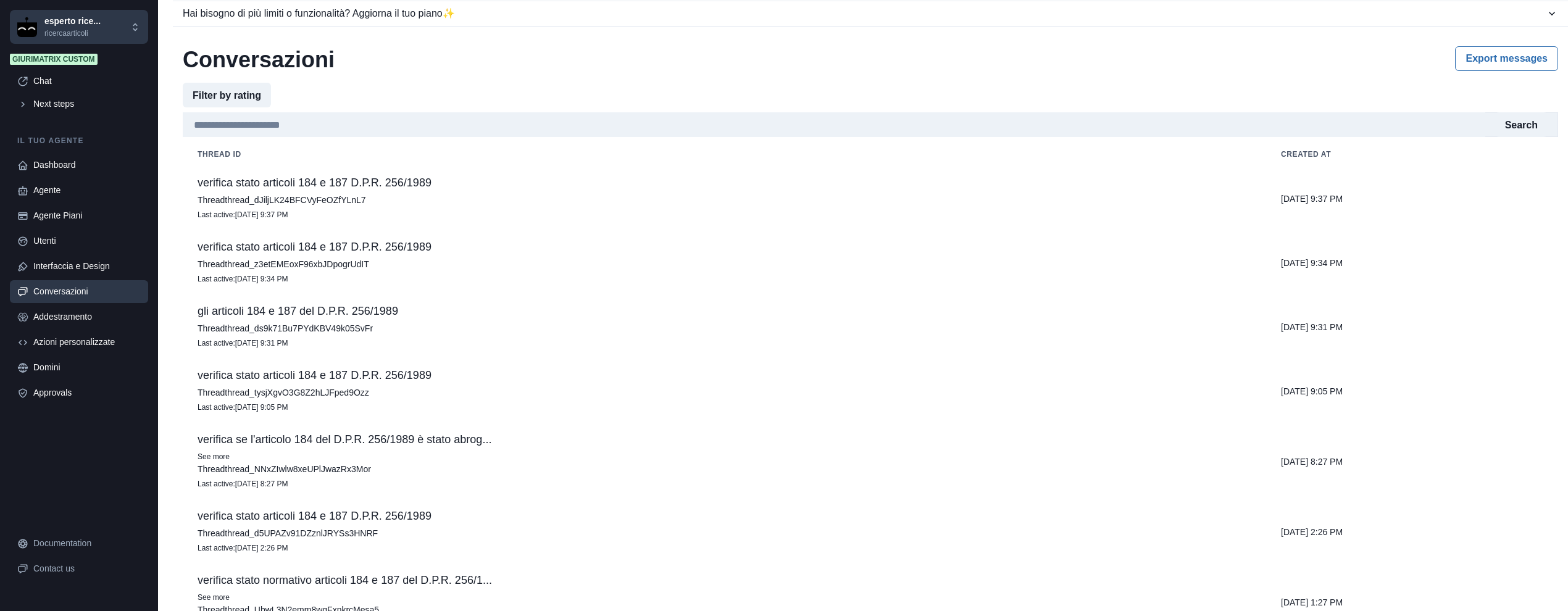
scroll to position [0, 0]
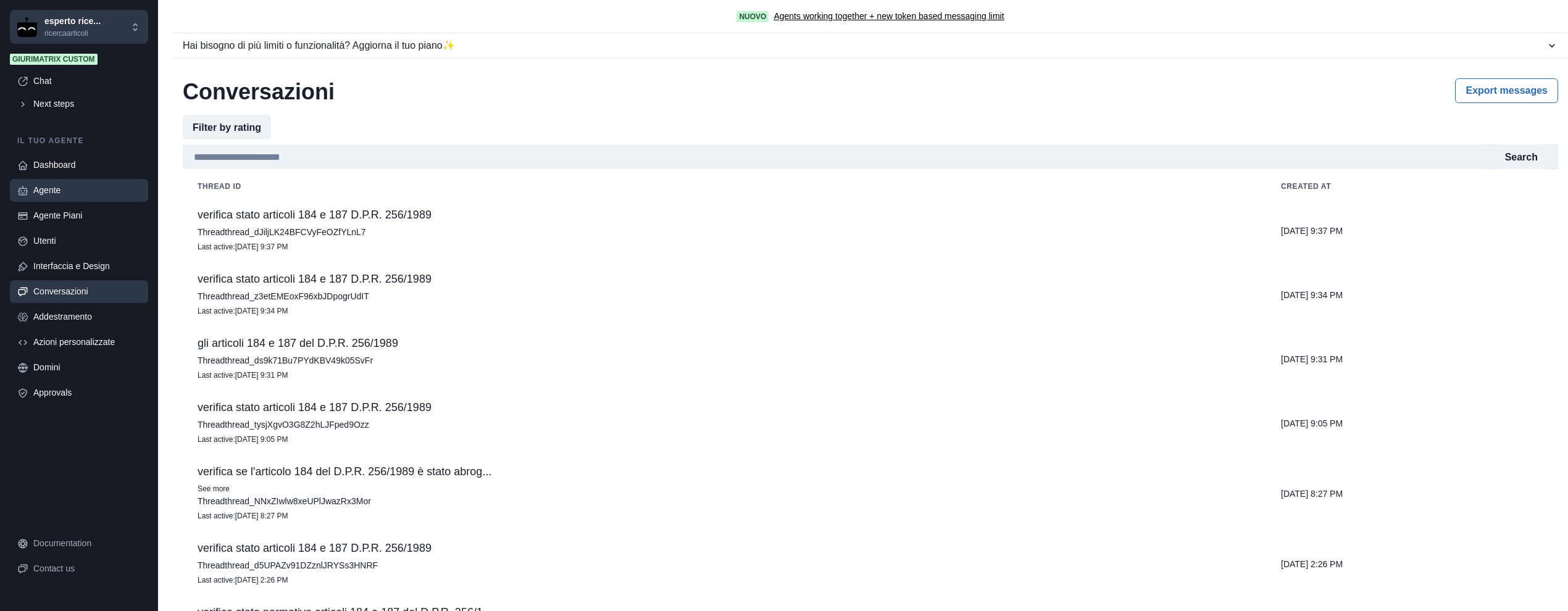
click at [64, 185] on div "Agente" at bounding box center [87, 190] width 108 height 13
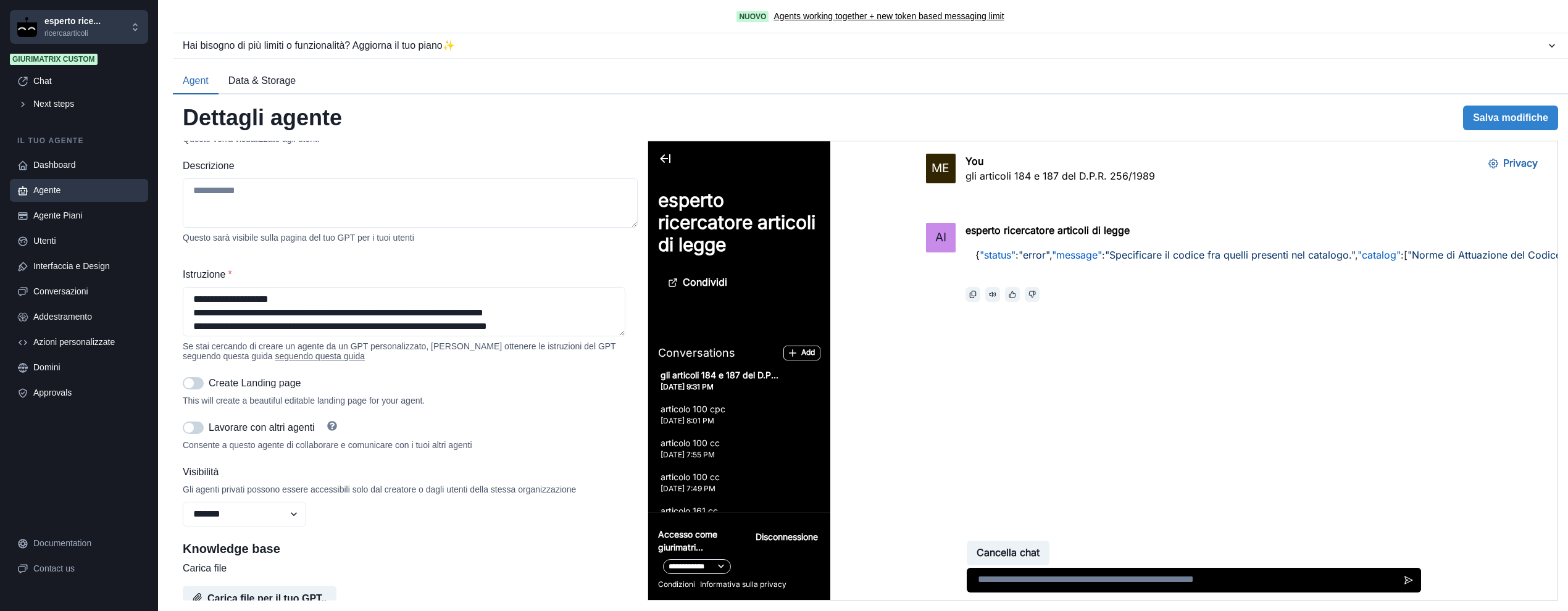
scroll to position [182, 0]
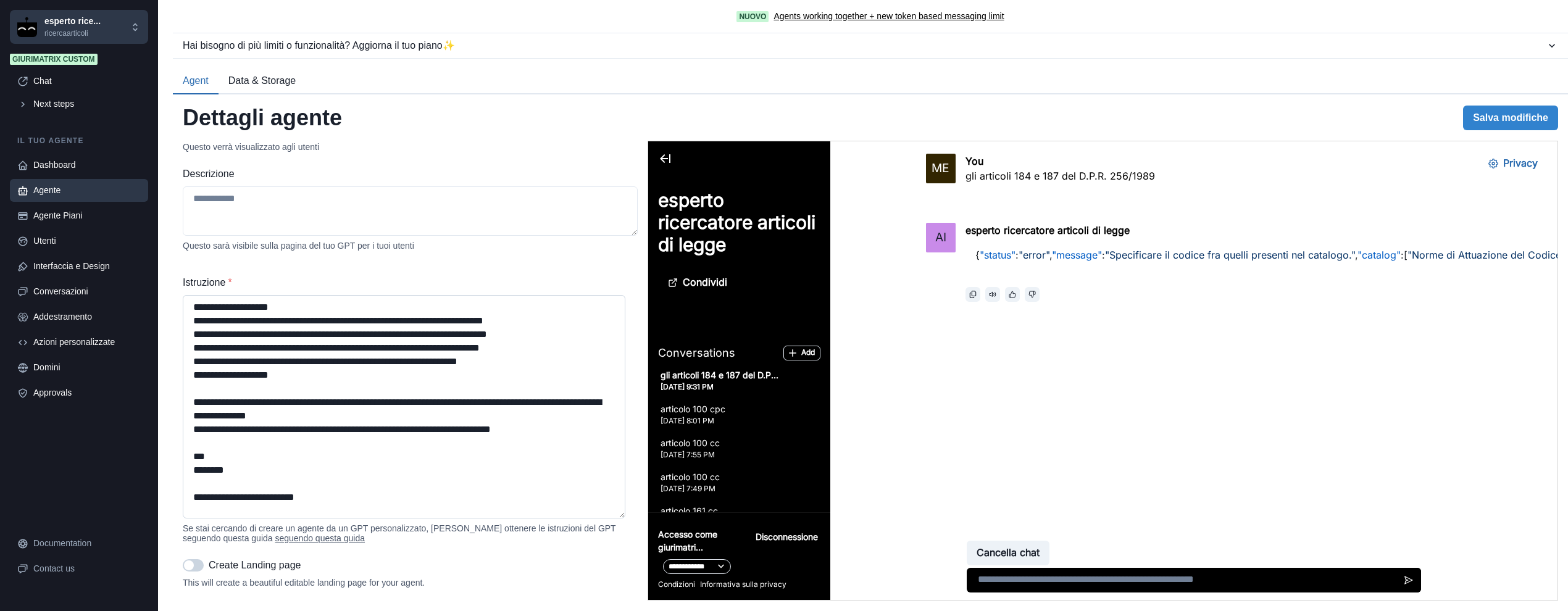
drag, startPoint x: 624, startPoint y: 342, endPoint x: 585, endPoint y: 518, distance: 180.3
click at [585, 518] on textarea "Istruzione *" at bounding box center [404, 406] width 443 height 223
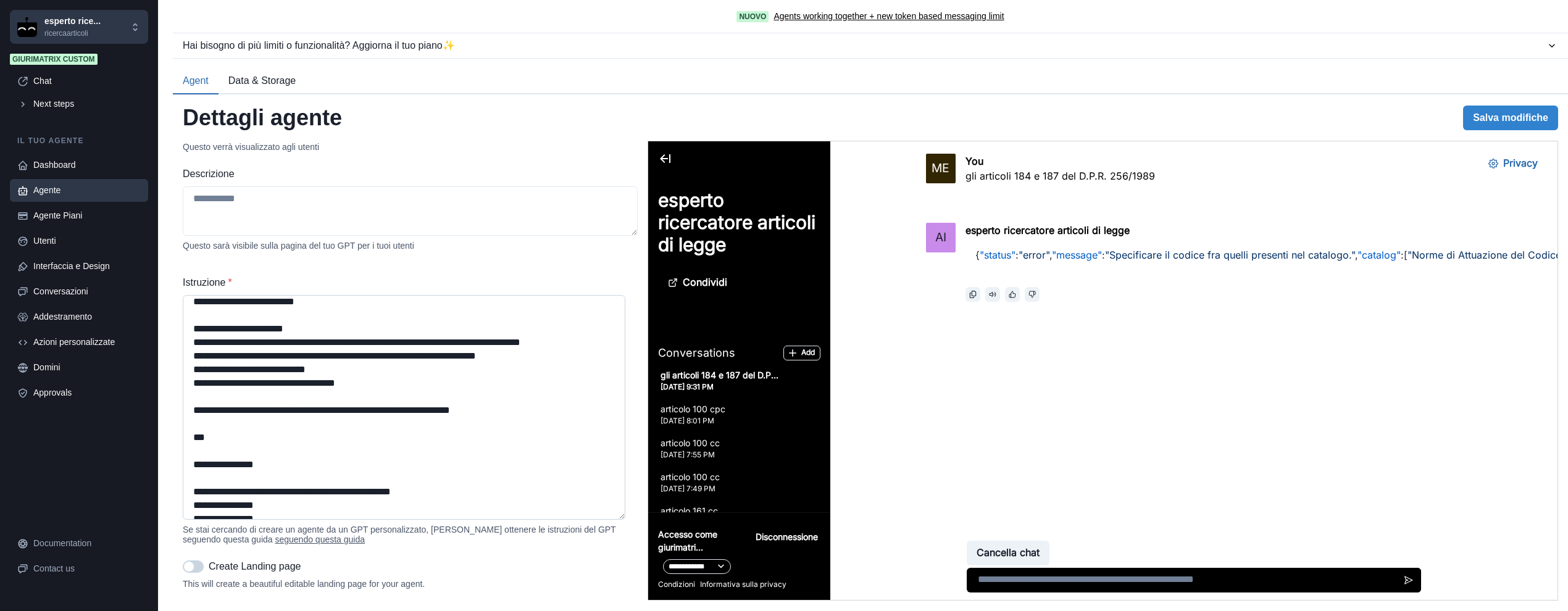
scroll to position [205, 0]
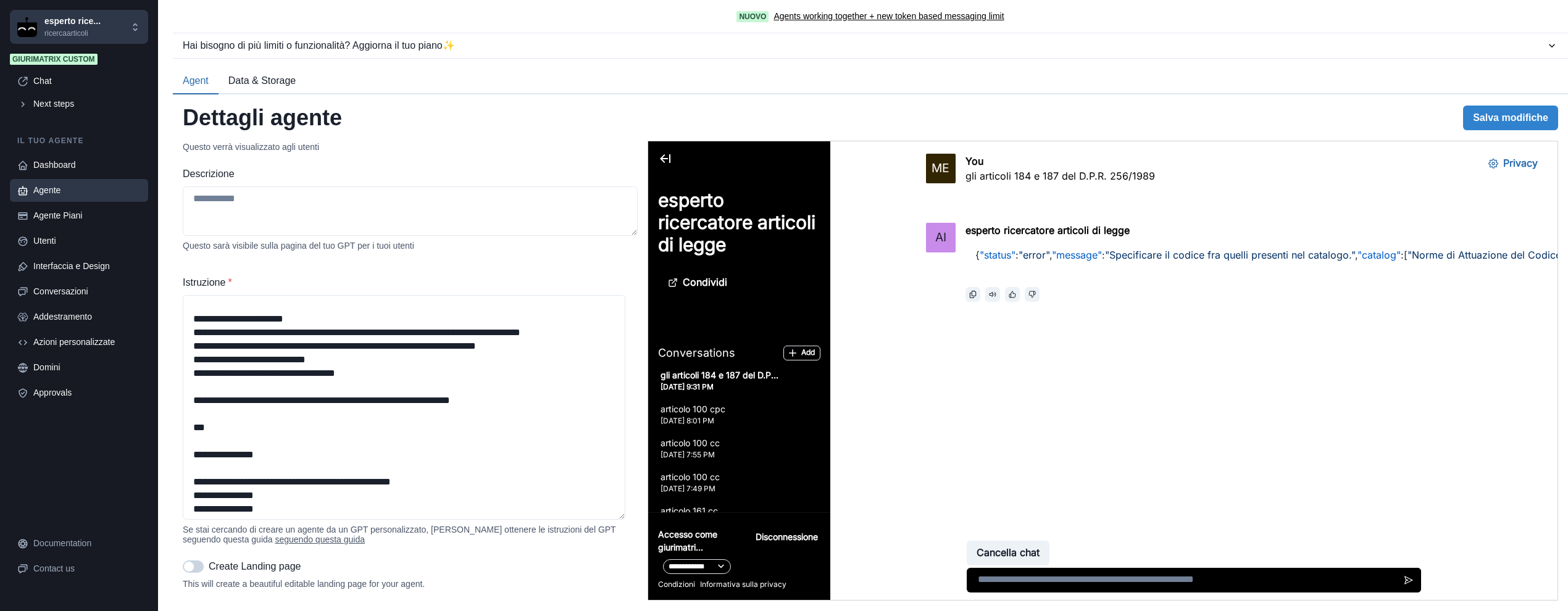
click at [1253, 169] on div "ME You gli articoli 184 e 187 del D.P.R. 256/1989" at bounding box center [1193, 176] width 536 height 44
